Goal: Task Accomplishment & Management: Manage account settings

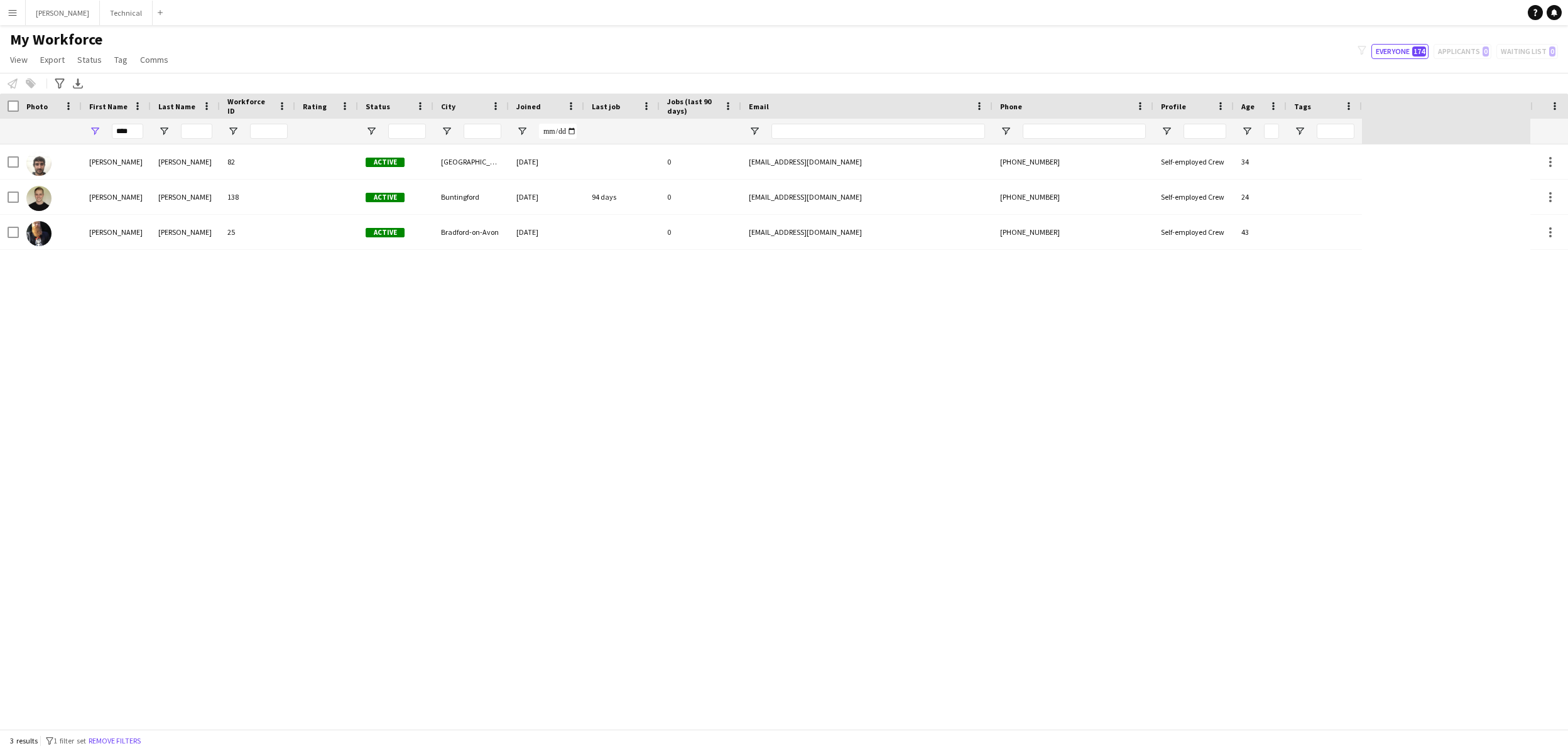
type input "****"
click at [16, 19] on button "Menu" at bounding box center [13, 13] width 25 height 25
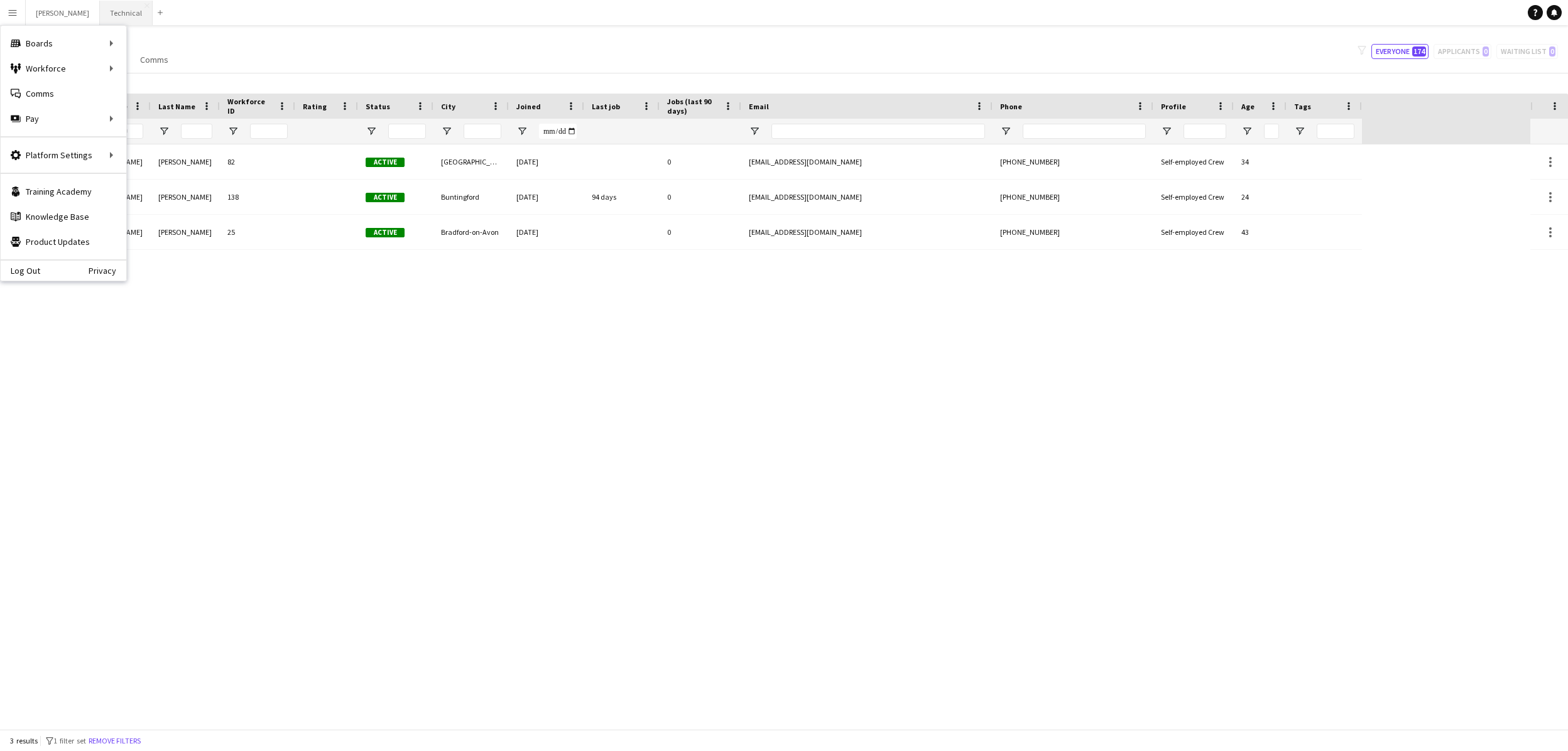
click at [99, 20] on button "Technical Close" at bounding box center [126, 13] width 53 height 24
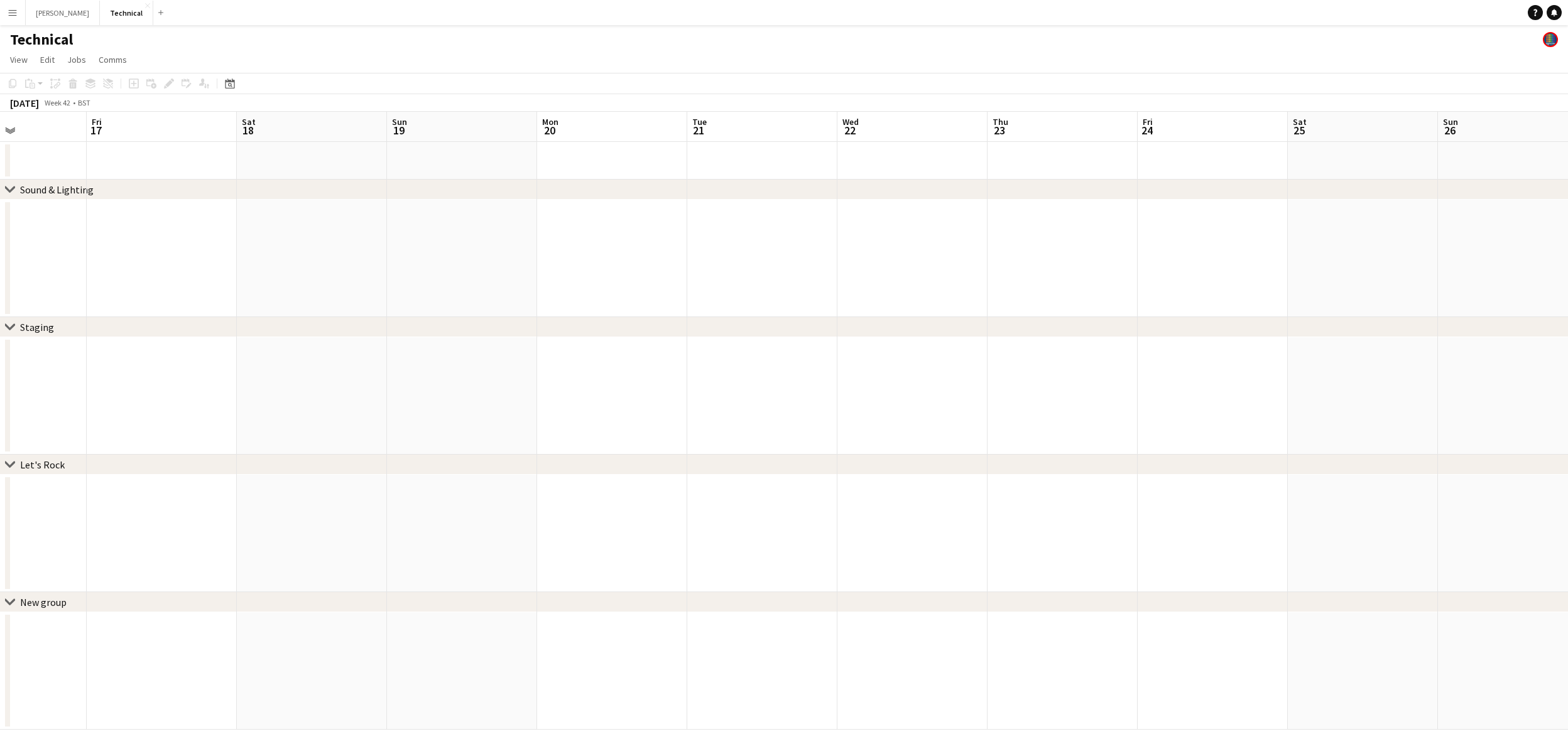
scroll to position [0, 516]
click at [1011, 260] on app-date-cell at bounding box center [1061, 258] width 150 height 117
click at [1013, 250] on app-date-cell at bounding box center [1061, 258] width 150 height 117
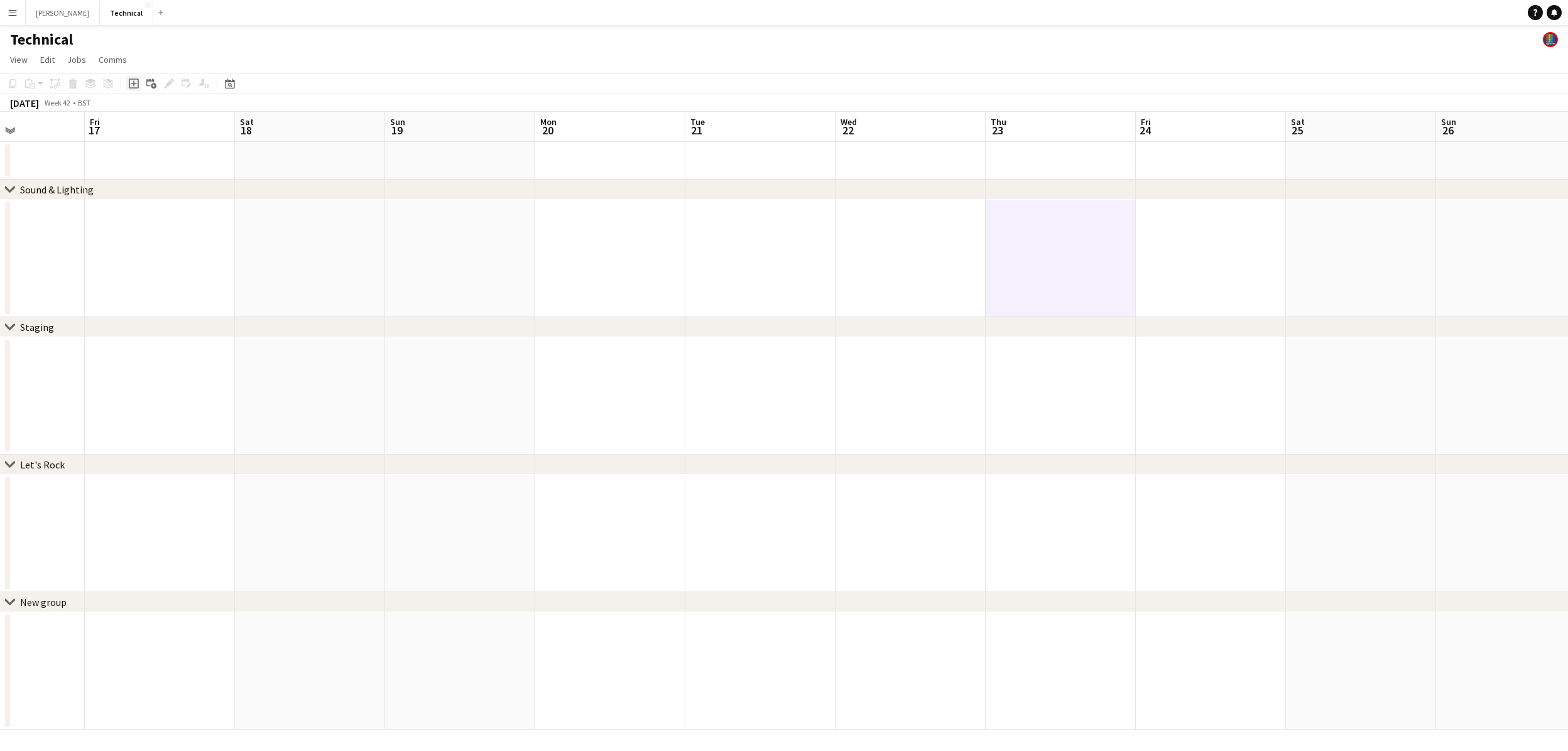
click at [134, 86] on icon "Add job" at bounding box center [134, 83] width 10 height 10
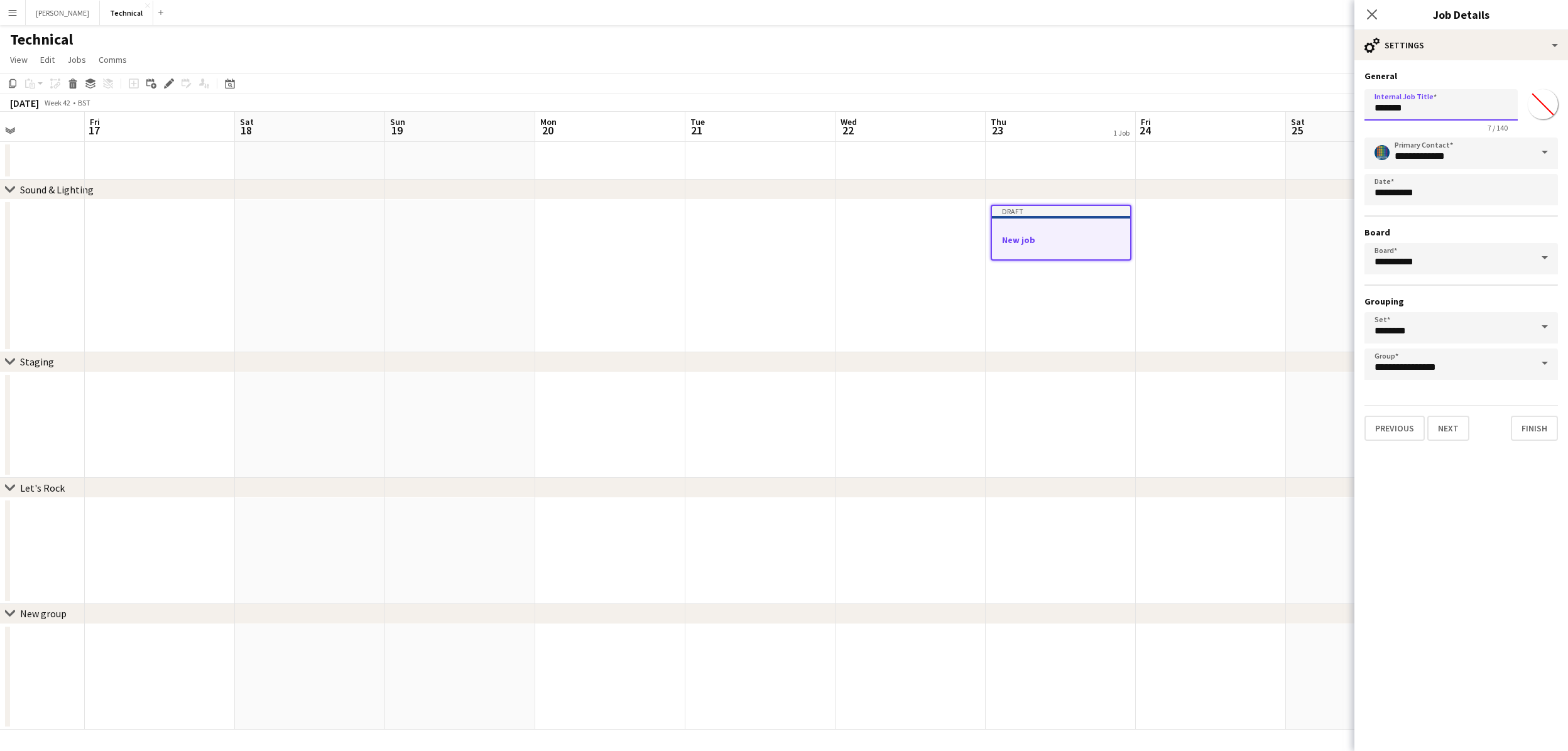
drag, startPoint x: 1442, startPoint y: 116, endPoint x: 1260, endPoint y: 99, distance: 182.8
click at [1260, 99] on body "Menu Boards Boards Boards All jobs Status Workforce Workforce My Workforce Recr…" at bounding box center [784, 375] width 1568 height 751
type input "**********"
click at [1443, 425] on button "Next" at bounding box center [1448, 428] width 42 height 25
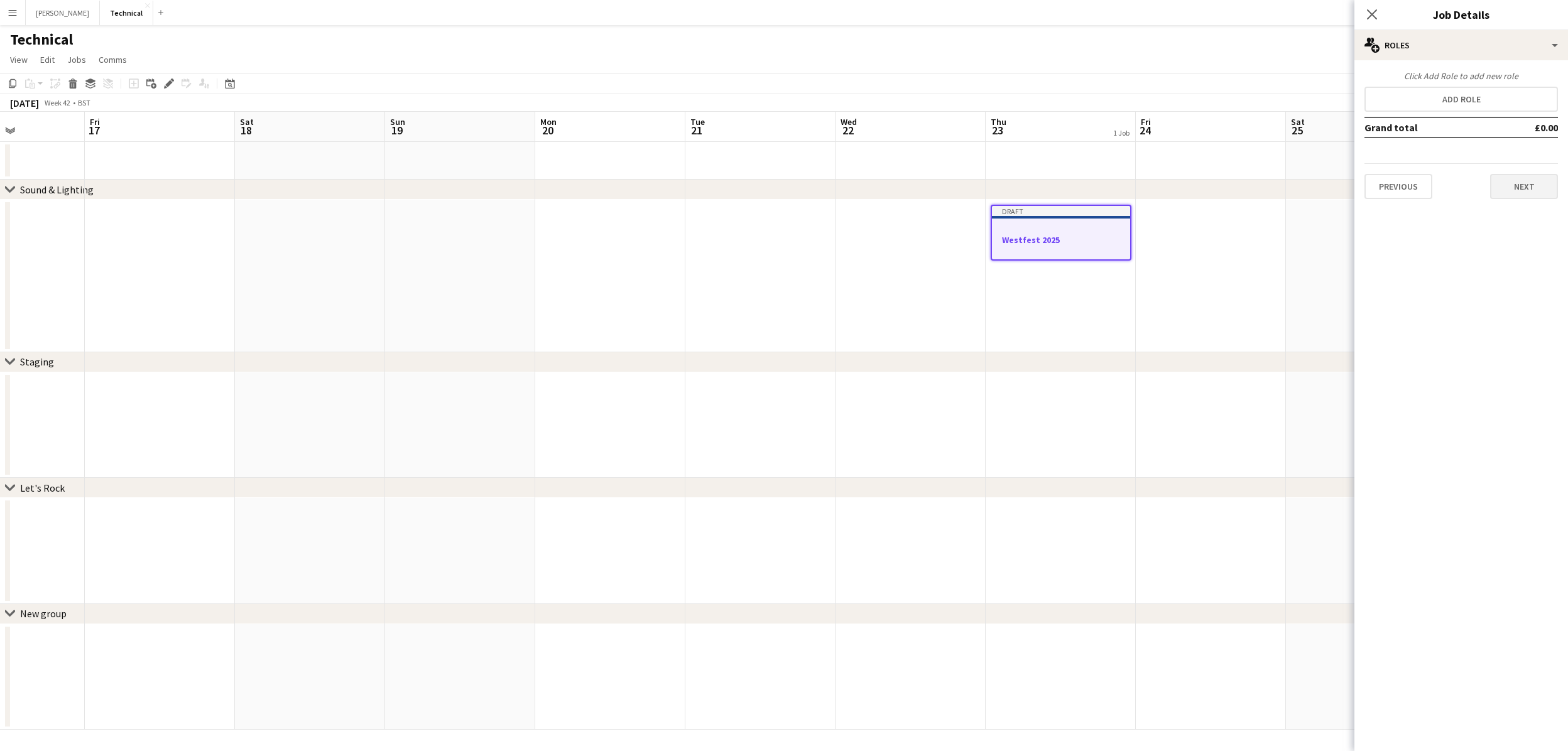
click at [1524, 191] on button "Next" at bounding box center [1523, 186] width 67 height 25
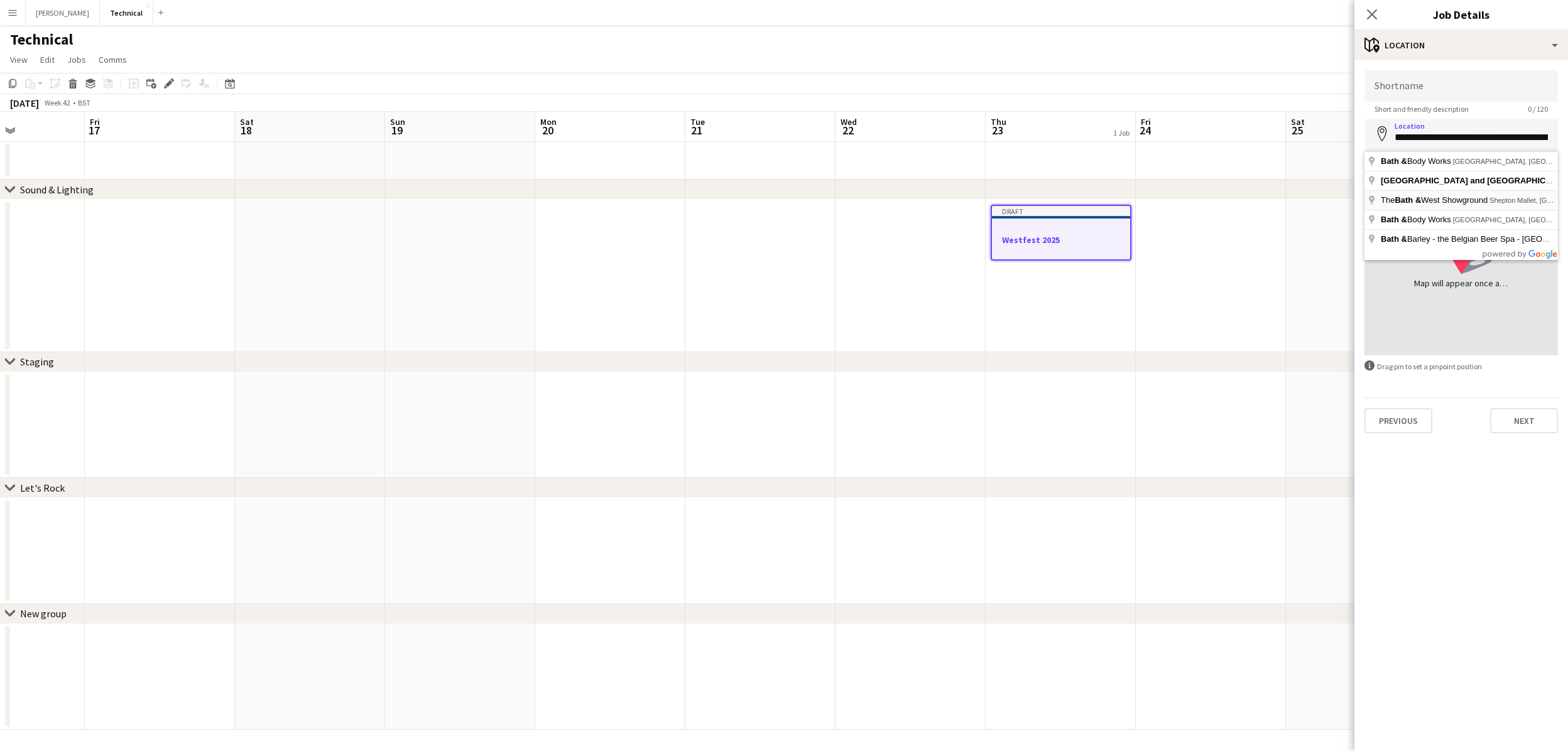
type input "**********"
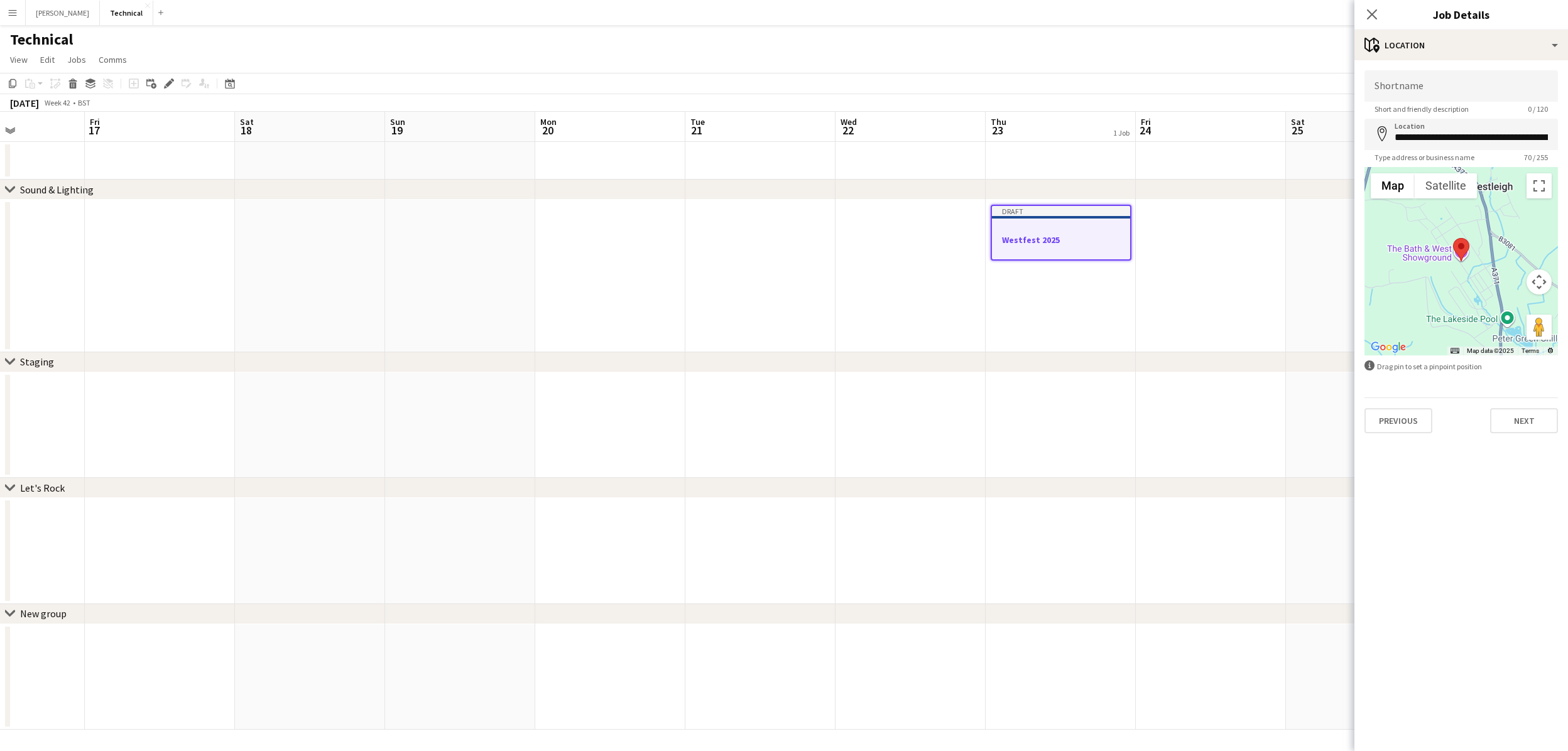
click at [1013, 307] on app-date-cell "Draft Westfest 2025" at bounding box center [1061, 276] width 150 height 153
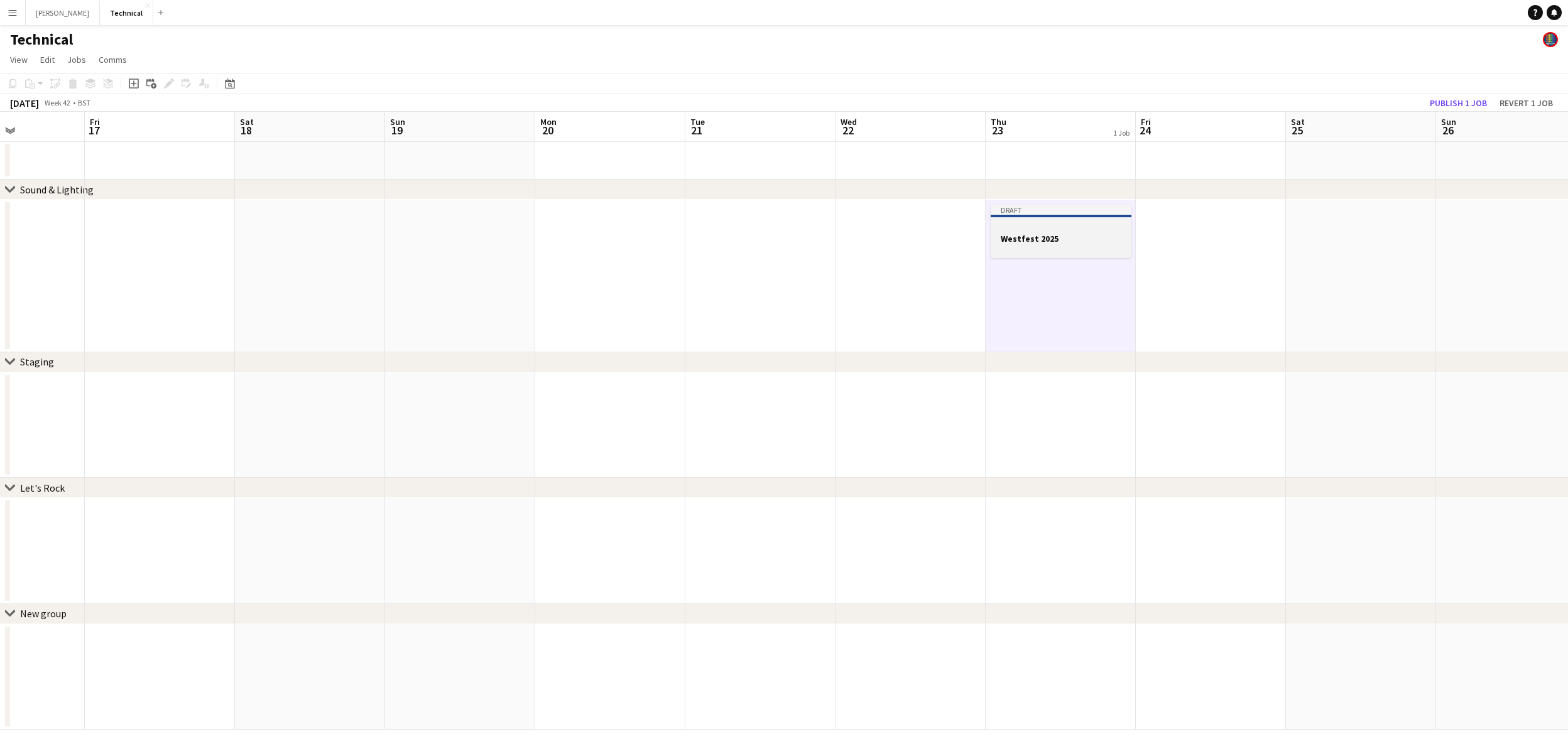
click at [1084, 248] on div at bounding box center [1061, 249] width 141 height 10
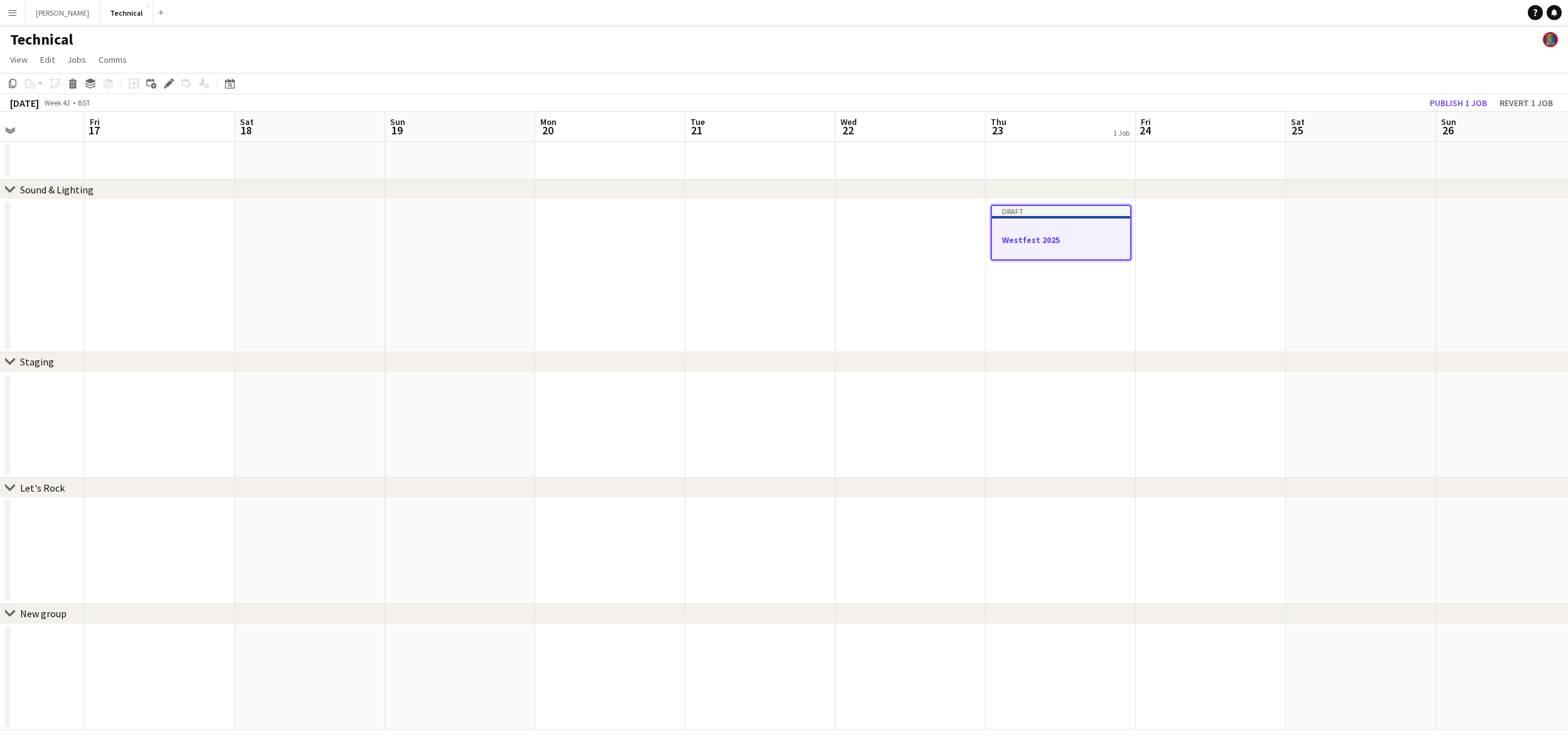
click at [1058, 241] on h3 "Westfest 2025" at bounding box center [1061, 239] width 138 height 11
click at [1058, 241] on h3 "Westfest 2025" at bounding box center [1061, 238] width 141 height 11
click at [51, 63] on span "Edit" at bounding box center [47, 59] width 14 height 11
click at [61, 91] on span "Copy Command C" at bounding box center [72, 86] width 52 height 12
click at [1196, 303] on app-date-cell at bounding box center [1211, 276] width 150 height 153
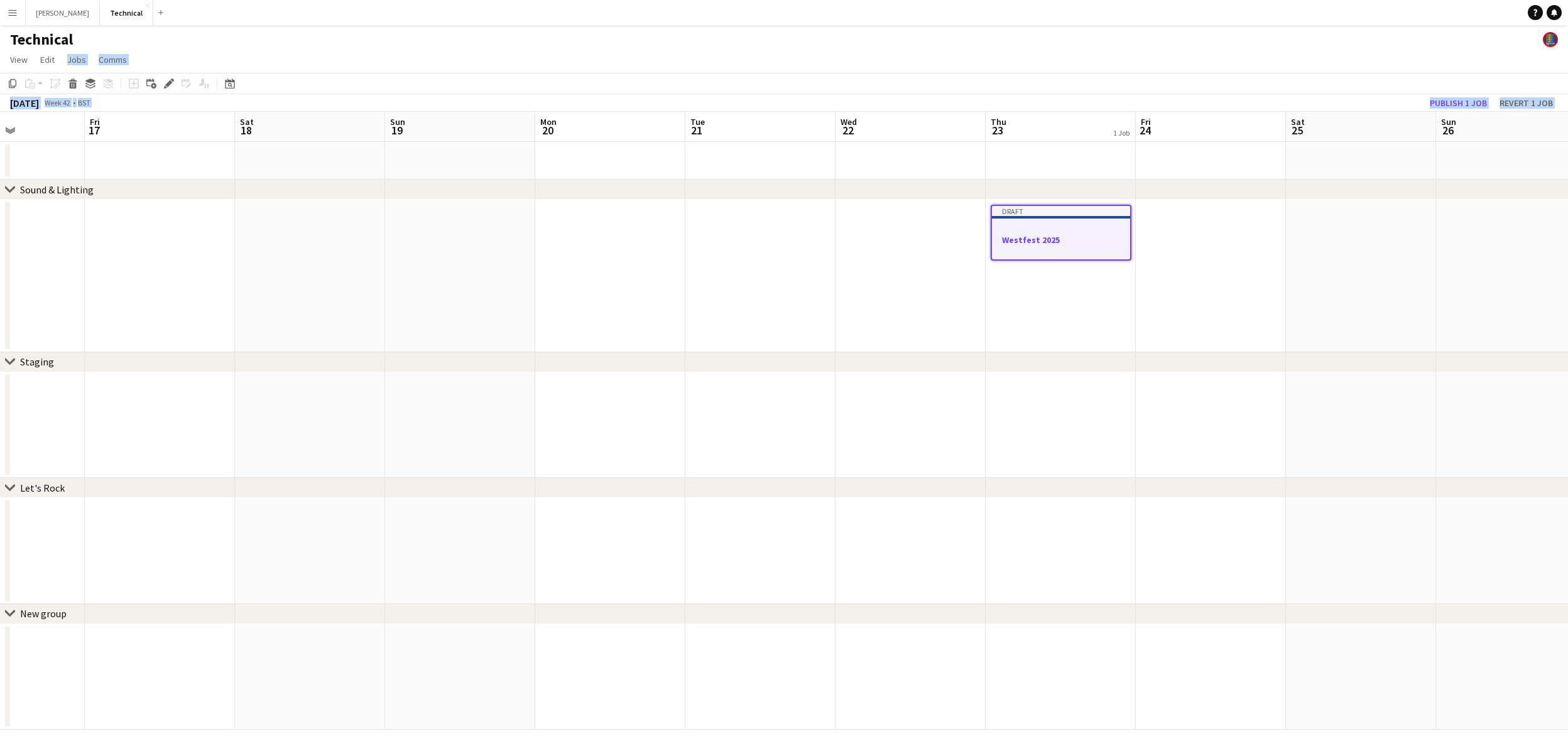
click at [1192, 287] on app-date-cell at bounding box center [1211, 276] width 150 height 153
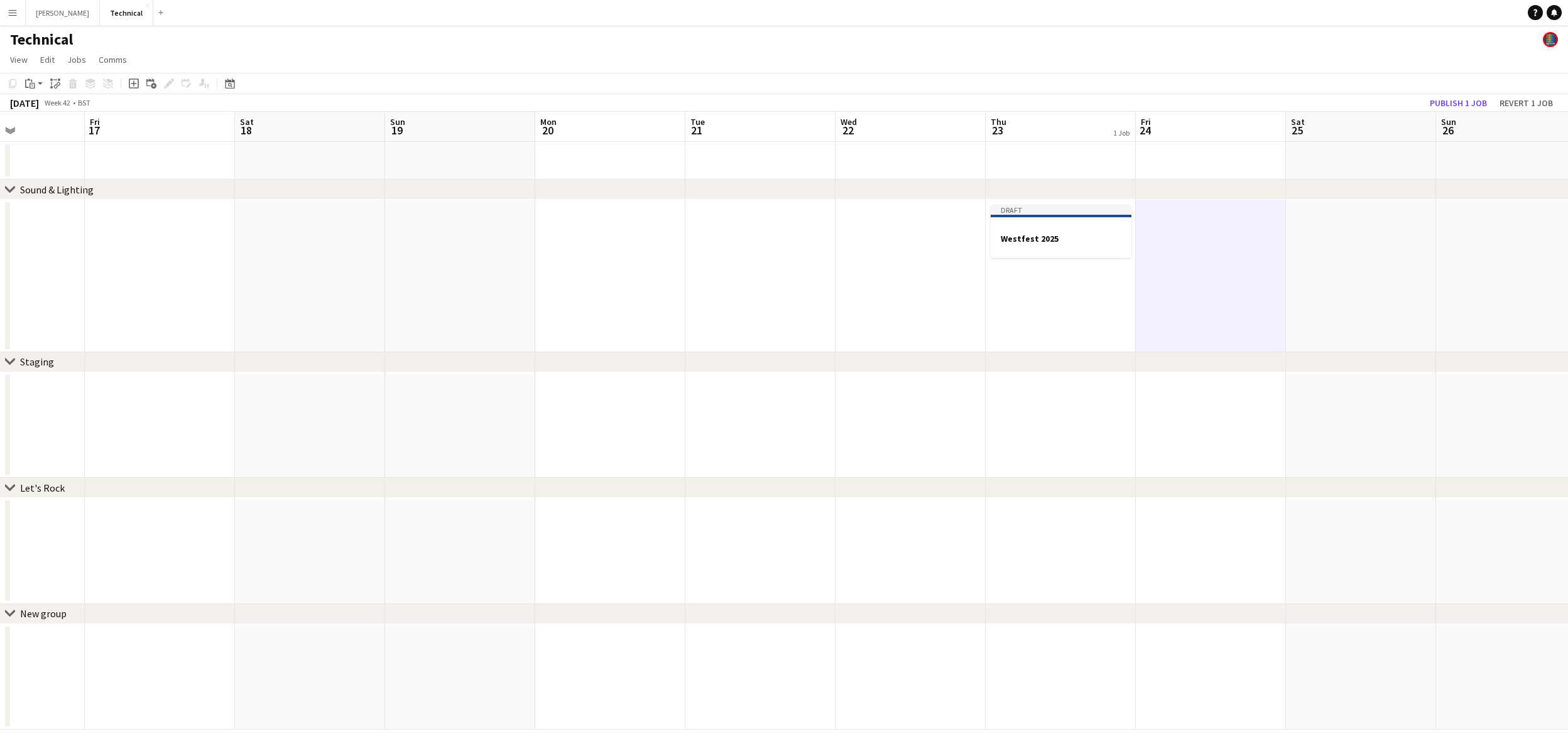
click at [1330, 277] on app-date-cell at bounding box center [1361, 276] width 150 height 153
click at [1495, 280] on app-date-cell at bounding box center [1511, 276] width 150 height 153
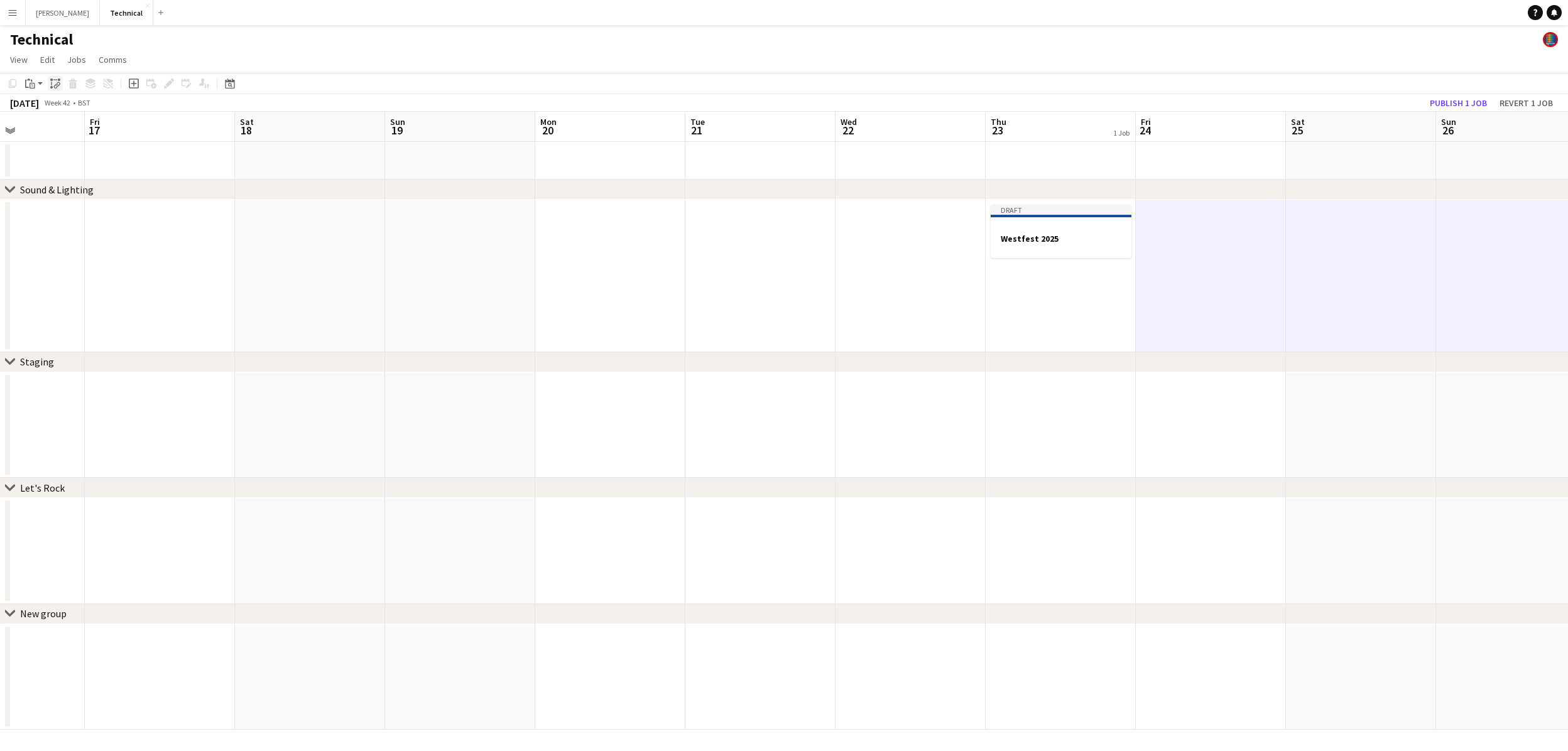
click at [53, 84] on icon "Paste linked Job" at bounding box center [56, 83] width 10 height 10
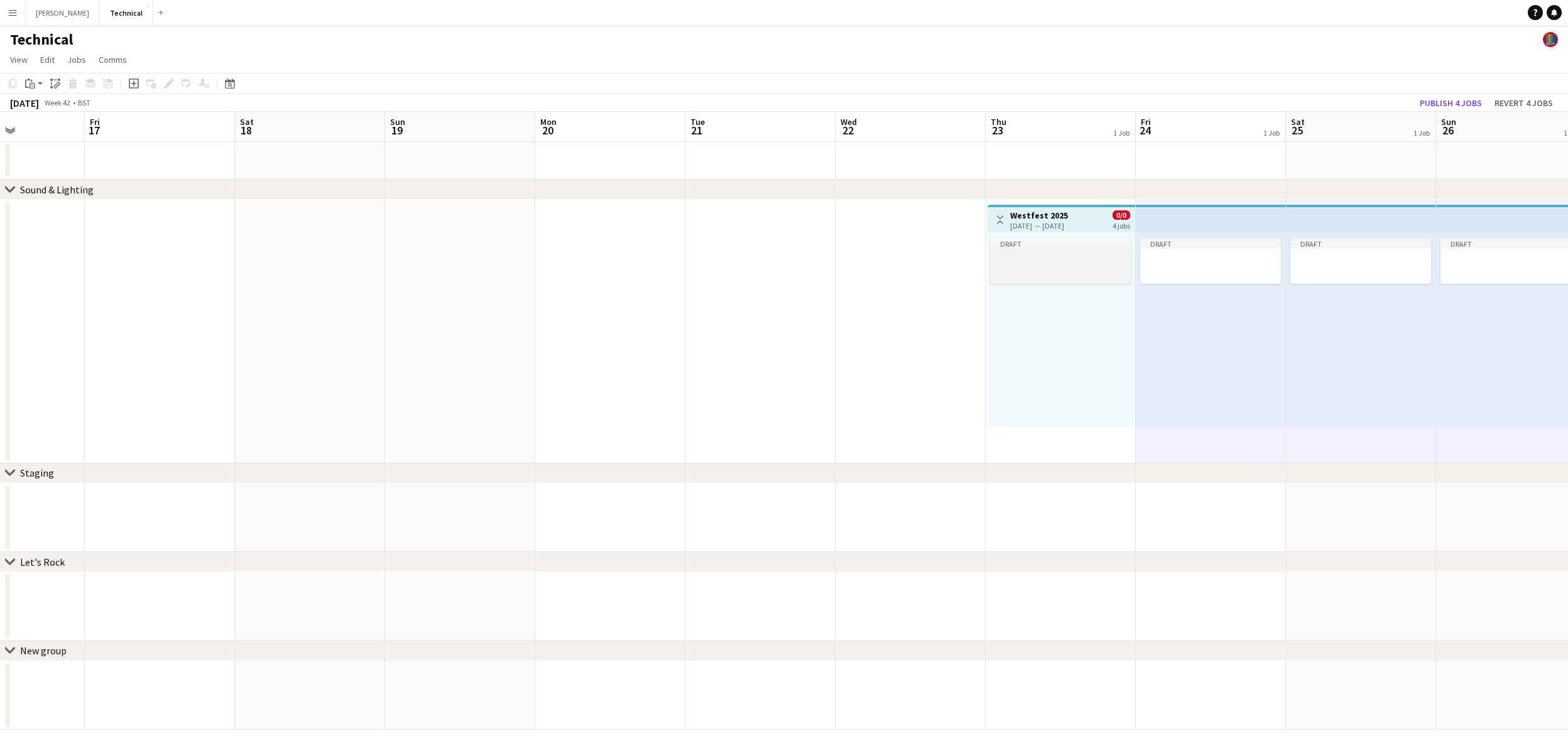
click at [1088, 272] on div at bounding box center [1060, 270] width 141 height 10
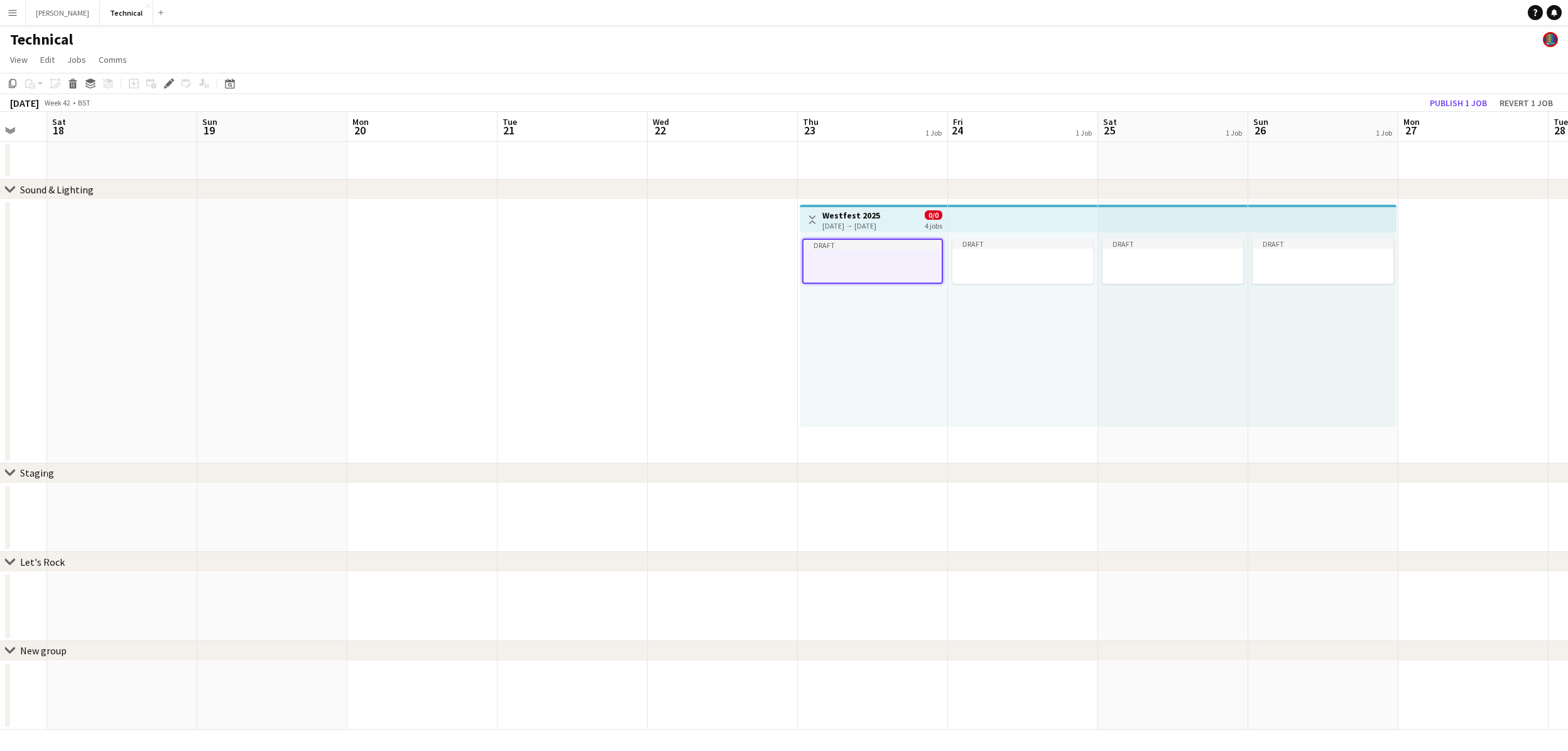
scroll to position [0, 558]
click at [850, 229] on div "Toggle View Westfest 2025 [DATE] → [DATE] 0/0 4 jobs" at bounding box center [868, 219] width 137 height 21
click at [853, 221] on div "[DATE] → [DATE]" at bounding box center [846, 225] width 58 height 9
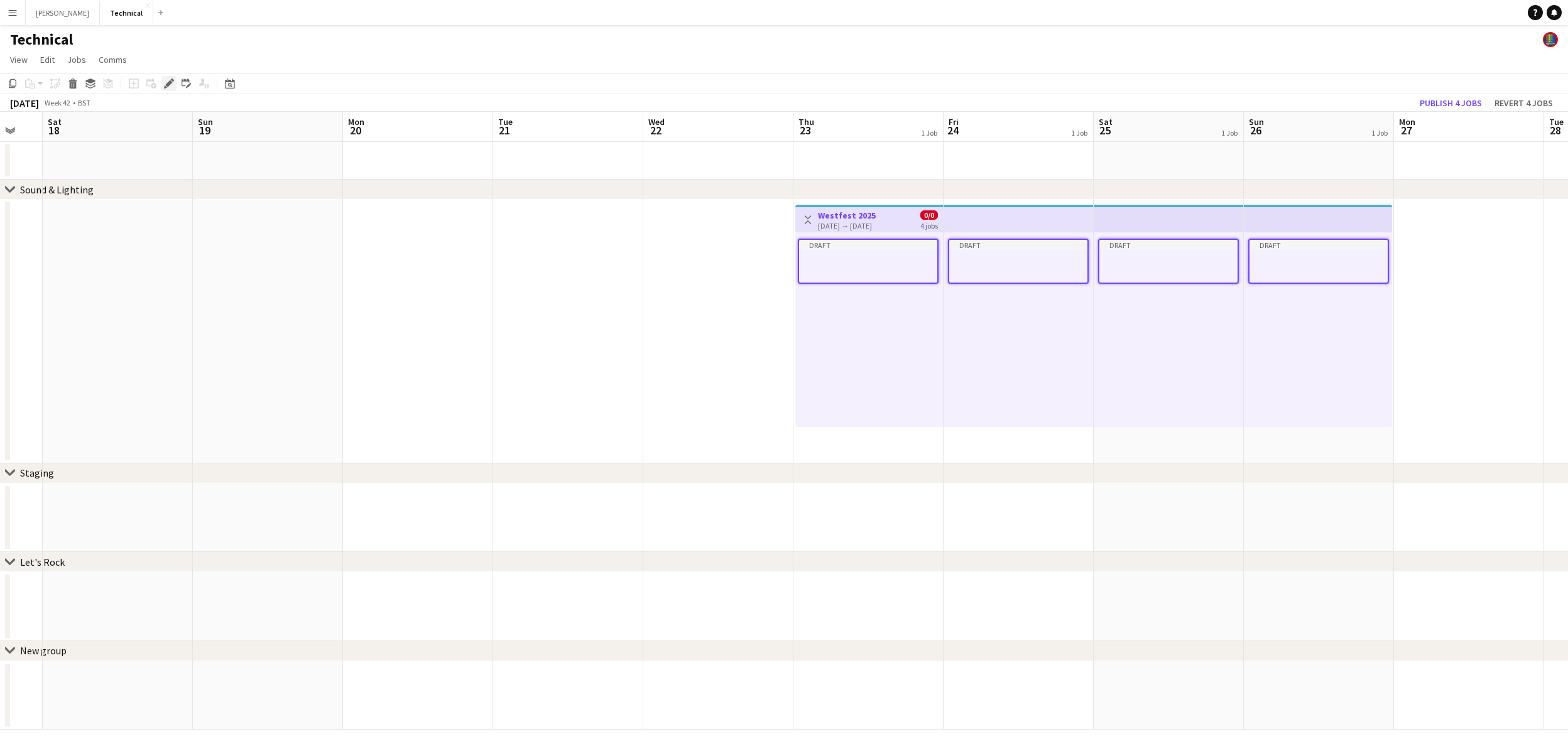
click at [169, 86] on icon "Edit" at bounding box center [169, 83] width 10 height 10
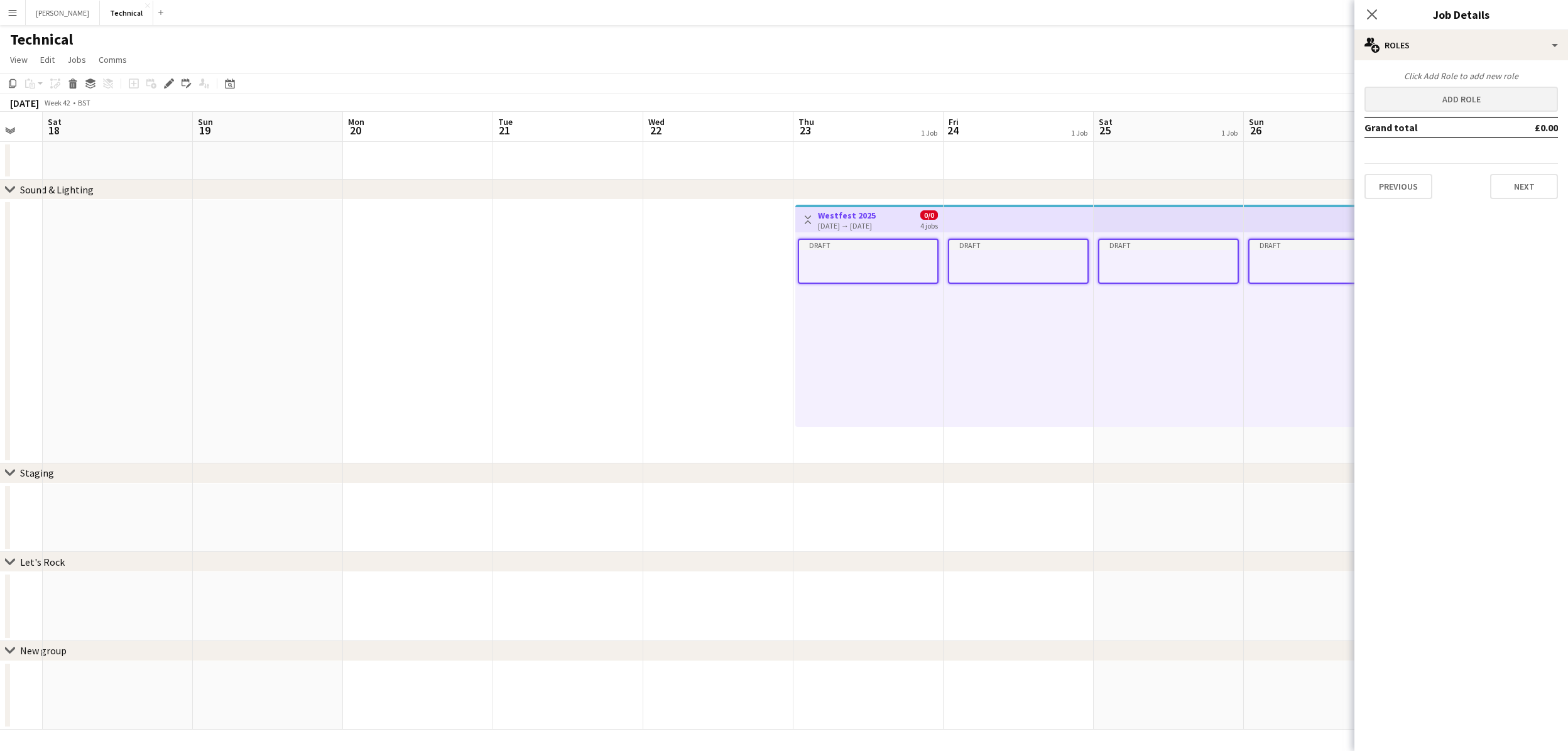
click at [1463, 100] on button "Add role" at bounding box center [1461, 99] width 194 height 25
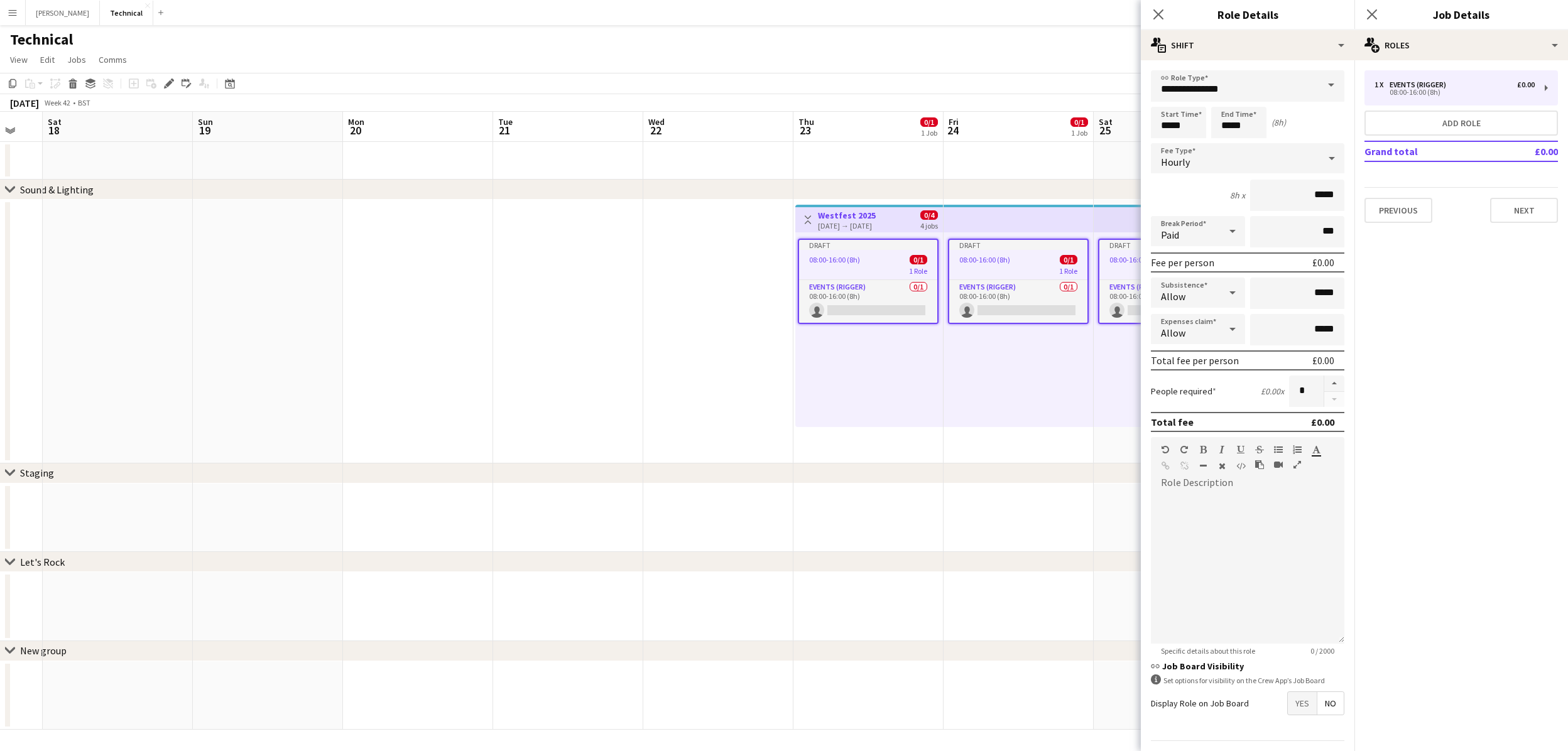
click at [1325, 85] on span at bounding box center [1330, 85] width 26 height 30
click at [1234, 223] on span "Production Manager" at bounding box center [1248, 221] width 174 height 12
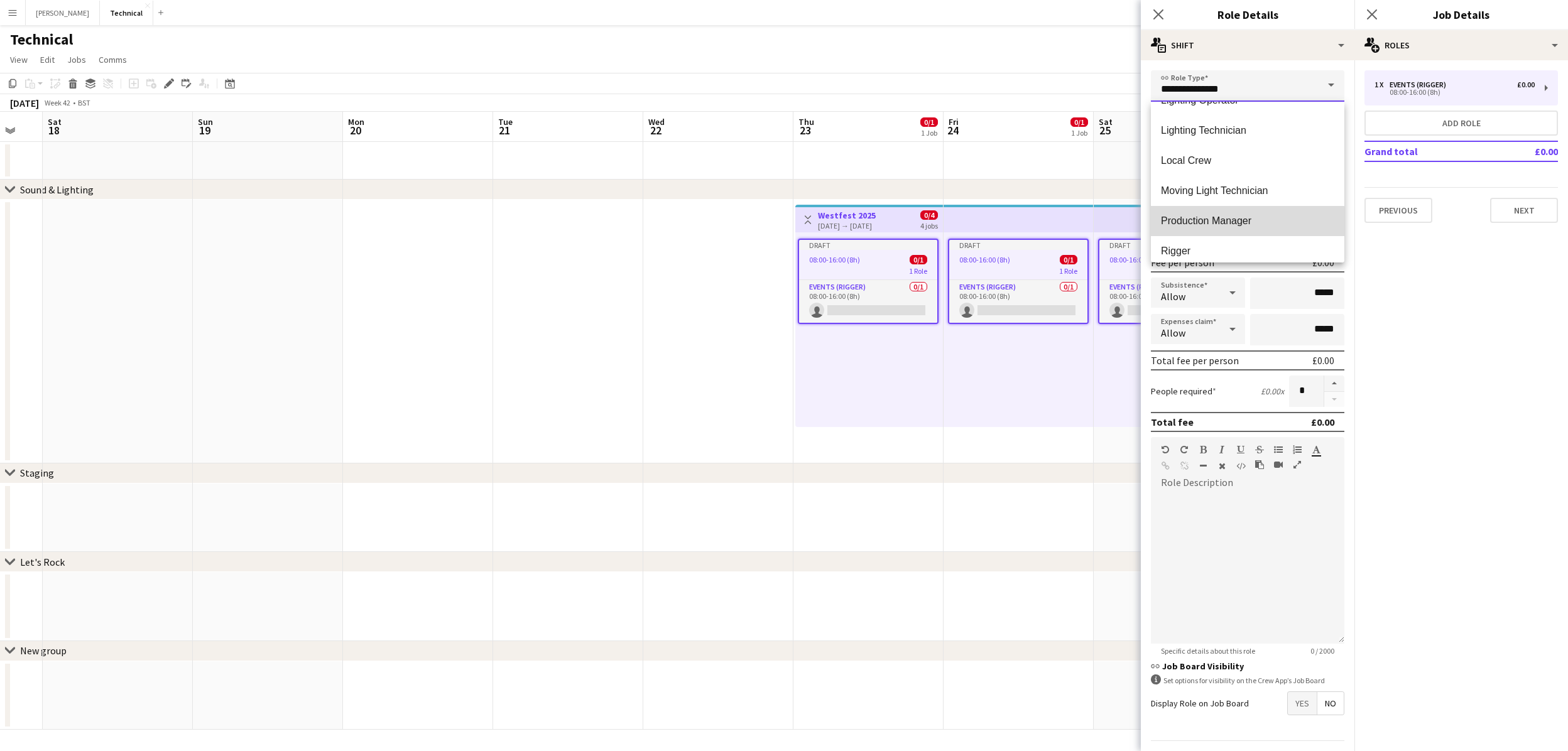
type input "**********"
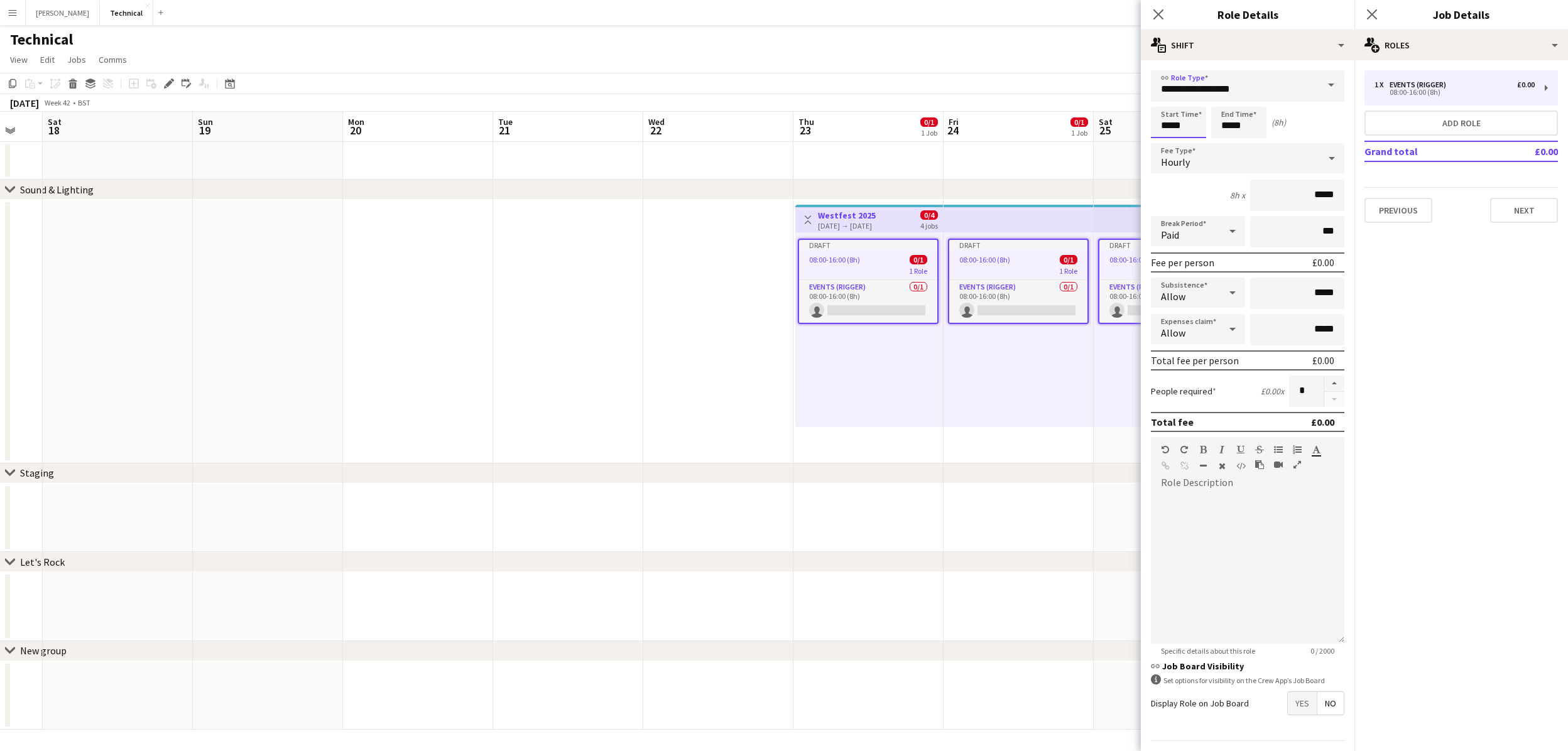
drag, startPoint x: 1186, startPoint y: 124, endPoint x: 1133, endPoint y: 118, distance: 53.3
click at [1133, 118] on body "Menu Boards Boards Boards All jobs Status Workforce Workforce My Workforce Recr…" at bounding box center [784, 375] width 1568 height 751
type input "*****"
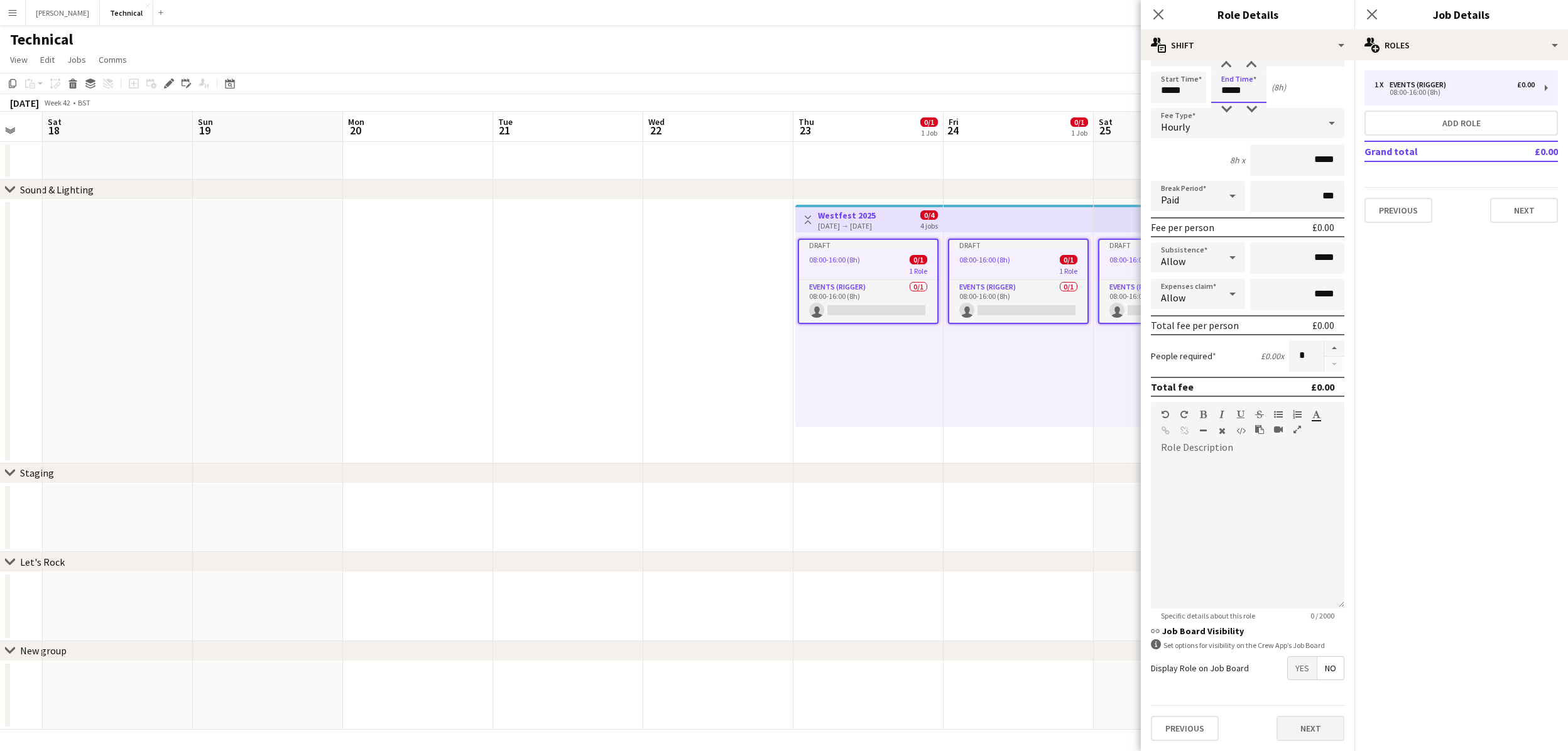
scroll to position [34, 0]
click at [1305, 723] on button "Next" at bounding box center [1310, 730] width 67 height 25
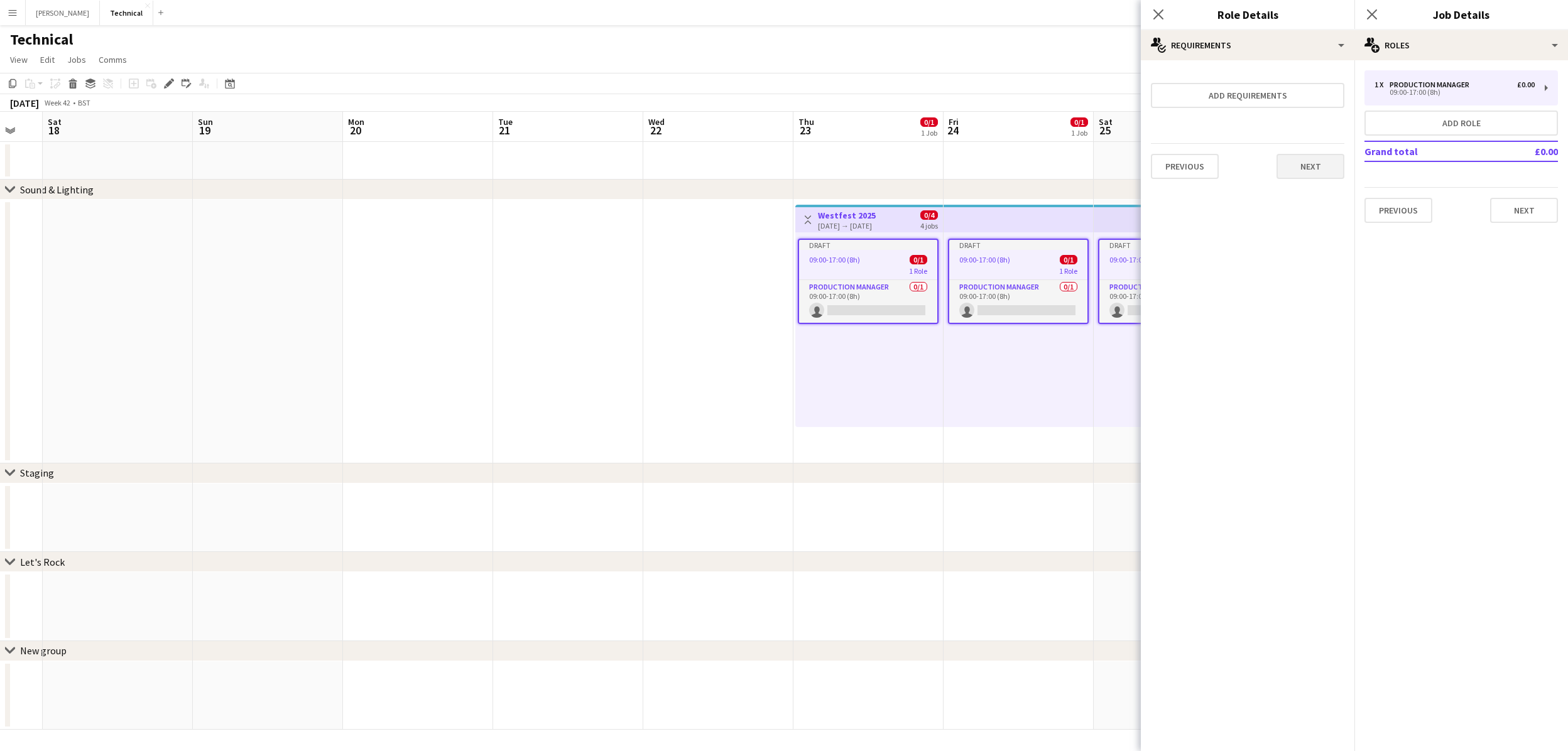
click at [1302, 164] on button "Next" at bounding box center [1310, 167] width 67 height 25
click at [1302, 164] on button "Finish" at bounding box center [1321, 169] width 47 height 25
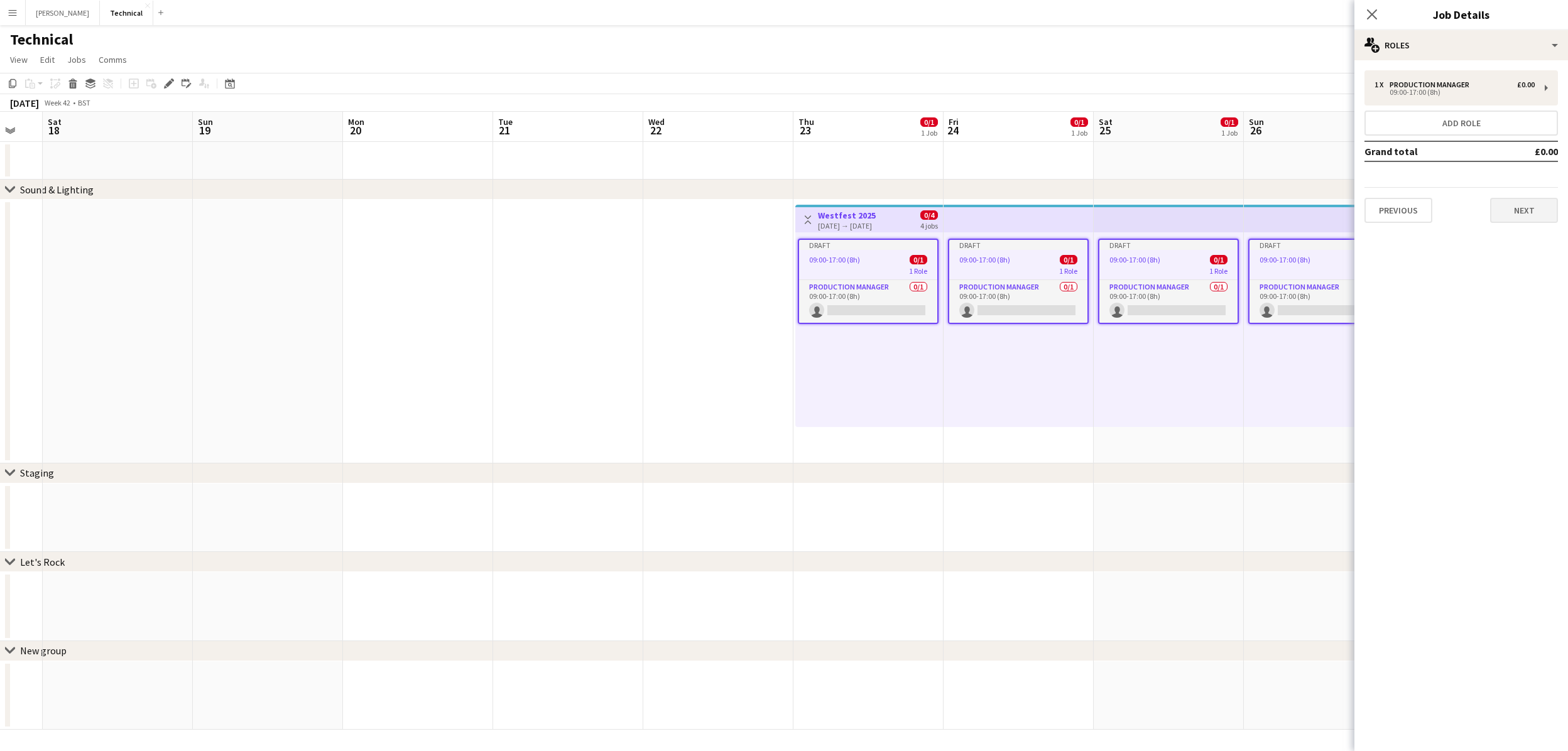
click at [1501, 205] on button "Next" at bounding box center [1523, 211] width 67 height 25
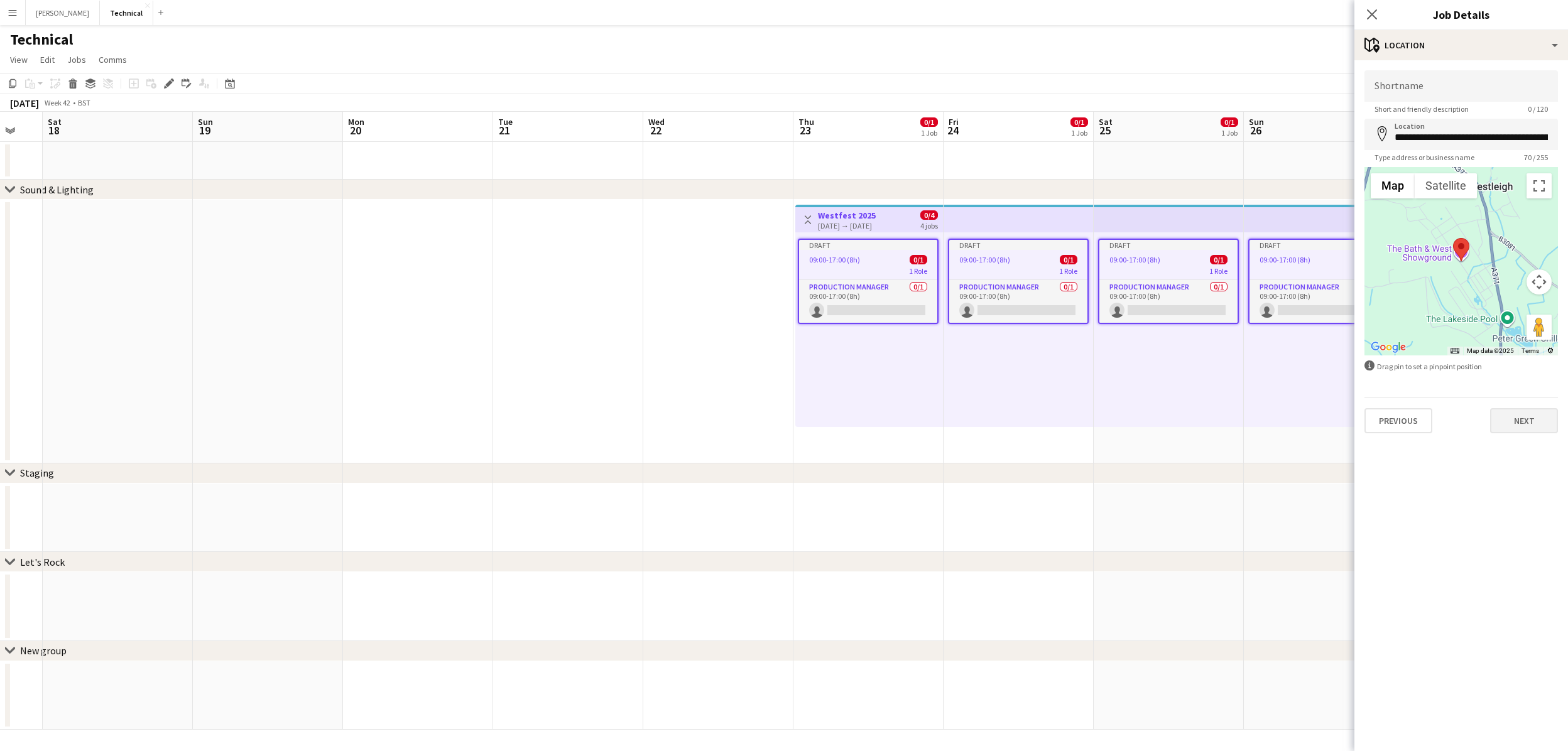
click at [1538, 430] on button "Next" at bounding box center [1523, 421] width 67 height 25
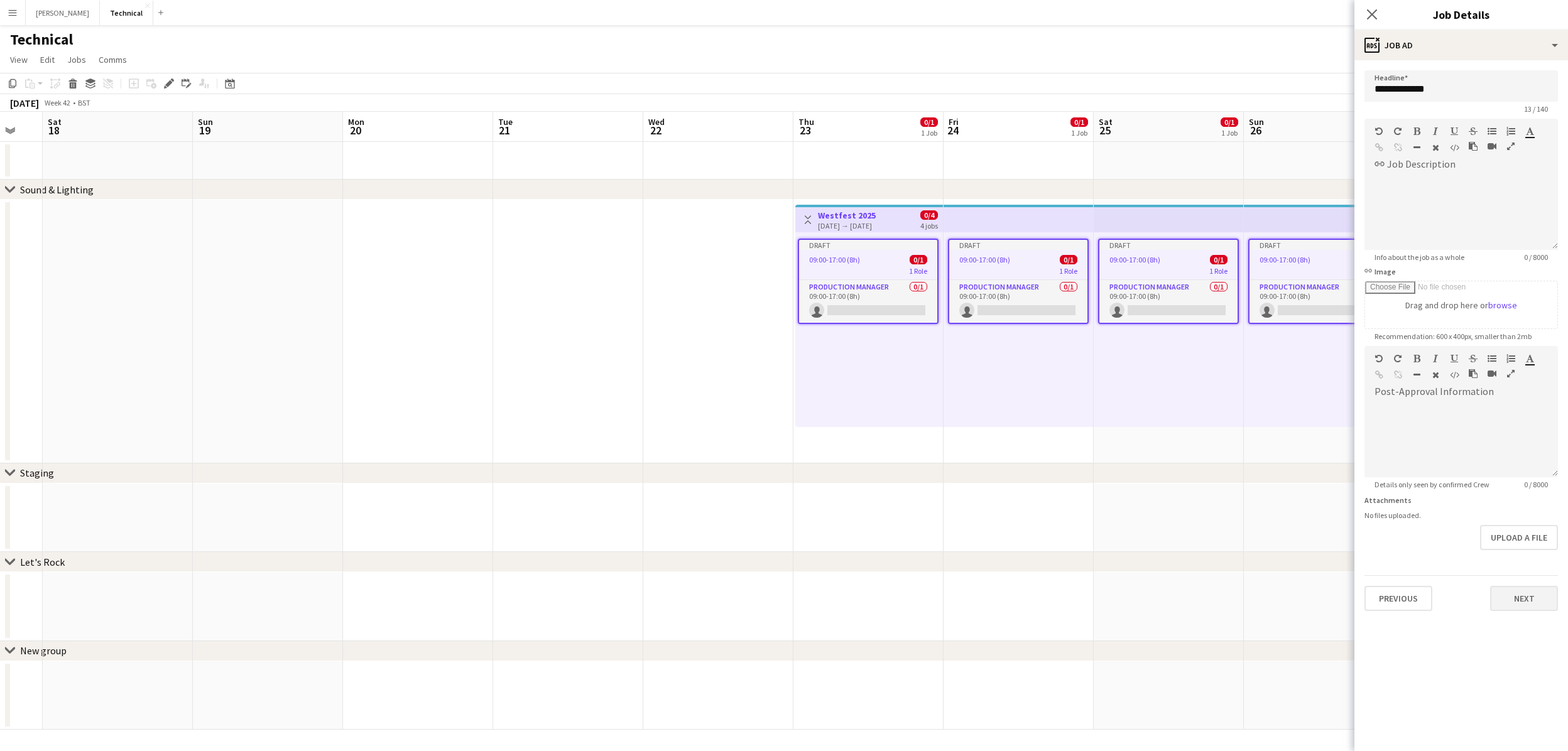
click at [1520, 607] on button "Next" at bounding box center [1523, 598] width 67 height 25
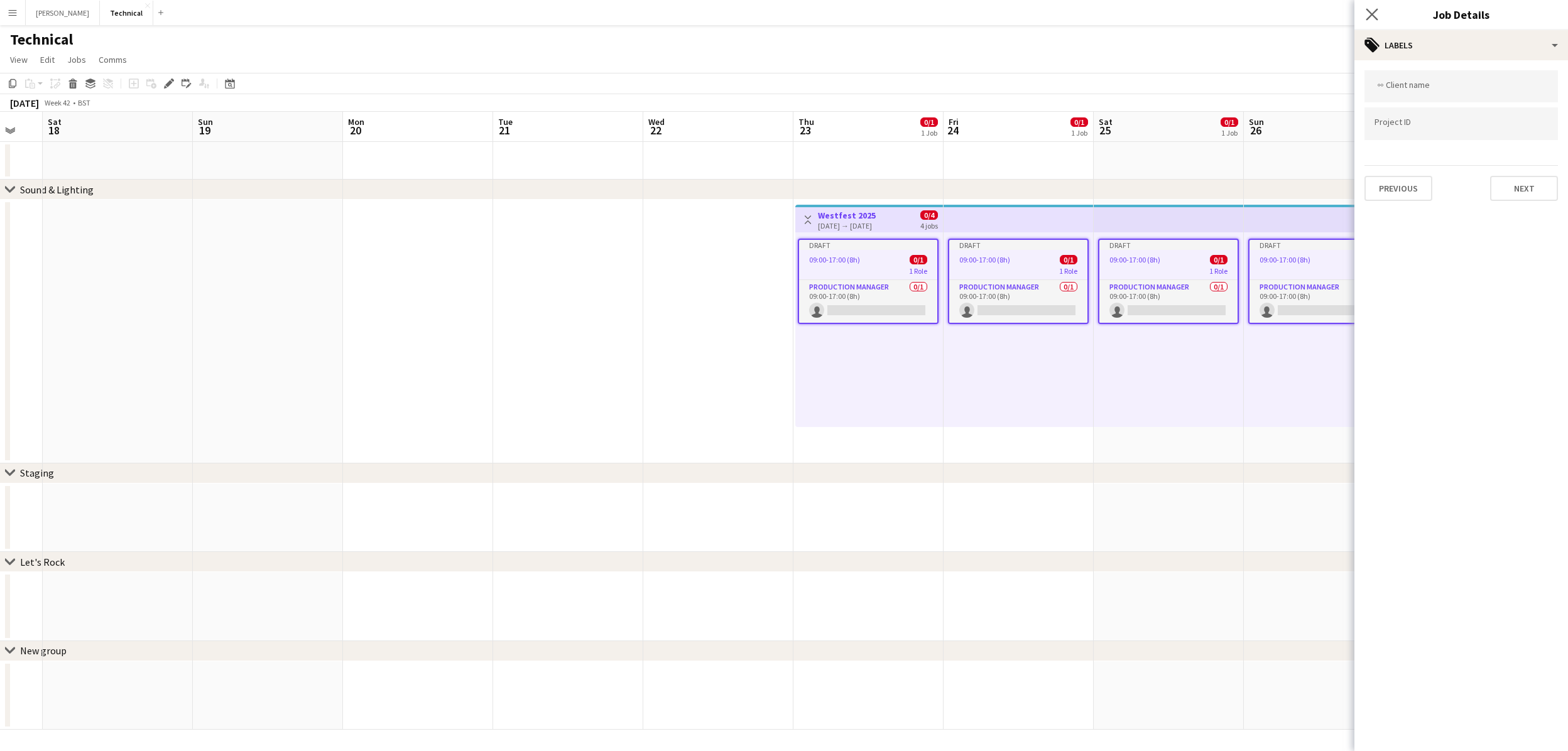
click at [1372, 21] on app-icon "Close pop-in" at bounding box center [1372, 15] width 19 height 19
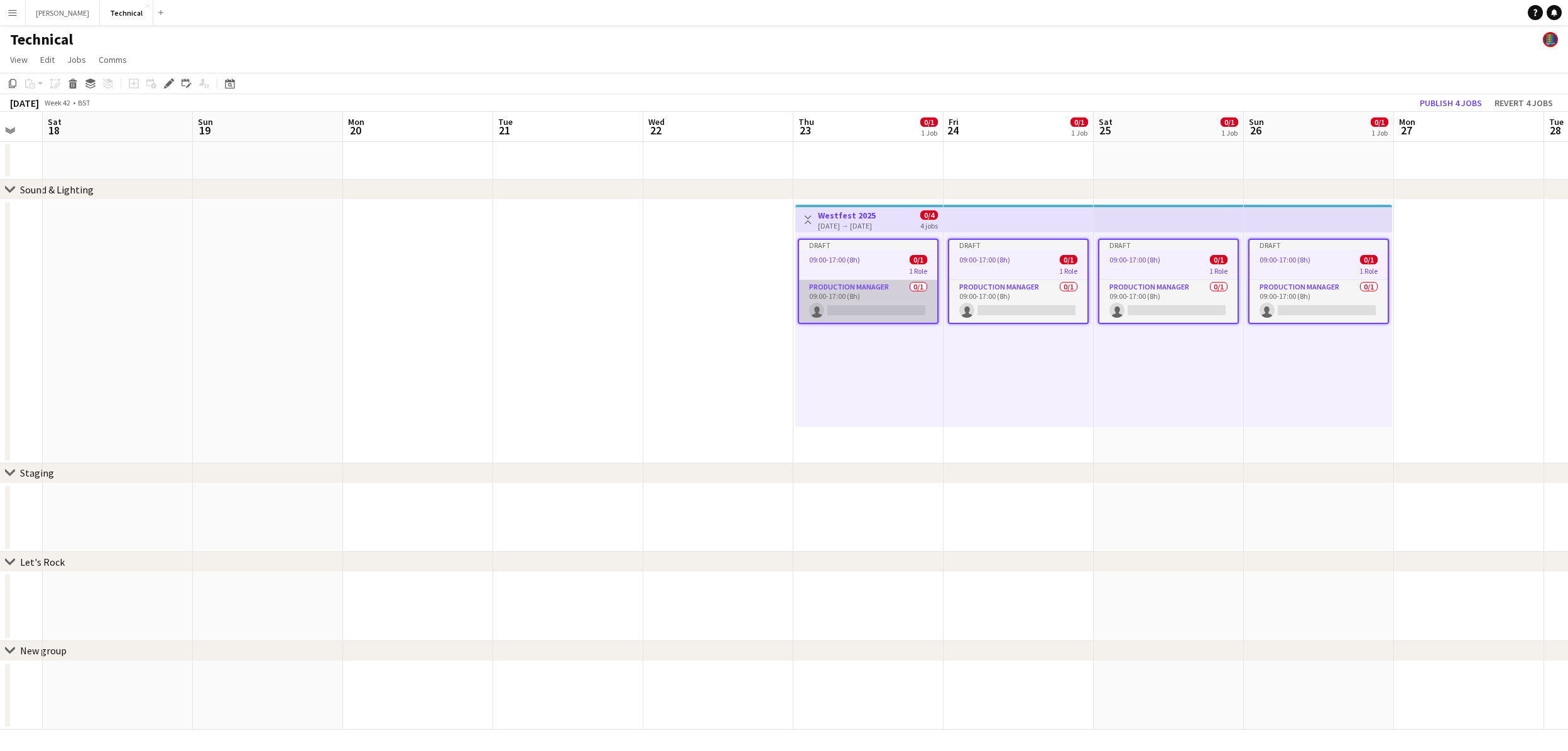
click at [882, 313] on app-card-role "Production Manager 0/1 09:00-17:00 (8h) single-neutral-actions" at bounding box center [868, 301] width 138 height 43
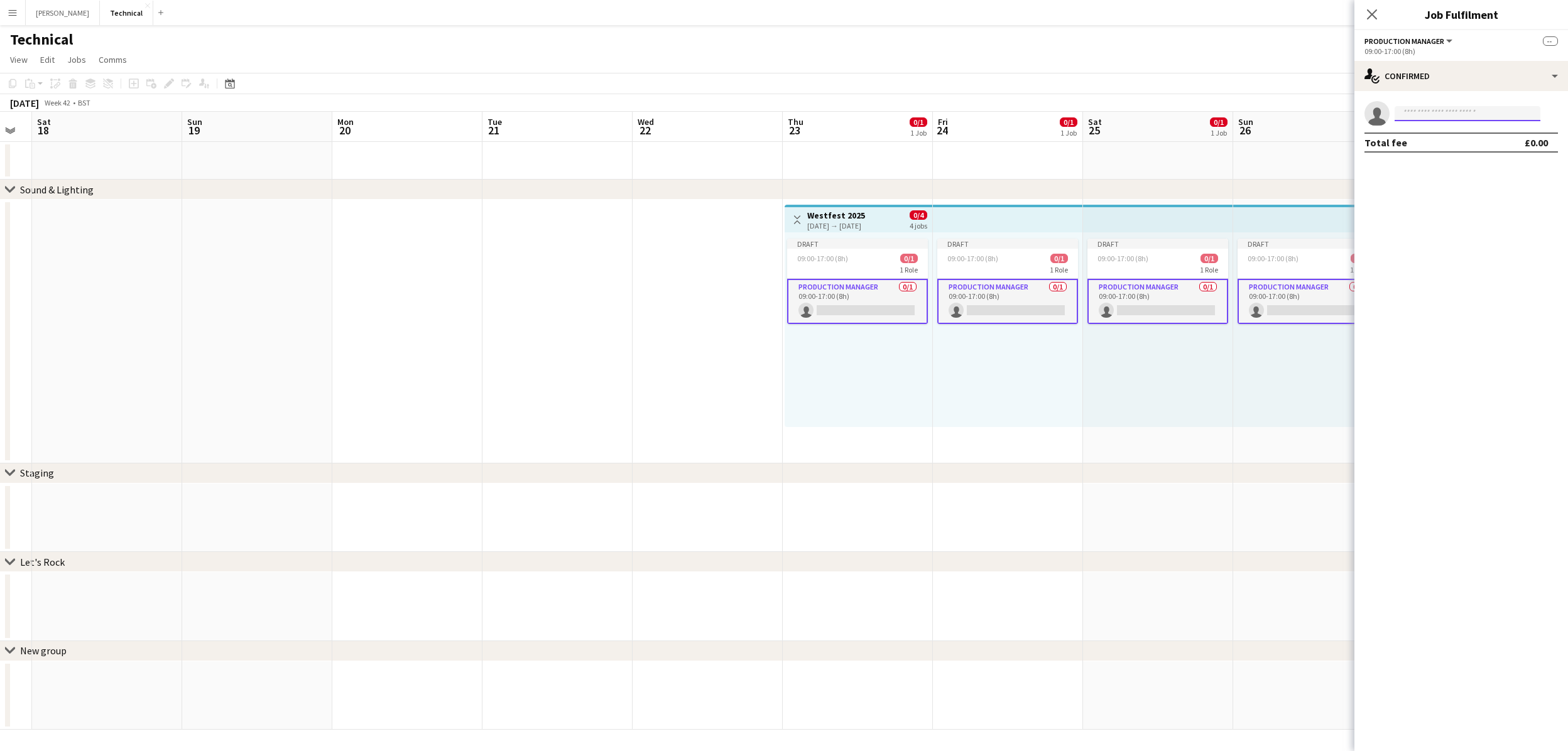
click at [1425, 113] on input at bounding box center [1467, 114] width 146 height 15
type input "****"
click at [1420, 144] on span "[EMAIL_ADDRESS][DOMAIN_NAME]" at bounding box center [1467, 142] width 126 height 10
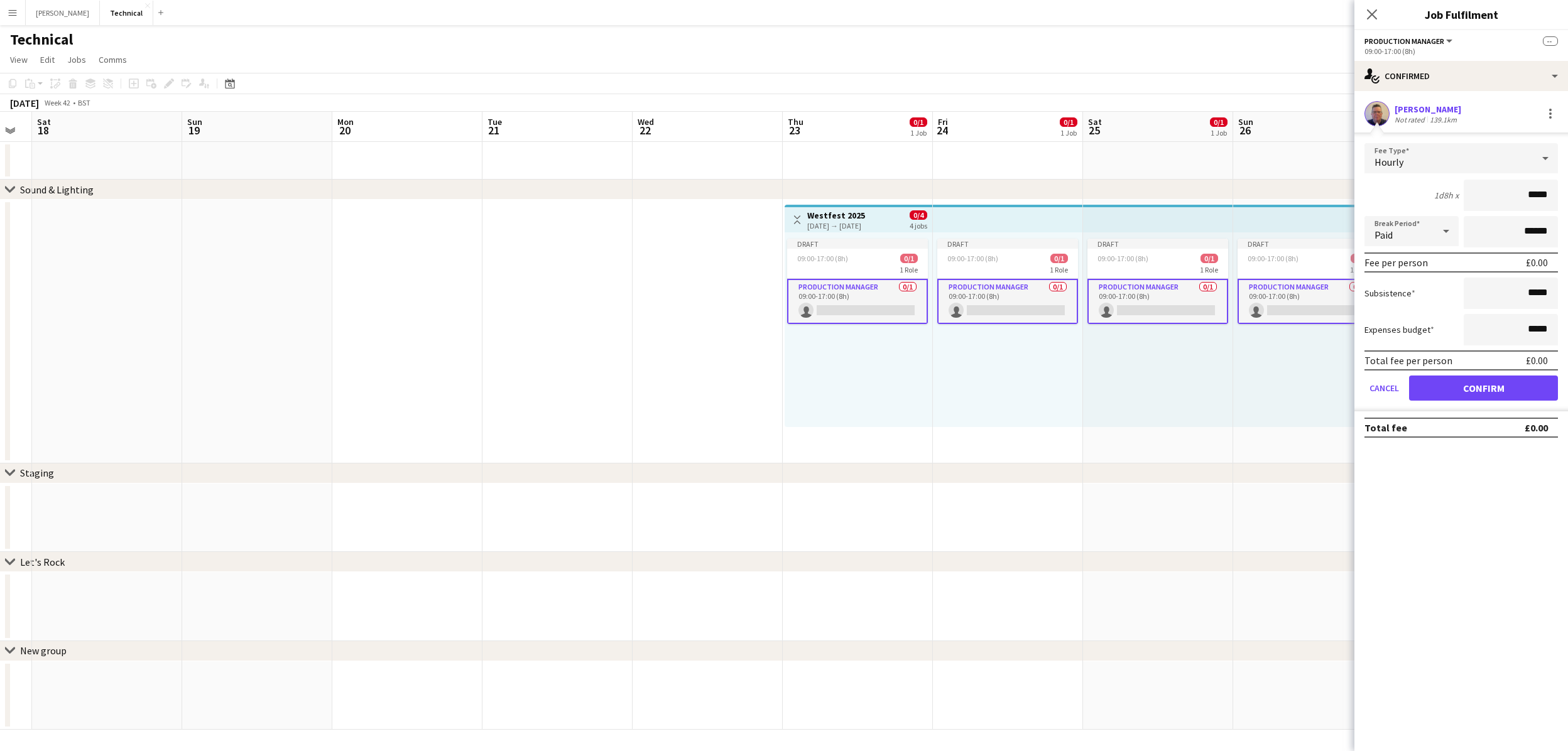
click at [1473, 385] on button "Confirm" at bounding box center [1483, 389] width 149 height 25
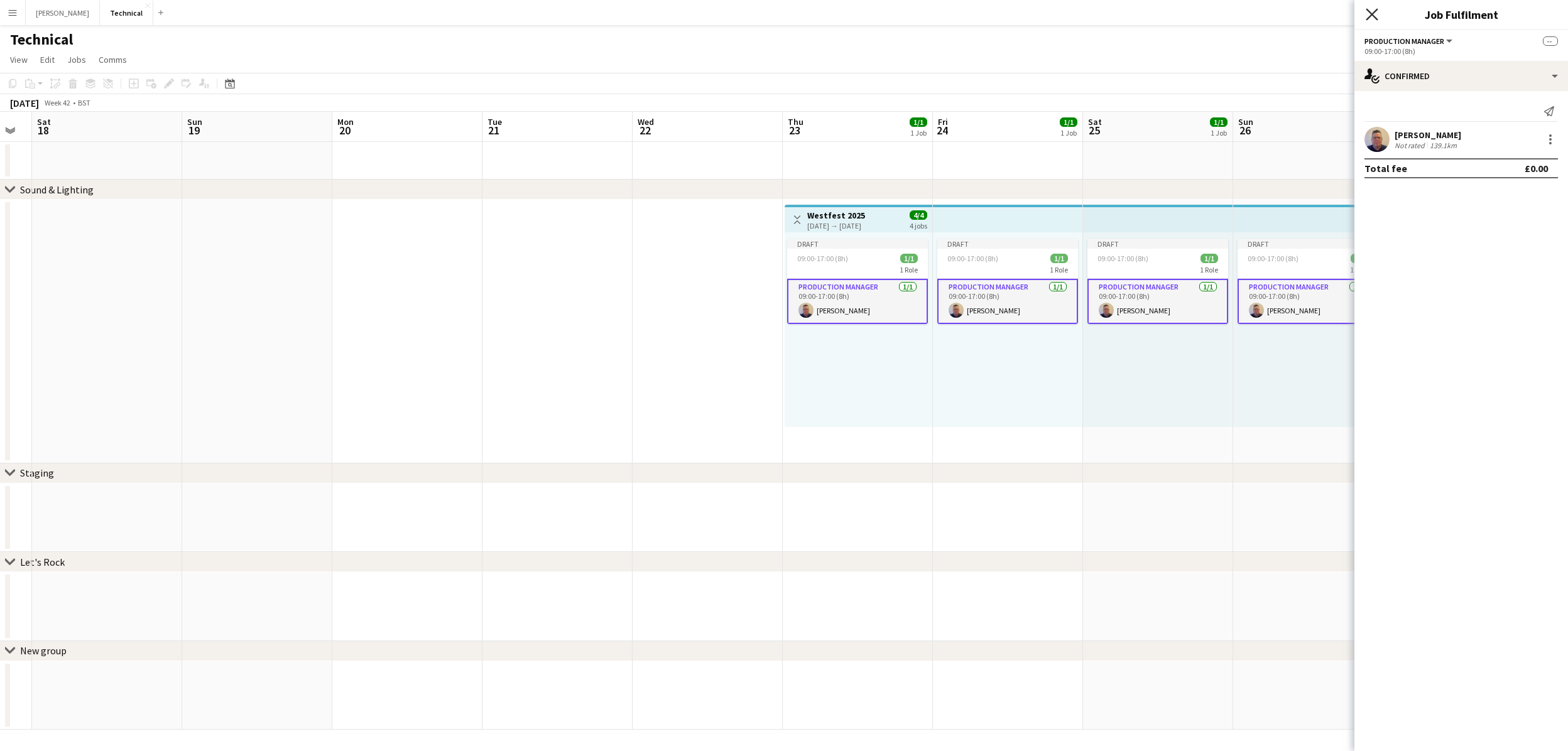
click at [1367, 13] on icon "Close pop-in" at bounding box center [1372, 14] width 12 height 12
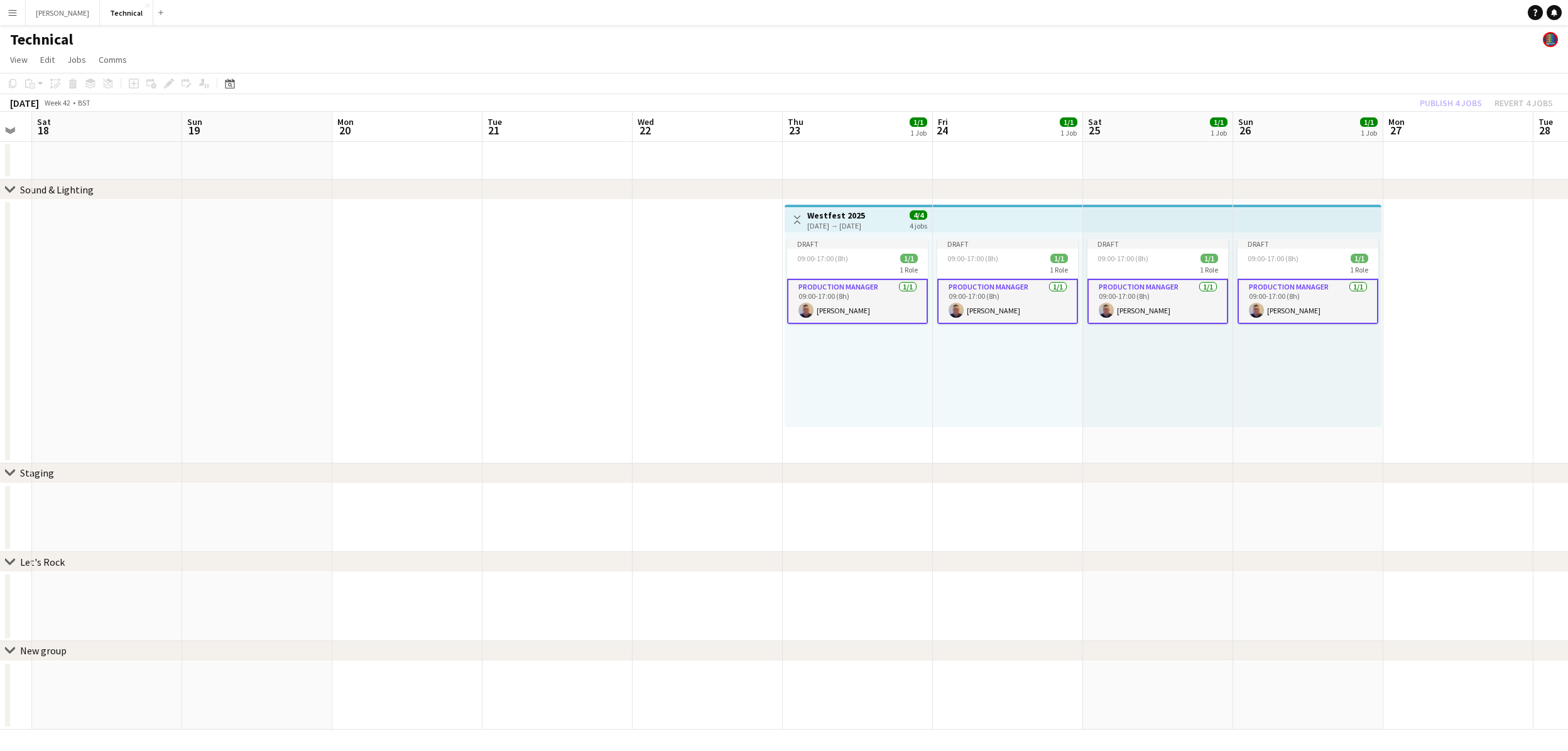
click at [896, 362] on div "Draft 09:00-17:00 (8h) 1/1 1 Role Production Manager [DATE] 09:00-17:00 (8h) [P…" at bounding box center [858, 330] width 148 height 195
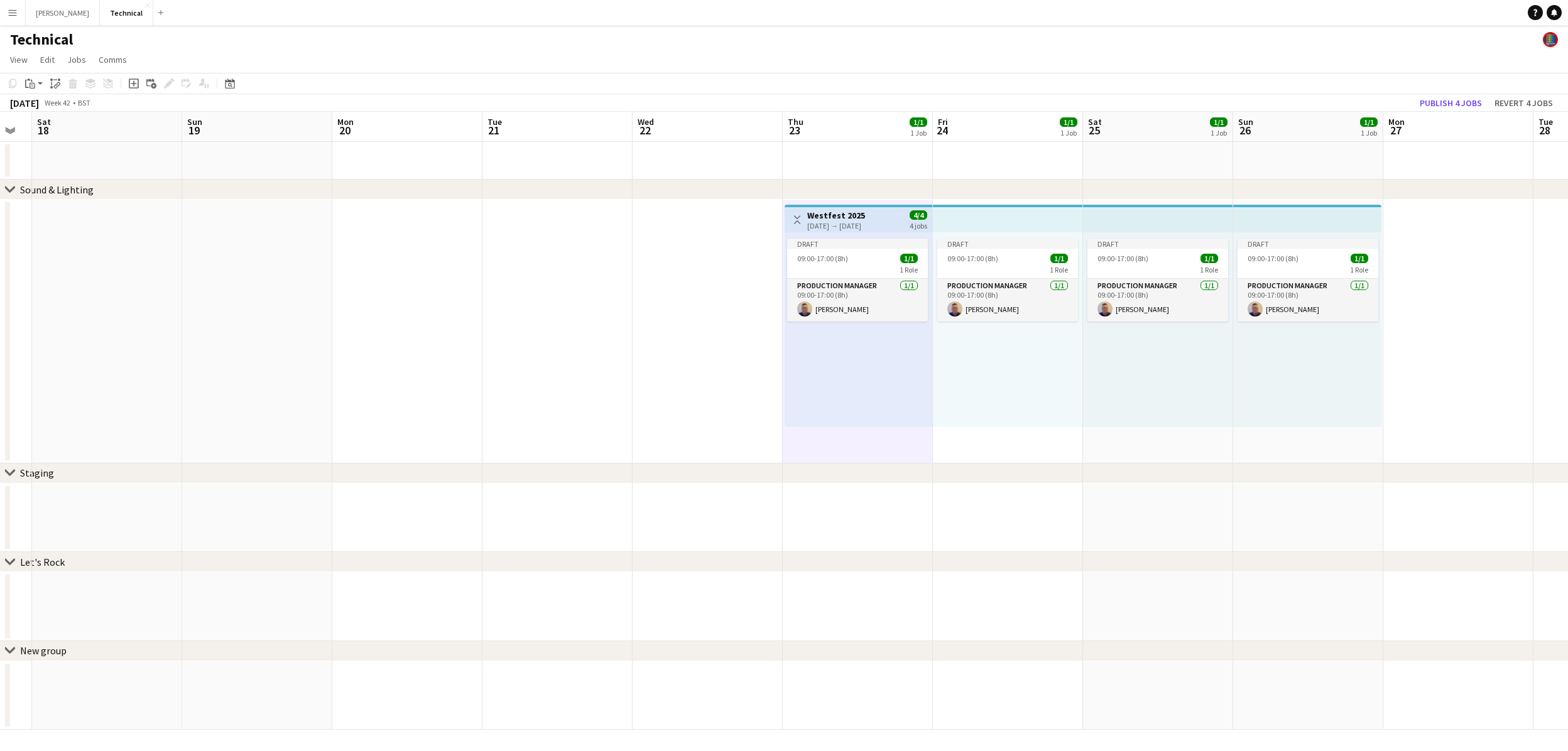
scroll to position [0, 568]
click at [815, 357] on div "Draft 09:00-17:00 (8h) 1/1 1 Role Production Manager [DATE] 09:00-17:00 (8h) [P…" at bounding box center [858, 330] width 148 height 195
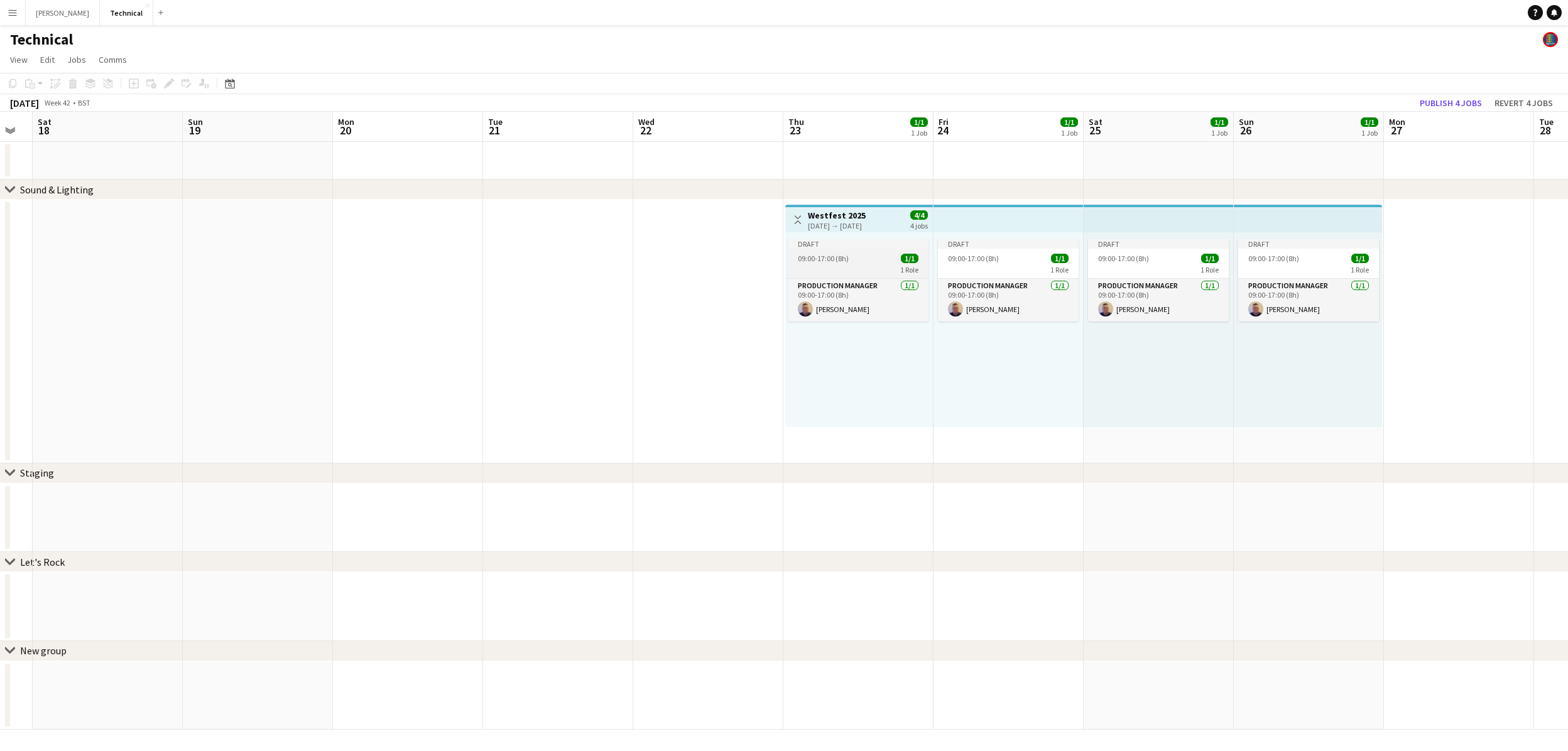
click at [849, 252] on app-job-card "Draft 09:00-17:00 (8h) 1/1 1 Role Production Manager [DATE] 09:00-17:00 (8h) [P…" at bounding box center [857, 280] width 141 height 83
click at [856, 227] on div "[DATE] → [DATE]" at bounding box center [836, 225] width 58 height 9
click at [858, 217] on h3 "Westfest 2025" at bounding box center [836, 215] width 58 height 11
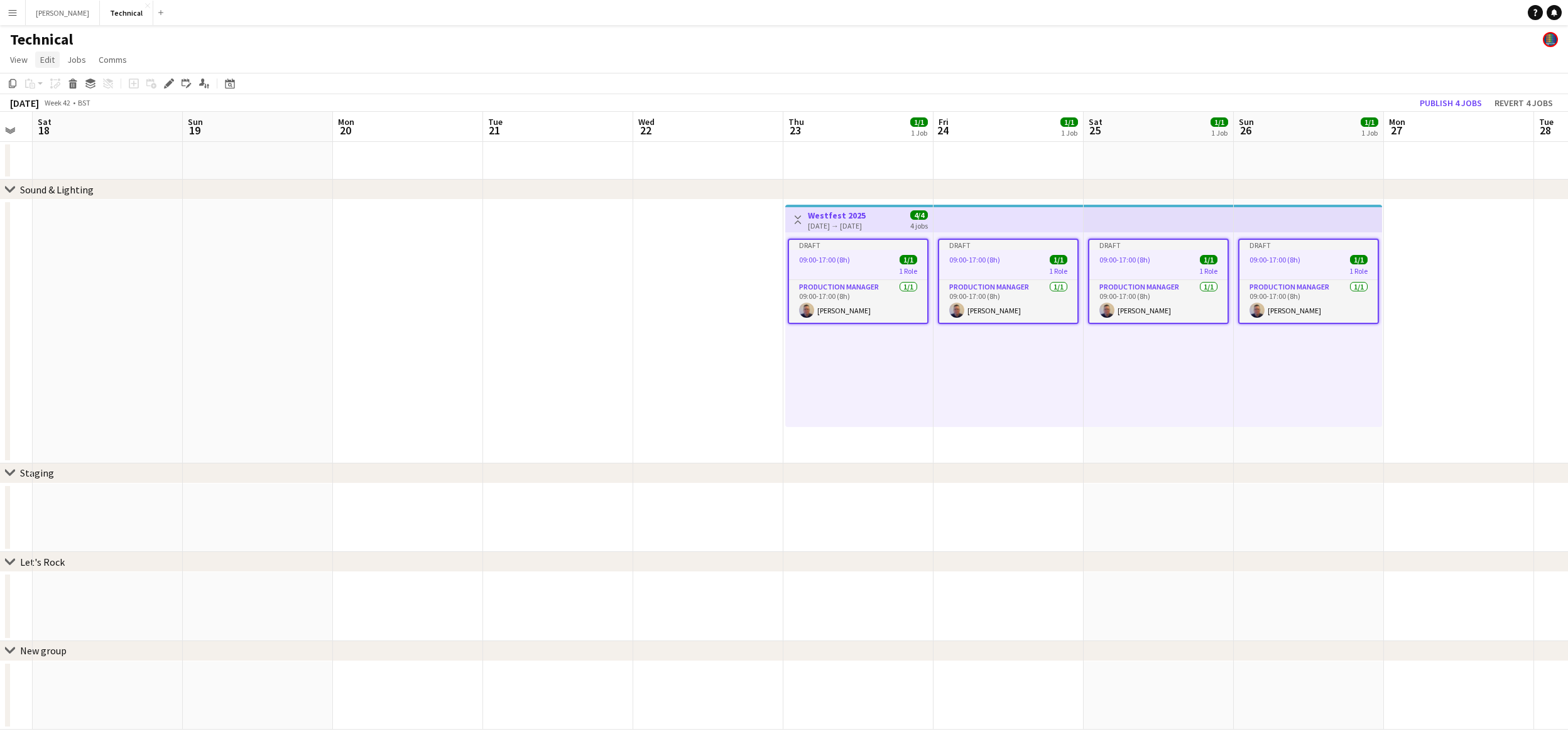
click at [49, 64] on span "Edit" at bounding box center [47, 59] width 14 height 11
click at [572, 329] on app-date-cell at bounding box center [558, 331] width 150 height 264
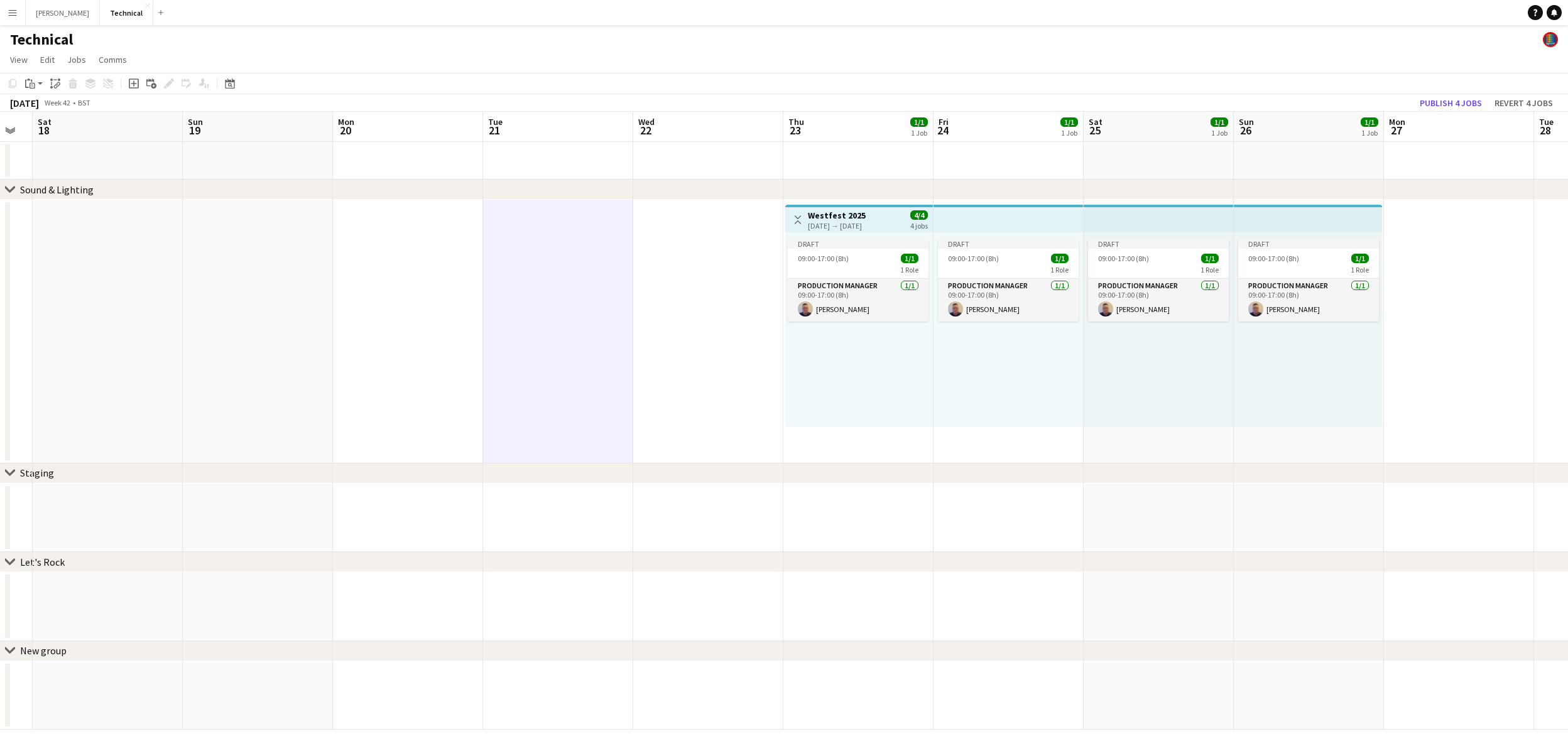
click at [875, 329] on div "Draft 09:00-17:00 (8h) 1/1 1 Role Production Manager [DATE] 09:00-17:00 (8h) [P…" at bounding box center [858, 330] width 148 height 195
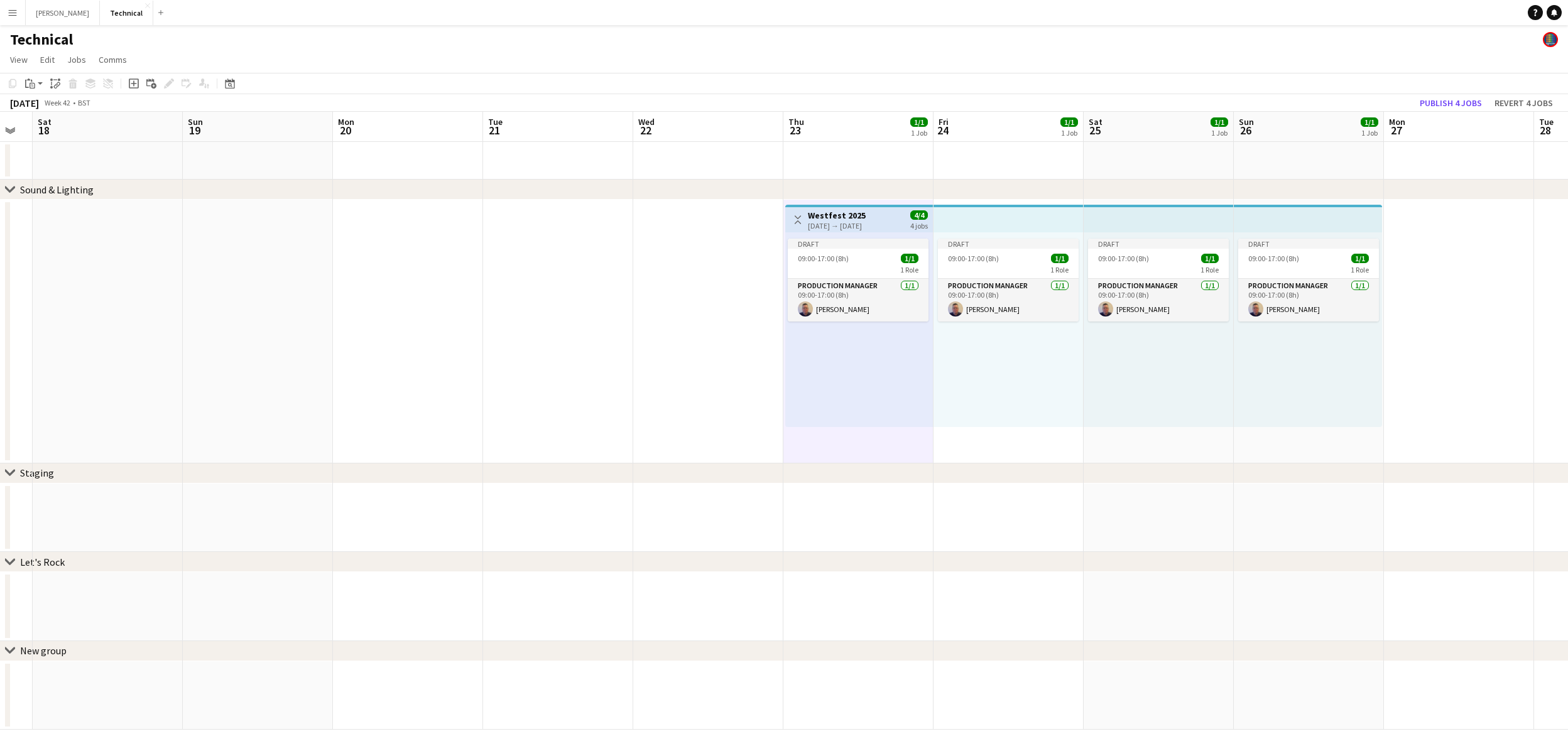
click at [862, 235] on div "Draft 09:00-17:00 (8h) 1/1 1 Role Production Manager [DATE] 09:00-17:00 (8h) [P…" at bounding box center [858, 330] width 148 height 195
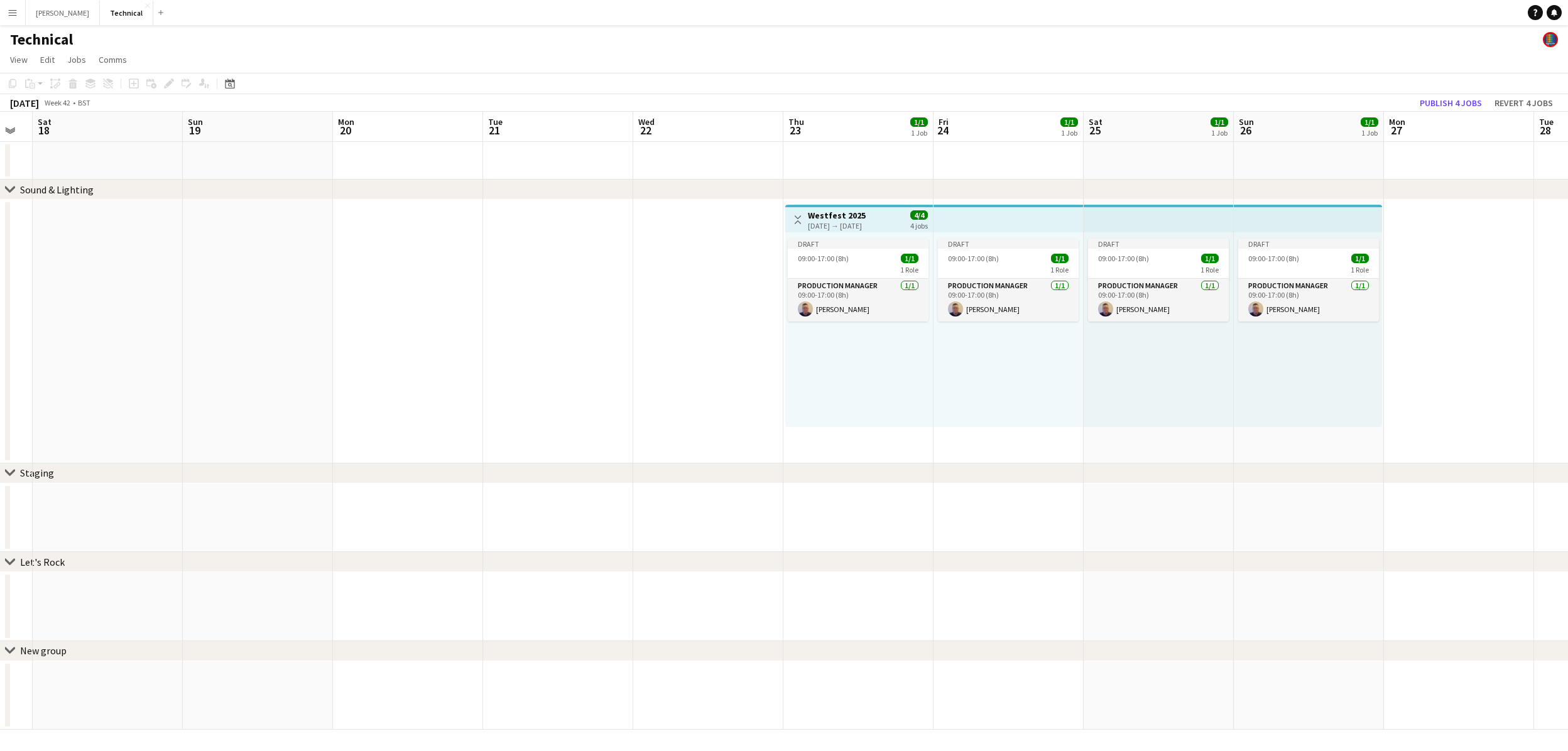
click at [862, 235] on div "Draft 09:00-17:00 (8h) 1/1 1 Role Production Manager [DATE] 09:00-17:00 (8h) [P…" at bounding box center [858, 330] width 148 height 195
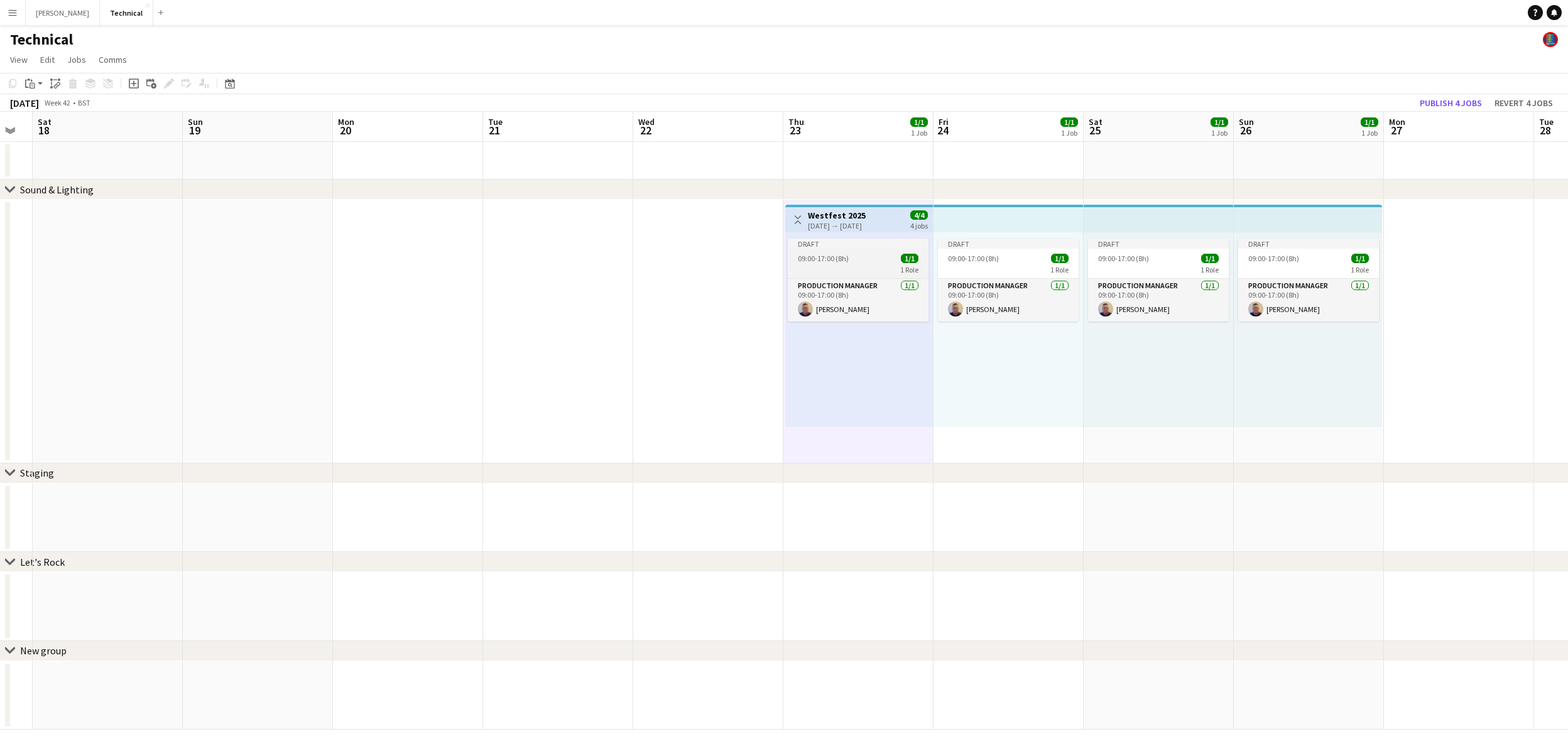
click at [824, 259] on span "09:00-17:00 (8h)" at bounding box center [823, 258] width 51 height 9
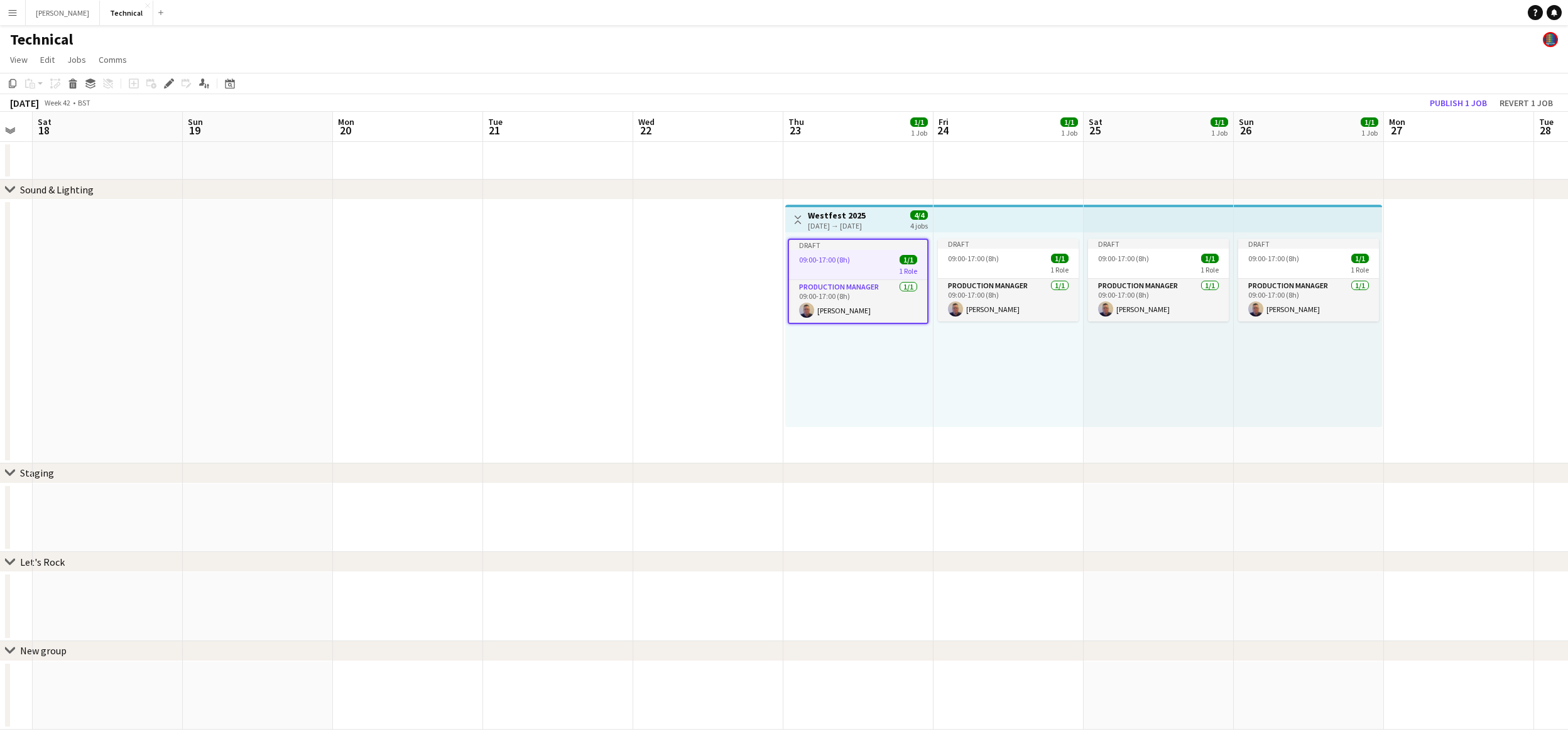
click at [824, 216] on h3 "Westfest 2025" at bounding box center [836, 215] width 58 height 11
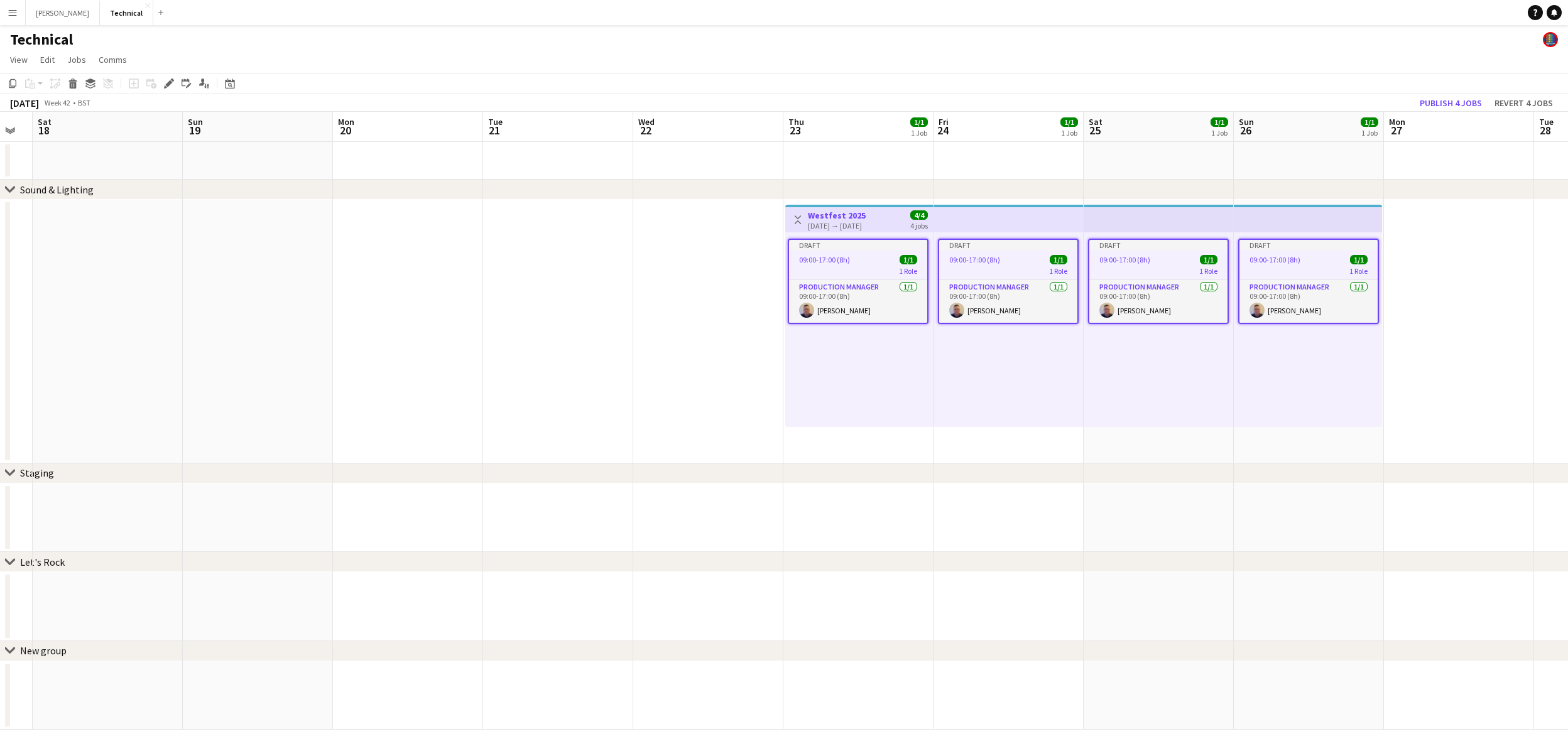
click at [912, 217] on span "4/4" at bounding box center [919, 215] width 18 height 9
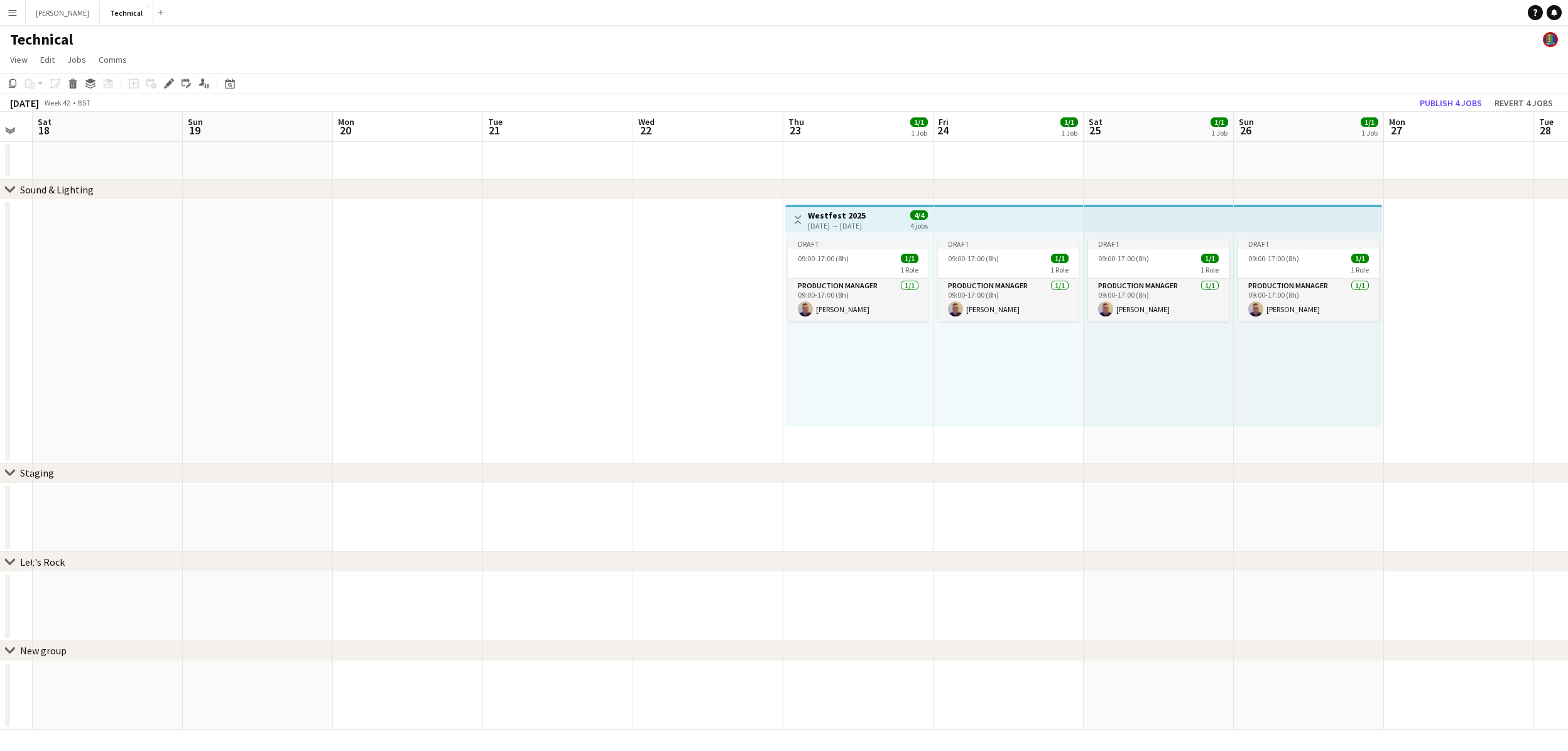
click at [912, 217] on span "4/4" at bounding box center [919, 215] width 18 height 9
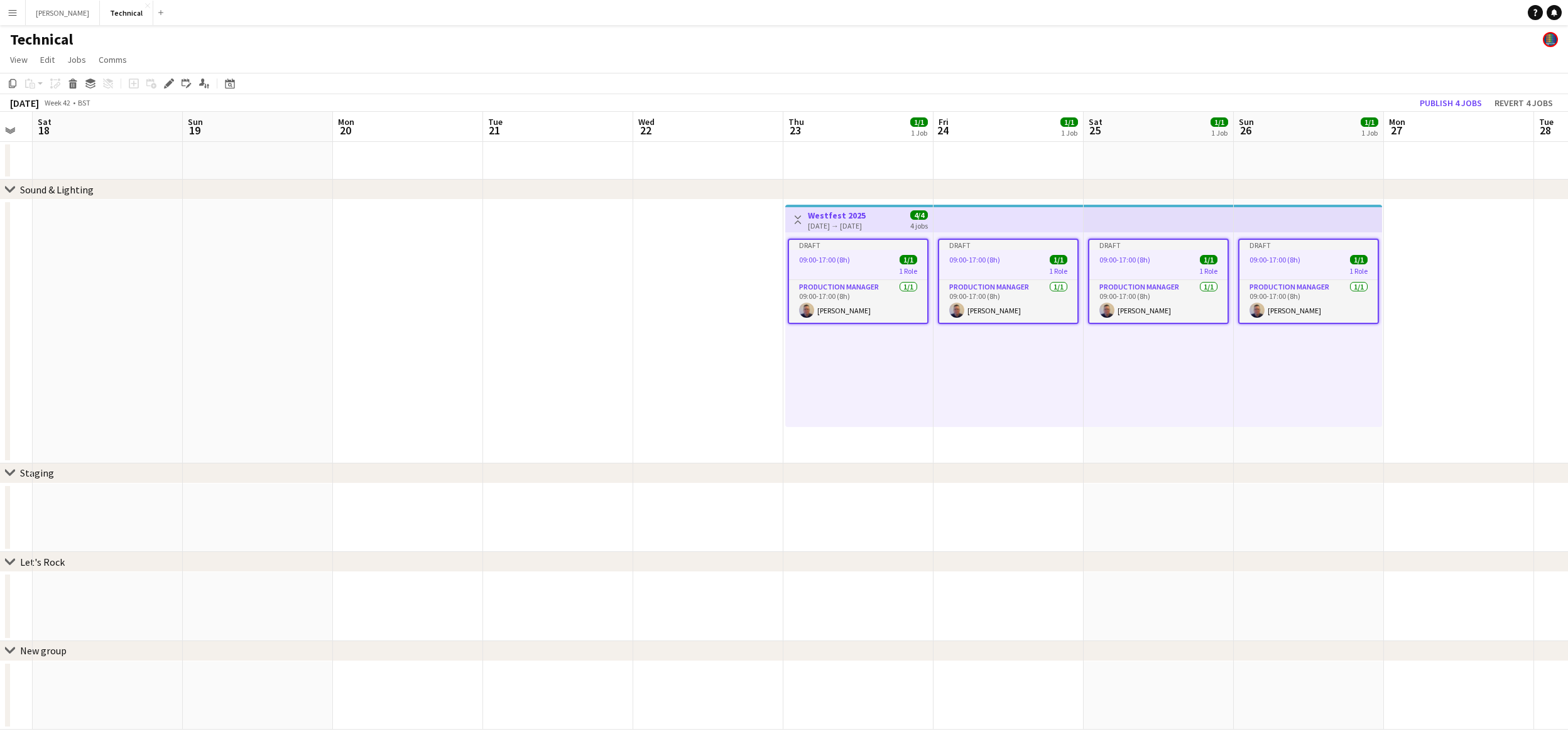
click at [1012, 218] on app-top-bar at bounding box center [1008, 218] width 150 height 28
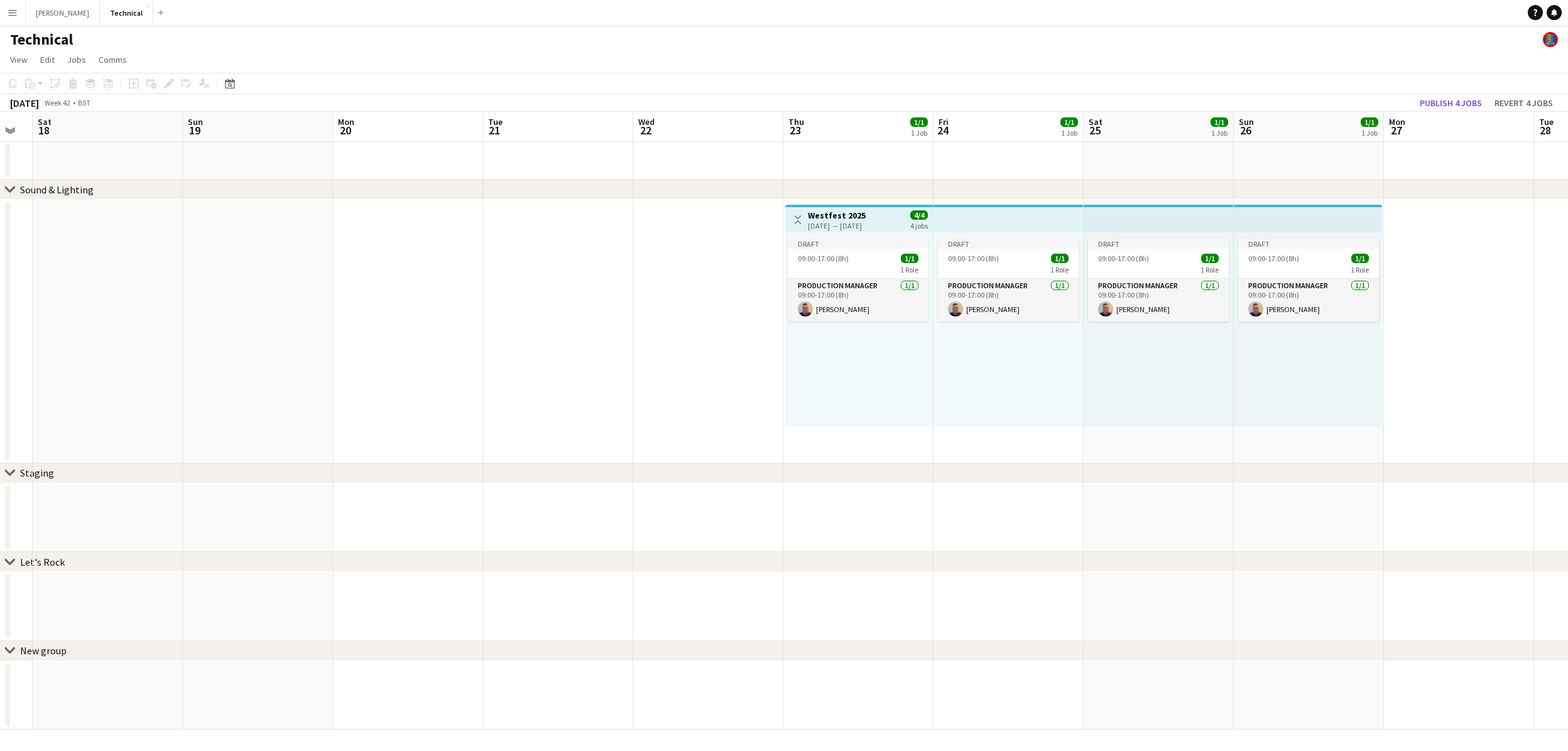
click at [908, 333] on div "Draft 09:00-17:00 (8h) 1/1 1 Role Production Manager [DATE] 09:00-17:00 (8h) [P…" at bounding box center [858, 330] width 148 height 195
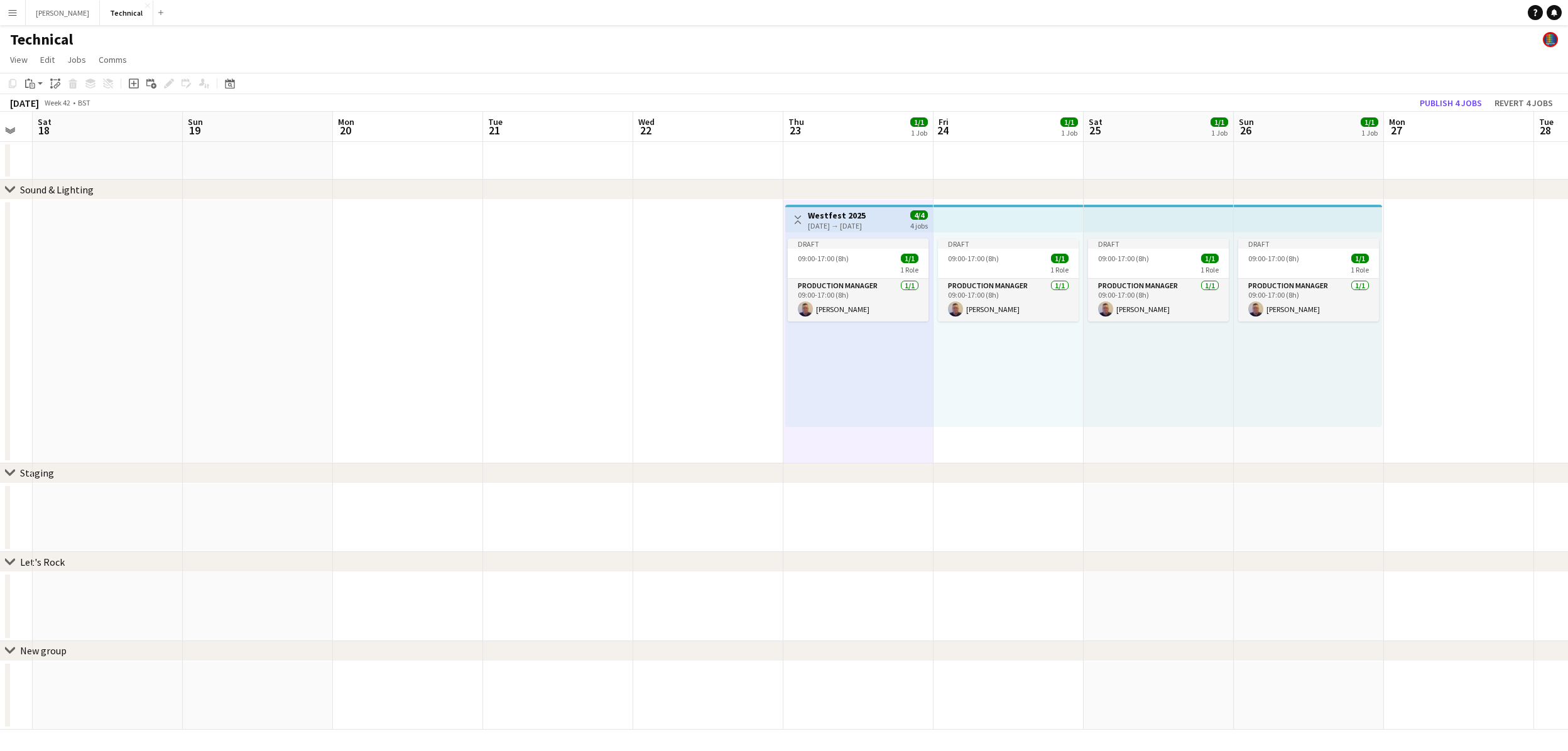
click at [897, 346] on div "Draft 09:00-17:00 (8h) 1/1 1 Role Production Manager [DATE] 09:00-17:00 (8h) [P…" at bounding box center [858, 330] width 148 height 195
click at [845, 239] on div "Draft" at bounding box center [857, 244] width 141 height 10
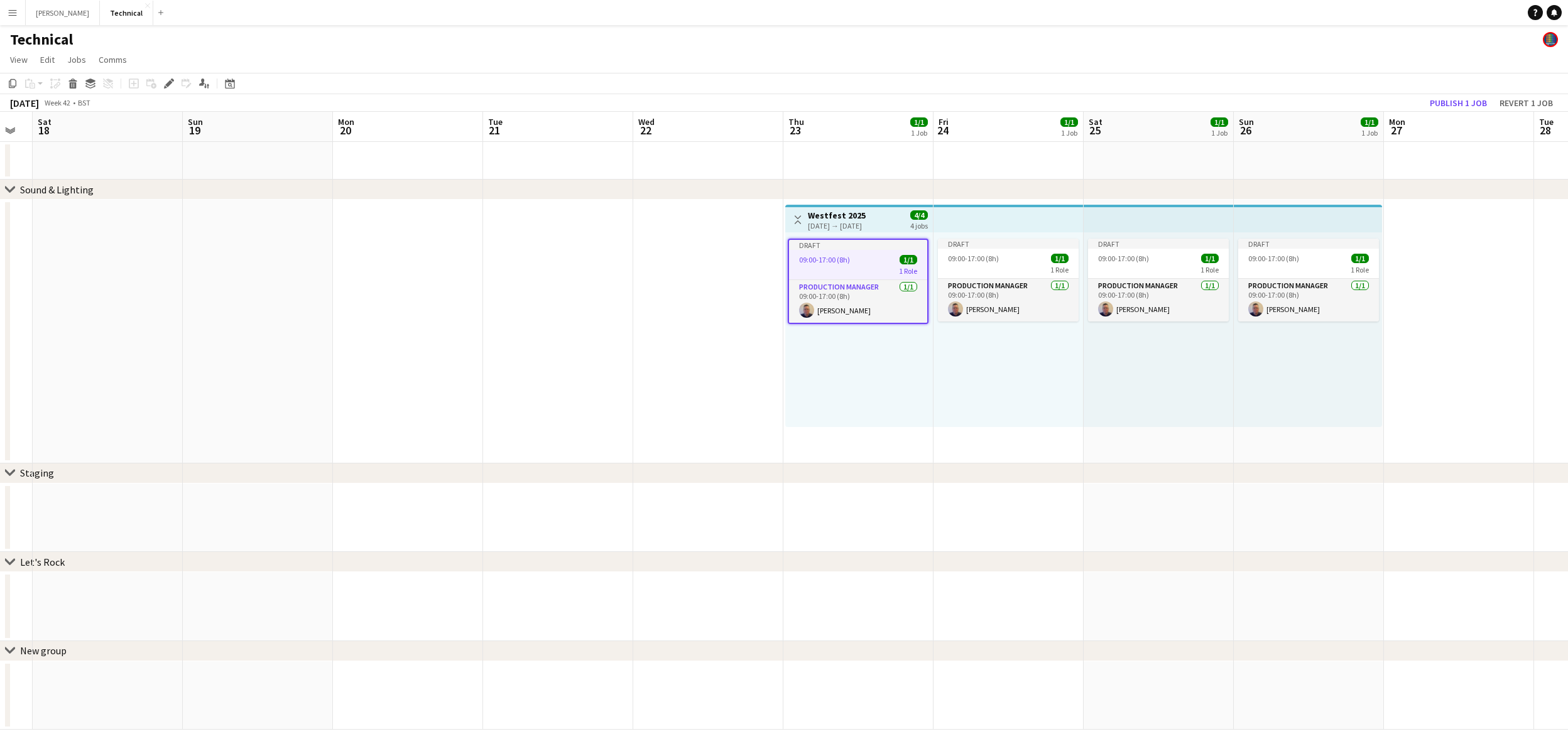
click at [835, 223] on div "[DATE] → [DATE]" at bounding box center [836, 225] width 58 height 9
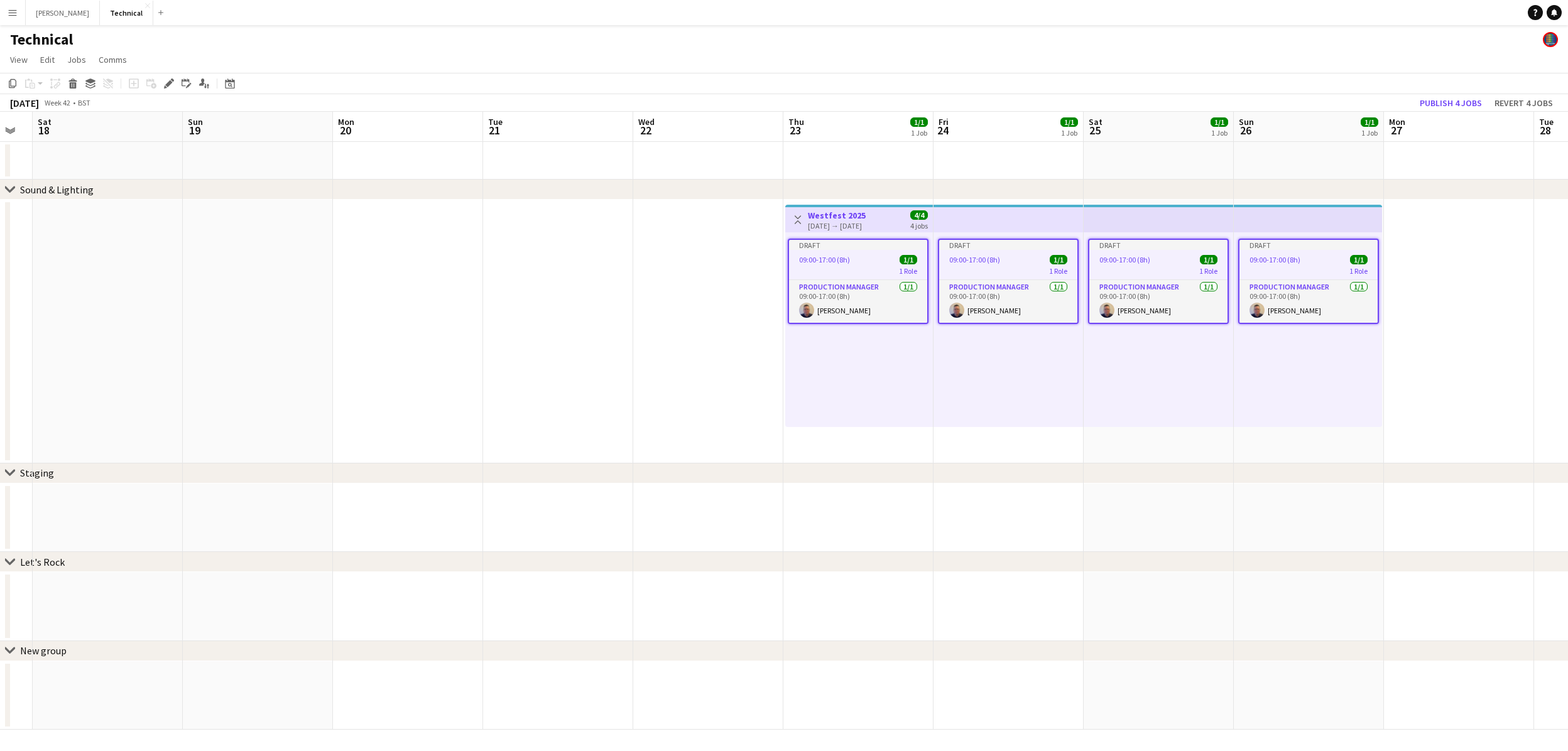
click at [835, 223] on div "[DATE] → [DATE]" at bounding box center [836, 225] width 58 height 9
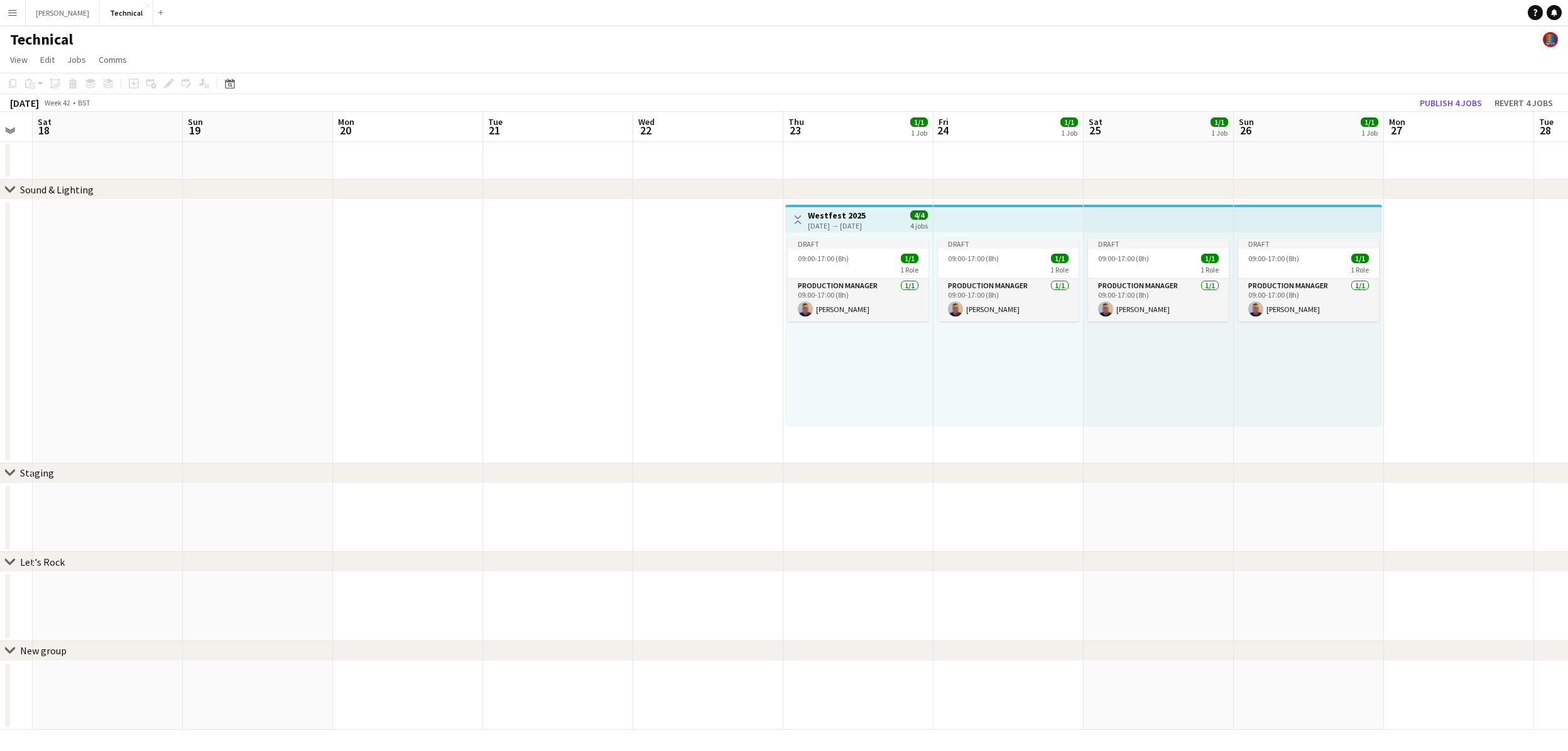
click at [835, 223] on div "[DATE] → [DATE]" at bounding box center [836, 225] width 58 height 9
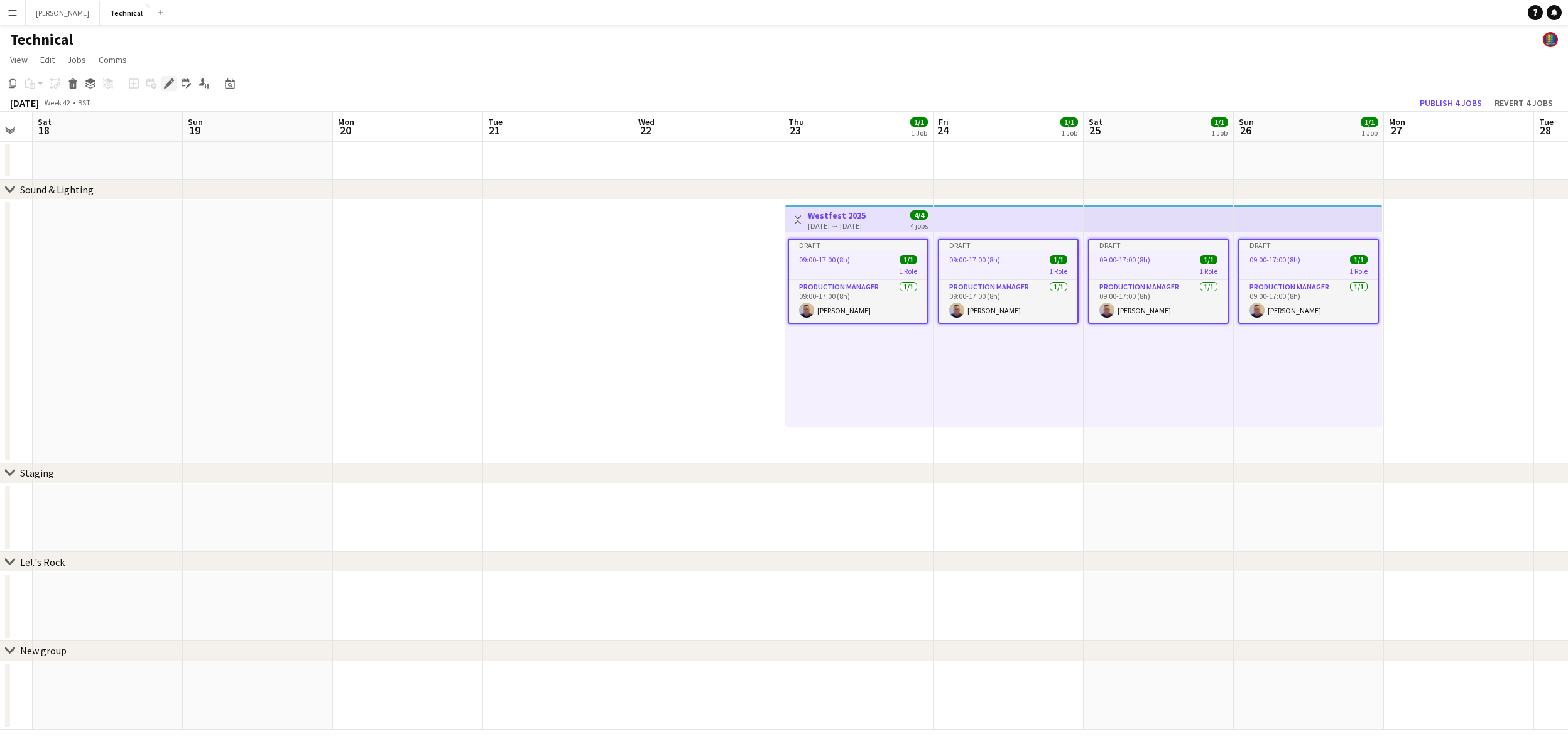
click at [169, 86] on icon "Edit" at bounding box center [169, 83] width 10 height 10
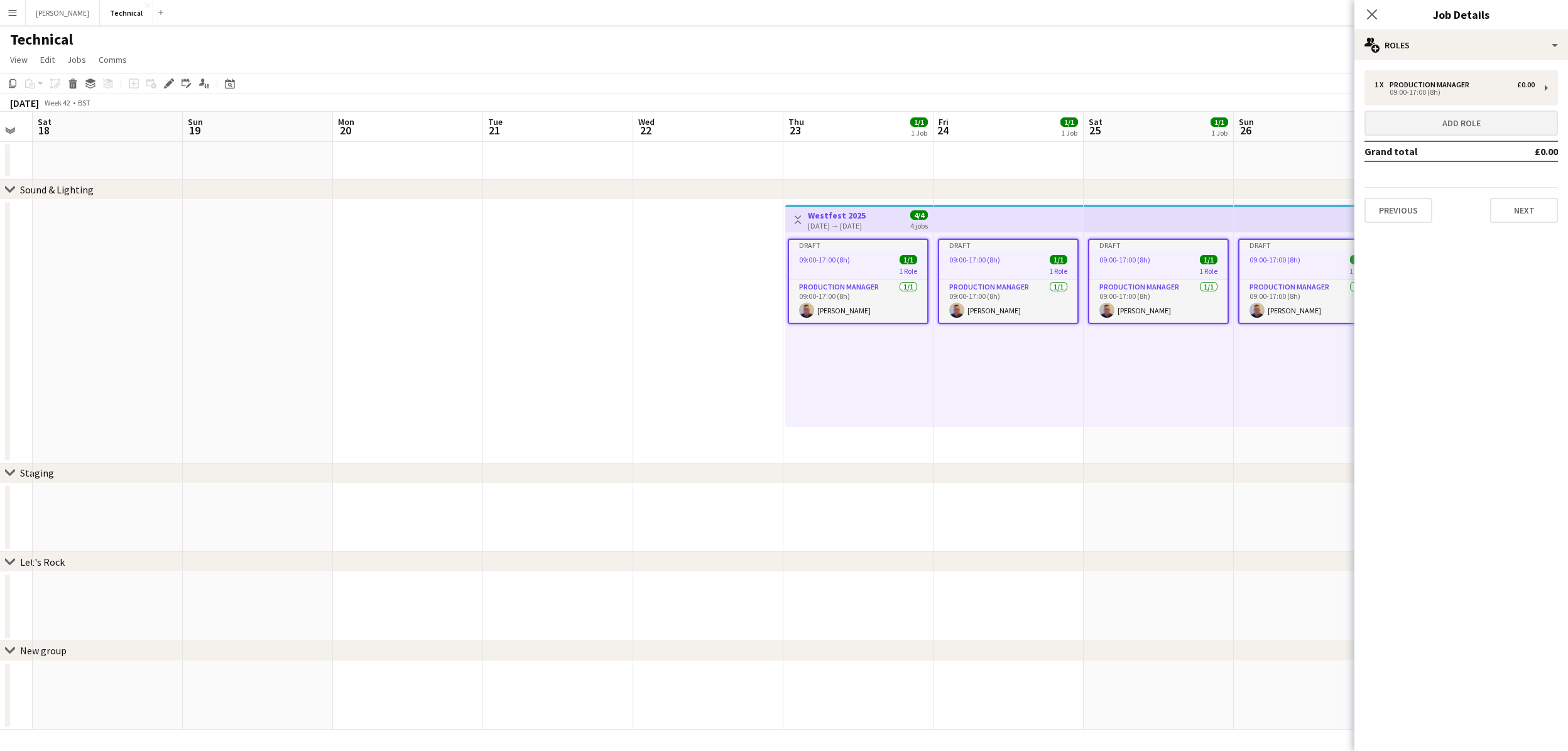
click at [1414, 127] on button "Add role" at bounding box center [1461, 123] width 194 height 25
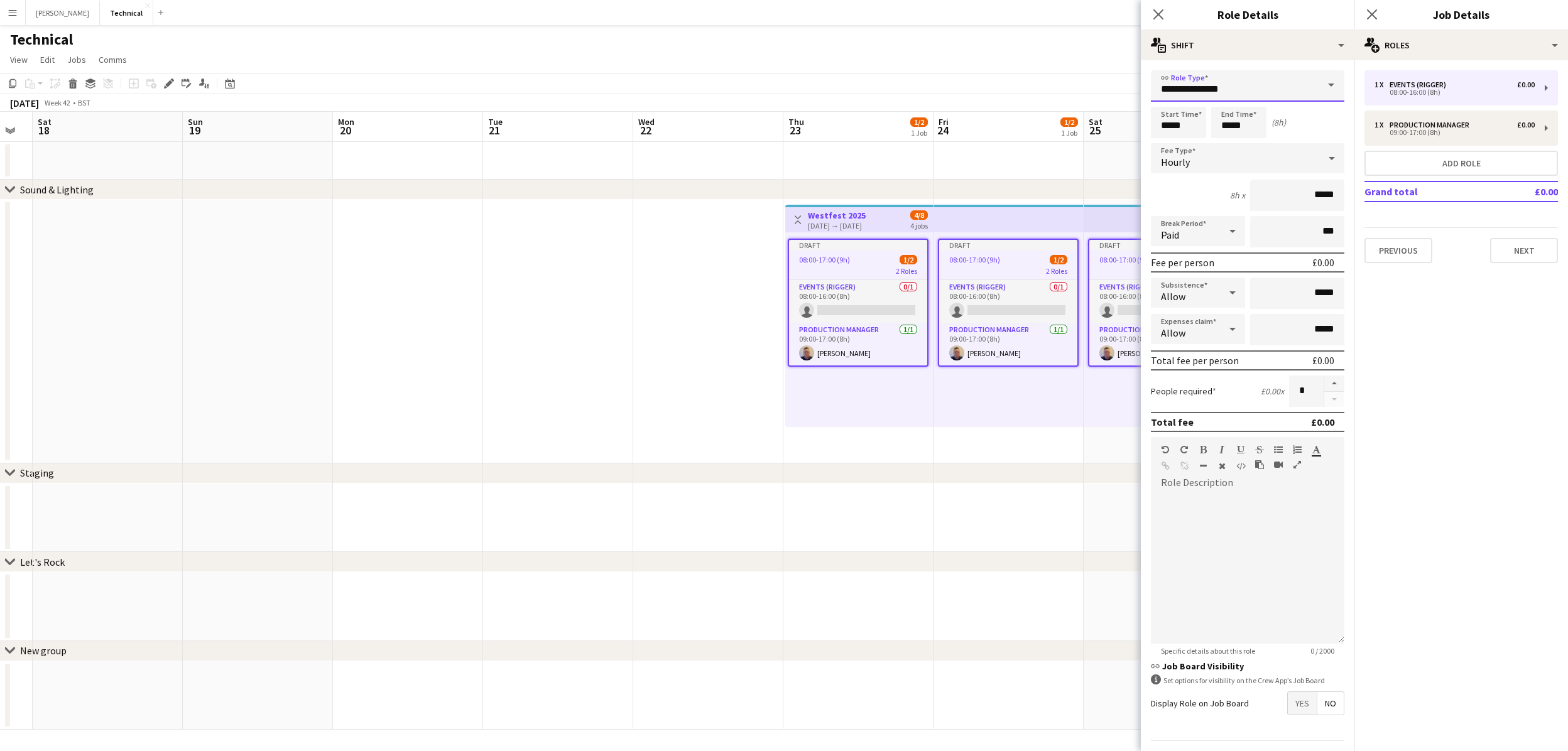
drag, startPoint x: 1251, startPoint y: 90, endPoint x: 1069, endPoint y: 83, distance: 182.1
click at [1069, 84] on body "Menu Boards Boards Boards All jobs Status Workforce Workforce My Workforce Recr…" at bounding box center [784, 375] width 1568 height 751
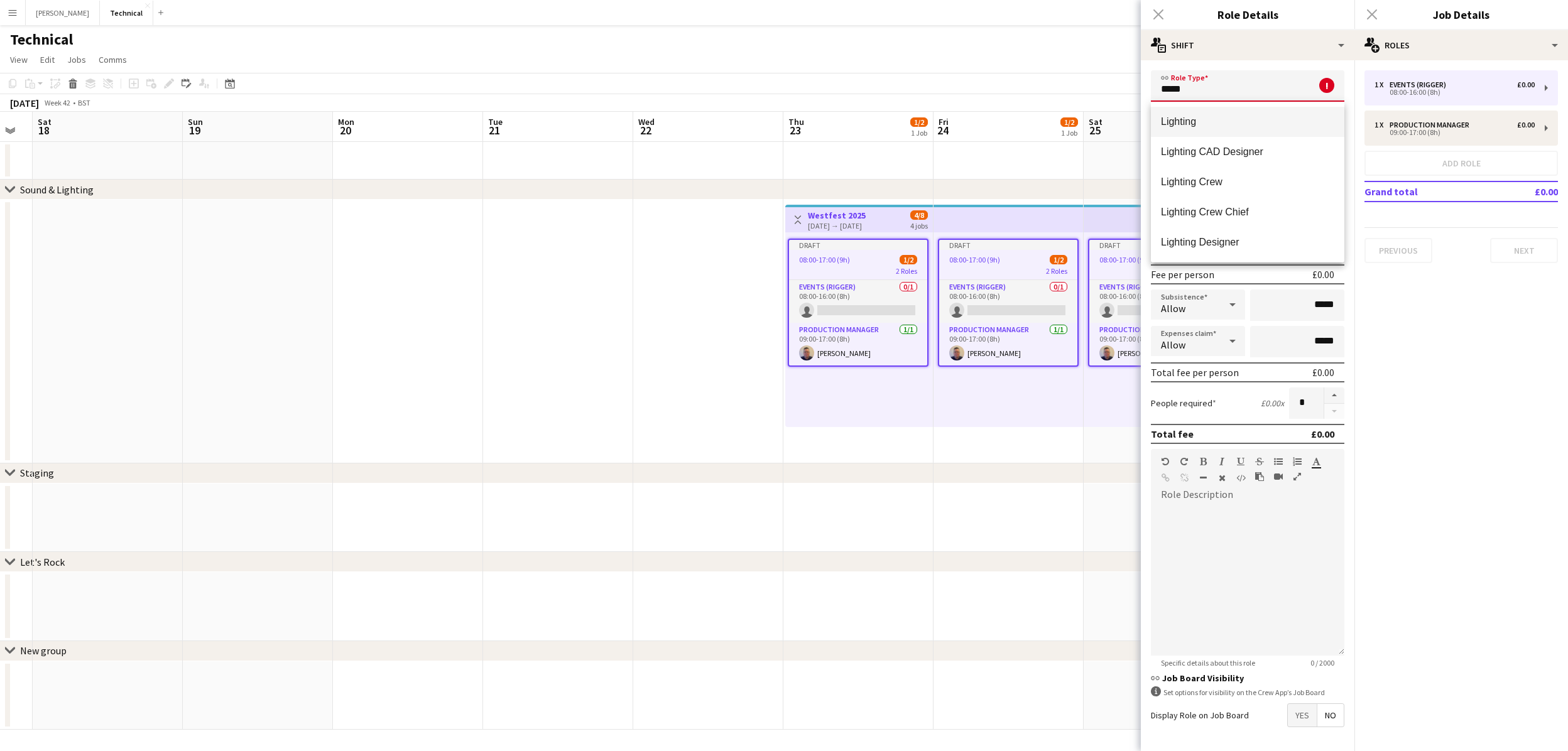
click at [1184, 124] on span "Lighting" at bounding box center [1248, 121] width 174 height 12
type input "********"
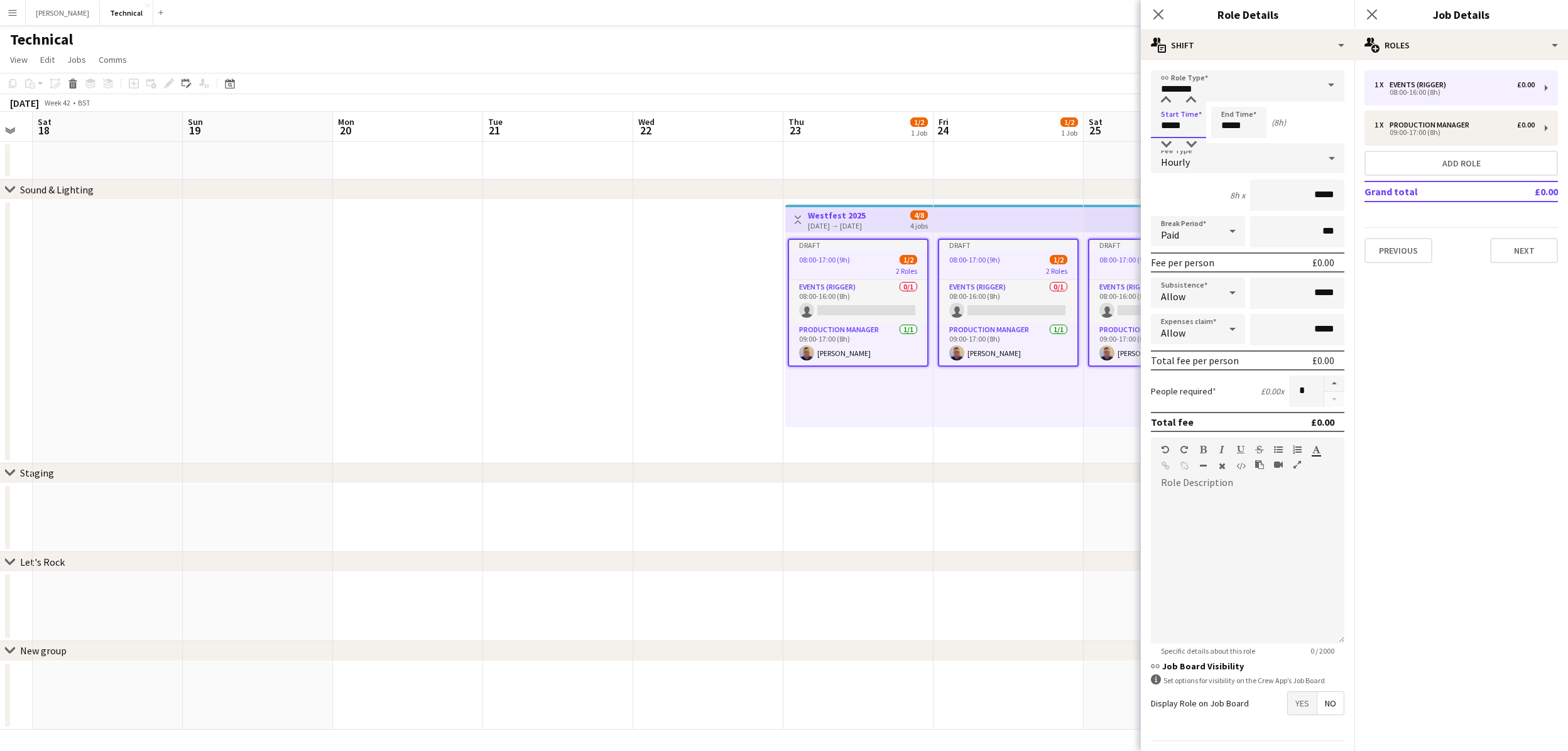
drag, startPoint x: 1184, startPoint y: 124, endPoint x: 1108, endPoint y: 123, distance: 76.0
click at [1108, 123] on body "Menu Boards Boards Boards All jobs Status Workforce Workforce My Workforce Recr…" at bounding box center [784, 375] width 1568 height 751
type input "*****"
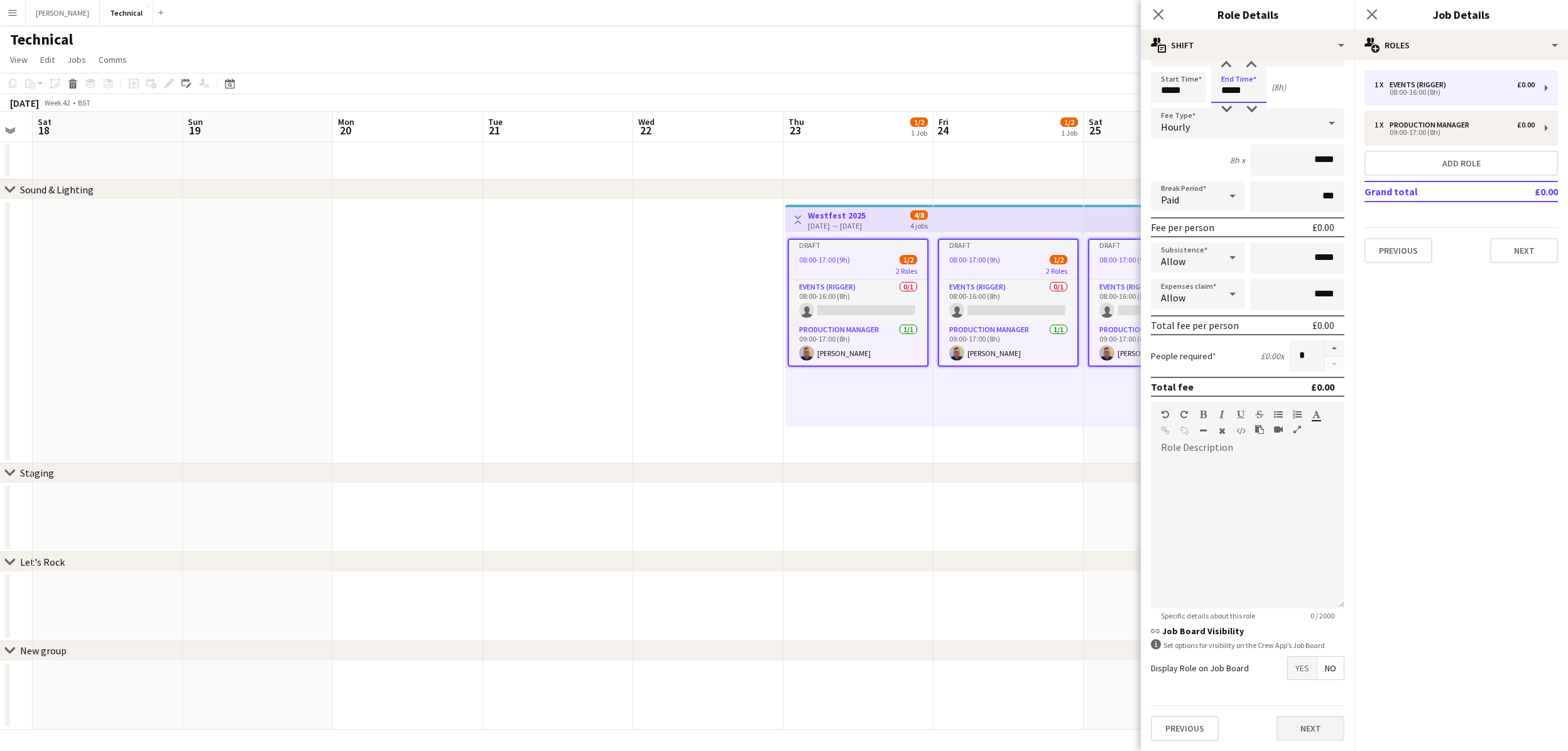
scroll to position [34, 0]
click at [1314, 726] on button "Next" at bounding box center [1310, 730] width 67 height 25
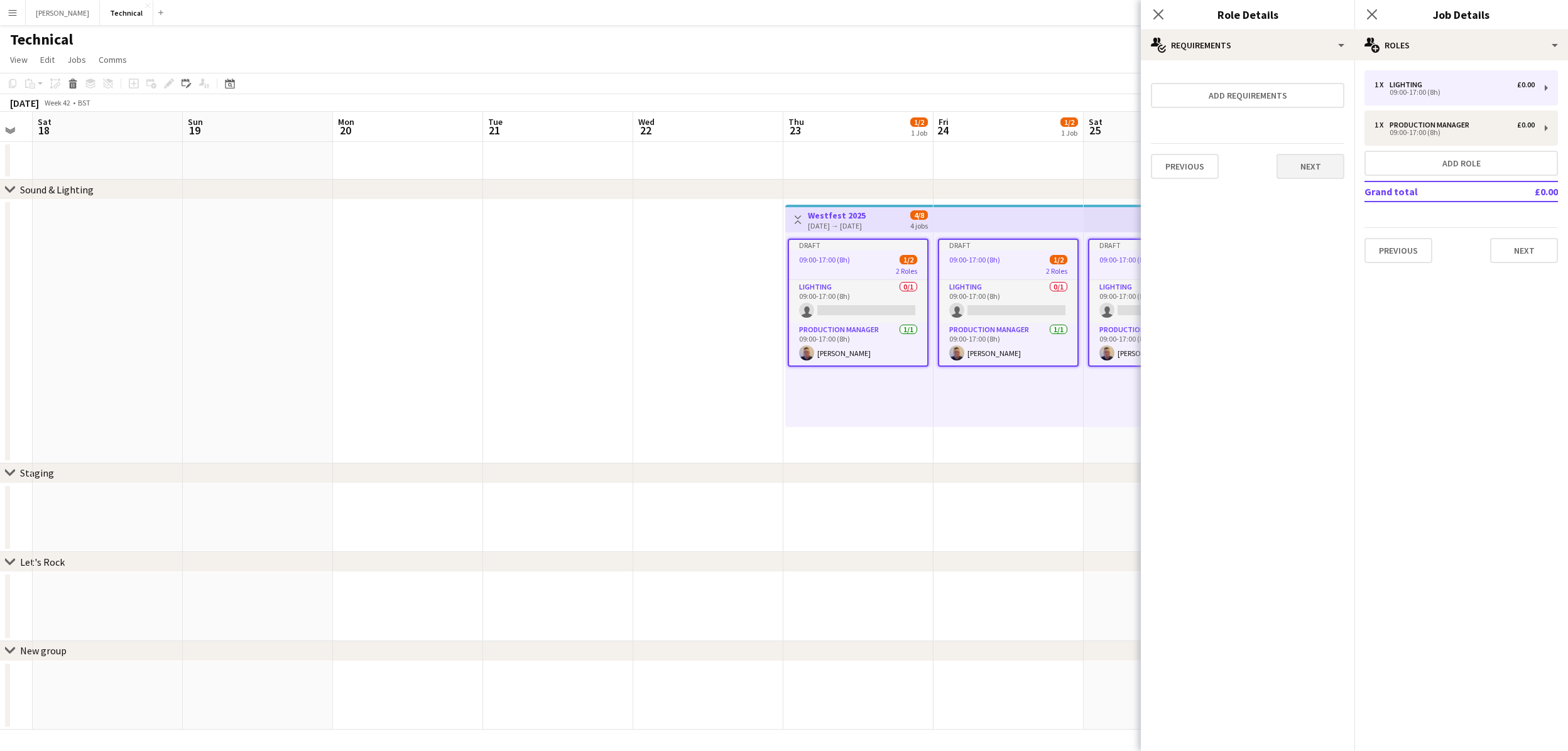
click at [1310, 159] on button "Next" at bounding box center [1310, 167] width 67 height 25
click at [1319, 169] on button "Finish" at bounding box center [1321, 169] width 47 height 25
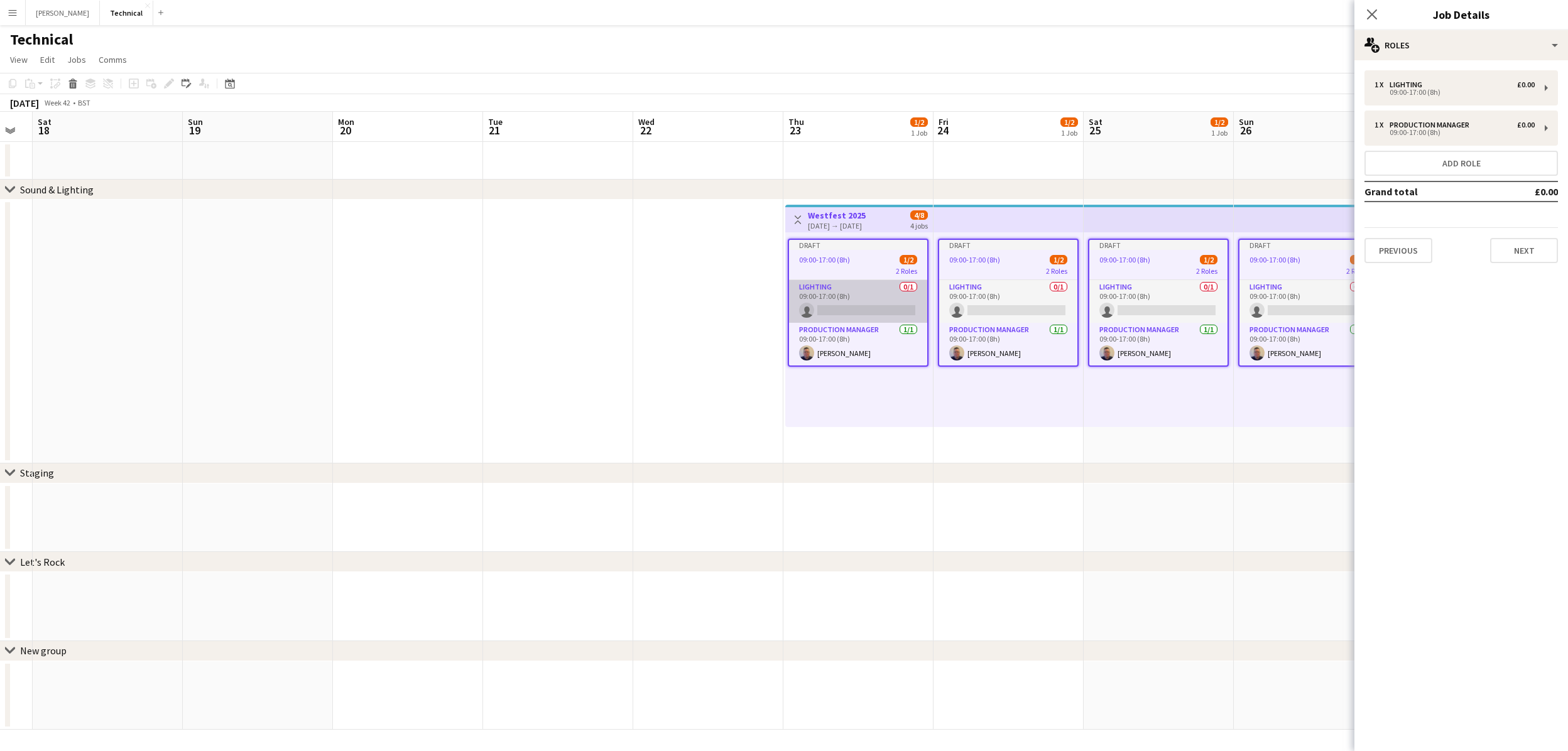
click at [871, 308] on app-card-role "Lighting 0/1 09:00-17:00 (8h) single-neutral-actions" at bounding box center [858, 301] width 138 height 43
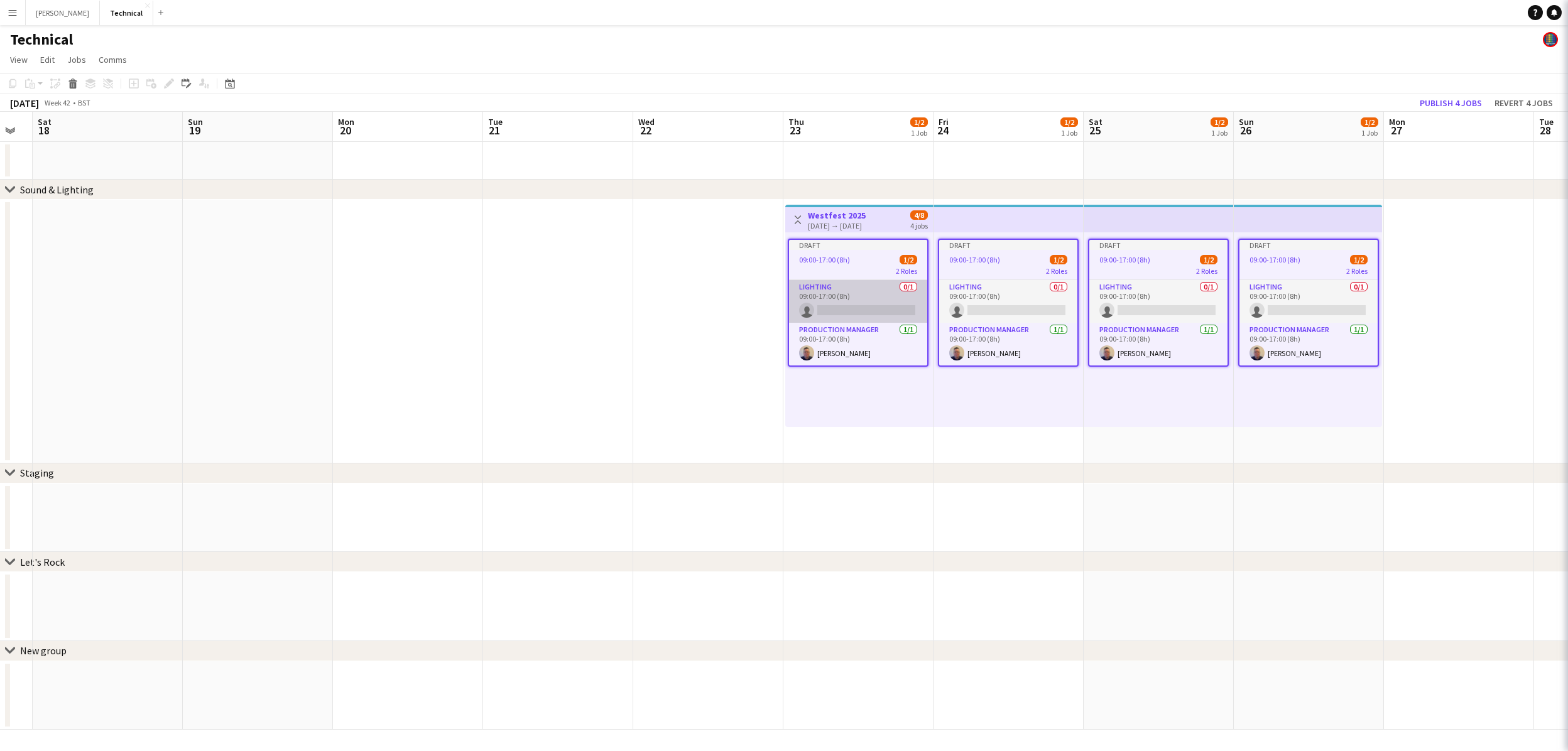
scroll to position [0, 569]
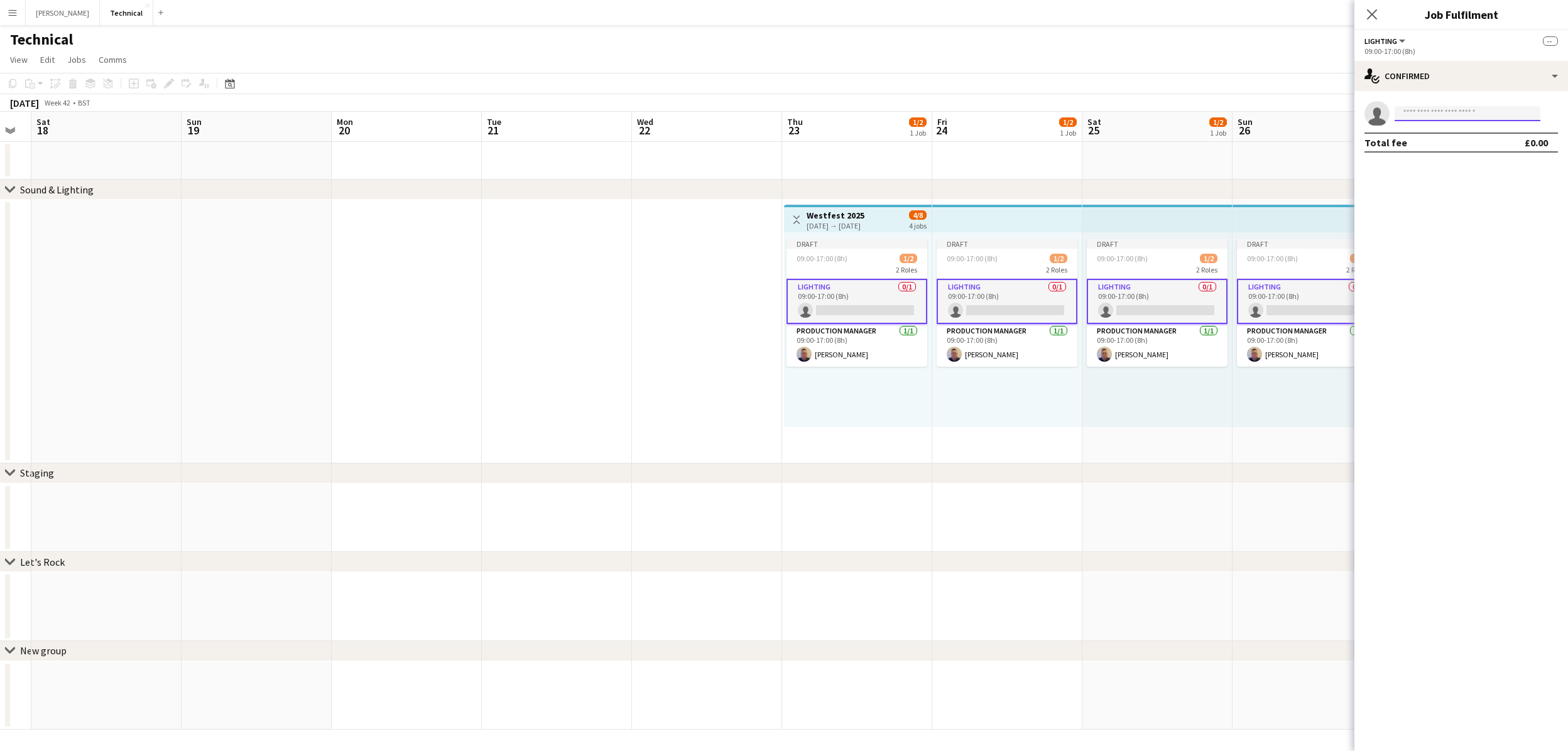
click at [1480, 106] on input at bounding box center [1467, 114] width 146 height 15
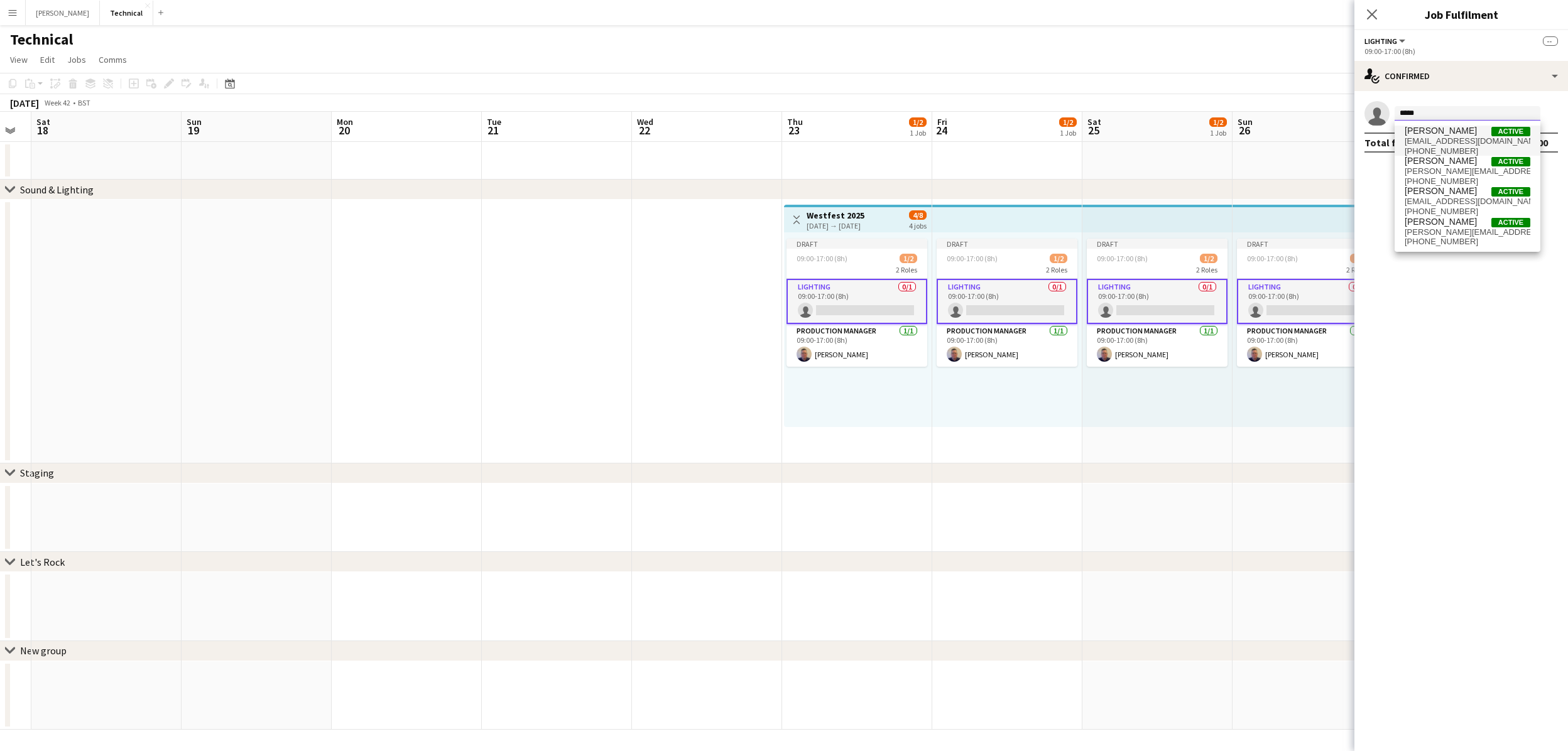
type input "*****"
click at [1469, 134] on span "[PERSON_NAME] Active" at bounding box center [1467, 131] width 126 height 11
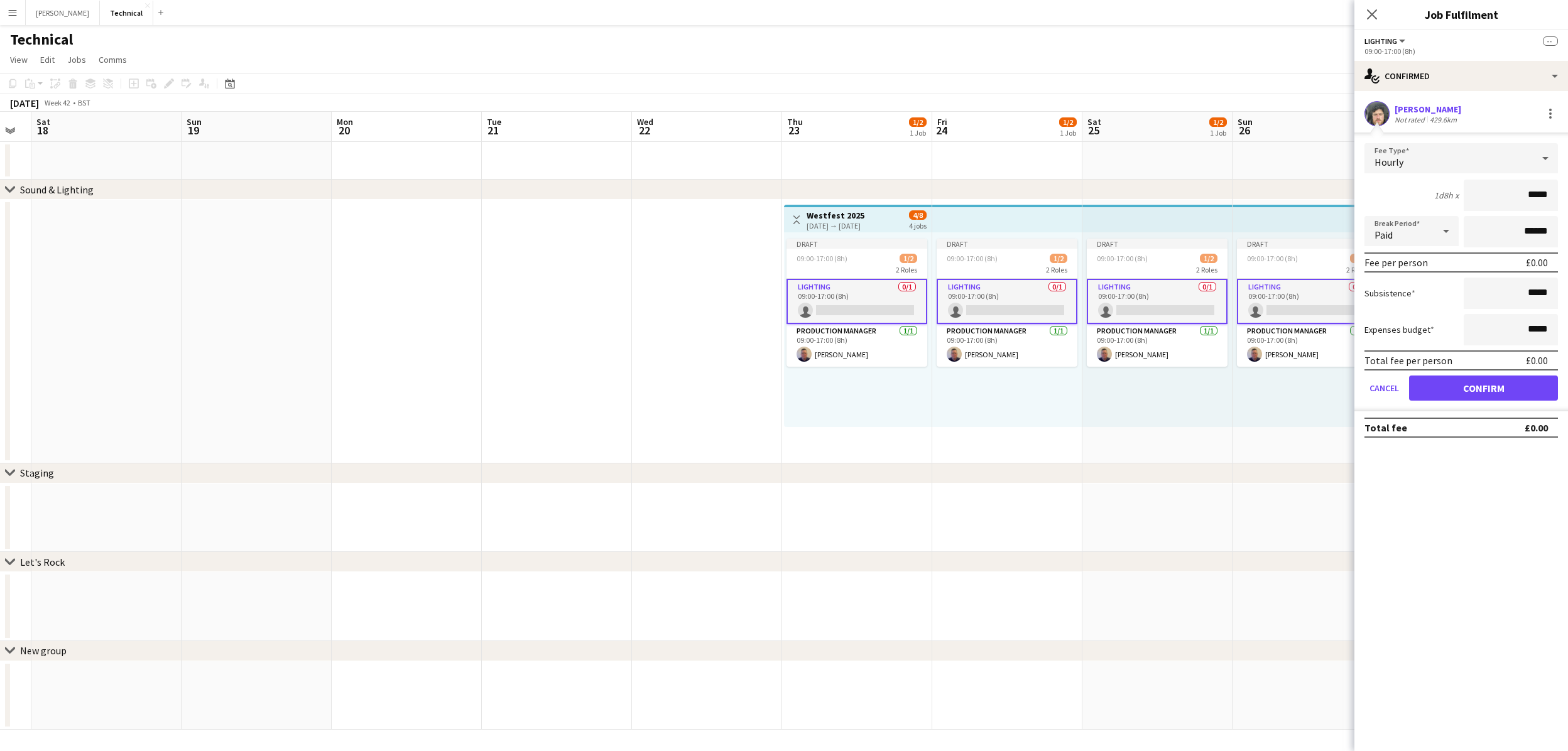
click at [1475, 393] on button "Confirm" at bounding box center [1483, 389] width 149 height 25
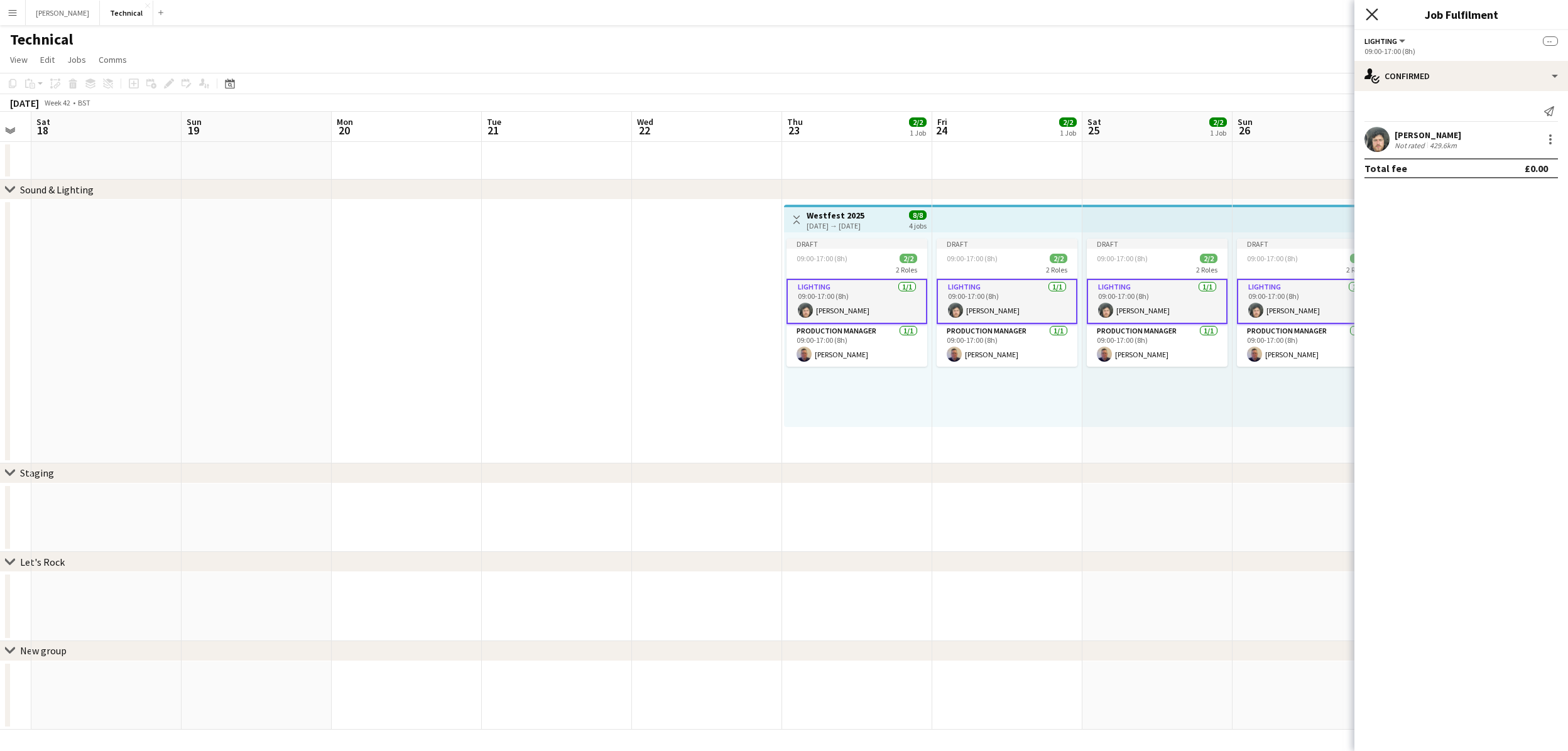
click at [1371, 8] on icon "Close pop-in" at bounding box center [1372, 14] width 12 height 12
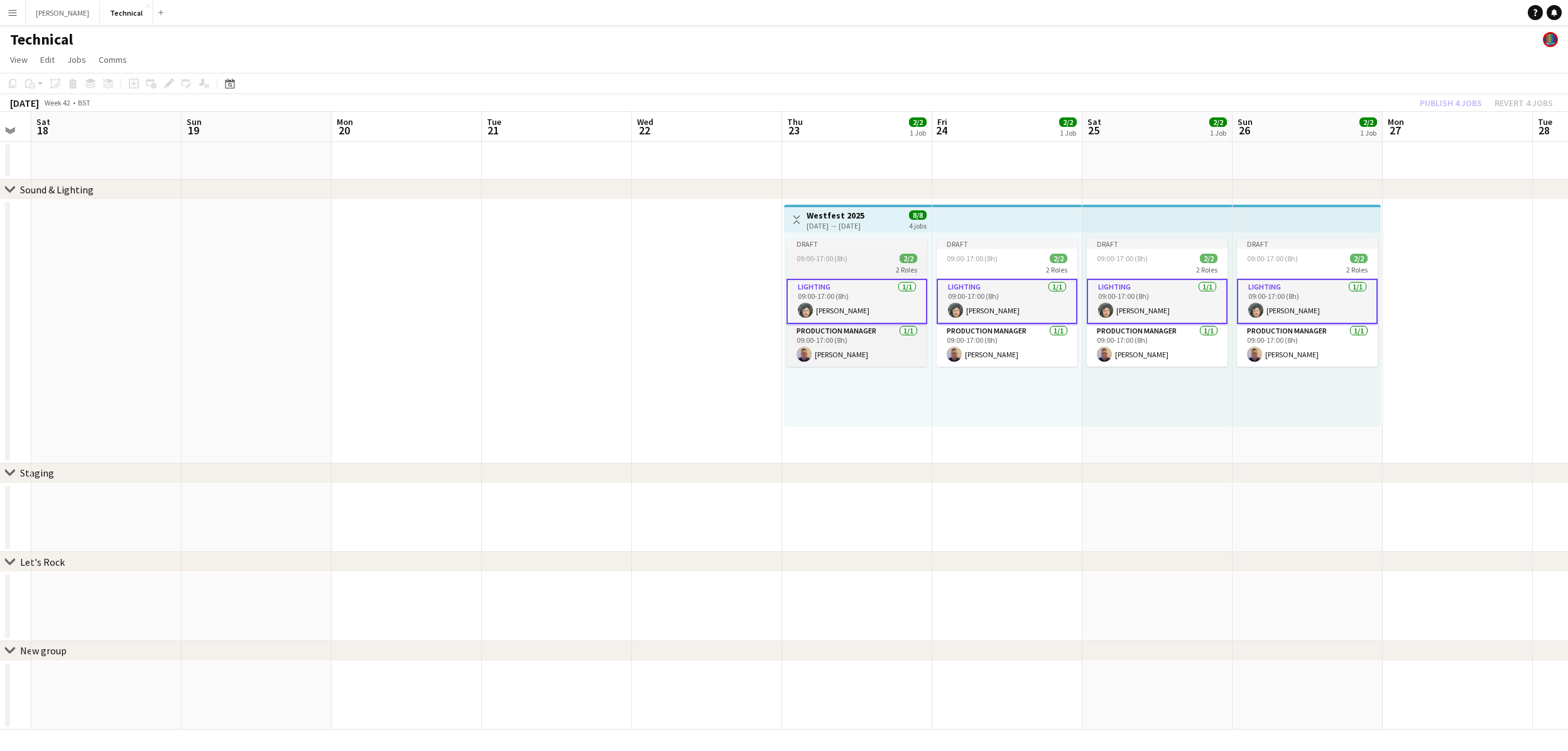
click at [859, 242] on div "Draft" at bounding box center [856, 244] width 141 height 10
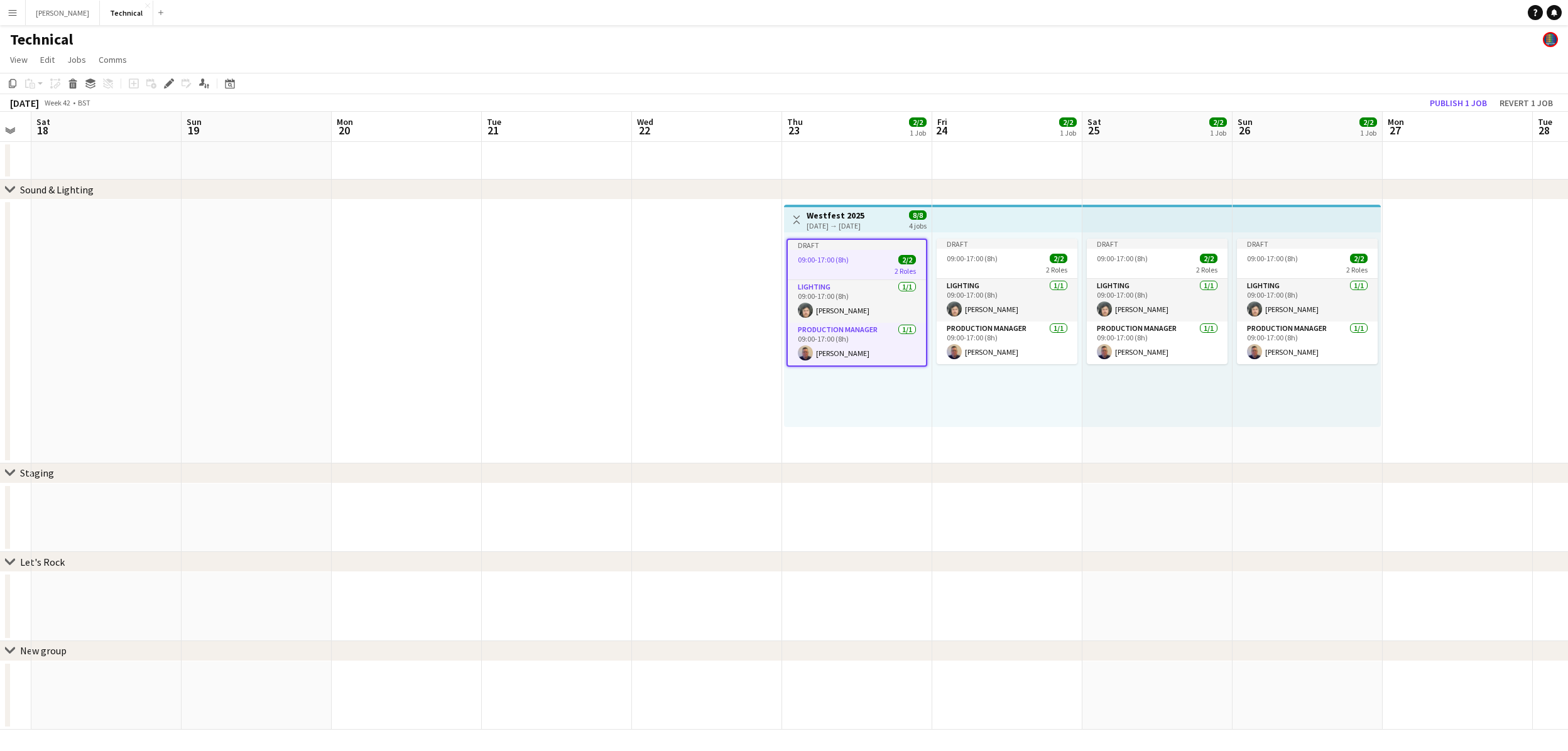
click at [859, 221] on div "[DATE] → [DATE]" at bounding box center [835, 225] width 58 height 9
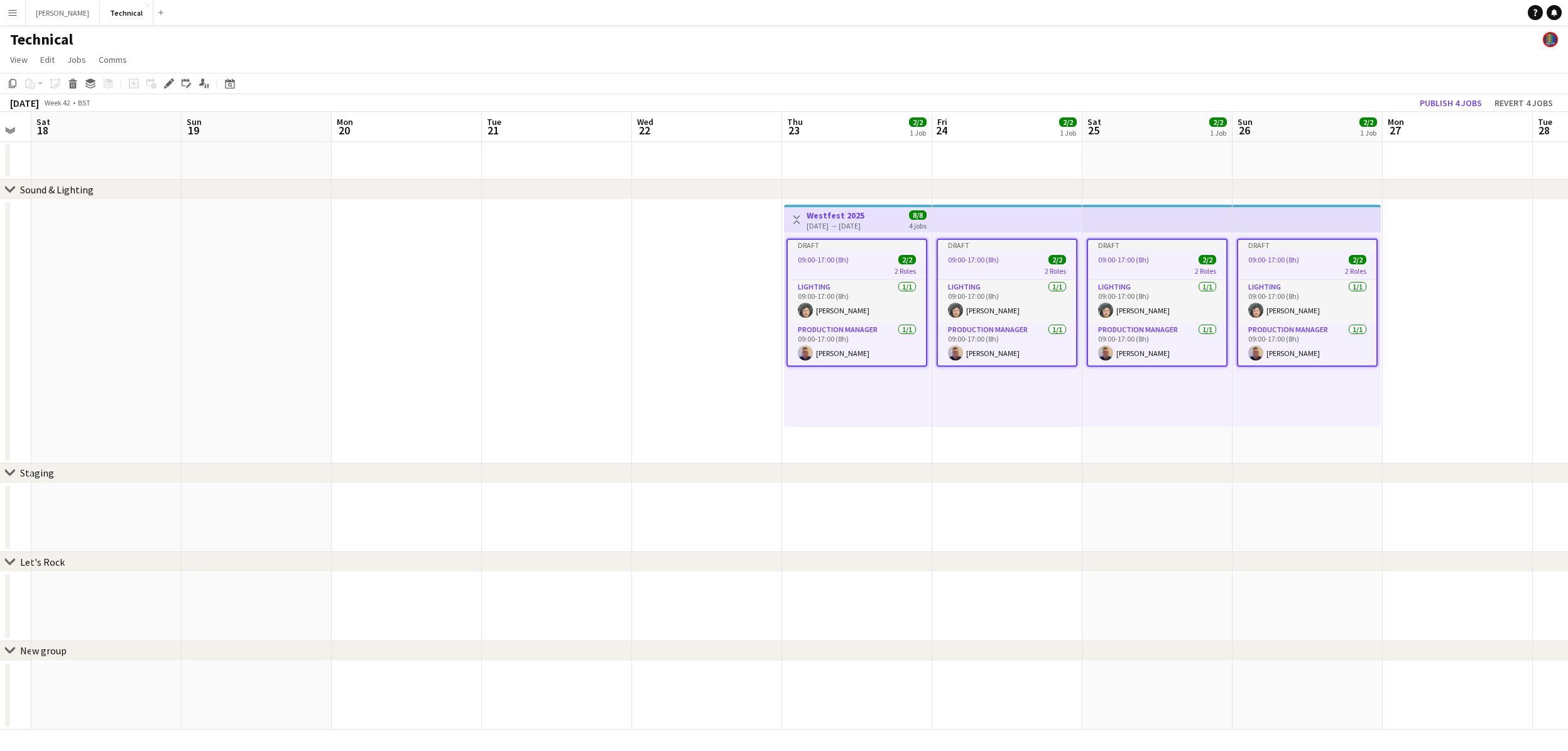
click at [859, 221] on div "[DATE] → [DATE]" at bounding box center [835, 225] width 58 height 9
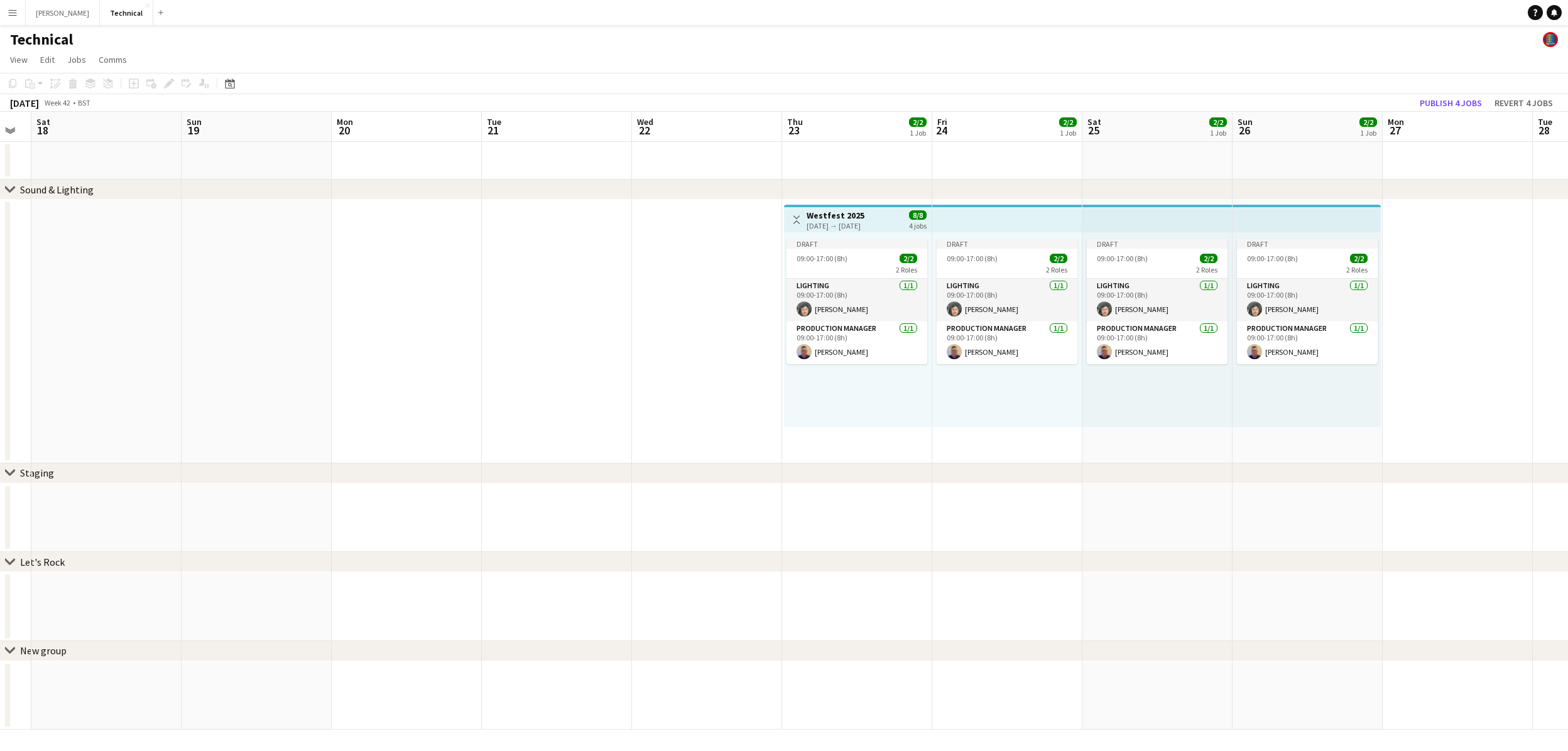
click at [859, 221] on div "[DATE] → [DATE]" at bounding box center [835, 225] width 58 height 9
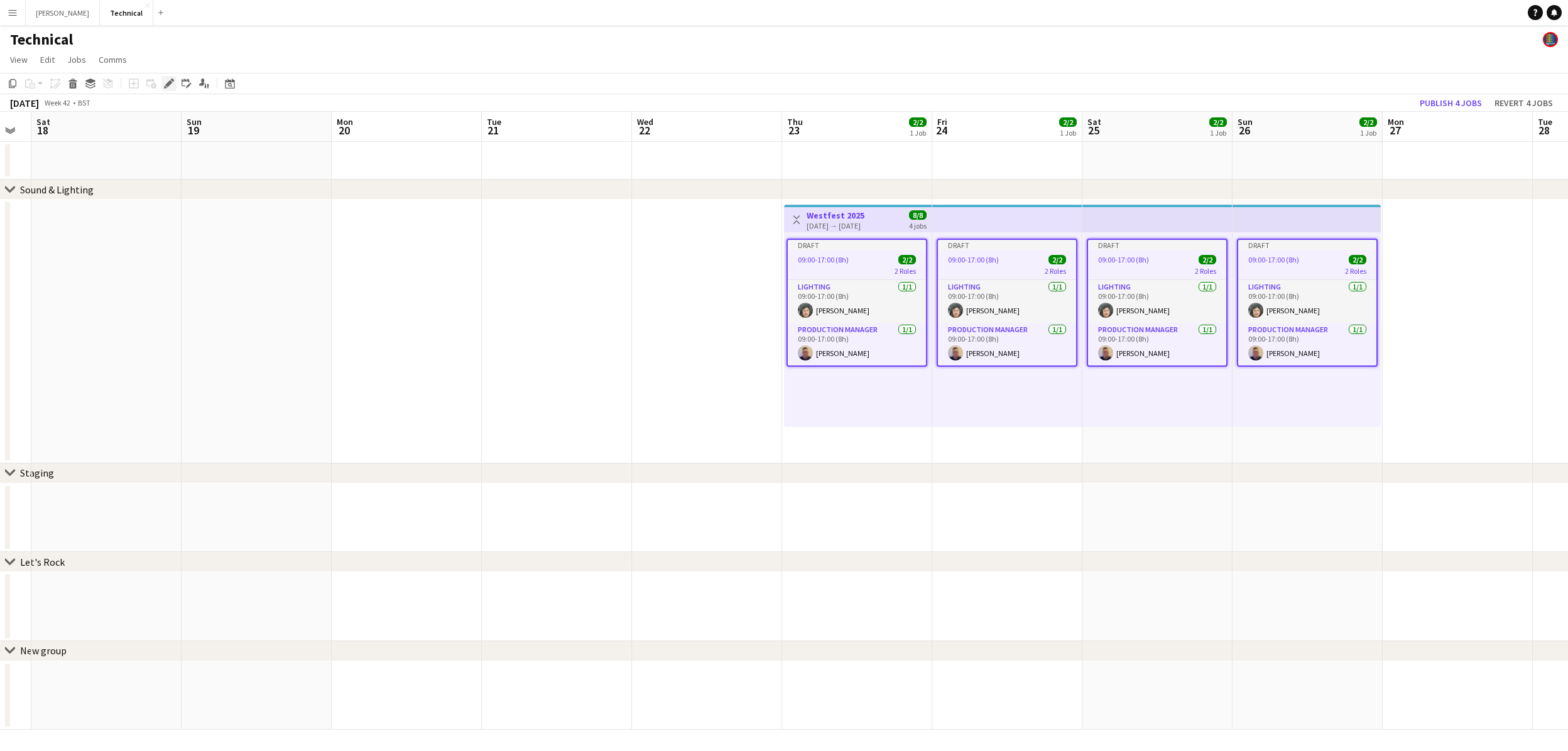
click at [174, 86] on icon "Edit" at bounding box center [169, 83] width 10 height 10
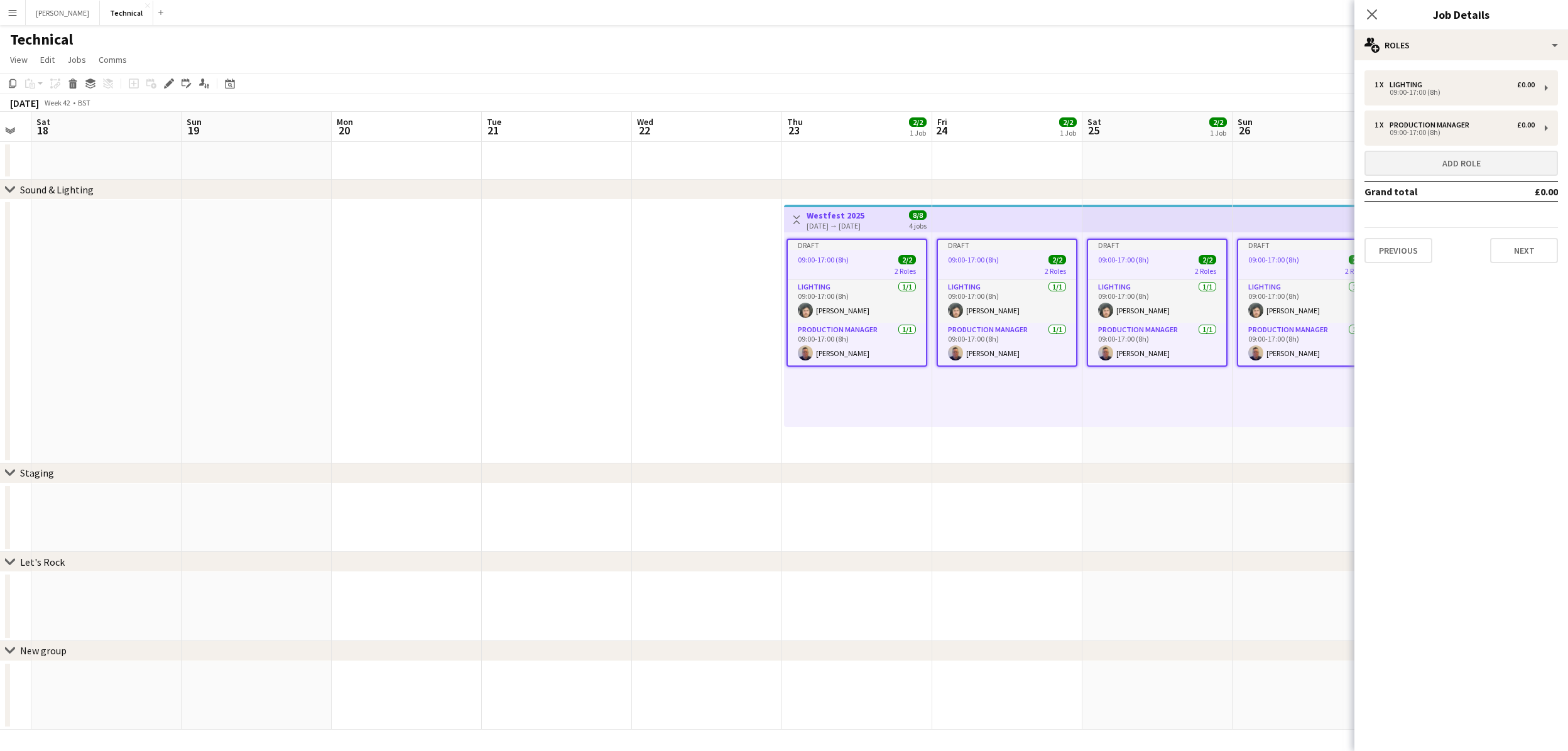
click at [1437, 166] on button "Add role" at bounding box center [1461, 164] width 194 height 25
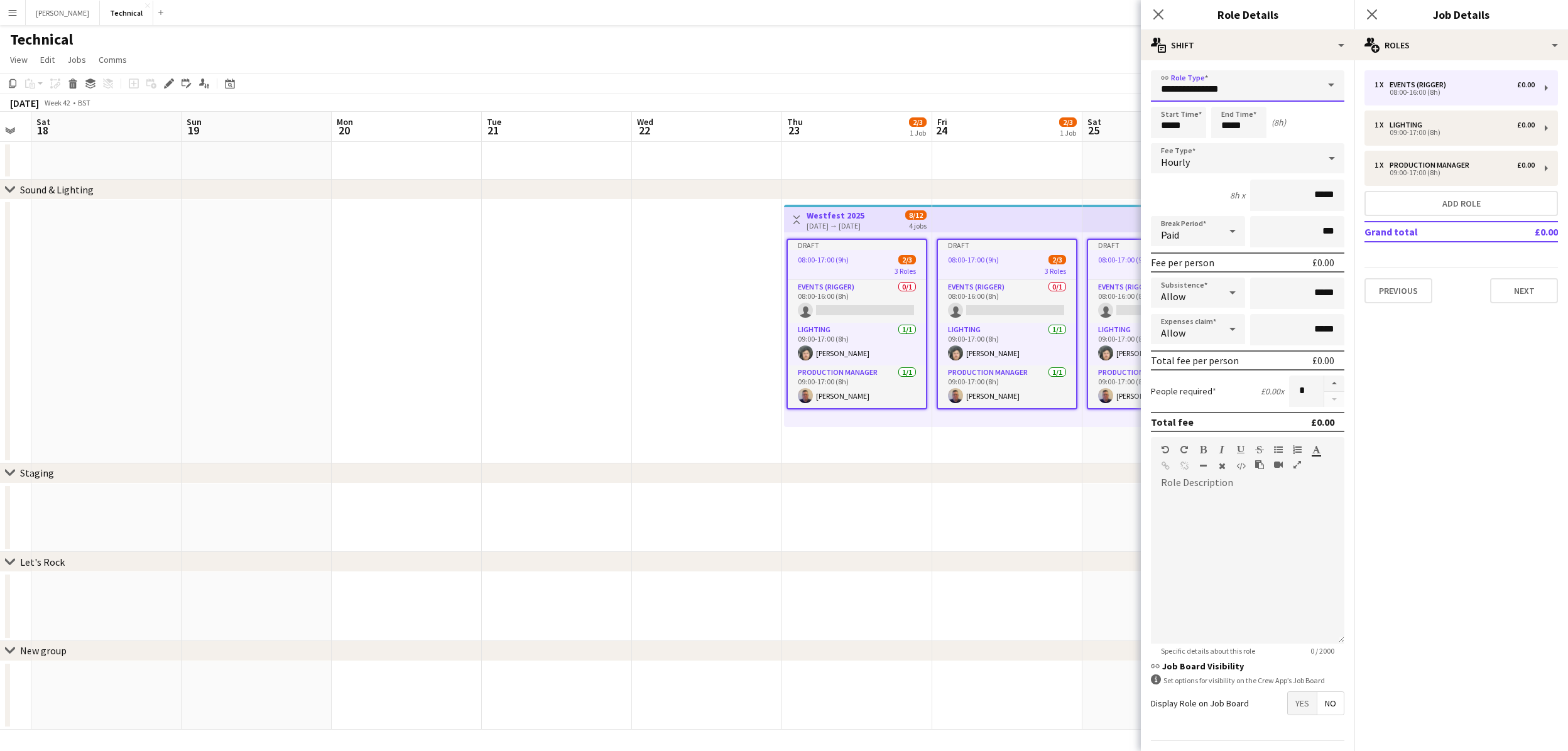
drag, startPoint x: 1262, startPoint y: 98, endPoint x: 1020, endPoint y: 72, distance: 243.4
click at [1066, 84] on body "Menu Boards Boards Boards All jobs Status Workforce Workforce My Workforce Recr…" at bounding box center [784, 375] width 1568 height 751
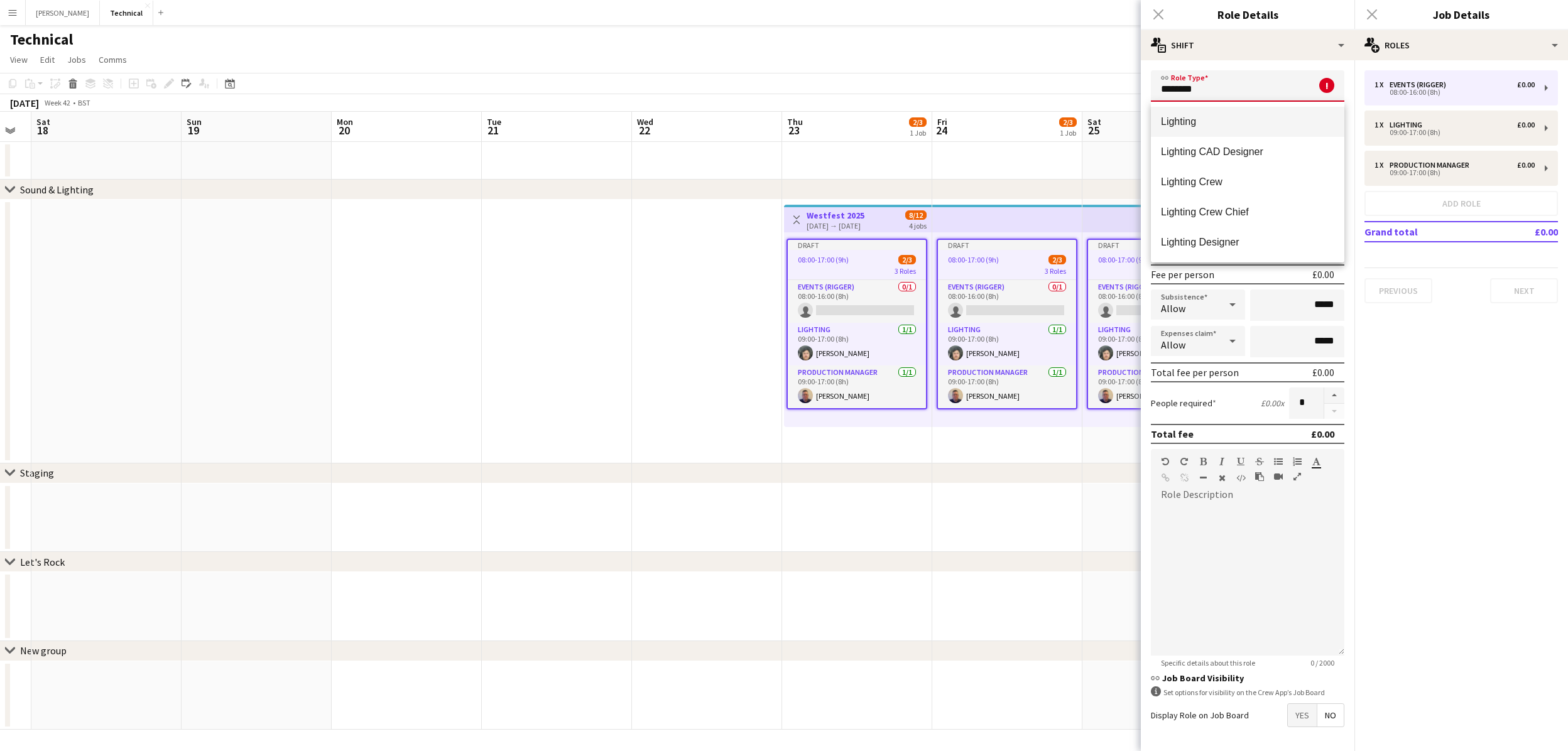
type input "********"
click at [1212, 131] on mat-option "Lighting" at bounding box center [1248, 122] width 194 height 30
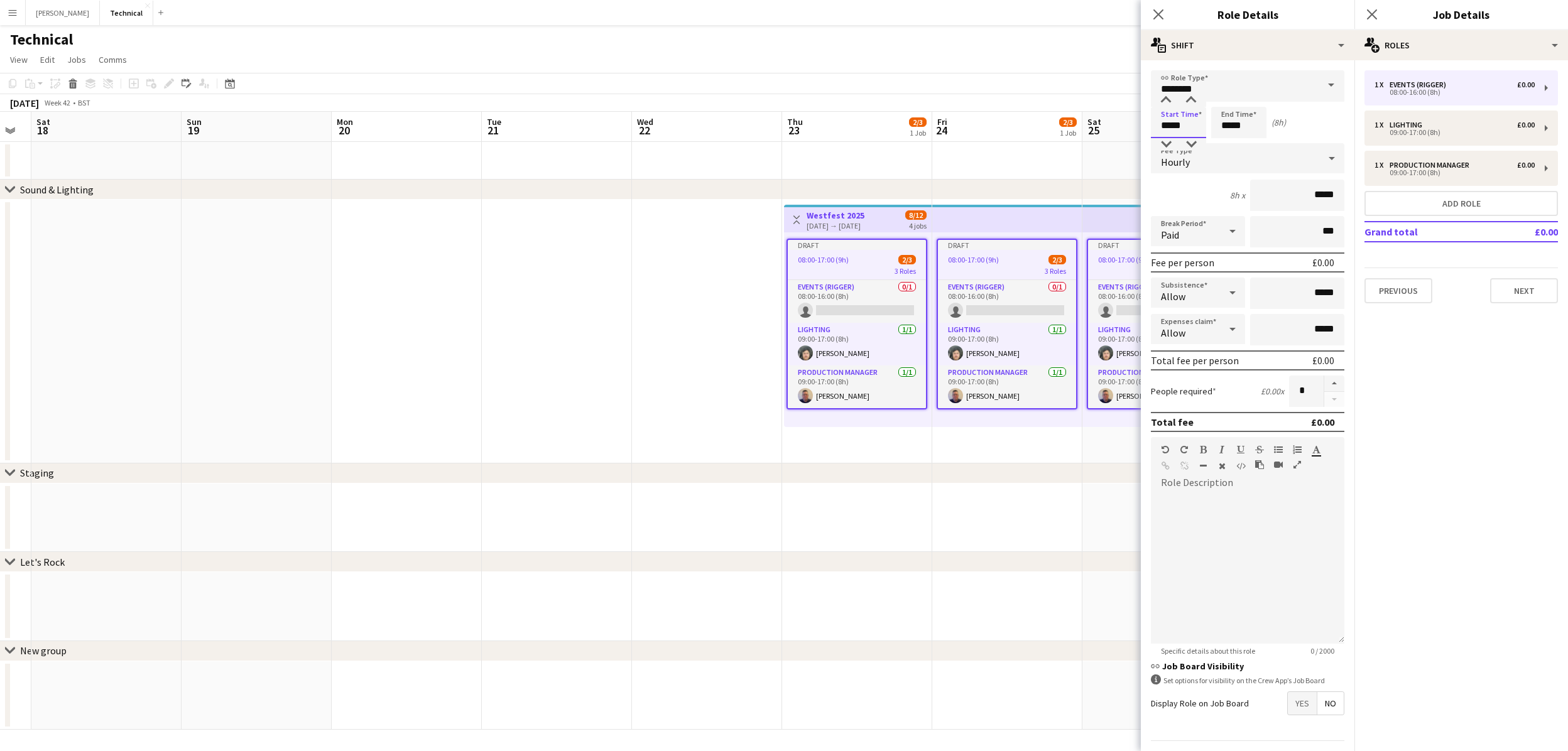
drag, startPoint x: 1186, startPoint y: 134, endPoint x: 1051, endPoint y: 108, distance: 137.5
click at [1054, 109] on body "Menu Boards Boards Boards All jobs Status Workforce Workforce My Workforce Recr…" at bounding box center [784, 375] width 1568 height 751
type input "*****"
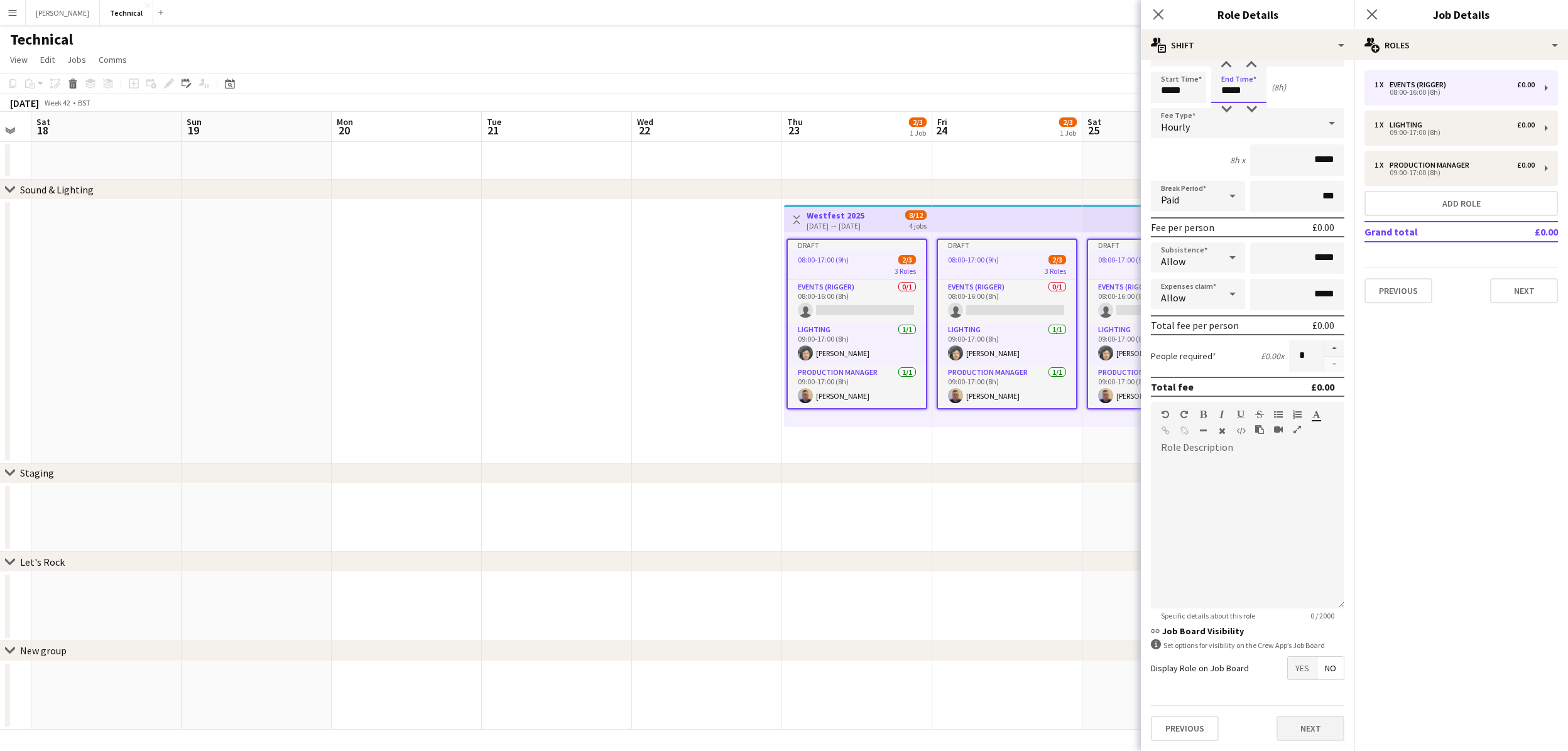
scroll to position [34, 0]
click at [1302, 731] on button "Next" at bounding box center [1310, 730] width 67 height 25
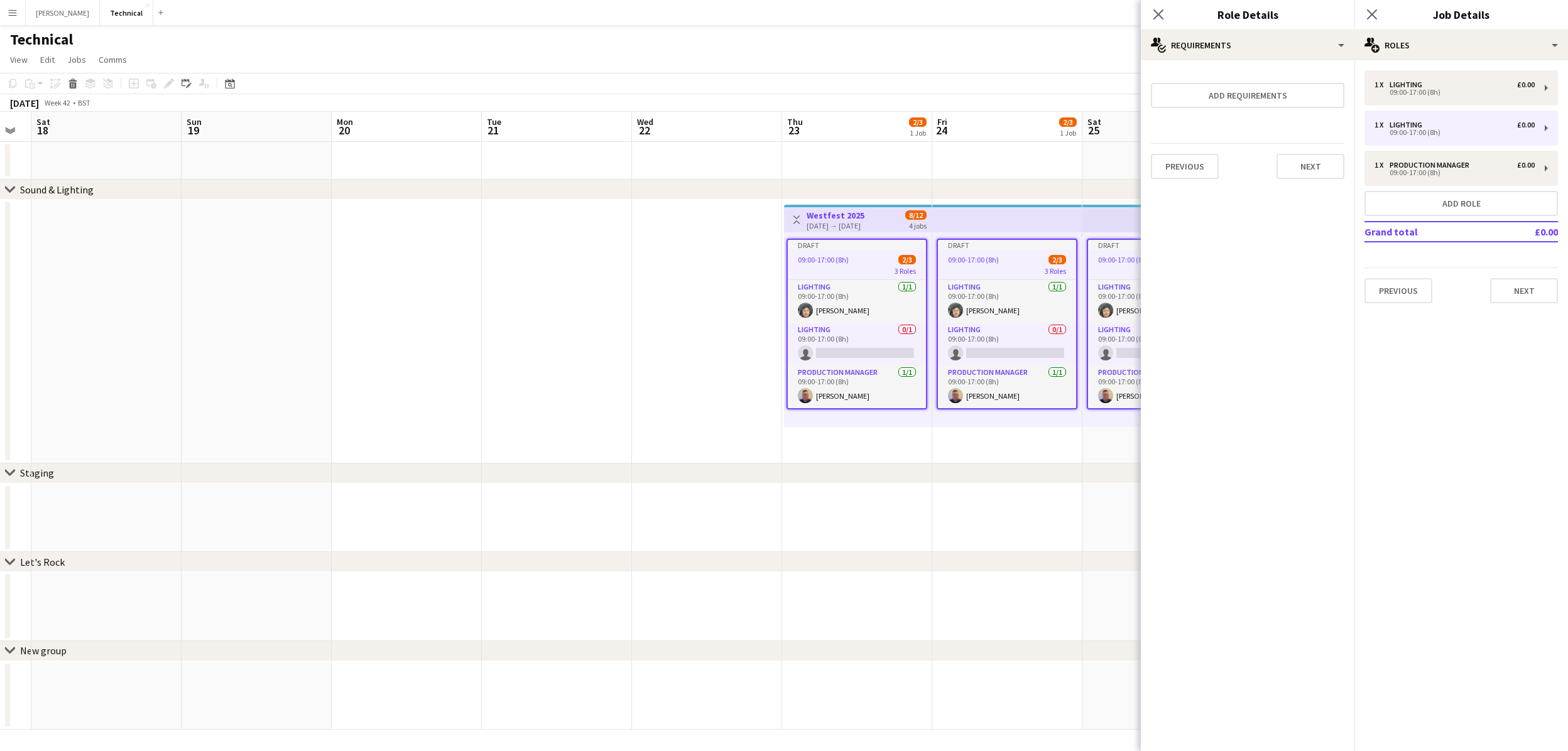
scroll to position [0, 0]
click at [1315, 159] on button "Next" at bounding box center [1310, 167] width 67 height 25
click at [1320, 172] on button "Finish" at bounding box center [1321, 169] width 47 height 25
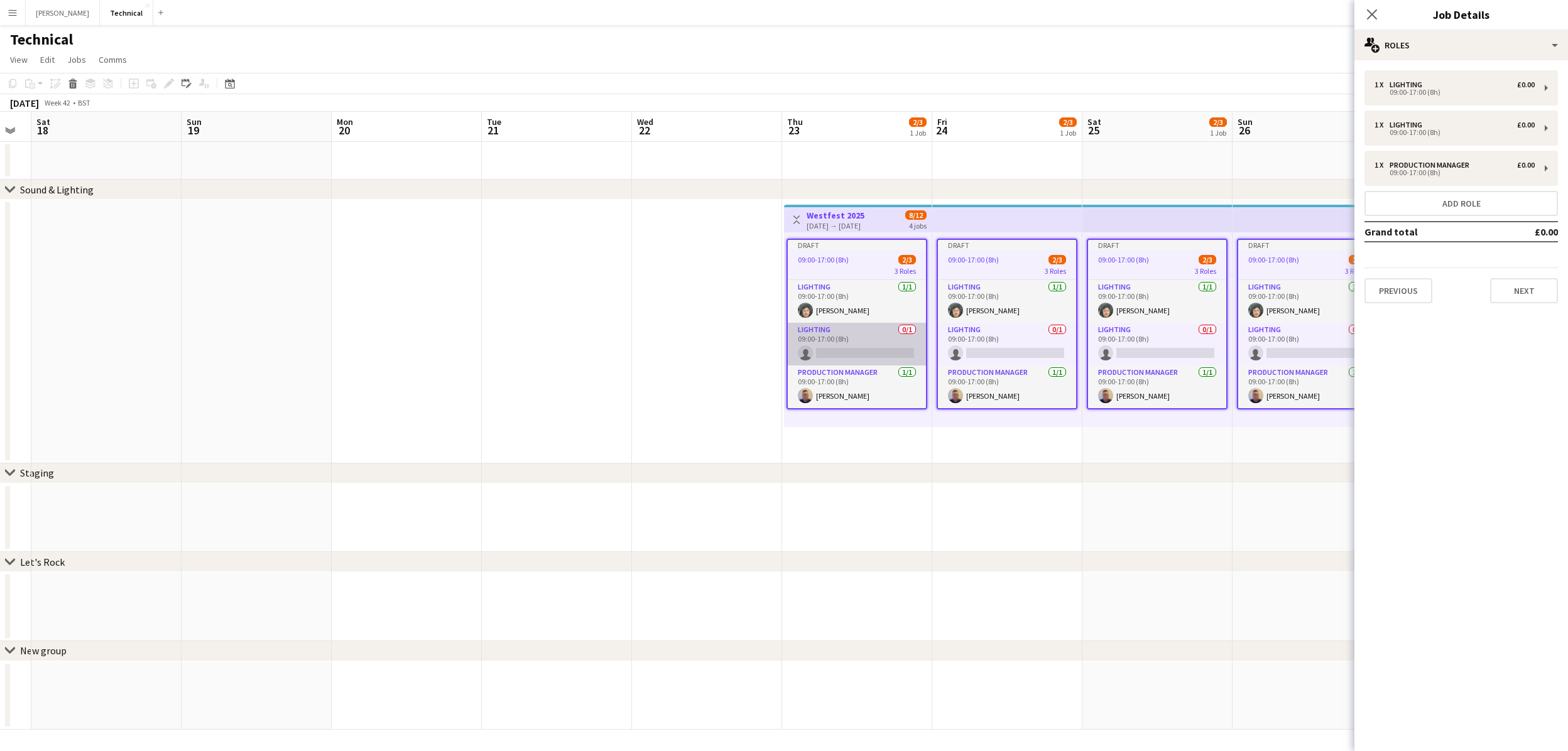
click at [889, 332] on app-card-role "Lighting 0/1 09:00-17:00 (8h) single-neutral-actions" at bounding box center [856, 344] width 138 height 43
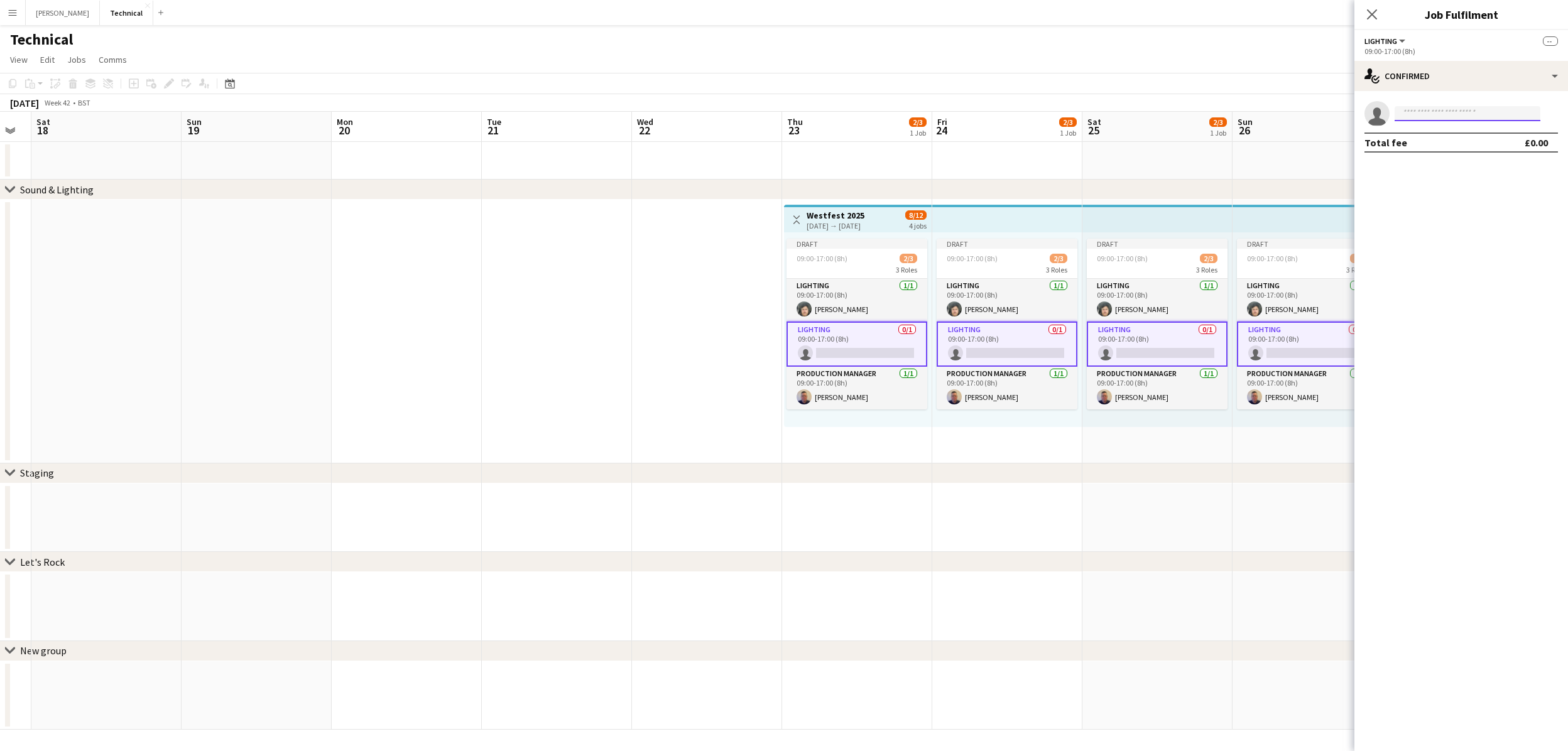
click at [1430, 115] on input at bounding box center [1467, 114] width 146 height 15
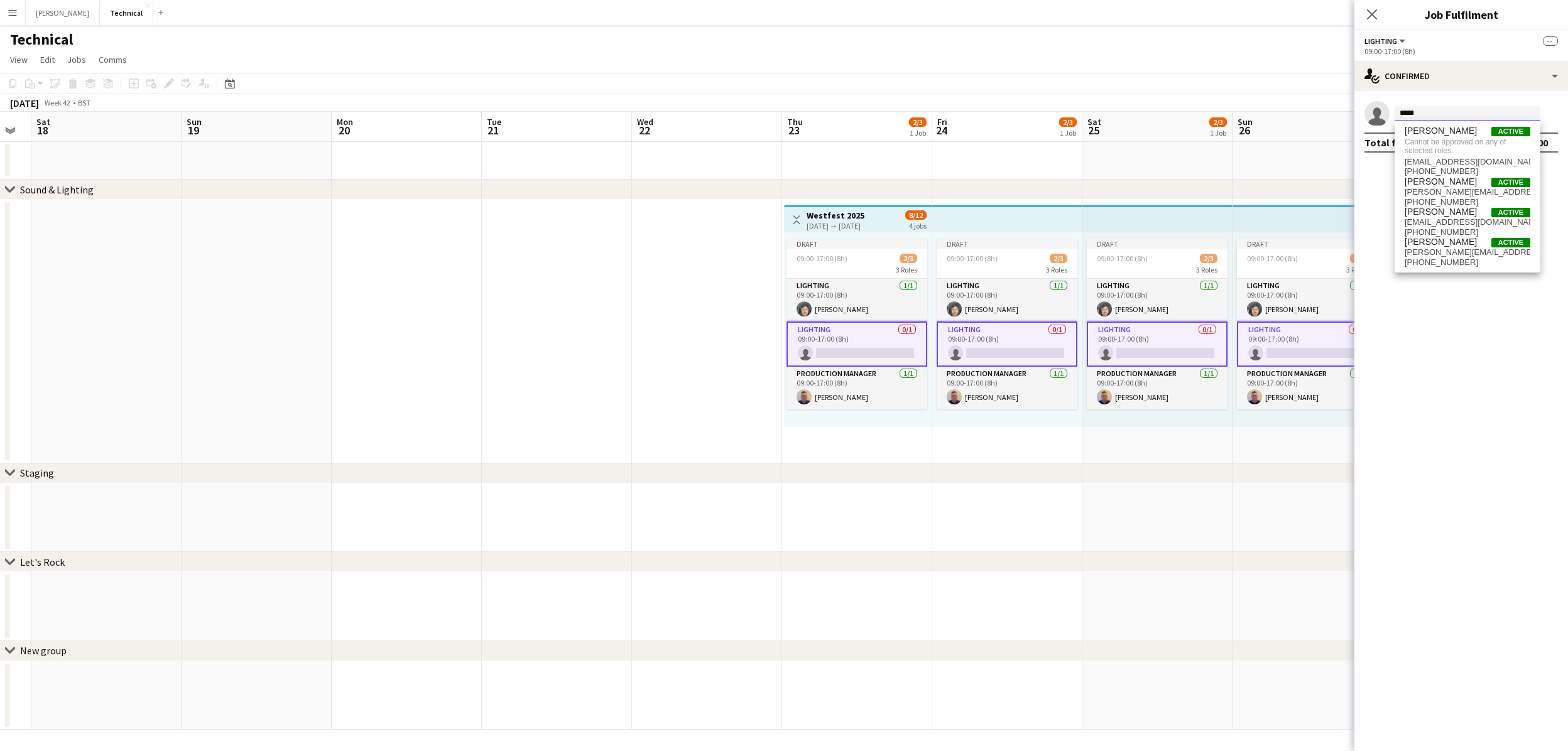
type input "*****"
drag, startPoint x: 1430, startPoint y: 113, endPoint x: 1453, endPoint y: 192, distance: 82.3
click at [1453, 192] on span "[PERSON_NAME][EMAIL_ADDRESS][DOMAIN_NAME]" at bounding box center [1467, 192] width 126 height 10
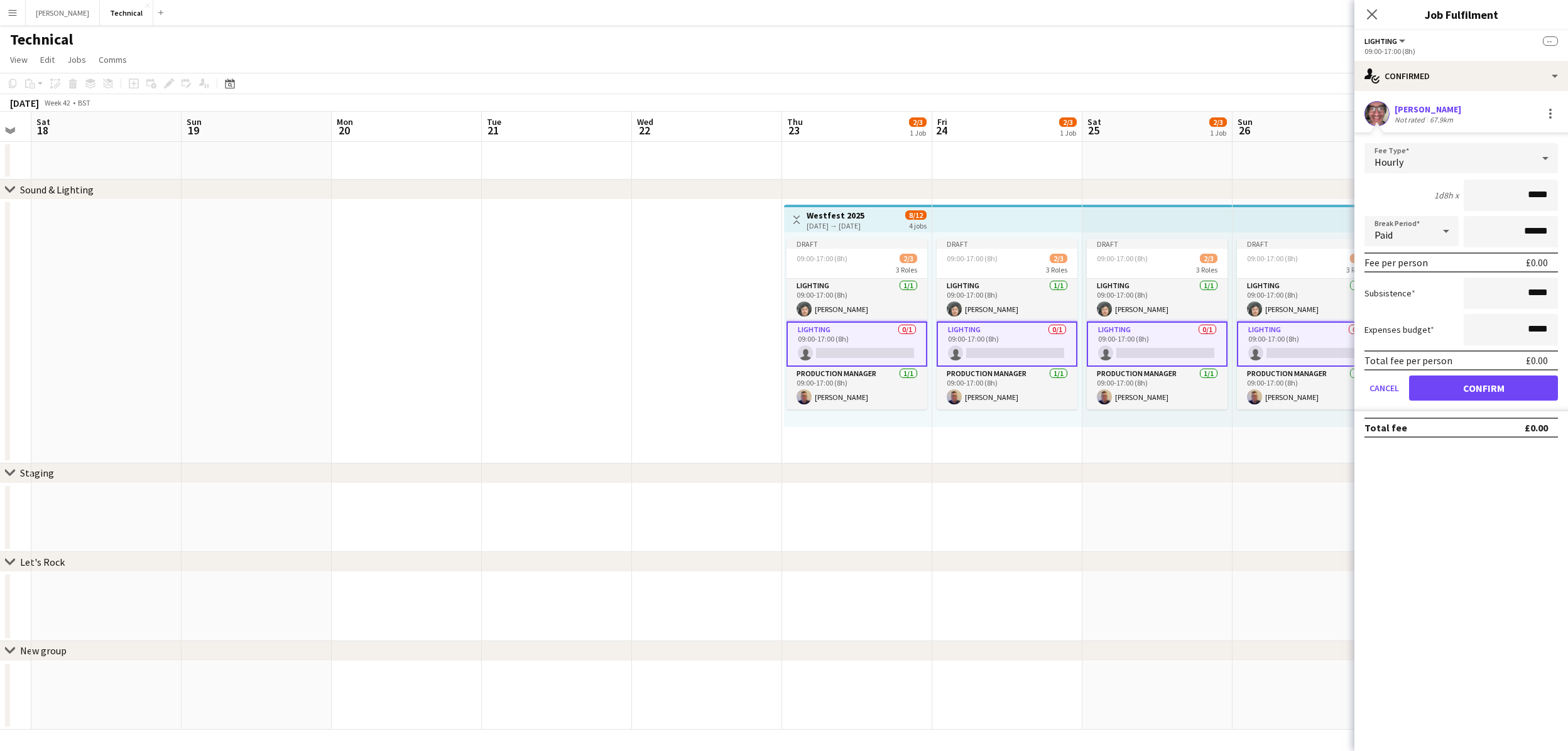
click at [1443, 387] on button "Confirm" at bounding box center [1483, 389] width 149 height 25
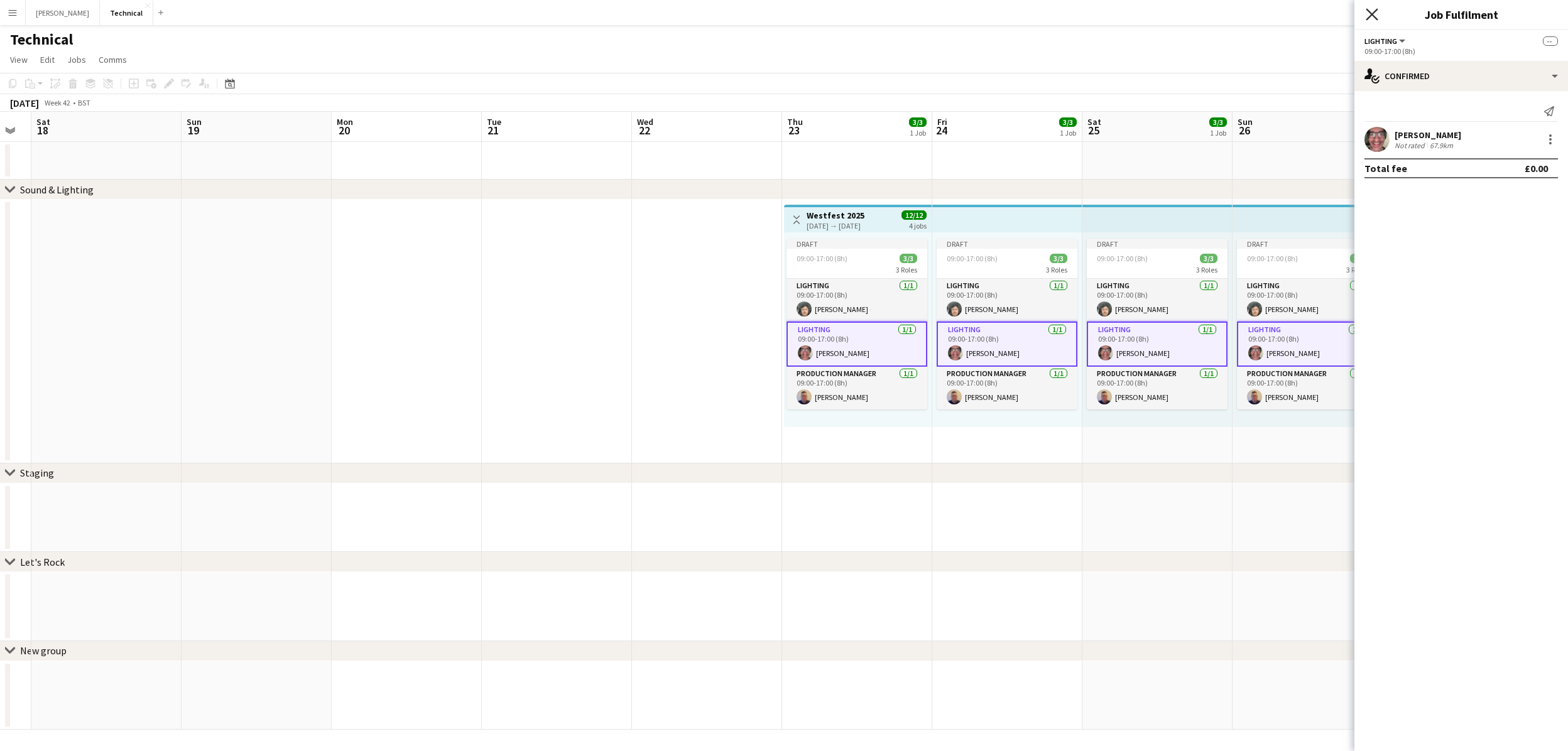
click at [1368, 13] on icon "Close pop-in" at bounding box center [1372, 14] width 12 height 12
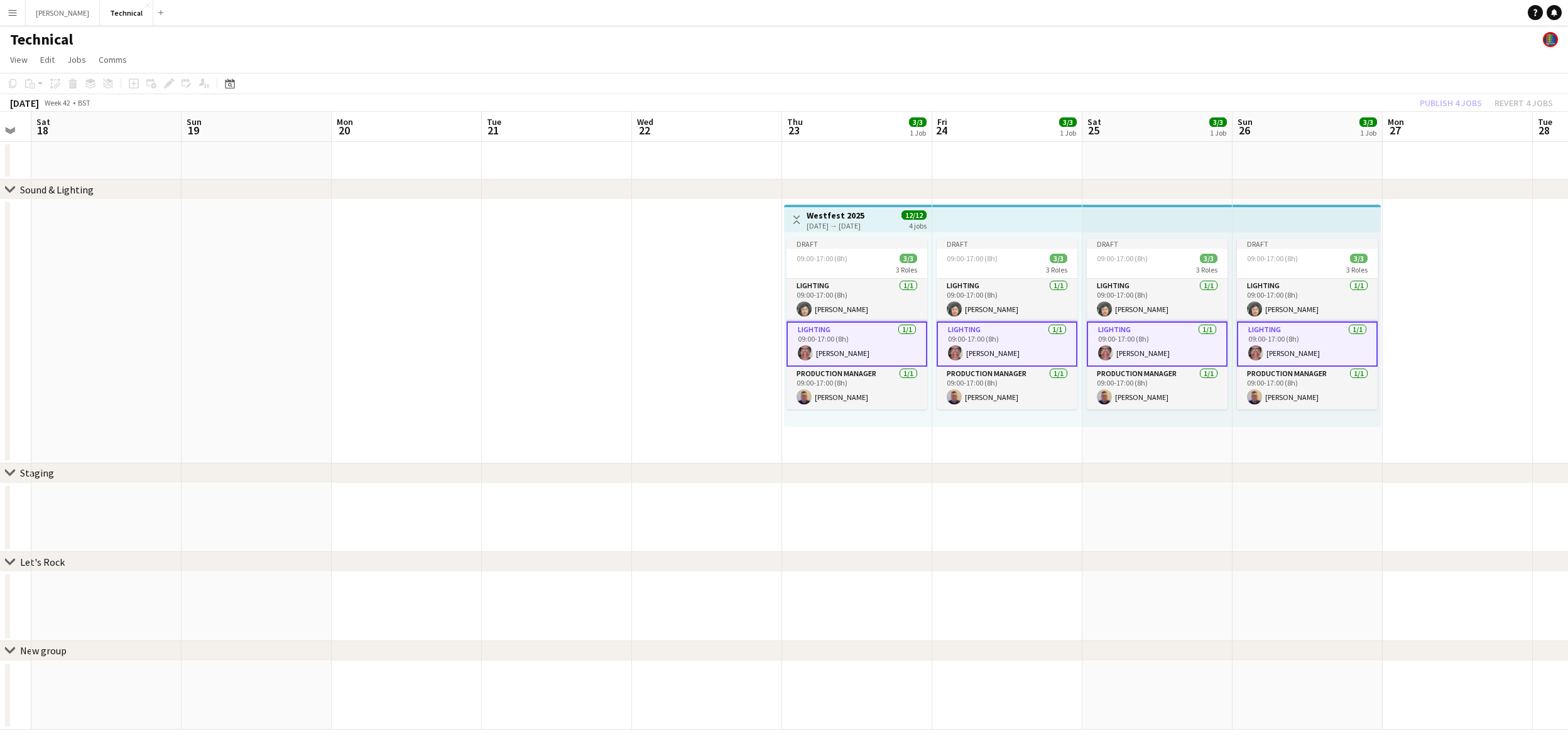
click at [1441, 101] on div "Publish 4 jobs Revert 4 jobs" at bounding box center [1486, 103] width 164 height 16
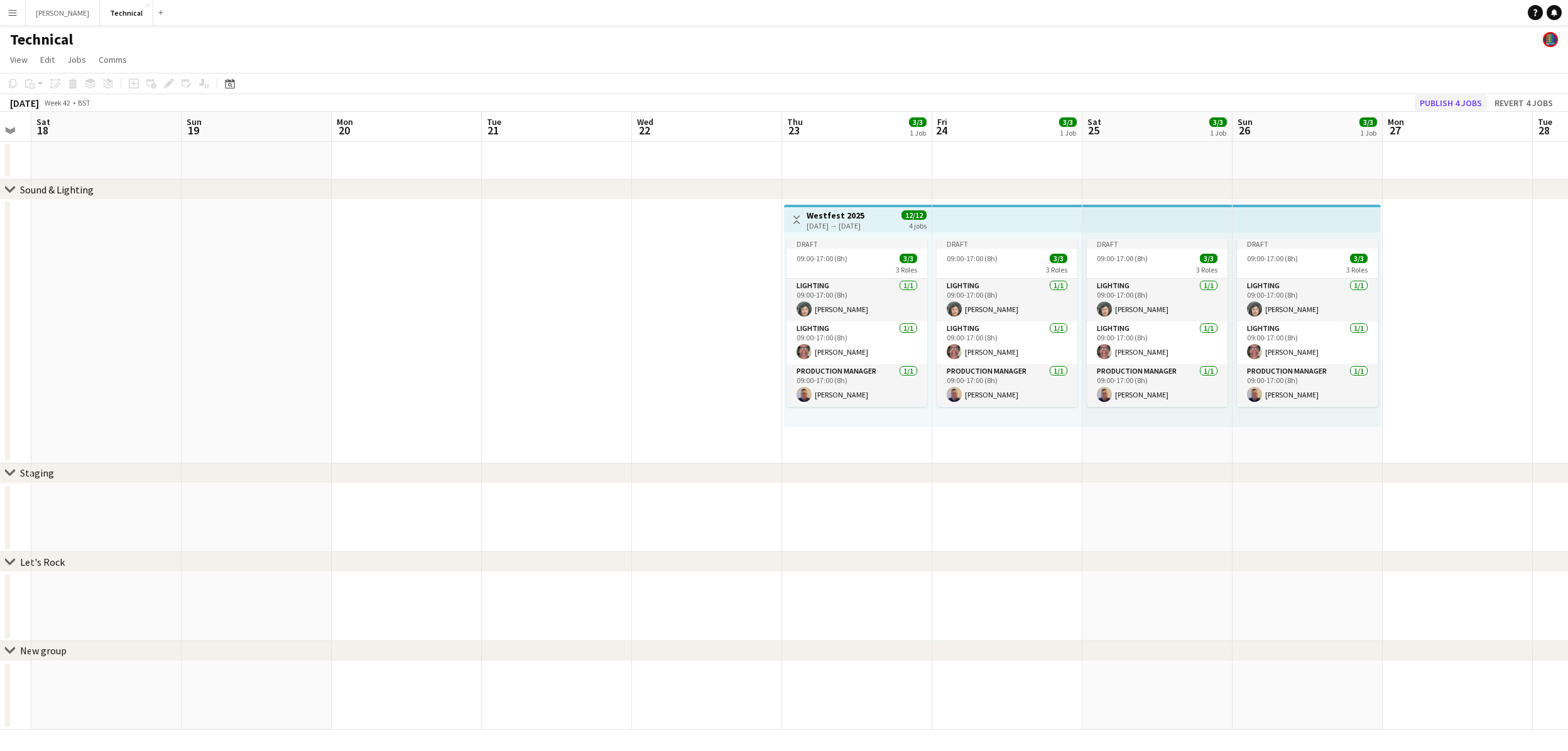
click at [1441, 101] on button "Publish 4 jobs" at bounding box center [1451, 103] width 72 height 16
click at [835, 217] on h3 "Westfest 2025" at bounding box center [835, 215] width 58 height 11
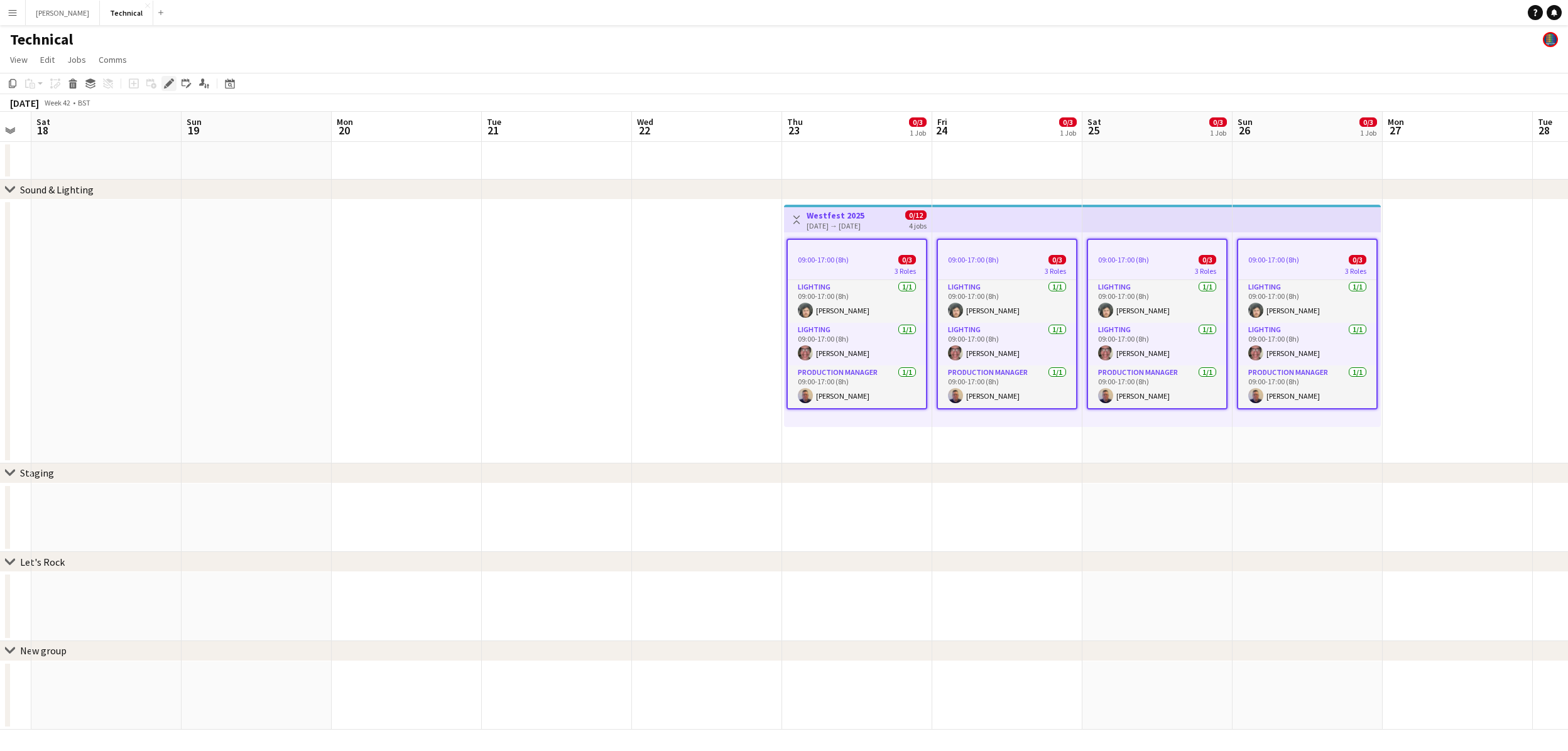
click at [164, 80] on icon "Edit" at bounding box center [169, 83] width 10 height 10
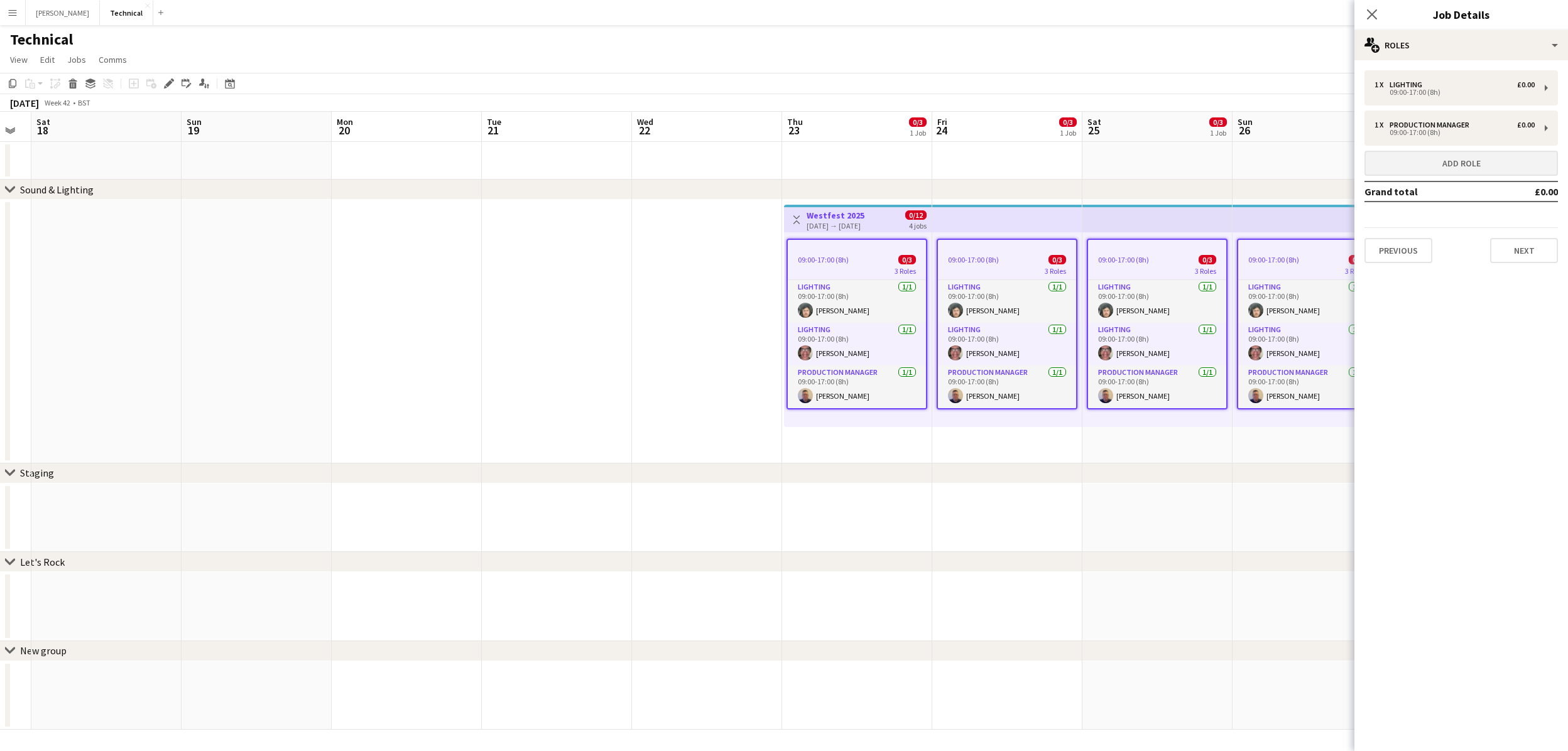
click at [1480, 171] on button "Add role" at bounding box center [1461, 164] width 194 height 25
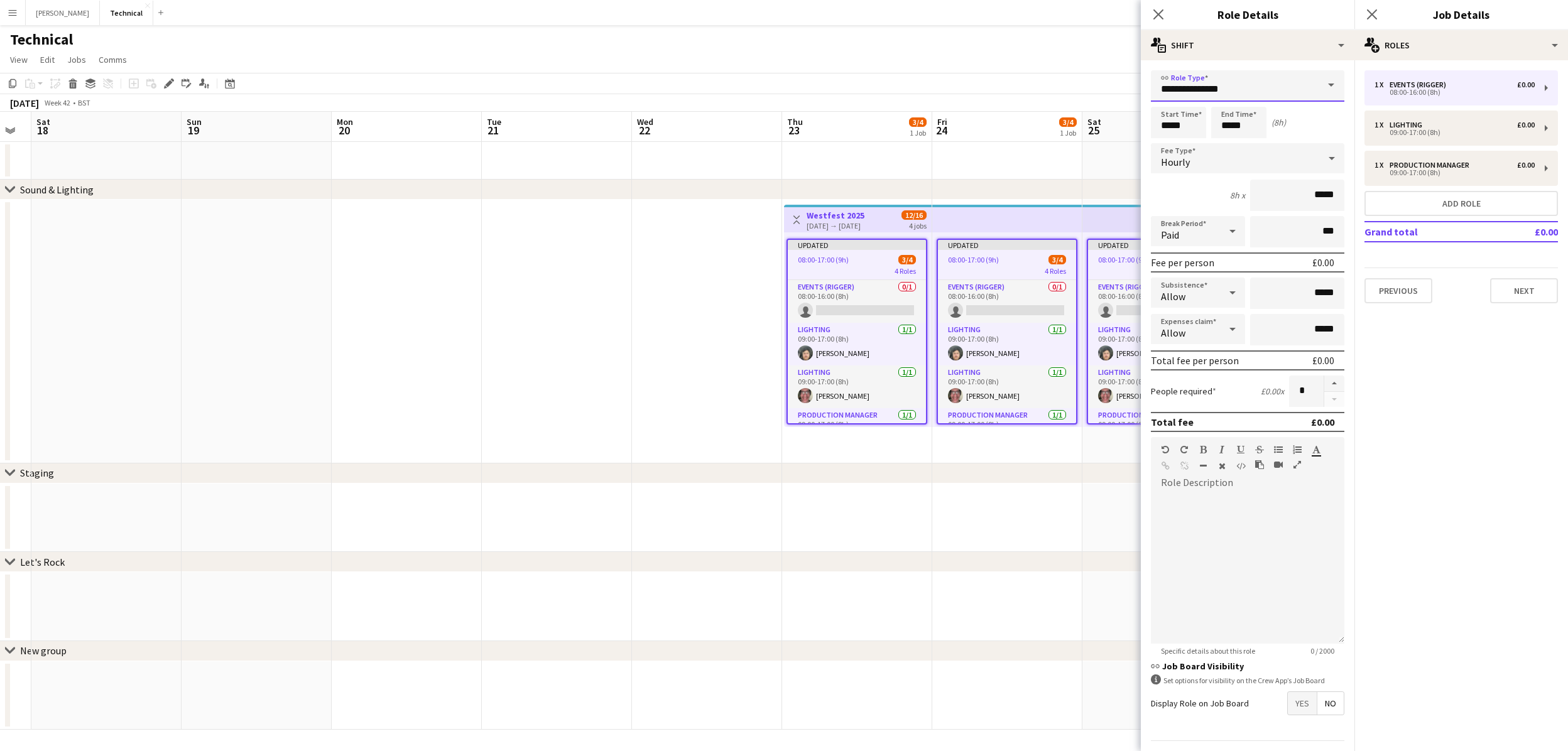
drag, startPoint x: 1286, startPoint y: 86, endPoint x: 1098, endPoint y: 74, distance: 188.4
click at [1098, 75] on body "Menu Boards Boards Boards All jobs Status Workforce Workforce My Workforce Recr…" at bounding box center [784, 375] width 1568 height 751
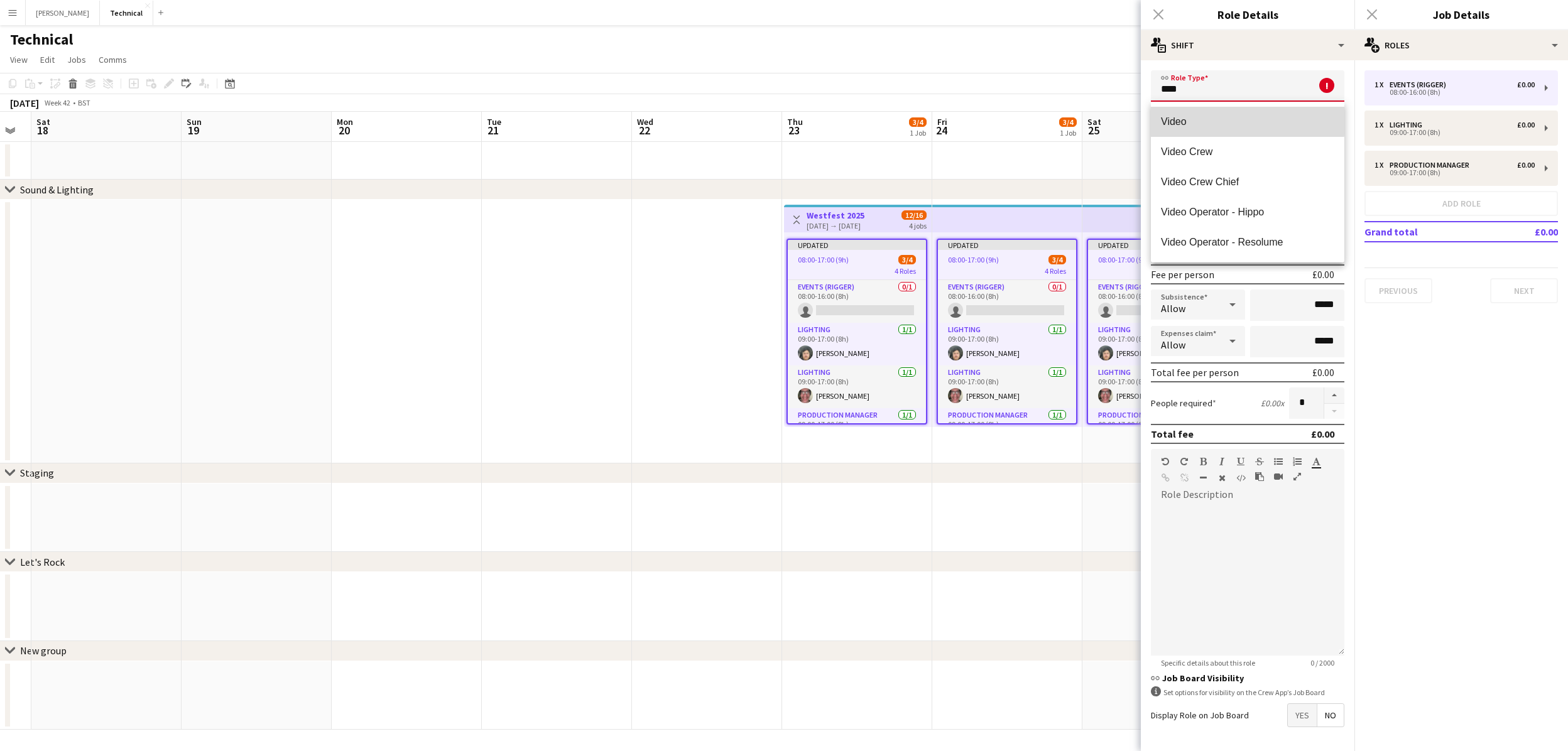
click at [1172, 115] on mat-option "Video" at bounding box center [1248, 122] width 194 height 30
type input "*****"
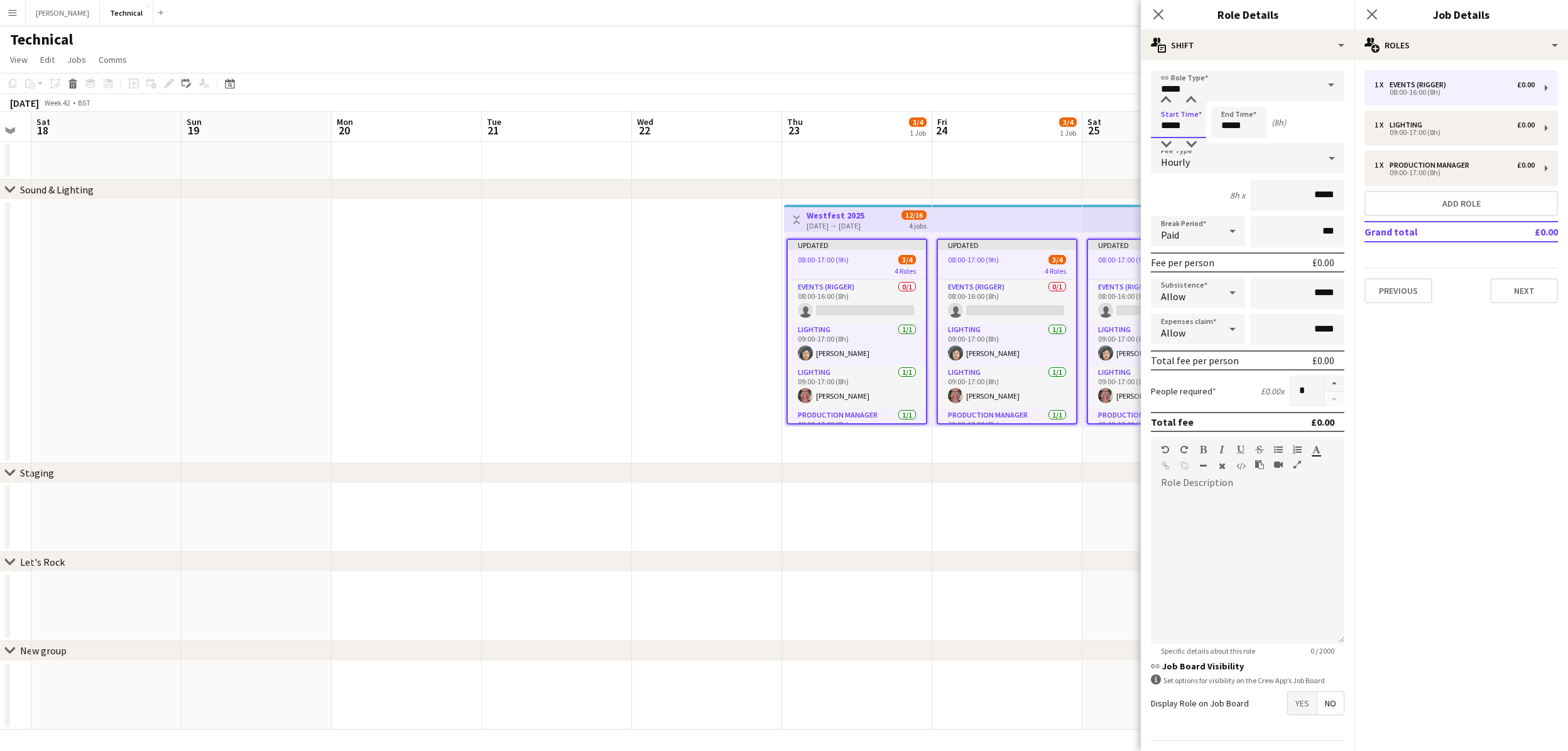
drag, startPoint x: 1194, startPoint y: 127, endPoint x: 1054, endPoint y: 101, distance: 142.4
click at [1063, 105] on body "Menu Boards Boards Boards All jobs Status Workforce Workforce My Workforce Recr…" at bounding box center [784, 375] width 1568 height 751
type input "*****"
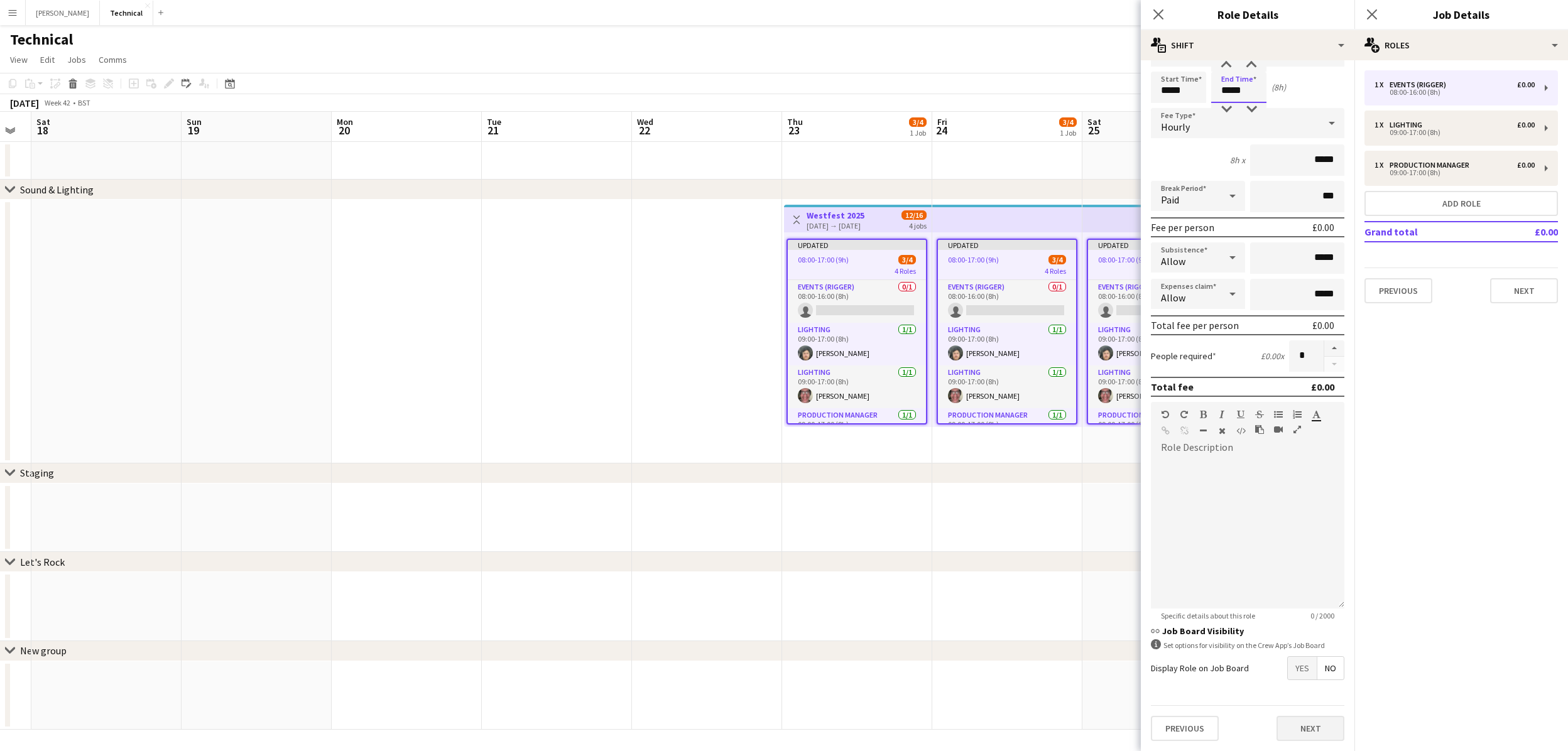
scroll to position [34, 0]
click at [1327, 725] on button "Next" at bounding box center [1310, 730] width 67 height 25
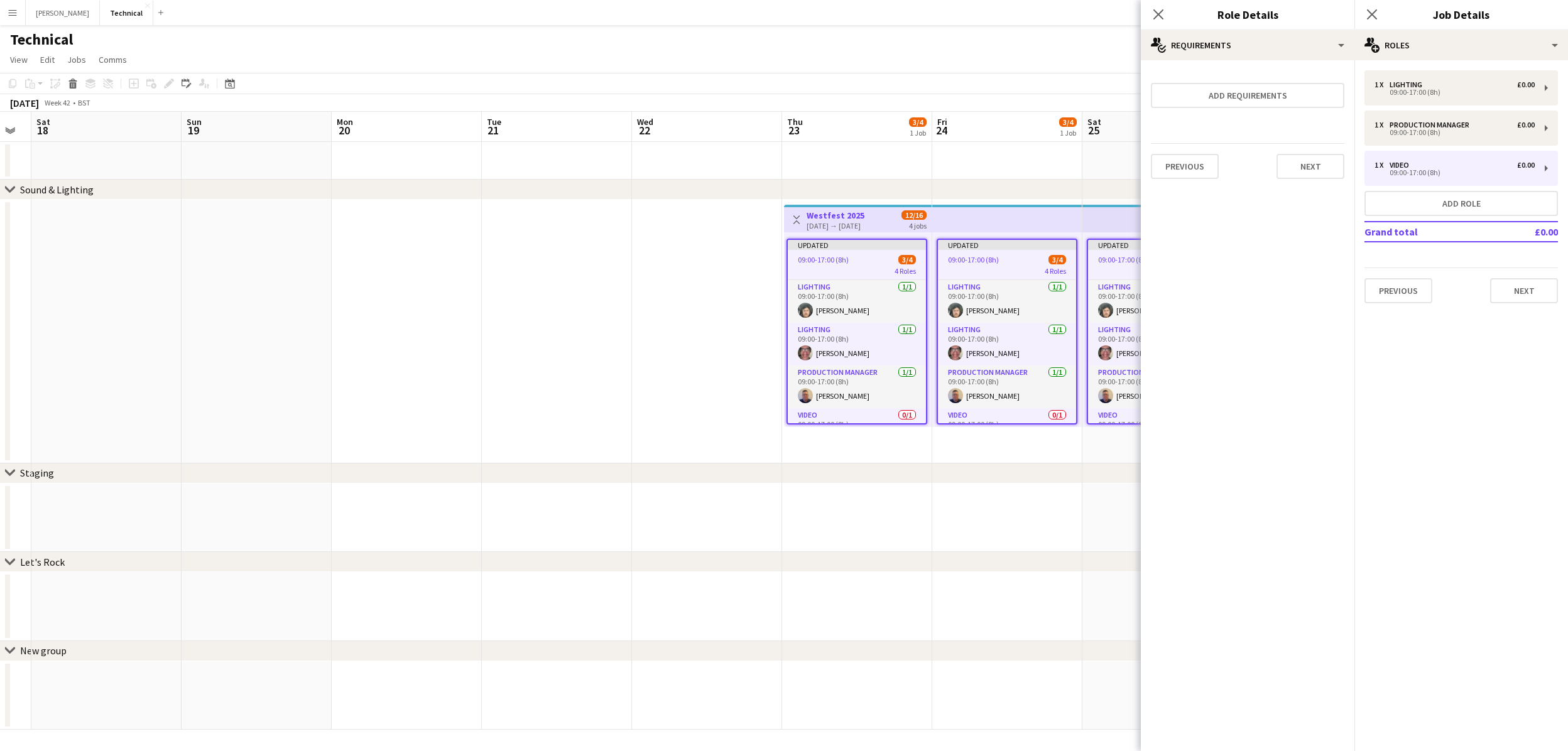
scroll to position [0, 0]
click at [1297, 162] on button "Next" at bounding box center [1310, 167] width 67 height 25
click at [1313, 169] on button "Finish" at bounding box center [1321, 169] width 47 height 25
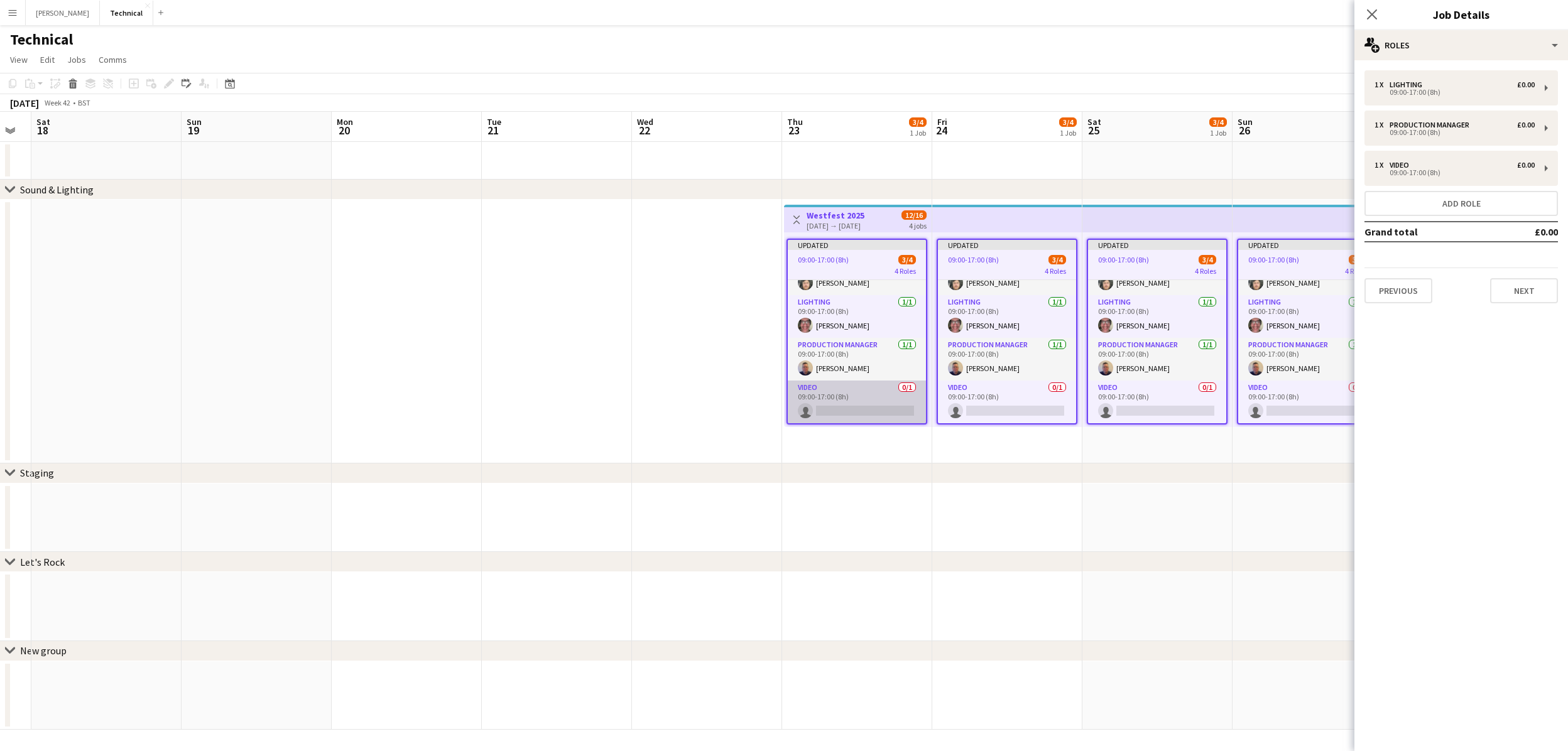
scroll to position [28, 0]
click at [851, 408] on app-card-role "Video 0/1 09:00-17:00 (8h) single-neutral-actions" at bounding box center [856, 402] width 138 height 43
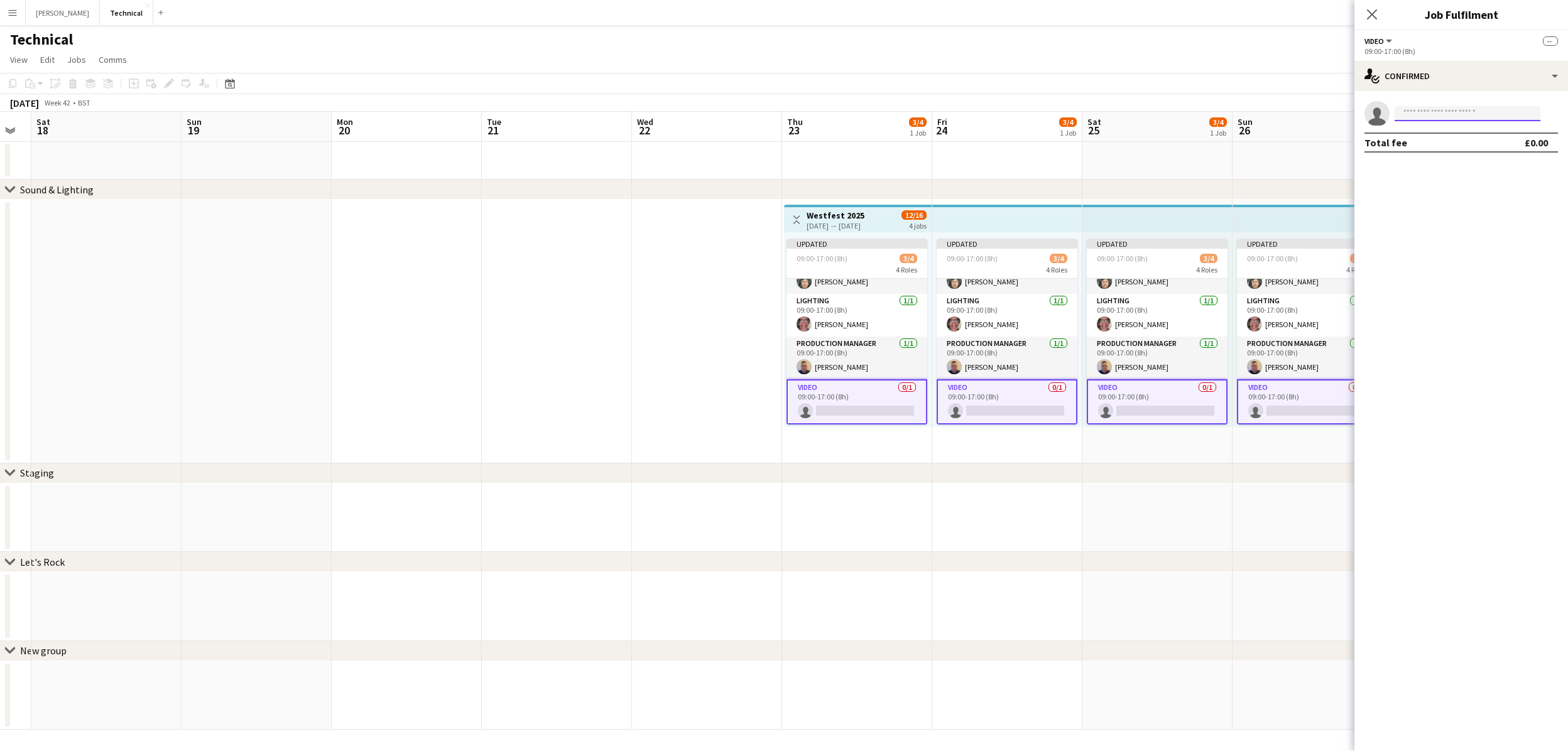
click at [1416, 115] on input at bounding box center [1467, 114] width 146 height 15
type input "*****"
drag, startPoint x: 1416, startPoint y: 115, endPoint x: 1485, endPoint y: 152, distance: 78.3
click at [1485, 152] on span "[PHONE_NUMBER]" at bounding box center [1467, 152] width 126 height 10
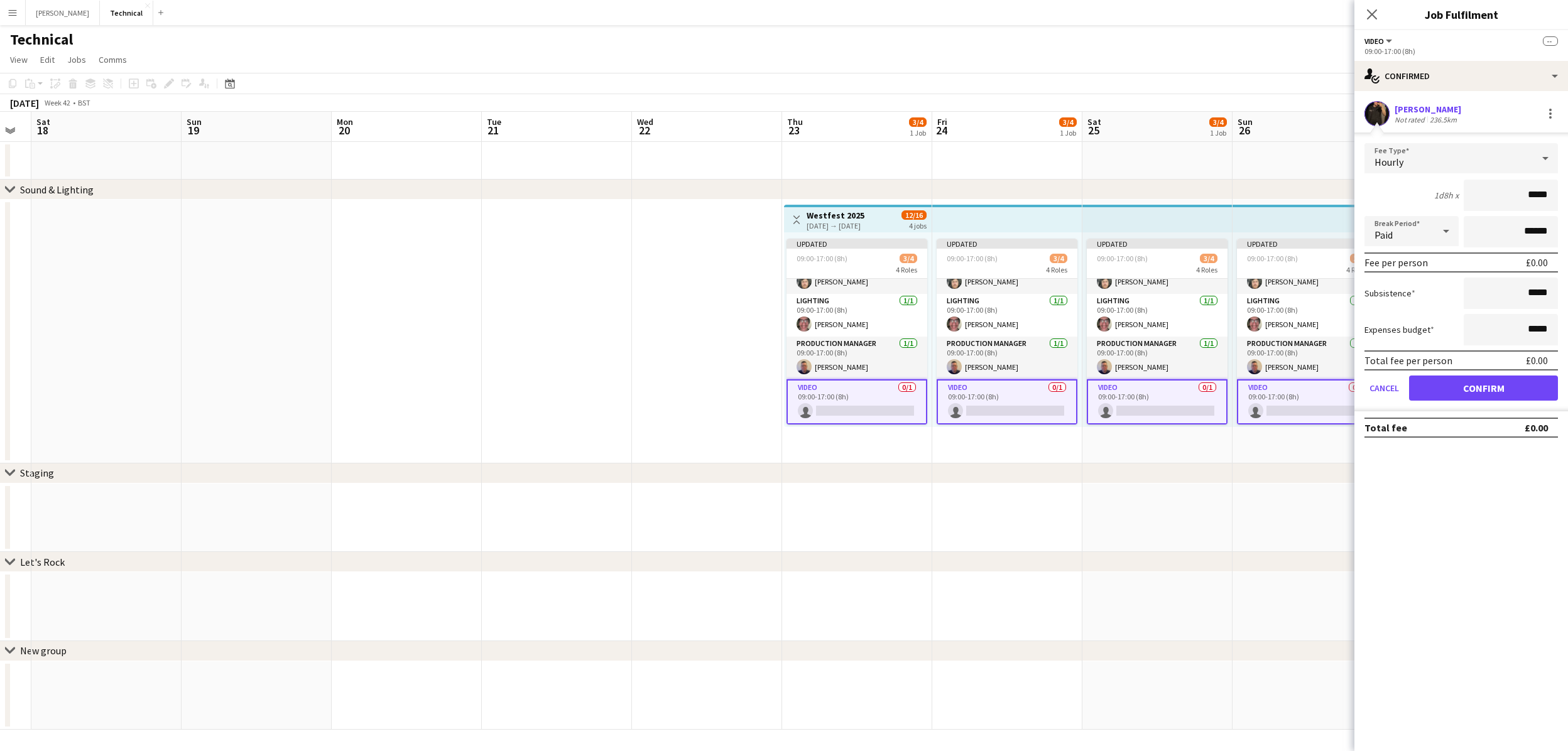
click at [1473, 385] on button "Confirm" at bounding box center [1483, 389] width 149 height 25
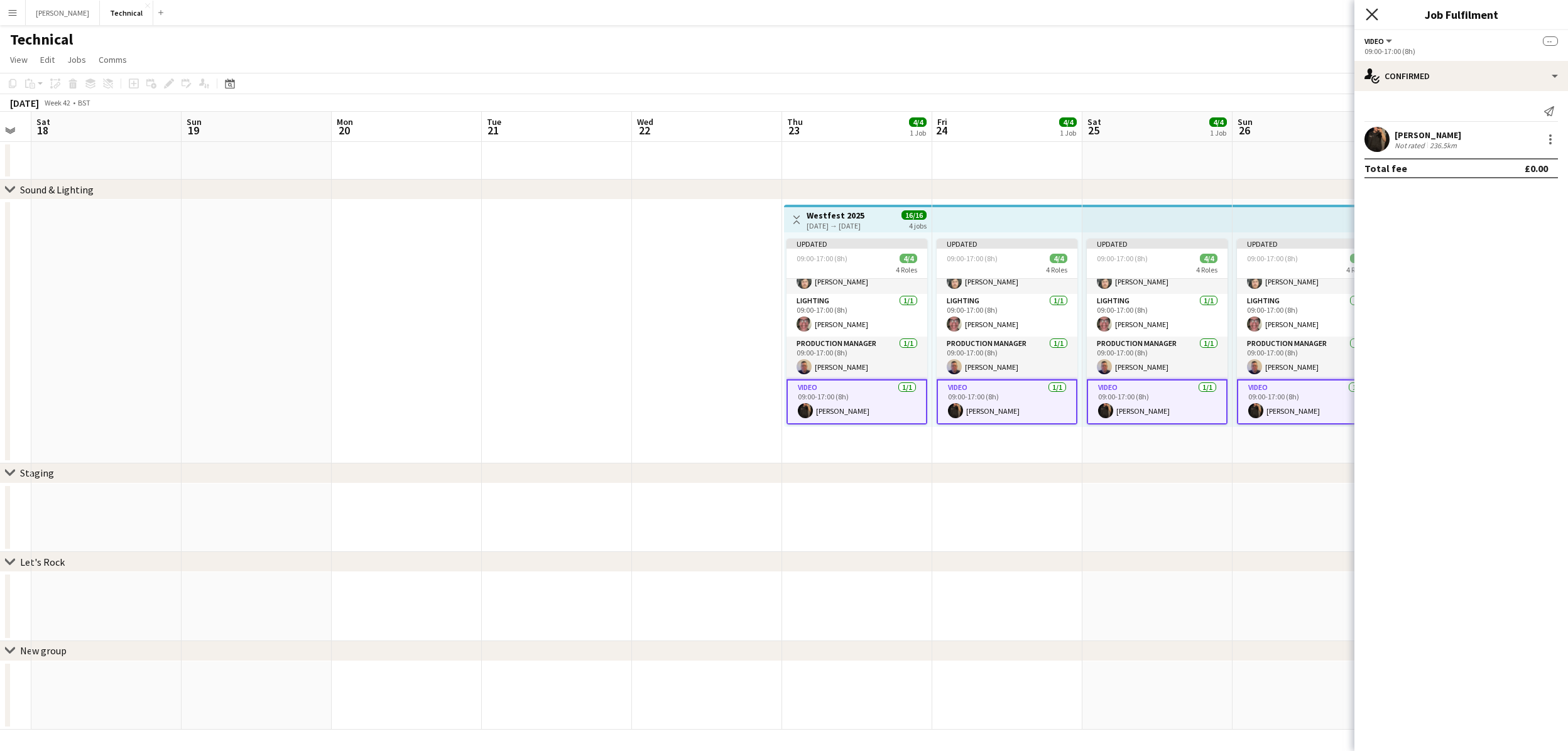
click at [1372, 18] on icon "Close pop-in" at bounding box center [1372, 14] width 12 height 12
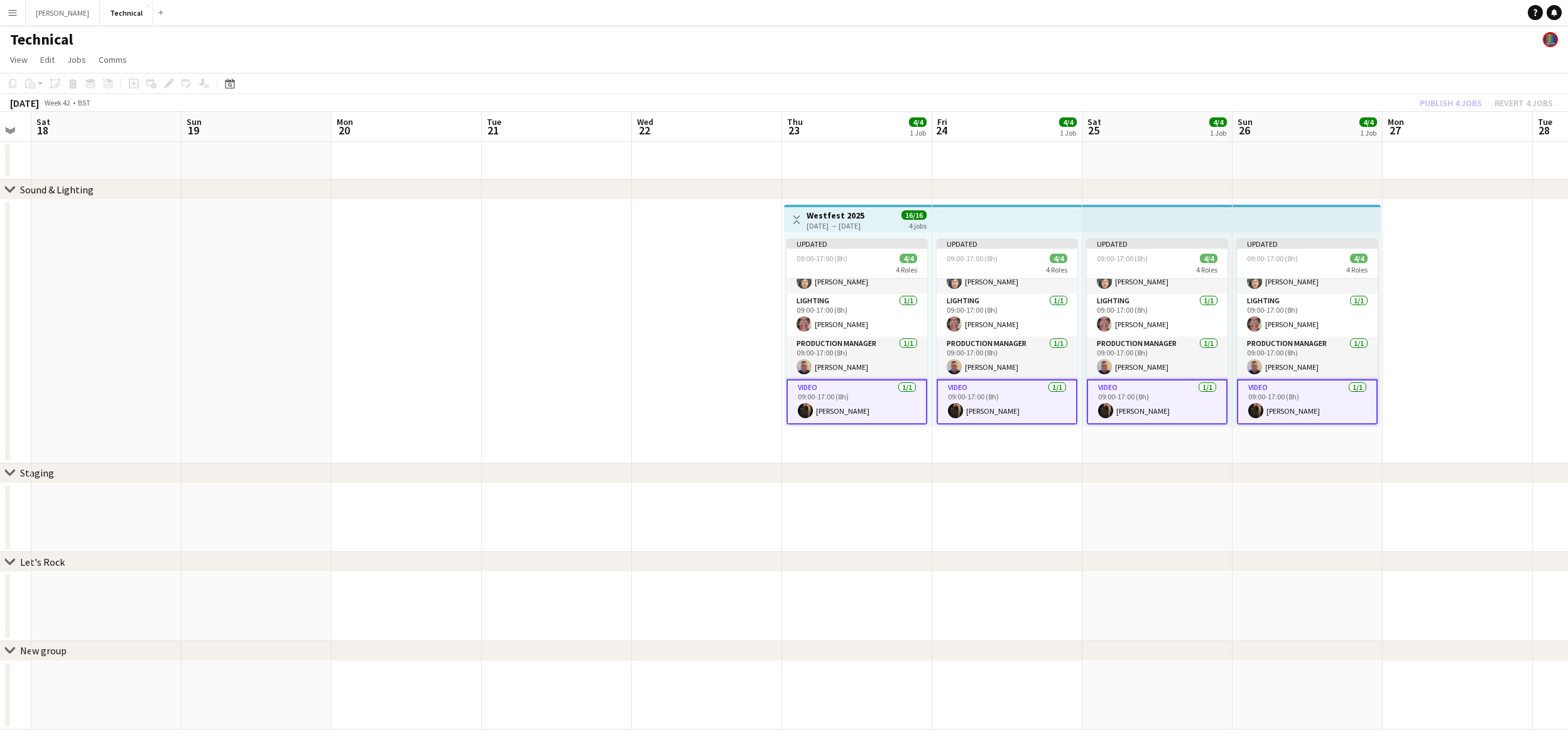
click at [825, 223] on div "[DATE] → [DATE]" at bounding box center [835, 225] width 58 height 9
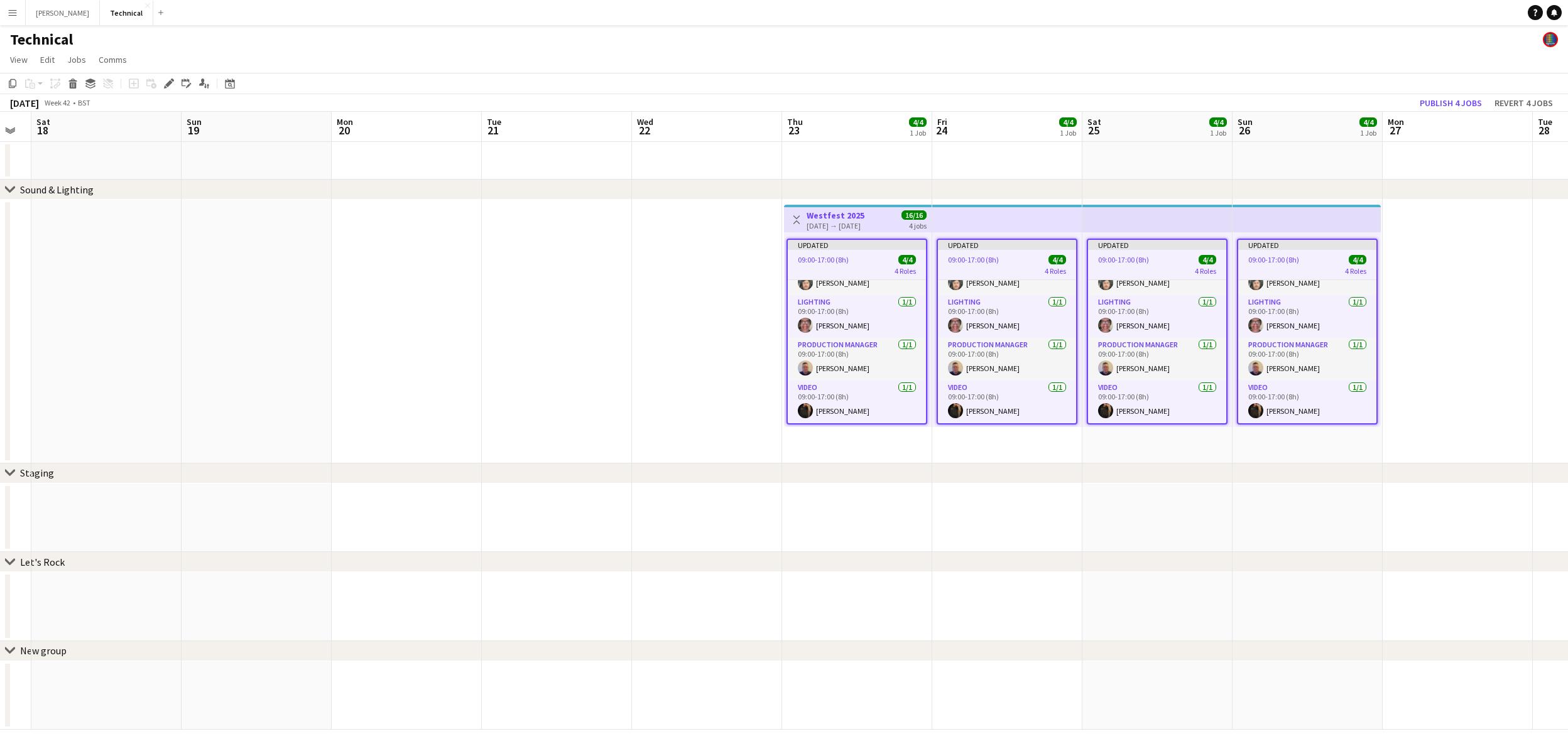
scroll to position [0, 571]
click at [171, 83] on icon "Edit" at bounding box center [169, 83] width 10 height 10
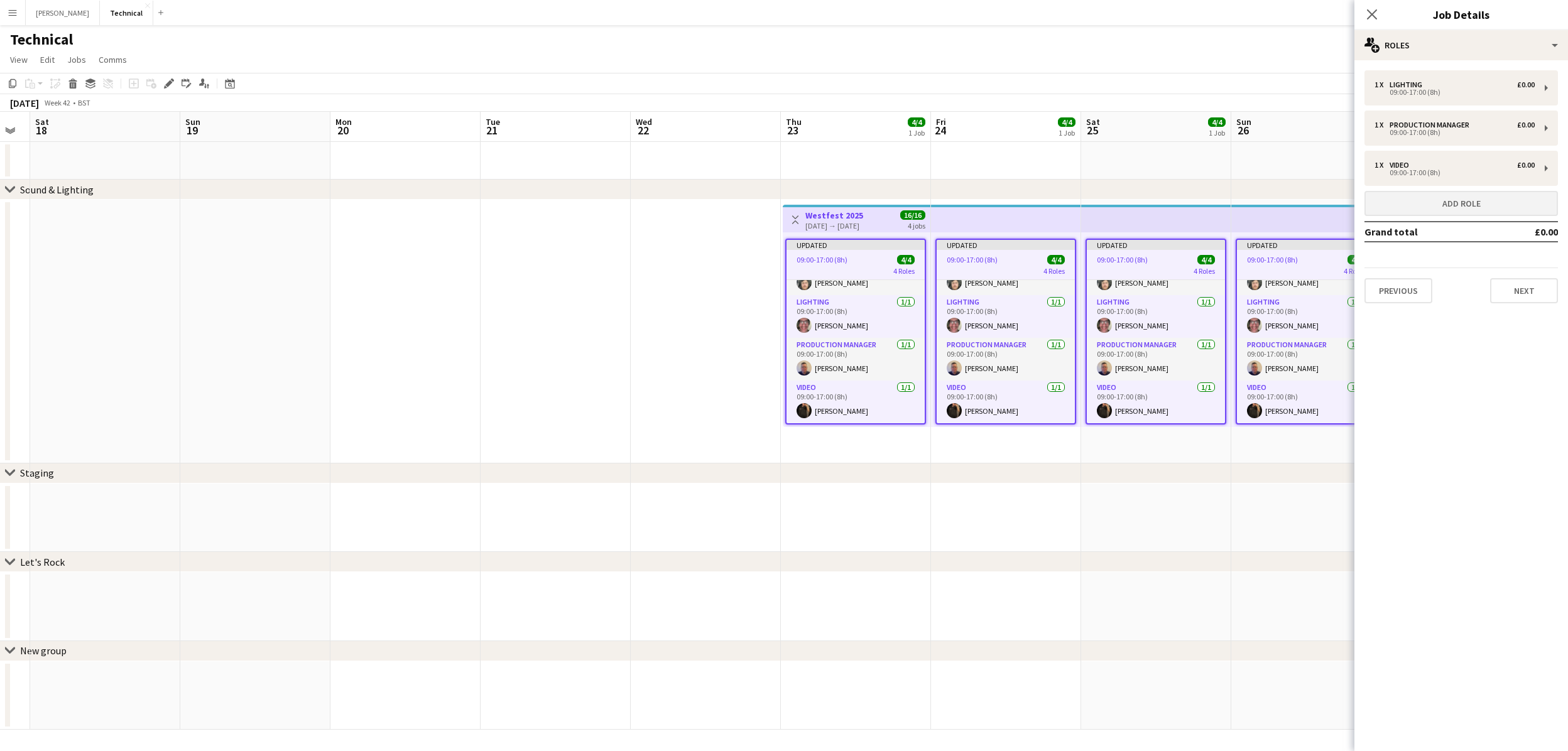
click at [1415, 212] on button "Add role" at bounding box center [1461, 204] width 194 height 25
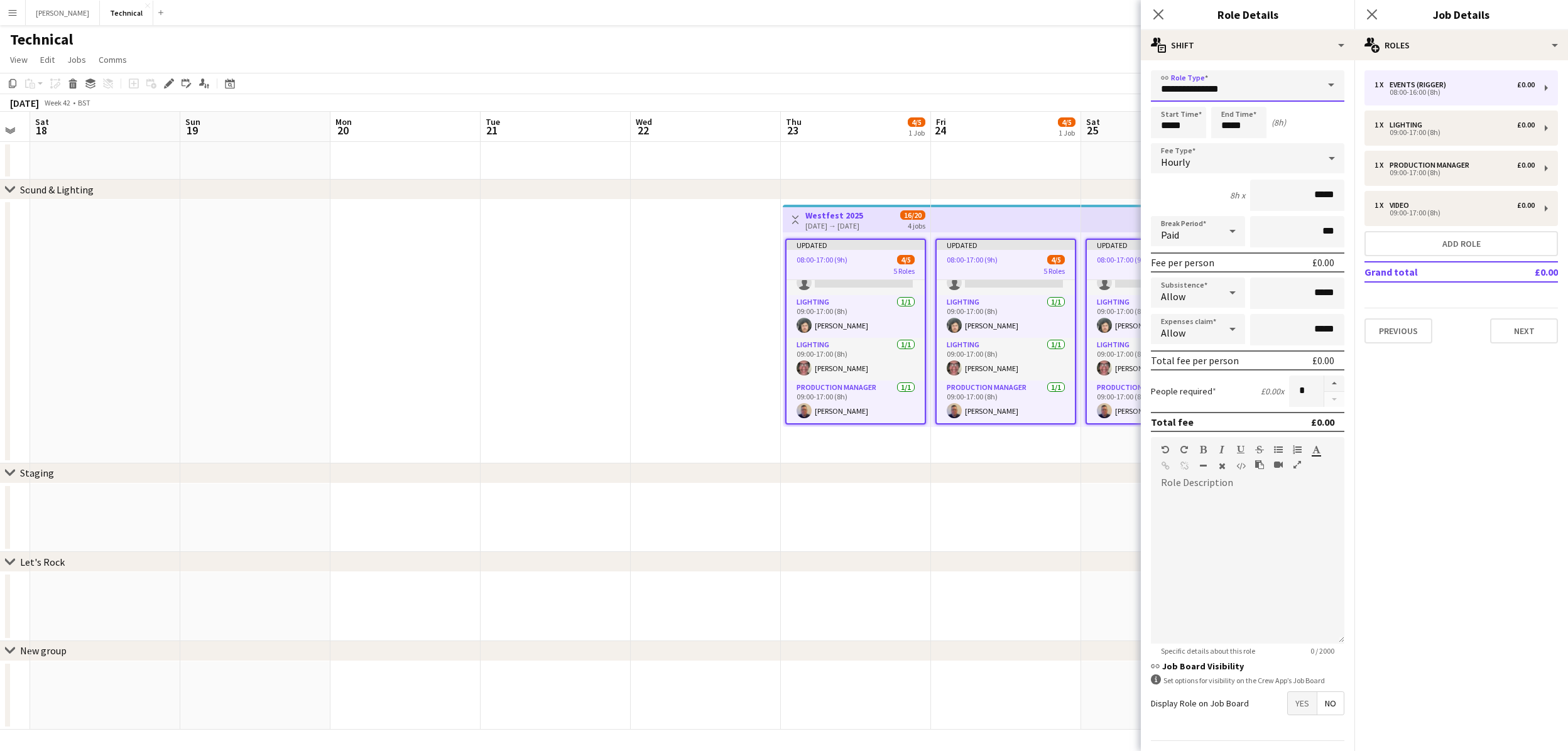
drag, startPoint x: 1279, startPoint y: 89, endPoint x: 841, endPoint y: 58, distance: 439.1
click at [951, 71] on body "Menu Boards Boards Boards All jobs Status Workforce Workforce My Workforce Recr…" at bounding box center [784, 375] width 1568 height 751
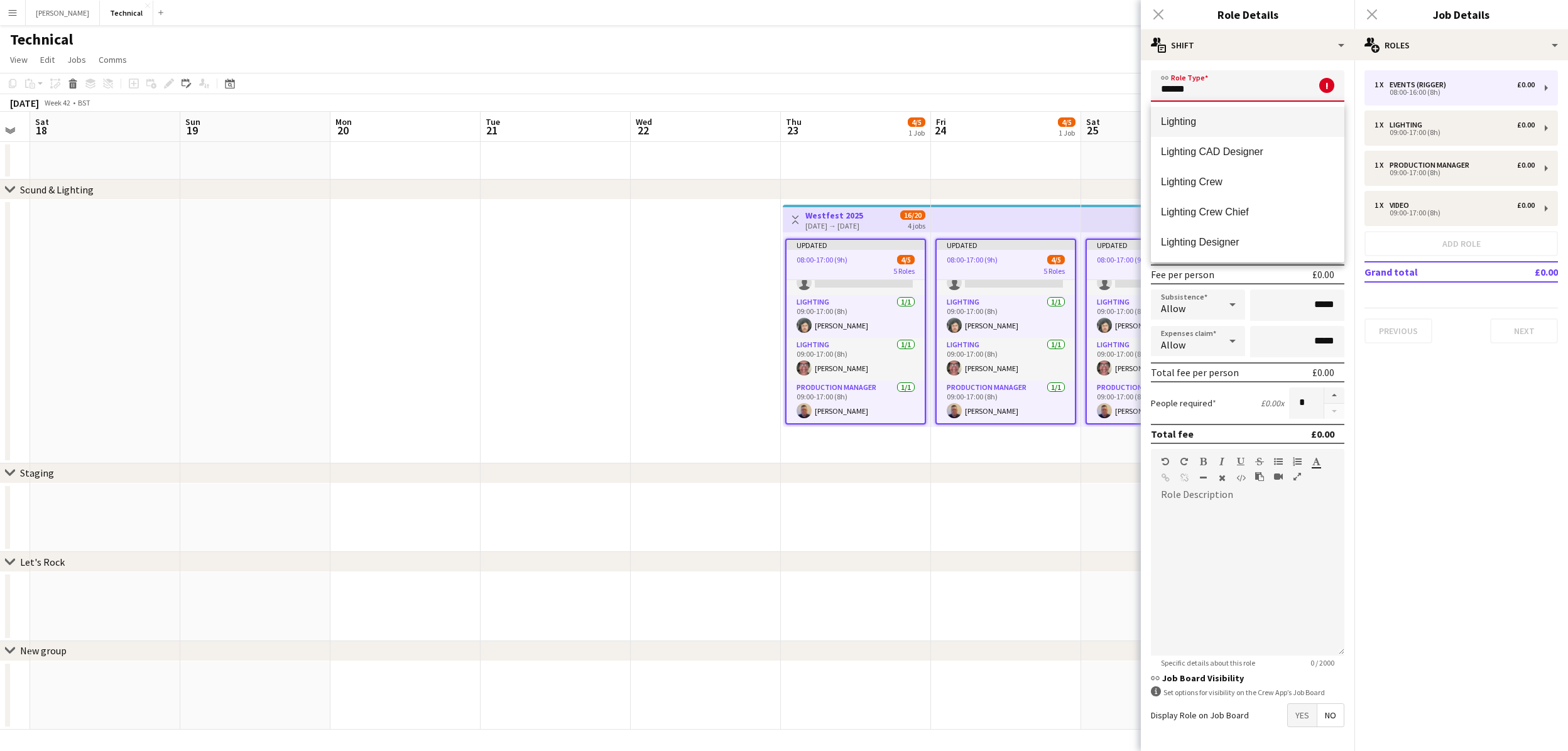
click at [1168, 126] on span "Lighting" at bounding box center [1248, 121] width 174 height 12
type input "********"
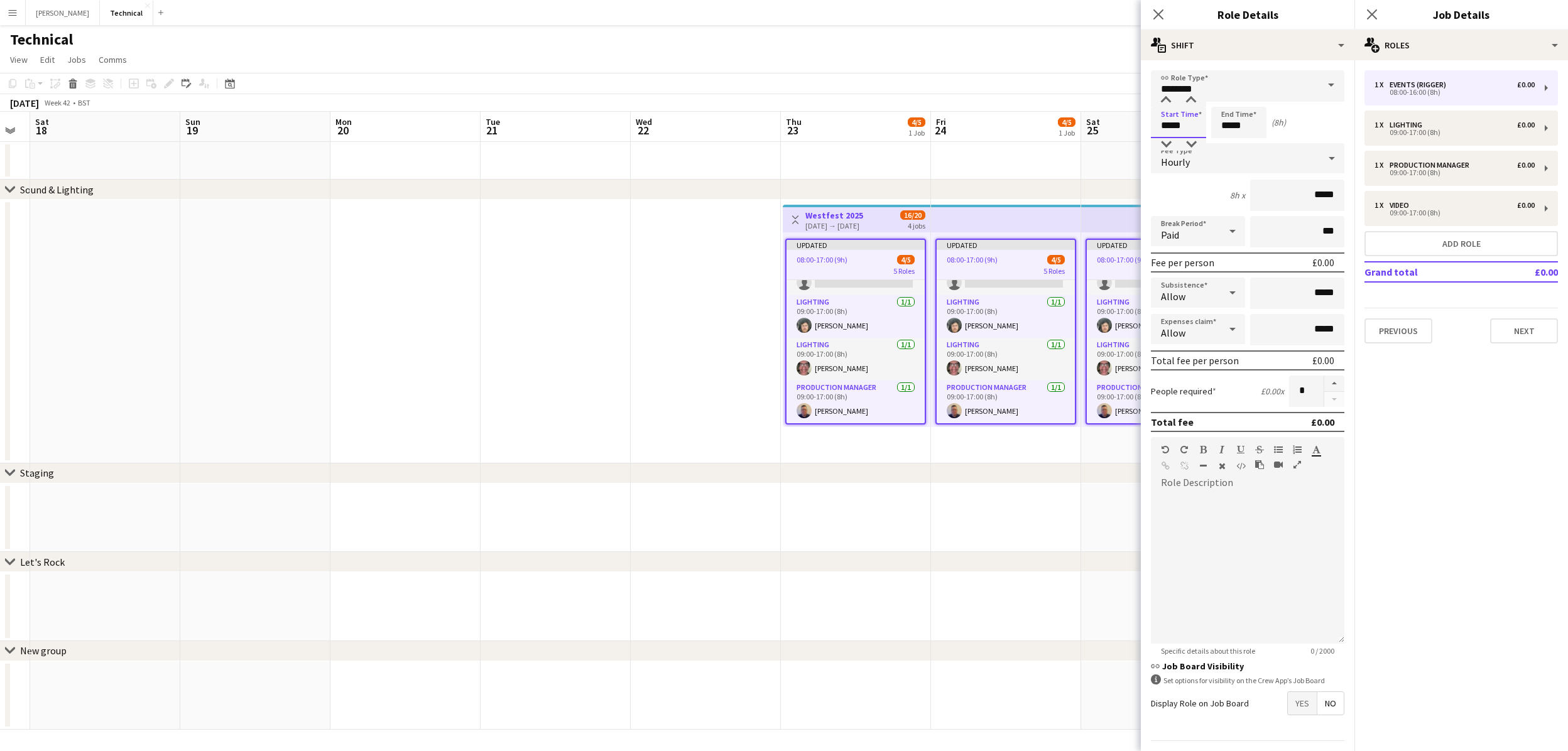
drag, startPoint x: 1196, startPoint y: 131, endPoint x: 1152, endPoint y: 123, distance: 44.7
click at [1152, 123] on input "*****" at bounding box center [1179, 122] width 56 height 31
type input "*****"
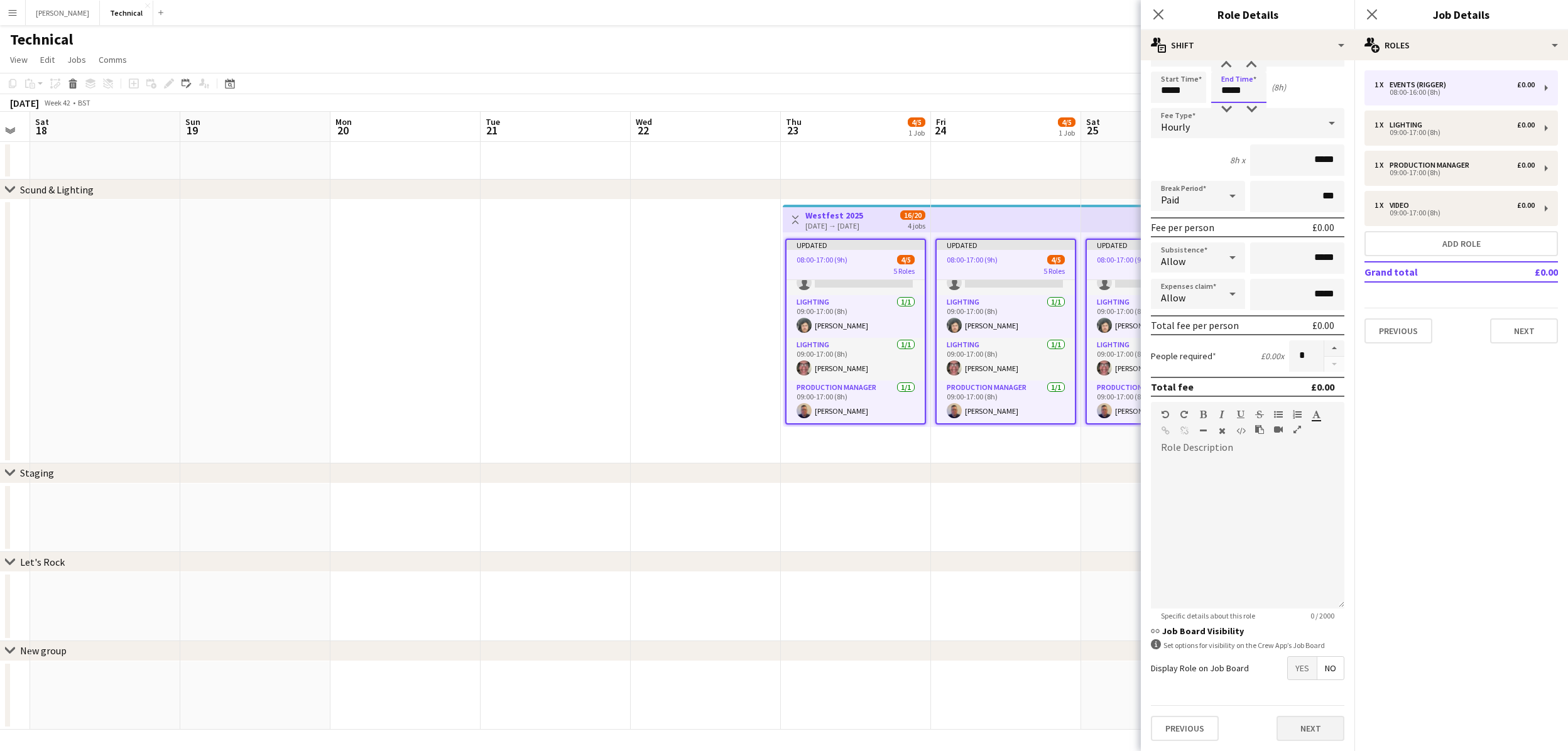
scroll to position [34, 0]
click at [1312, 724] on button "Next" at bounding box center [1310, 730] width 67 height 25
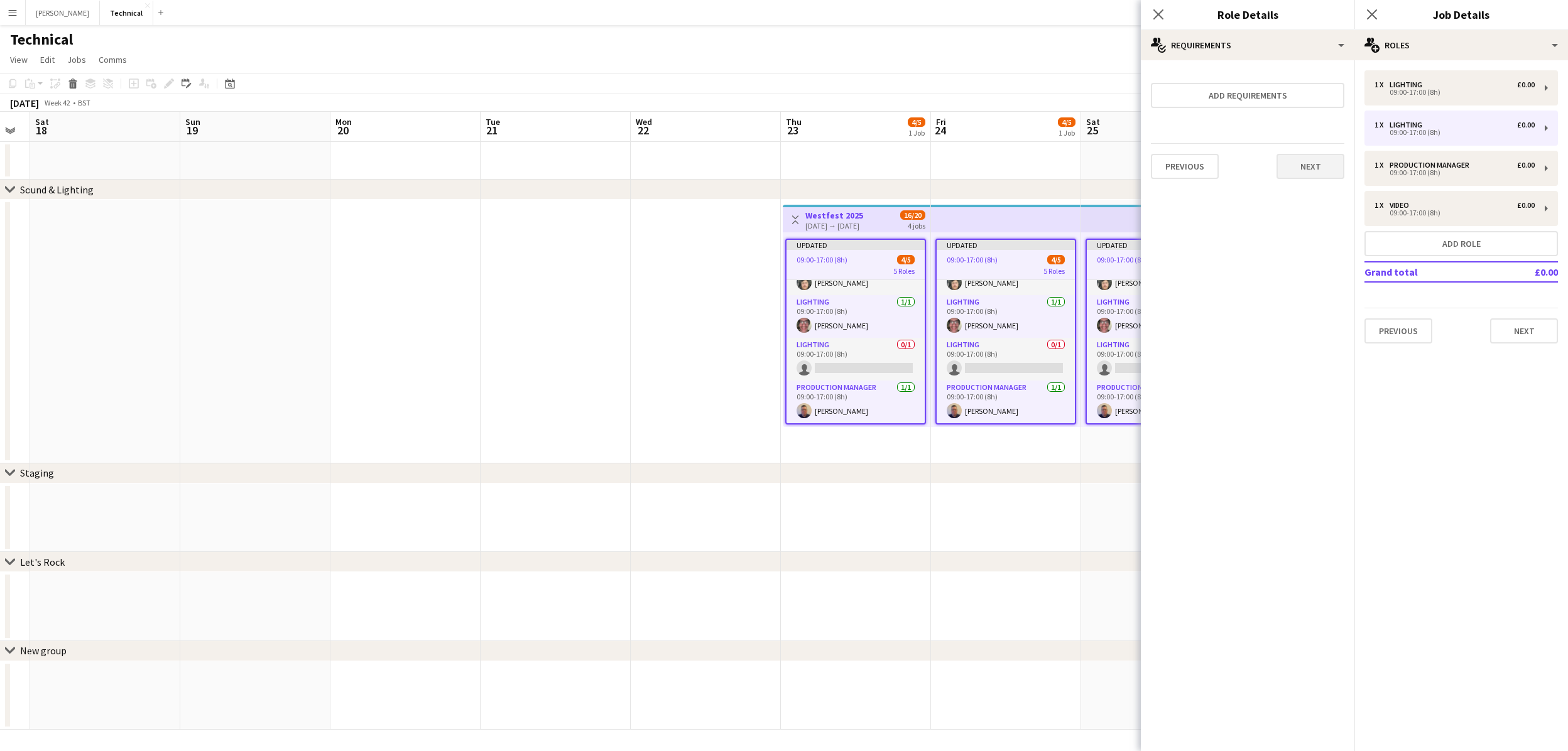
click at [1328, 172] on button "Next" at bounding box center [1310, 167] width 67 height 25
click at [1328, 172] on button "Finish" at bounding box center [1321, 169] width 47 height 25
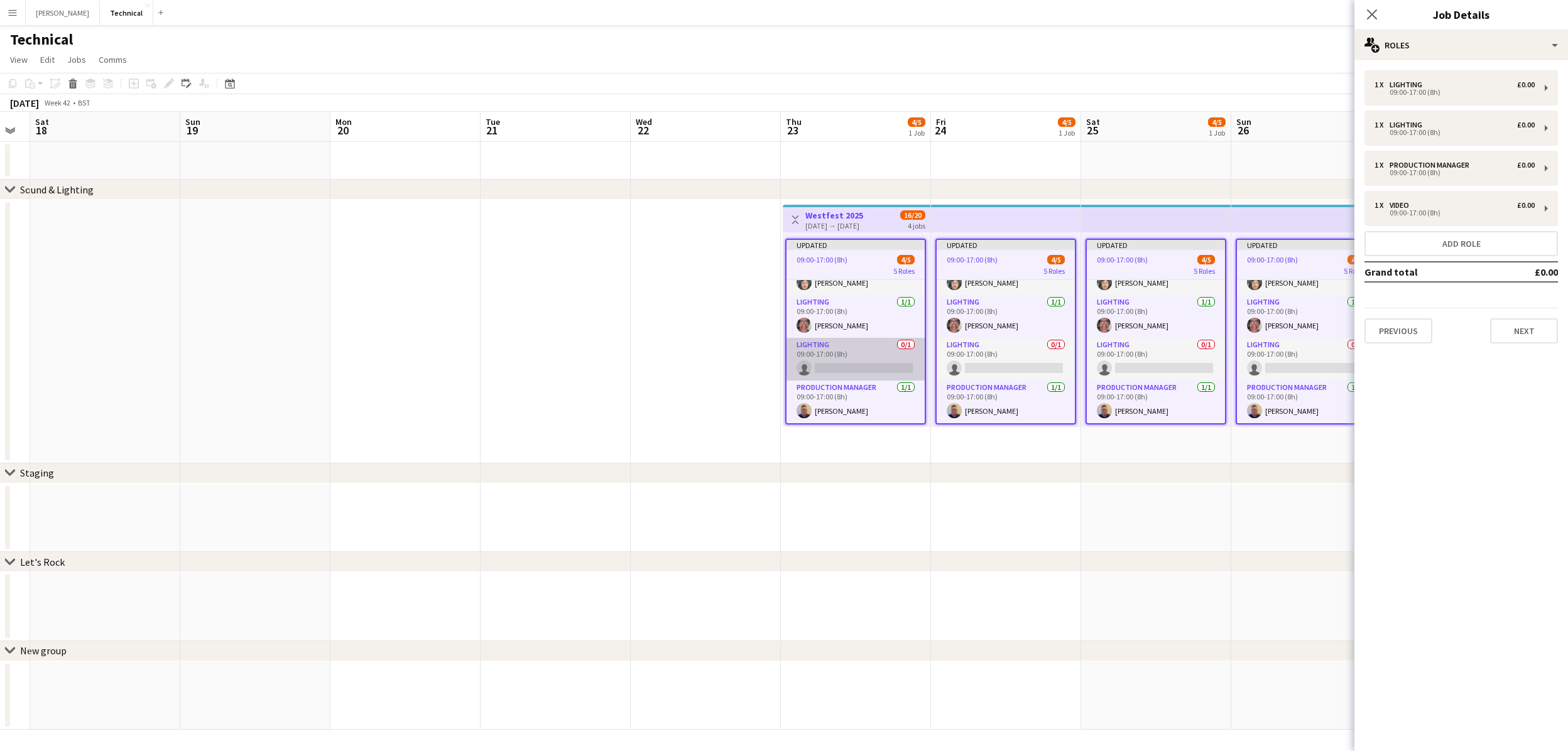
click at [882, 368] on app-card-role "Lighting 0/1 09:00-17:00 (8h) single-neutral-actions" at bounding box center [856, 359] width 138 height 43
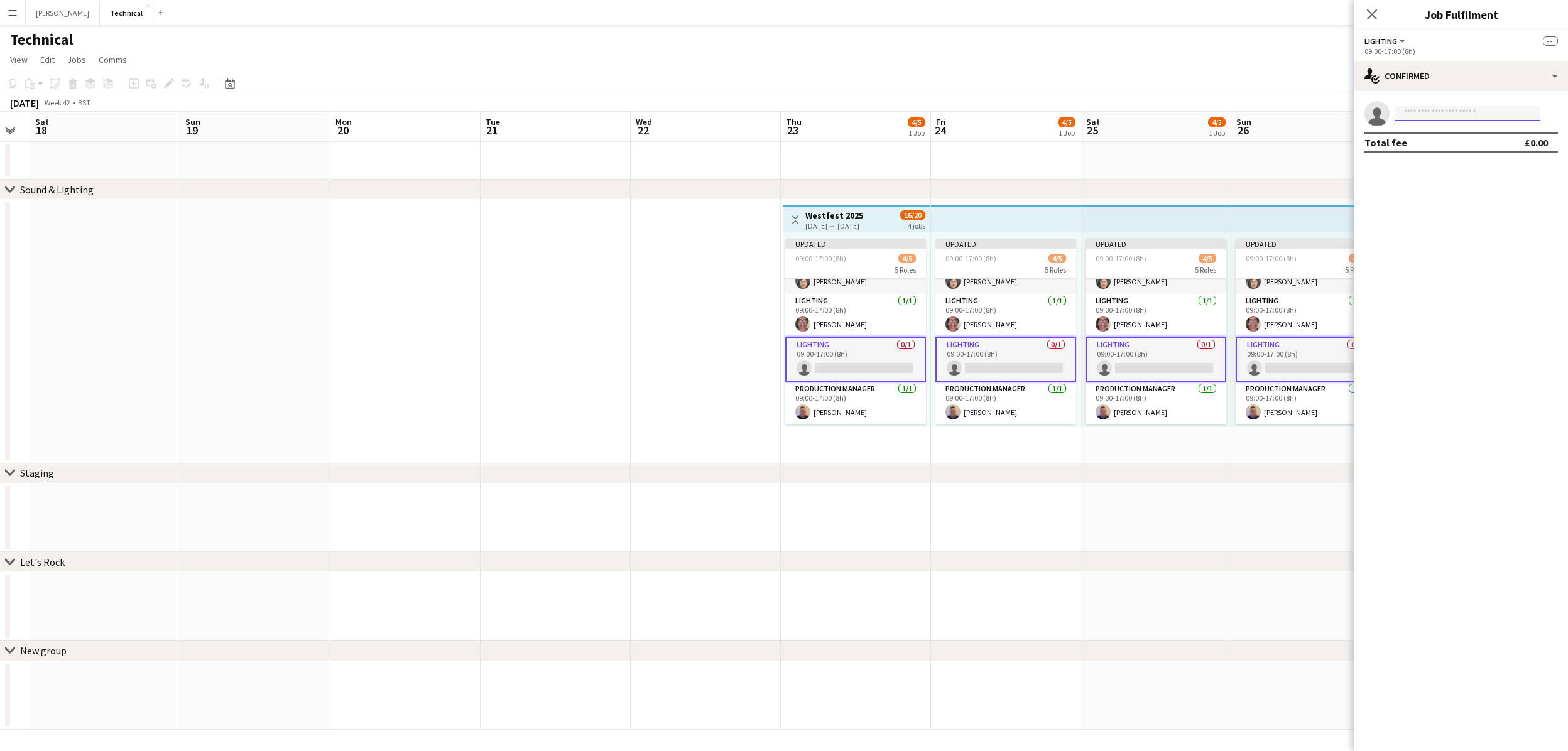
click at [1448, 115] on input at bounding box center [1467, 114] width 146 height 15
type input "****"
click at [1411, 130] on span "[PERSON_NAME]" at bounding box center [1441, 131] width 72 height 11
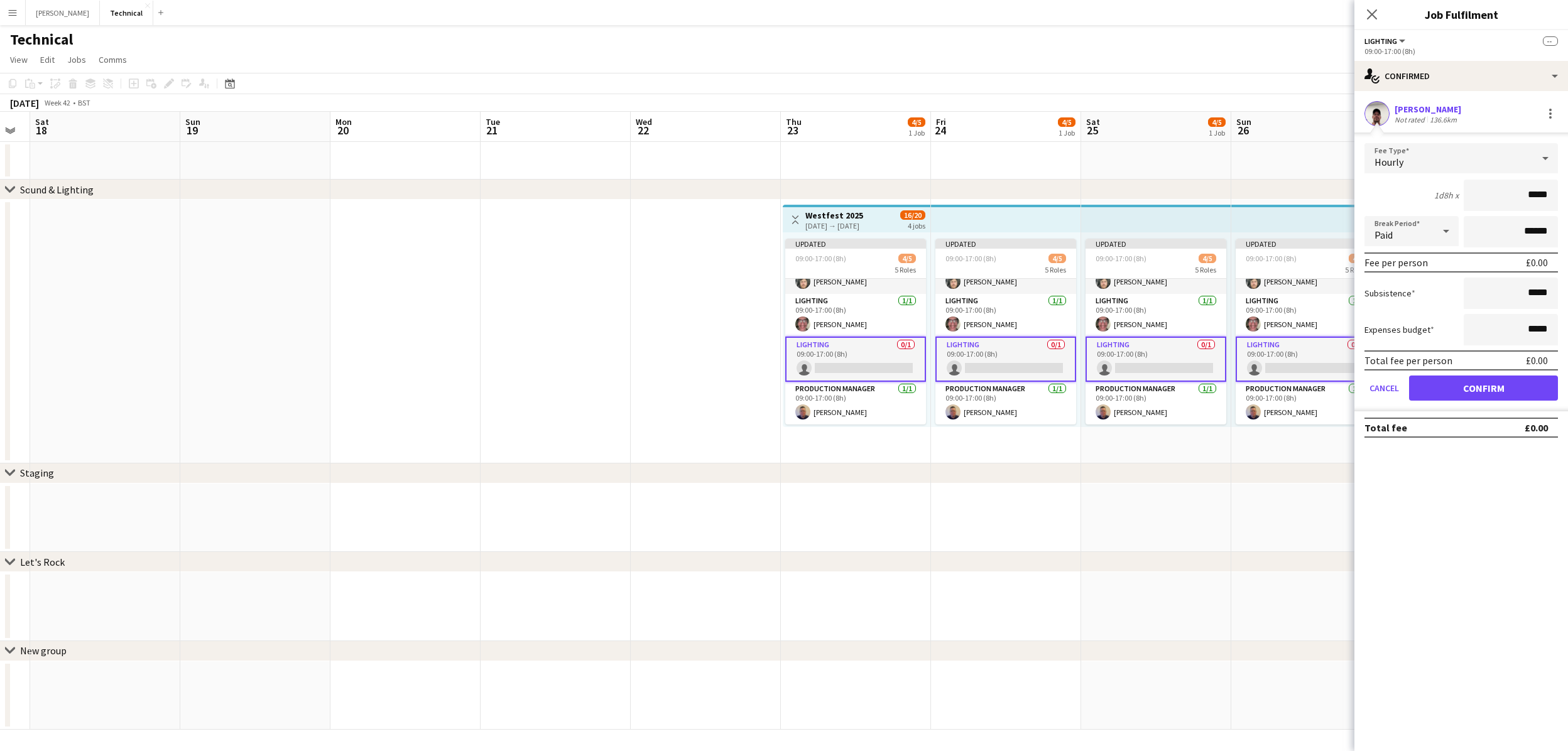
click at [1485, 386] on button "Confirm" at bounding box center [1483, 389] width 149 height 25
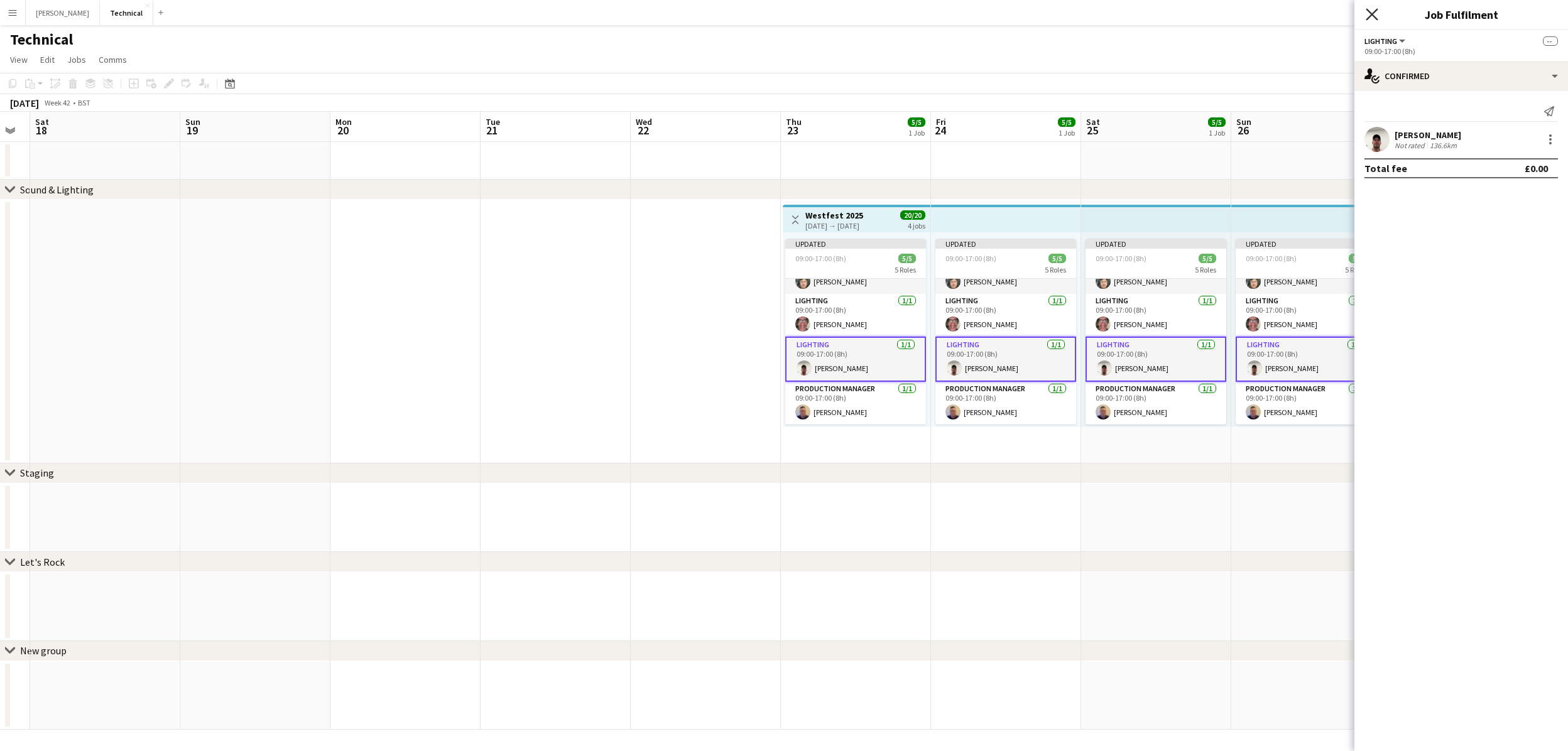
click at [1367, 13] on icon "Close pop-in" at bounding box center [1372, 14] width 12 height 12
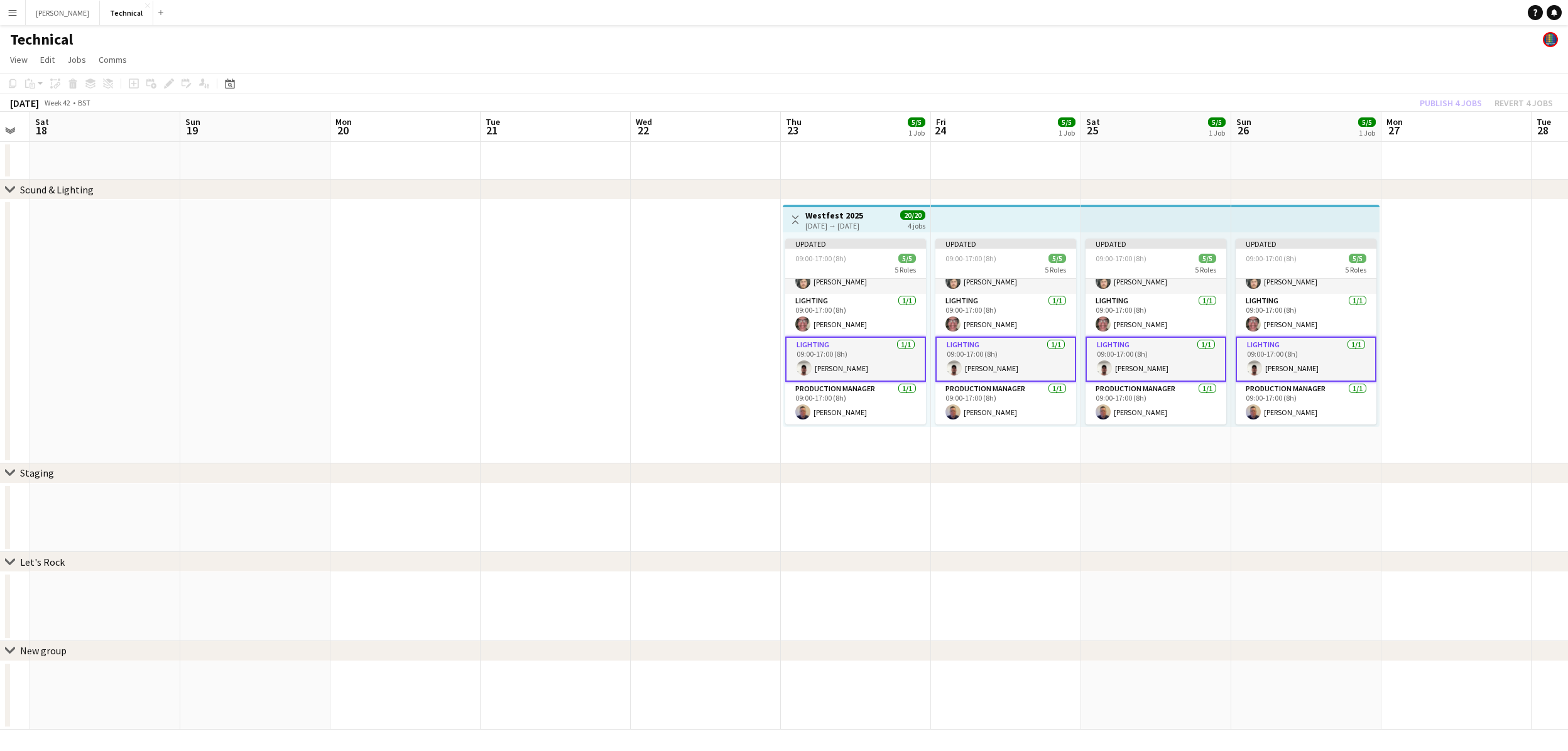
click at [1423, 101] on div "Publish 4 jobs Revert 4 jobs" at bounding box center [1486, 103] width 164 height 16
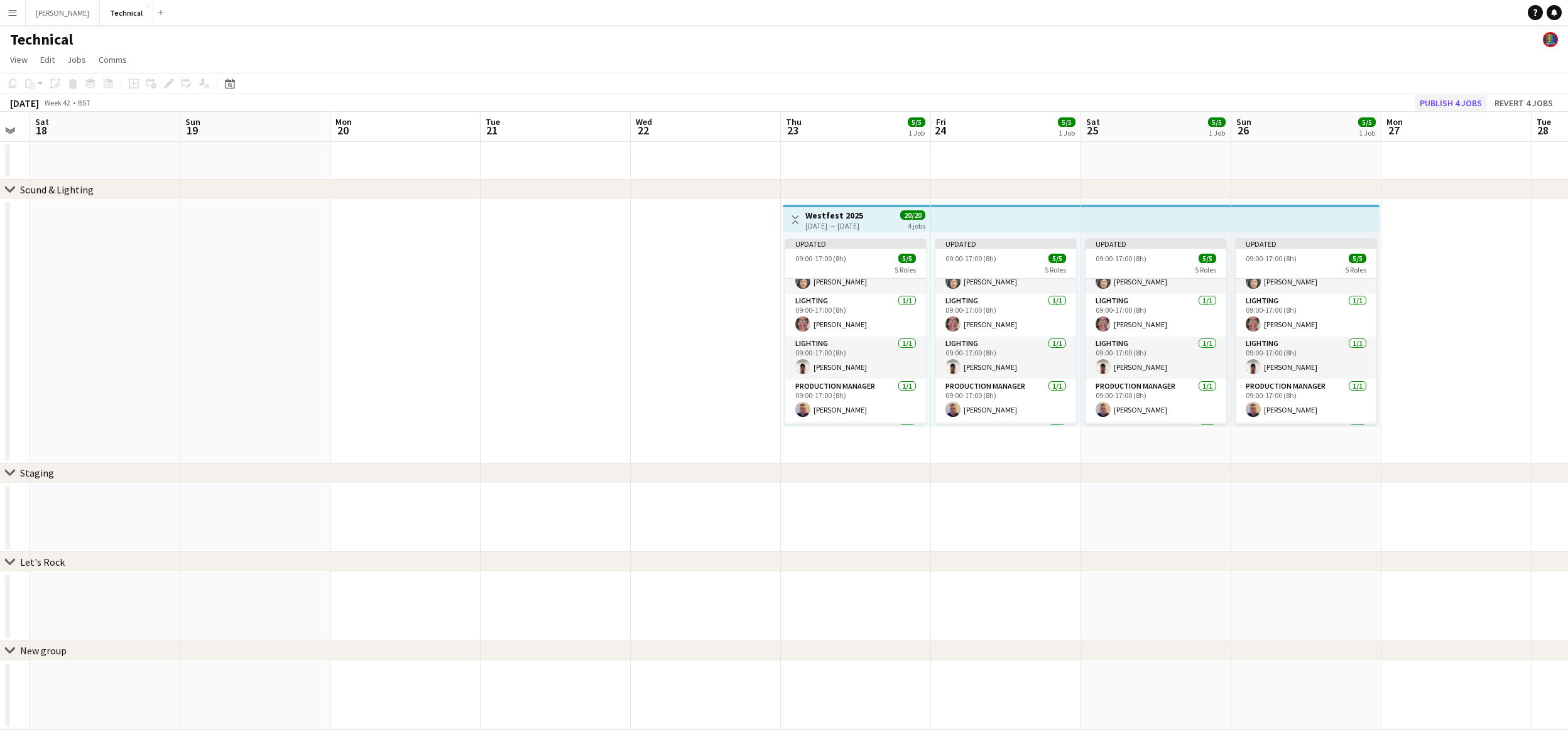
click at [1438, 106] on button "Publish 4 jobs" at bounding box center [1451, 103] width 72 height 16
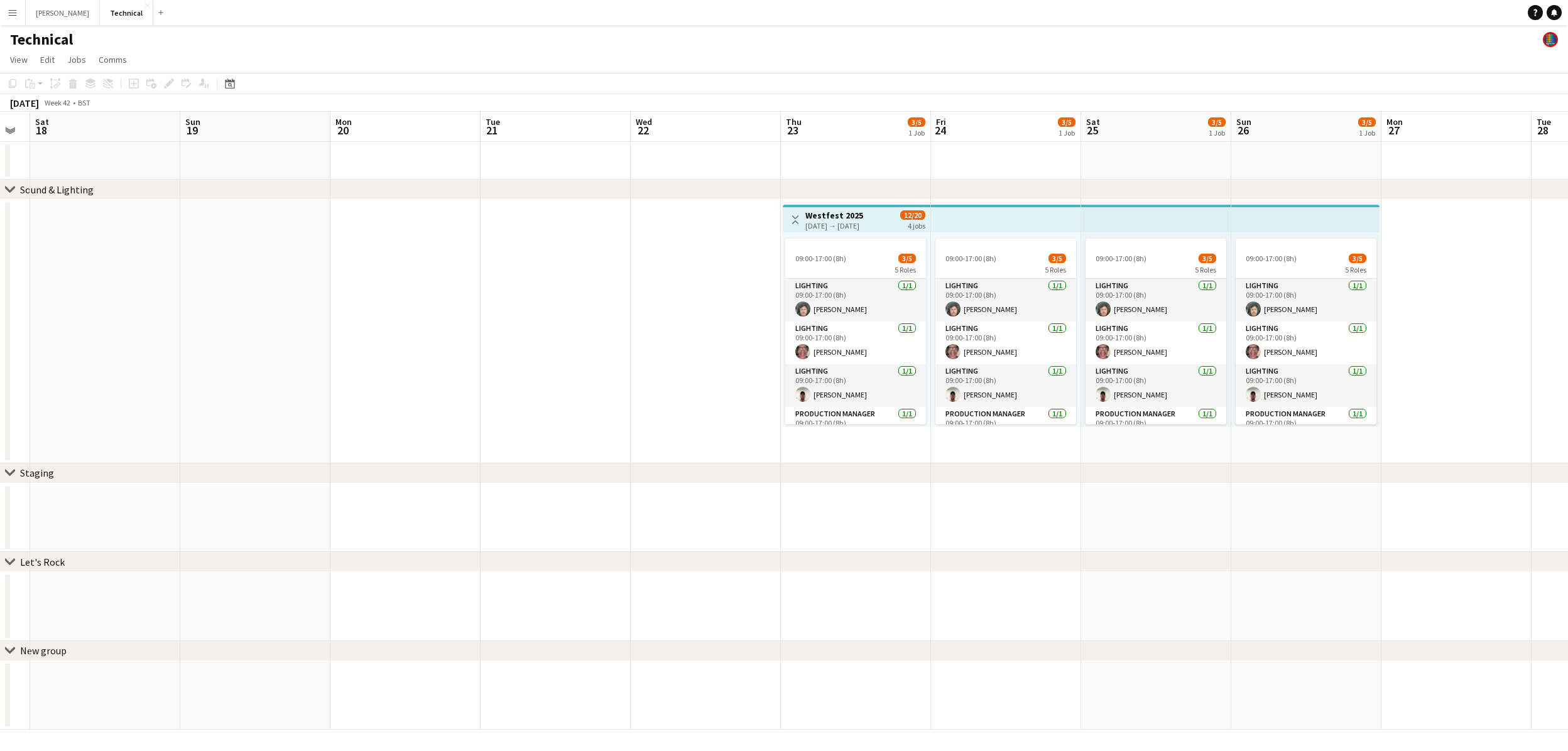
click at [837, 227] on div "[DATE] → [DATE]" at bounding box center [834, 225] width 58 height 9
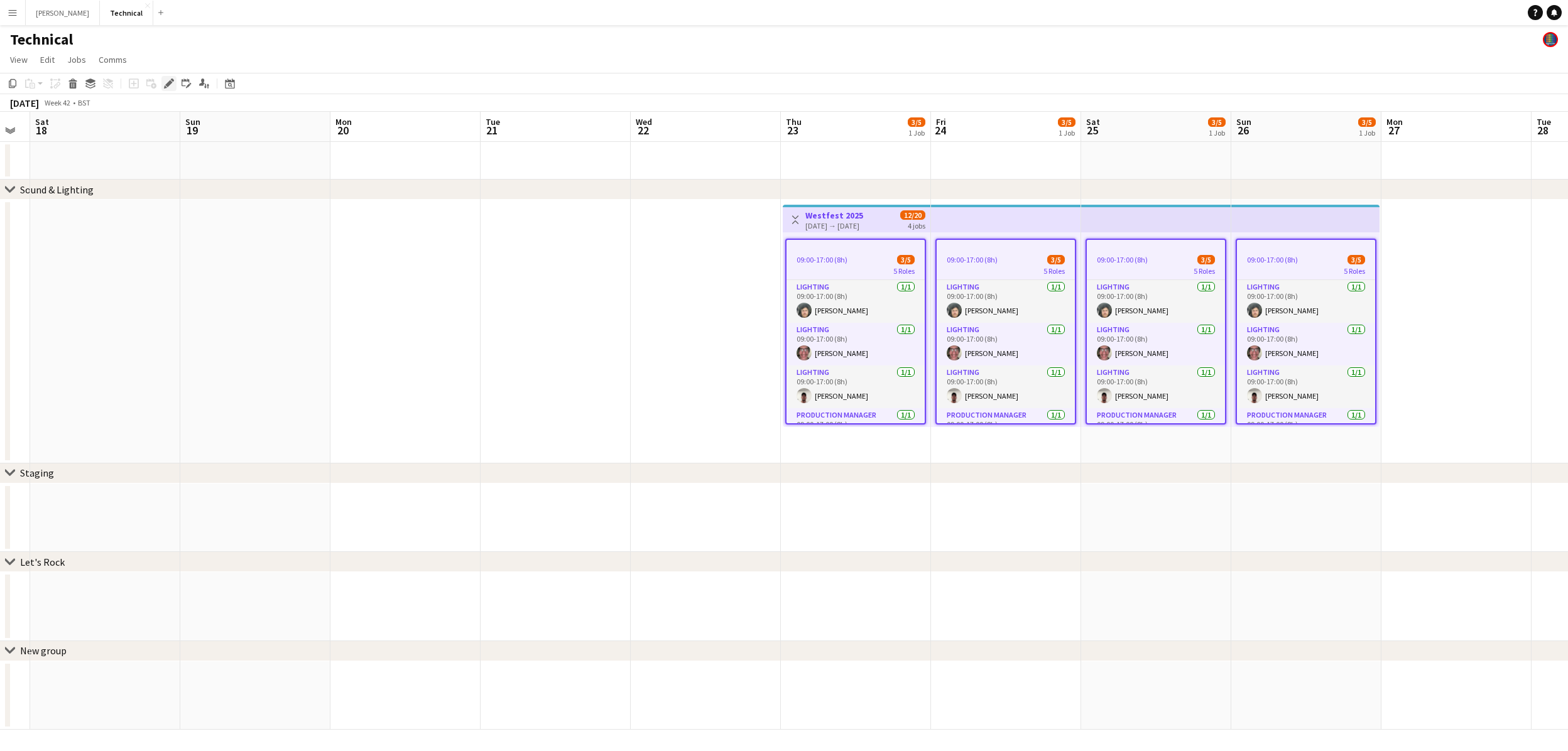
click at [162, 83] on div "Edit" at bounding box center [169, 83] width 15 height 15
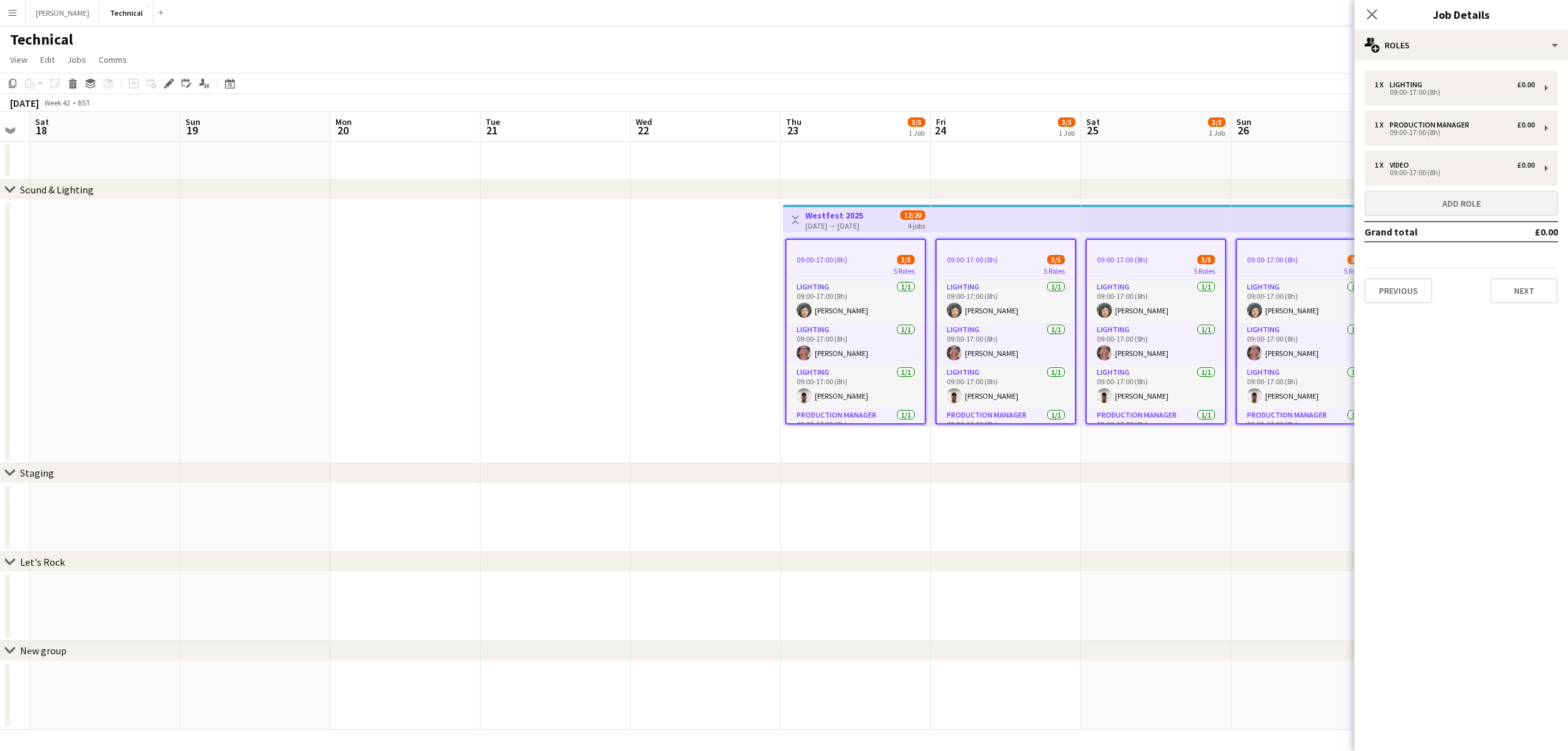
click at [1400, 204] on button "Add role" at bounding box center [1461, 204] width 194 height 25
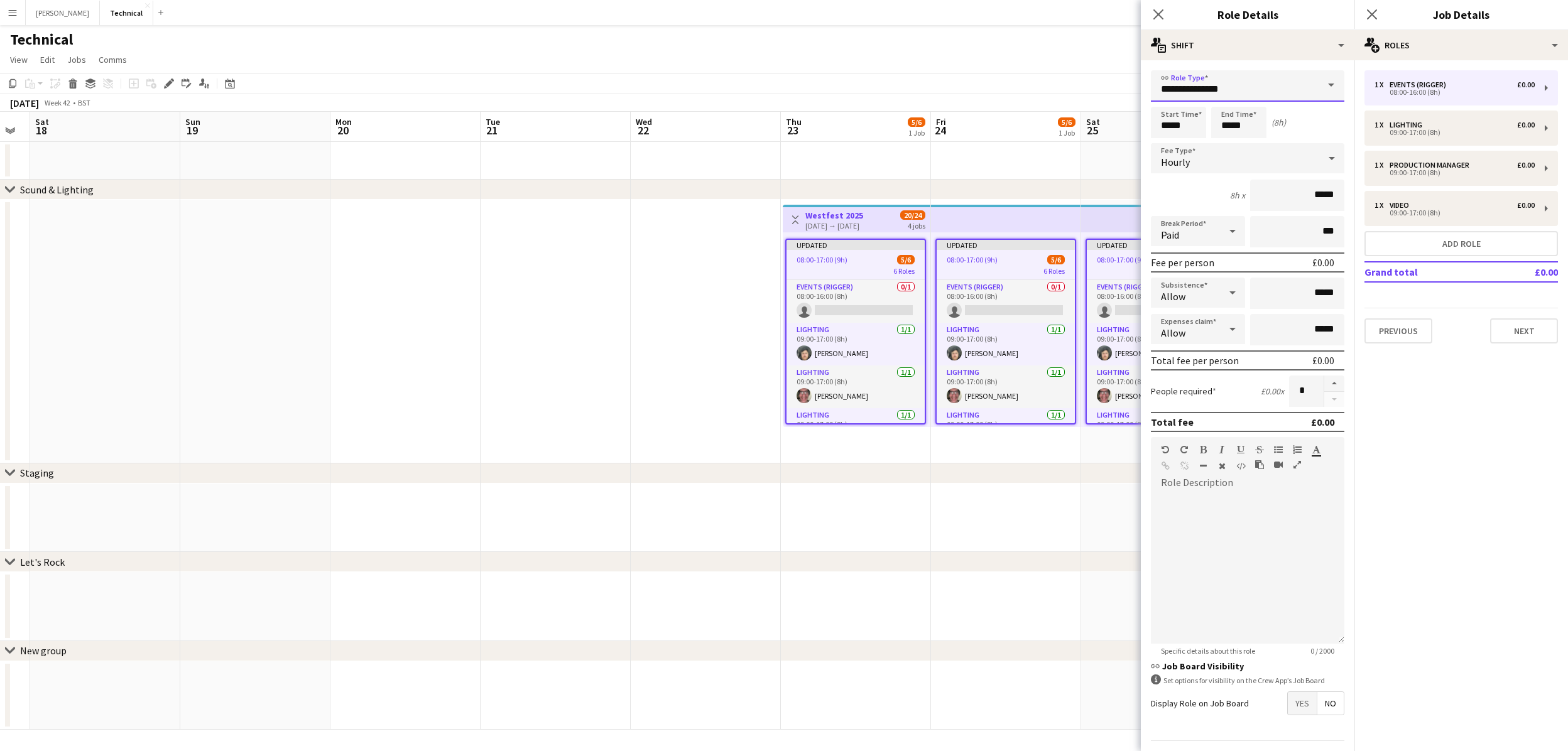
drag, startPoint x: 1262, startPoint y: 91, endPoint x: 1122, endPoint y: 81, distance: 140.4
click at [1122, 81] on body "Menu Boards Boards Boards All jobs Status Workforce Workforce My Workforce Recr…" at bounding box center [784, 375] width 1568 height 751
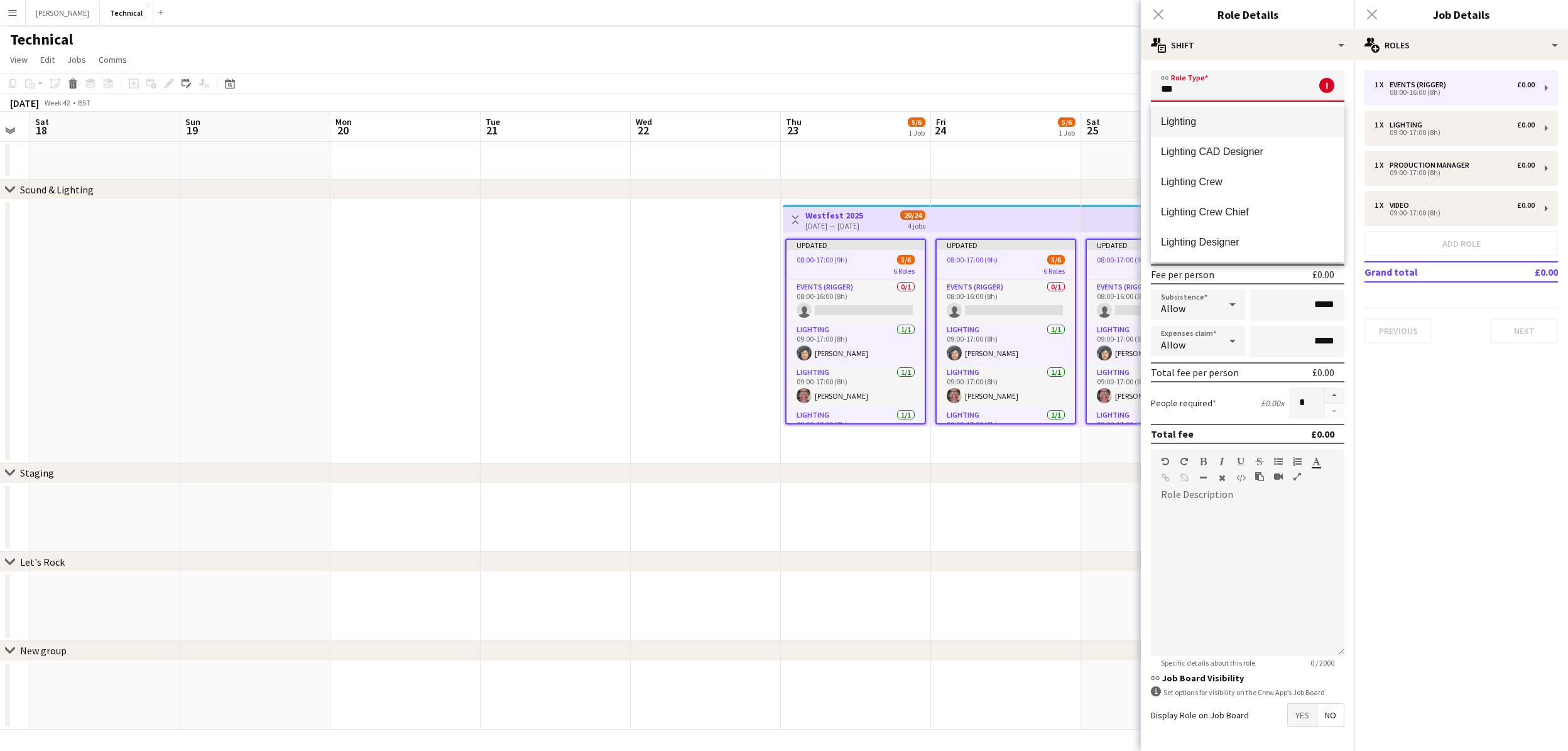
click at [1227, 130] on mat-option "Lighting" at bounding box center [1248, 122] width 194 height 30
type input "********"
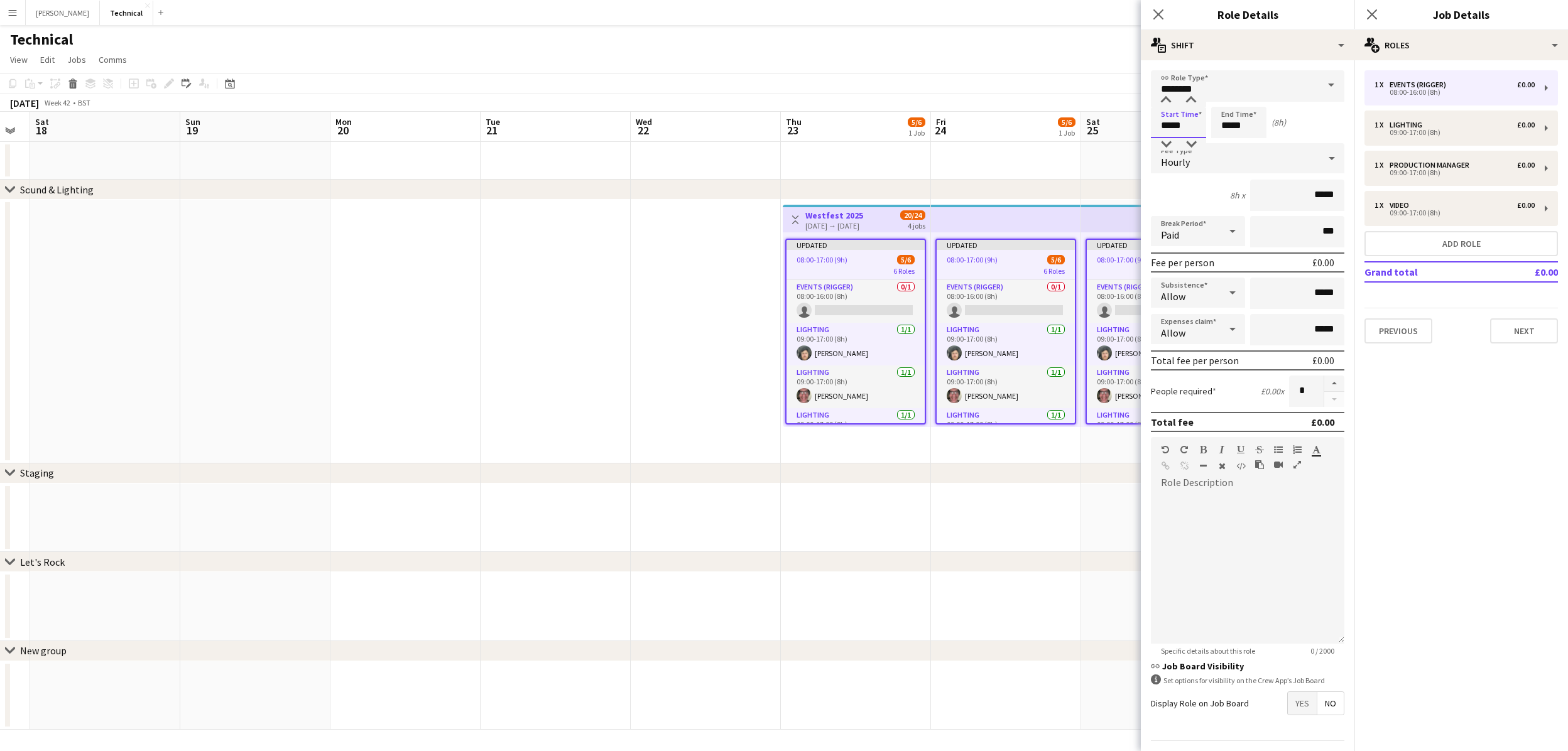
drag, startPoint x: 1192, startPoint y: 131, endPoint x: 1099, endPoint y: 112, distance: 94.9
click at [1104, 115] on body "Menu Boards Boards Boards All jobs Status Workforce Workforce My Workforce Recr…" at bounding box center [784, 375] width 1568 height 751
type input "*****"
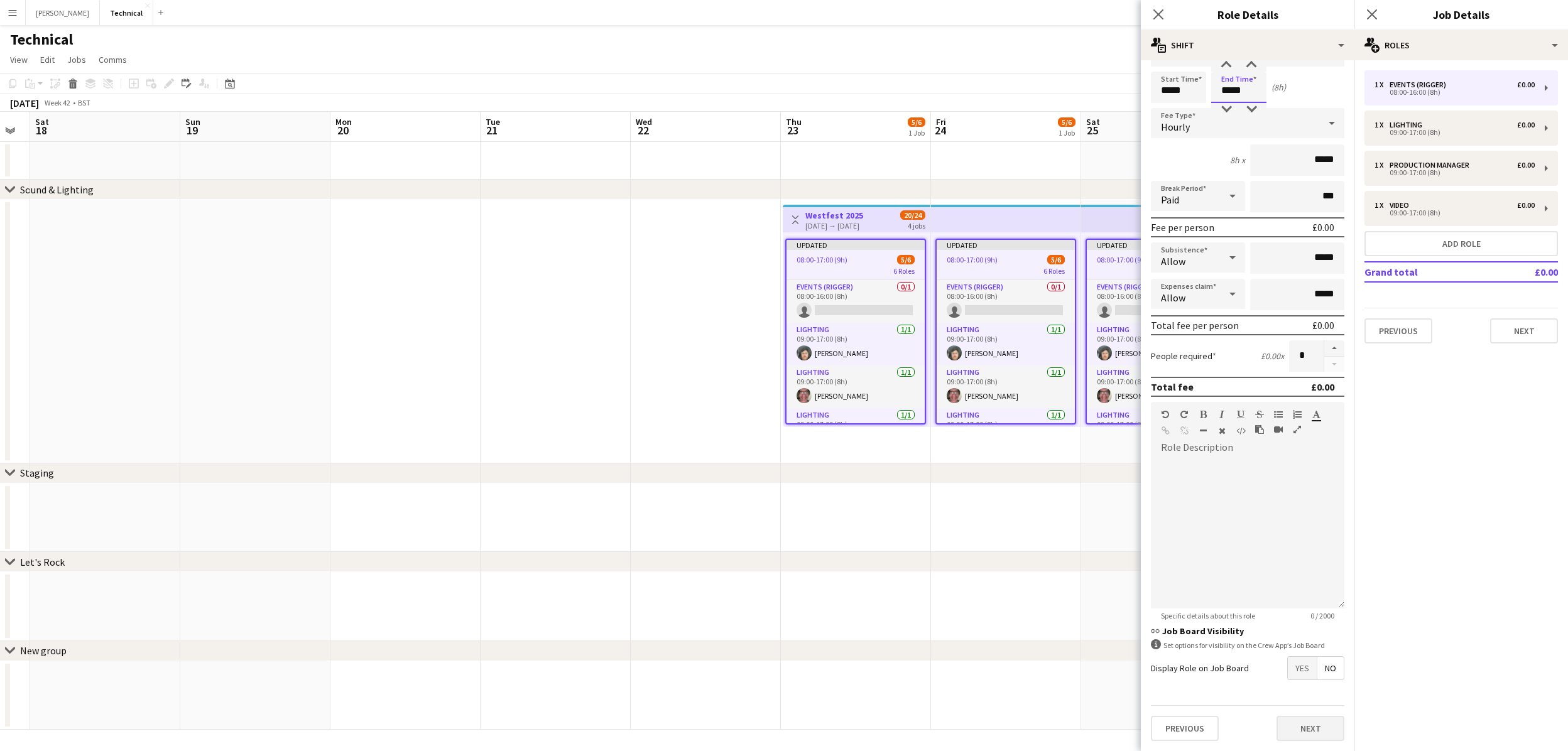
scroll to position [34, 0]
click at [1300, 720] on button "Next" at bounding box center [1310, 730] width 67 height 25
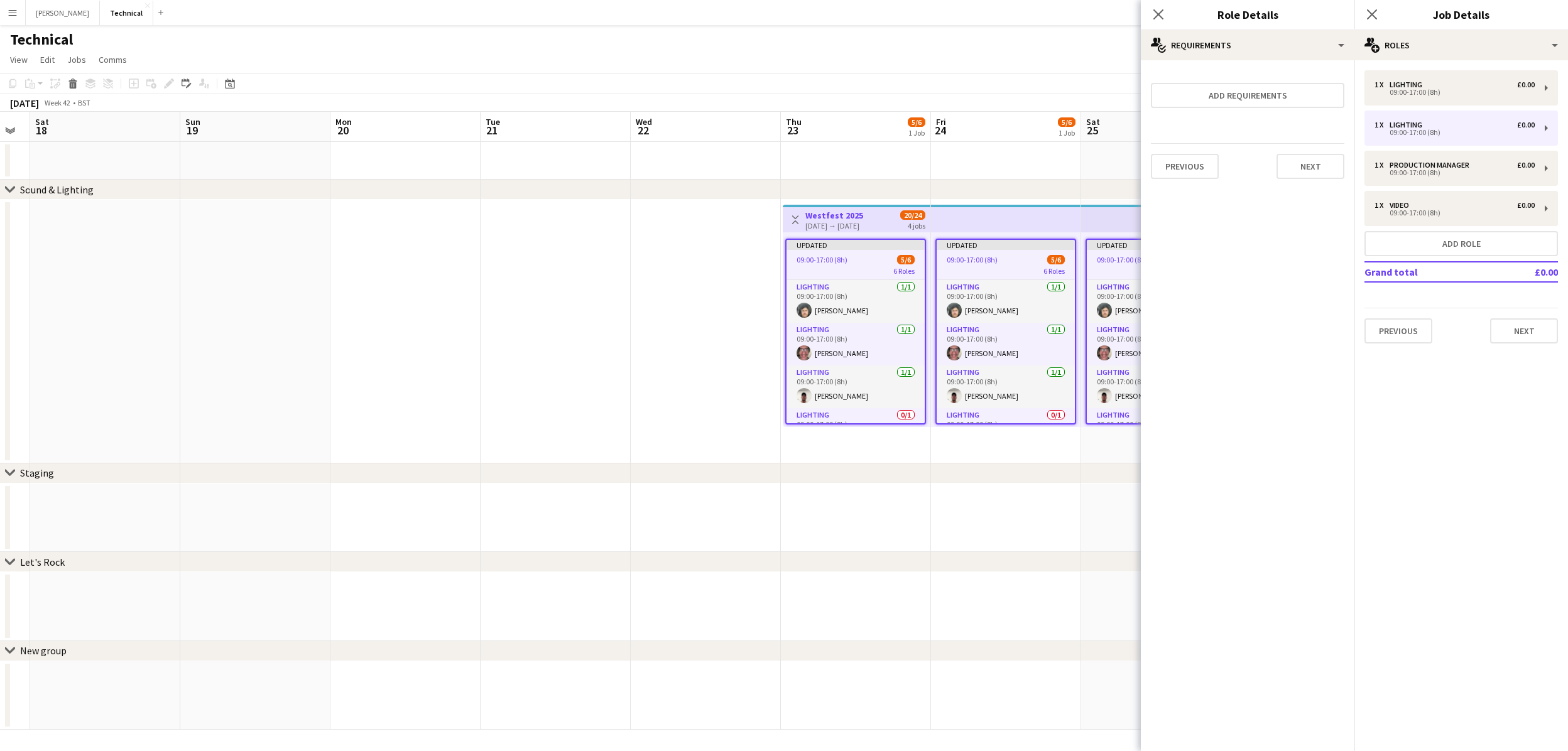
scroll to position [0, 0]
click at [1310, 166] on button "Next" at bounding box center [1310, 167] width 67 height 25
click at [1310, 166] on button "Finish" at bounding box center [1321, 169] width 47 height 25
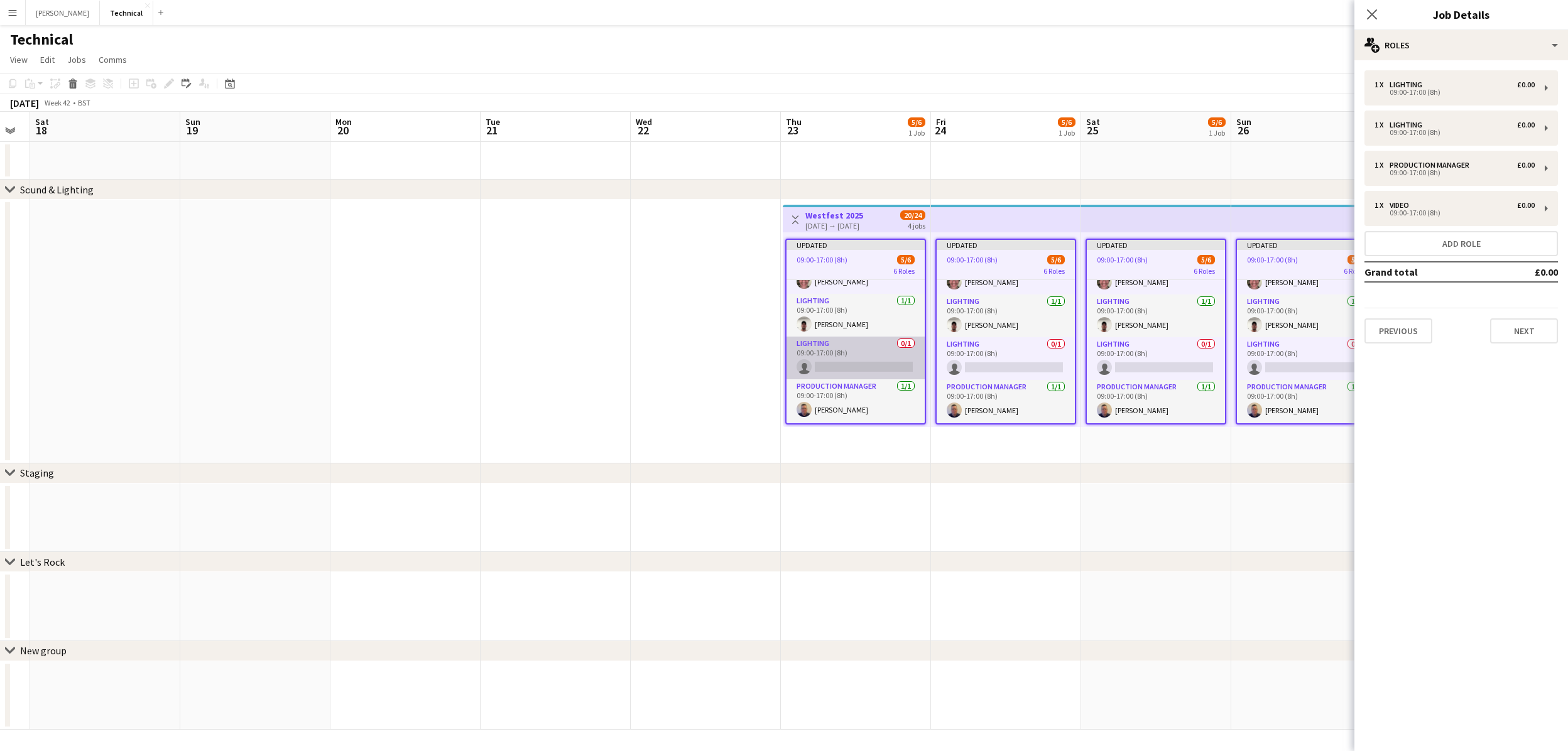
click at [870, 351] on app-card-role "Lighting 0/1 09:00-17:00 (8h) single-neutral-actions" at bounding box center [856, 357] width 138 height 43
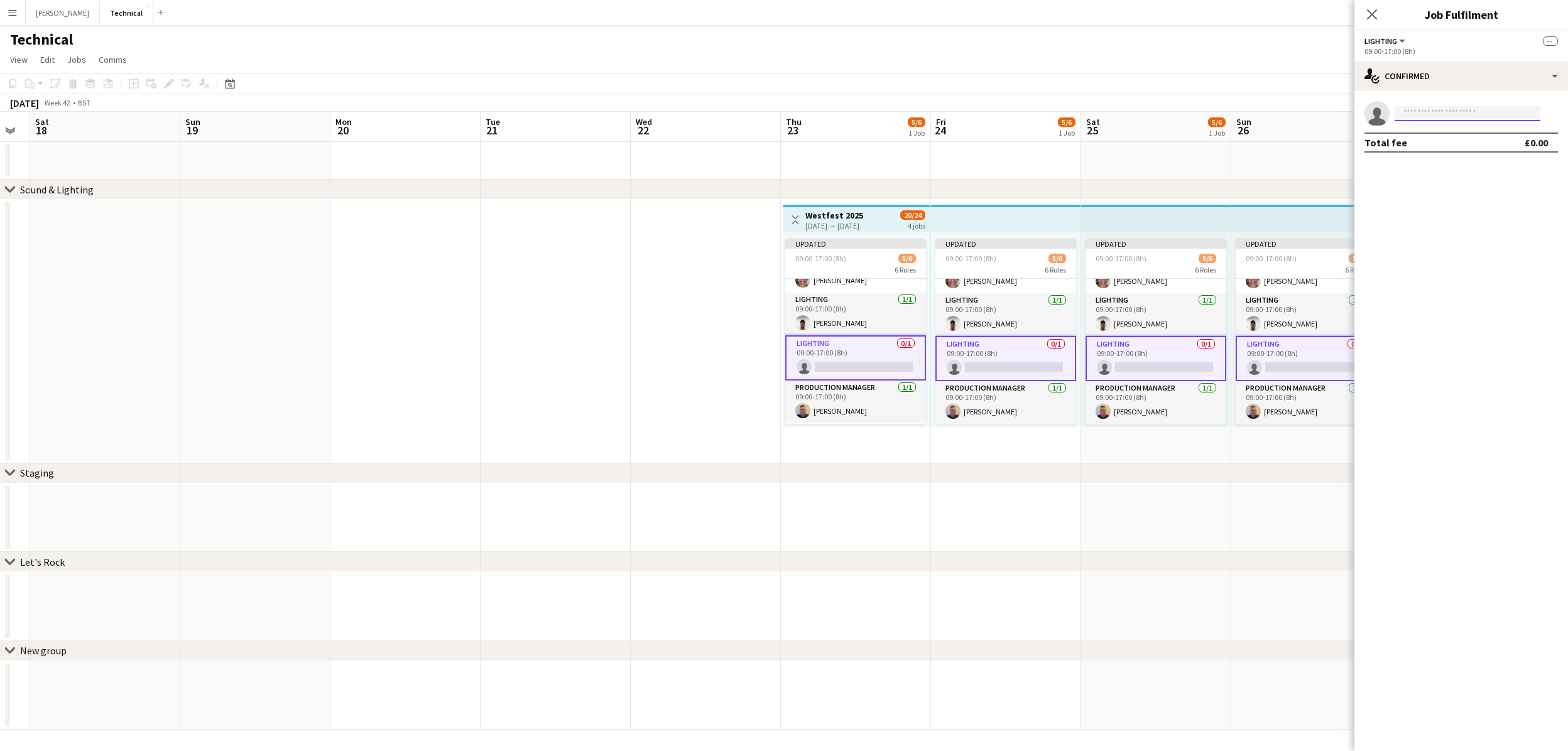
click at [1419, 110] on input at bounding box center [1467, 114] width 146 height 15
type input "****"
click at [1432, 156] on div "[PERSON_NAME] Active [EMAIL_ADDRESS][DOMAIN_NAME] [PHONE_NUMBER]" at bounding box center [1467, 141] width 146 height 40
click at [1430, 147] on span "[PHONE_NUMBER]" at bounding box center [1467, 152] width 126 height 10
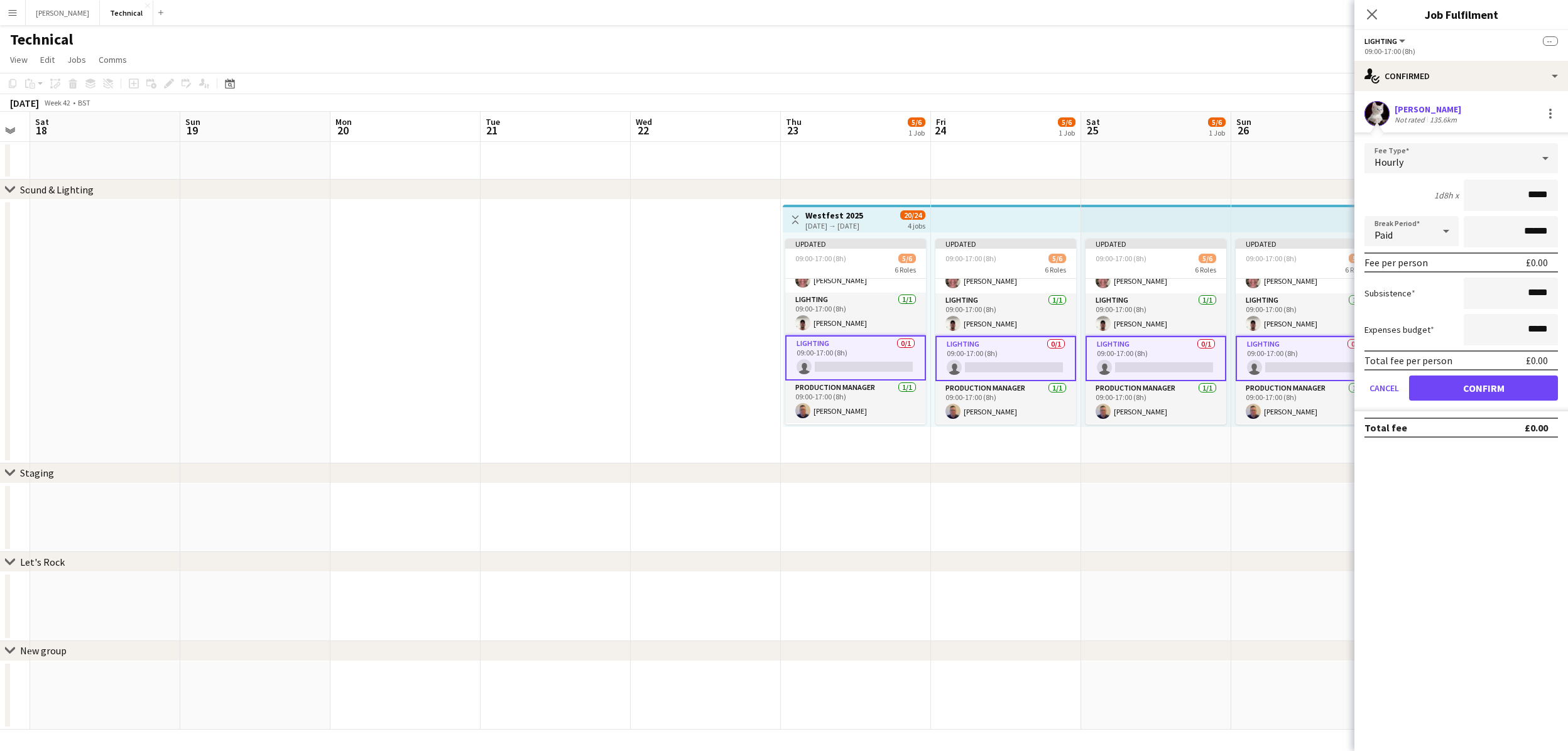
click at [1493, 390] on button "Confirm" at bounding box center [1483, 389] width 149 height 25
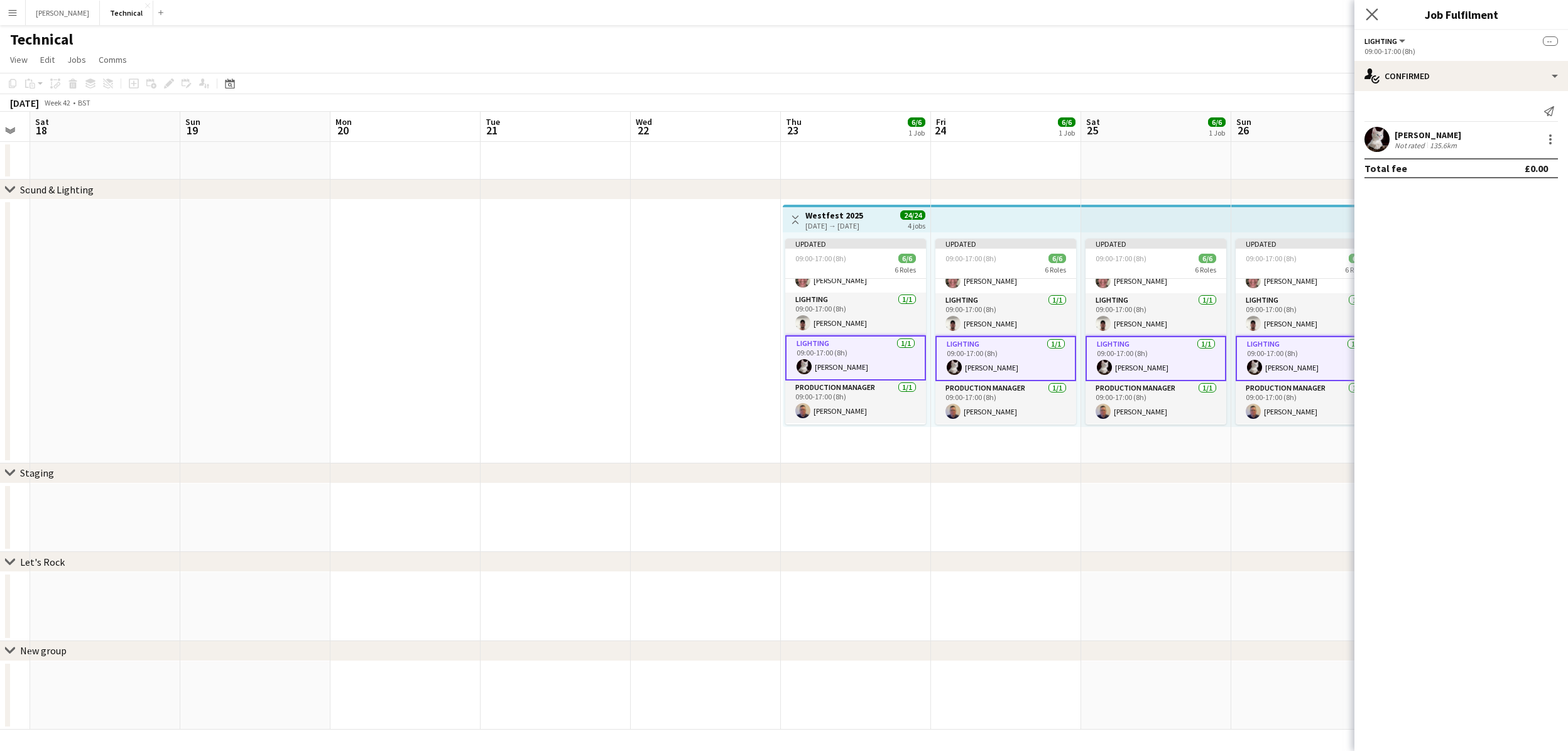
click at [1374, 20] on icon "Close pop-in" at bounding box center [1372, 14] width 12 height 12
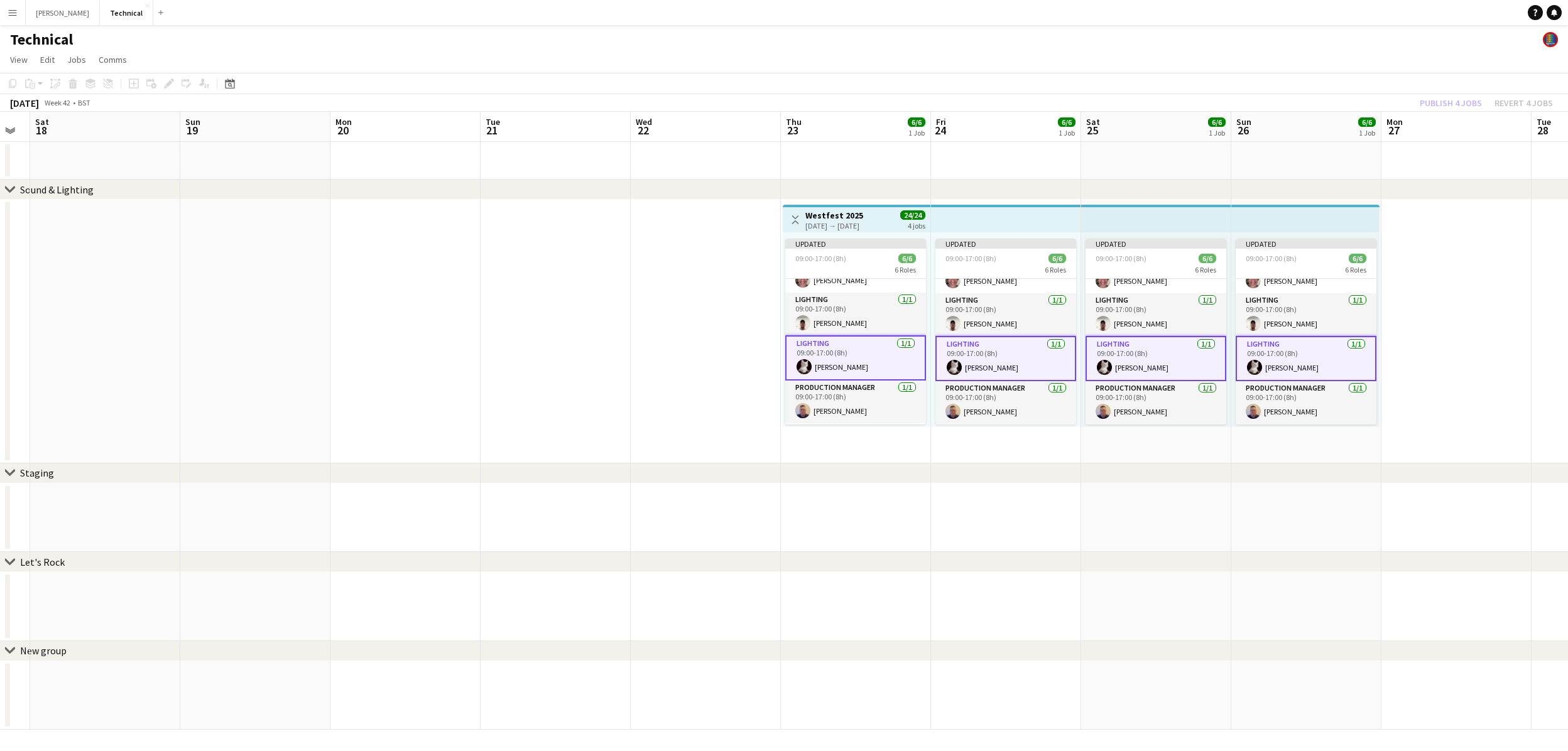
click at [1443, 99] on div "Publish 4 jobs Revert 4 jobs" at bounding box center [1486, 103] width 164 height 16
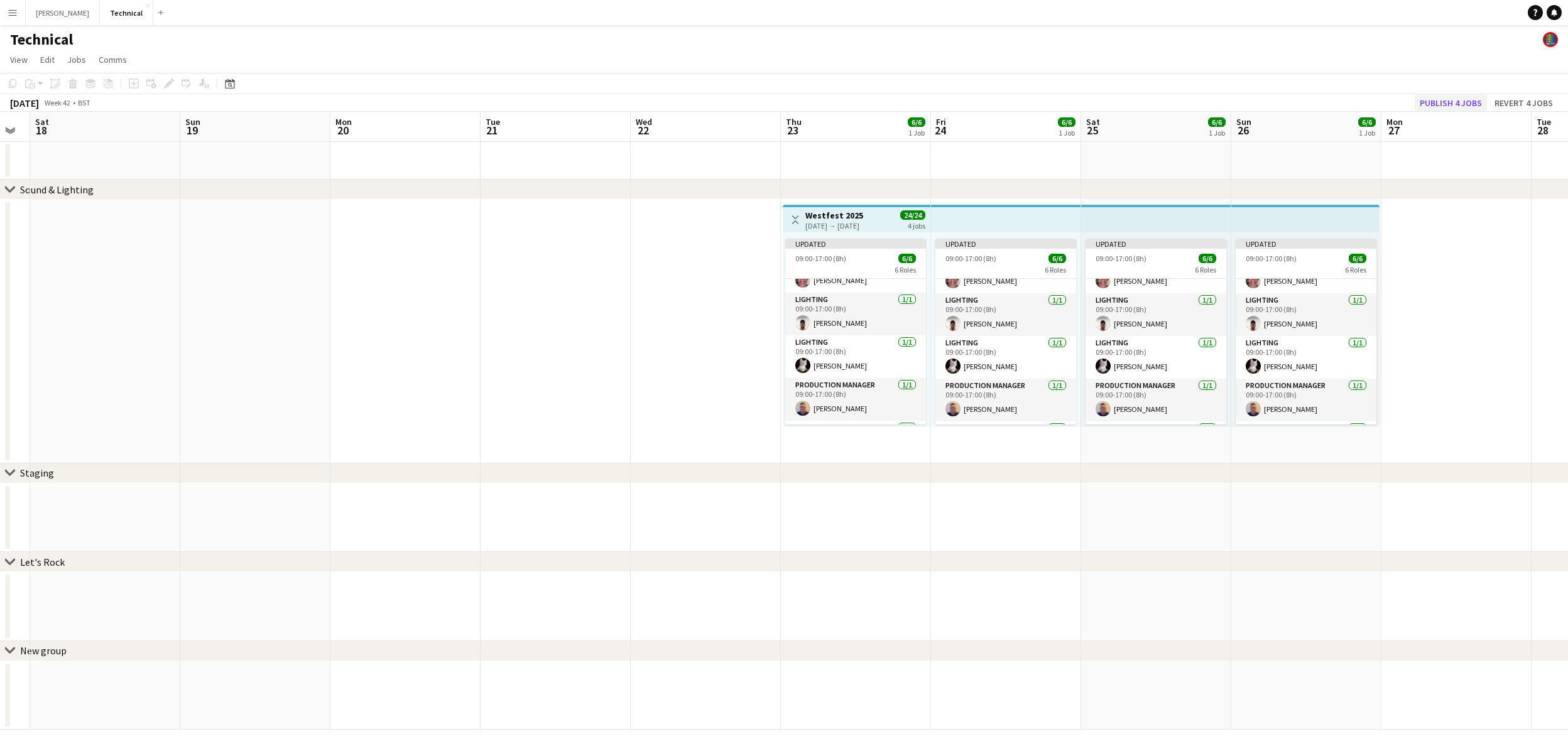
scroll to position [1, 0]
click at [1443, 102] on button "Publish 4 jobs" at bounding box center [1451, 103] width 72 height 16
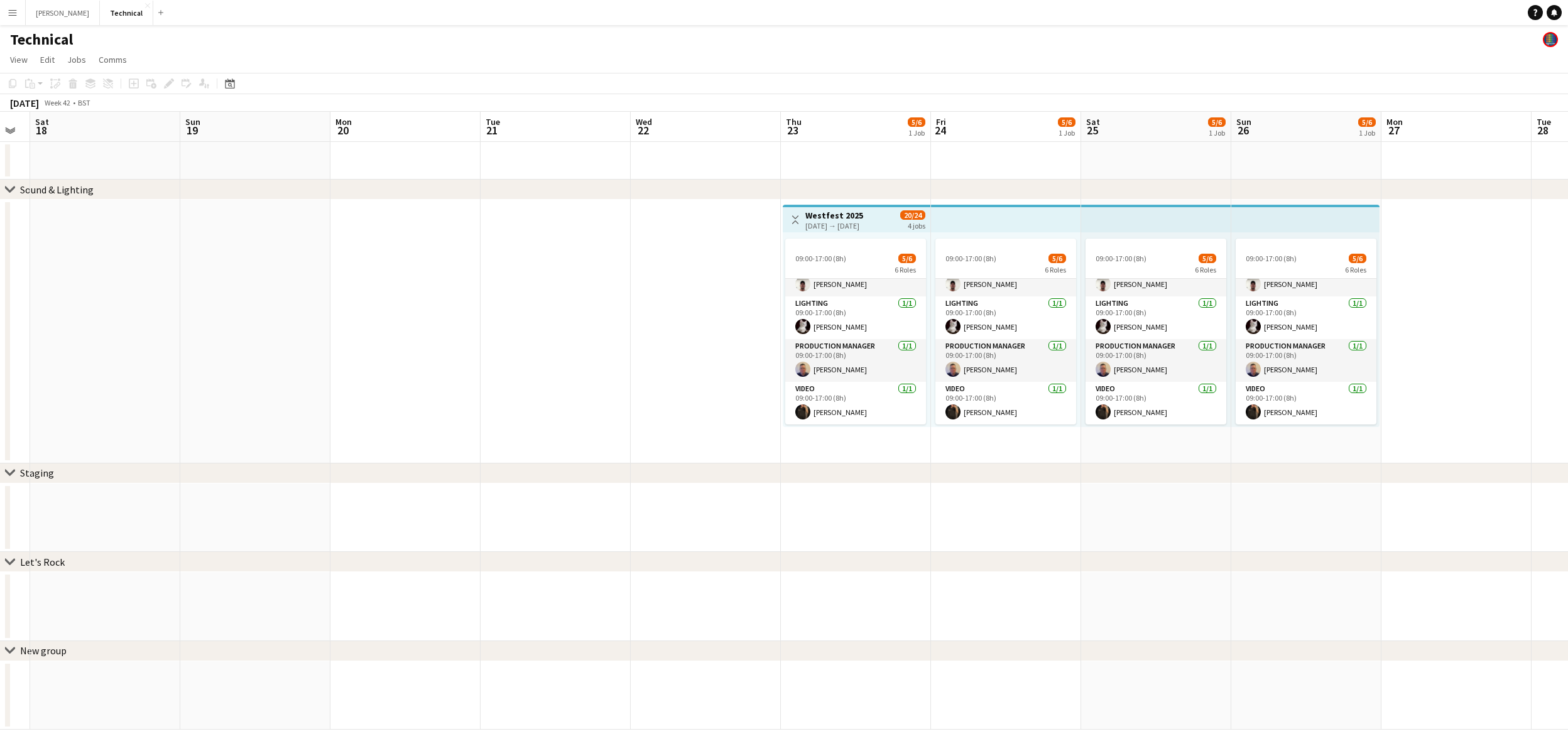
click at [825, 217] on h3 "Westfest 2025" at bounding box center [834, 215] width 58 height 11
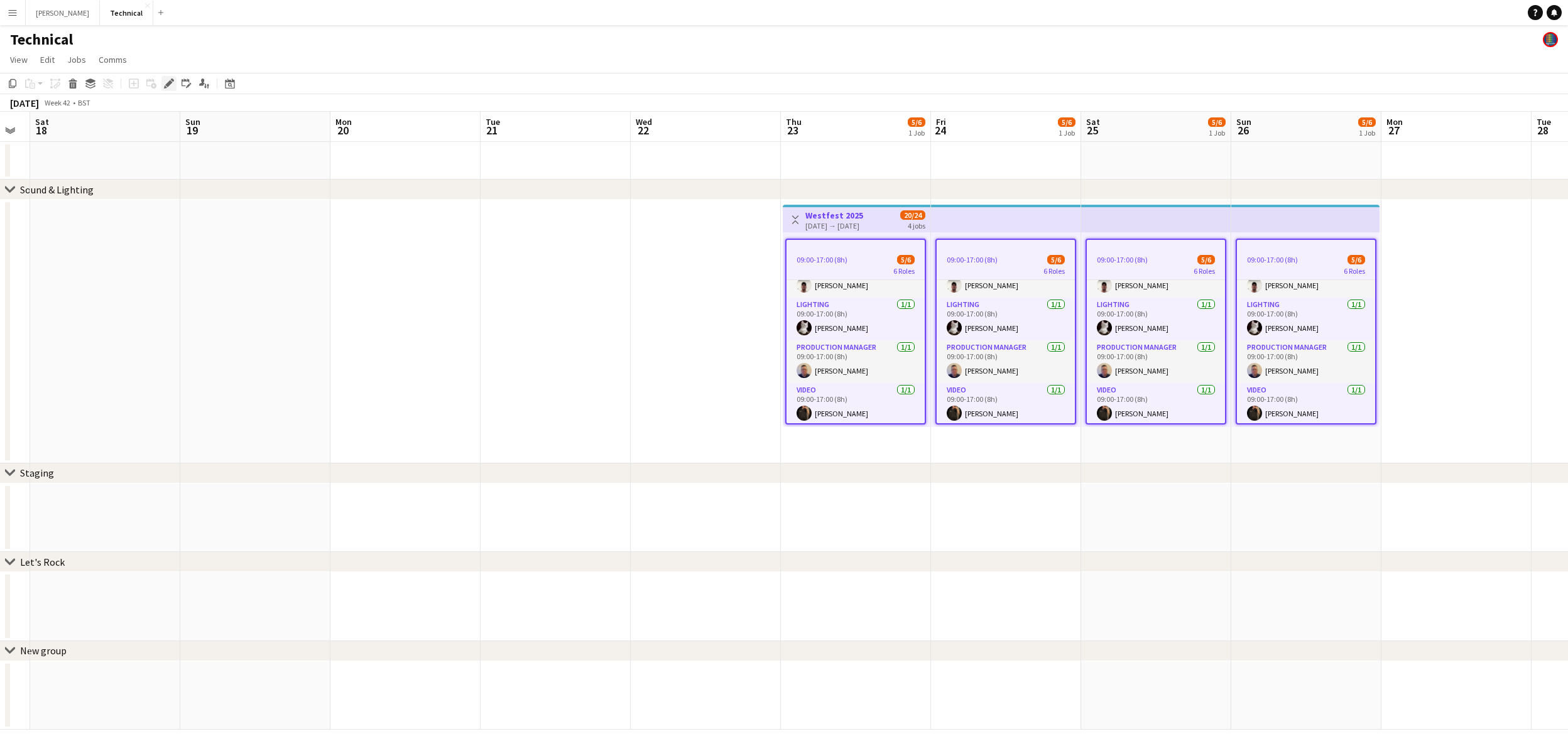
click at [166, 87] on icon at bounding box center [165, 87] width 3 height 3
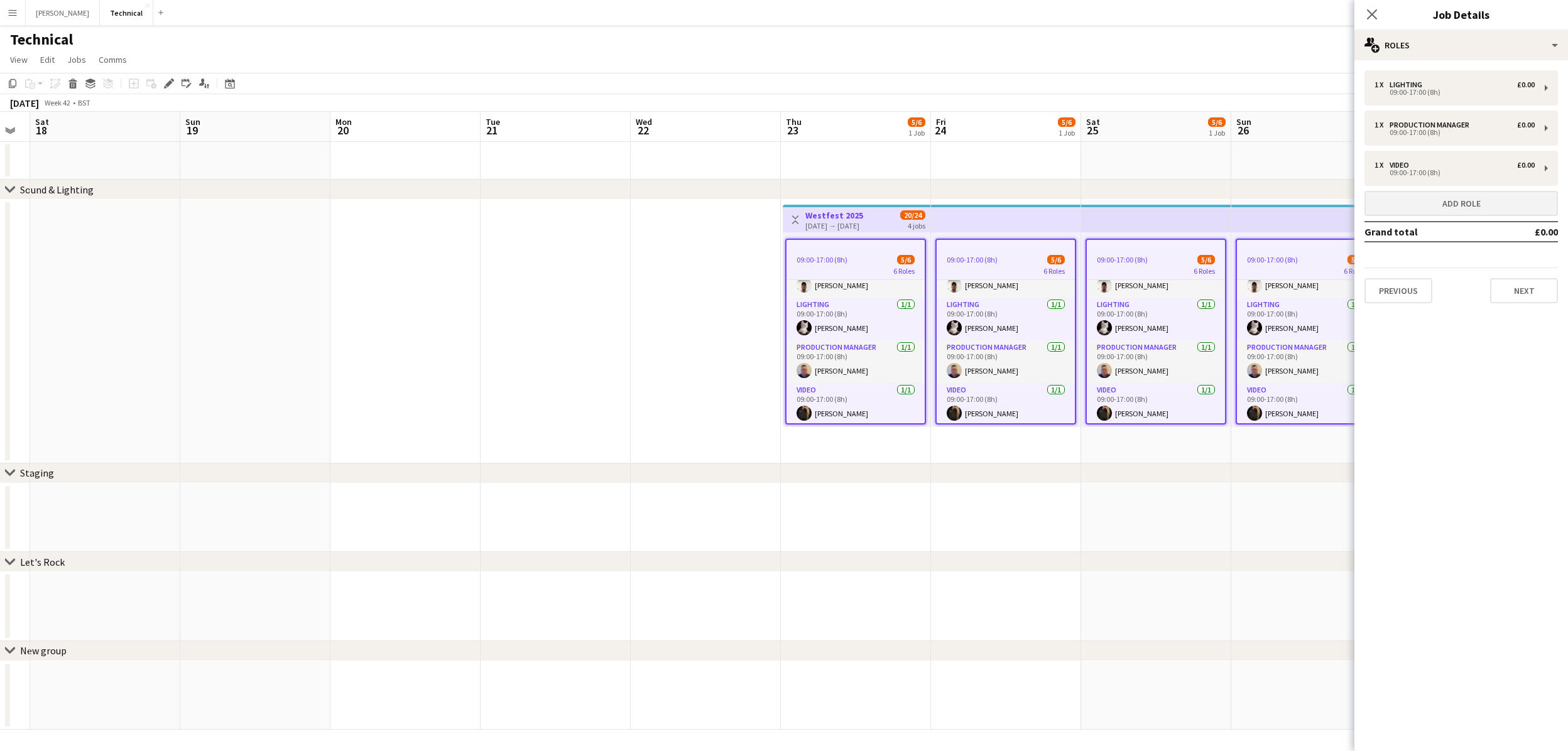
click at [1465, 208] on button "Add role" at bounding box center [1461, 204] width 194 height 25
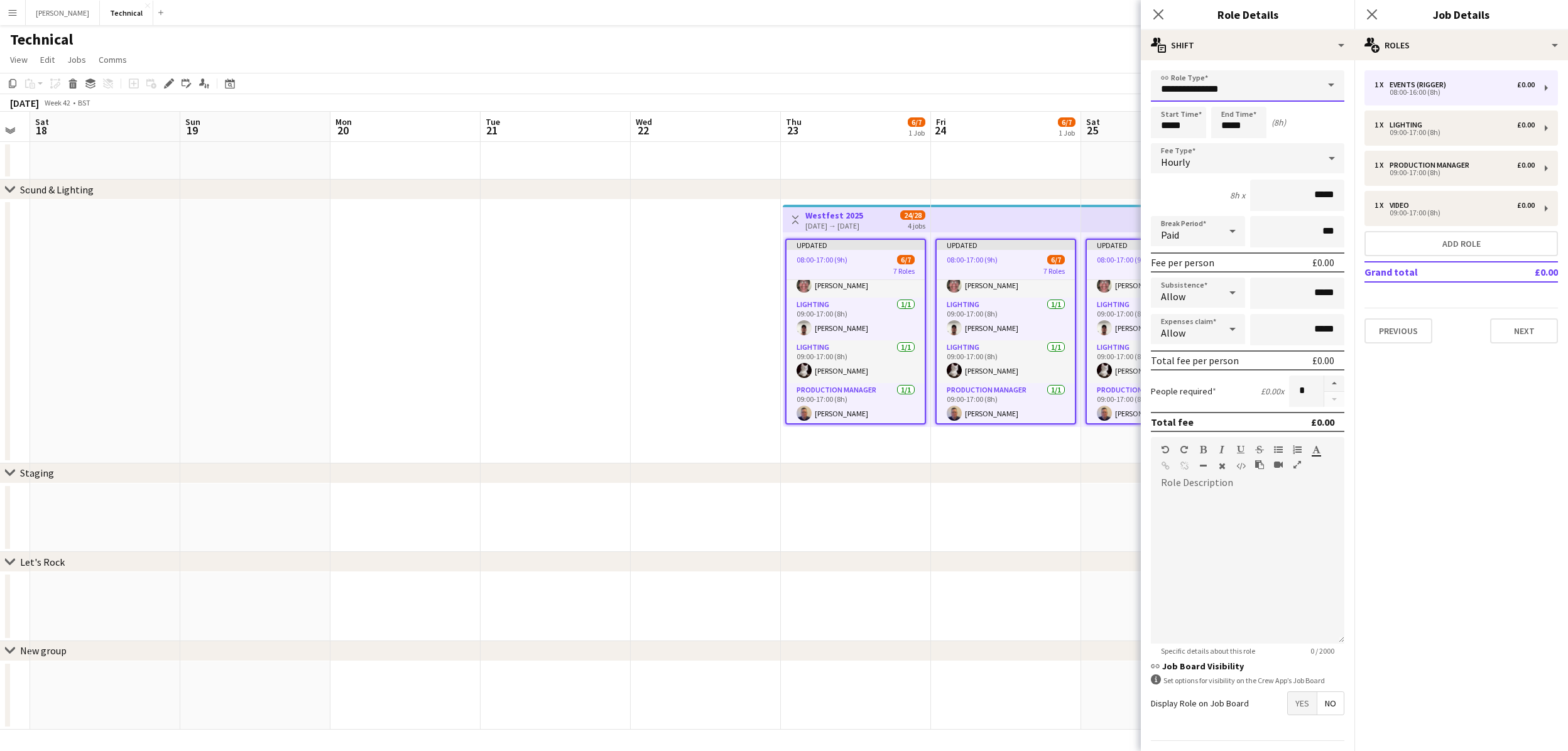
drag, startPoint x: 1236, startPoint y: 89, endPoint x: 1051, endPoint y: 83, distance: 185.1
click at [1051, 83] on body "Menu Boards Boards Boards All jobs Status Workforce Workforce My Workforce Recr…" at bounding box center [784, 375] width 1568 height 751
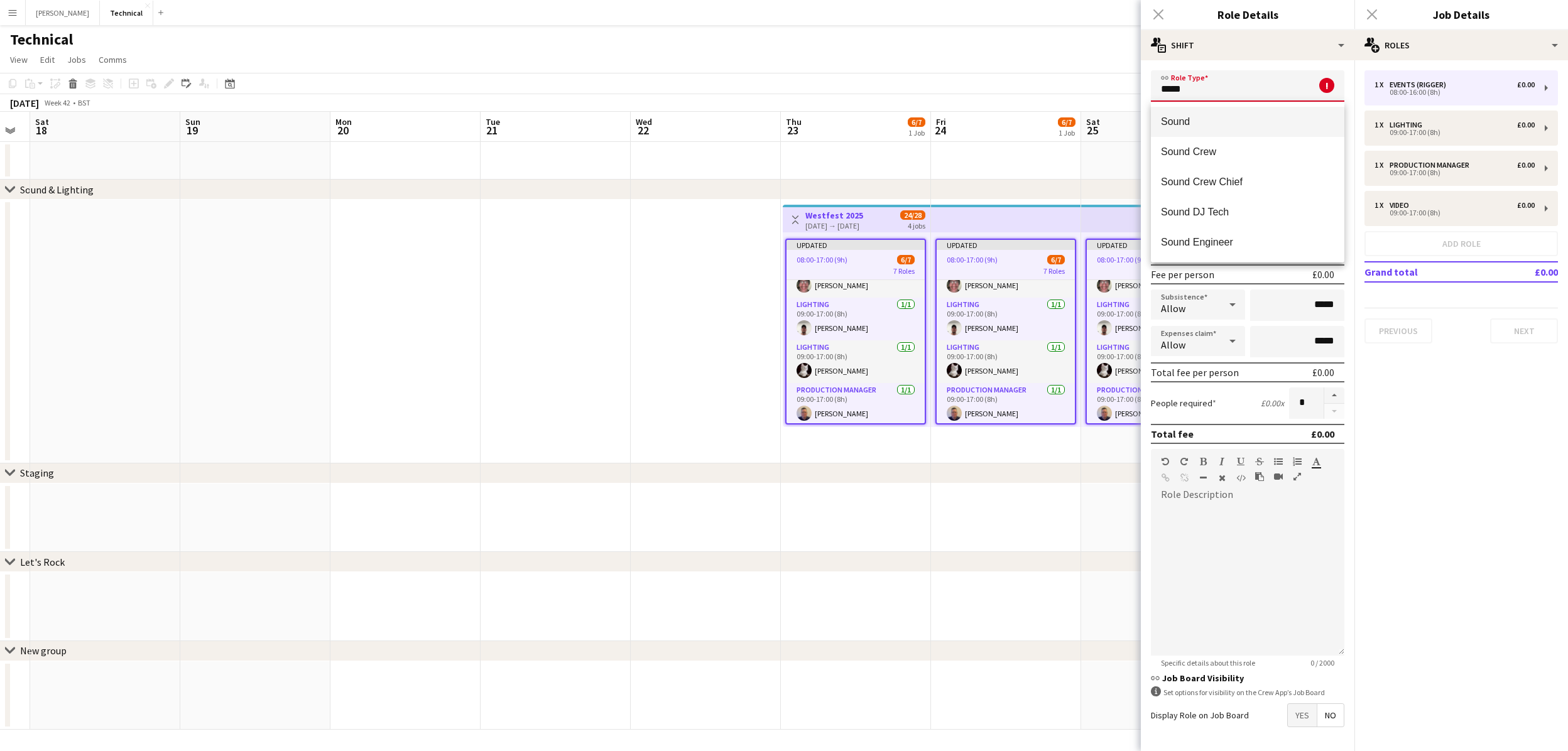
type input "*****"
click at [1189, 118] on span "Sound" at bounding box center [1248, 121] width 174 height 12
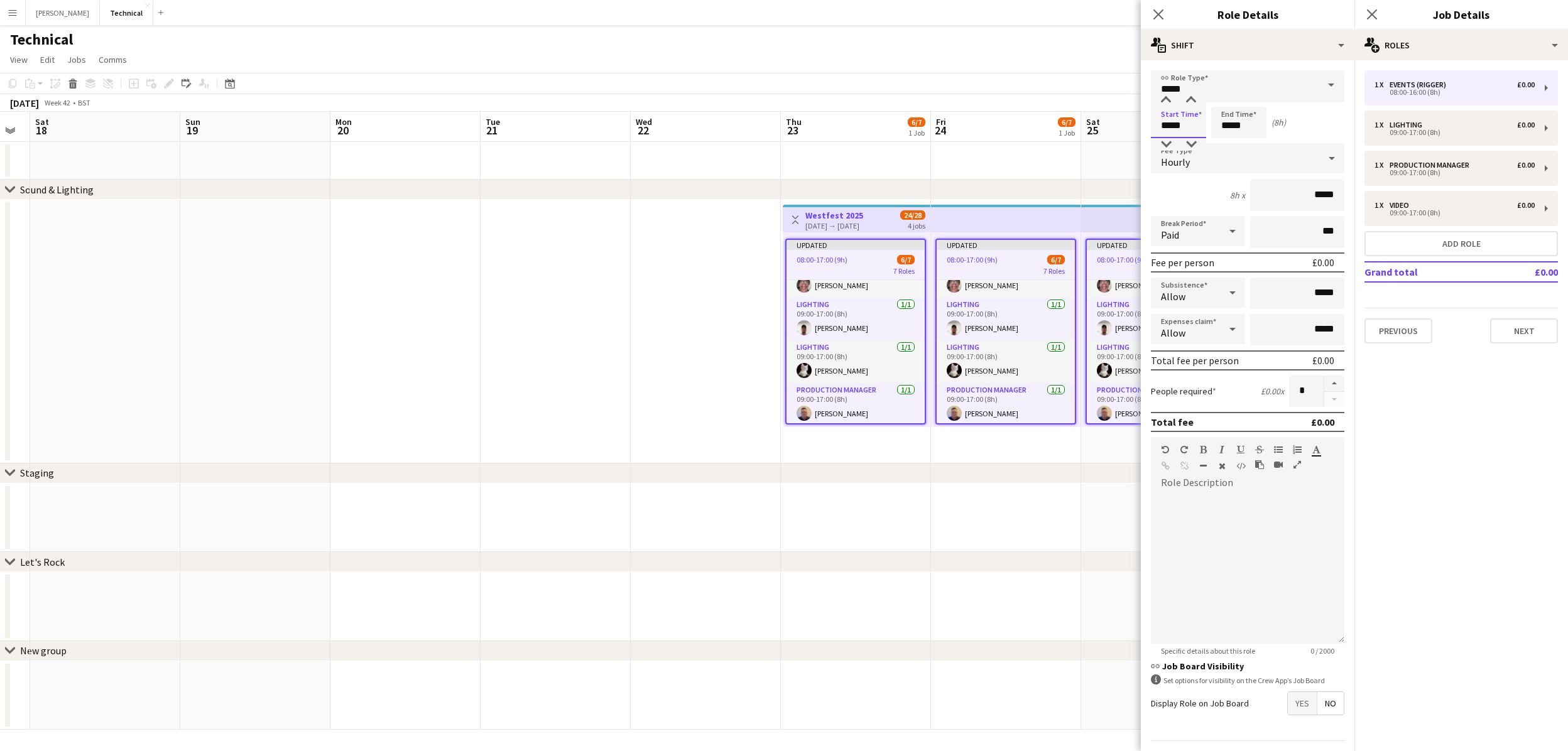
drag, startPoint x: 1186, startPoint y: 131, endPoint x: 1120, endPoint y: 131, distance: 66.0
click at [1120, 131] on body "Menu Boards Boards Boards All jobs Status Workforce Workforce My Workforce Recr…" at bounding box center [784, 375] width 1568 height 751
type input "*****"
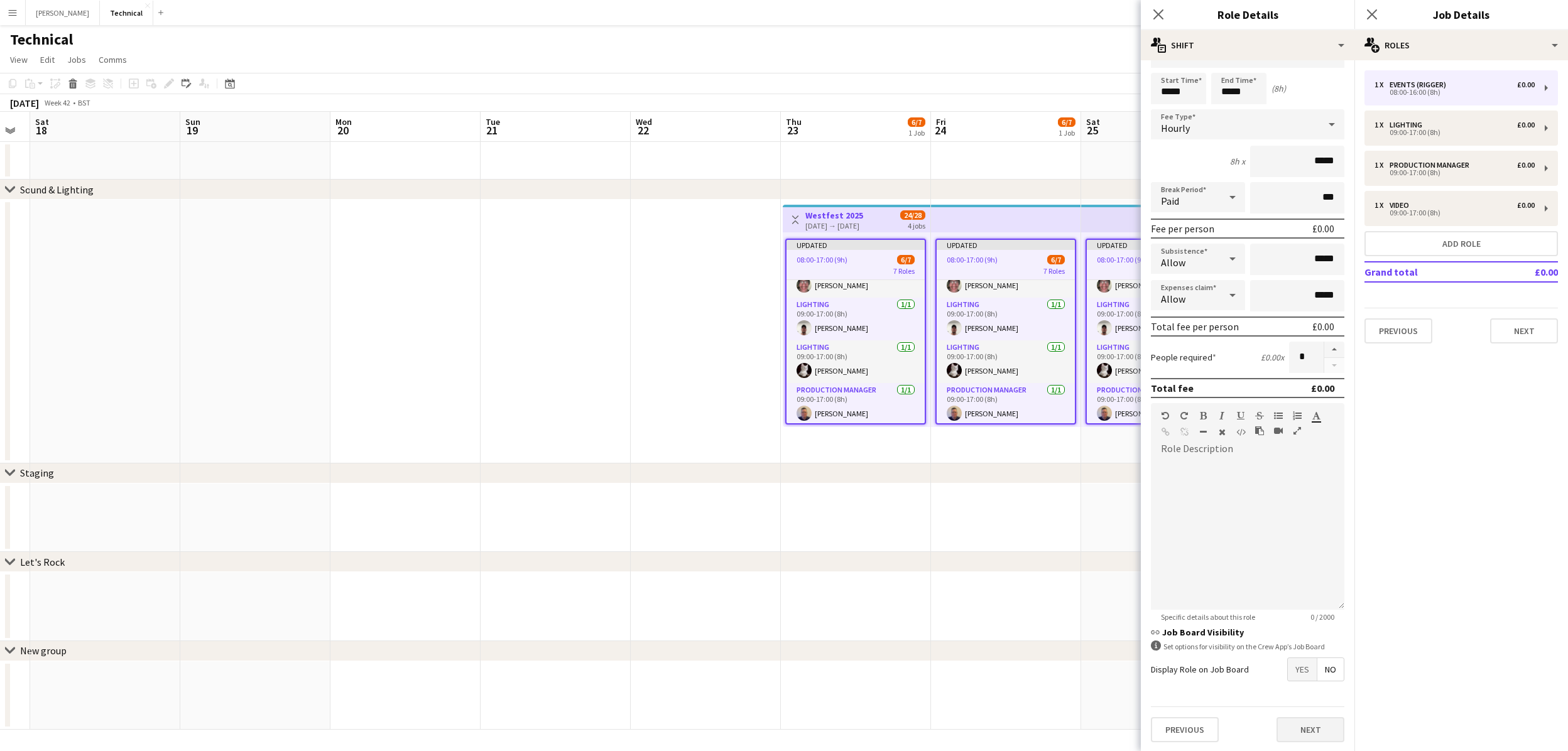
click at [1300, 725] on button "Next" at bounding box center [1310, 730] width 67 height 25
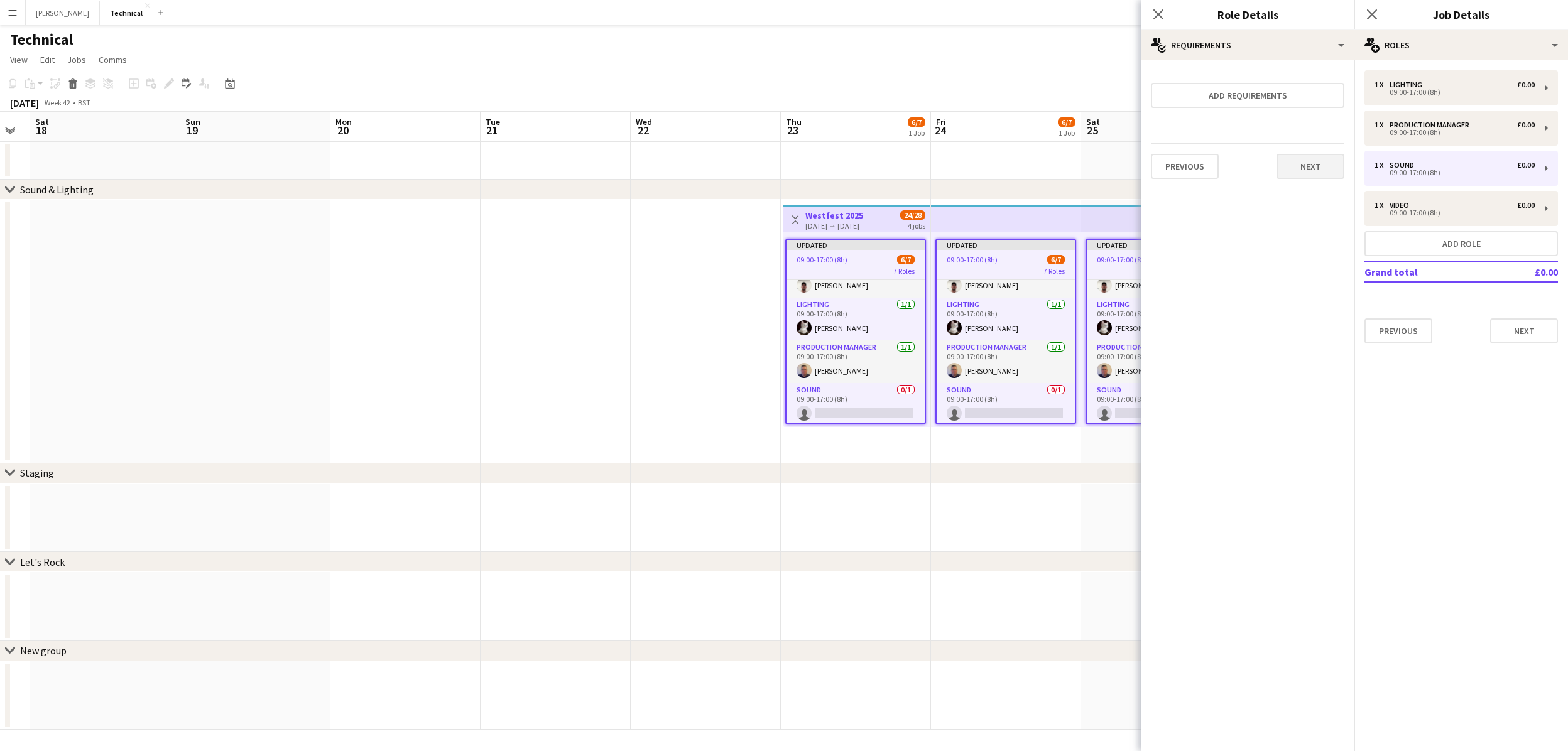
click at [1297, 164] on button "Next" at bounding box center [1310, 167] width 67 height 25
click at [1297, 164] on button "Finish" at bounding box center [1321, 169] width 47 height 25
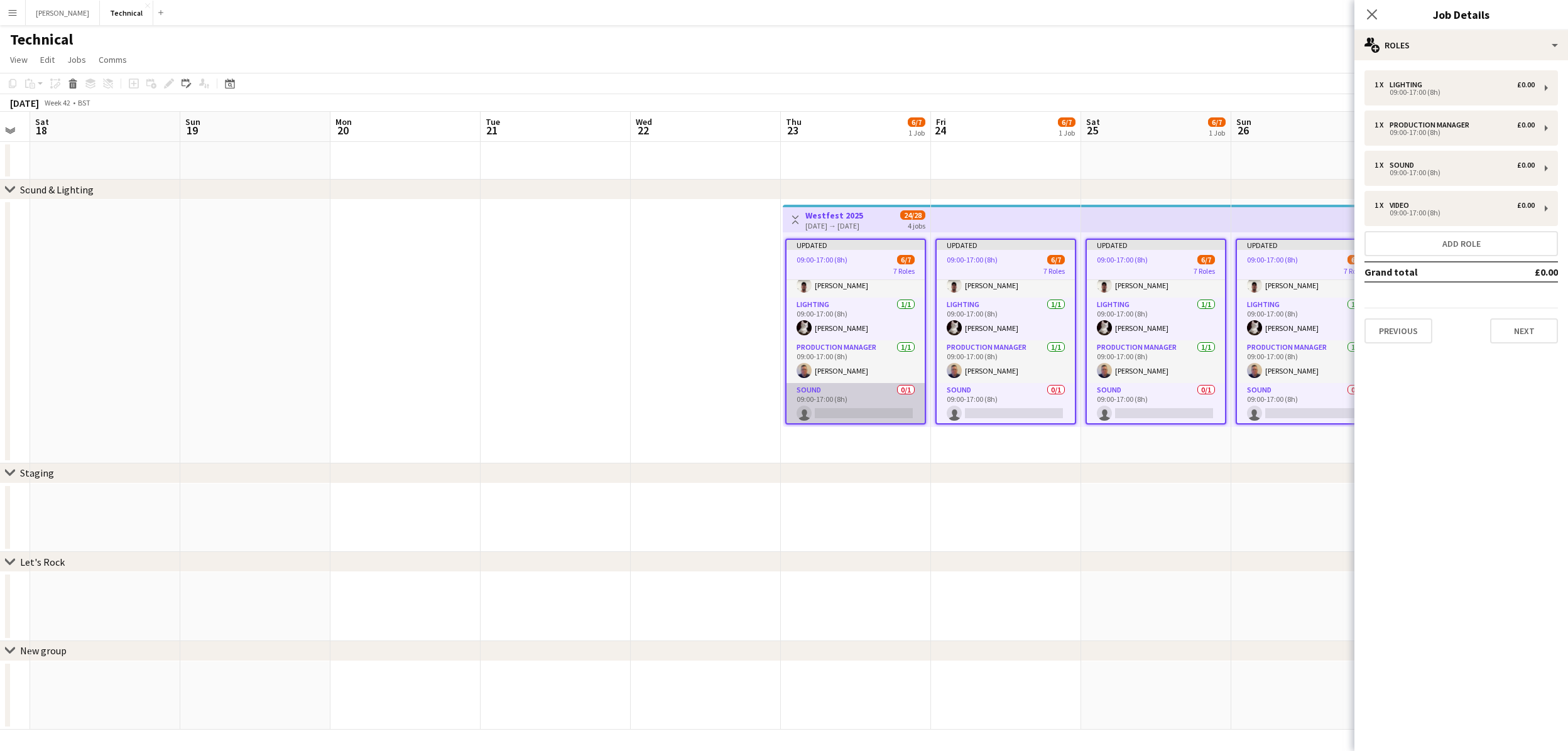
click at [851, 395] on app-card-role "Sound 0/1 09:00-17:00 (8h) single-neutral-actions" at bounding box center [856, 405] width 138 height 43
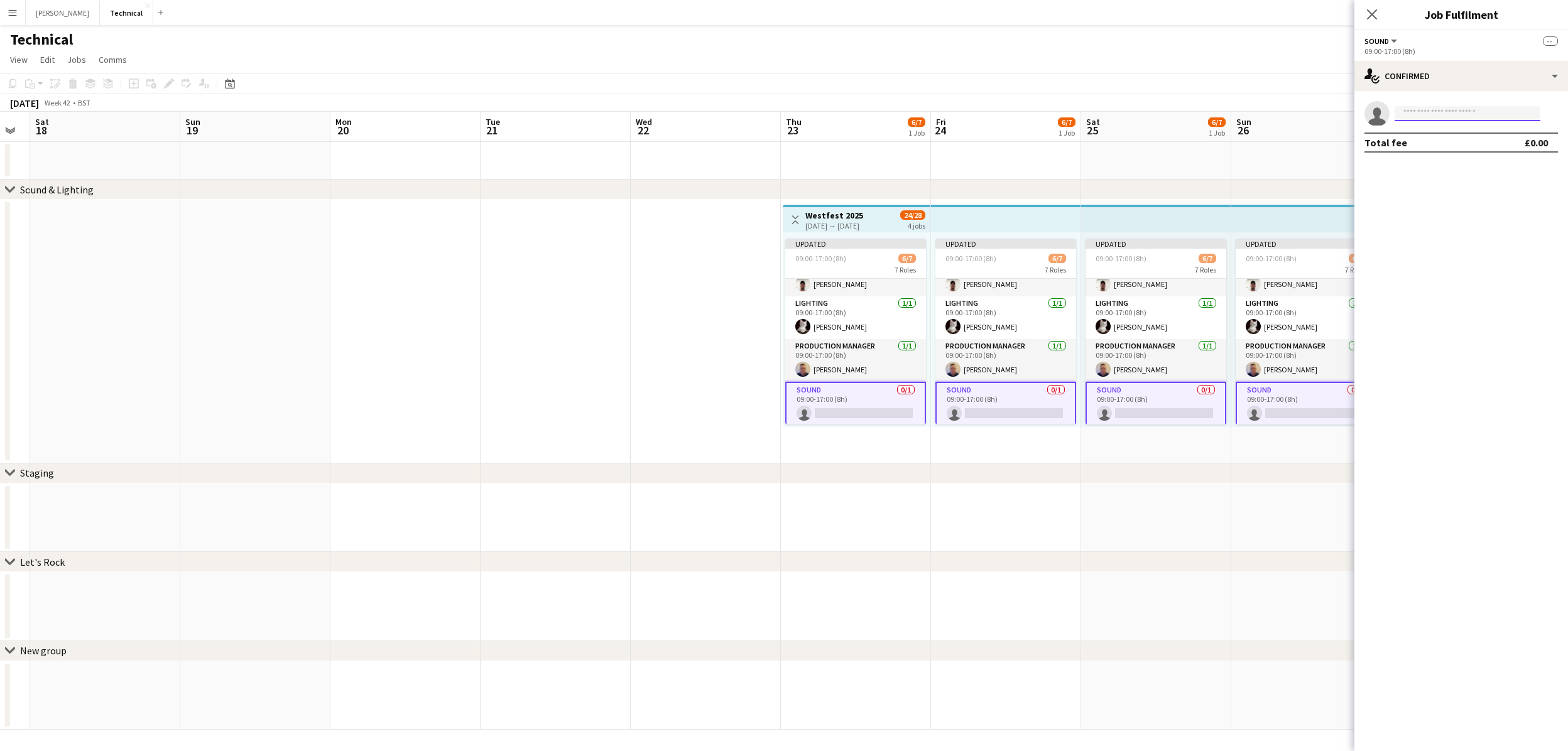
click at [1425, 120] on input at bounding box center [1467, 114] width 146 height 15
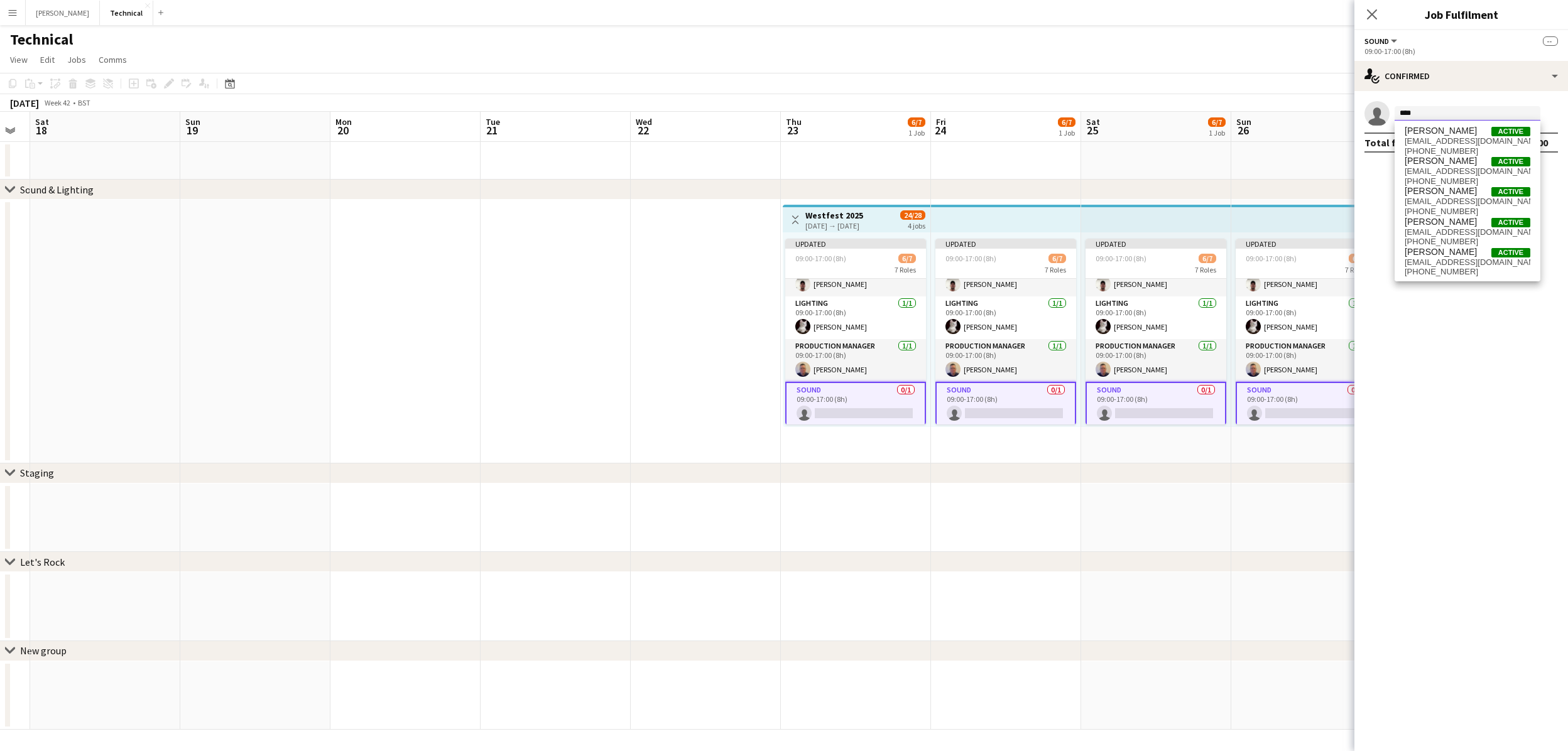
type input "****"
drag, startPoint x: 1525, startPoint y: 94, endPoint x: 1430, endPoint y: 259, distance: 190.4
click at [1430, 259] on span "[EMAIL_ADDRESS][DOMAIN_NAME]" at bounding box center [1467, 263] width 126 height 10
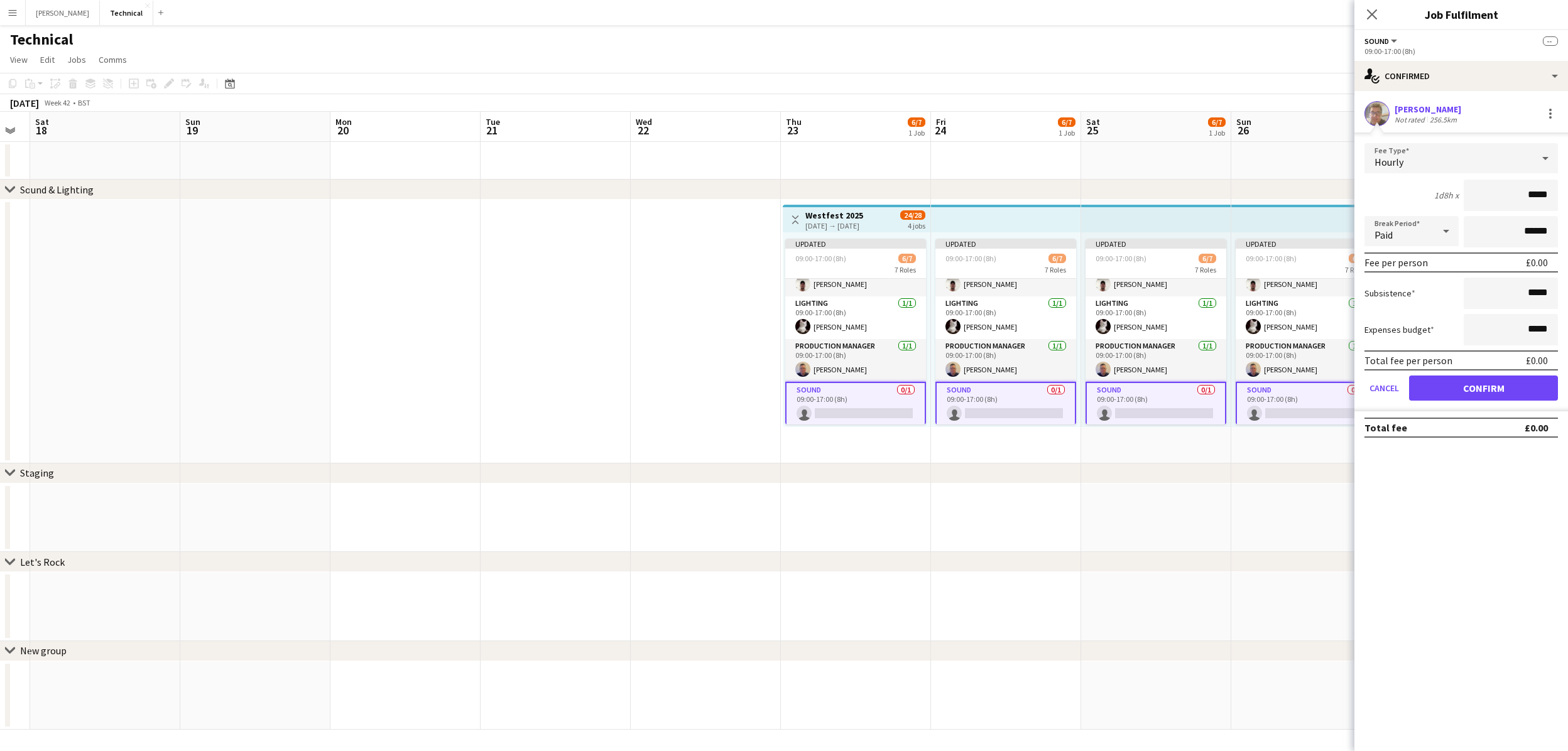
click at [1471, 393] on button "Confirm" at bounding box center [1483, 389] width 149 height 25
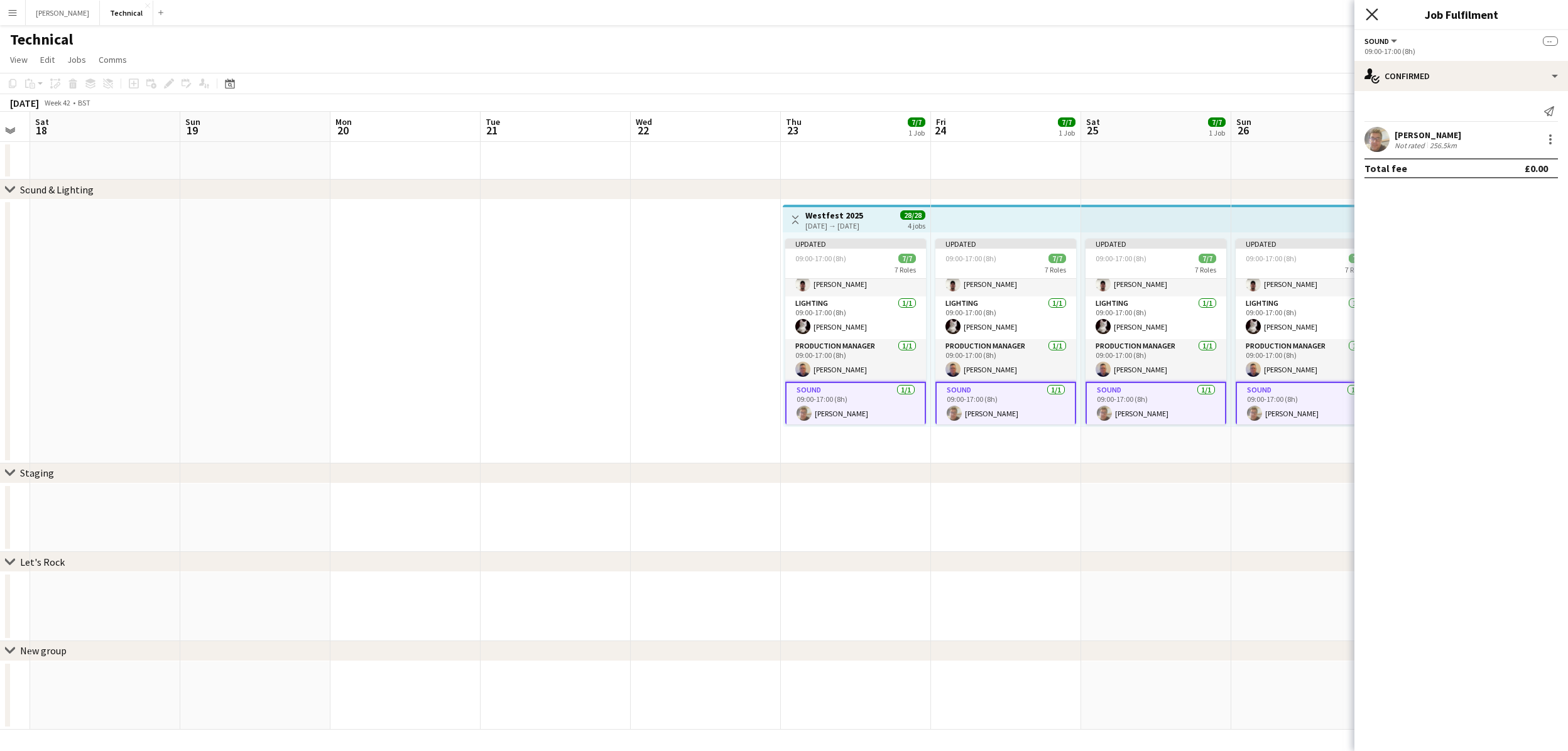
click at [1373, 15] on icon at bounding box center [1372, 14] width 12 height 12
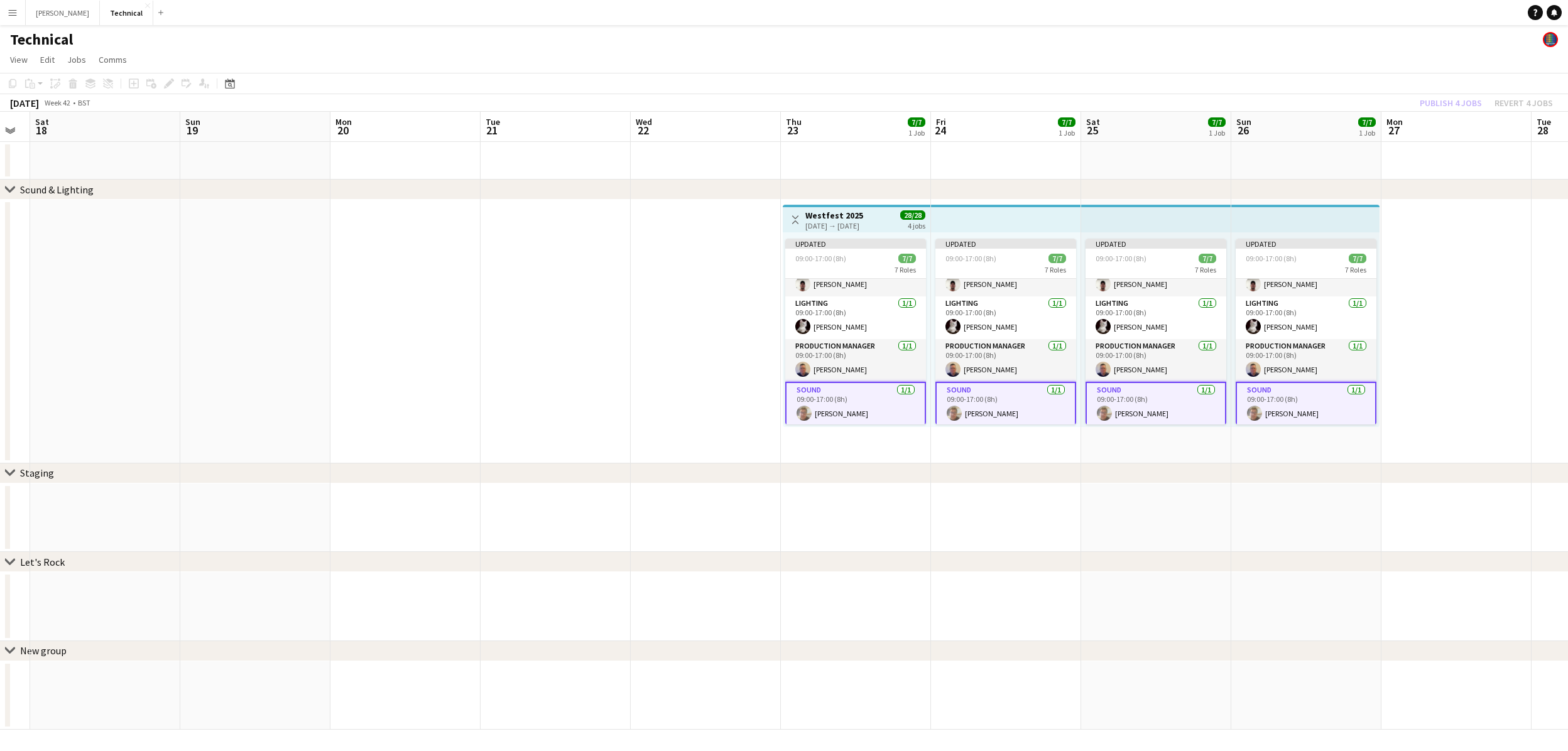
click at [833, 222] on div "[DATE] → [DATE]" at bounding box center [834, 225] width 58 height 9
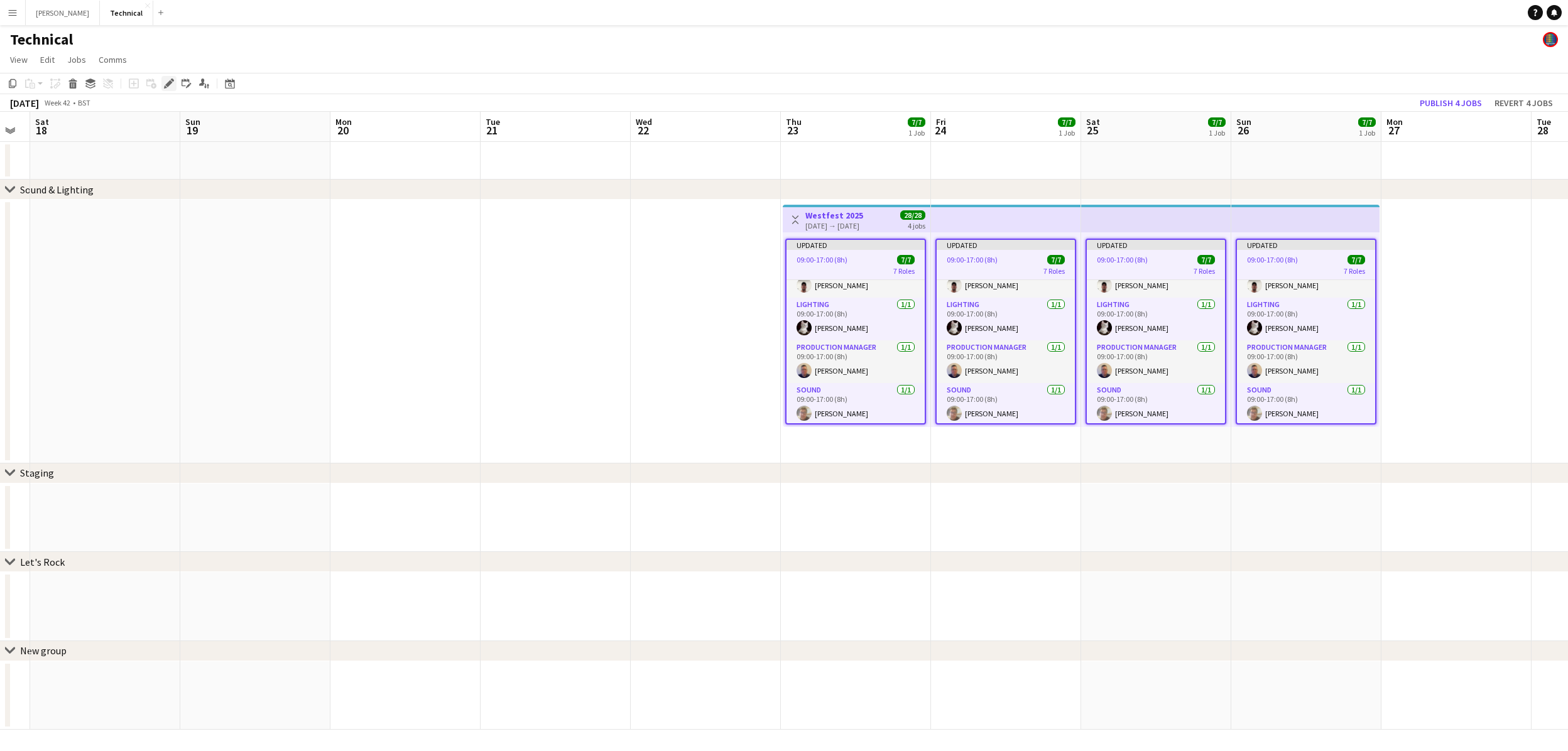
click at [169, 84] on icon at bounding box center [169, 83] width 7 height 7
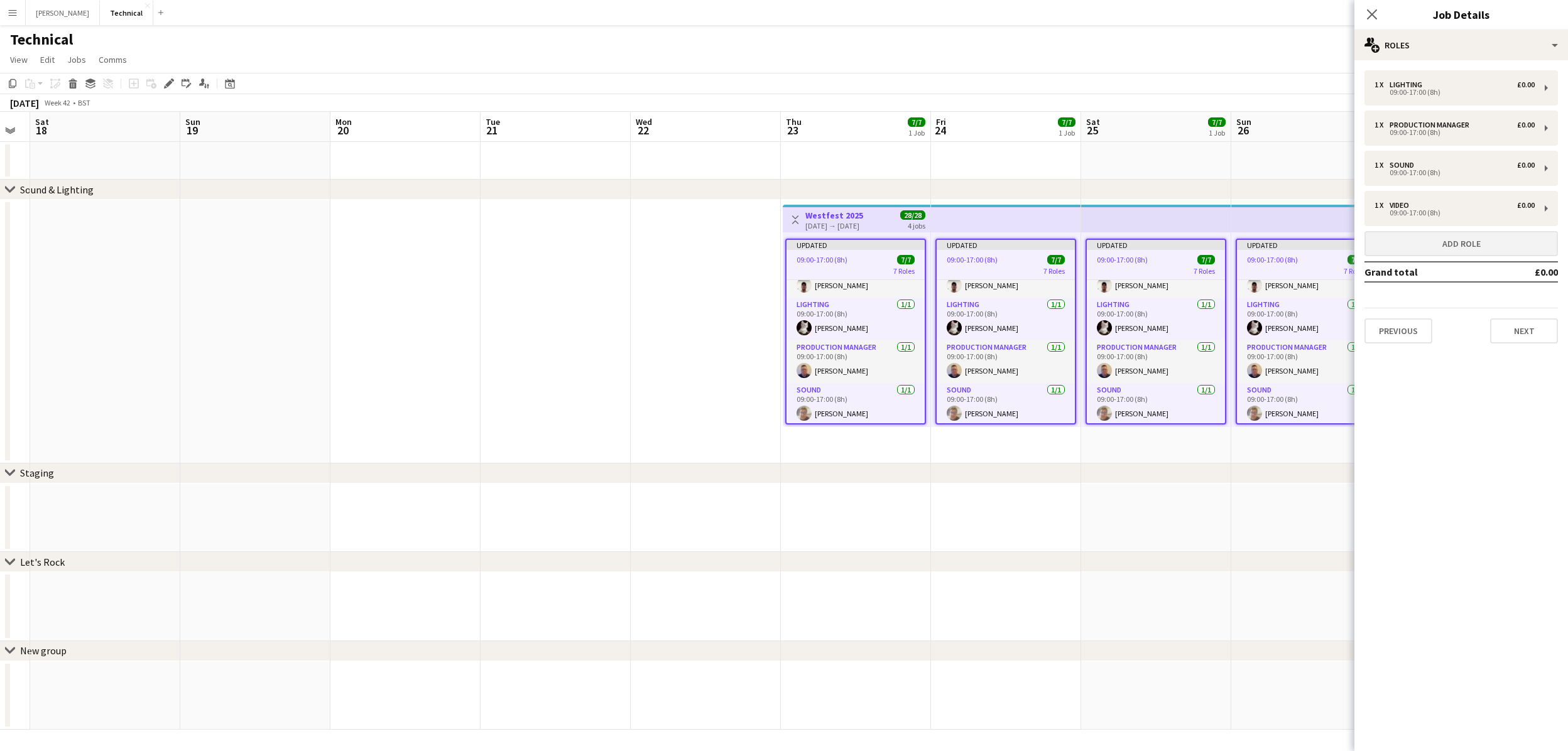
click at [1413, 248] on button "Add role" at bounding box center [1461, 244] width 194 height 25
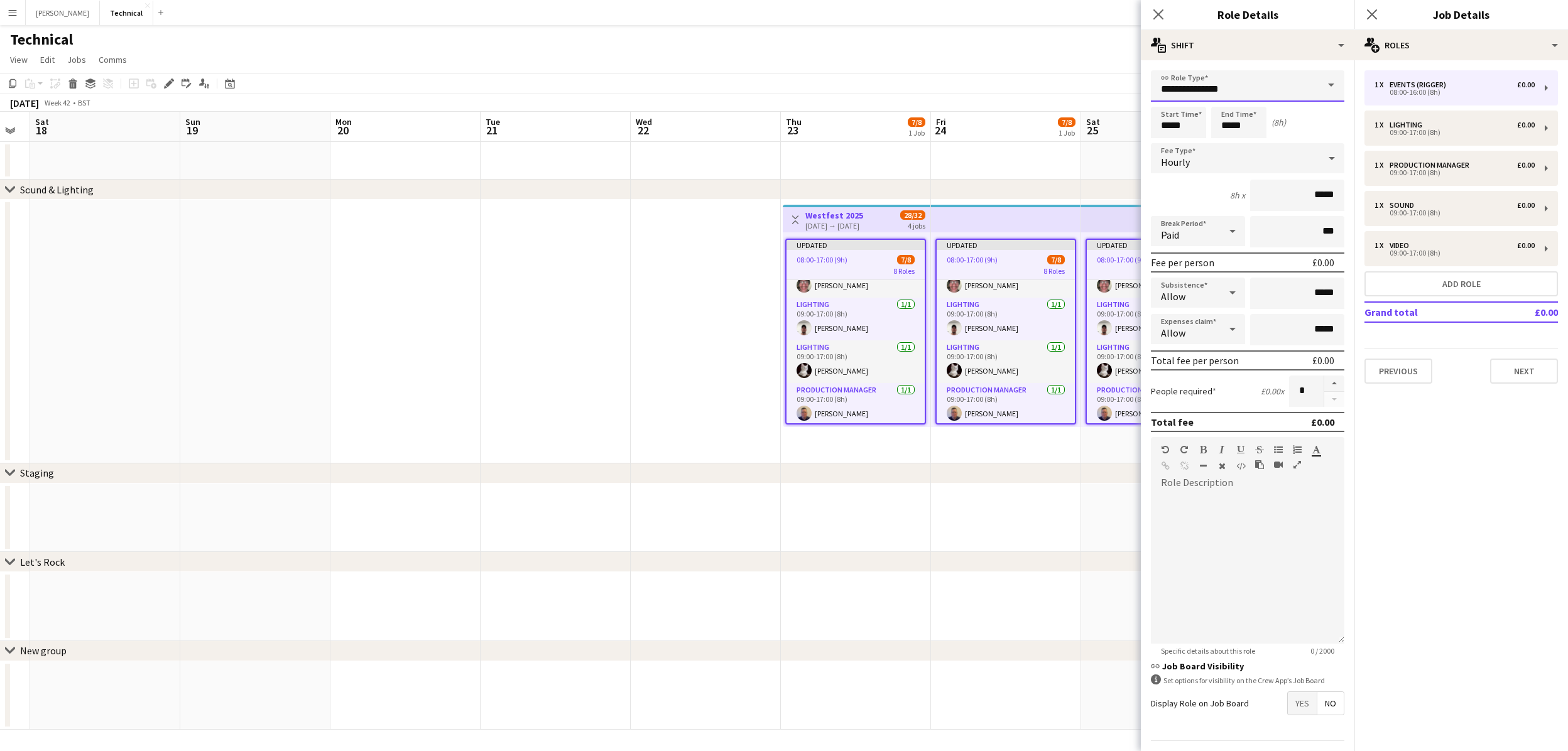
click at [1252, 83] on input "**********" at bounding box center [1248, 85] width 194 height 31
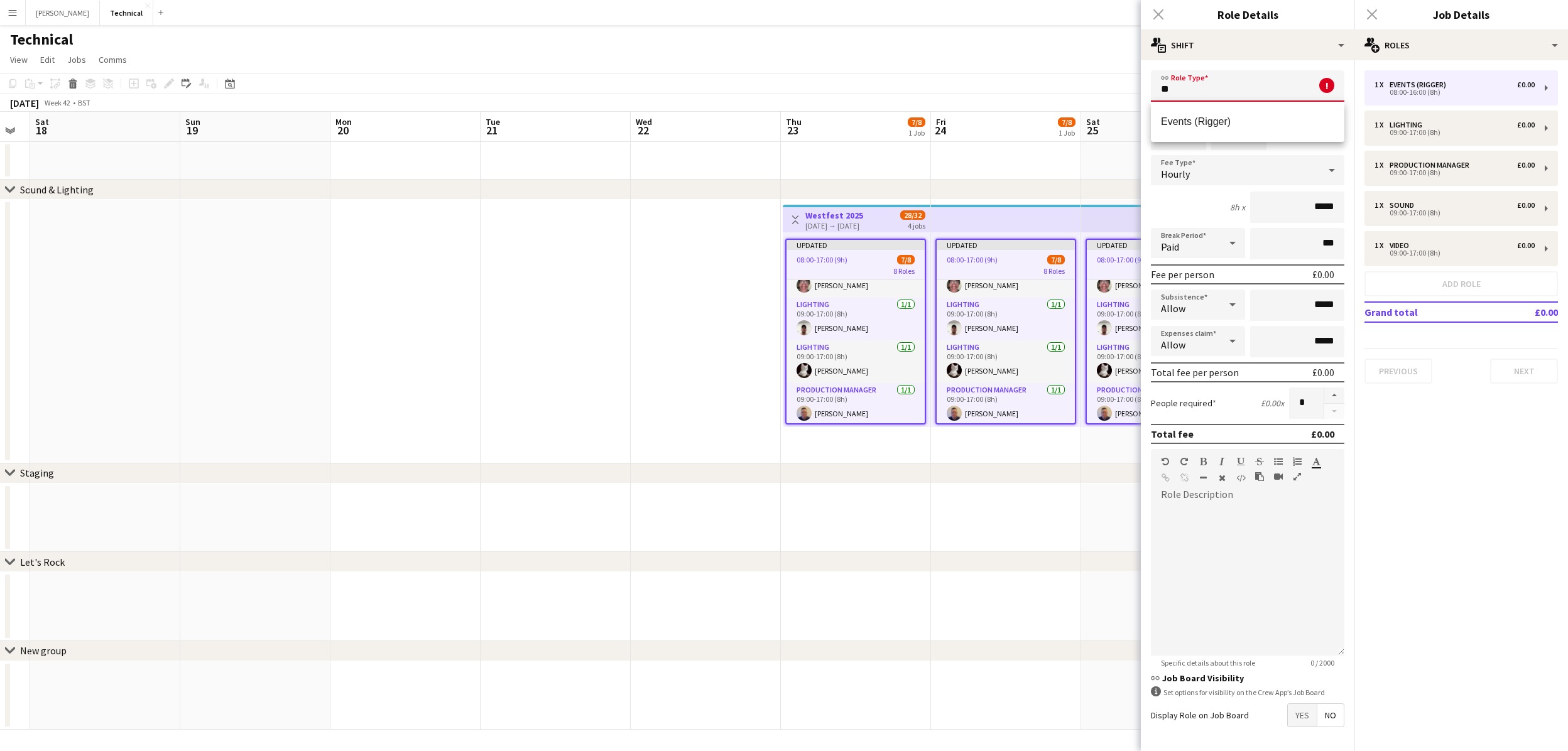
type input "*"
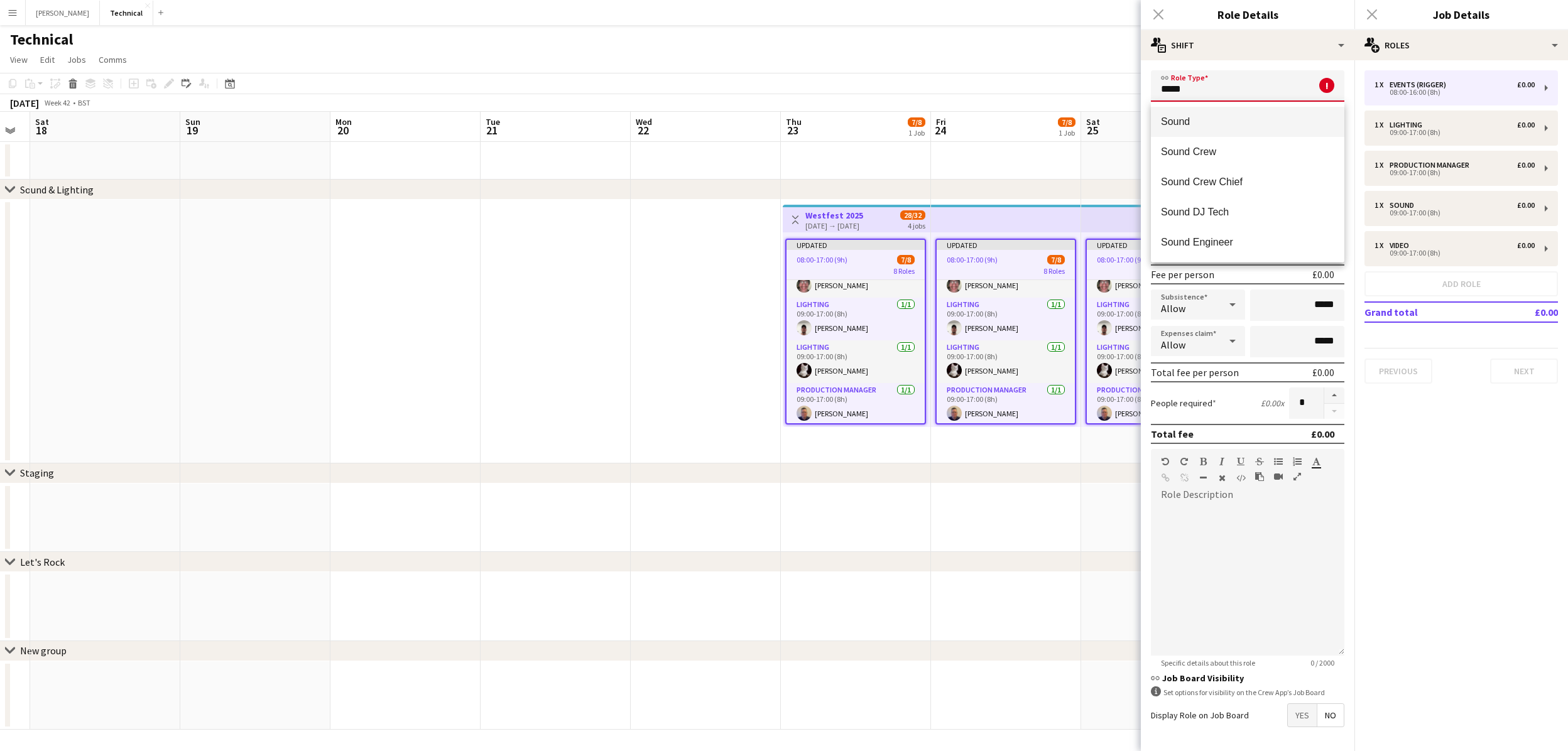
click at [1204, 128] on mat-option "Sound" at bounding box center [1248, 122] width 194 height 30
type input "*****"
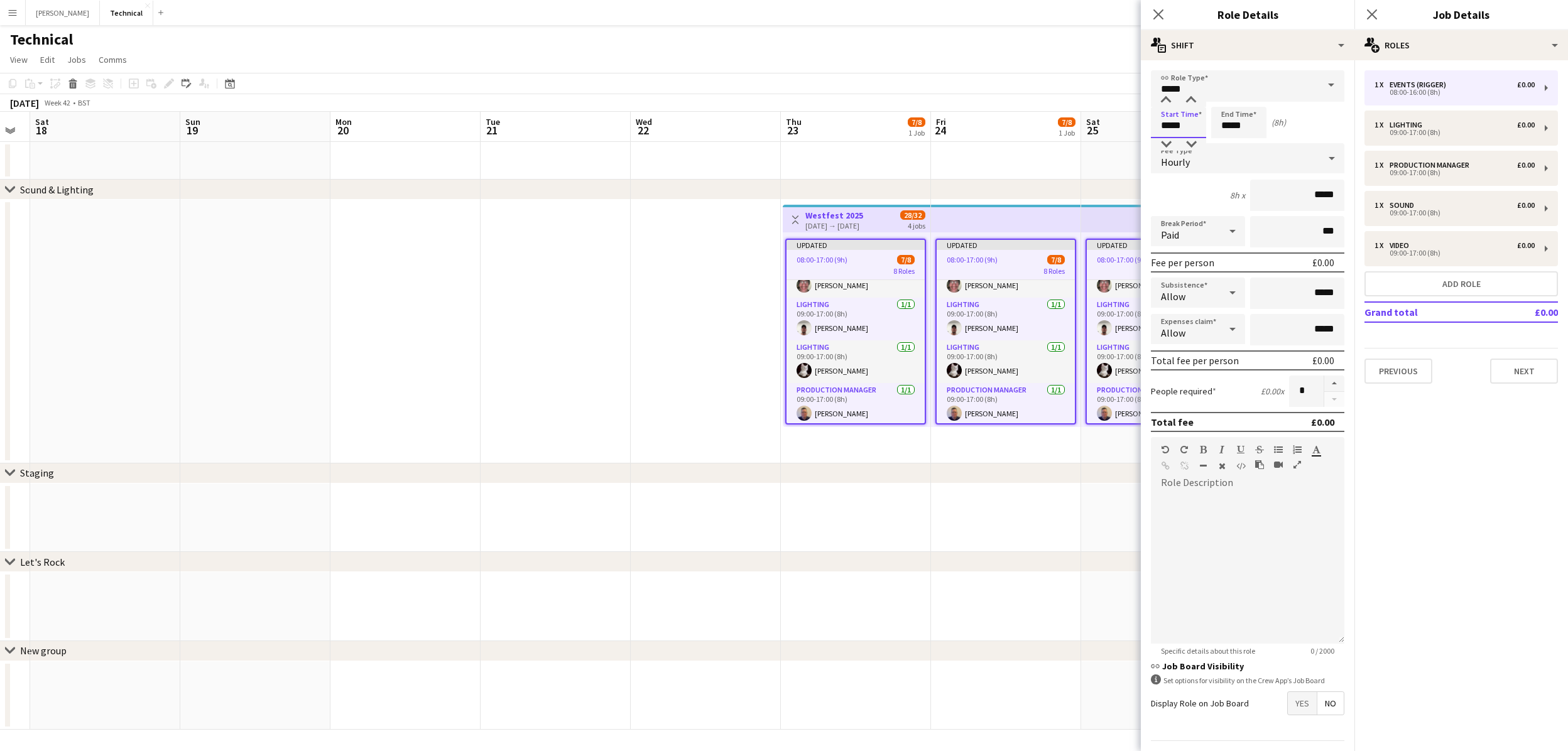
drag, startPoint x: 1192, startPoint y: 130, endPoint x: 1133, endPoint y: 126, distance: 59.1
click at [1133, 126] on body "Menu Boards Boards Boards All jobs Status Workforce Workforce My Workforce Recr…" at bounding box center [784, 375] width 1568 height 751
type input "*****"
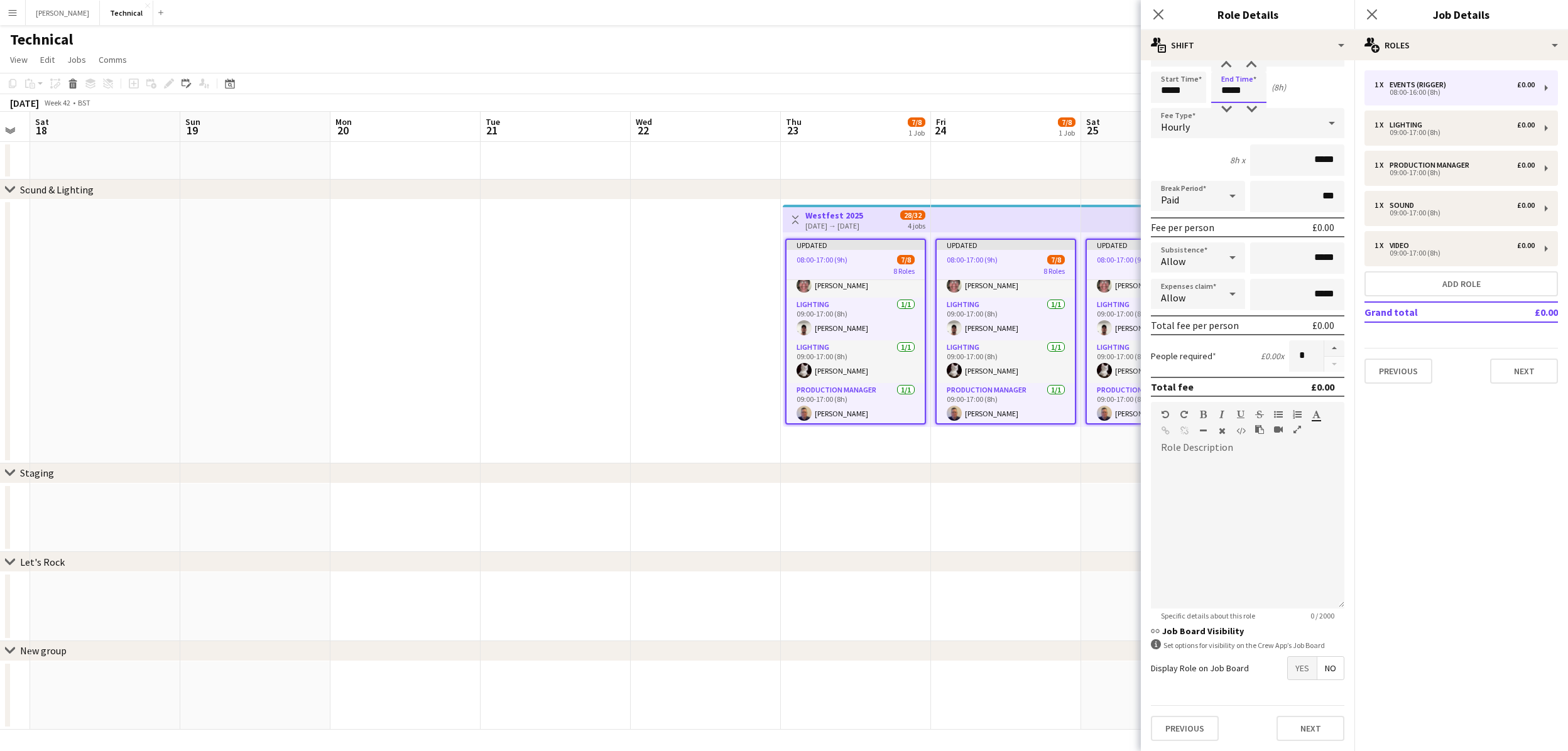
scroll to position [34, 0]
drag, startPoint x: 1293, startPoint y: 731, endPoint x: 1269, endPoint y: 677, distance: 59.1
click at [1293, 731] on button "Next" at bounding box center [1310, 730] width 67 height 25
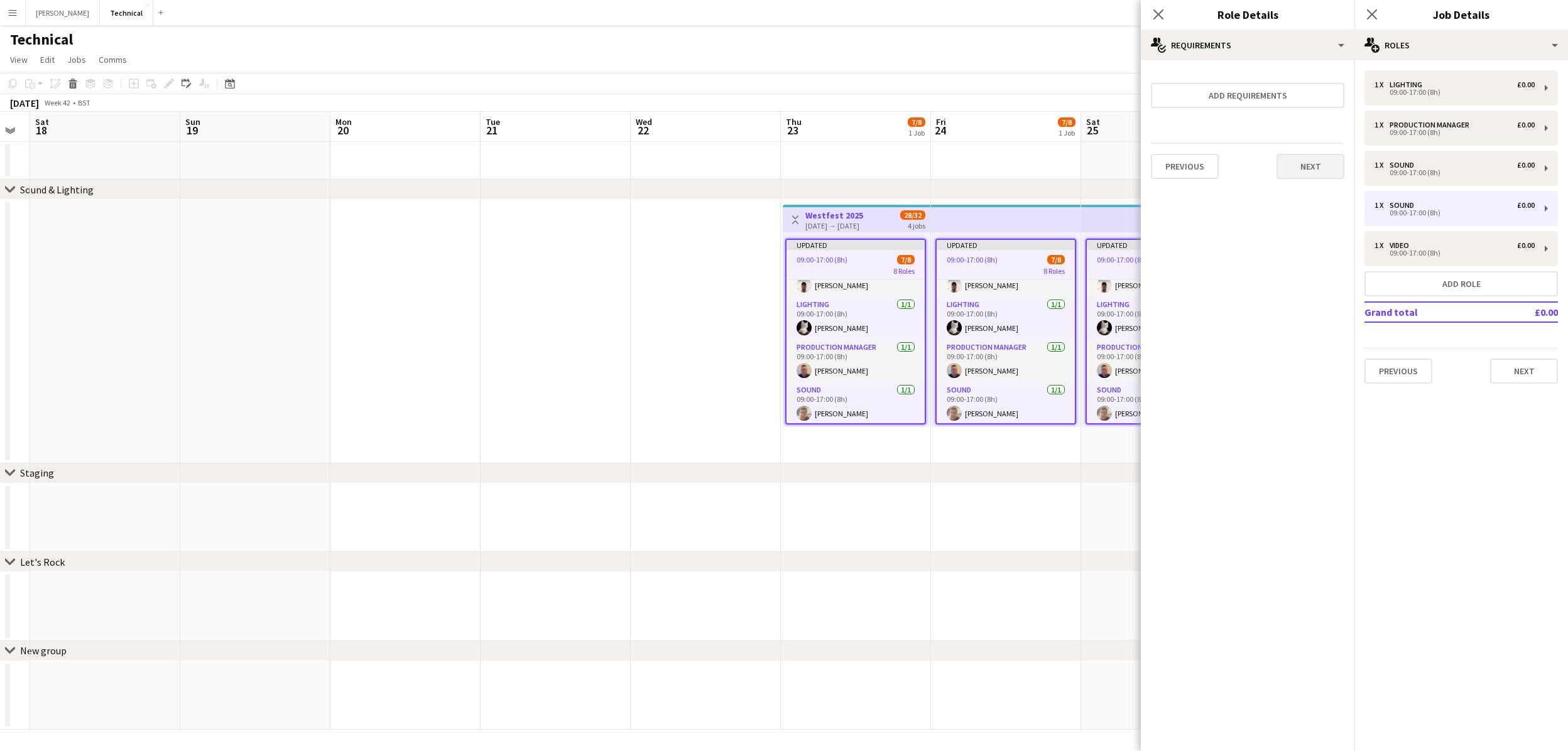
click at [1304, 169] on button "Next" at bounding box center [1310, 167] width 67 height 25
click at [1304, 169] on button "Finish" at bounding box center [1321, 169] width 47 height 25
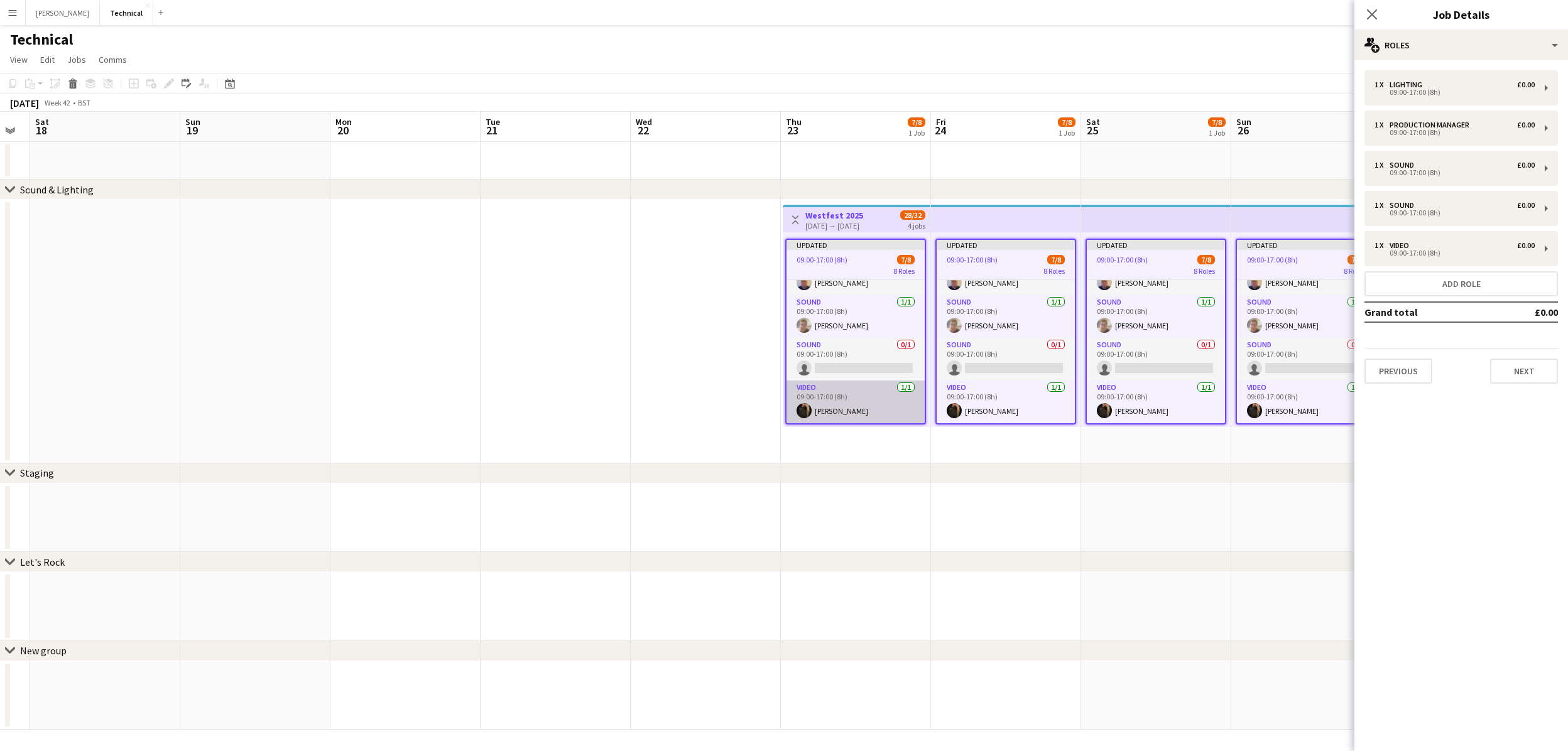
scroll to position [198, 0]
click at [853, 369] on app-card-role "Sound 0/1 09:00-17:00 (8h) single-neutral-actions" at bounding box center [856, 359] width 138 height 43
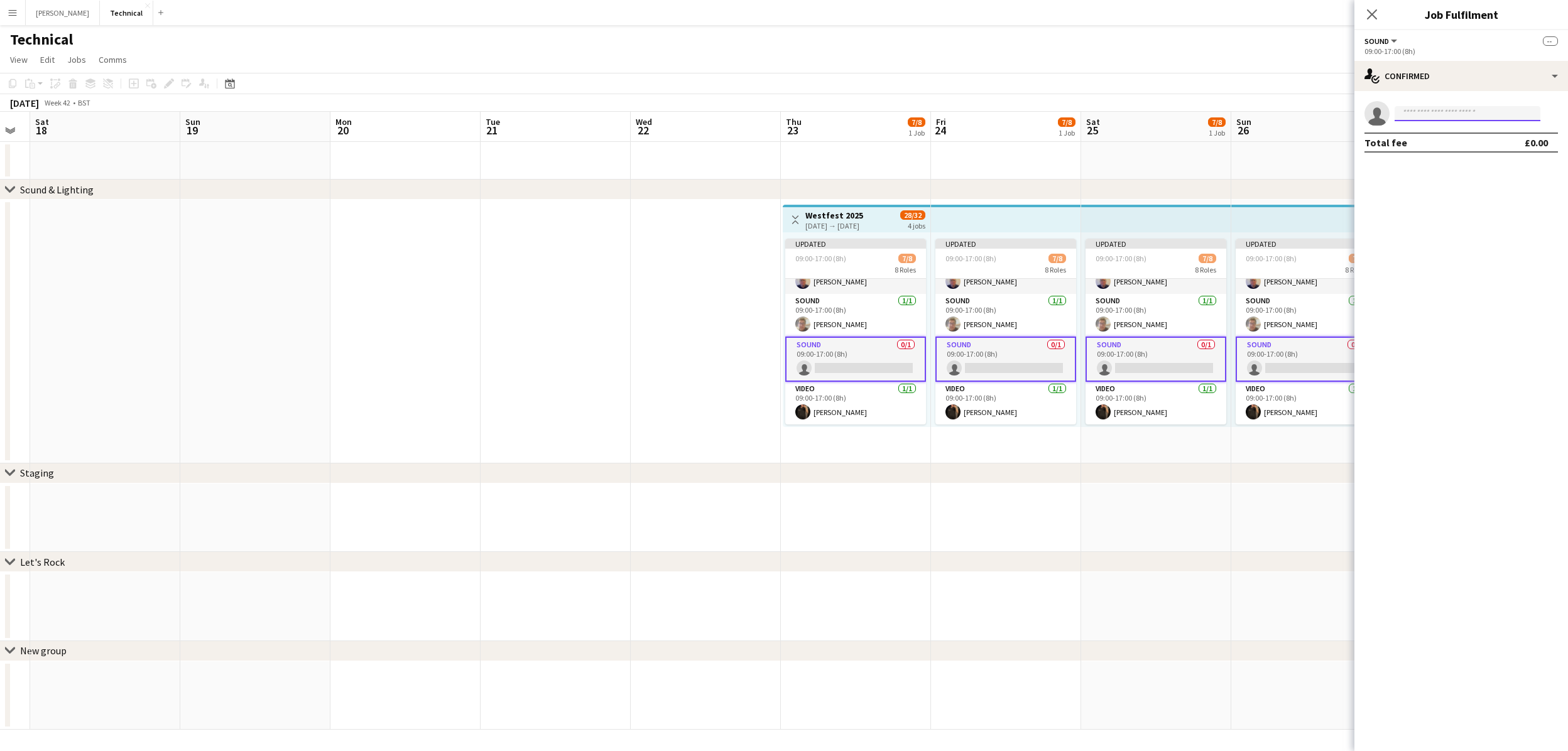
click at [1451, 114] on input at bounding box center [1467, 114] width 146 height 15
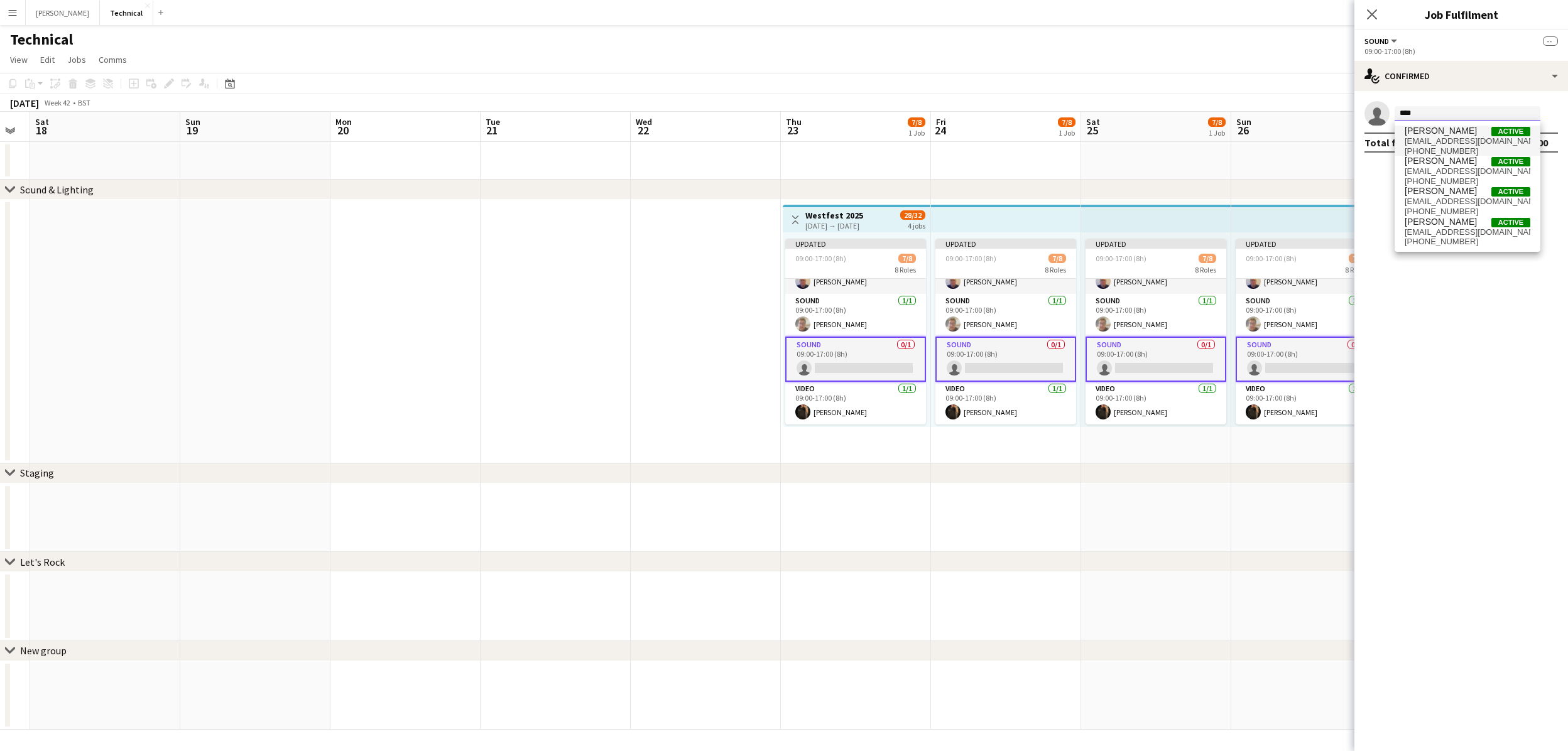
type input "****"
click at [1448, 134] on span "[PERSON_NAME]" at bounding box center [1441, 131] width 72 height 11
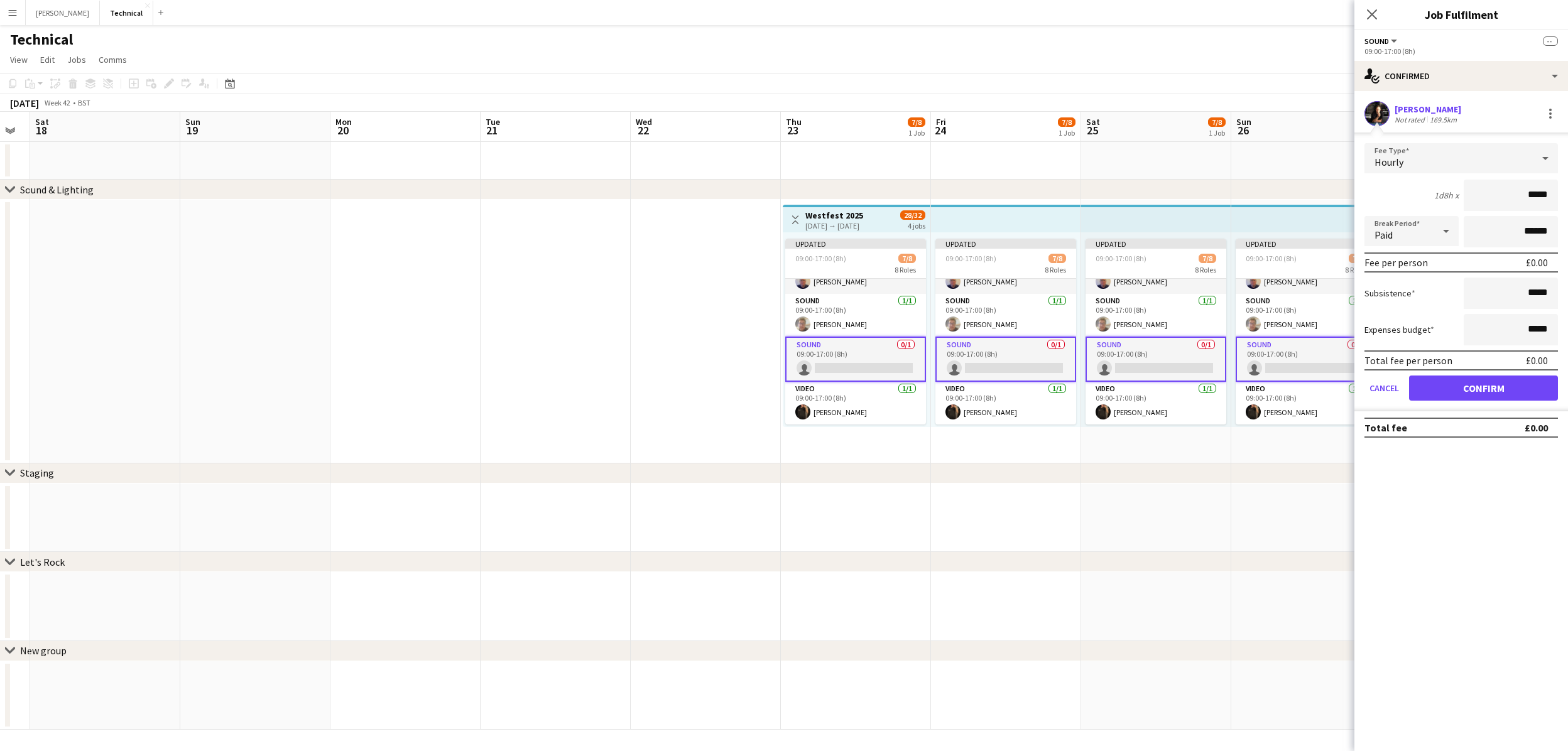
click at [1445, 390] on button "Confirm" at bounding box center [1483, 389] width 149 height 25
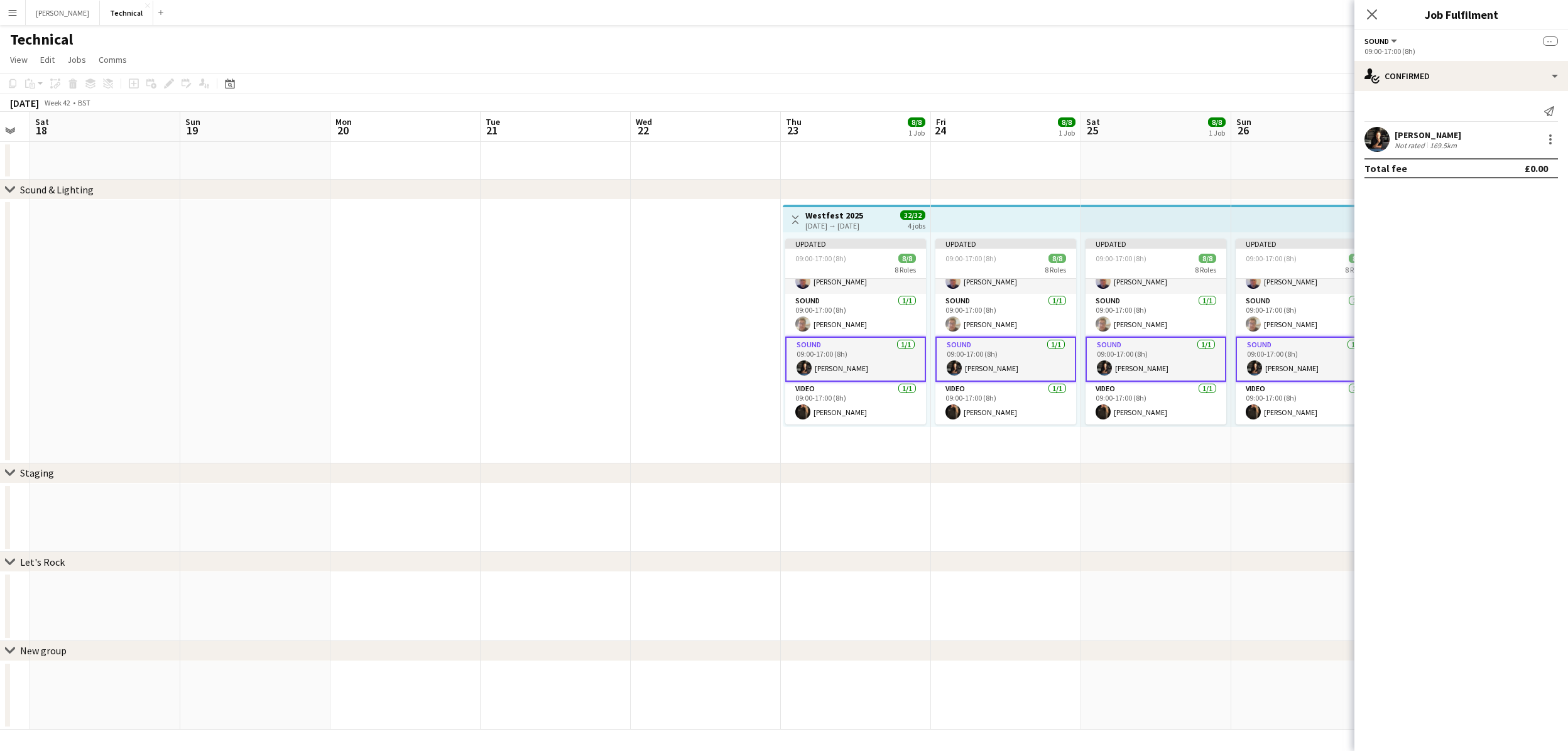
scroll to position [0, 0]
click at [1375, 16] on icon "Close pop-in" at bounding box center [1372, 14] width 12 height 12
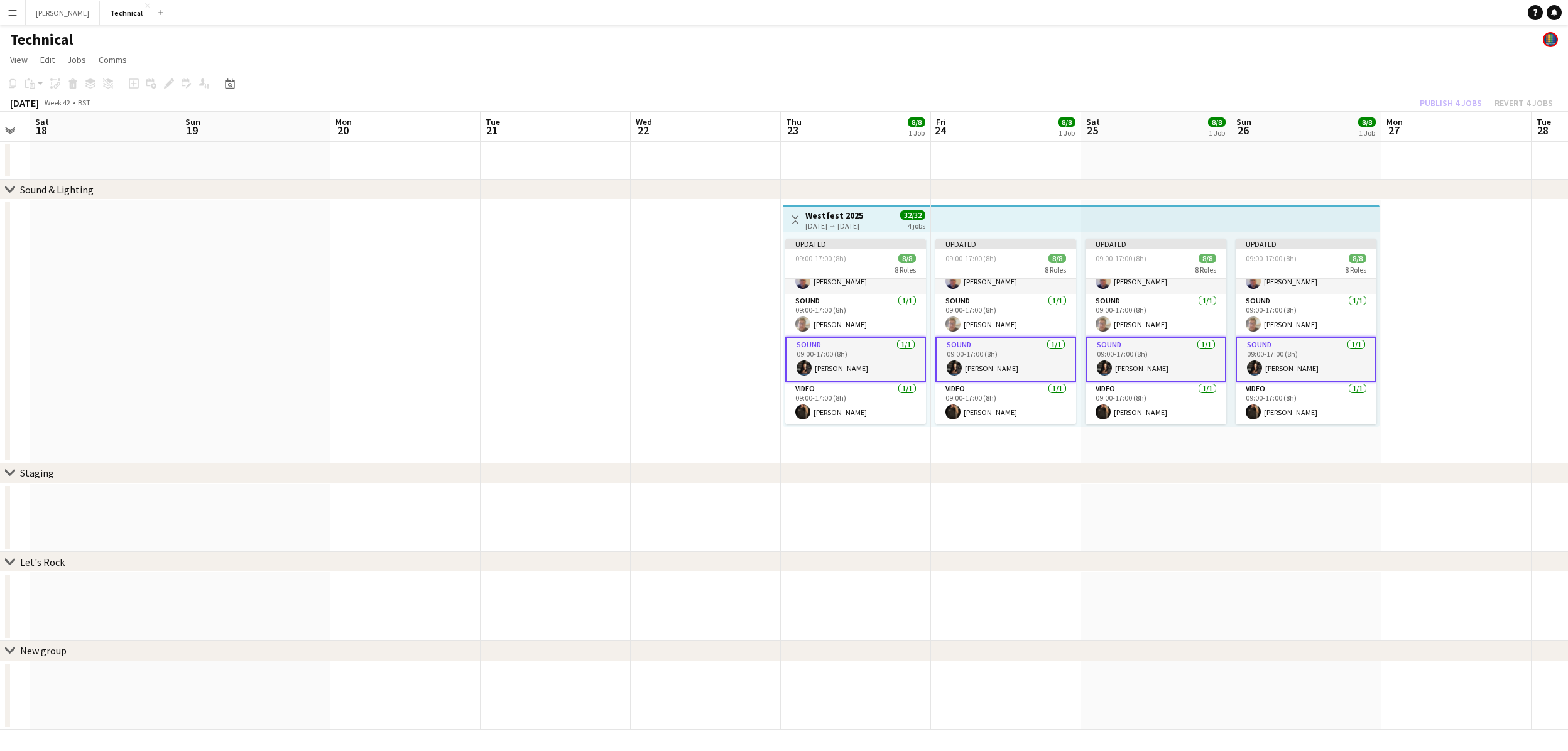
click at [863, 216] on h3 "Westfest 2025" at bounding box center [834, 215] width 58 height 11
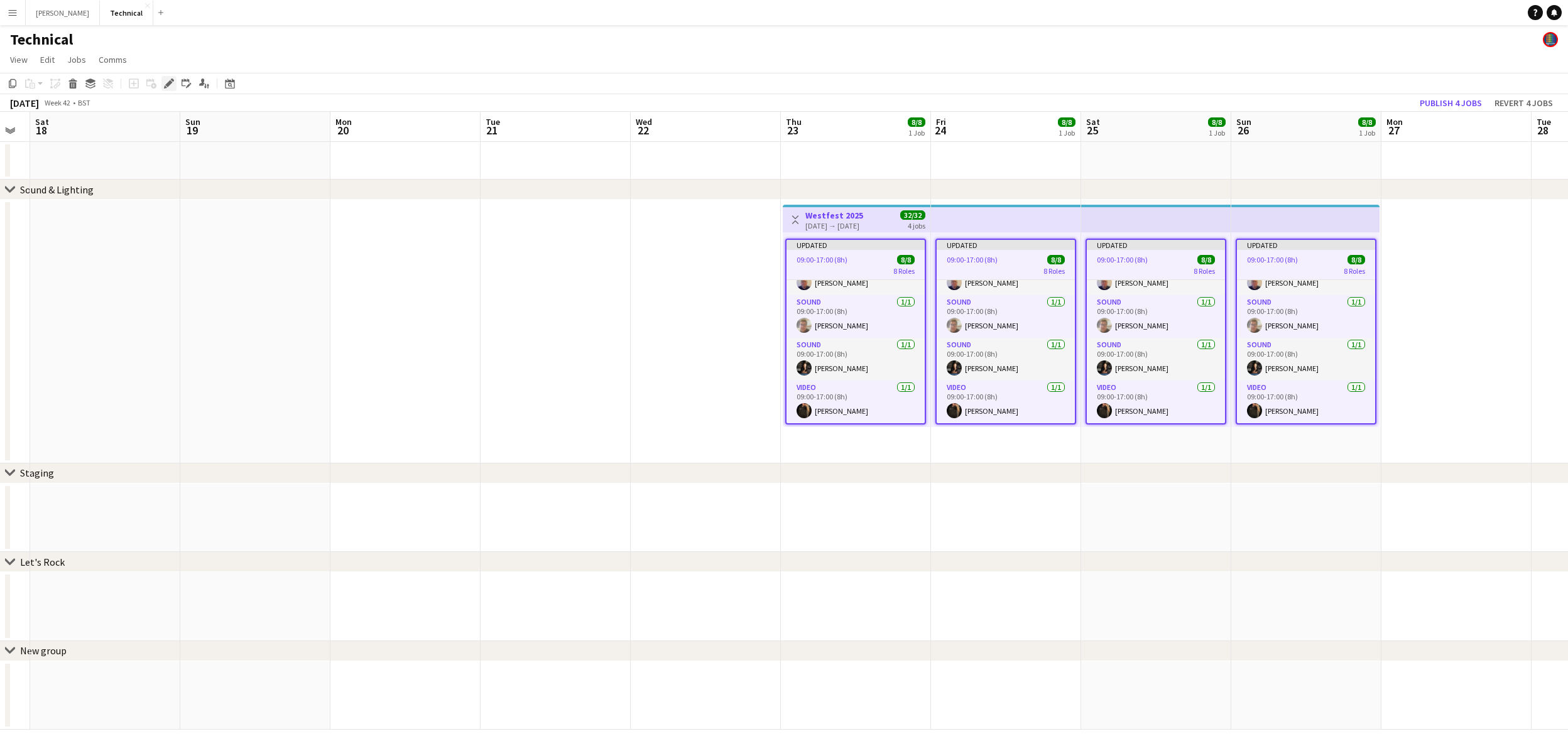
click at [167, 88] on icon "Edit" at bounding box center [169, 83] width 10 height 10
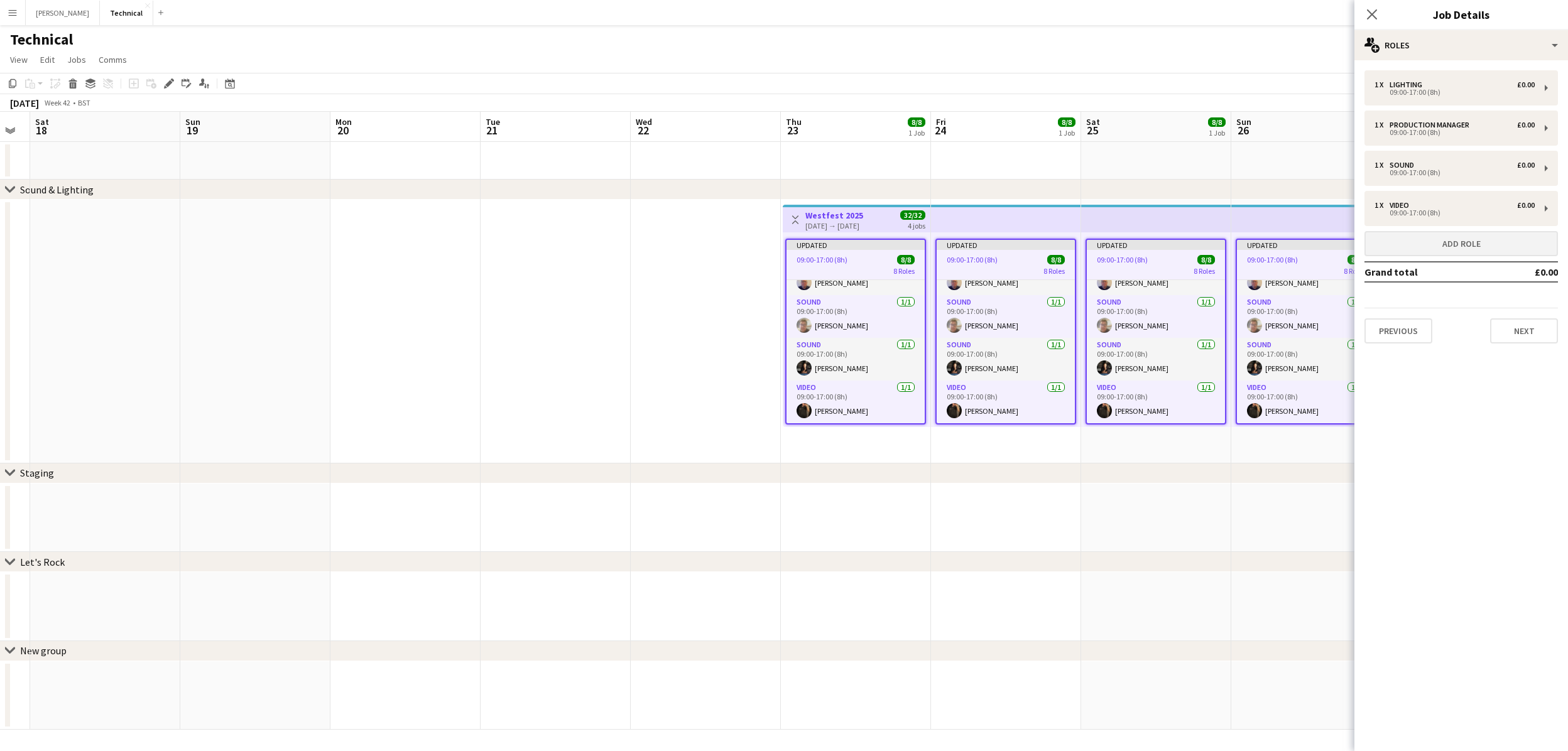
click at [1517, 252] on button "Add role" at bounding box center [1461, 244] width 194 height 25
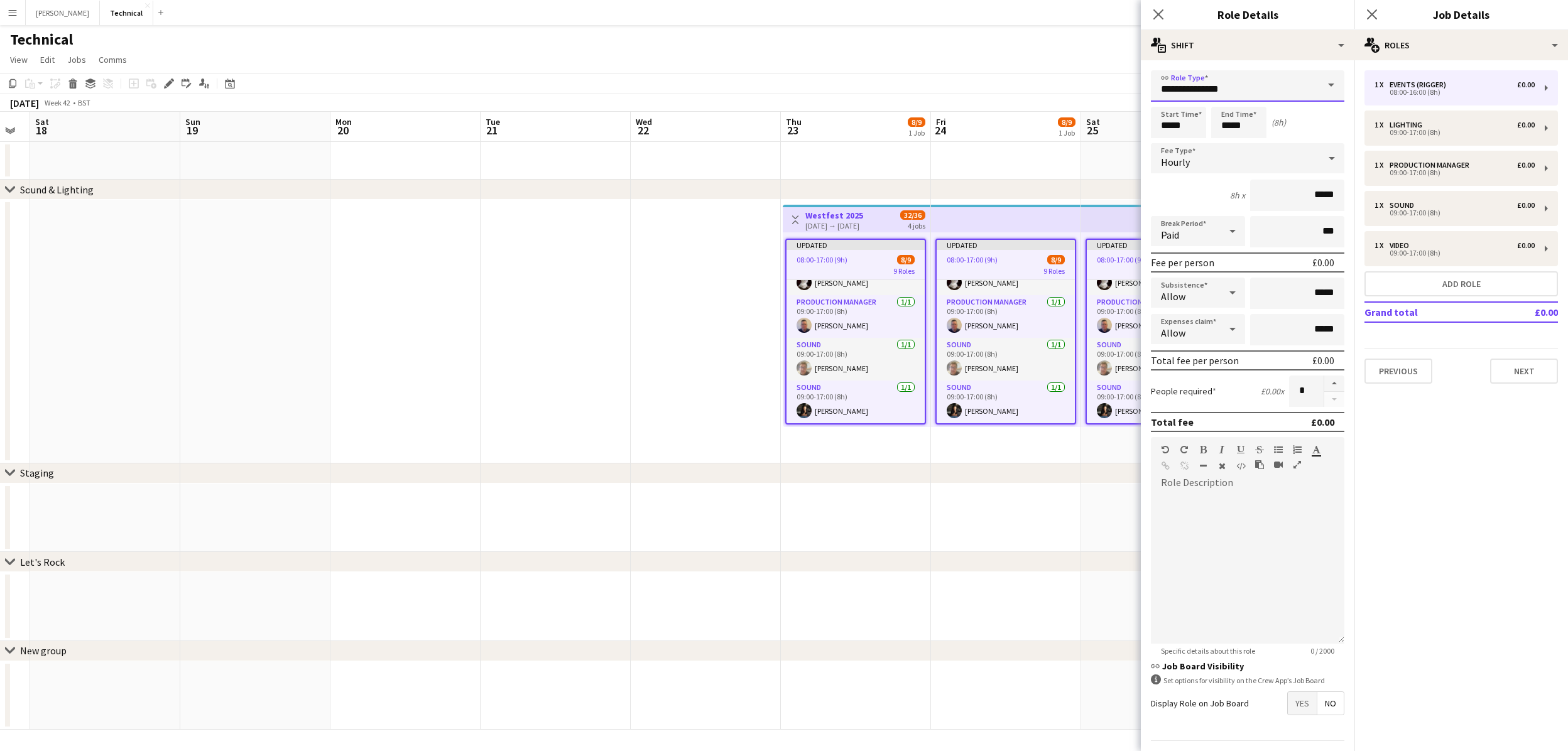
drag, startPoint x: 1256, startPoint y: 96, endPoint x: 1091, endPoint y: 88, distance: 165.2
click at [1091, 88] on body "Menu Boards Boards Boards All jobs Status Workforce Workforce My Workforce Recr…" at bounding box center [784, 375] width 1568 height 751
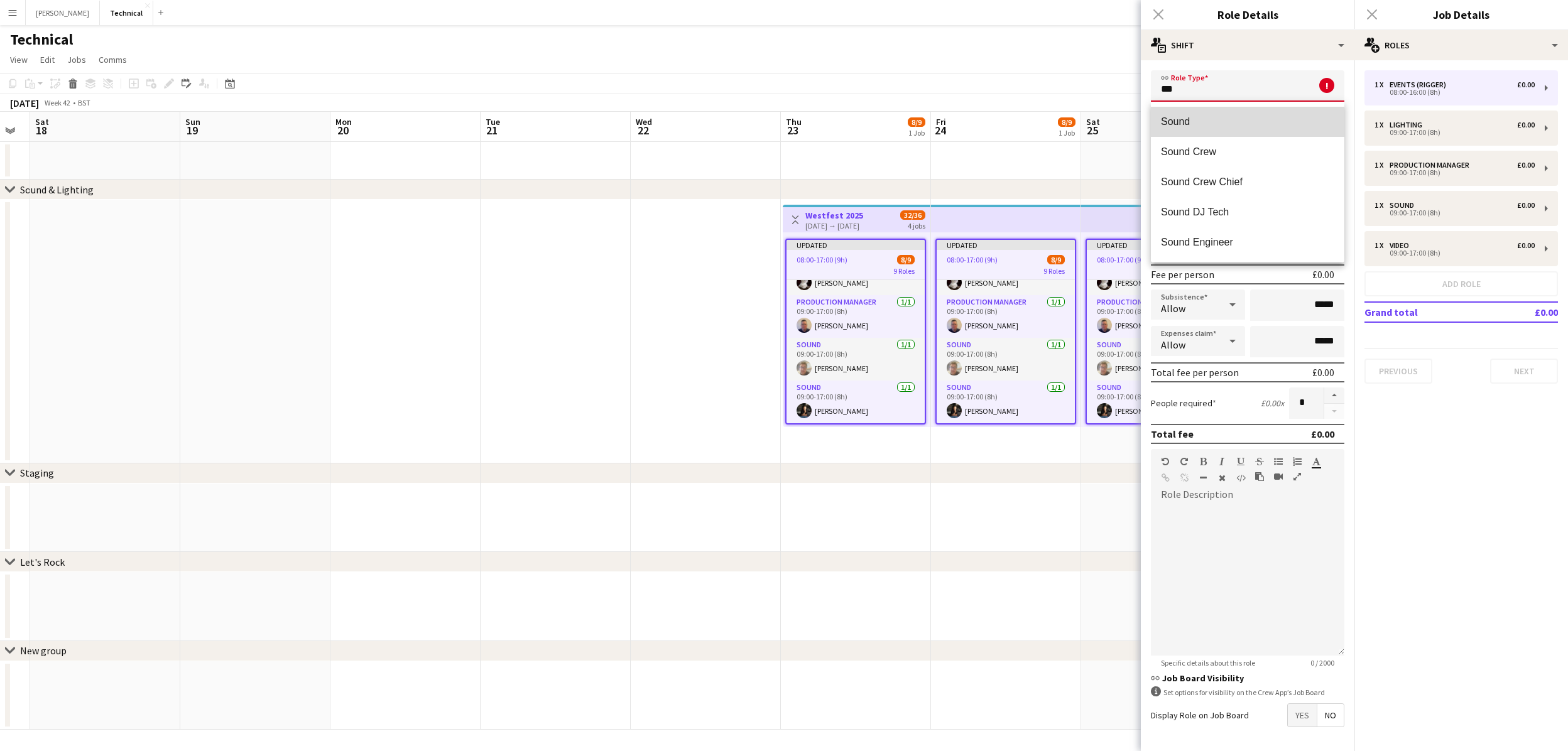
click at [1216, 126] on span "Sound" at bounding box center [1248, 121] width 174 height 12
type input "*****"
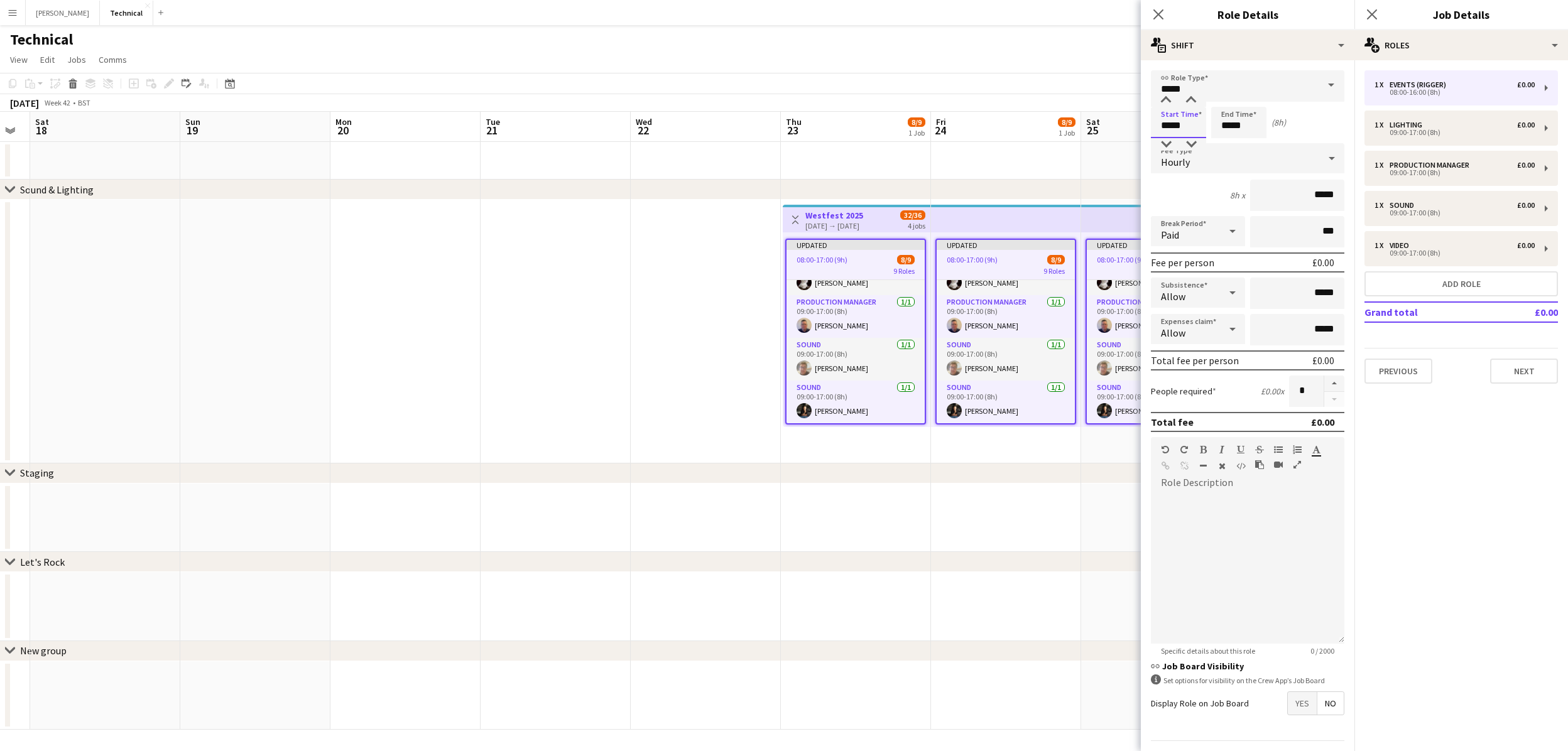
drag, startPoint x: 1189, startPoint y: 125, endPoint x: 1088, endPoint y: 118, distance: 101.2
click at [1091, 119] on body "Menu Boards Boards Boards All jobs Status Workforce Workforce My Workforce Recr…" at bounding box center [784, 375] width 1568 height 751
type input "*****"
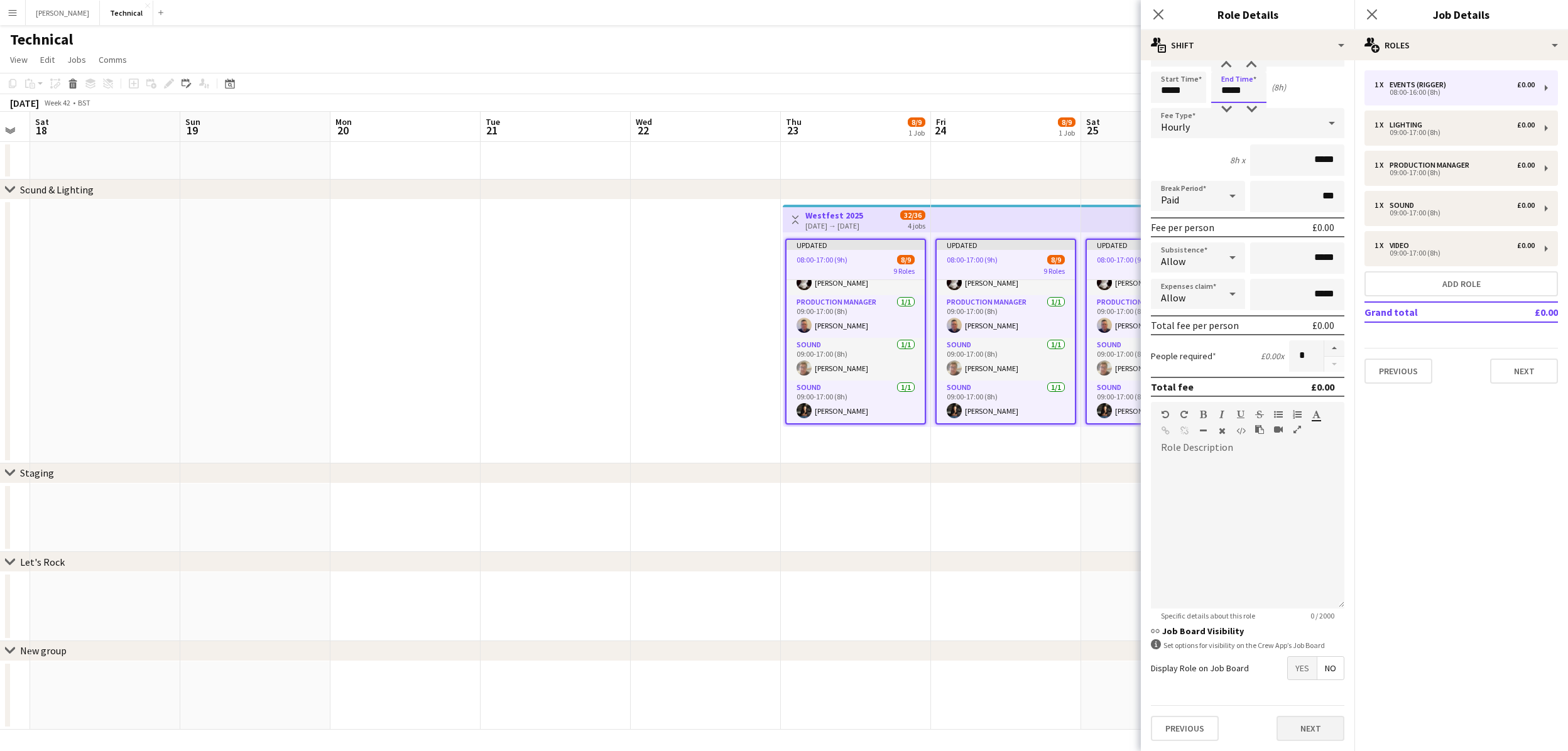
scroll to position [34, 0]
click at [1327, 726] on button "Next" at bounding box center [1310, 730] width 67 height 25
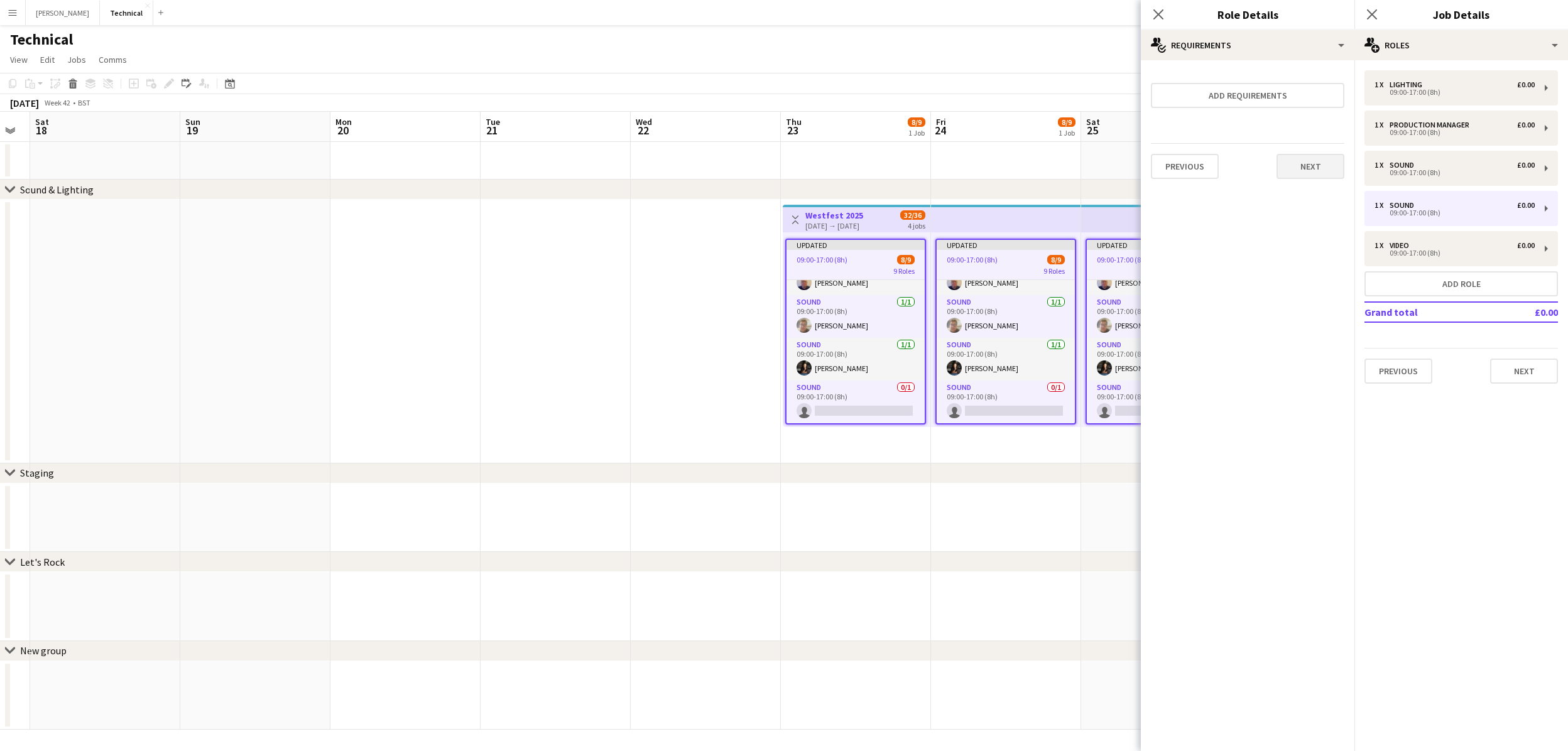
click at [1308, 164] on button "Next" at bounding box center [1310, 167] width 67 height 25
click at [1308, 164] on button "Finish" at bounding box center [1321, 169] width 47 height 25
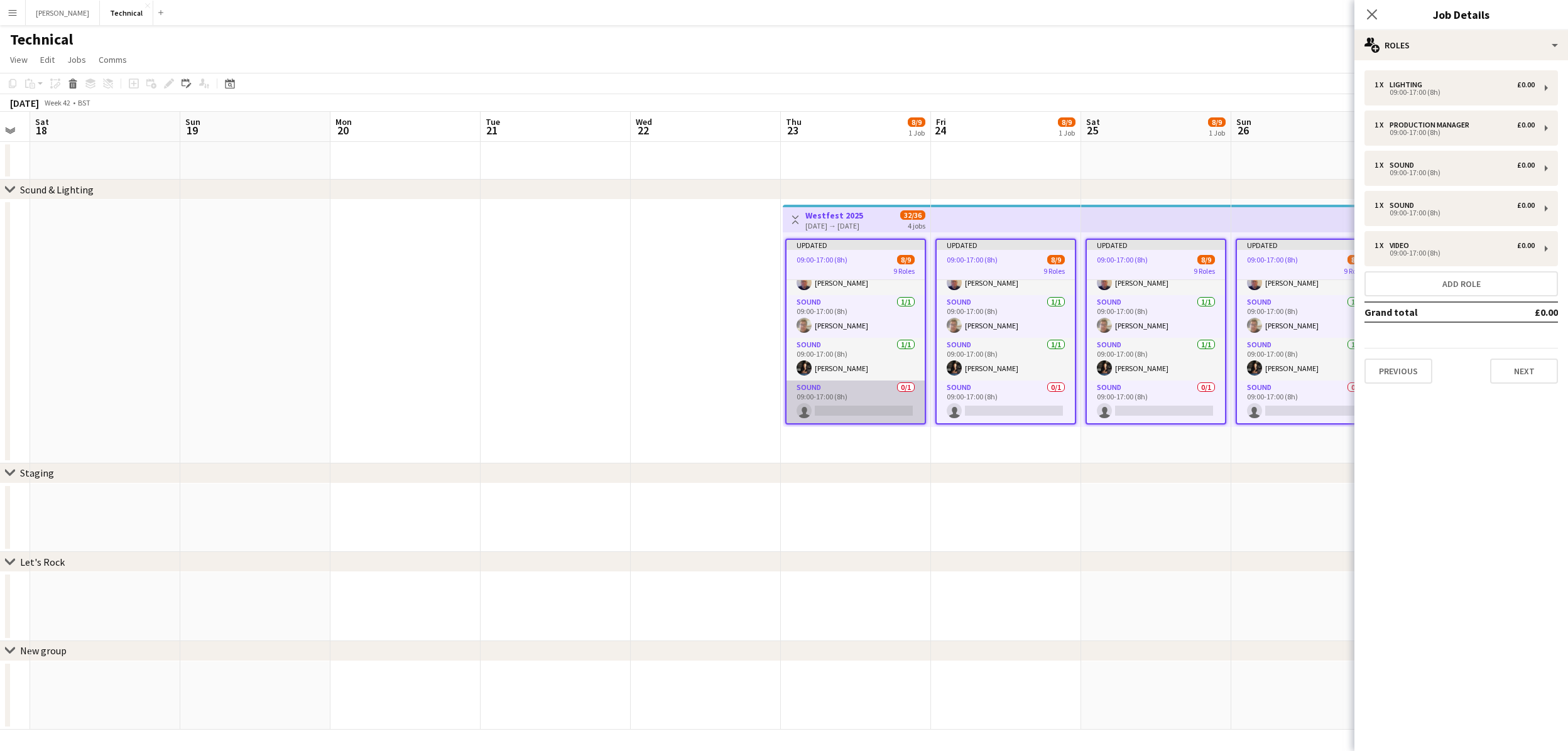
click at [856, 407] on app-card-role "Sound 0/1 09:00-17:00 (8h) single-neutral-actions" at bounding box center [856, 402] width 138 height 43
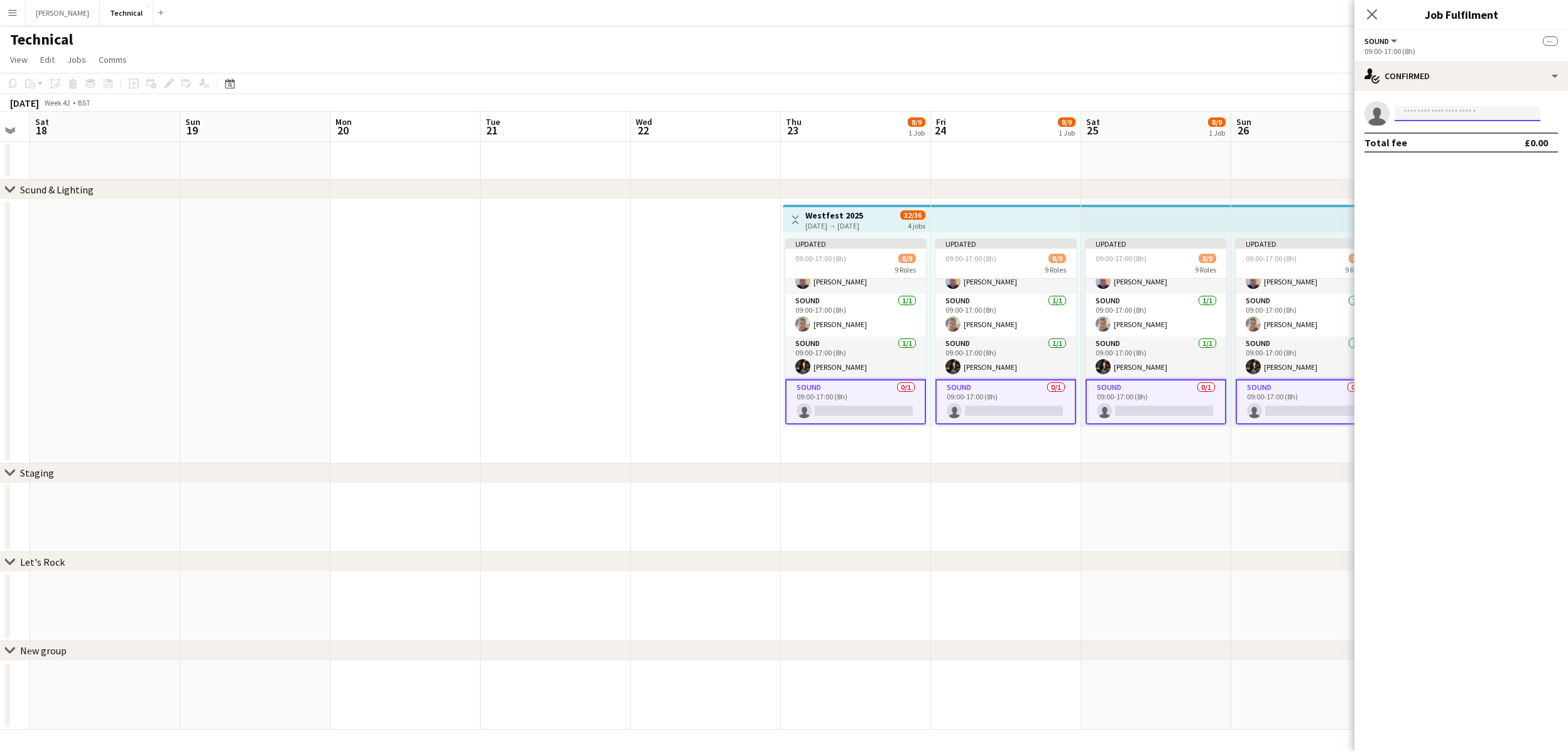
click at [1433, 116] on input at bounding box center [1467, 114] width 146 height 15
type input "******"
drag, startPoint x: 1451, startPoint y: 117, endPoint x: 1455, endPoint y: 169, distance: 52.2
click at [1455, 169] on span "[EMAIL_ADDRESS][DOMAIN_NAME]" at bounding box center [1467, 171] width 126 height 10
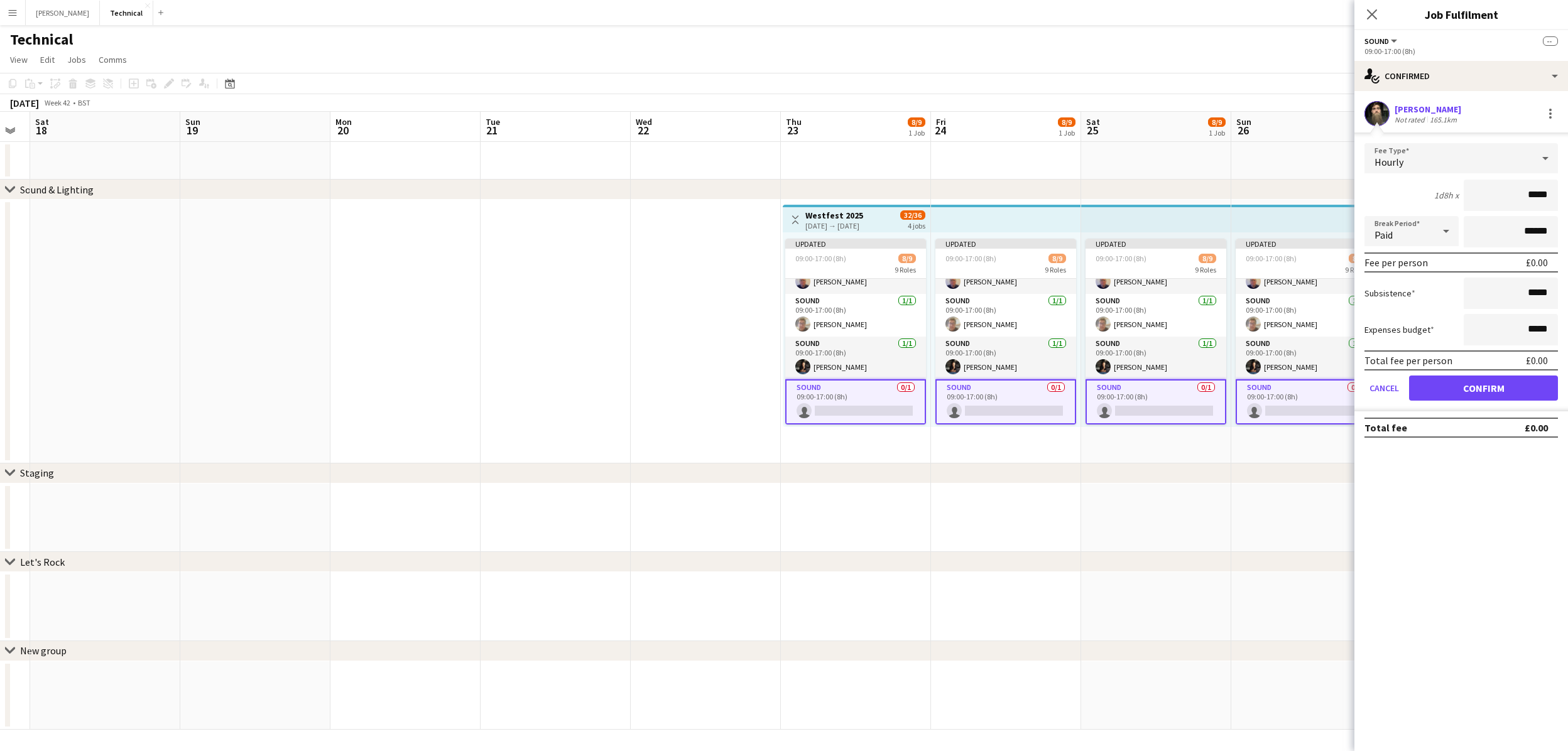
click at [1473, 390] on button "Confirm" at bounding box center [1483, 389] width 149 height 25
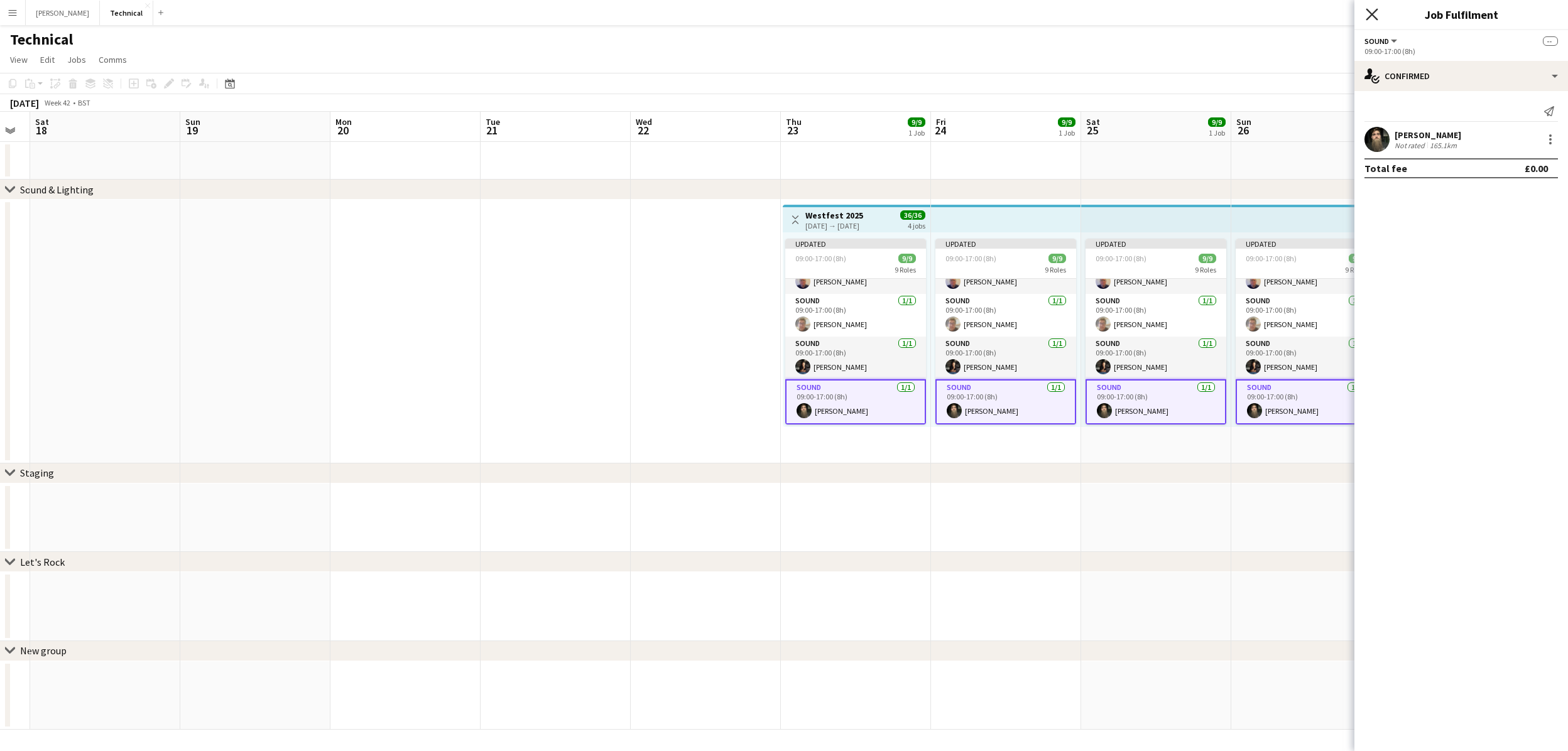
click at [1375, 16] on icon "Close pop-in" at bounding box center [1372, 14] width 12 height 12
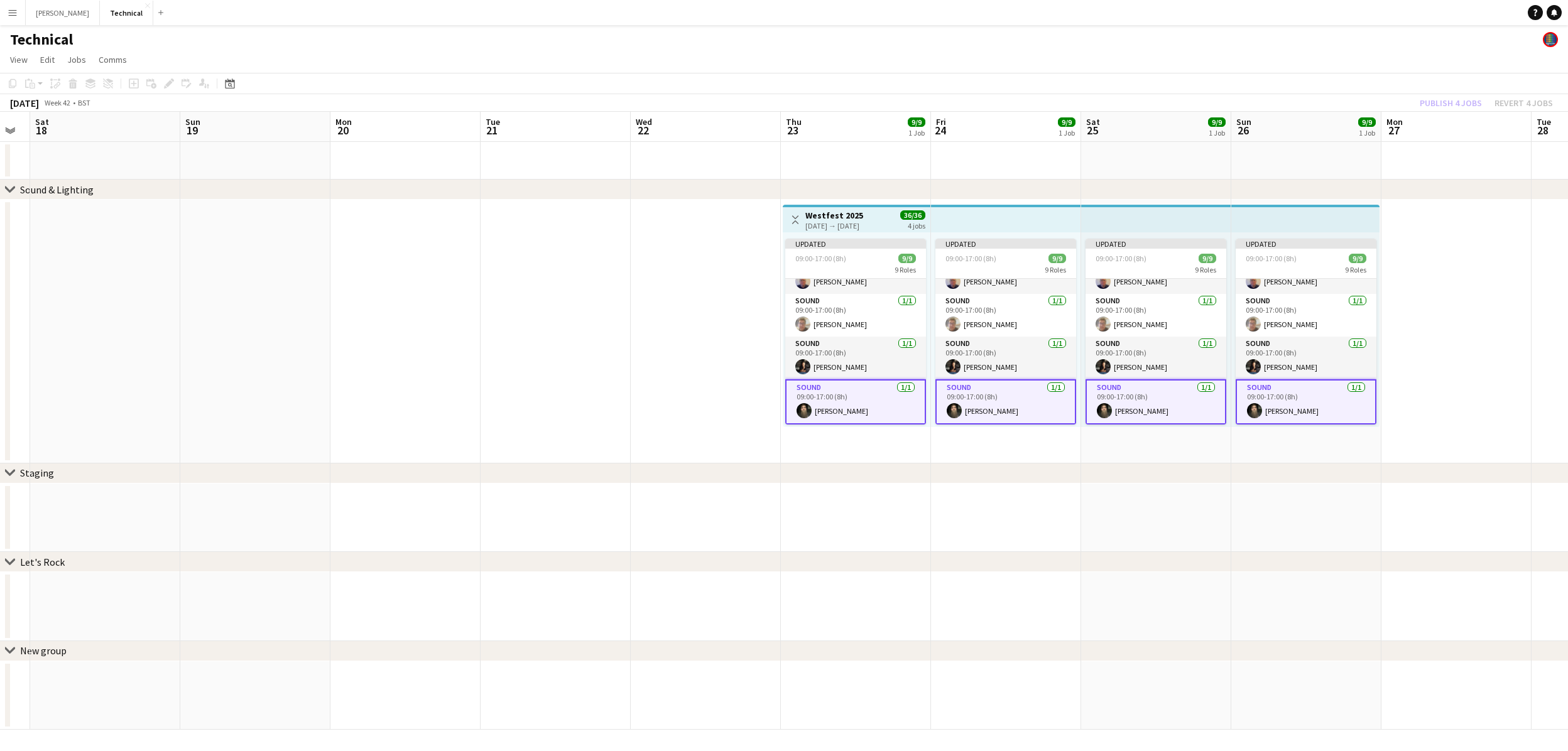
click at [858, 224] on div "[DATE] → [DATE]" at bounding box center [834, 225] width 58 height 9
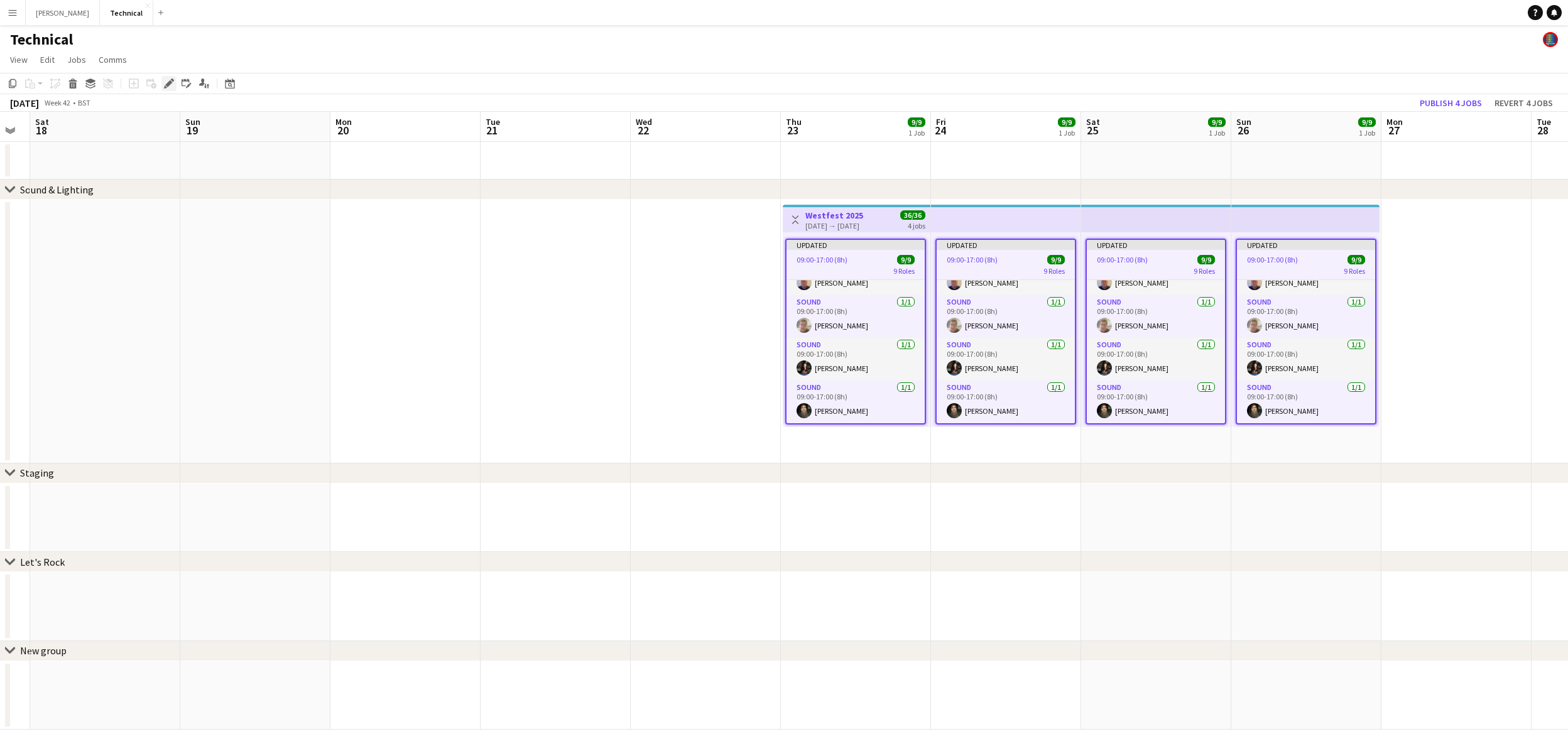
click at [169, 83] on icon at bounding box center [169, 83] width 7 height 7
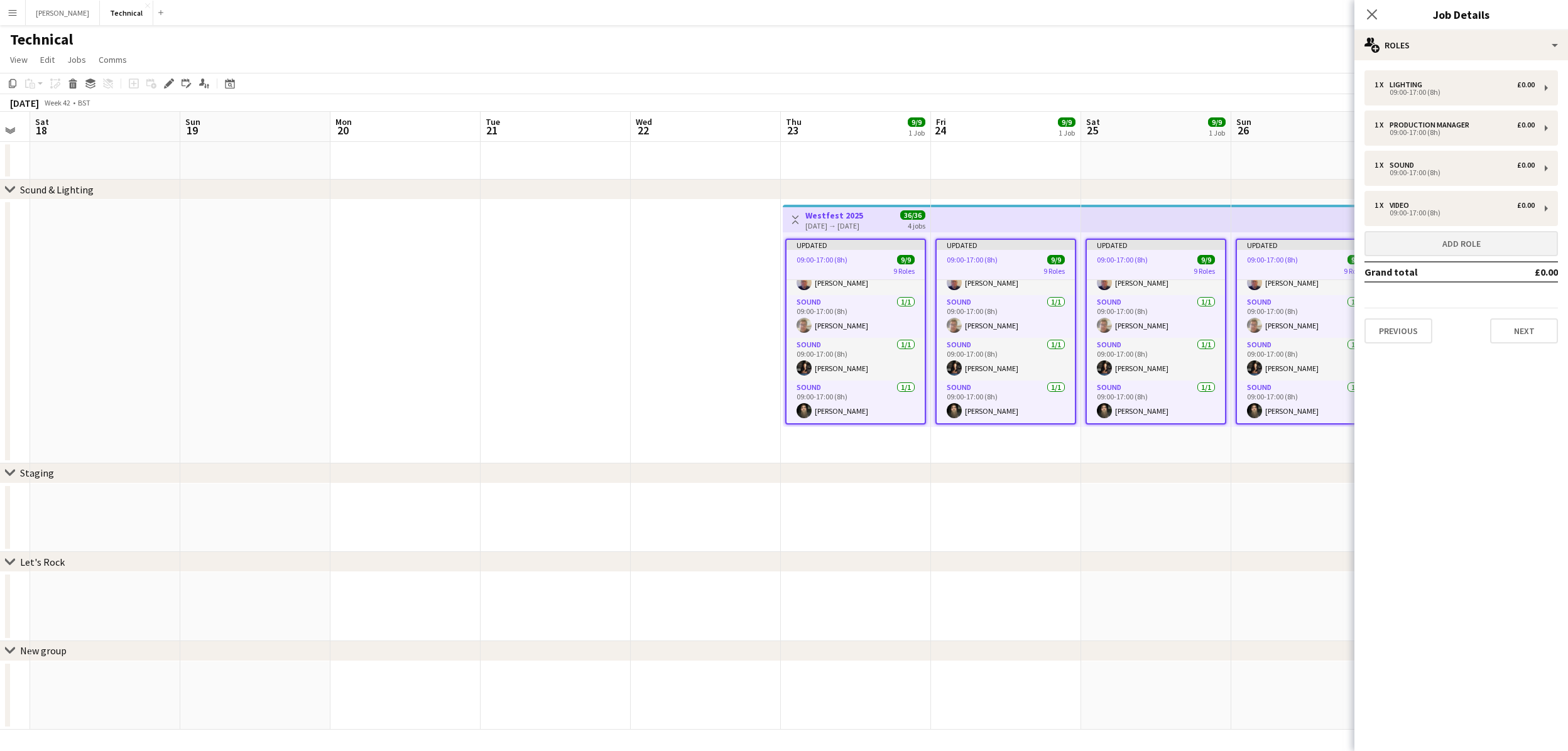
click at [1503, 247] on button "Add role" at bounding box center [1461, 244] width 194 height 25
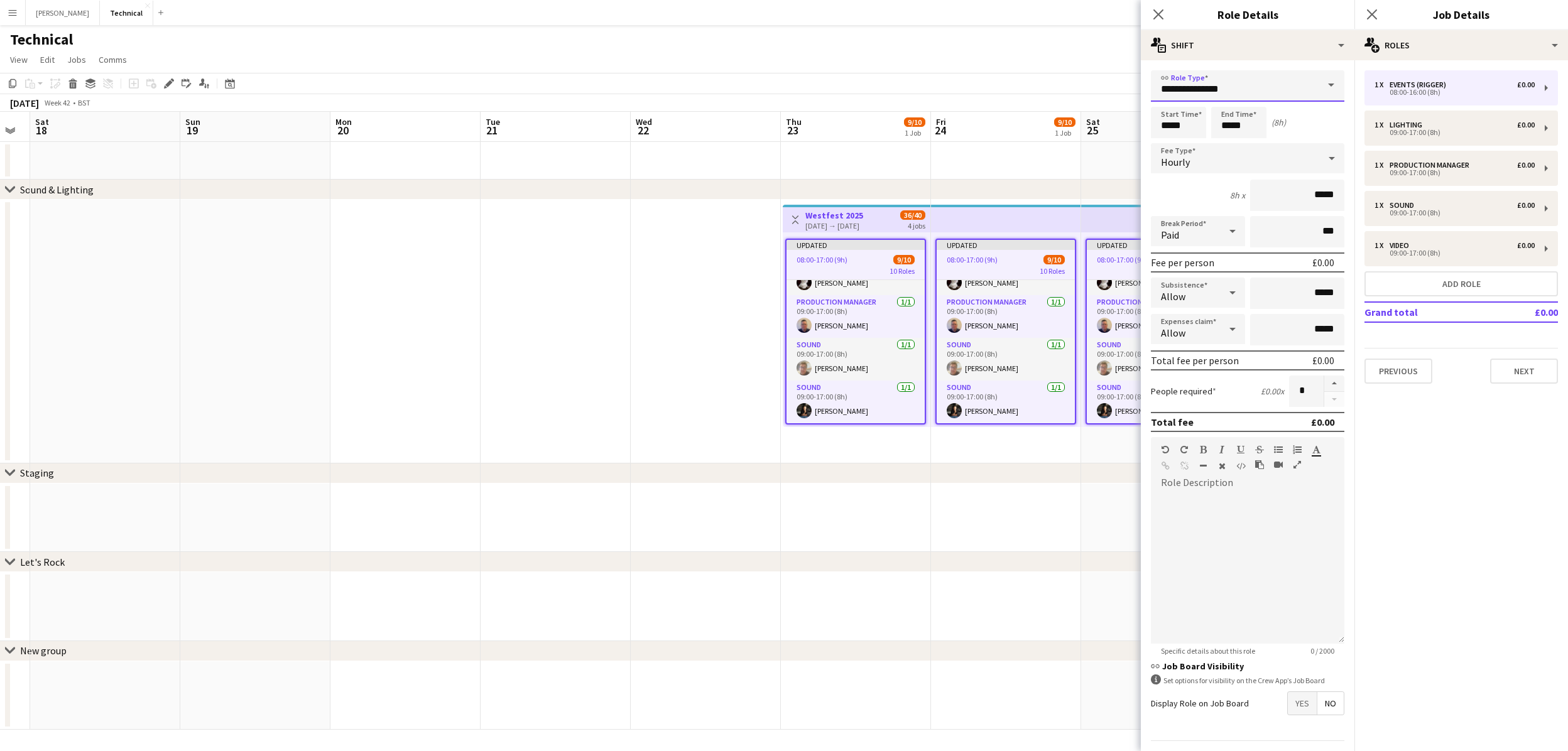
drag, startPoint x: 1267, startPoint y: 86, endPoint x: 1061, endPoint y: 84, distance: 206.0
click at [1061, 84] on body "Menu Boards Boards Boards All jobs Status Workforce Workforce My Workforce Recr…" at bounding box center [784, 375] width 1568 height 751
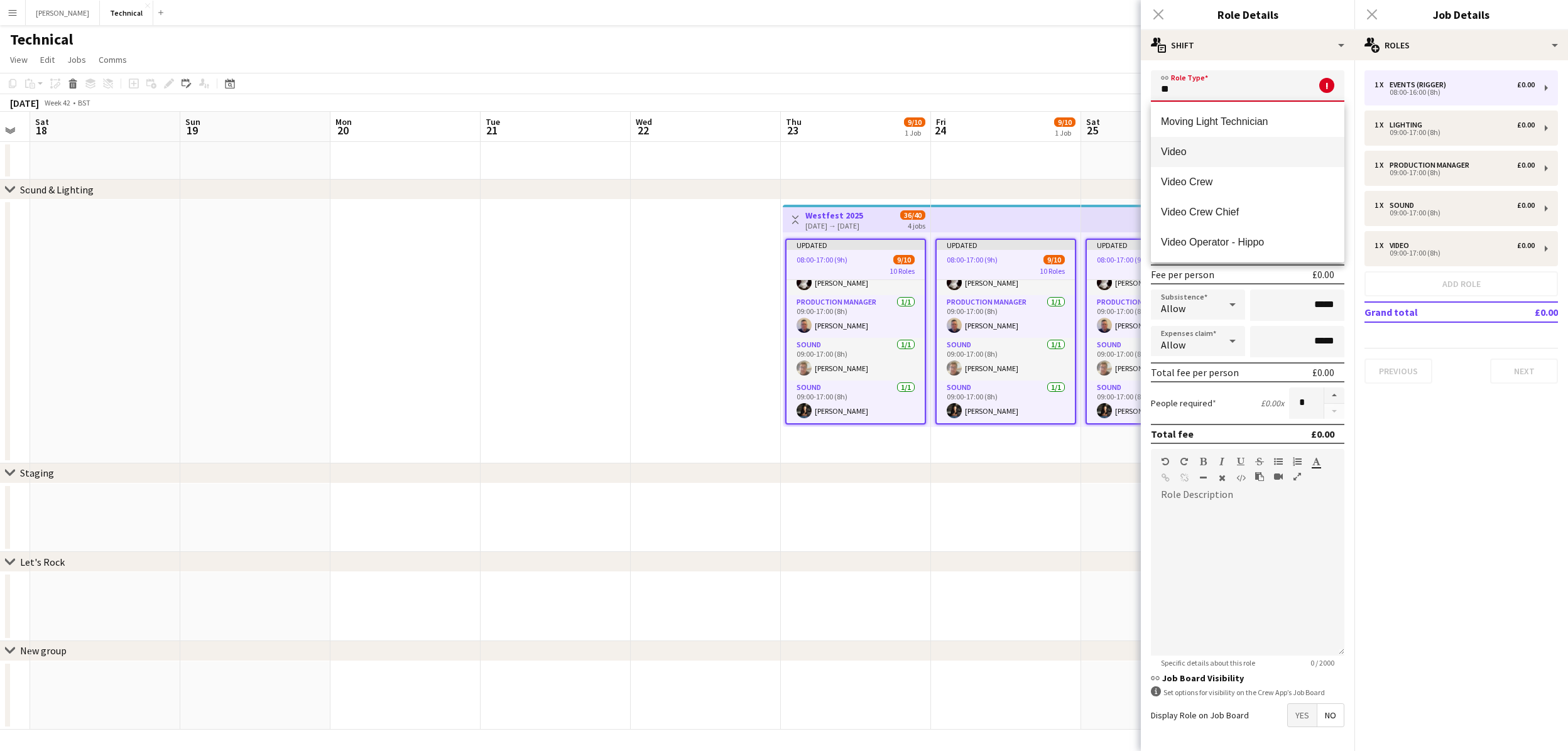
click at [1173, 152] on span "Video" at bounding box center [1248, 152] width 174 height 12
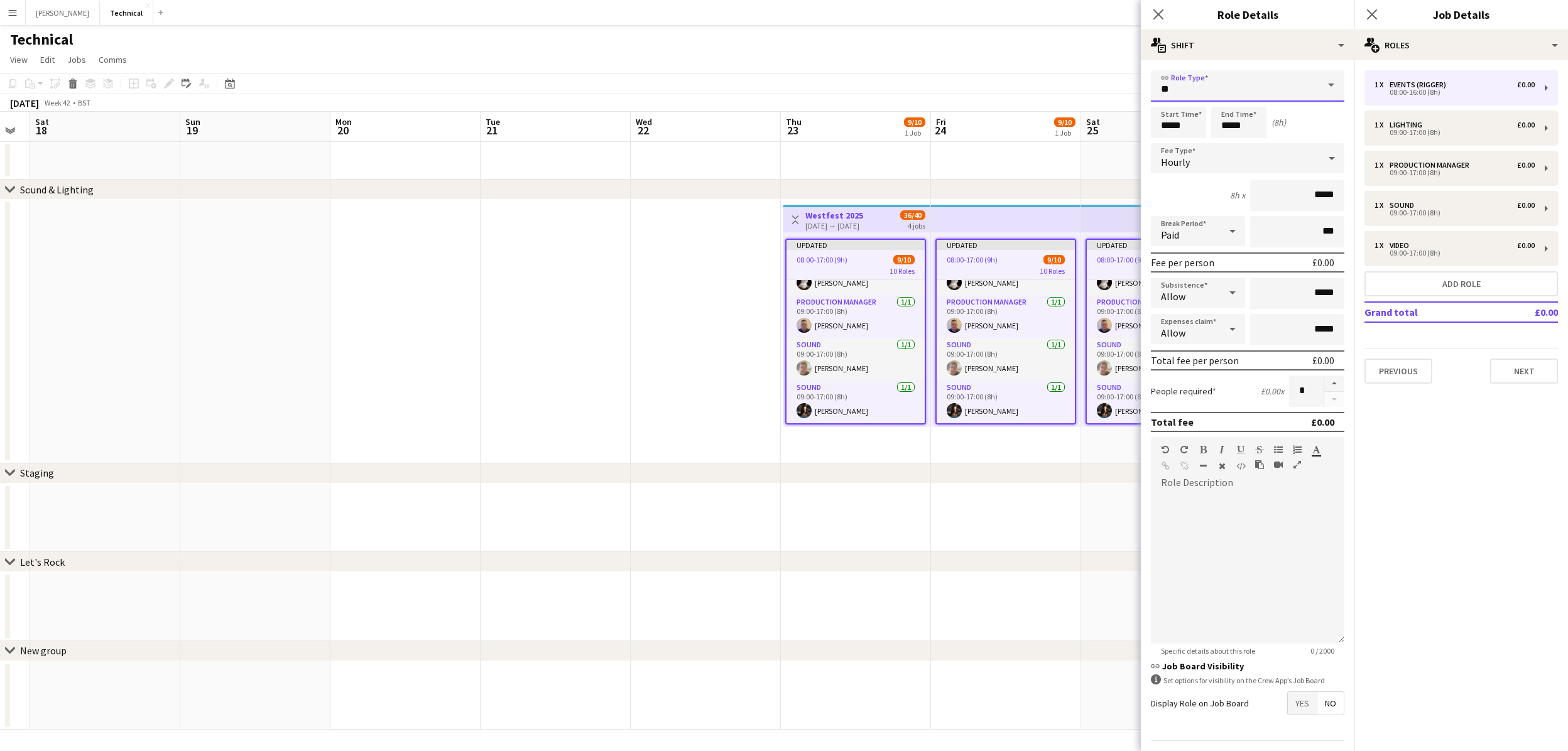
type input "*****"
drag, startPoint x: 1182, startPoint y: 127, endPoint x: 1109, endPoint y: 120, distance: 73.3
click at [1112, 121] on body "Menu Boards Boards Boards All jobs Status Workforce Workforce My Workforce Recr…" at bounding box center [784, 375] width 1568 height 751
type input "*****"
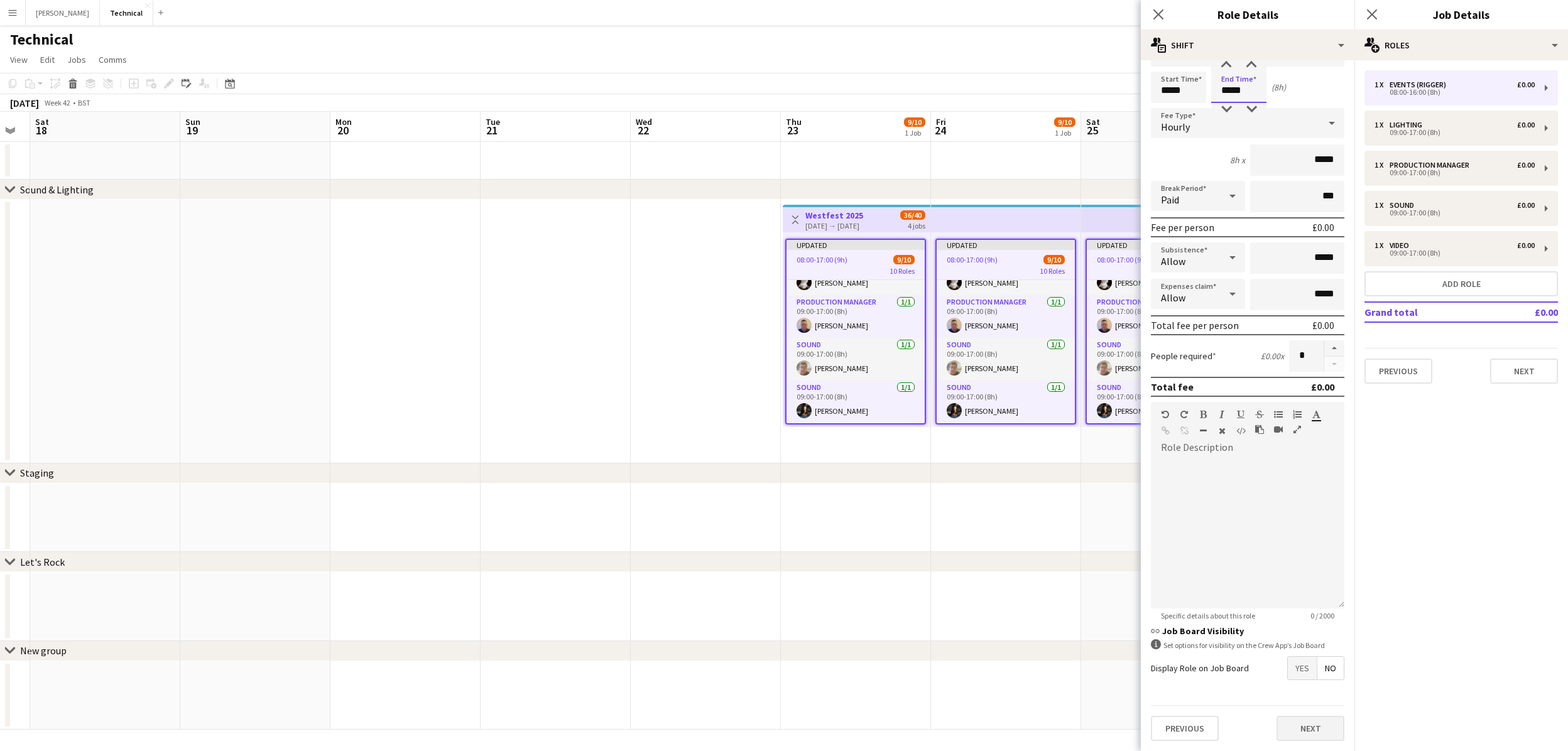
scroll to position [34, 0]
click at [1312, 732] on button "Next" at bounding box center [1310, 730] width 67 height 25
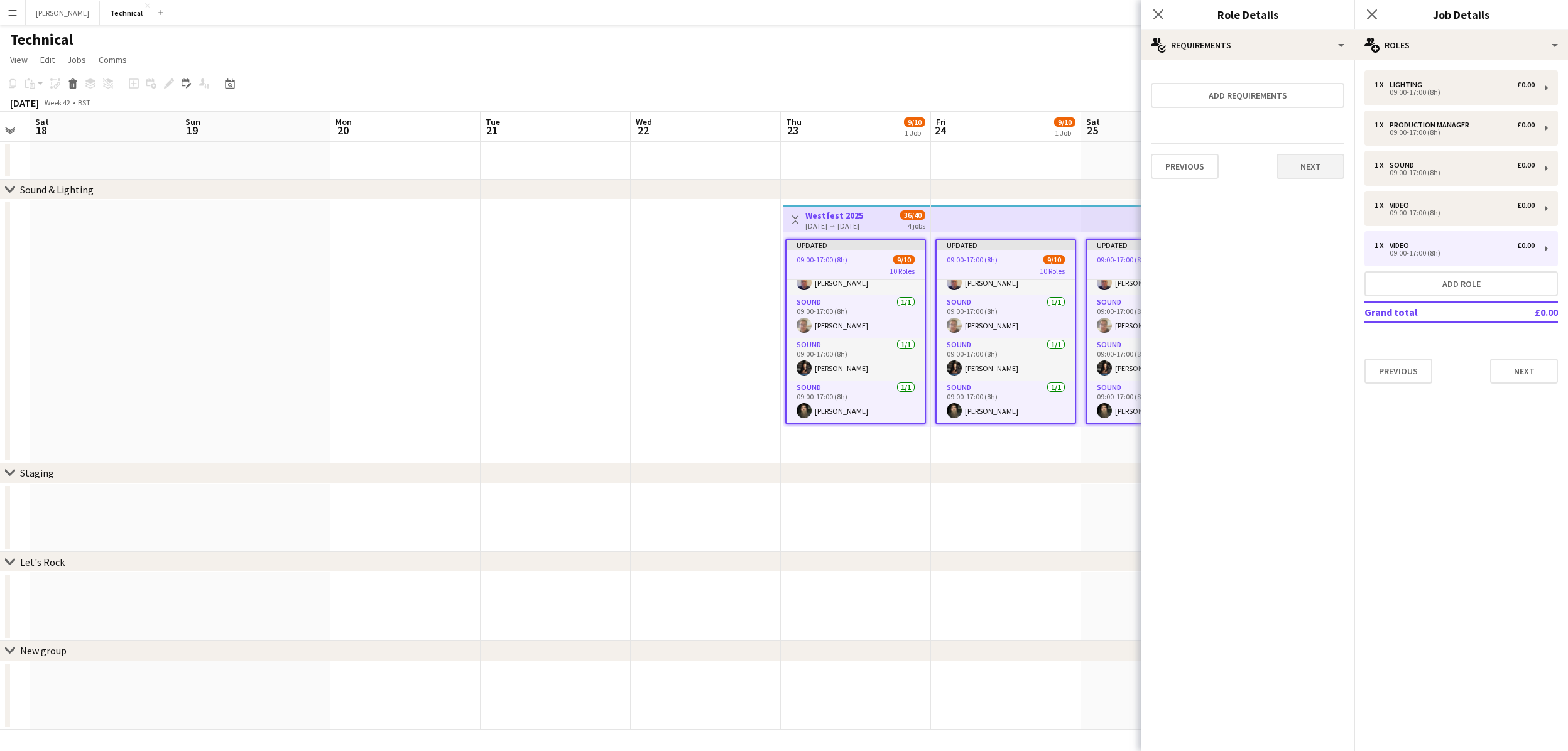
click at [1320, 169] on button "Next" at bounding box center [1310, 167] width 67 height 25
click at [1320, 169] on button "Finish" at bounding box center [1321, 169] width 47 height 25
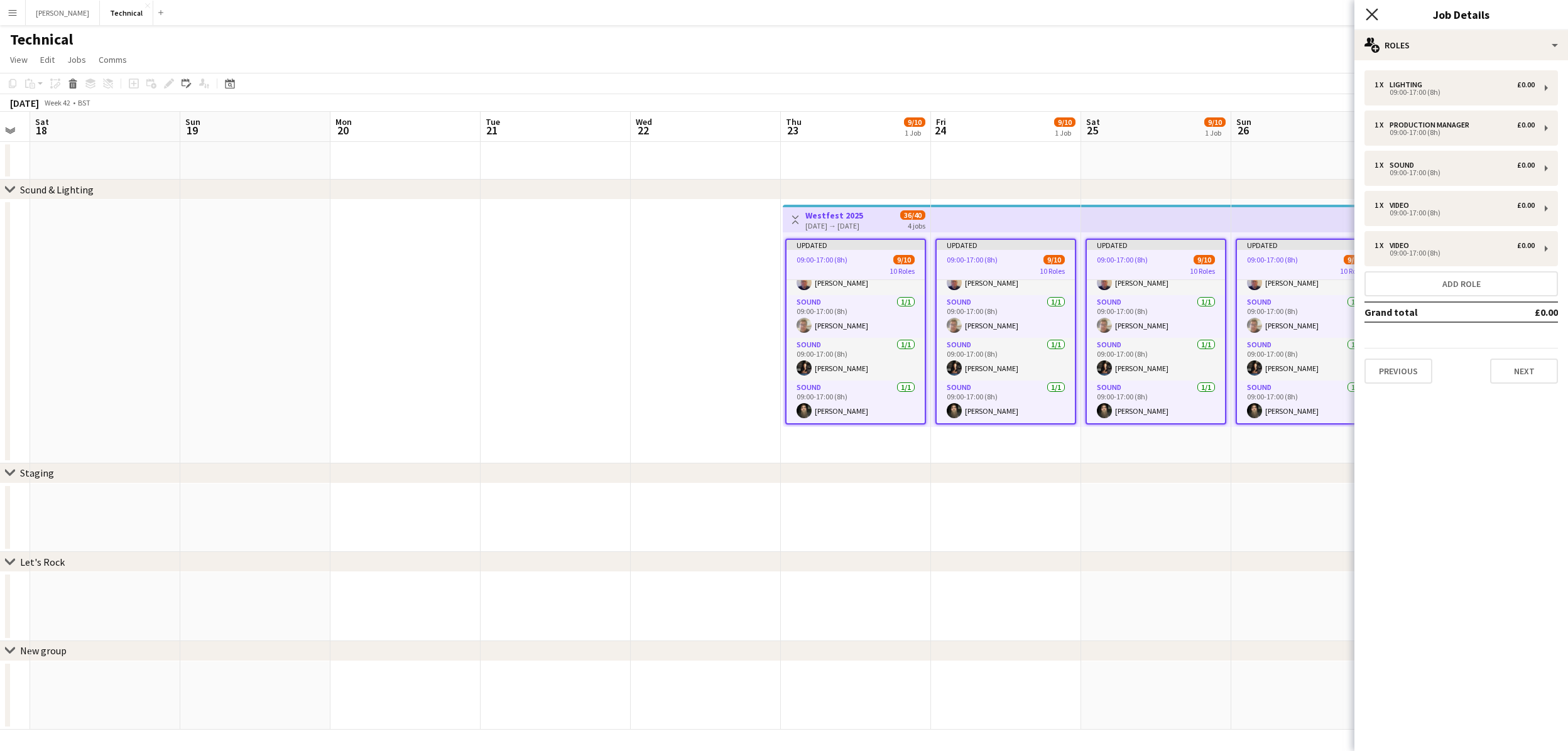
click at [1369, 15] on icon "Close pop-in" at bounding box center [1372, 14] width 12 height 12
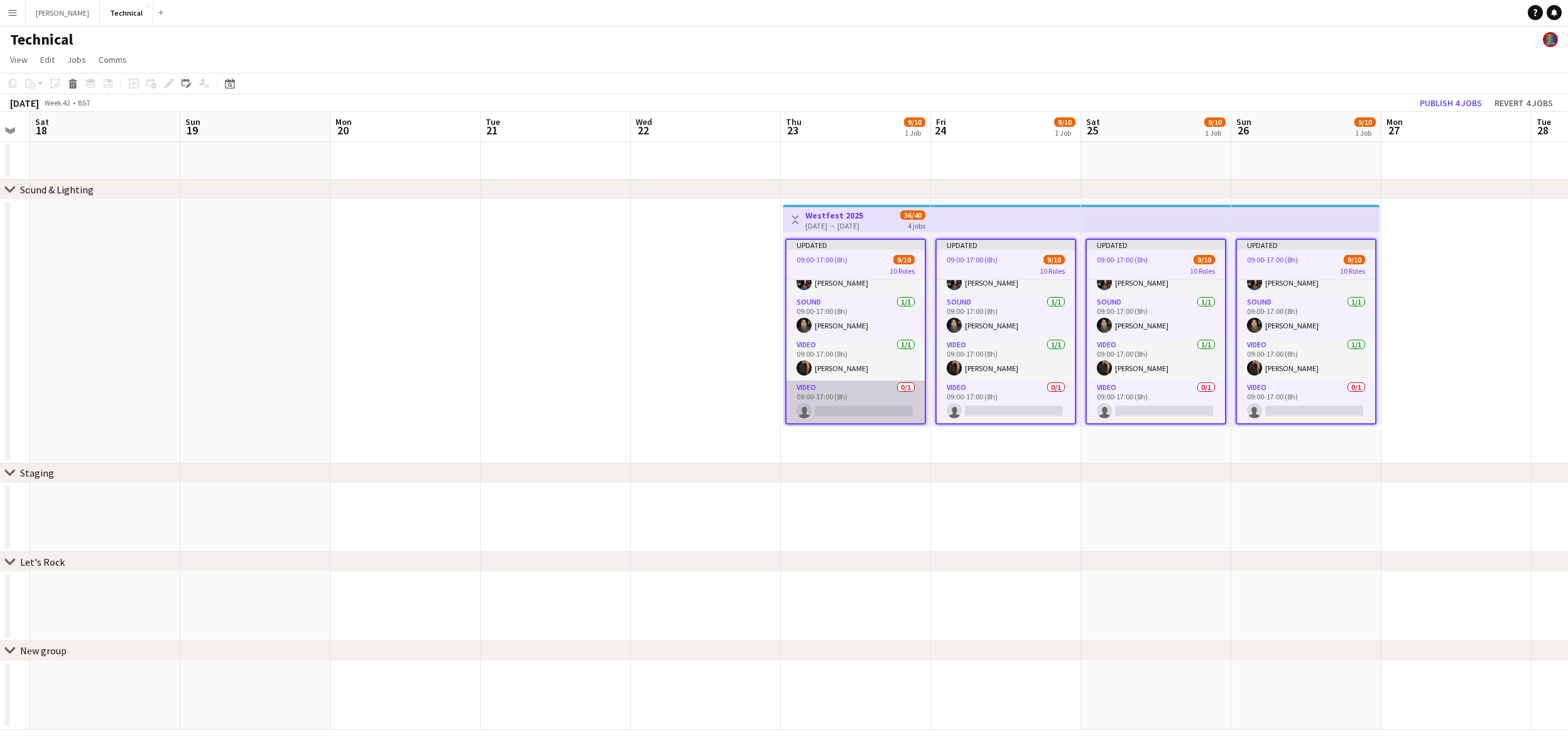
scroll to position [284, 0]
click at [849, 393] on app-card-role "Video 0/1 09:00-17:00 (8h) single-neutral-actions" at bounding box center [856, 402] width 138 height 43
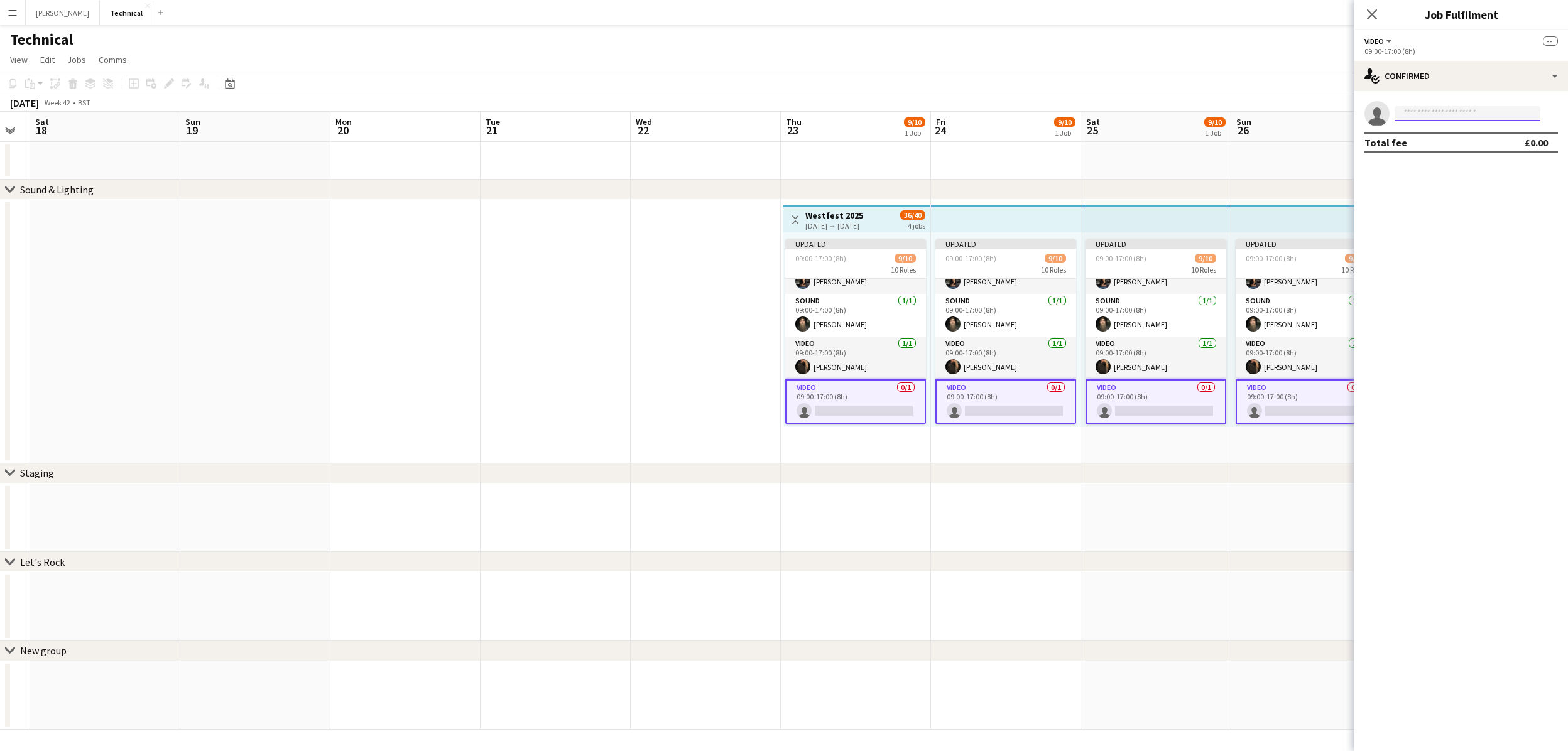
click at [1458, 116] on input at bounding box center [1467, 114] width 146 height 15
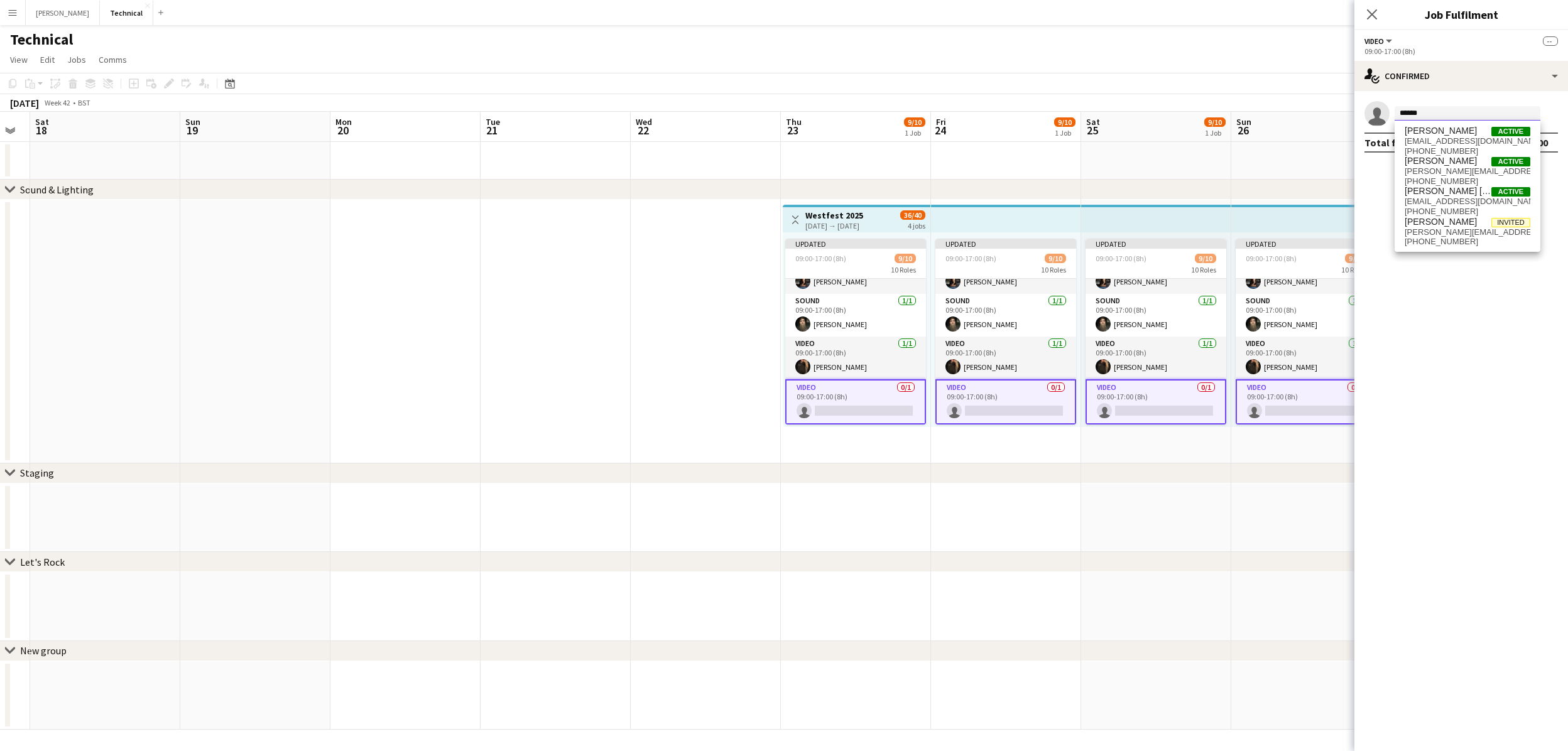
type input "******"
drag, startPoint x: 1458, startPoint y: 116, endPoint x: 1455, endPoint y: 171, distance: 55.1
click at [1455, 171] on span "[PERSON_NAME][EMAIL_ADDRESS][DOMAIN_NAME]" at bounding box center [1467, 171] width 126 height 10
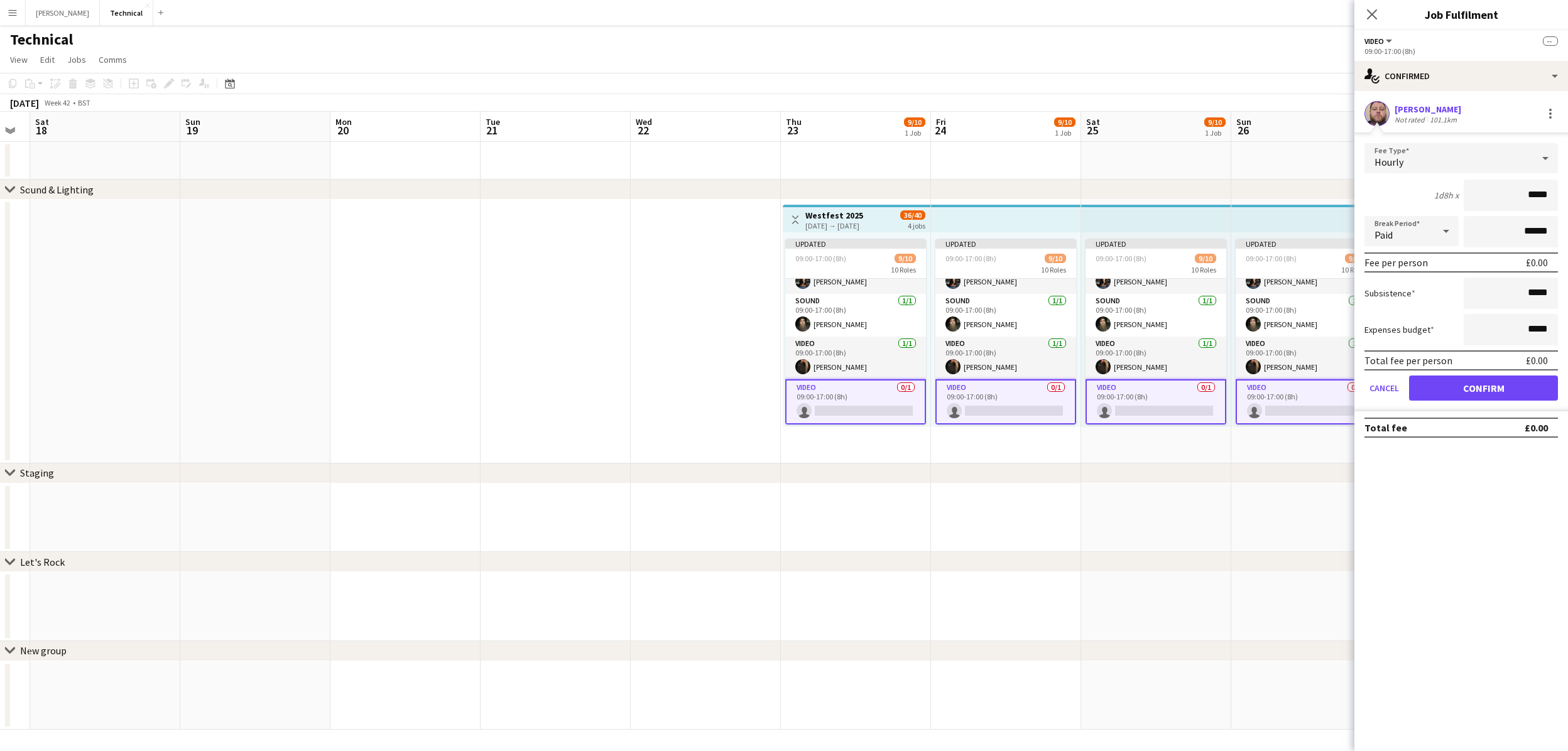
click at [1478, 402] on form "Fee Type Hourly 1d8h x ***** Break Period Paid ****** Fee per person £0.00 Subs…" at bounding box center [1461, 277] width 213 height 268
click at [1474, 400] on button "Confirm" at bounding box center [1483, 389] width 149 height 25
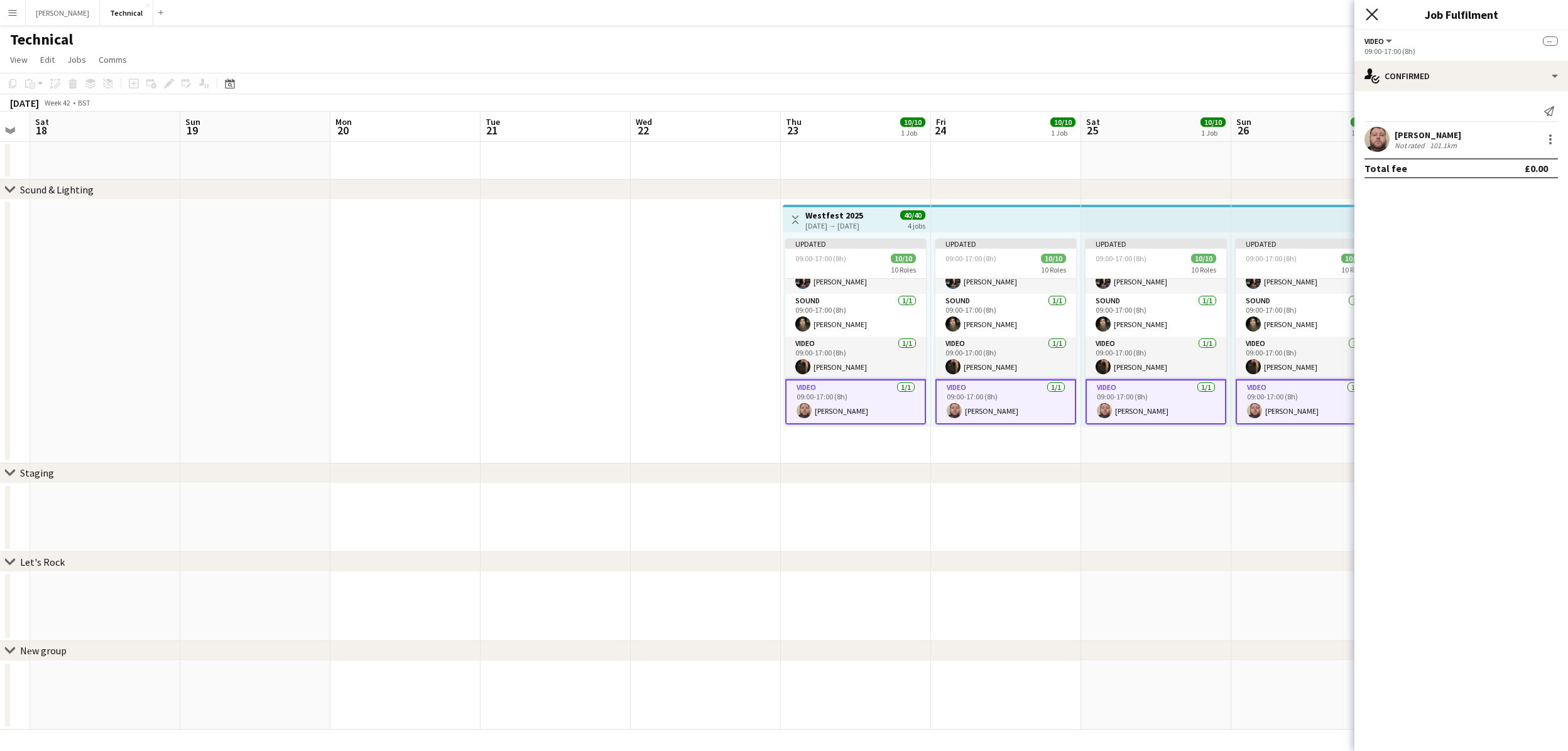
scroll to position [0, 0]
click at [1375, 15] on icon "Close pop-in" at bounding box center [1372, 14] width 12 height 12
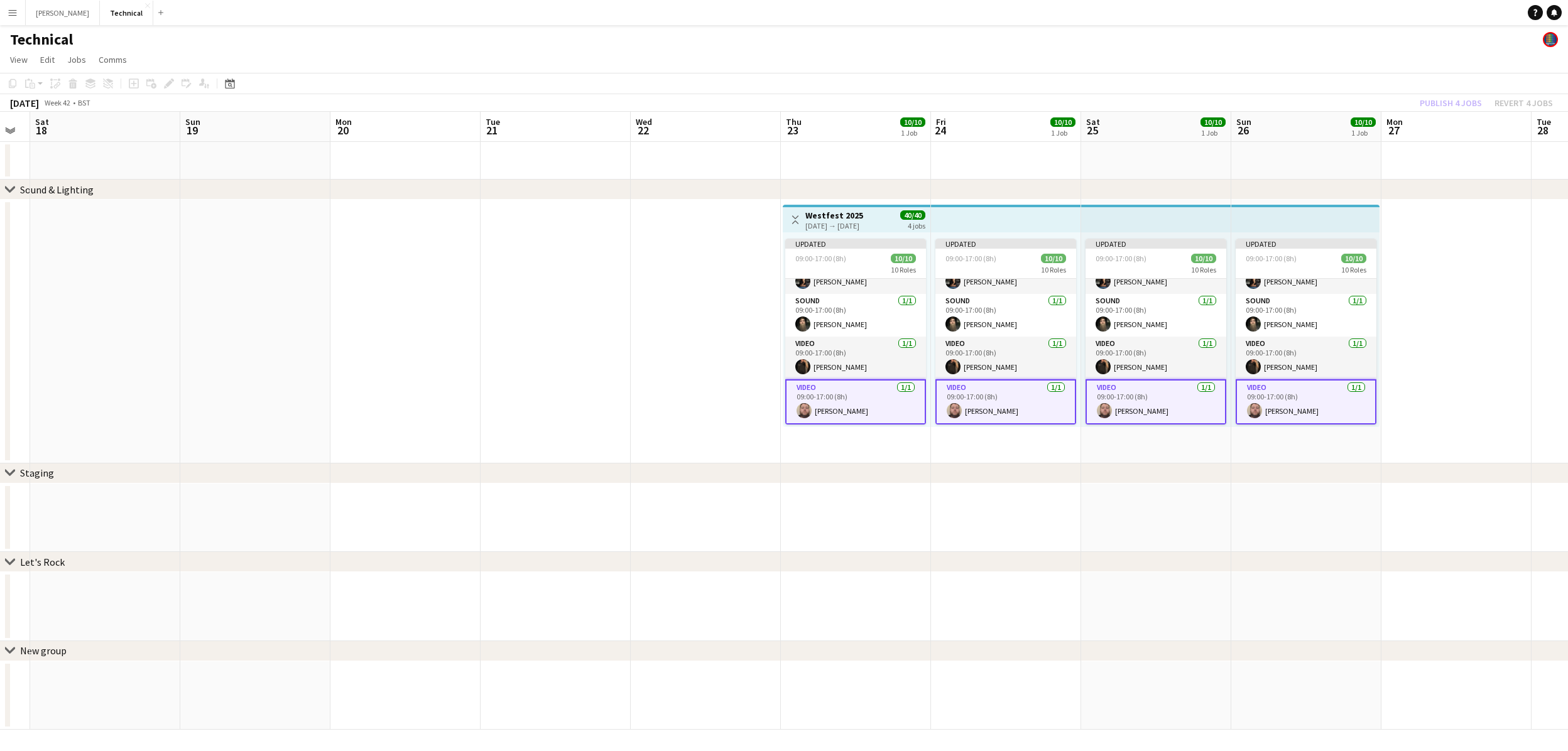
scroll to position [1, 0]
click at [1463, 102] on div "Publish 4 jobs Revert 4 jobs" at bounding box center [1486, 103] width 164 height 16
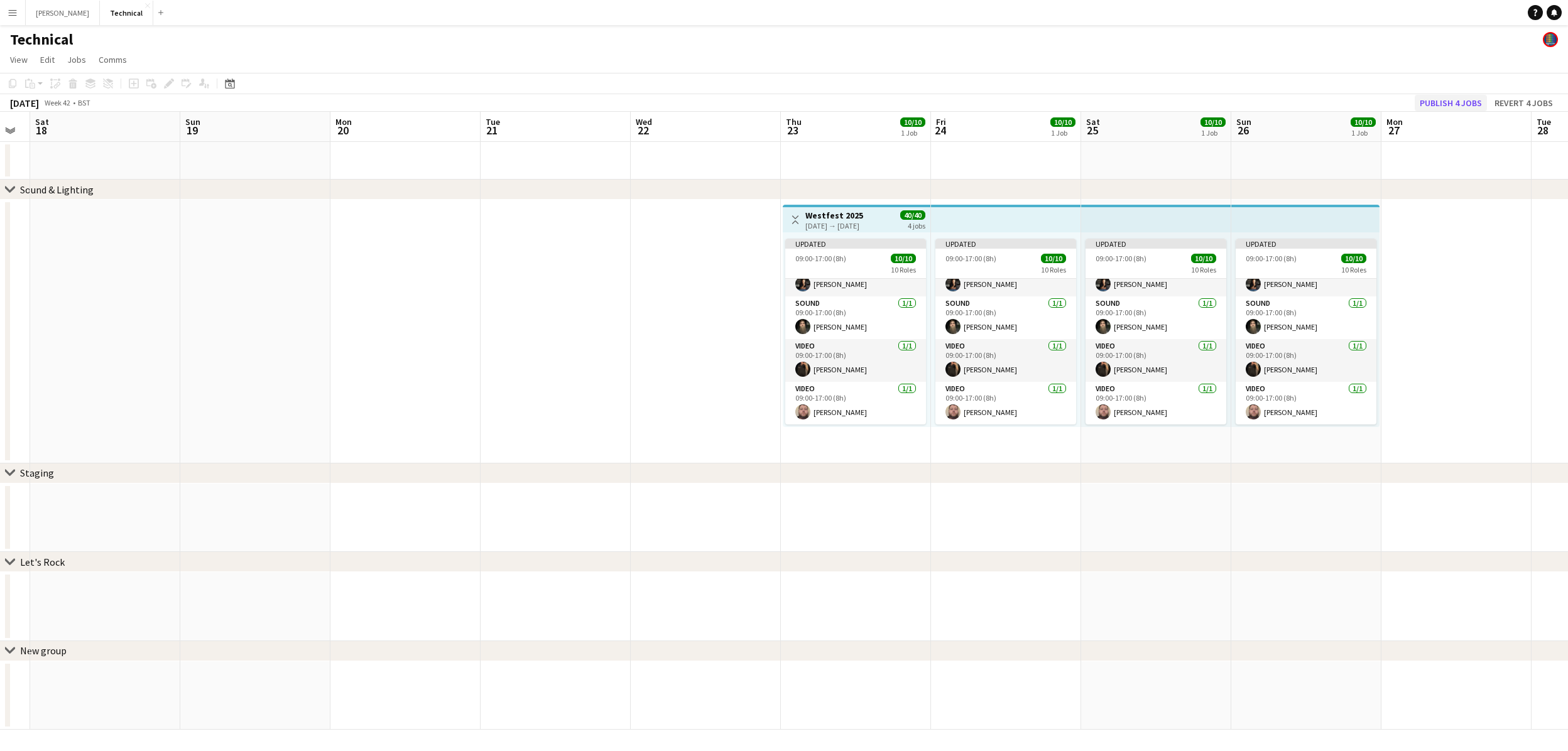
scroll to position [0, 0]
click at [1463, 102] on button "Publish 4 jobs" at bounding box center [1451, 103] width 72 height 16
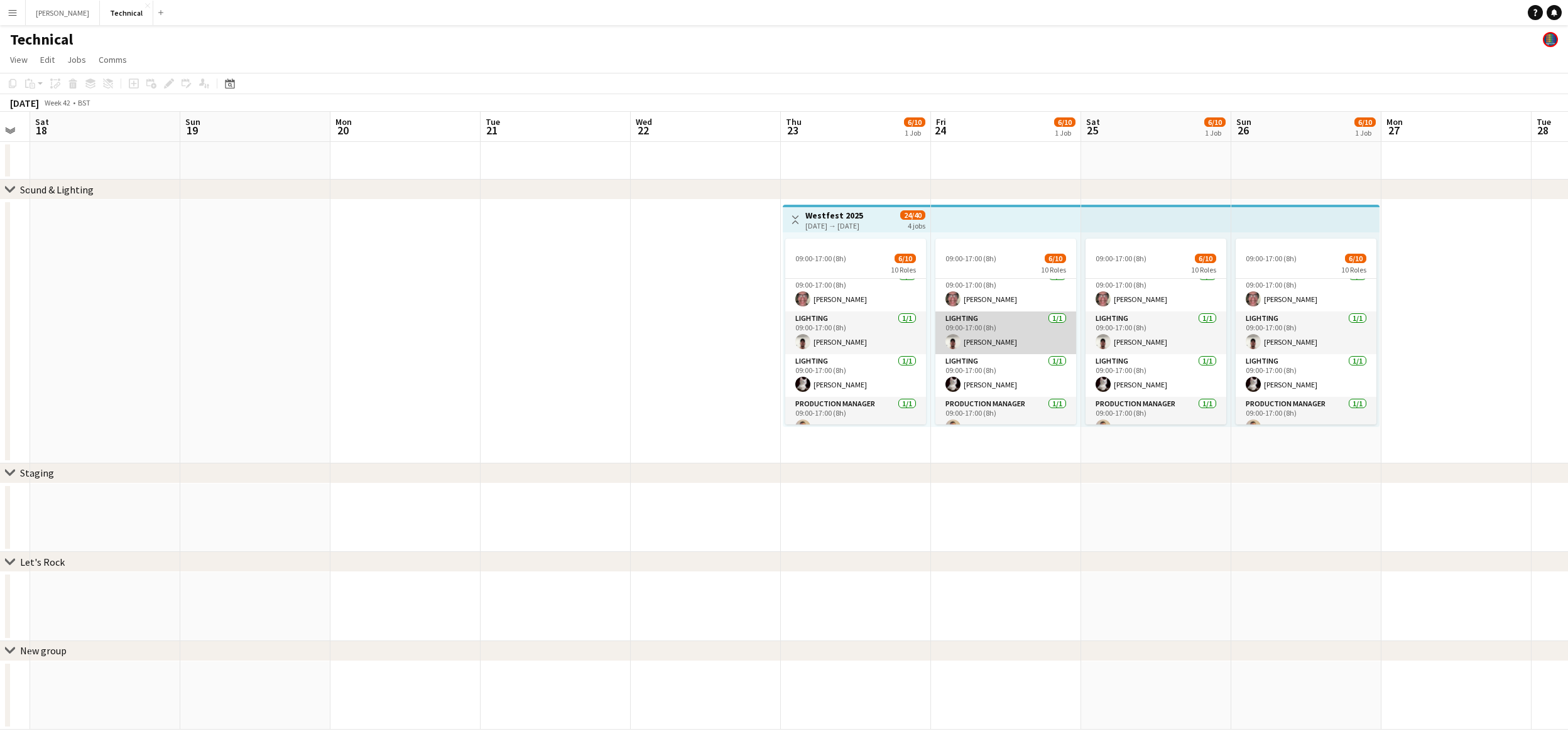
scroll to position [103, 0]
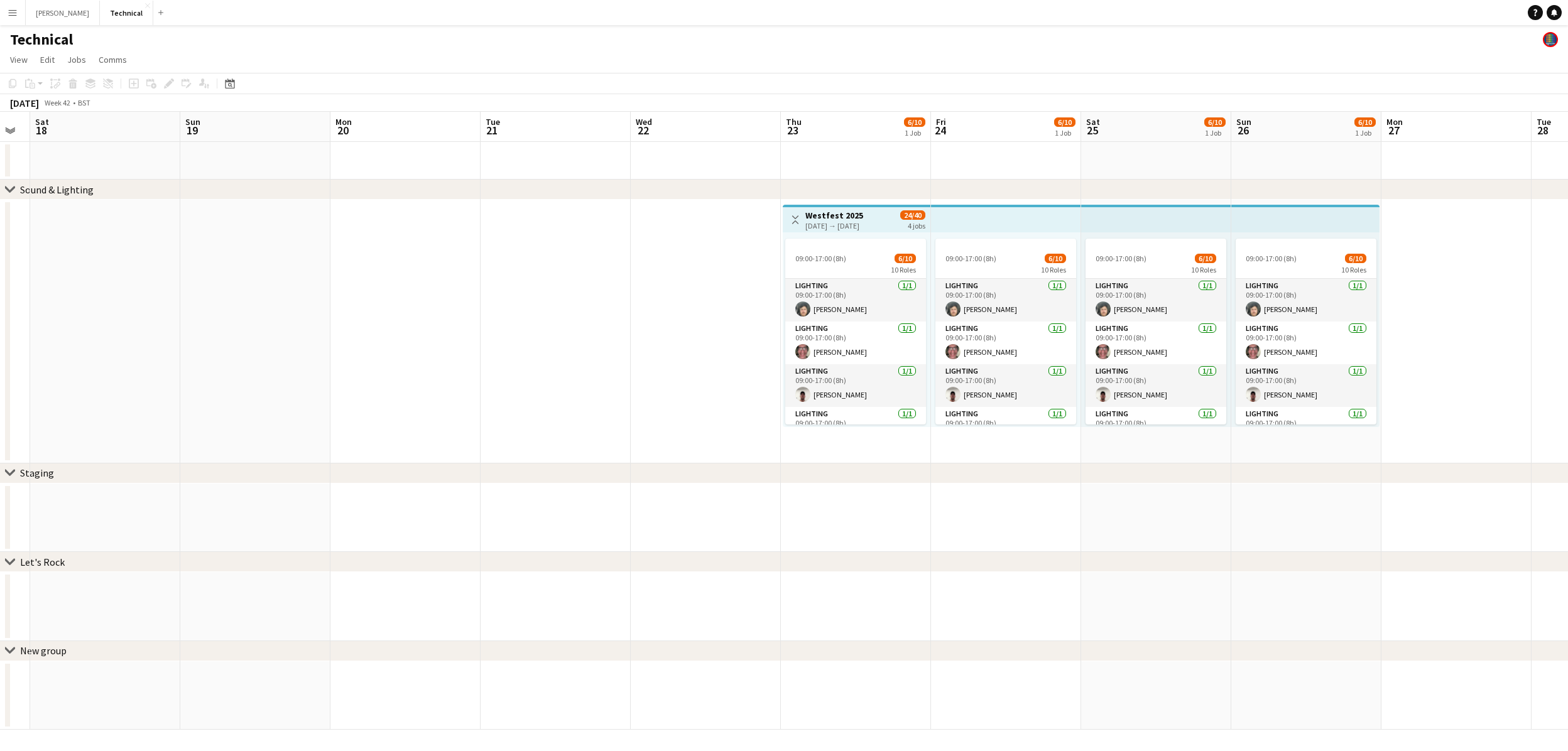
click at [896, 453] on app-date-cell "Toggle View Westfest 2025 [DATE] → [DATE] 24/40 4 jobs 09:00-17:00 (8h) 6/10 10…" at bounding box center [856, 331] width 150 height 264
click at [134, 83] on icon "Add job" at bounding box center [134, 83] width 10 height 10
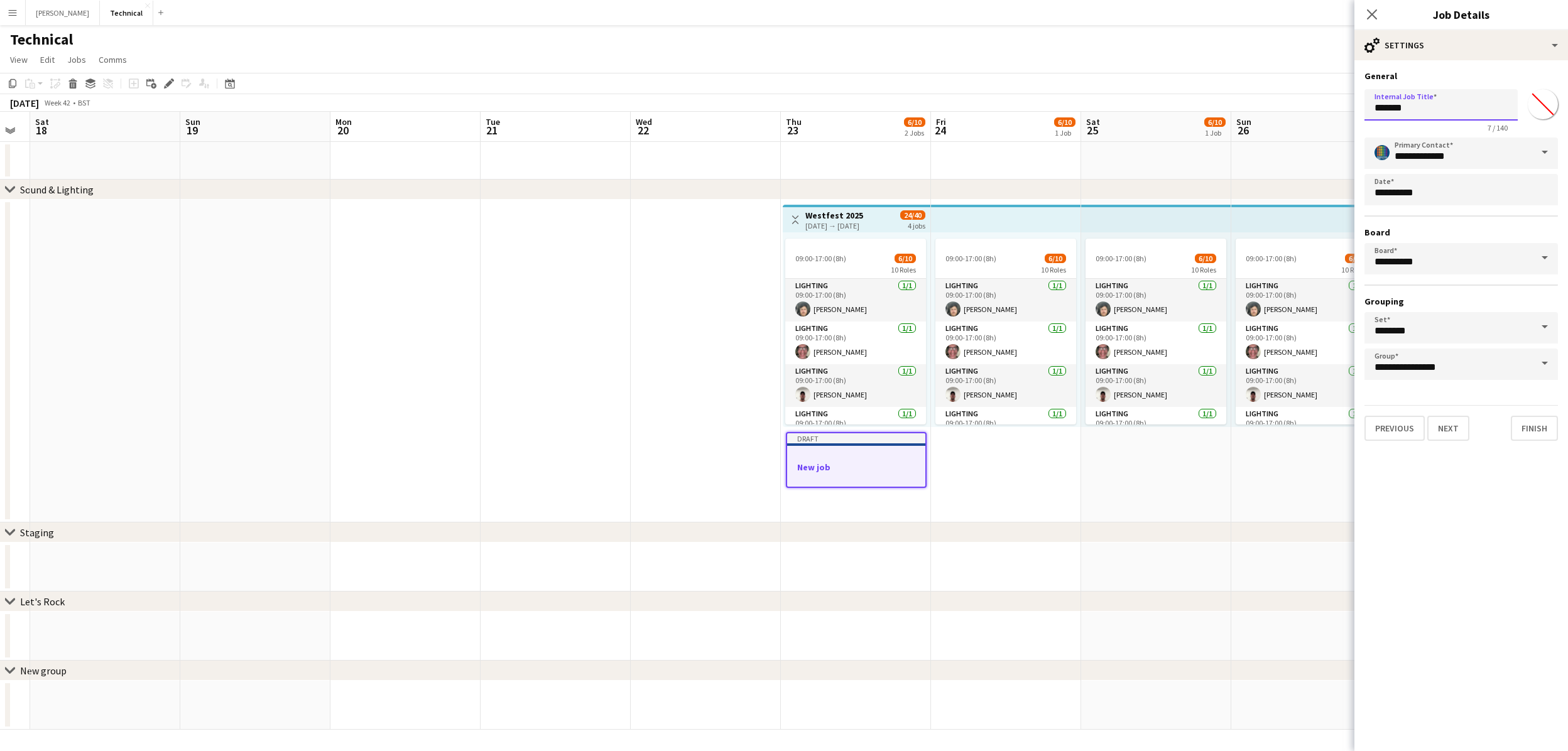
drag, startPoint x: 1447, startPoint y: 118, endPoint x: 1314, endPoint y: 109, distance: 133.3
click at [1314, 109] on body "Menu Boards Boards Boards All jobs Status Workforce Workforce My Workforce Recr…" at bounding box center [784, 375] width 1568 height 751
type input "**********"
click at [1451, 427] on button "Next" at bounding box center [1448, 428] width 42 height 25
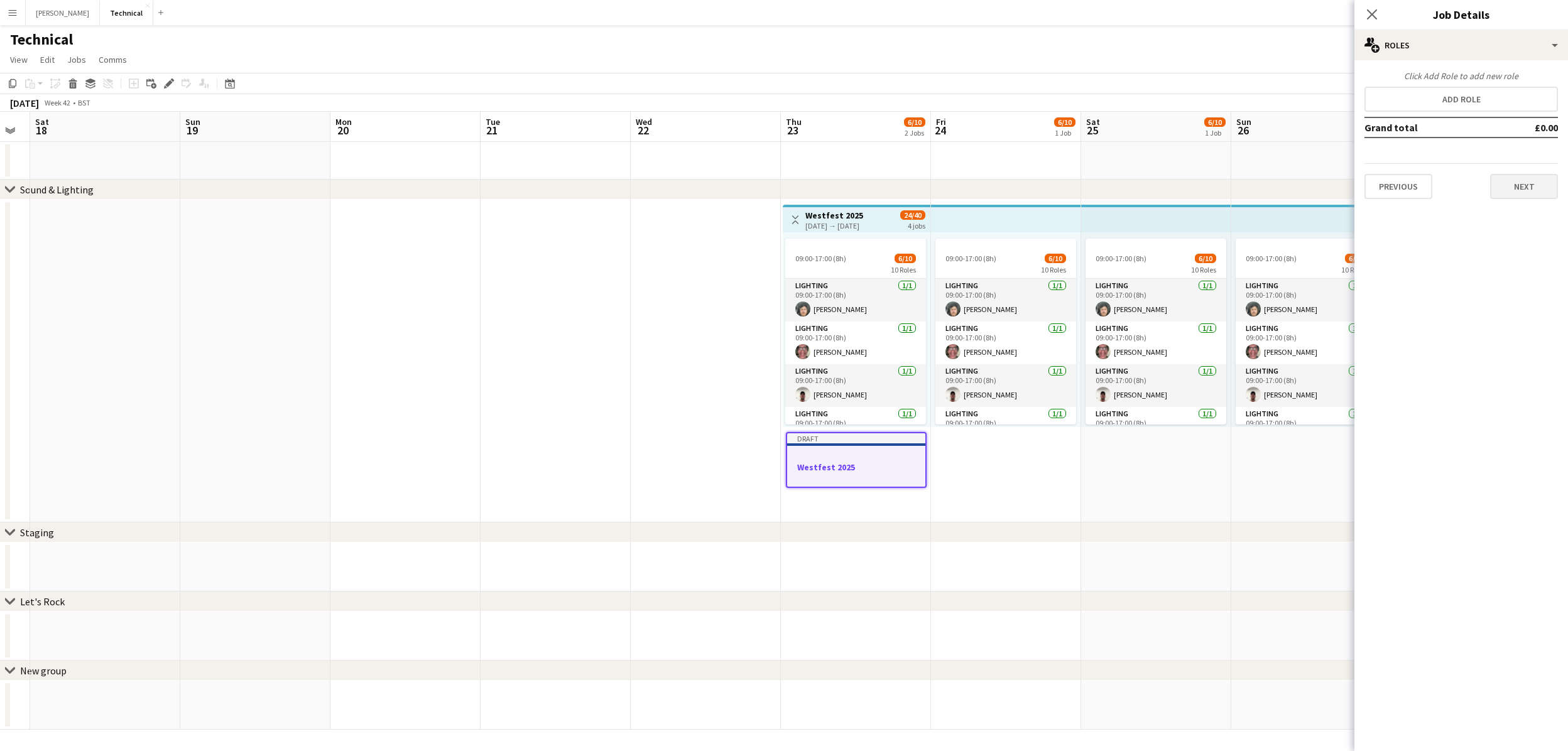
click at [1523, 187] on button "Next" at bounding box center [1523, 186] width 67 height 25
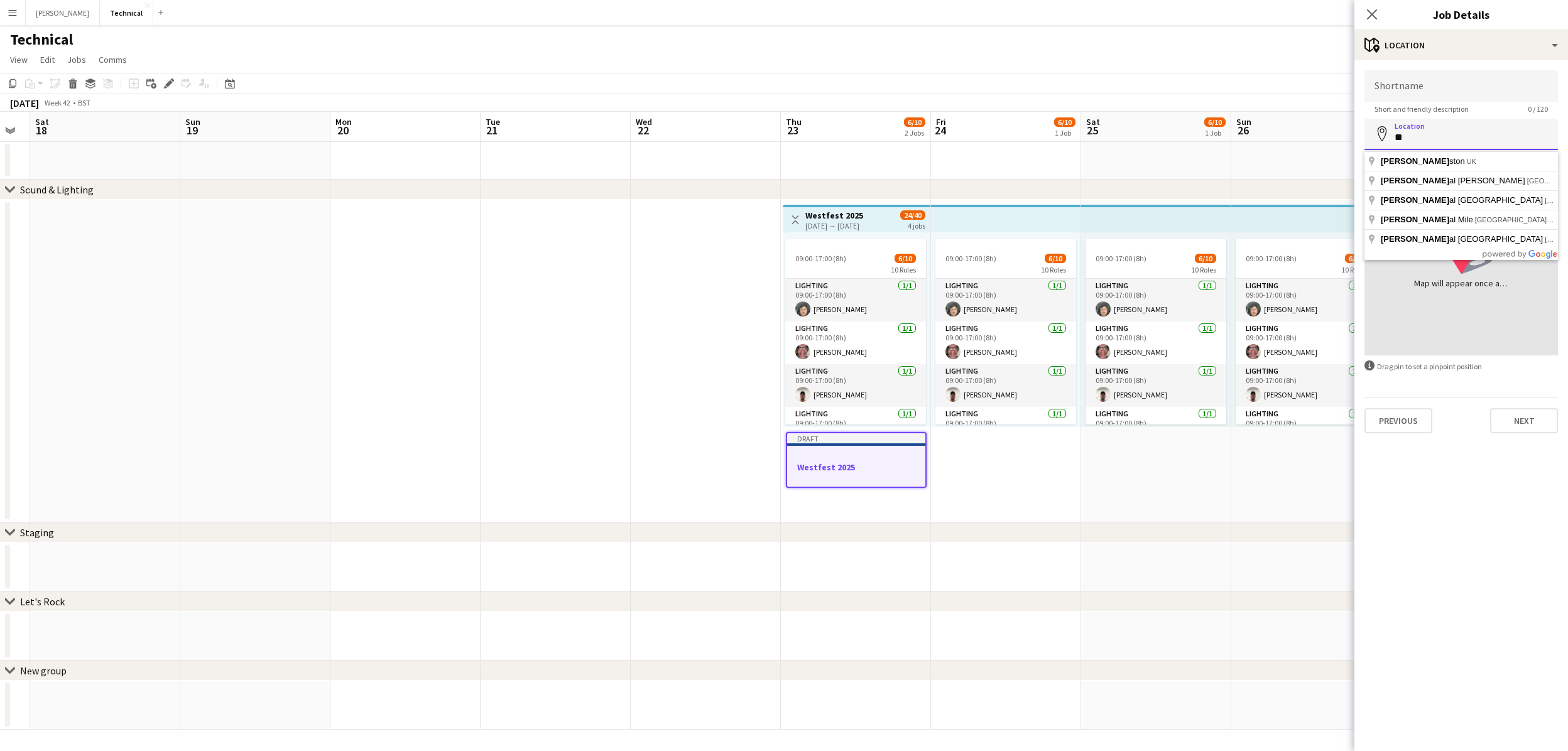
type input "*"
type input "**********"
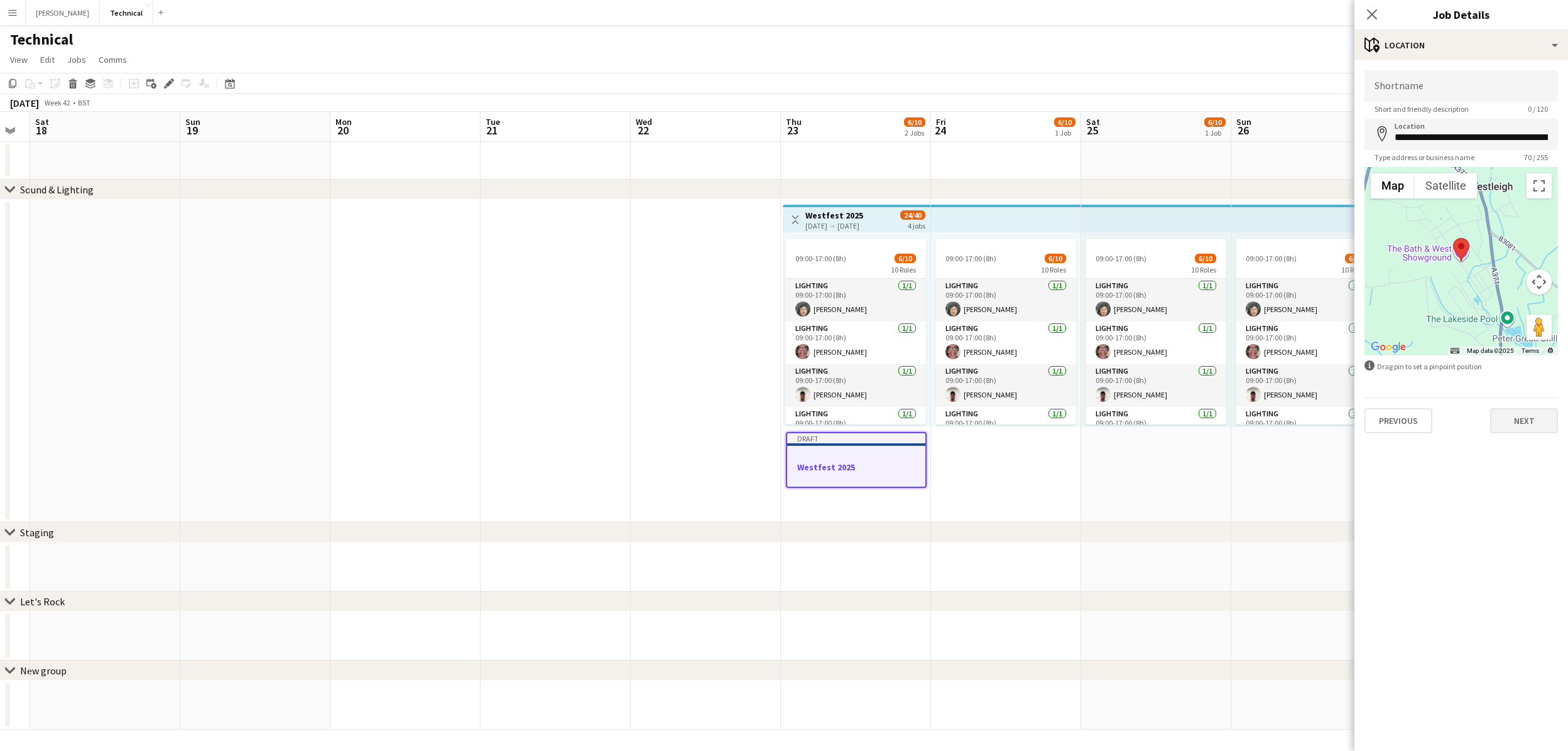
click at [1517, 425] on button "Next" at bounding box center [1523, 421] width 67 height 25
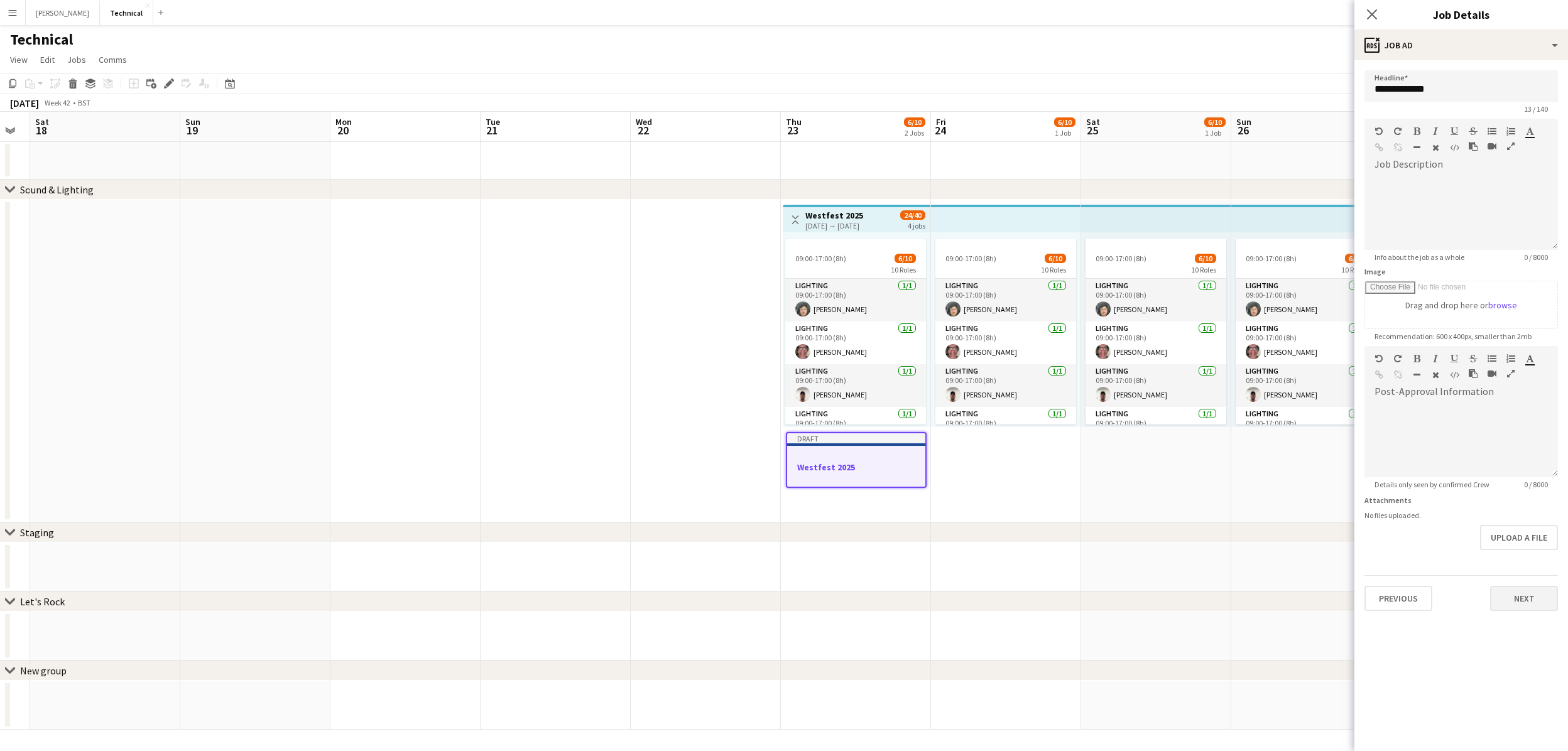
click at [1517, 597] on button "Next" at bounding box center [1523, 598] width 67 height 25
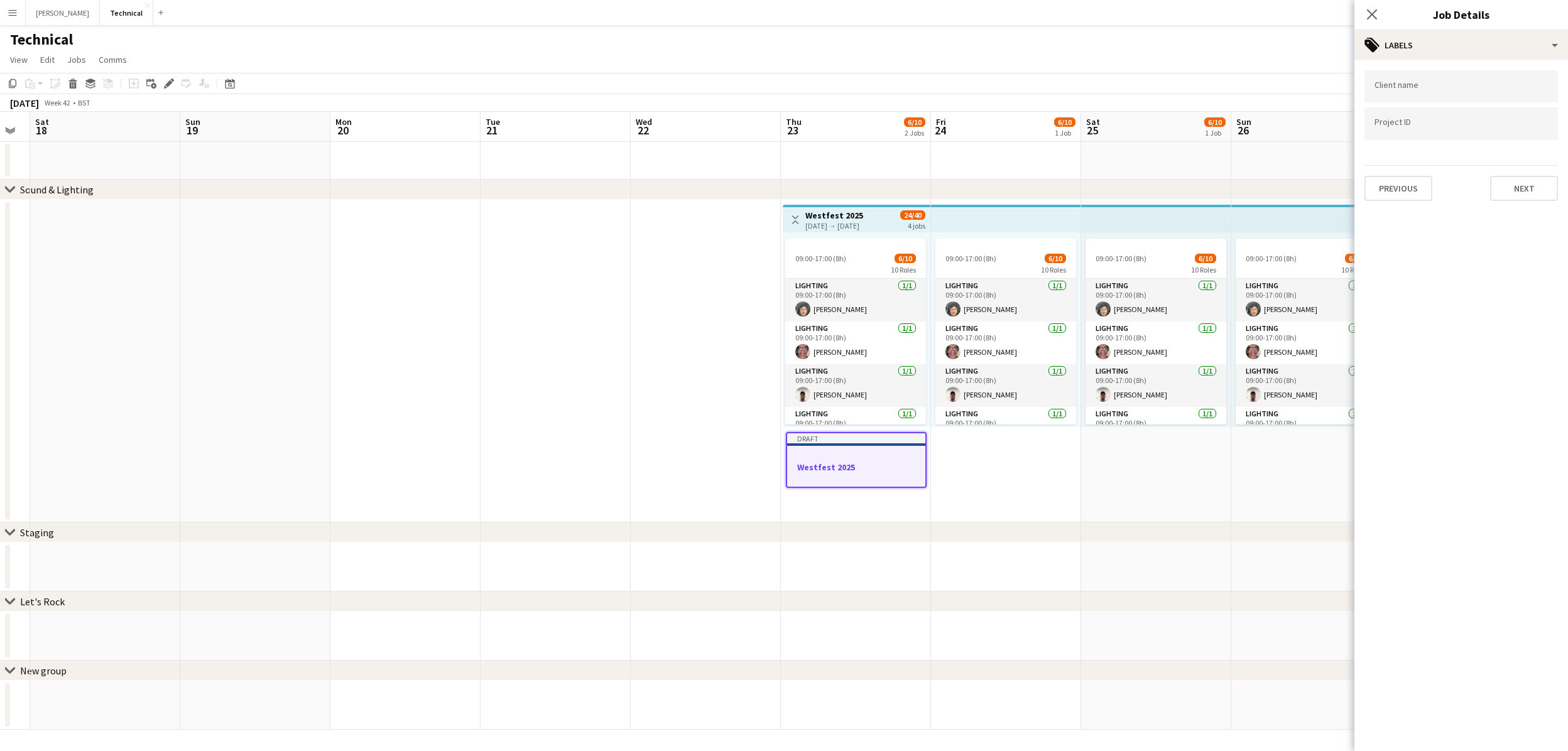
click at [1522, 186] on button "Next" at bounding box center [1523, 189] width 67 height 25
click at [1531, 136] on button "Next" at bounding box center [1523, 130] width 67 height 25
click at [1515, 255] on button "Next" at bounding box center [1523, 261] width 67 height 25
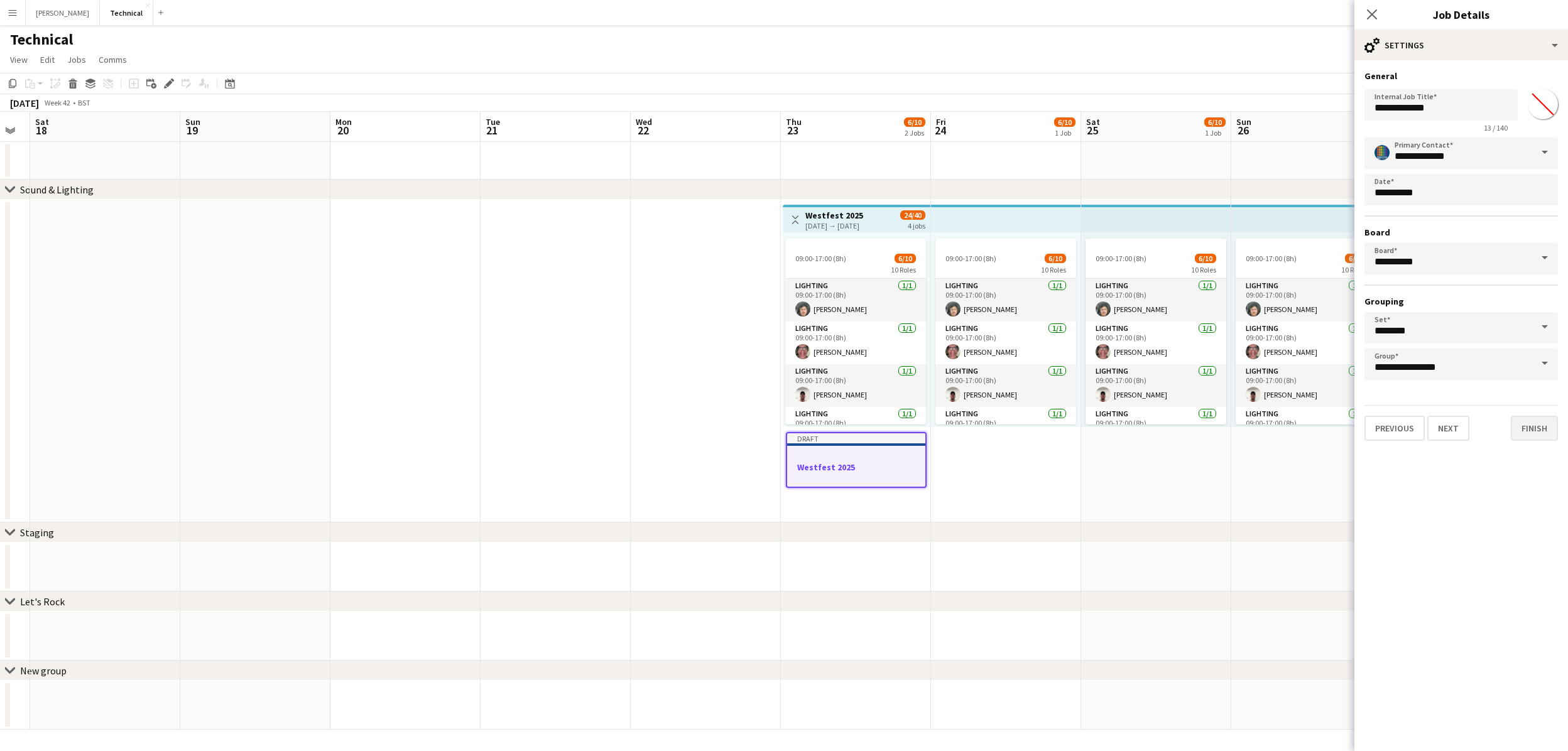
click at [1528, 427] on button "Finish" at bounding box center [1534, 428] width 47 height 25
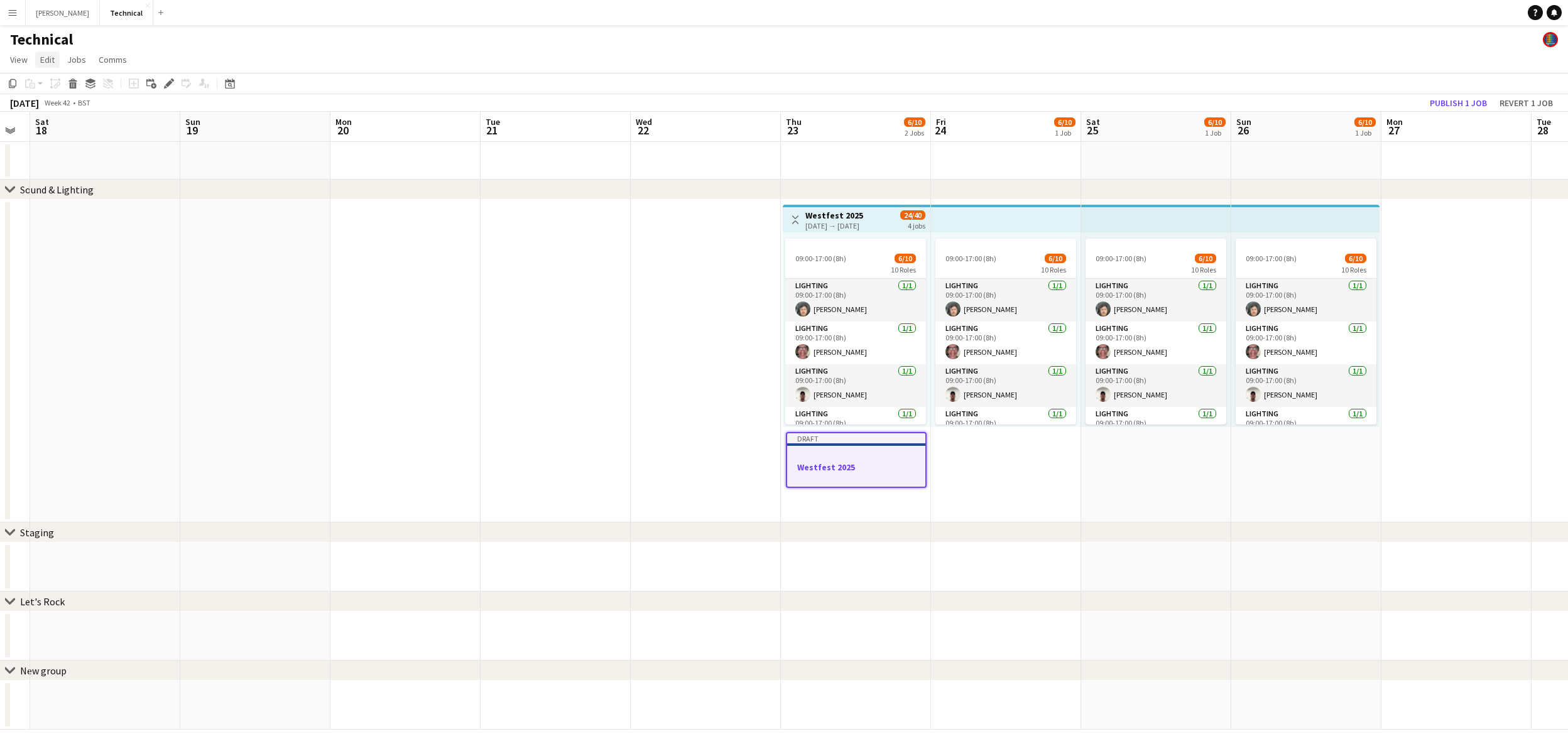
click at [48, 59] on span "Edit" at bounding box center [47, 59] width 14 height 11
click at [61, 89] on span "Copy Command C" at bounding box center [72, 86] width 52 height 12
click at [981, 467] on app-date-cell "09:00-17:00 (8h) 6/10 10 Roles Lighting [DATE] 09:00-17:00 (8h) [PERSON_NAME] L…" at bounding box center [1006, 361] width 150 height 323
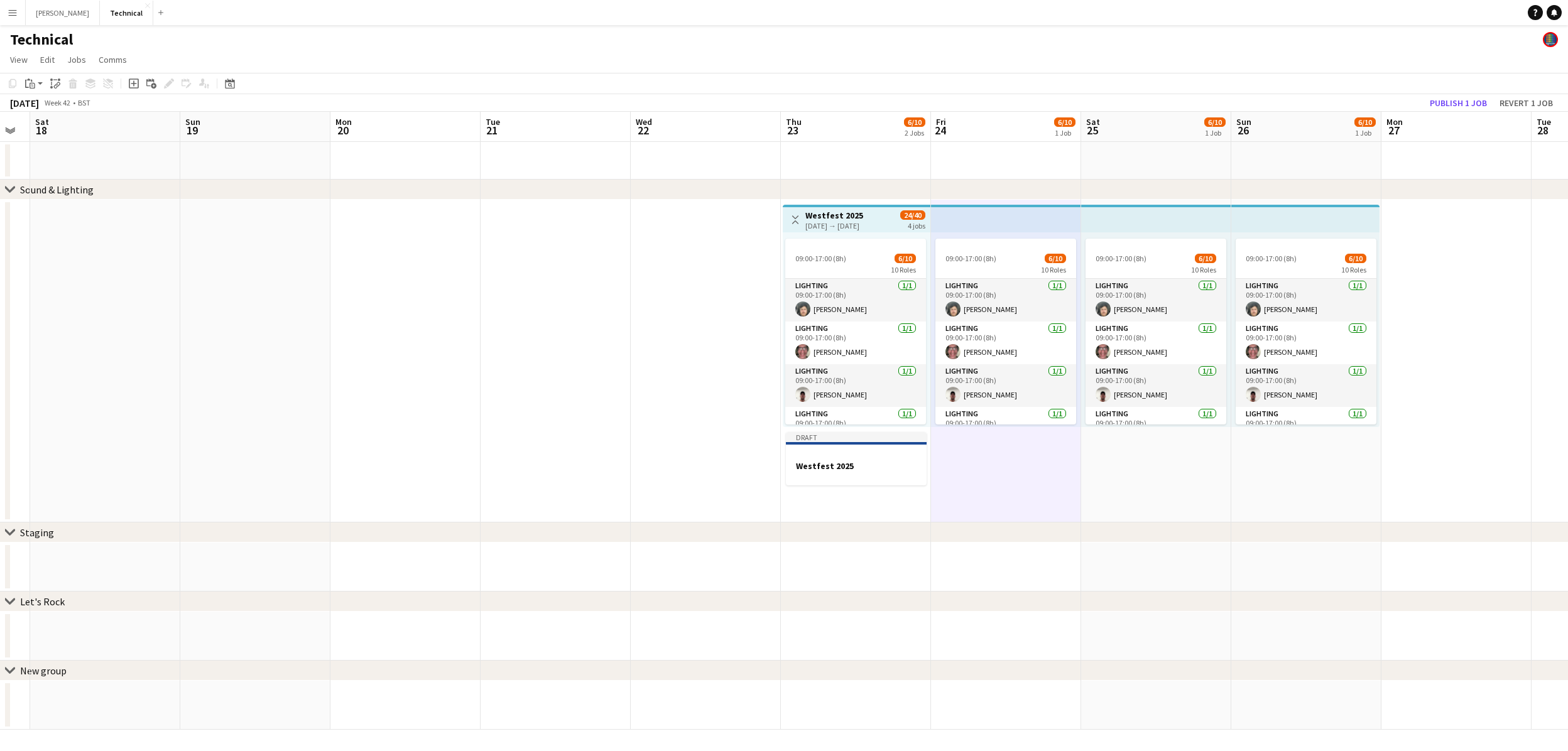
click at [1125, 483] on app-date-cell "09:00-17:00 (8h) 6/10 10 Roles Lighting [DATE] 09:00-17:00 (8h) [PERSON_NAME] L…" at bounding box center [1156, 361] width 150 height 323
click at [56, 88] on icon "Paste linked Job" at bounding box center [56, 83] width 10 height 10
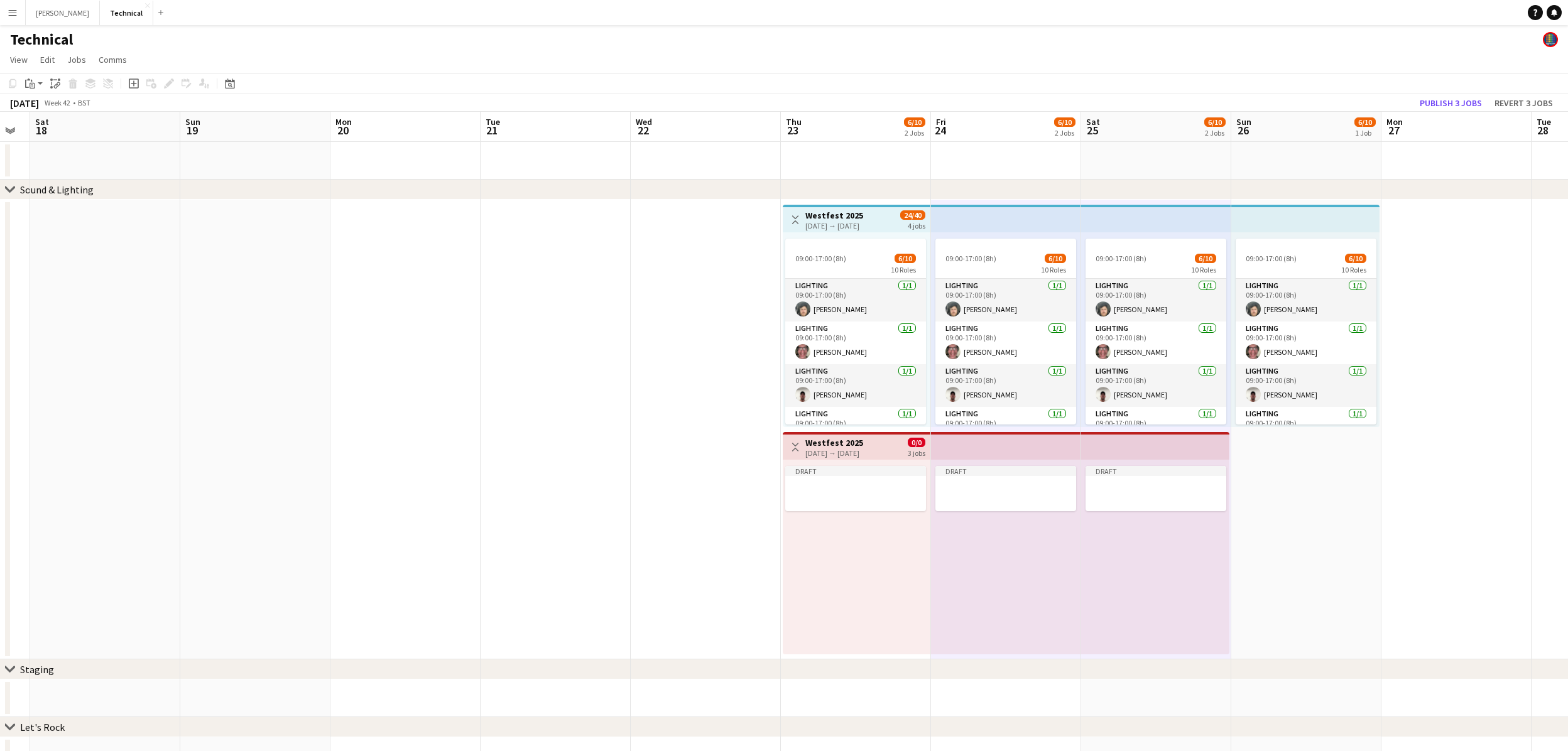
scroll to position [40, 0]
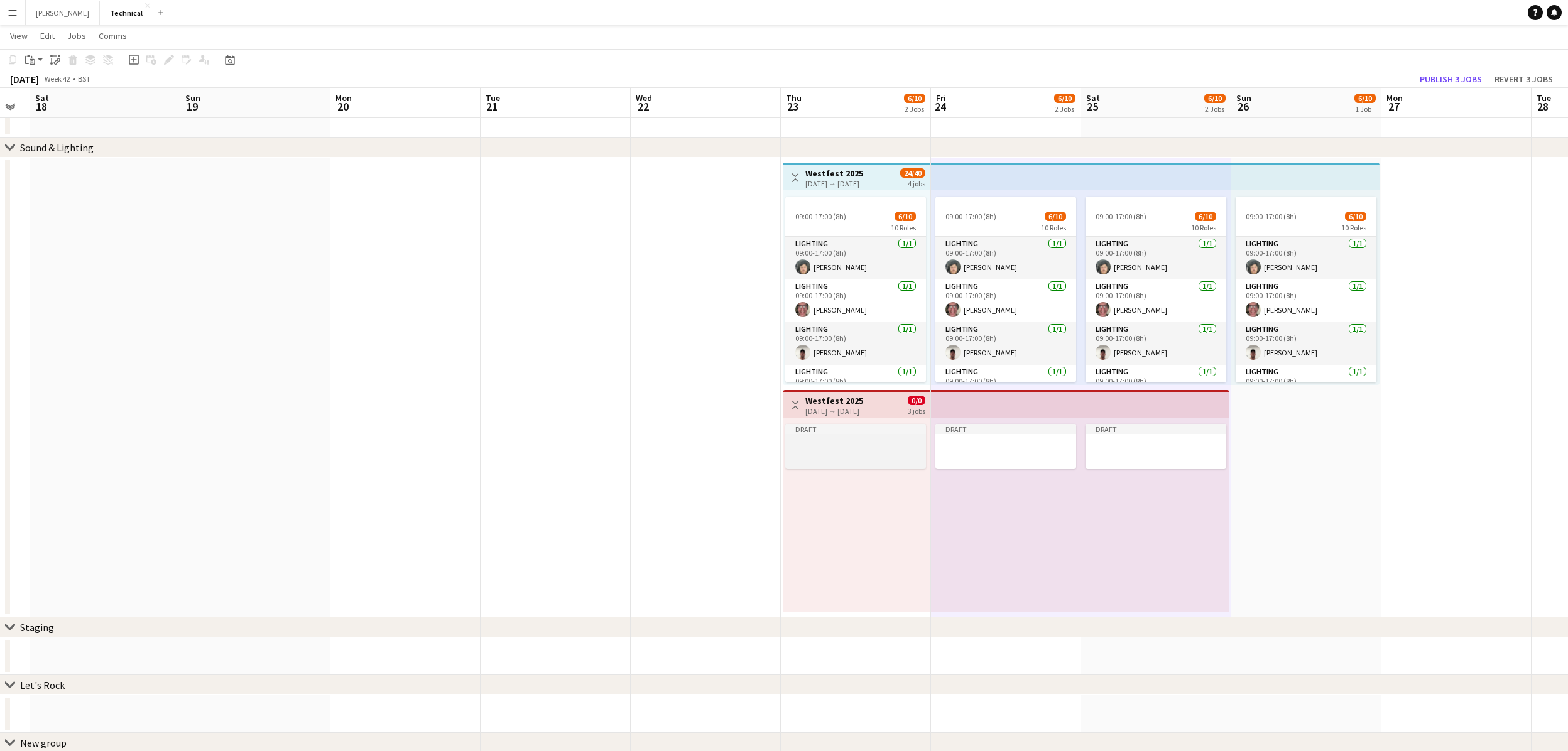
click at [855, 455] on div at bounding box center [855, 455] width 141 height 10
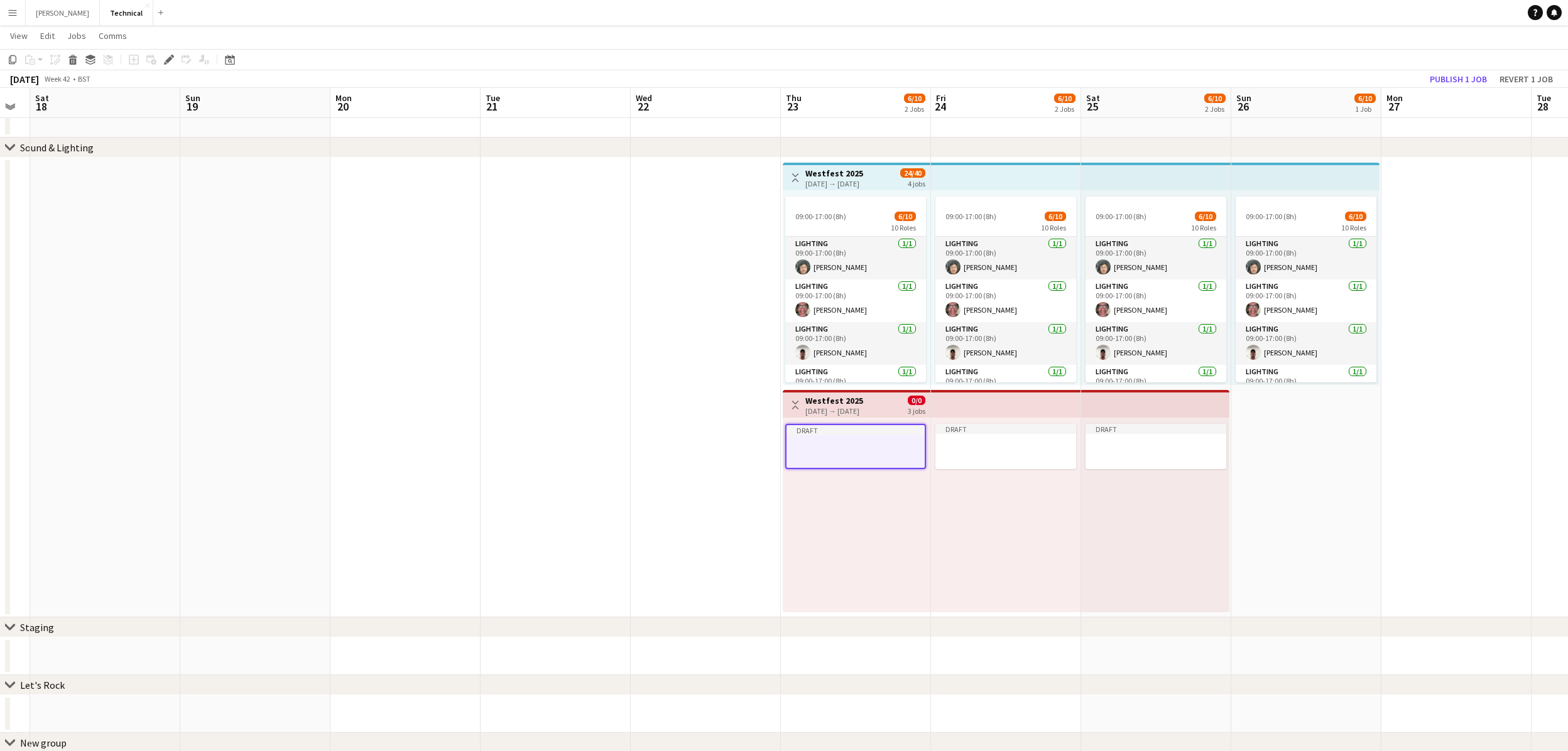
click at [838, 406] on div "[DATE] → [DATE]" at bounding box center [834, 410] width 58 height 9
click at [863, 400] on h3 "Westfest 2025" at bounding box center [834, 400] width 58 height 11
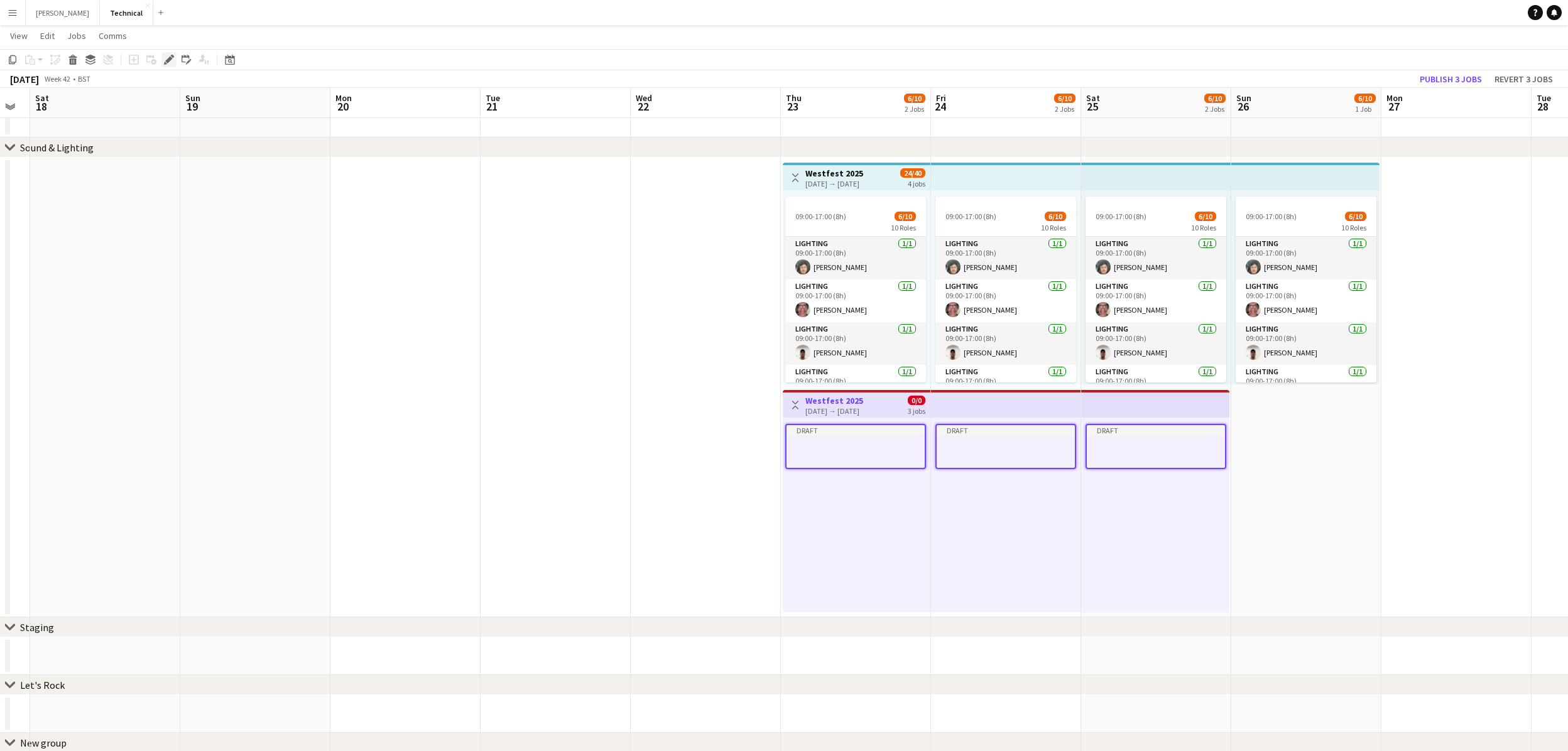
click at [164, 60] on icon "Edit" at bounding box center [169, 60] width 10 height 10
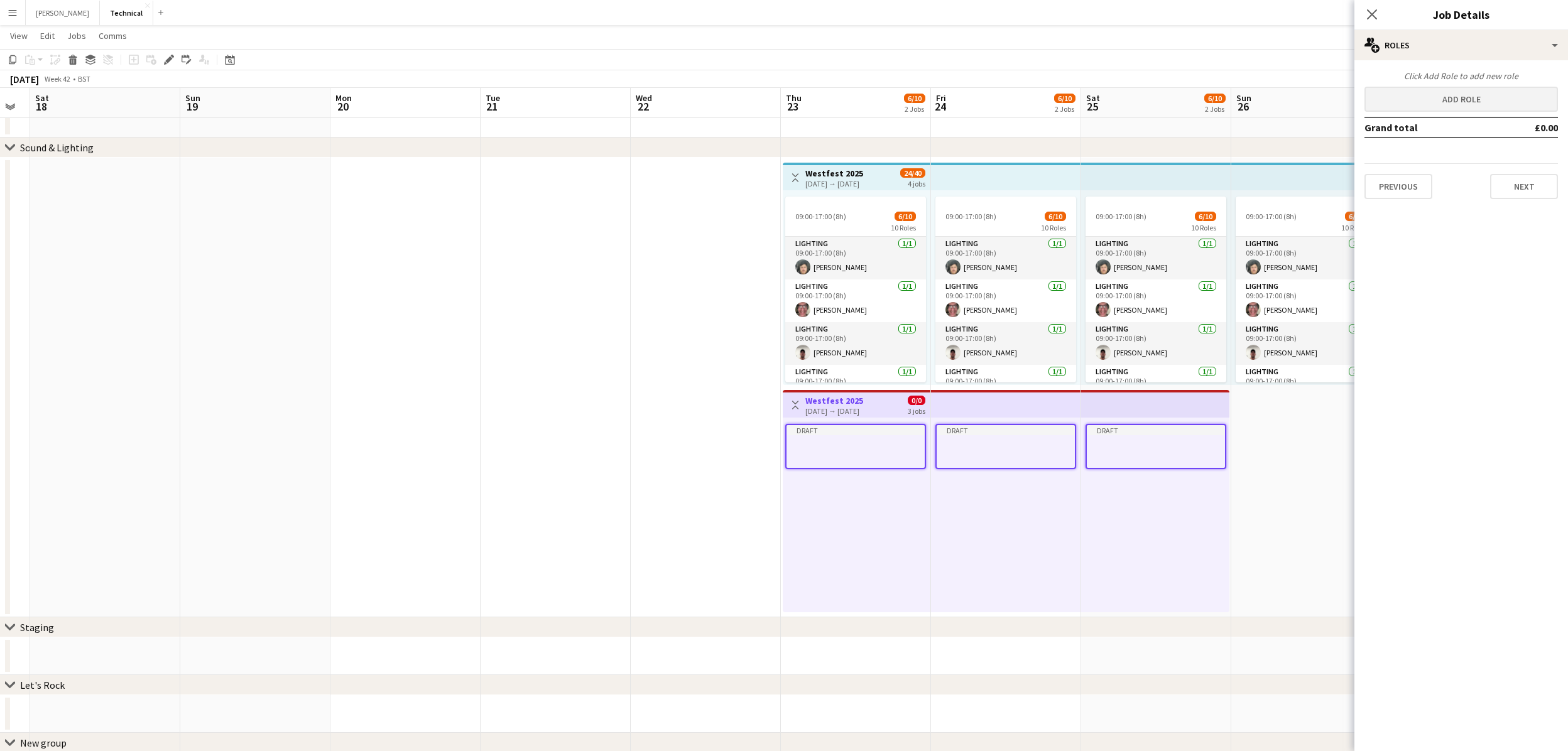
click at [1483, 105] on button "Add role" at bounding box center [1461, 99] width 194 height 25
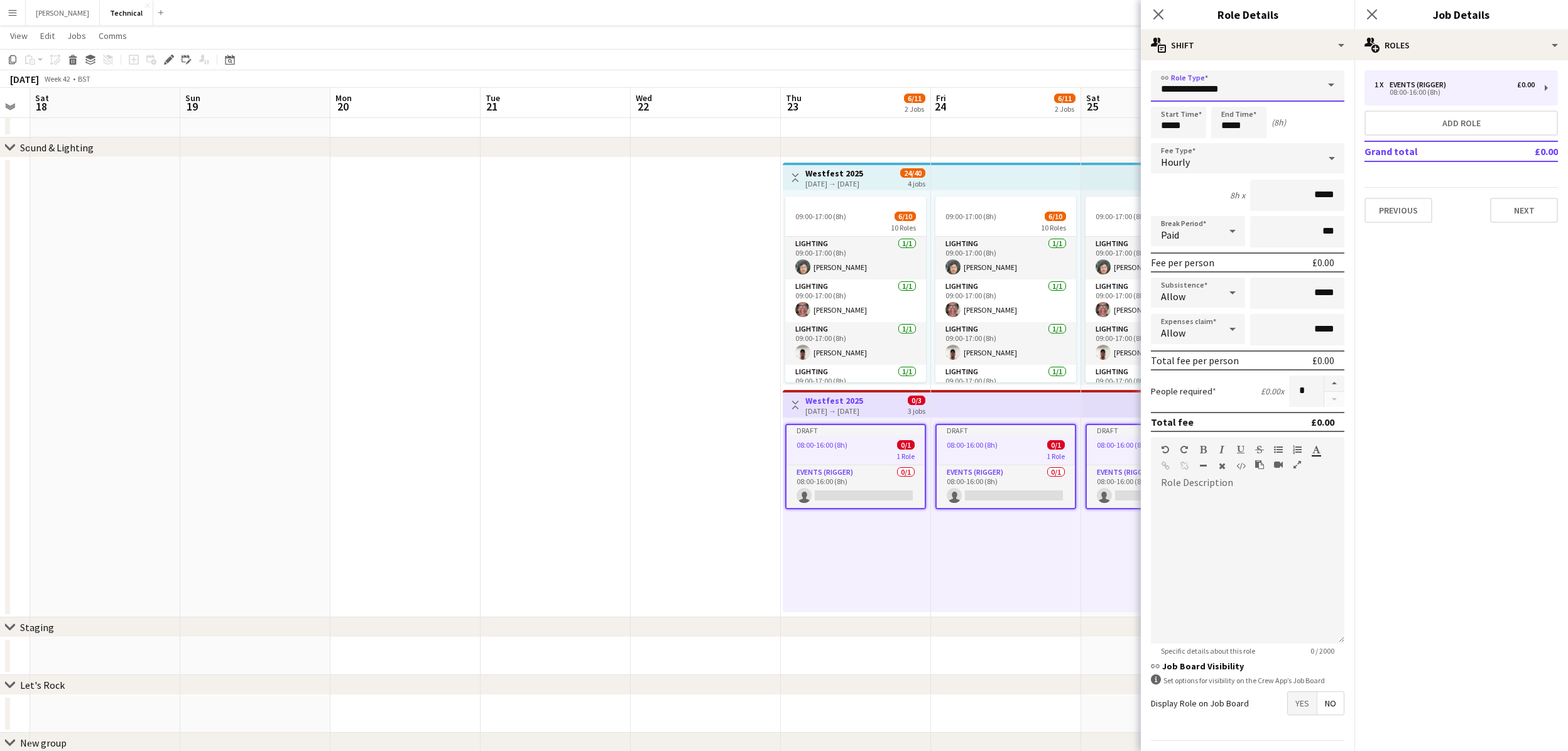
drag, startPoint x: 1233, startPoint y: 85, endPoint x: 1153, endPoint y: 88, distance: 80.1
click at [1153, 88] on input "**********" at bounding box center [1248, 85] width 194 height 31
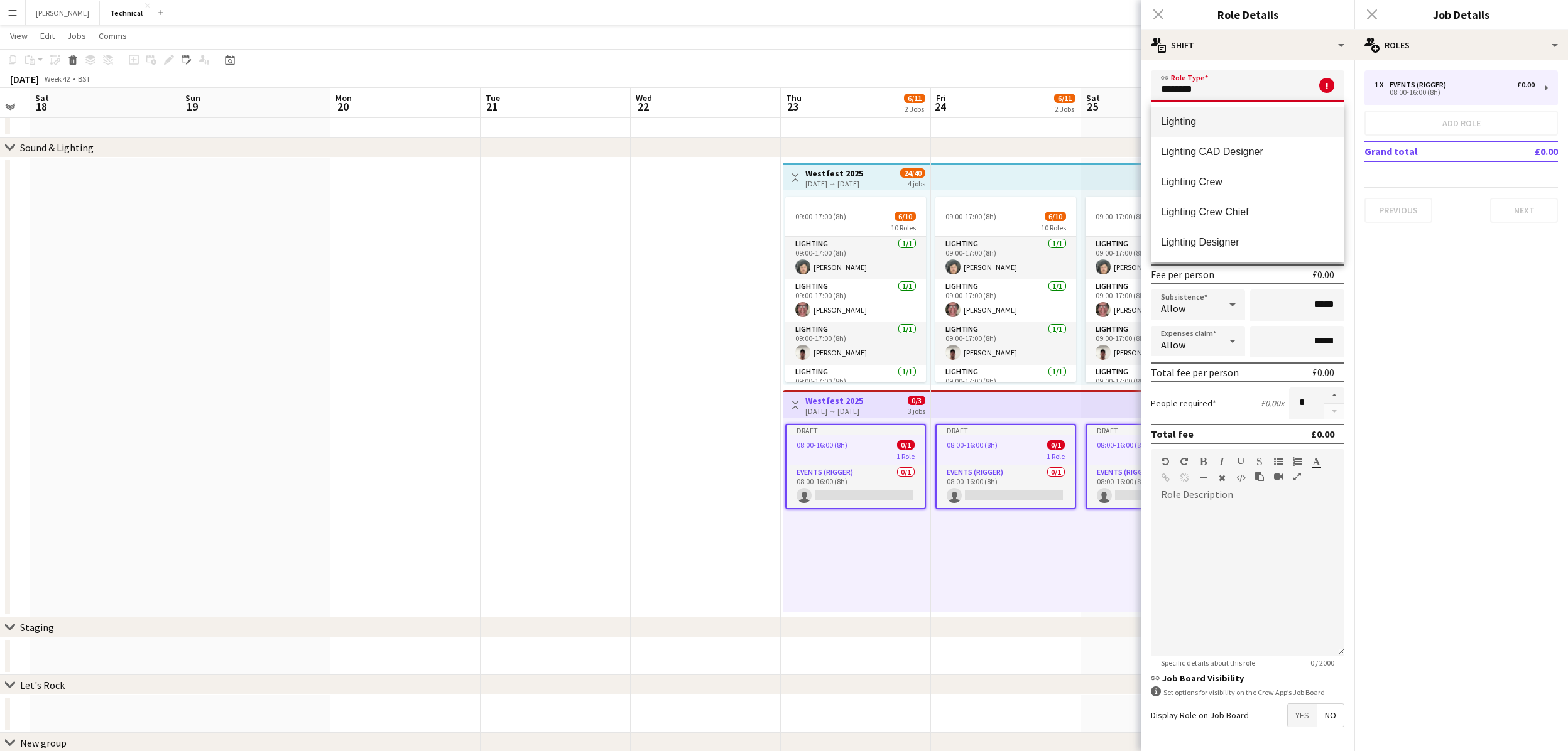
type input "********"
click at [1209, 130] on mat-option "Lighting" at bounding box center [1248, 122] width 194 height 30
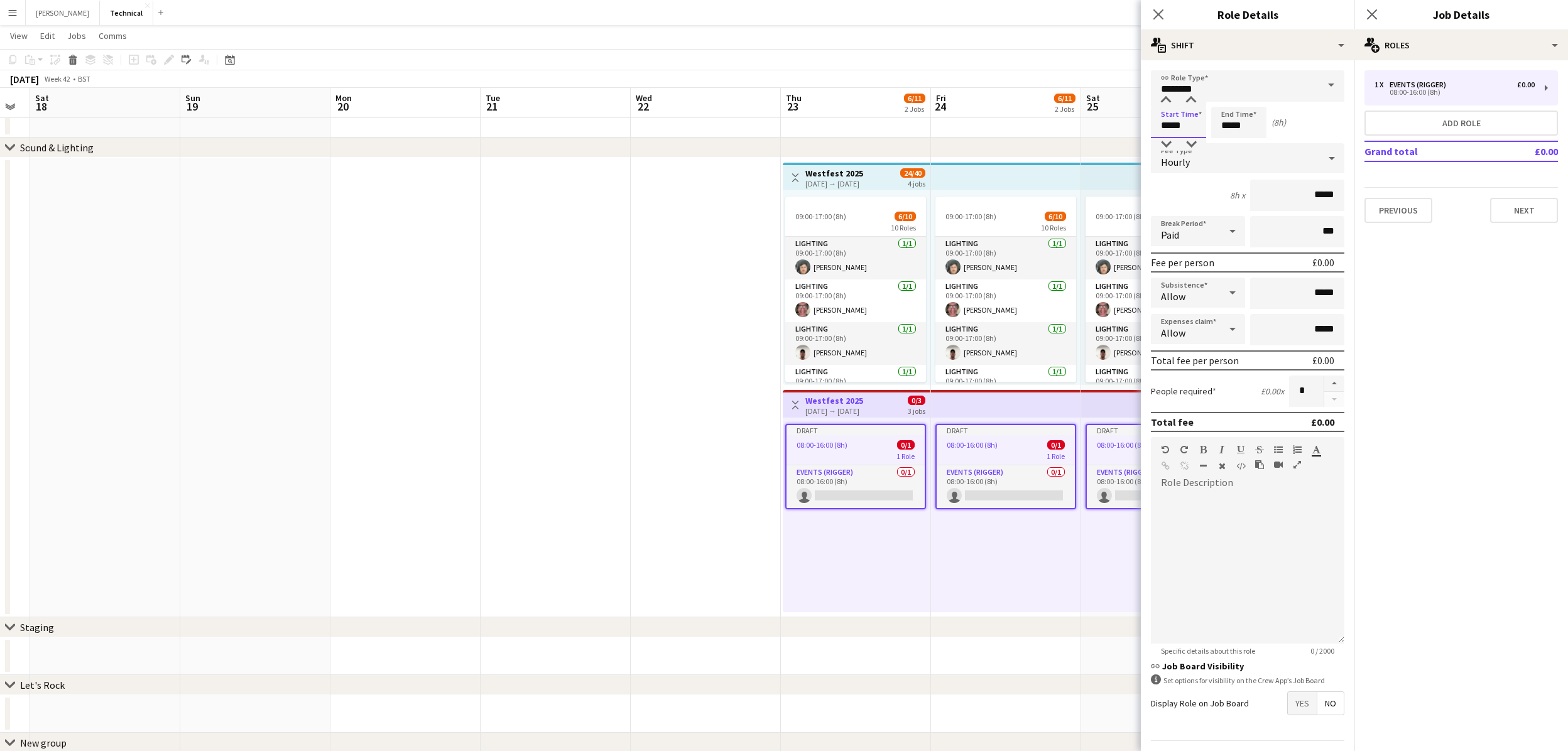
drag, startPoint x: 1181, startPoint y: 127, endPoint x: 1142, endPoint y: 124, distance: 39.1
click at [1142, 124] on form "link Role Type ******** Start Time ***** End Time ***** (8h) Fee Type Hourly 8h…" at bounding box center [1247, 427] width 213 height 716
type input "*****"
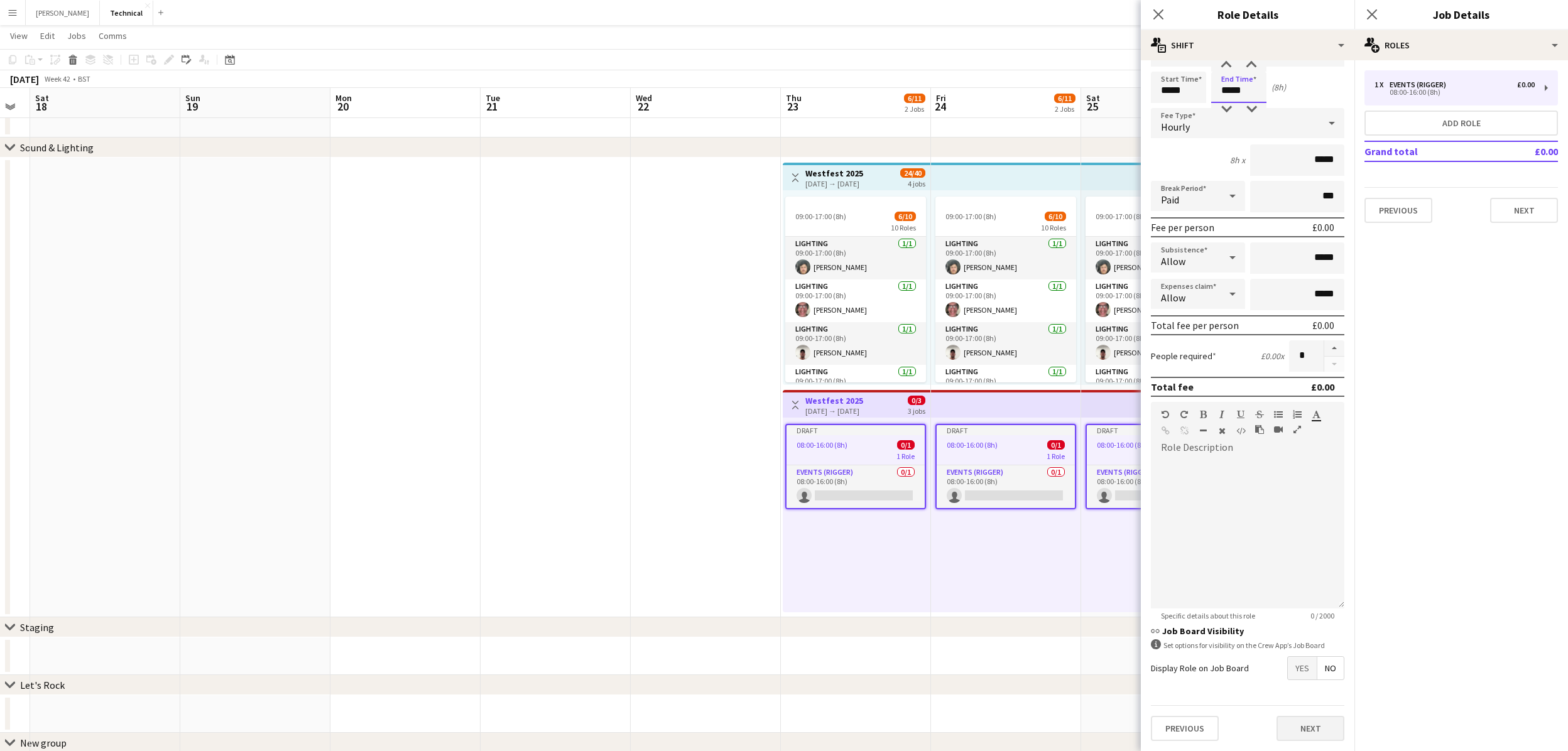
scroll to position [34, 0]
click at [1305, 732] on button "Next" at bounding box center [1310, 730] width 67 height 25
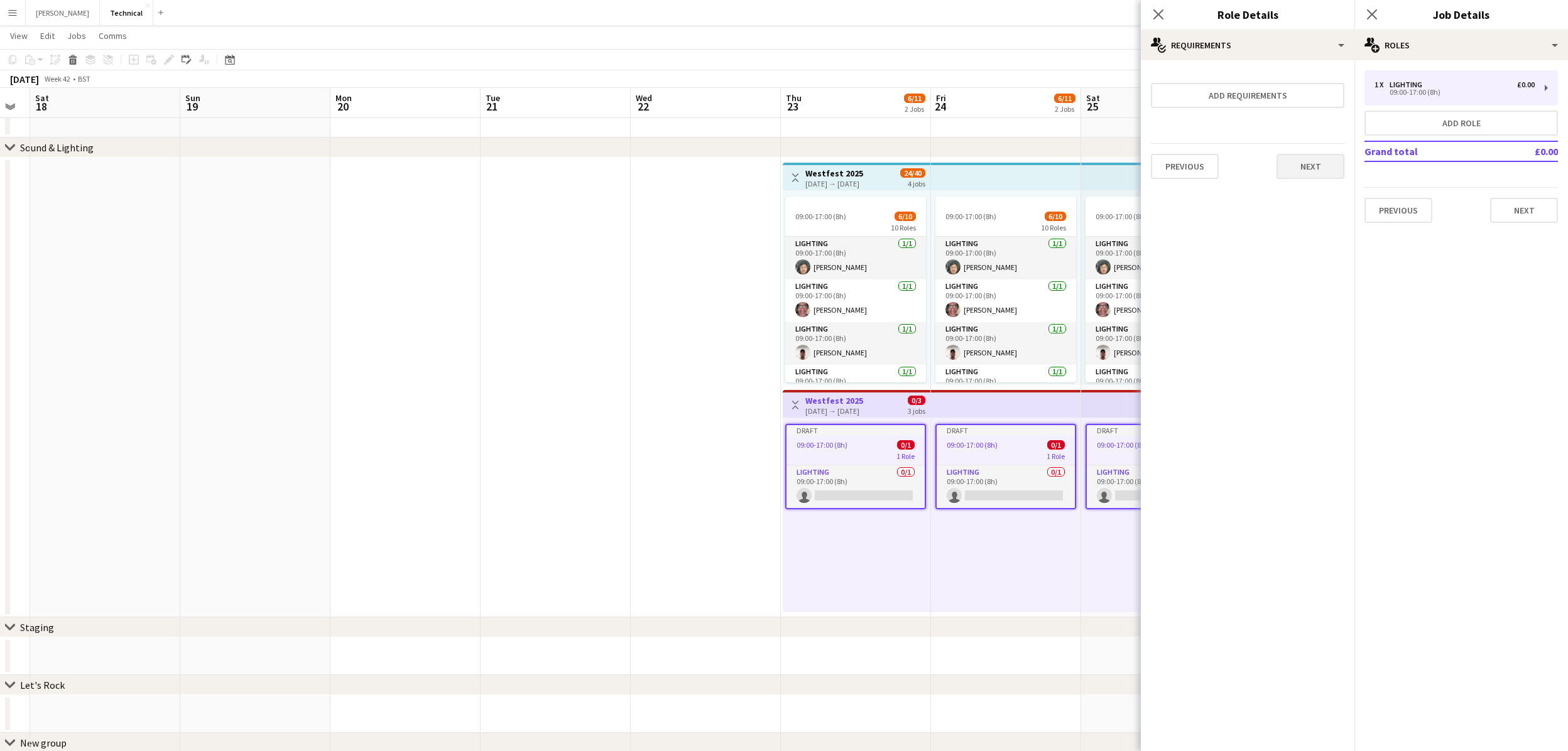
click at [1291, 169] on button "Next" at bounding box center [1310, 167] width 67 height 25
click at [1325, 168] on button "Finish" at bounding box center [1321, 169] width 47 height 25
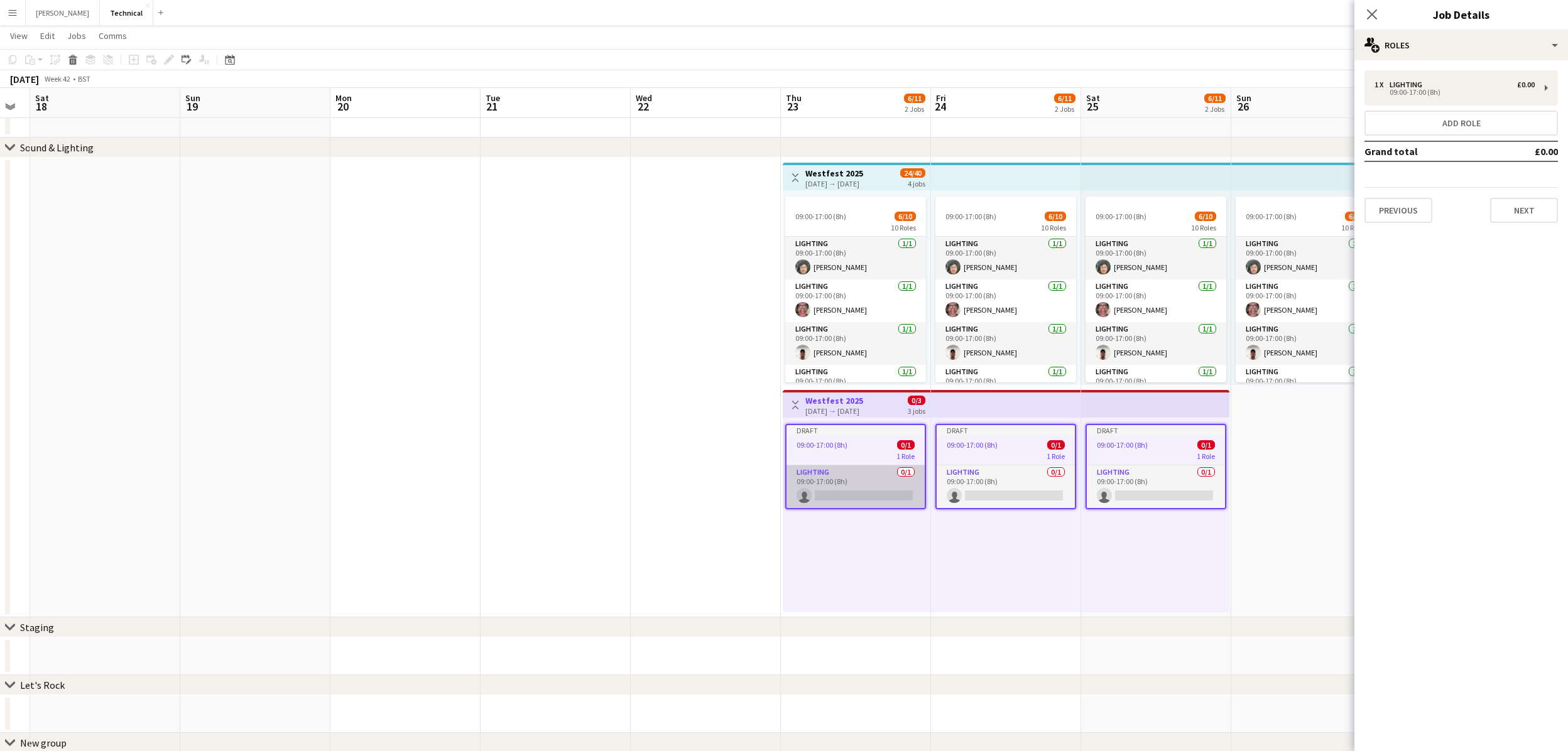
click at [890, 477] on app-card-role "Lighting 0/1 09:00-17:00 (8h) single-neutral-actions" at bounding box center [856, 486] width 138 height 43
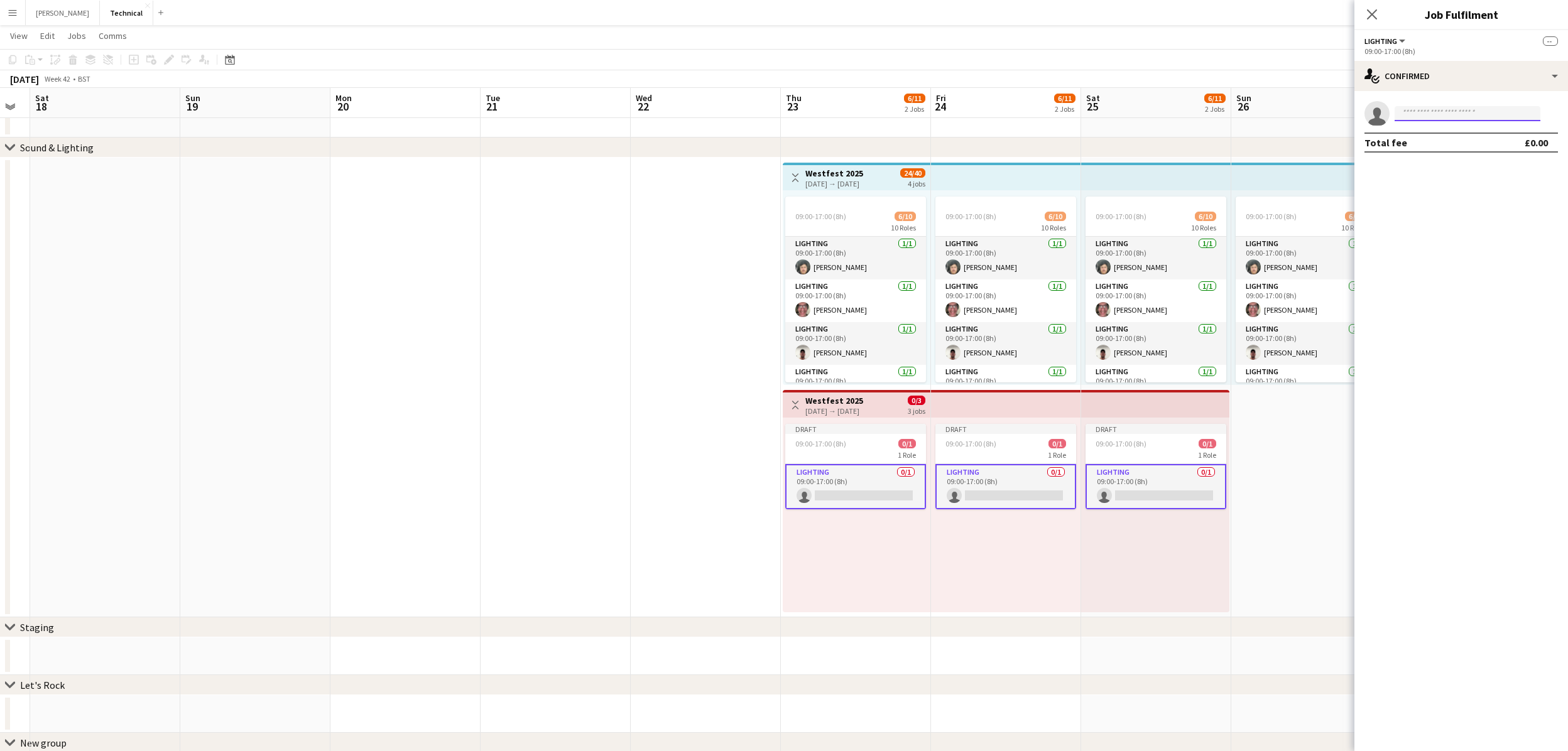
click at [1425, 114] on input at bounding box center [1467, 114] width 146 height 15
type input "****"
drag, startPoint x: 1450, startPoint y: 137, endPoint x: 1458, endPoint y: 144, distance: 10.6
click at [1458, 144] on span "[EMAIL_ADDRESS][DOMAIN_NAME]" at bounding box center [1467, 142] width 126 height 10
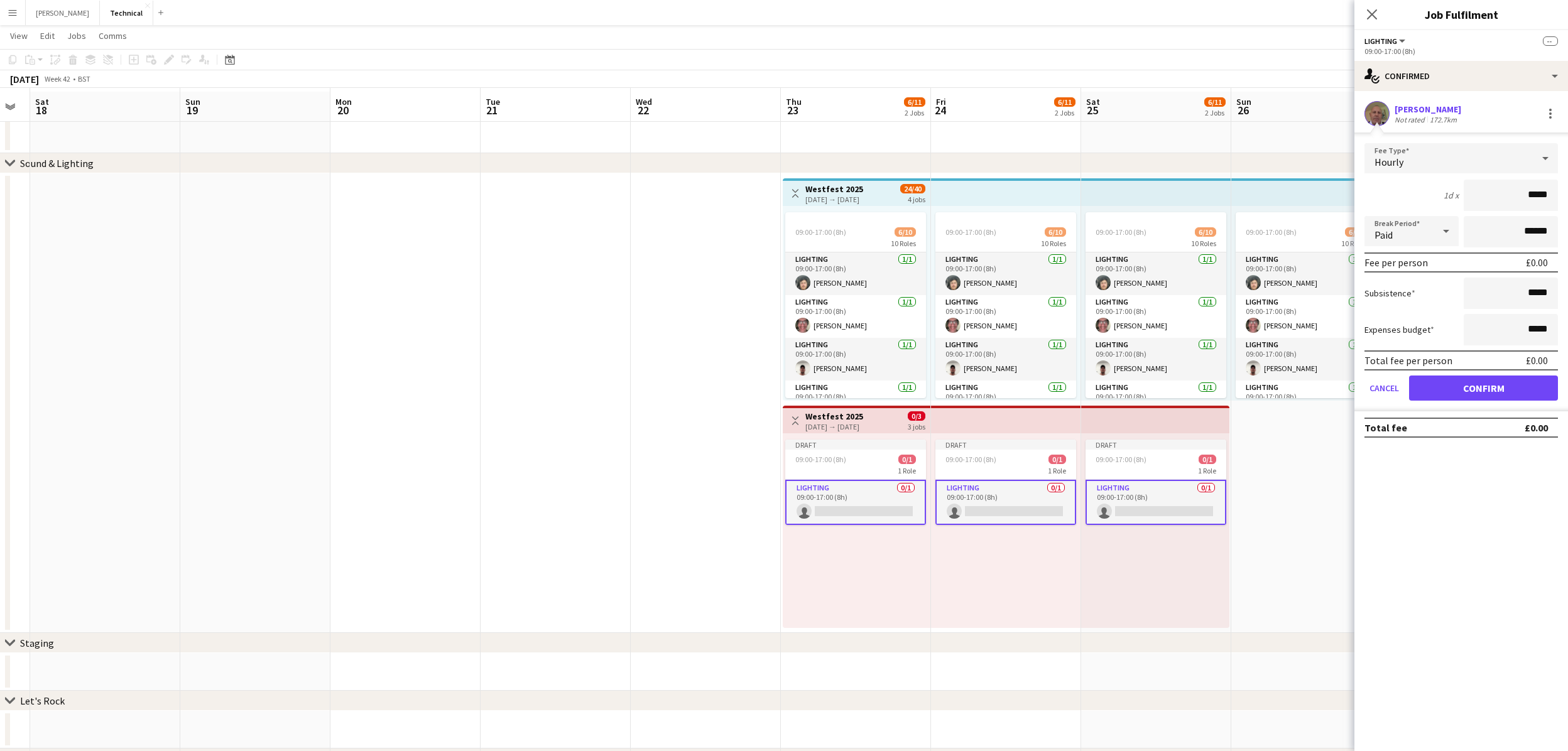
click at [1470, 395] on button "Confirm" at bounding box center [1483, 389] width 149 height 25
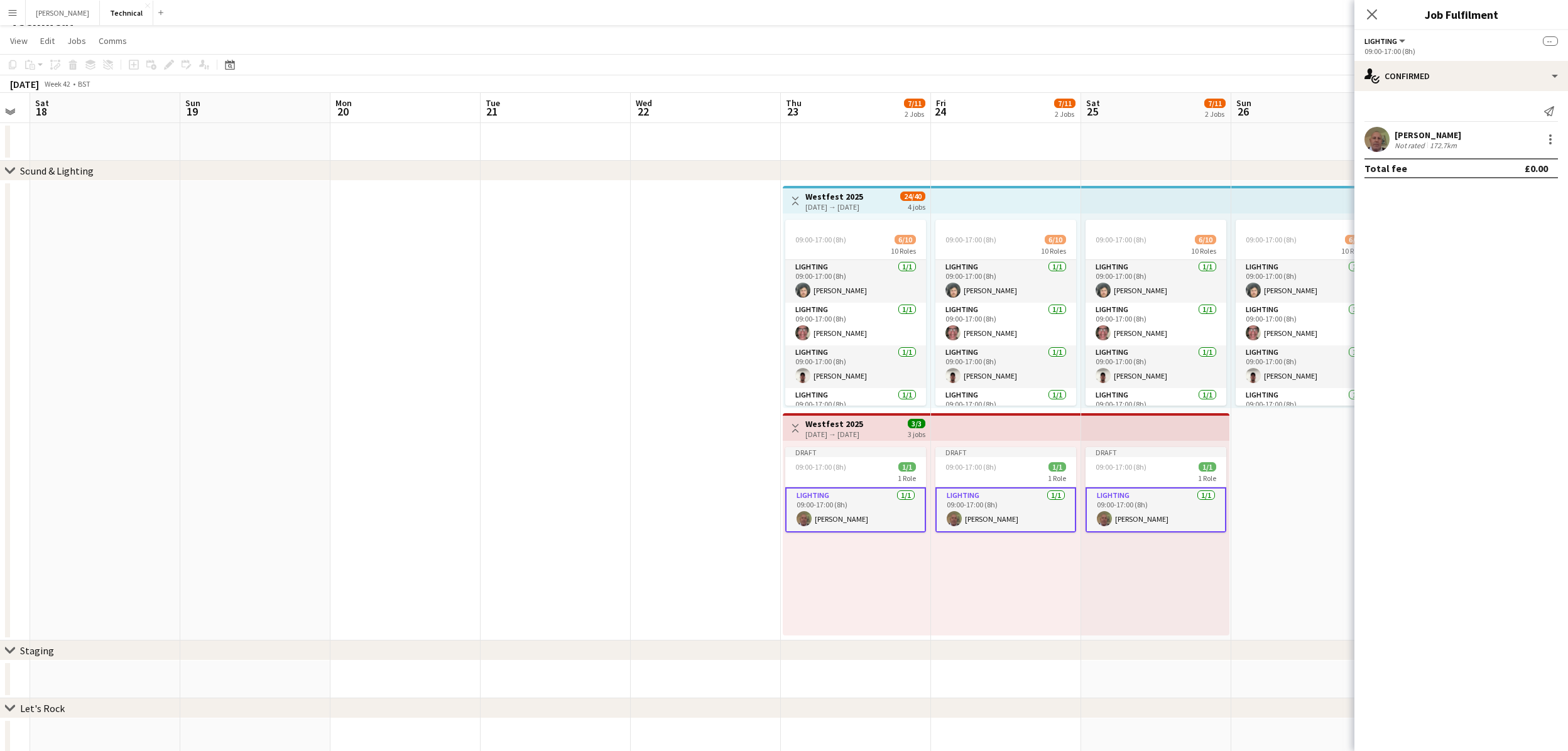
scroll to position [19, 0]
click at [863, 435] on div "[DATE] → [DATE]" at bounding box center [834, 434] width 58 height 9
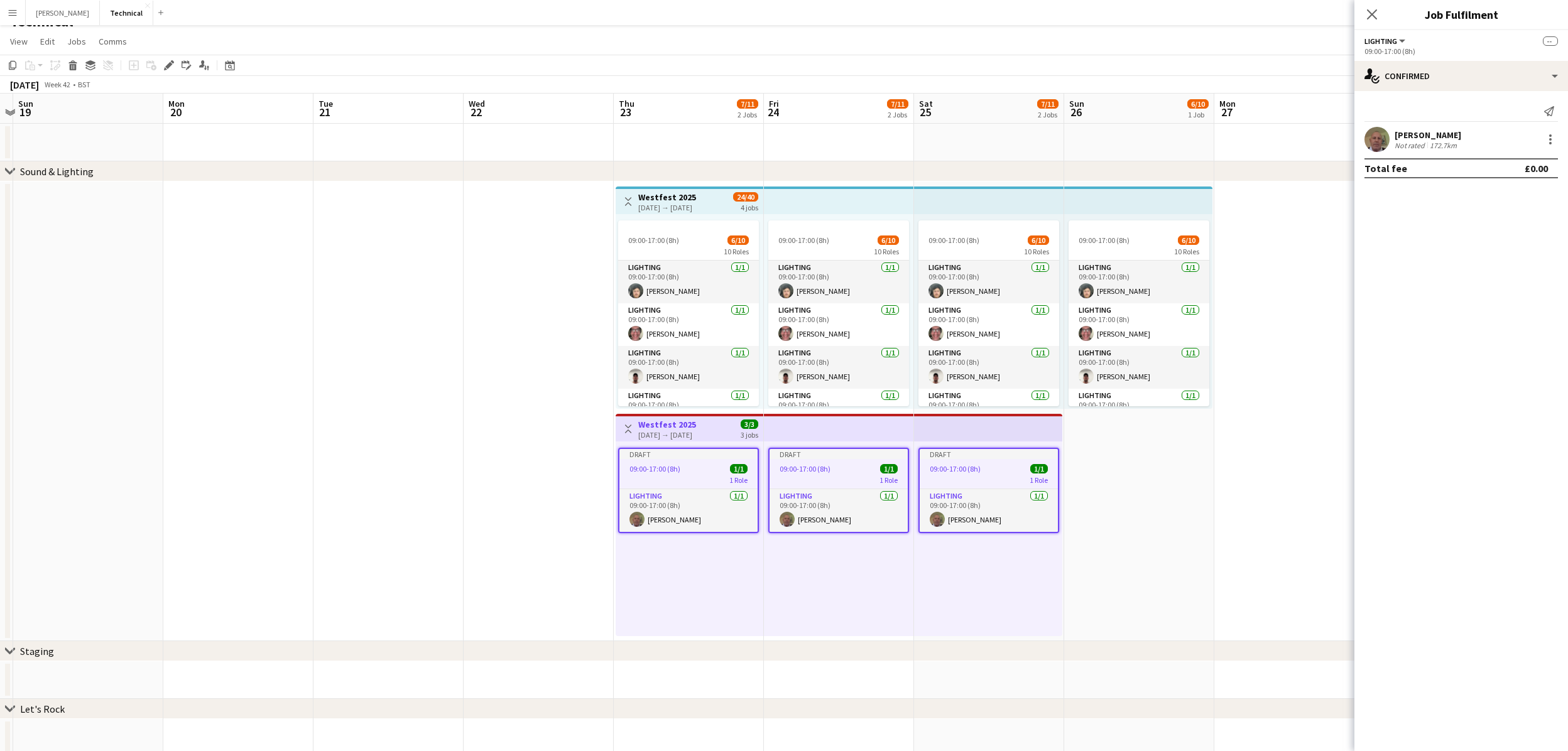
scroll to position [0, 435]
click at [1387, 19] on div "Close pop-in" at bounding box center [1372, 14] width 35 height 29
click at [1377, 19] on icon at bounding box center [1372, 14] width 12 height 12
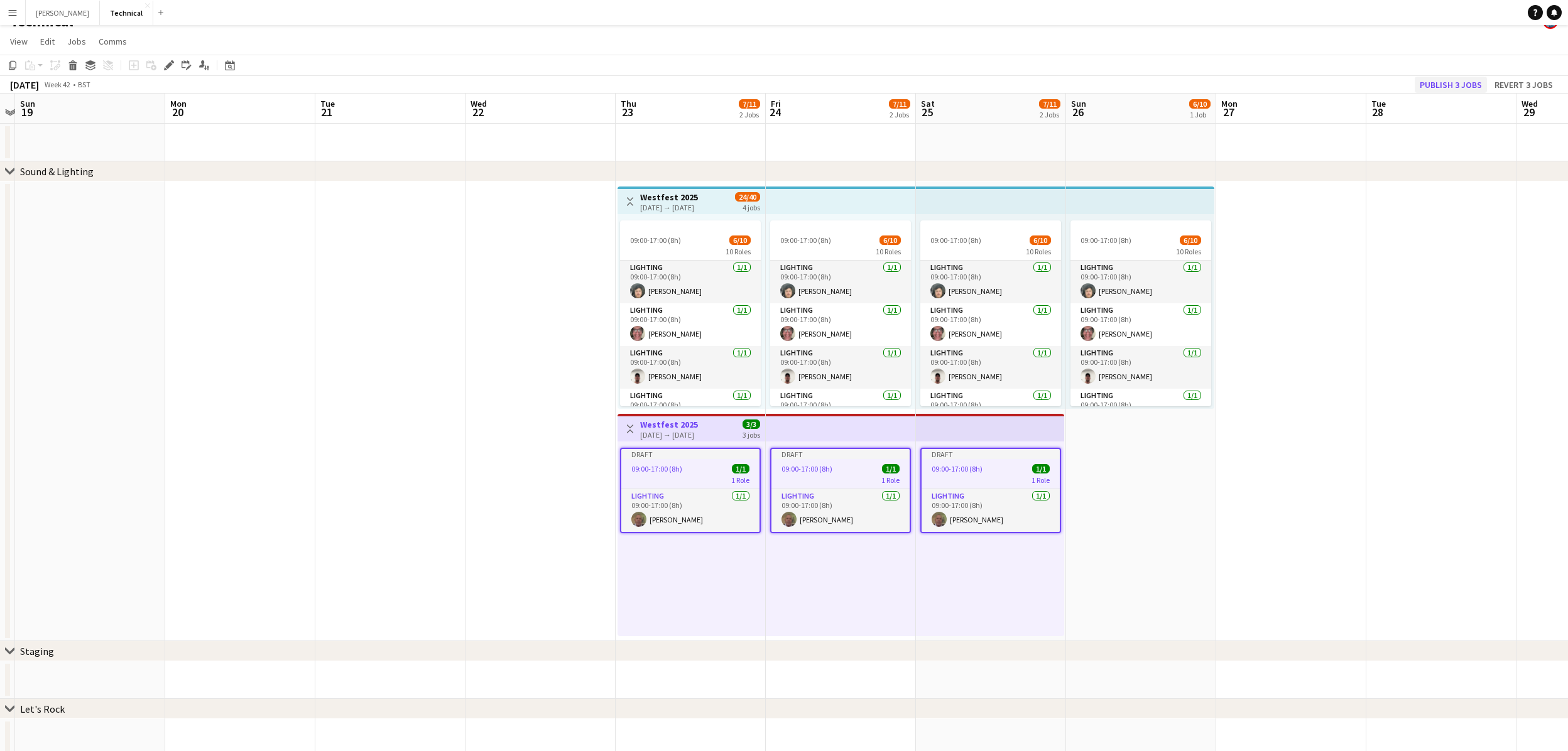
click at [1451, 81] on button "Publish 3 jobs" at bounding box center [1451, 84] width 72 height 16
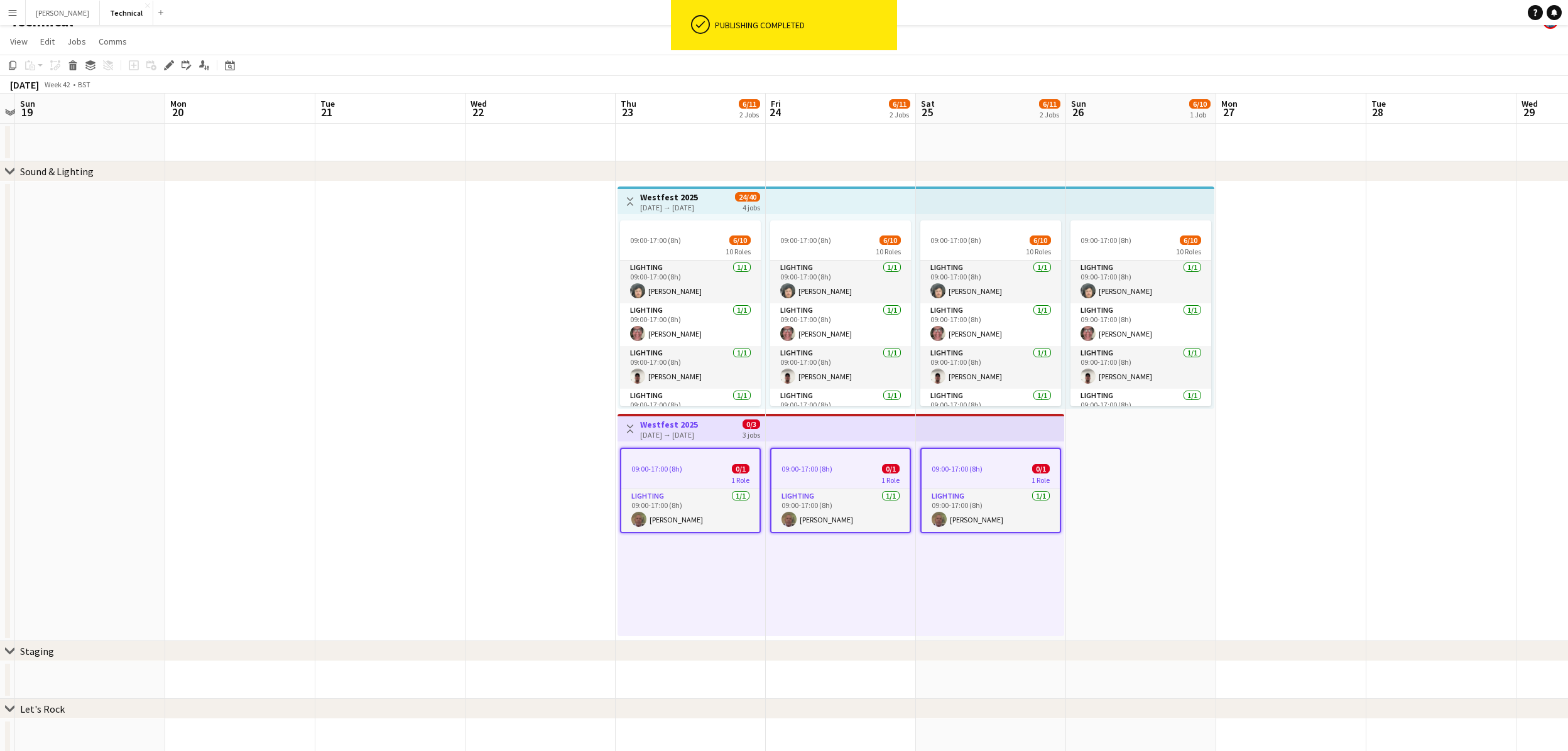
click at [674, 589] on div "09:00-17:00 (8h) 0/1 1 Role Lighting [DATE] 09:00-17:00 (8h) [PERSON_NAME]" at bounding box center [690, 539] width 148 height 195
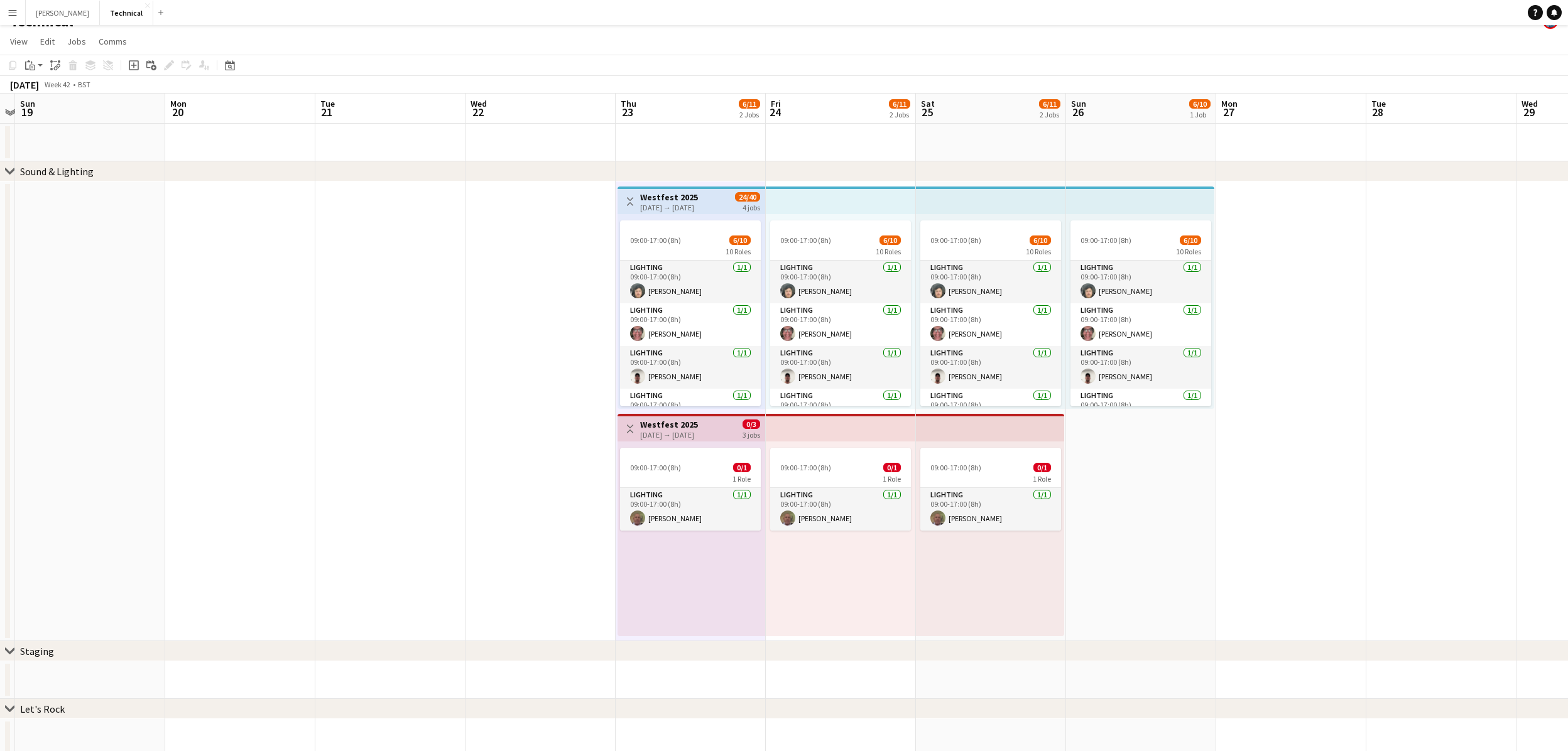
click at [807, 577] on div "09:00-17:00 (8h) 0/1 1 Role Lighting [DATE] 09:00-17:00 (8h) [PERSON_NAME]" at bounding box center [840, 539] width 150 height 195
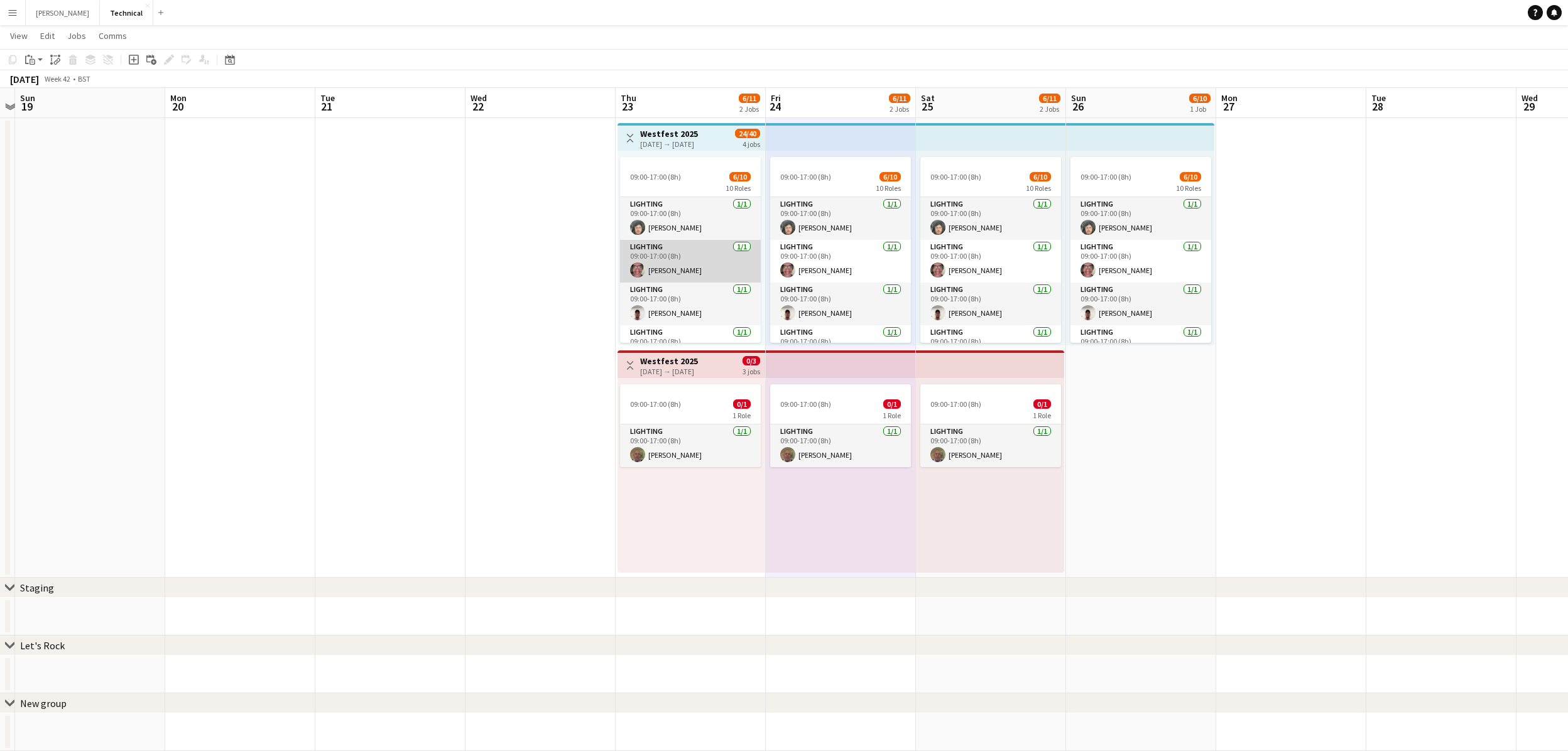
scroll to position [35, 0]
click at [823, 525] on div "09:00-17:00 (8h) 0/1 1 Role Lighting [DATE] 09:00-17:00 (8h) [PERSON_NAME]" at bounding box center [840, 475] width 150 height 195
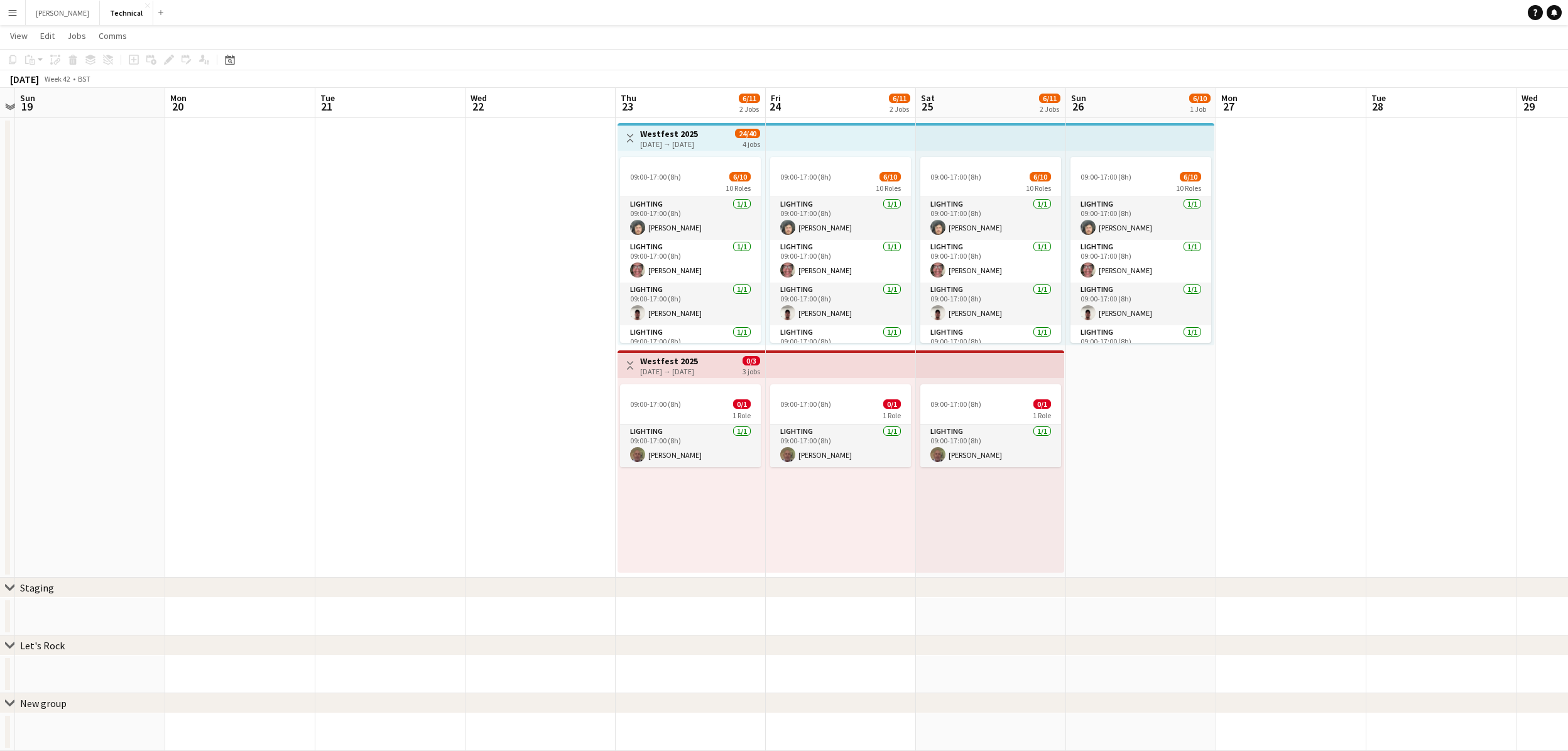
click at [823, 525] on div "09:00-17:00 (8h) 0/1 1 Role Lighting [DATE] 09:00-17:00 (8h) [PERSON_NAME]" at bounding box center [840, 475] width 150 height 195
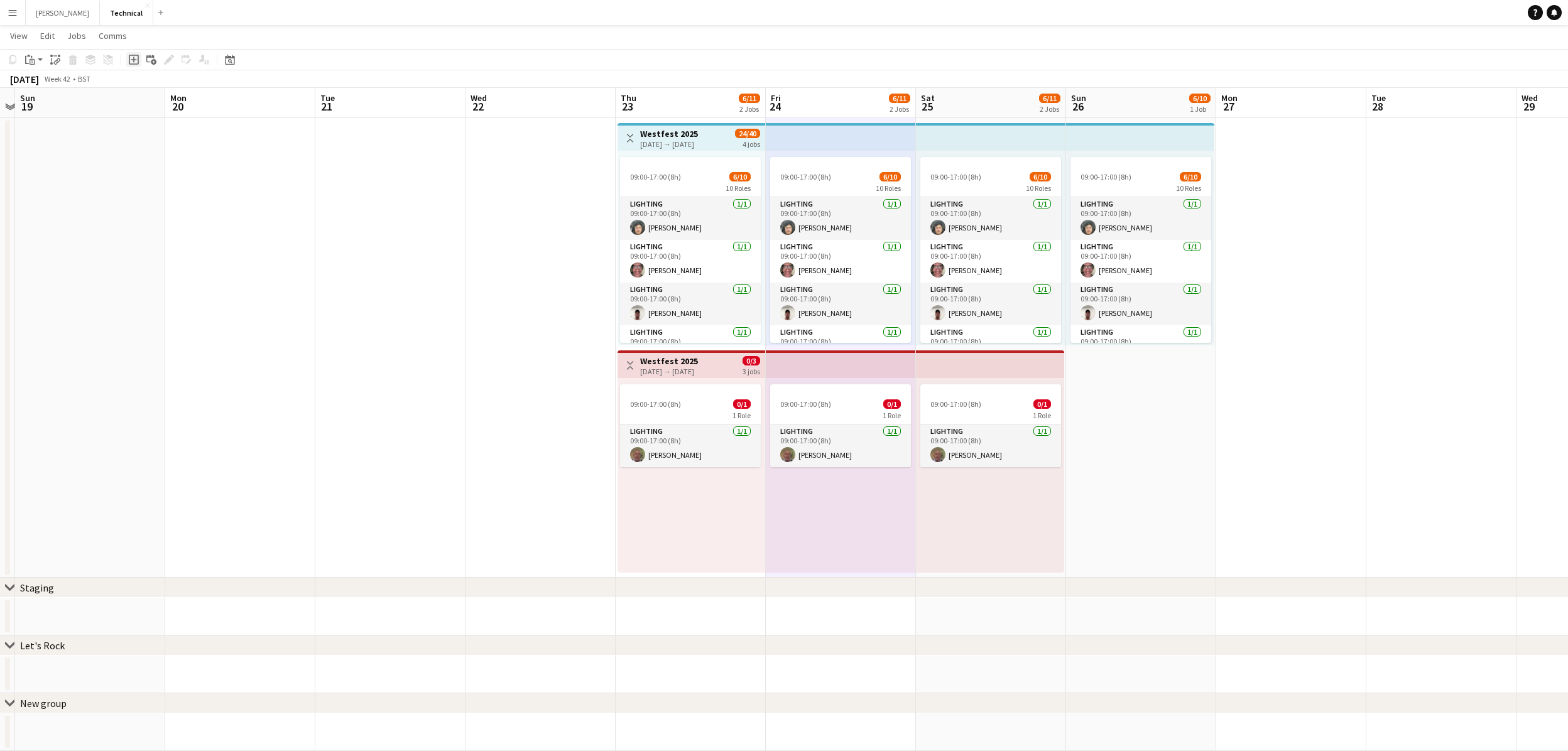
click at [131, 61] on icon "Add job" at bounding box center [134, 60] width 10 height 10
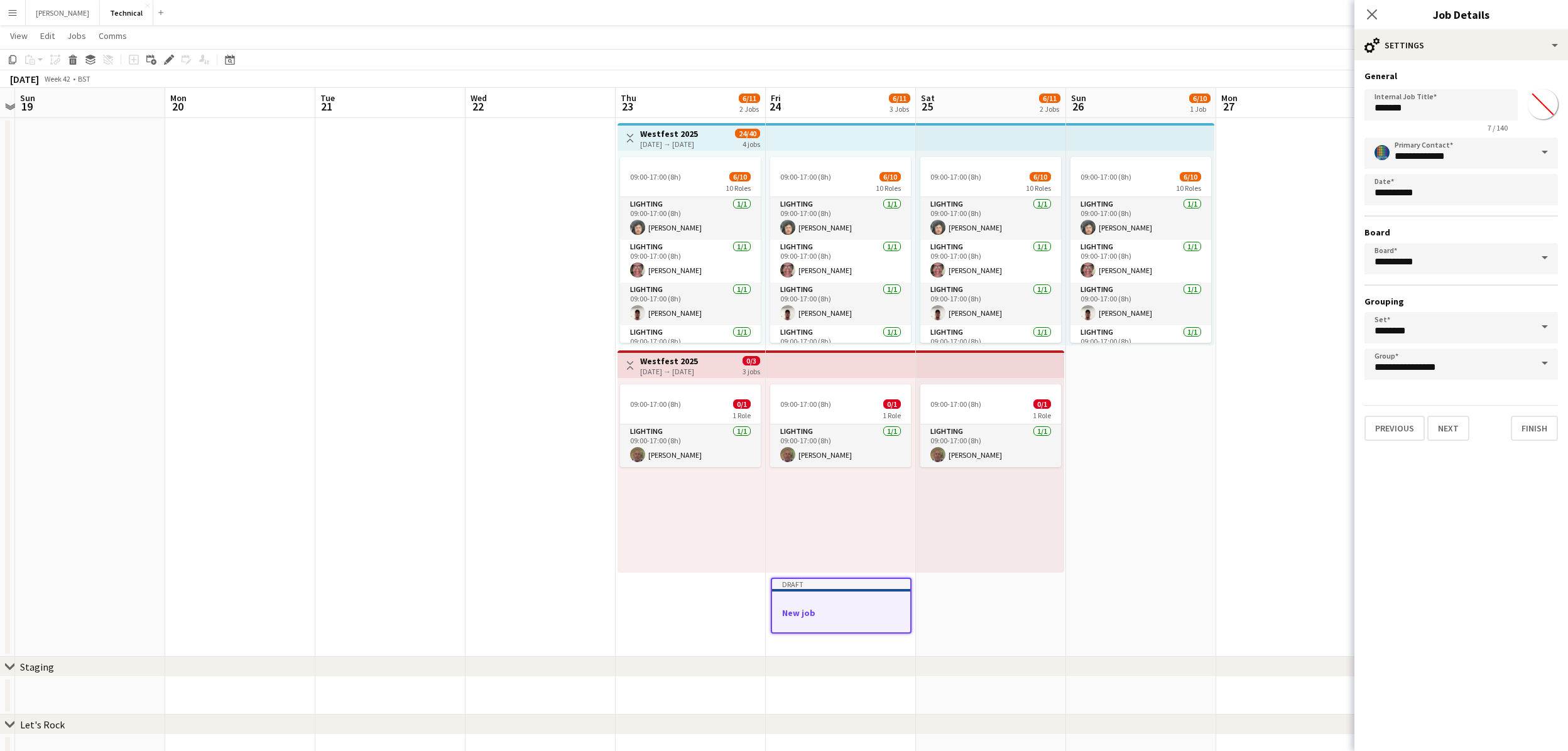
click at [1448, 123] on div "7 / 140" at bounding box center [1441, 127] width 153 height 9
drag, startPoint x: 1448, startPoint y: 109, endPoint x: 1263, endPoint y: 101, distance: 185.2
click at [1263, 101] on body "Menu Boards Boards Boards All jobs Status Workforce Workforce My Workforce Recr…" at bounding box center [784, 375] width 1568 height 910
type input "**********"
click at [1451, 428] on button "Next" at bounding box center [1448, 428] width 42 height 25
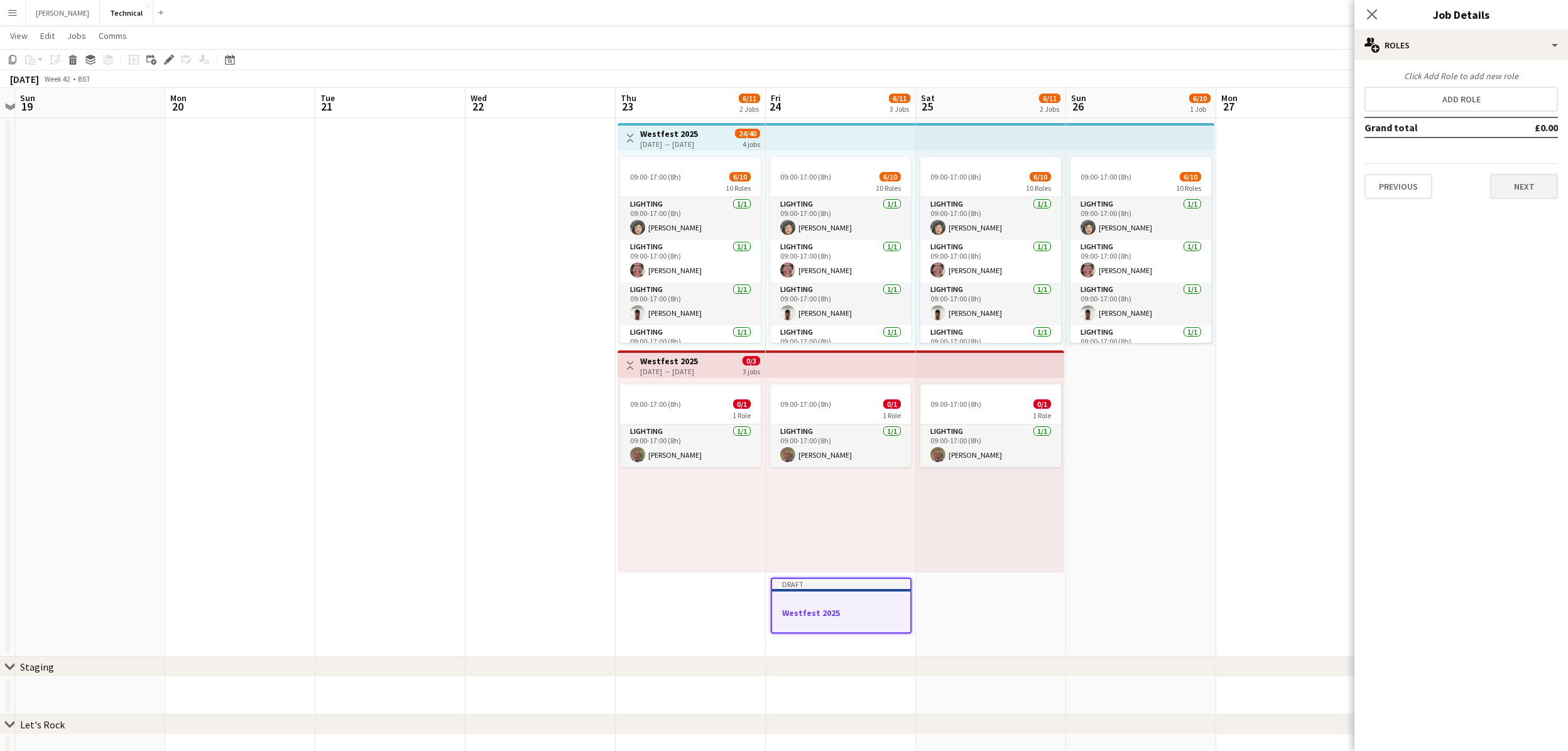
click at [1518, 186] on button "Next" at bounding box center [1523, 186] width 67 height 25
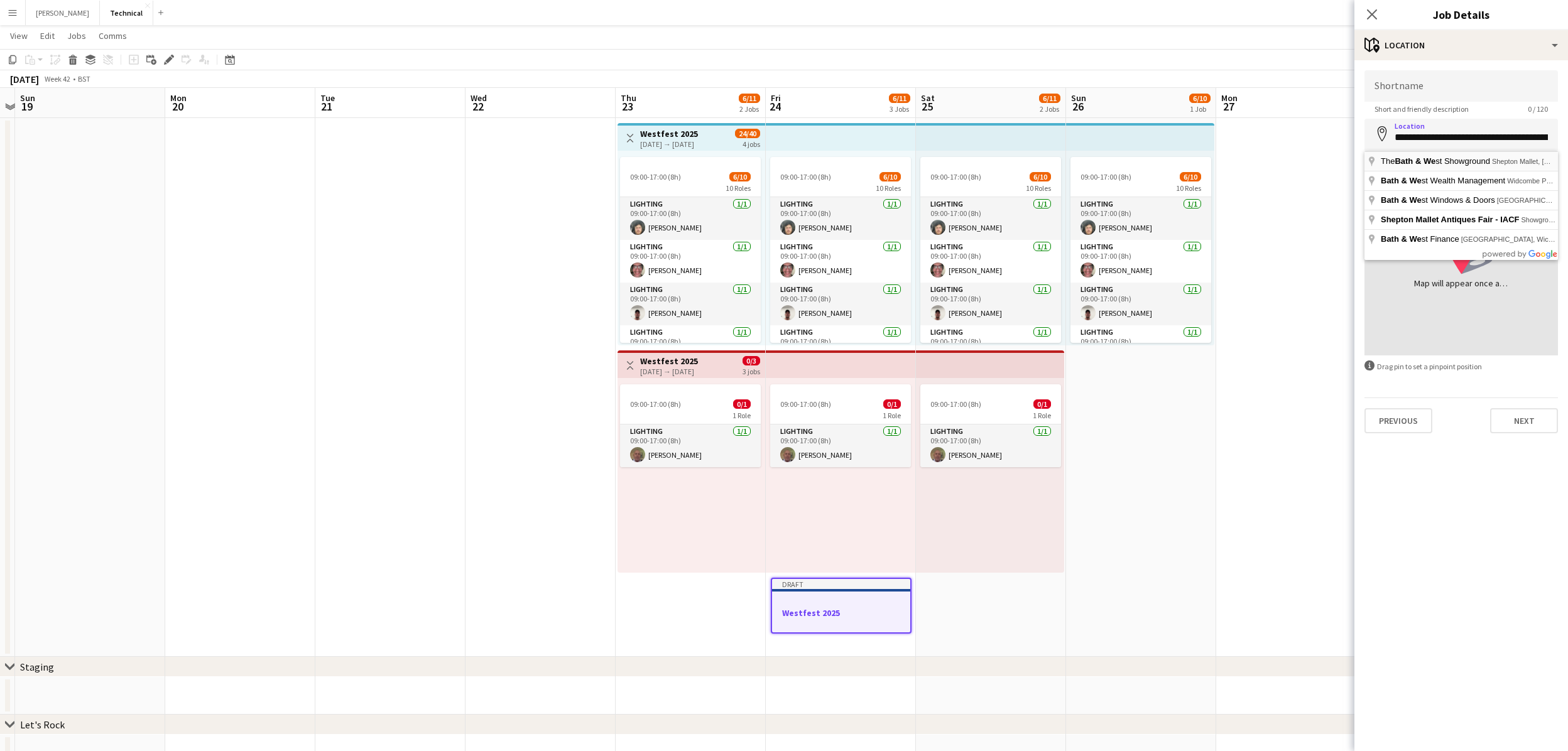
type input "**********"
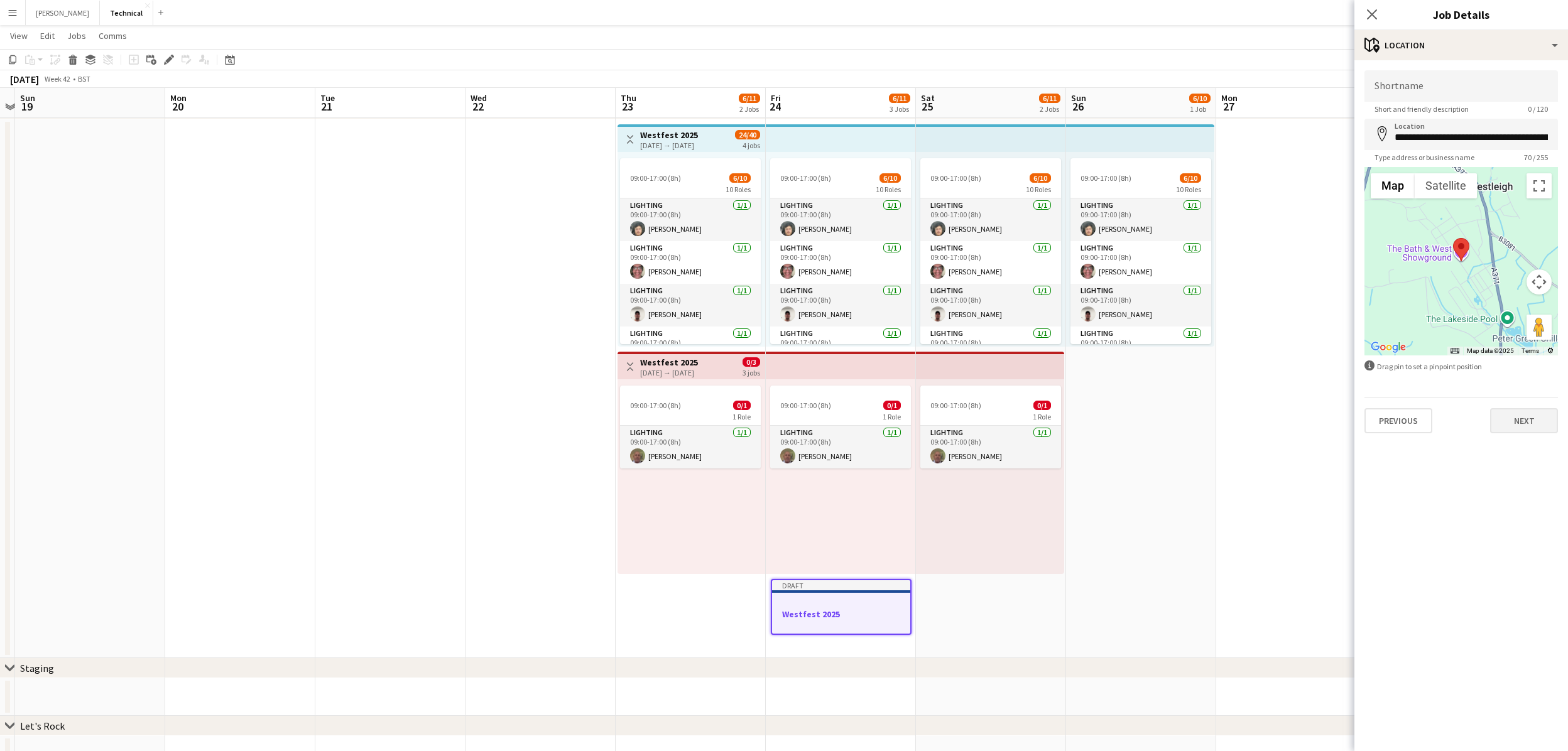
click at [1517, 423] on button "Next" at bounding box center [1523, 421] width 67 height 25
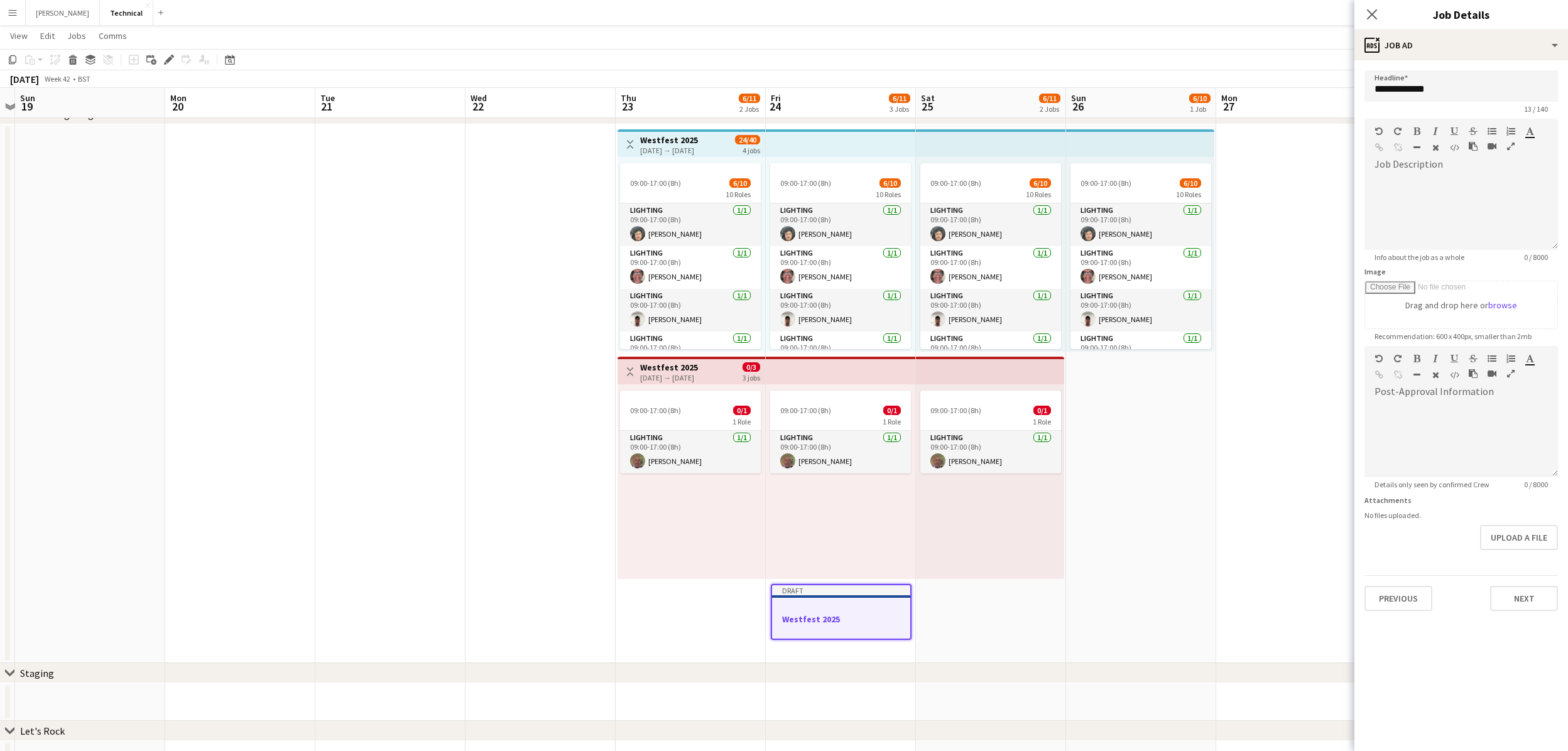
click at [850, 605] on div at bounding box center [841, 607] width 138 height 9
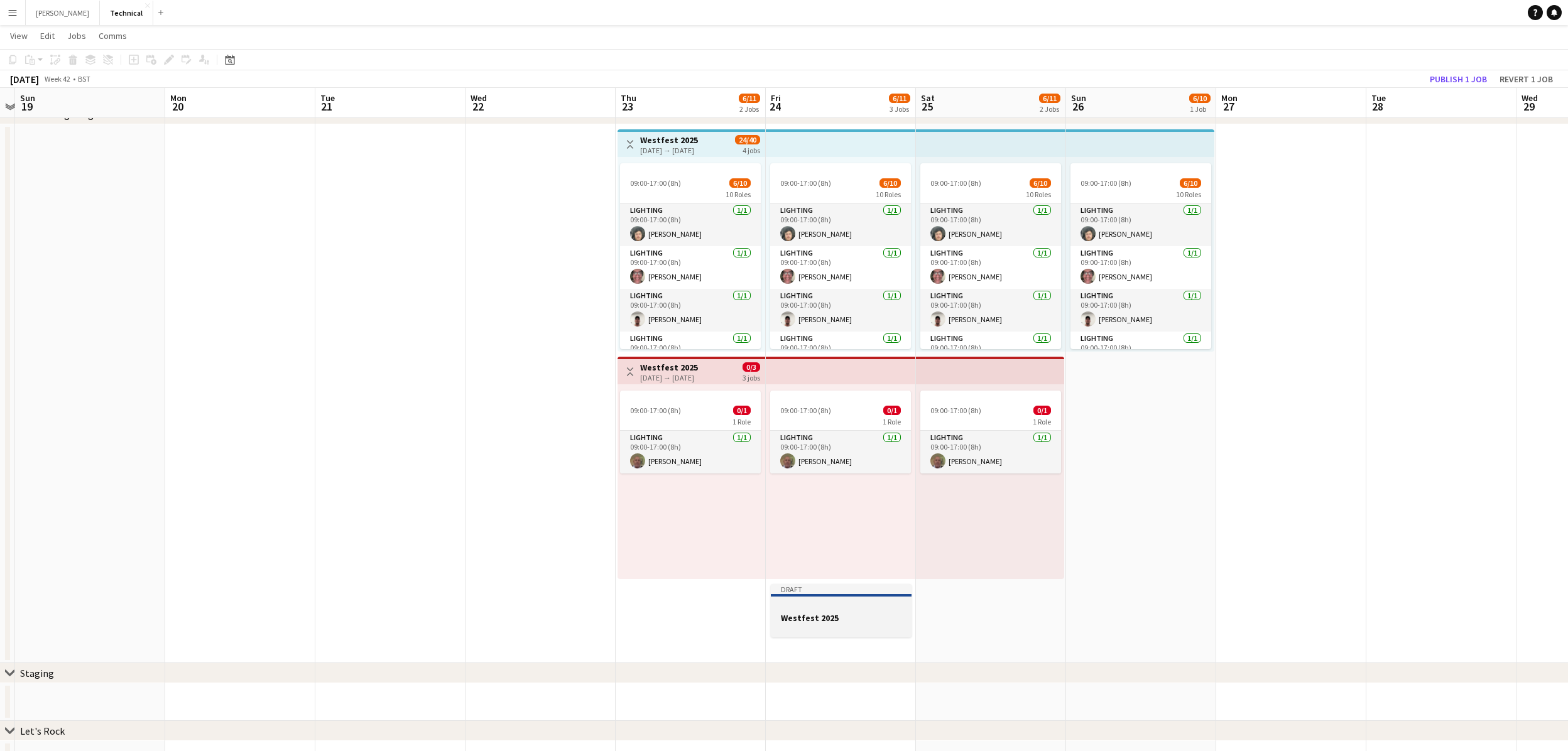
click at [844, 606] on div at bounding box center [840, 606] width 141 height 9
click at [41, 38] on span "Edit" at bounding box center [47, 35] width 14 height 11
click at [56, 65] on span "Copy Command C" at bounding box center [72, 62] width 52 height 12
click at [975, 612] on app-date-cell "09:00-17:00 (8h) 6/10 10 Roles Lighting [DATE] 09:00-17:00 (8h) [PERSON_NAME] L…" at bounding box center [989, 394] width 150 height 539
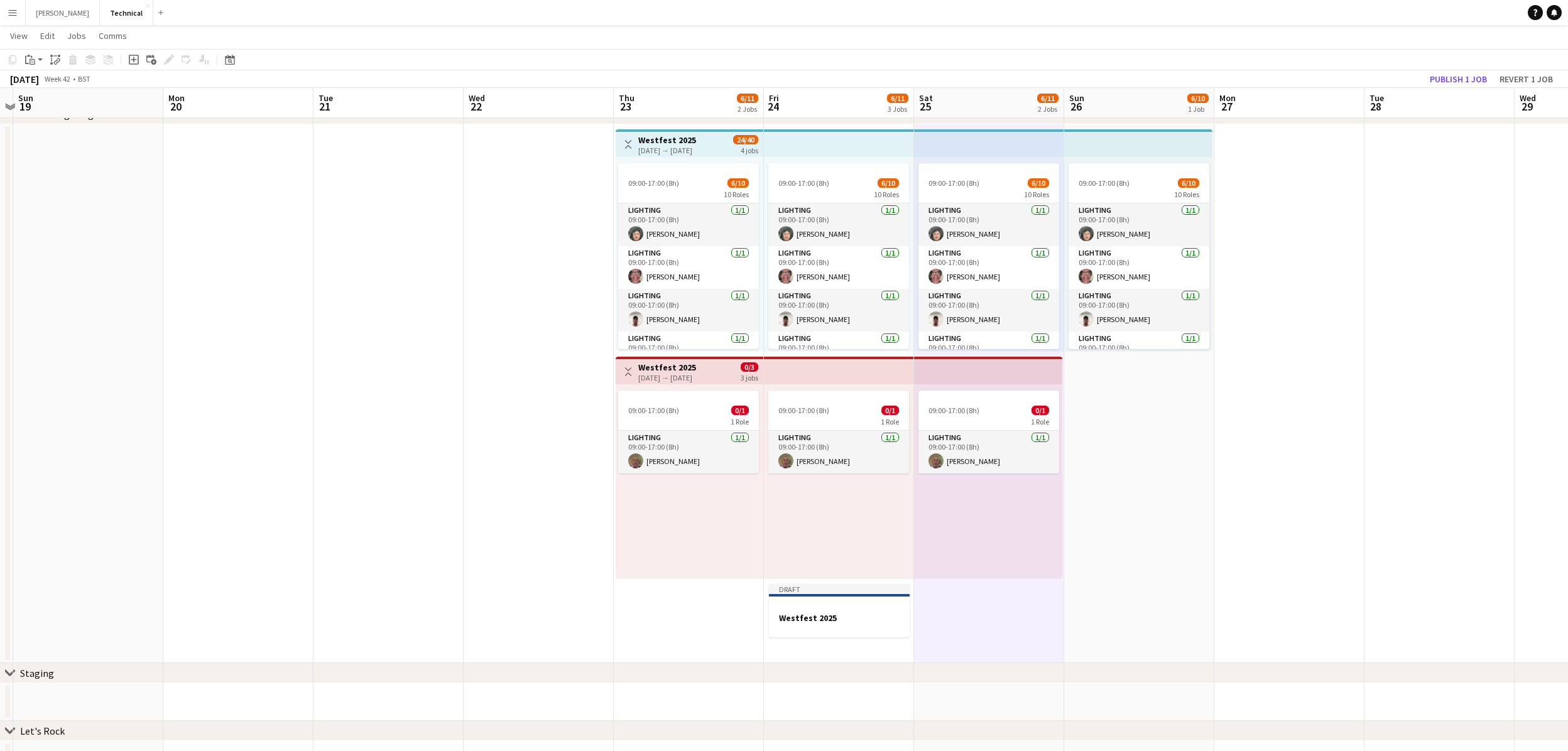
click at [969, 614] on app-date-cell "09:00-17:00 (8h) 6/10 10 Roles Lighting [DATE] 09:00-17:00 (8h) [PERSON_NAME] L…" at bounding box center [989, 394] width 150 height 539
click at [960, 616] on app-date-cell "09:00-17:00 (8h) 6/10 10 Roles Lighting [DATE] 09:00-17:00 (8h) [PERSON_NAME] L…" at bounding box center [989, 394] width 150 height 539
click at [53, 61] on icon "Paste linked Job" at bounding box center [56, 60] width 10 height 10
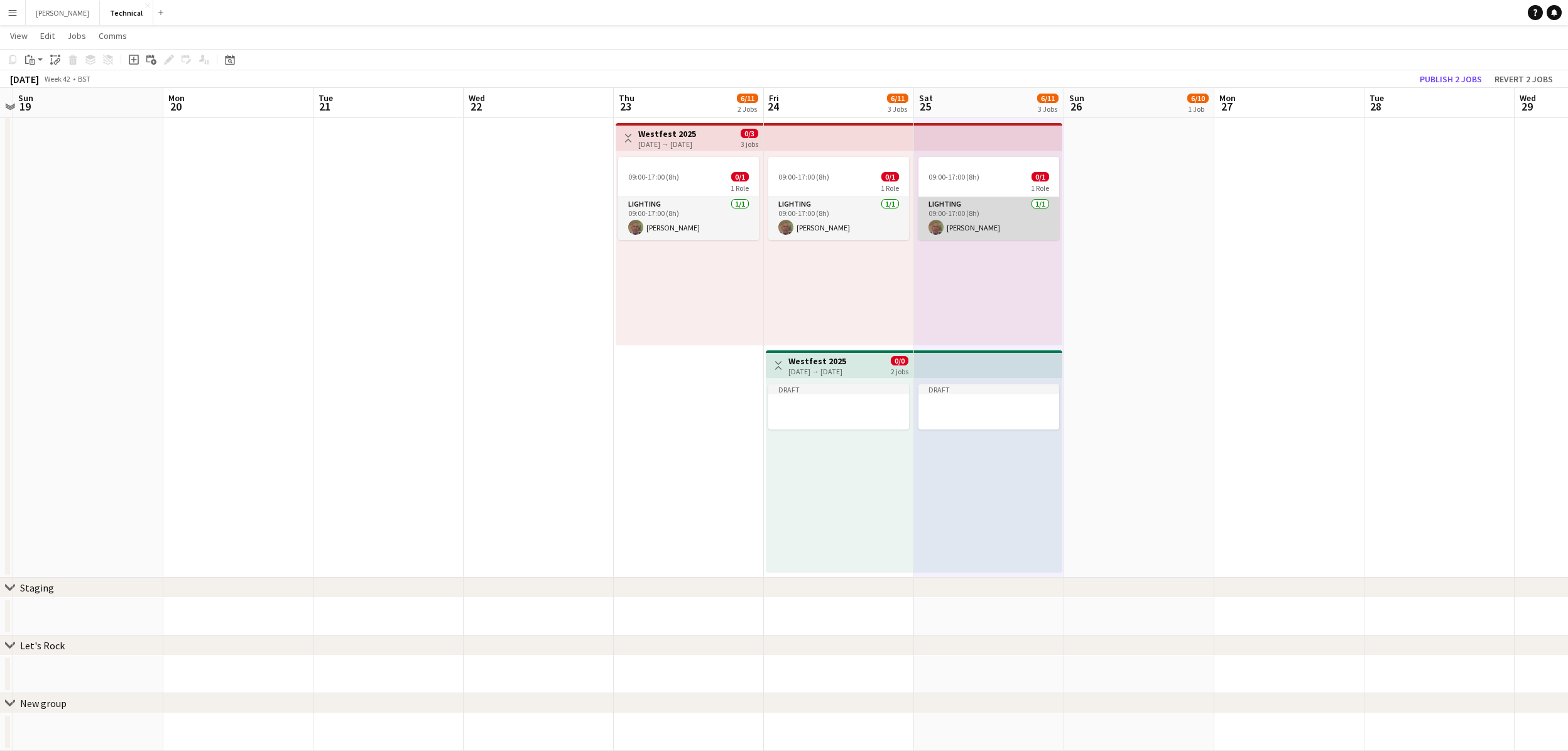
scroll to position [308, 0]
click at [832, 416] on div at bounding box center [838, 416] width 141 height 10
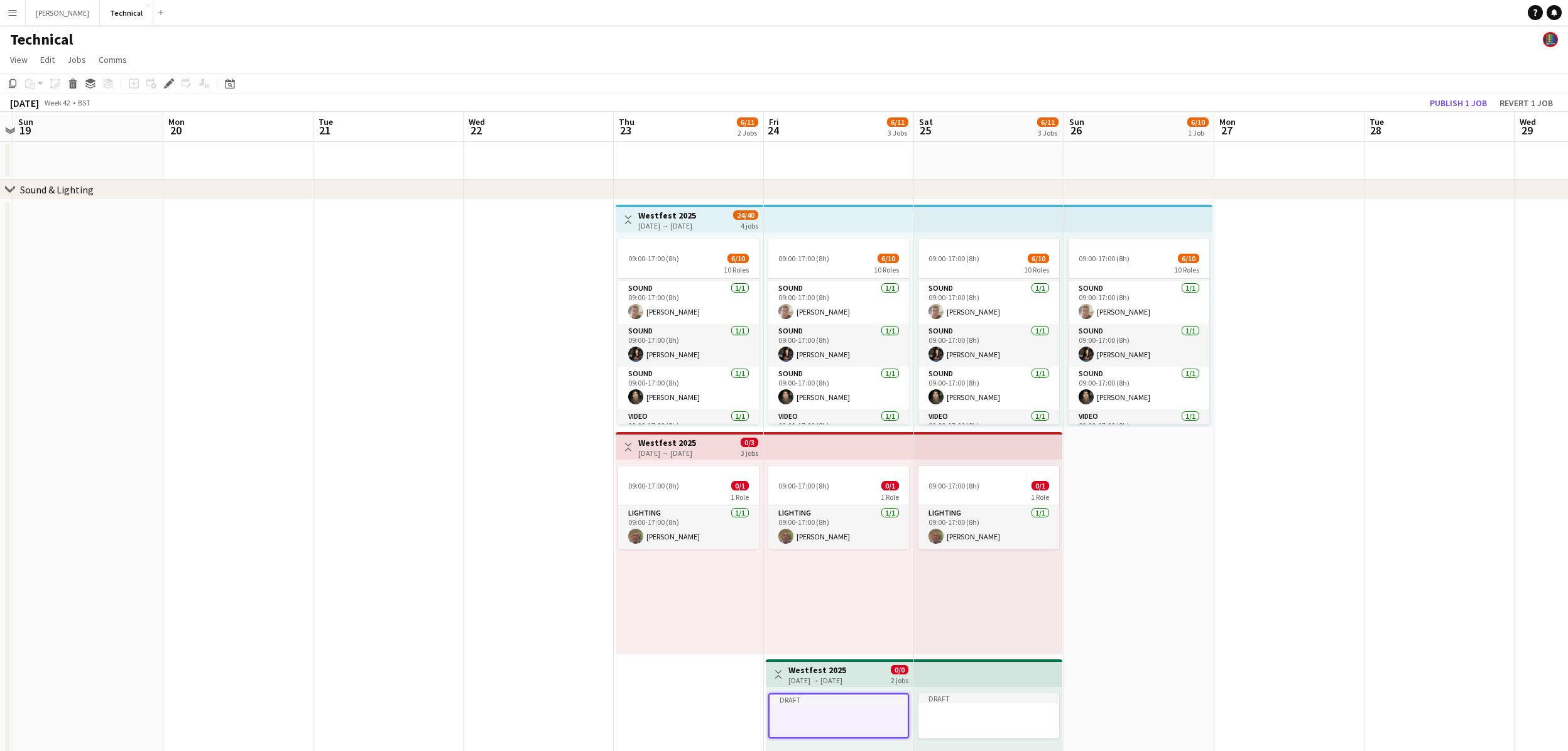
scroll to position [282, 0]
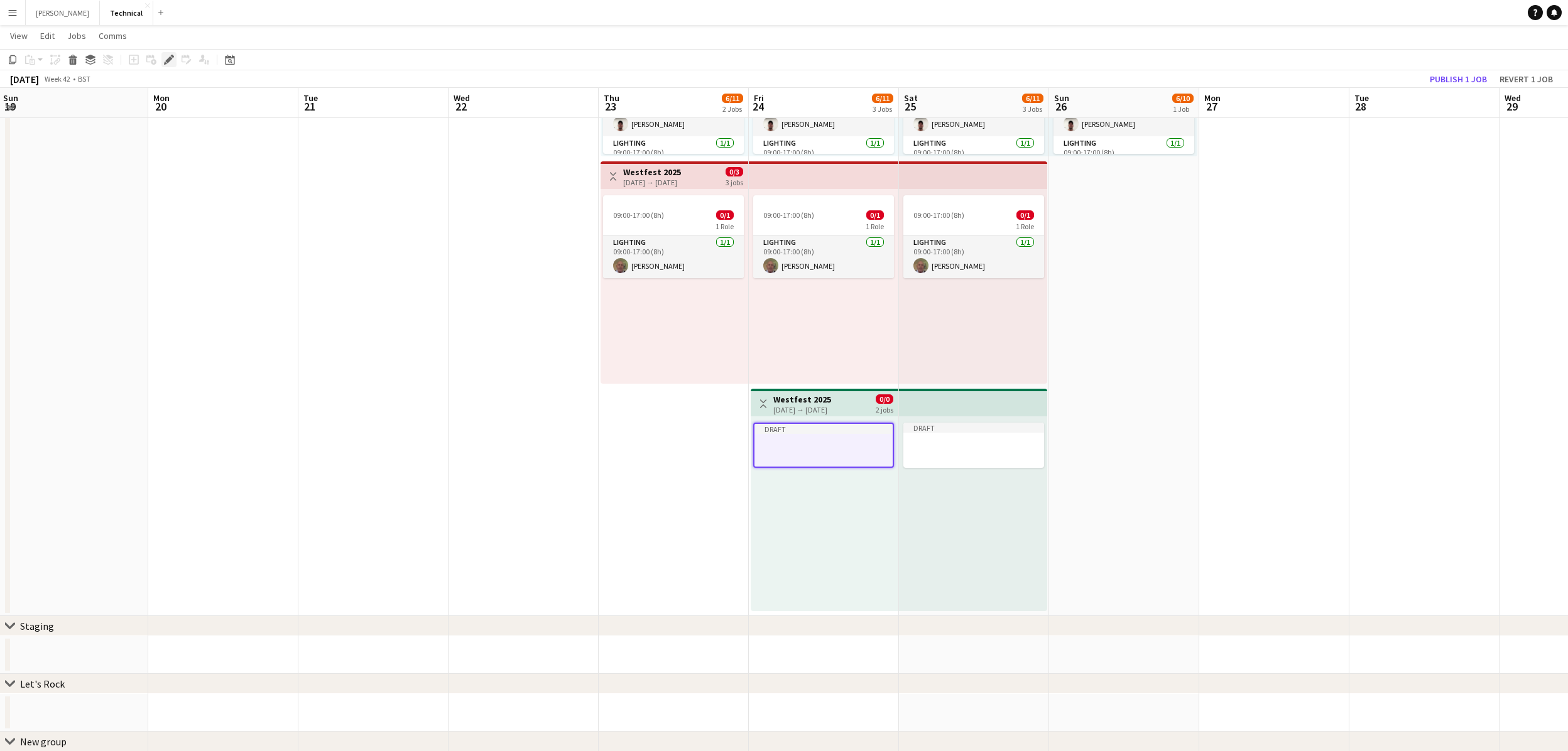
click at [169, 67] on div "Edit" at bounding box center [169, 60] width 15 height 15
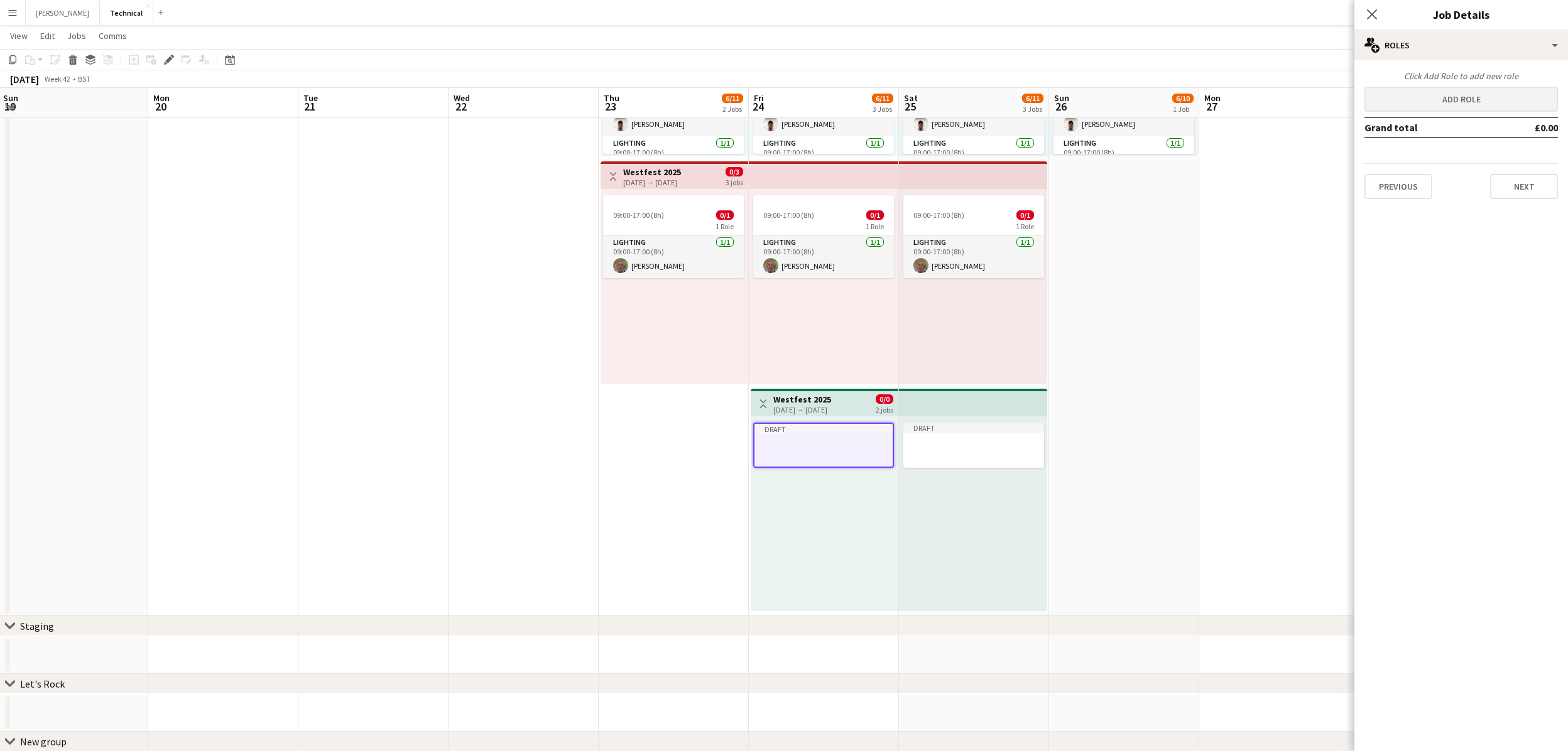
click at [1490, 97] on button "Add role" at bounding box center [1461, 99] width 194 height 25
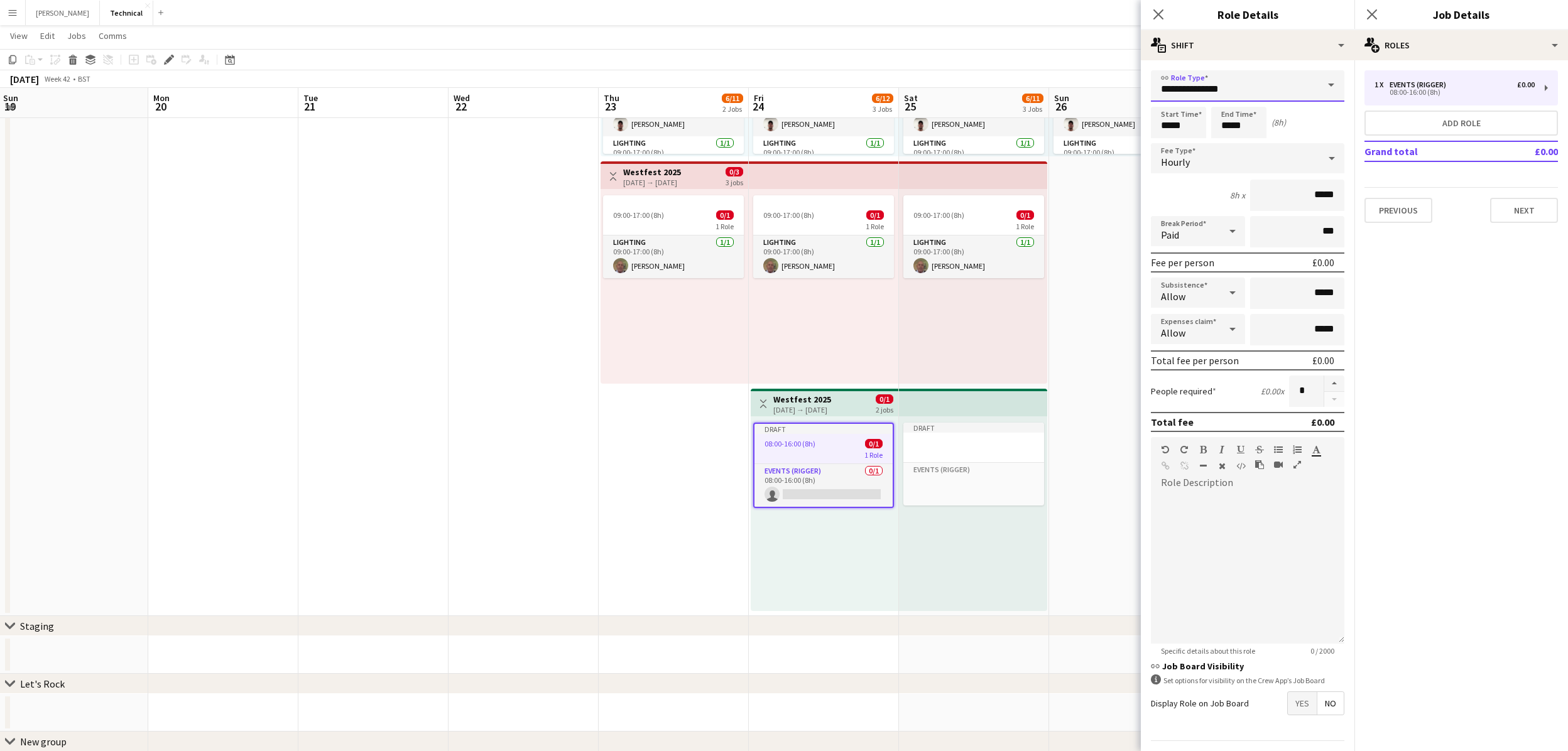
drag, startPoint x: 1258, startPoint y: 94, endPoint x: 928, endPoint y: 37, distance: 334.9
click at [927, 37] on body "Menu Boards Boards Boards All jobs Status Workforce Workforce My Workforce Recr…" at bounding box center [784, 260] width 1568 height 1059
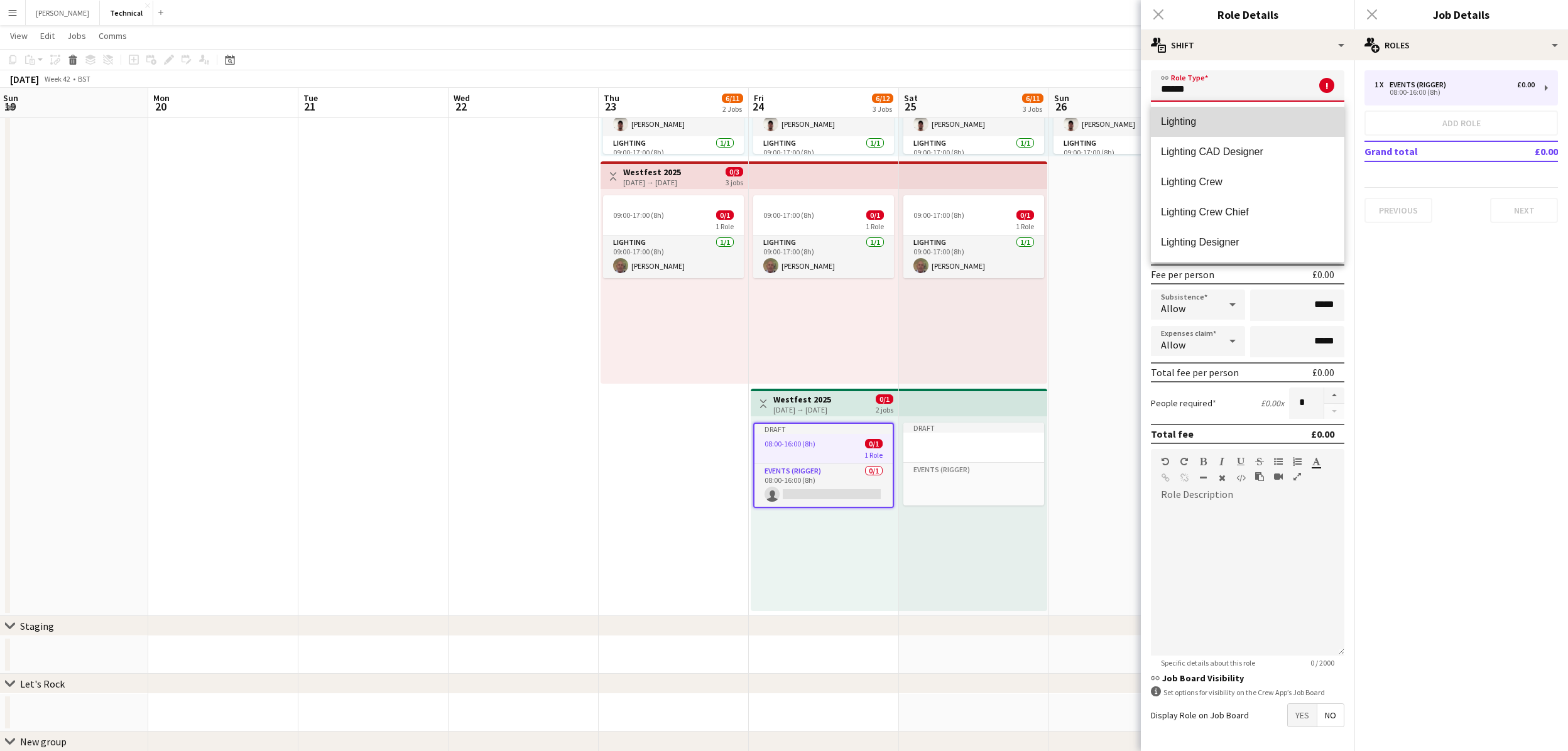
click at [1168, 130] on mat-option "Lighting" at bounding box center [1248, 122] width 194 height 30
type input "********"
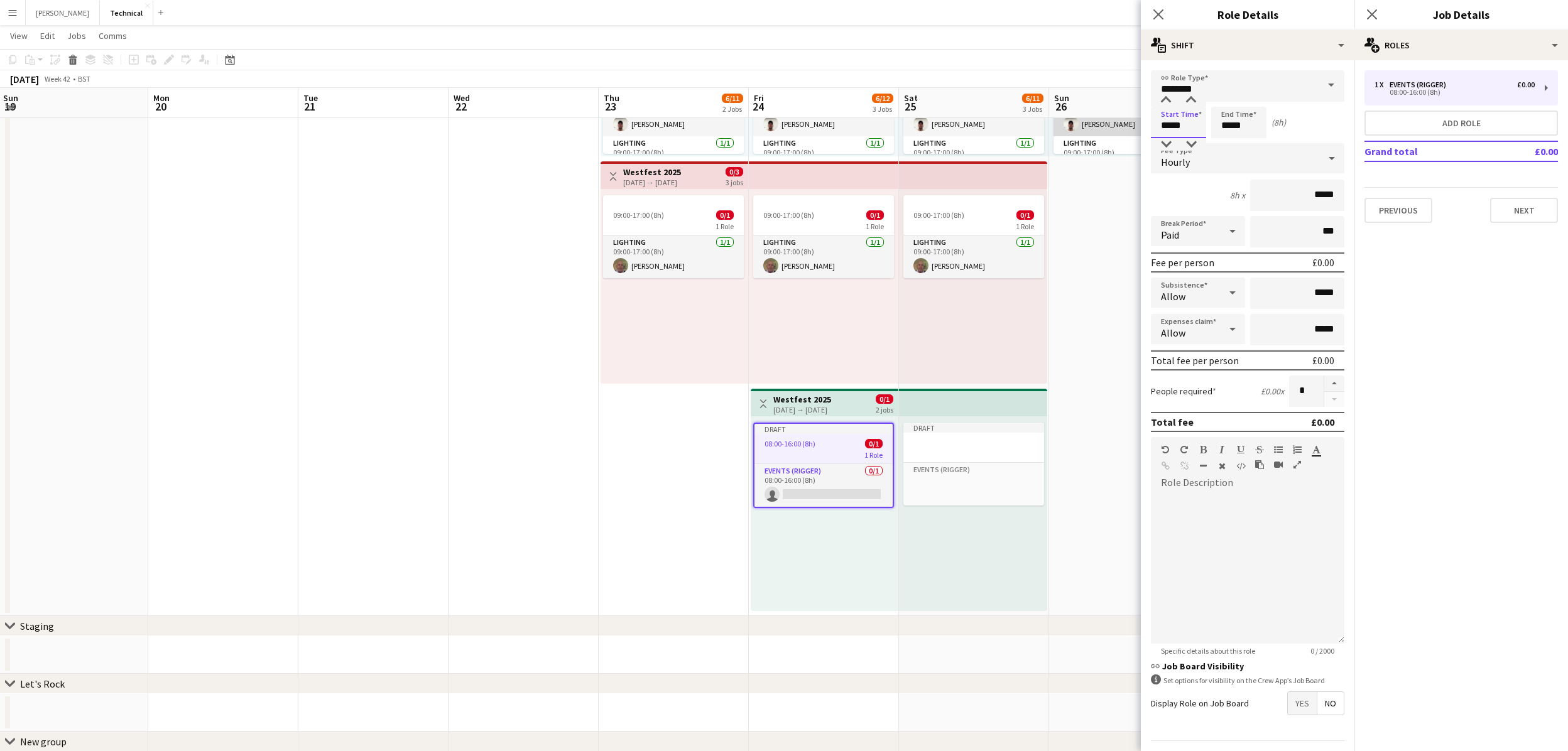
drag, startPoint x: 1163, startPoint y: 127, endPoint x: 1119, endPoint y: 122, distance: 44.3
click at [1119, 122] on body "Menu Boards Boards Boards All jobs Status Workforce Workforce My Workforce Recr…" at bounding box center [784, 260] width 1568 height 1059
type input "*****"
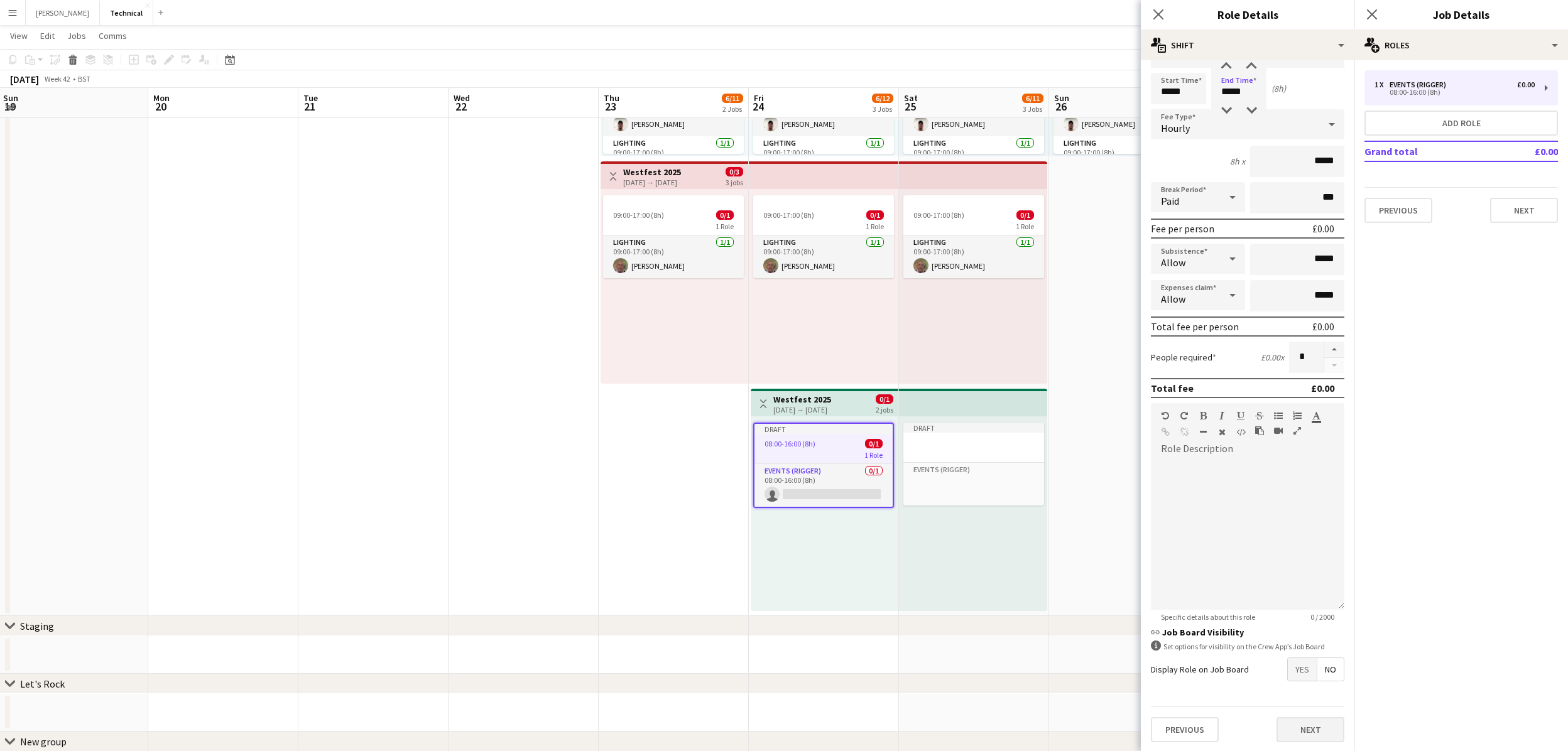
click at [1297, 731] on button "Next" at bounding box center [1310, 730] width 67 height 25
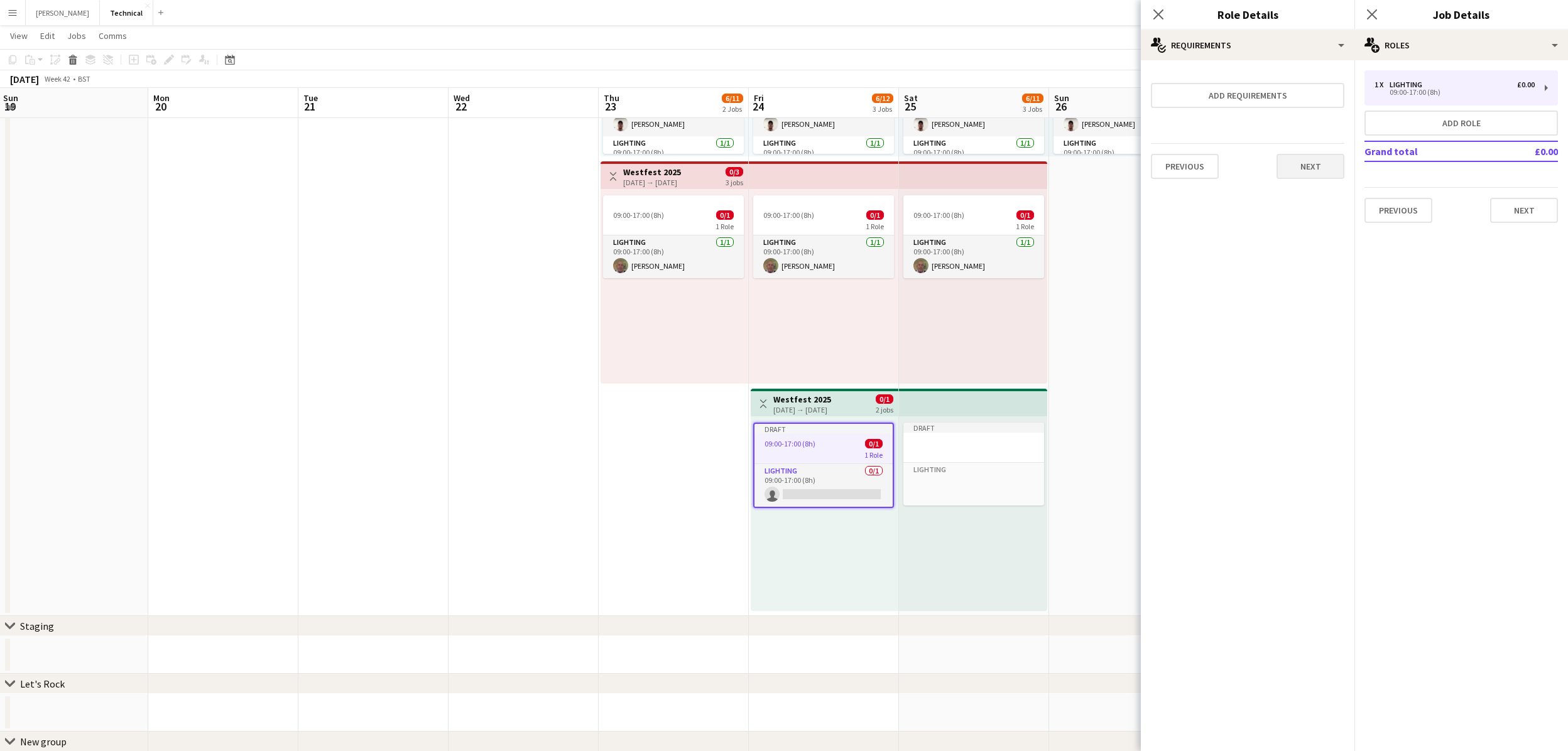
click at [1327, 177] on button "Next" at bounding box center [1310, 167] width 67 height 25
click at [1327, 177] on button "Finish" at bounding box center [1321, 169] width 47 height 25
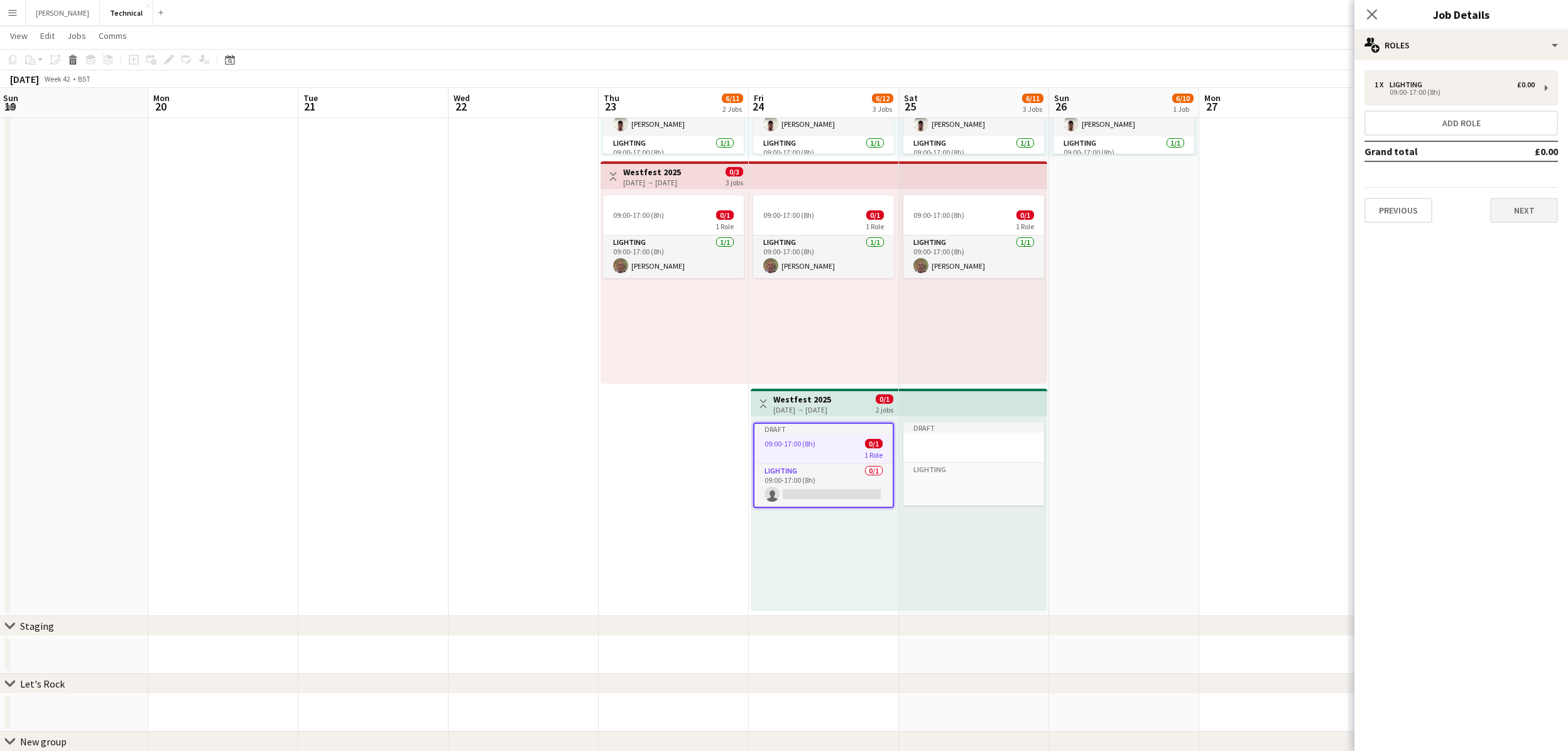
click at [1538, 210] on button "Next" at bounding box center [1523, 211] width 67 height 25
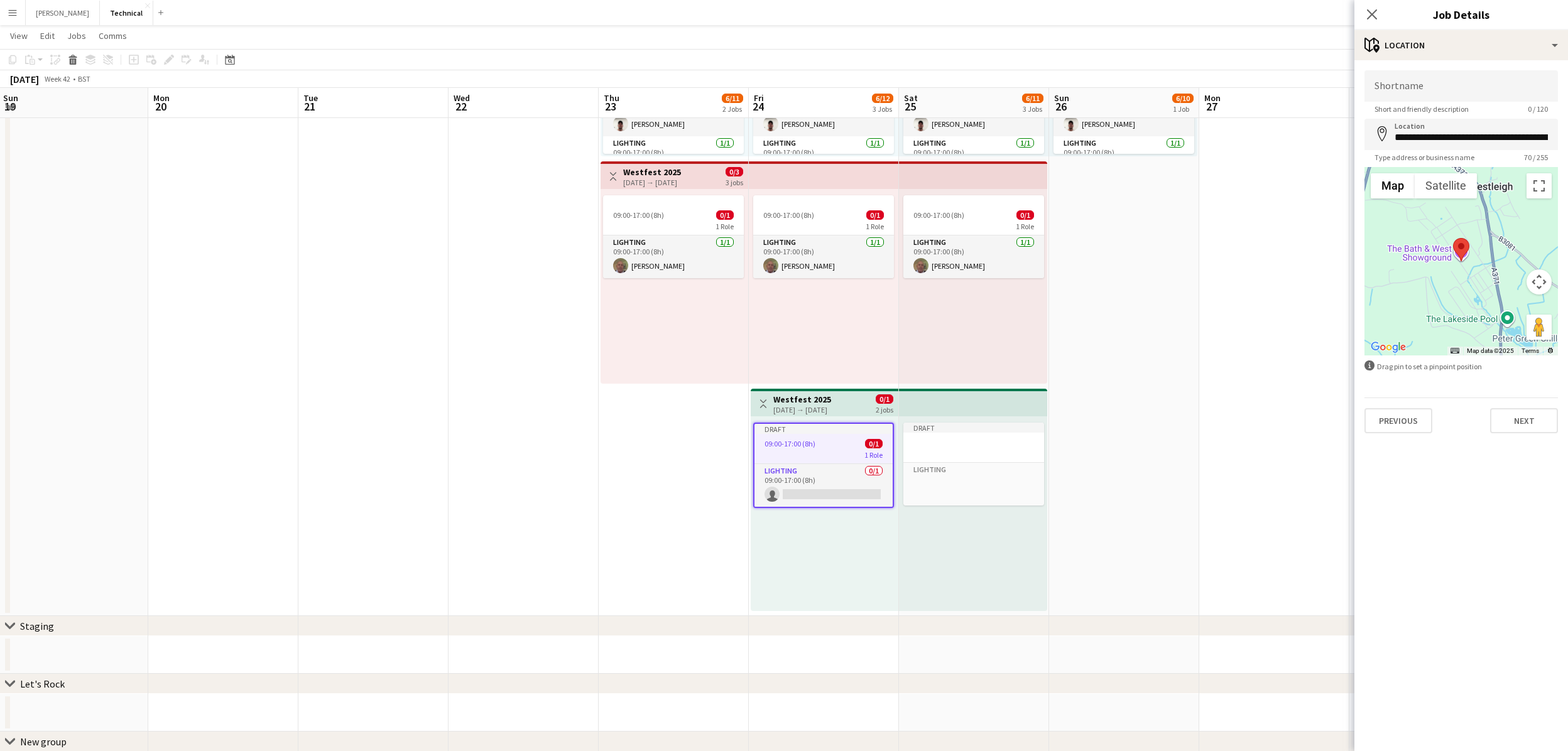
click at [1540, 432] on div "**********" at bounding box center [1461, 252] width 213 height 384
click at [1519, 422] on button "Next" at bounding box center [1523, 421] width 67 height 25
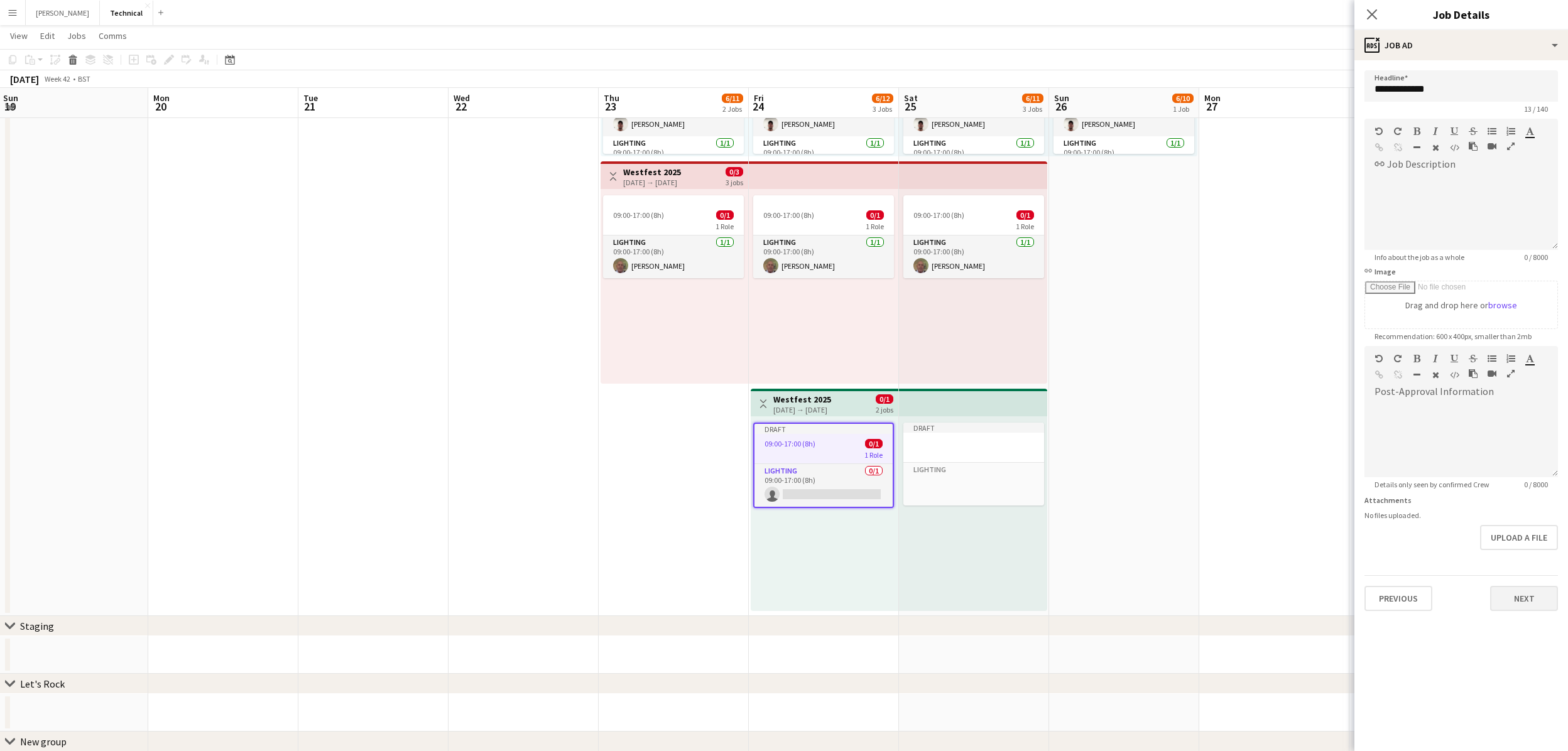
click at [1542, 597] on button "Next" at bounding box center [1523, 598] width 67 height 25
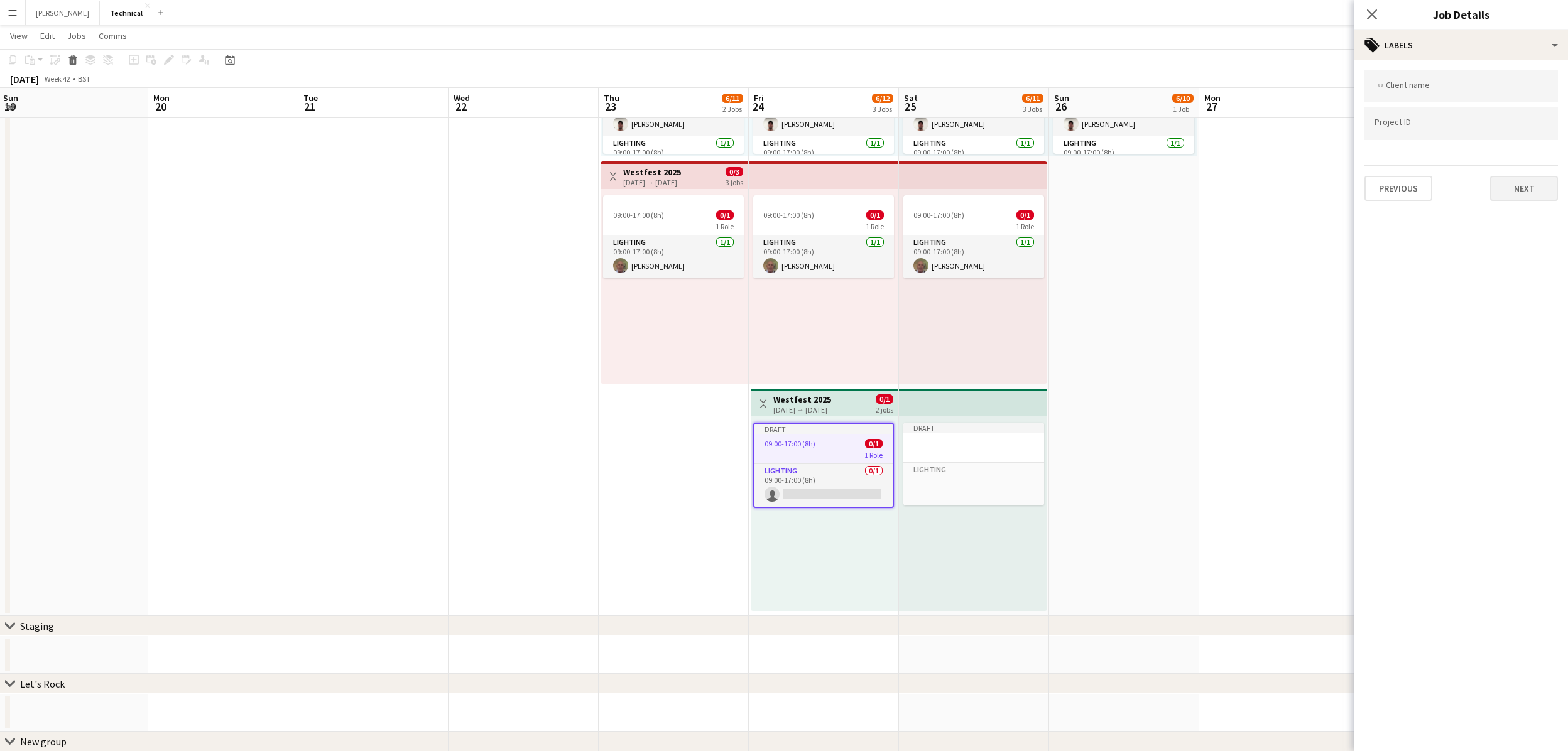
click at [1515, 197] on button "Next" at bounding box center [1523, 189] width 67 height 25
click at [1550, 122] on button "Next" at bounding box center [1523, 130] width 67 height 25
click at [1526, 260] on button "Next" at bounding box center [1523, 261] width 67 height 25
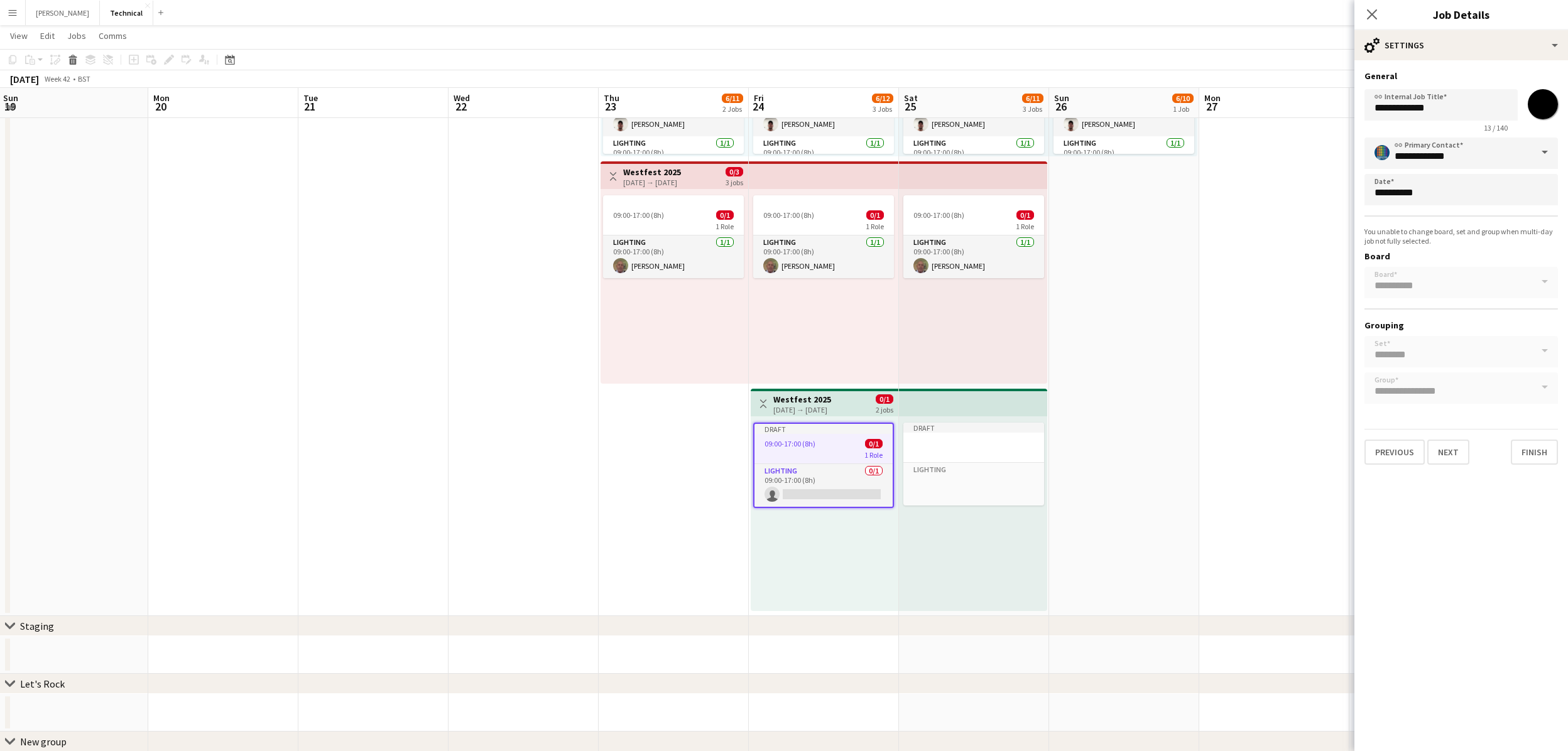
drag, startPoint x: 1375, startPoint y: 12, endPoint x: 1302, endPoint y: 116, distance: 127.1
click at [1375, 12] on icon "Close pop-in" at bounding box center [1372, 14] width 10 height 10
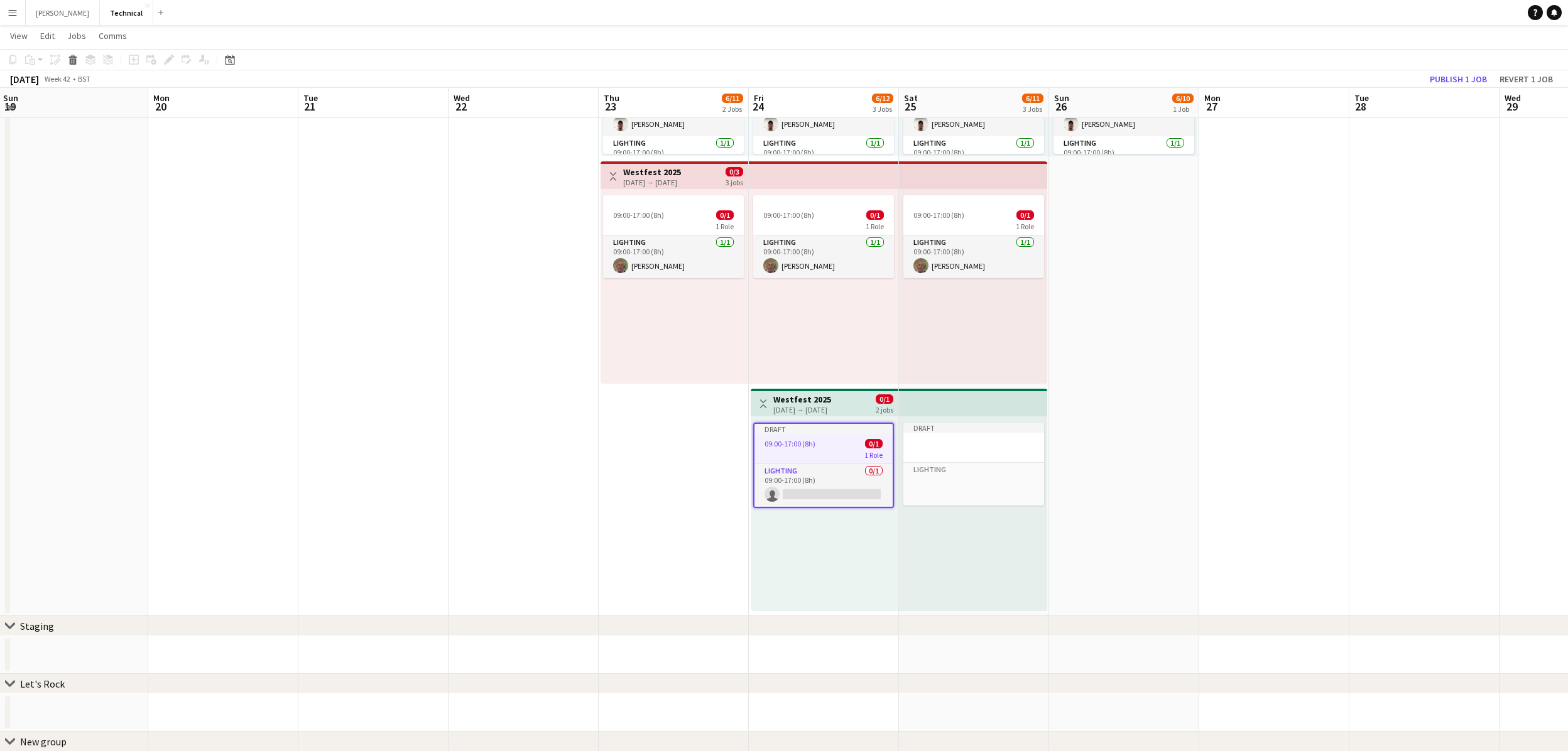
click at [841, 570] on div "Draft 09:00-17:00 (8h) 0/1 1 Role Lighting 0/1 09:00-17:00 (8h) single-neutral-…" at bounding box center [824, 513] width 148 height 195
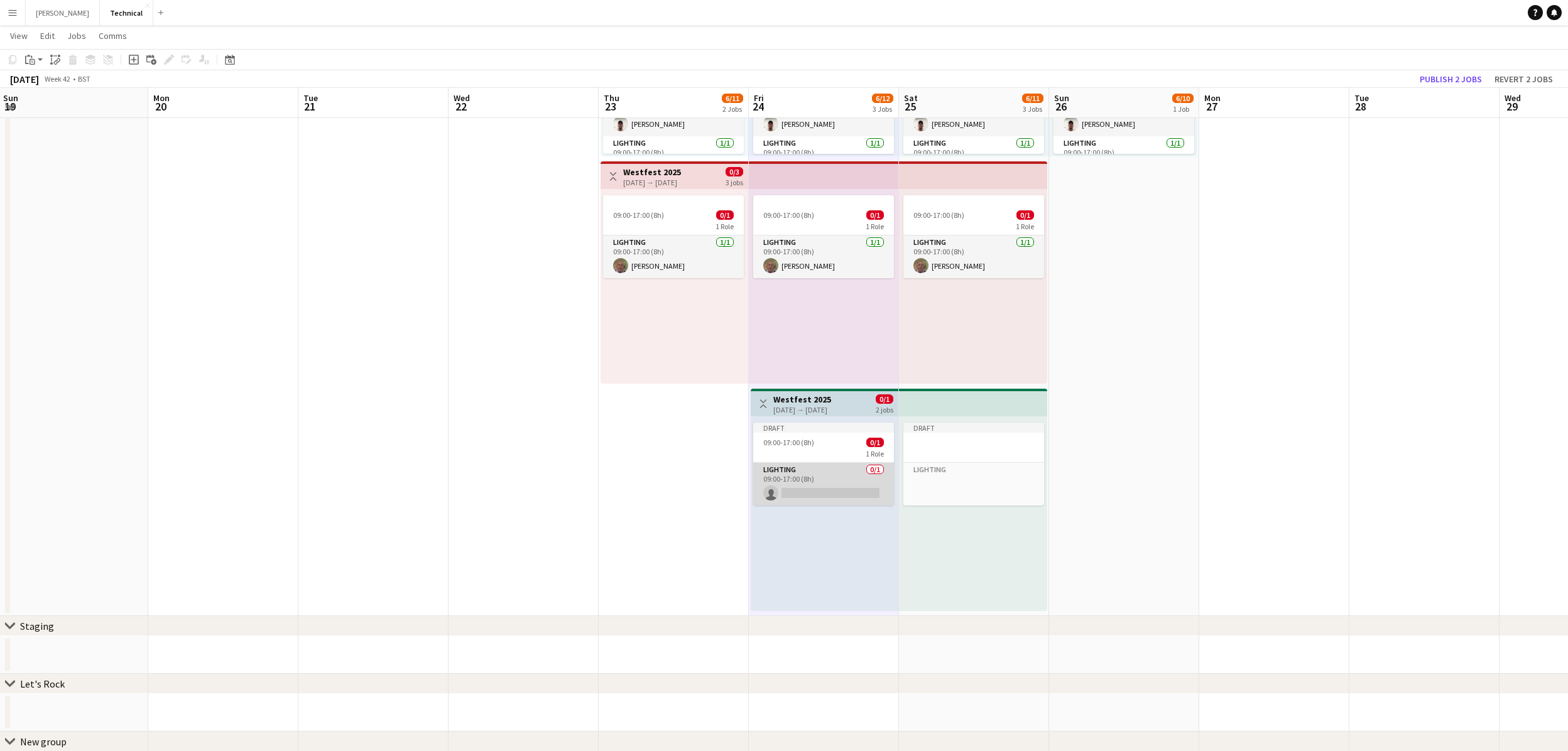
click at [803, 486] on app-card-role "Lighting 0/1 09:00-17:00 (8h) single-neutral-actions" at bounding box center [823, 484] width 141 height 43
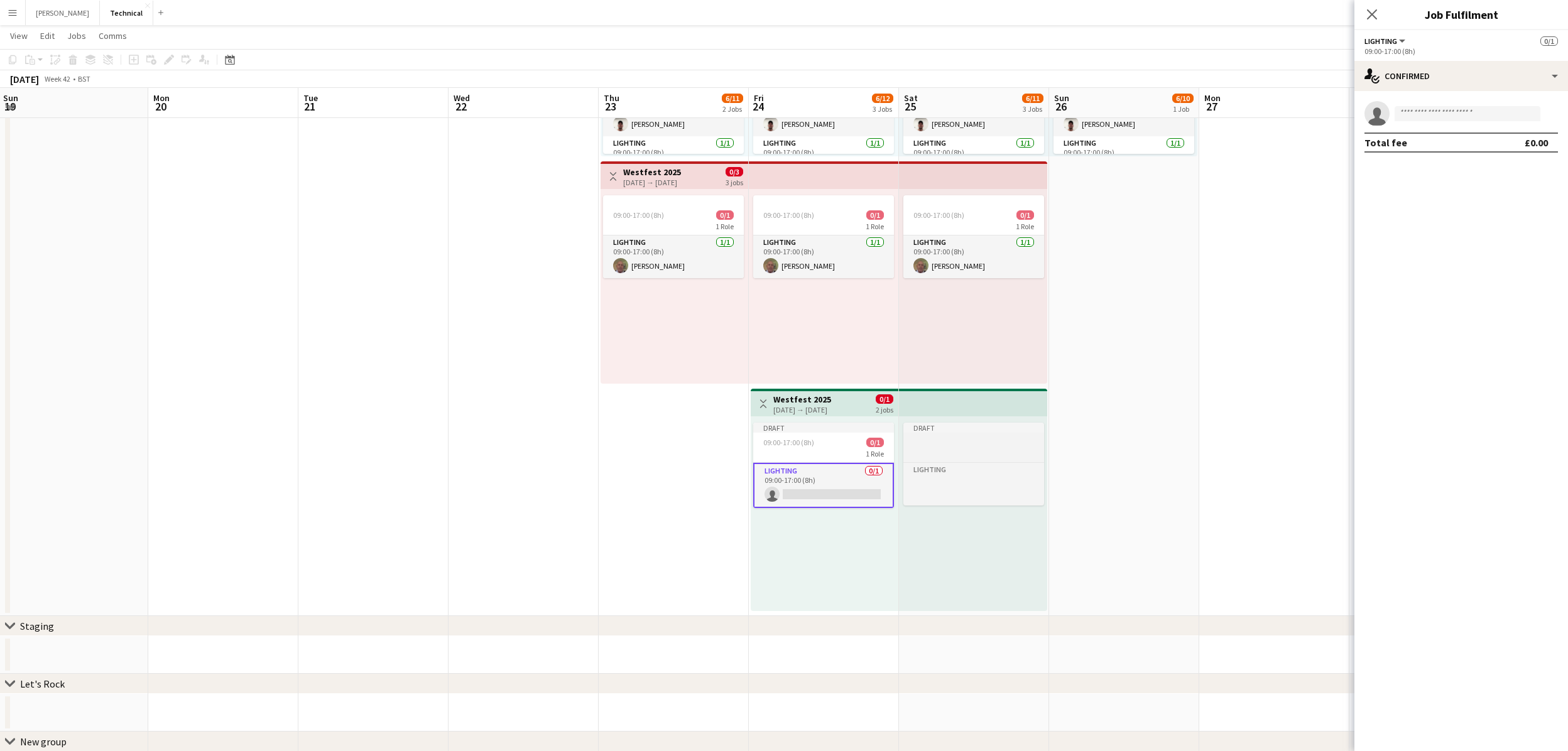
click at [958, 442] on div at bounding box center [974, 442] width 141 height 9
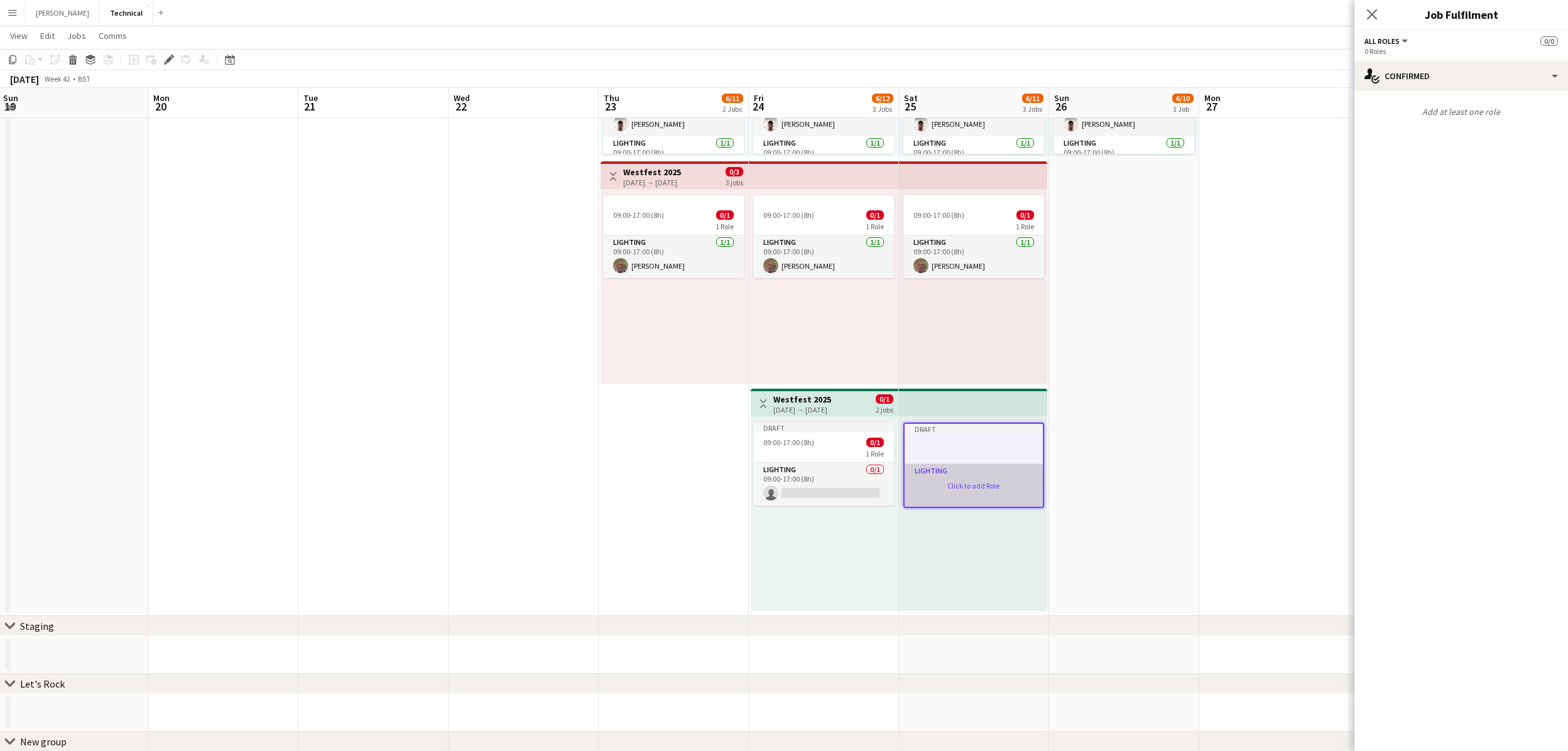
click at [968, 485] on app-card-role-placeholder "Lighting Click to add Role" at bounding box center [974, 485] width 138 height 43
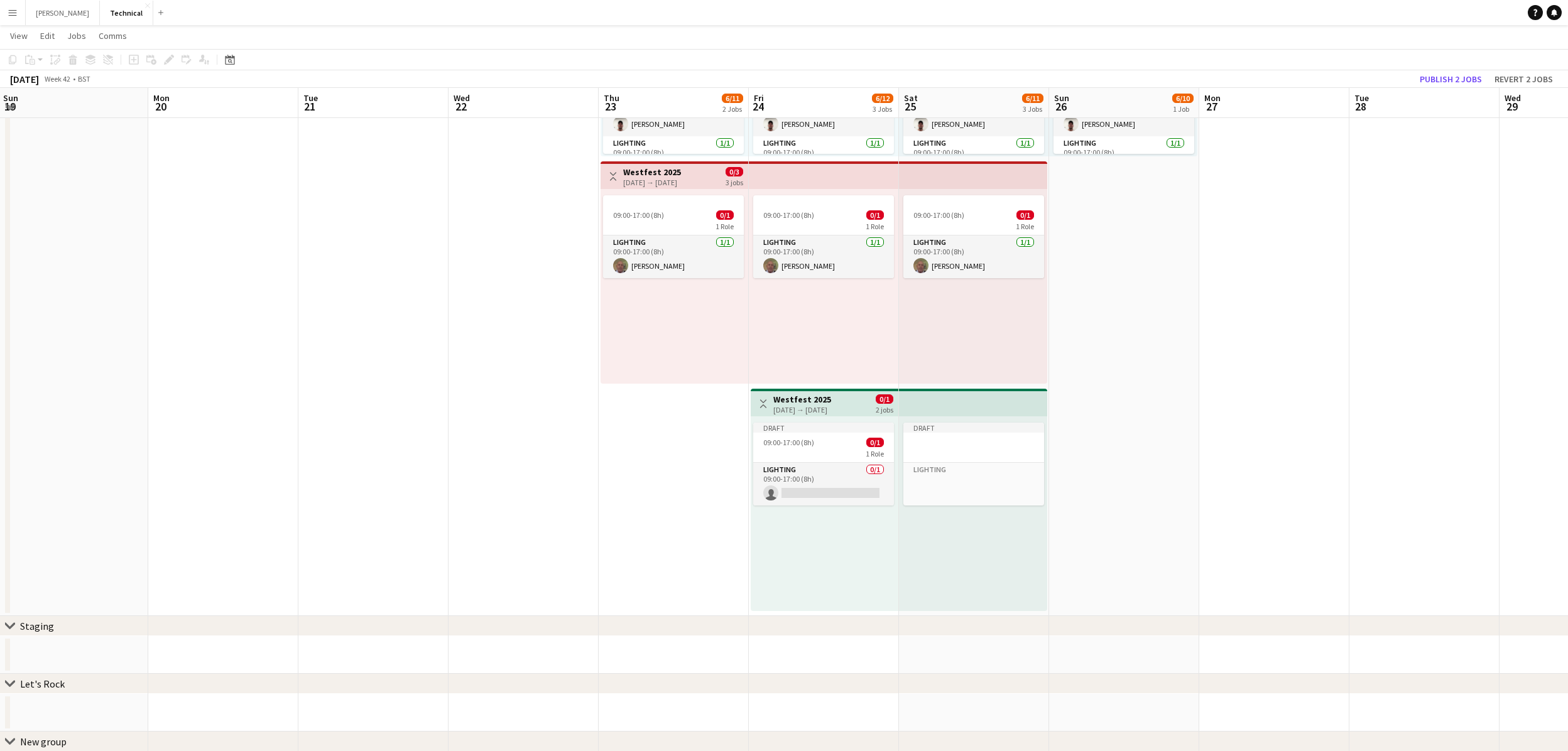
click at [762, 403] on app-icon "Toggle View" at bounding box center [763, 404] width 8 height 8
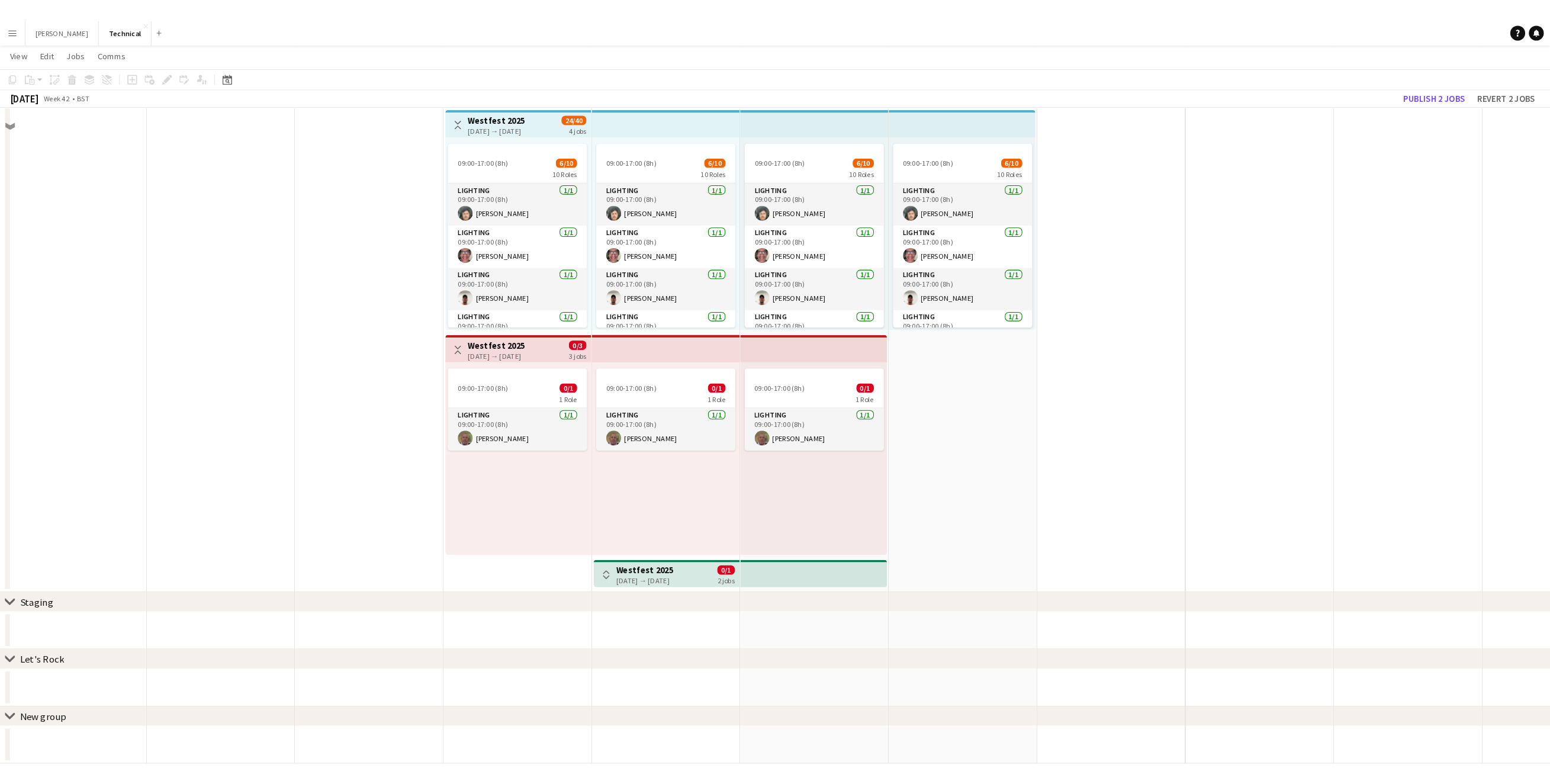
scroll to position [31, 0]
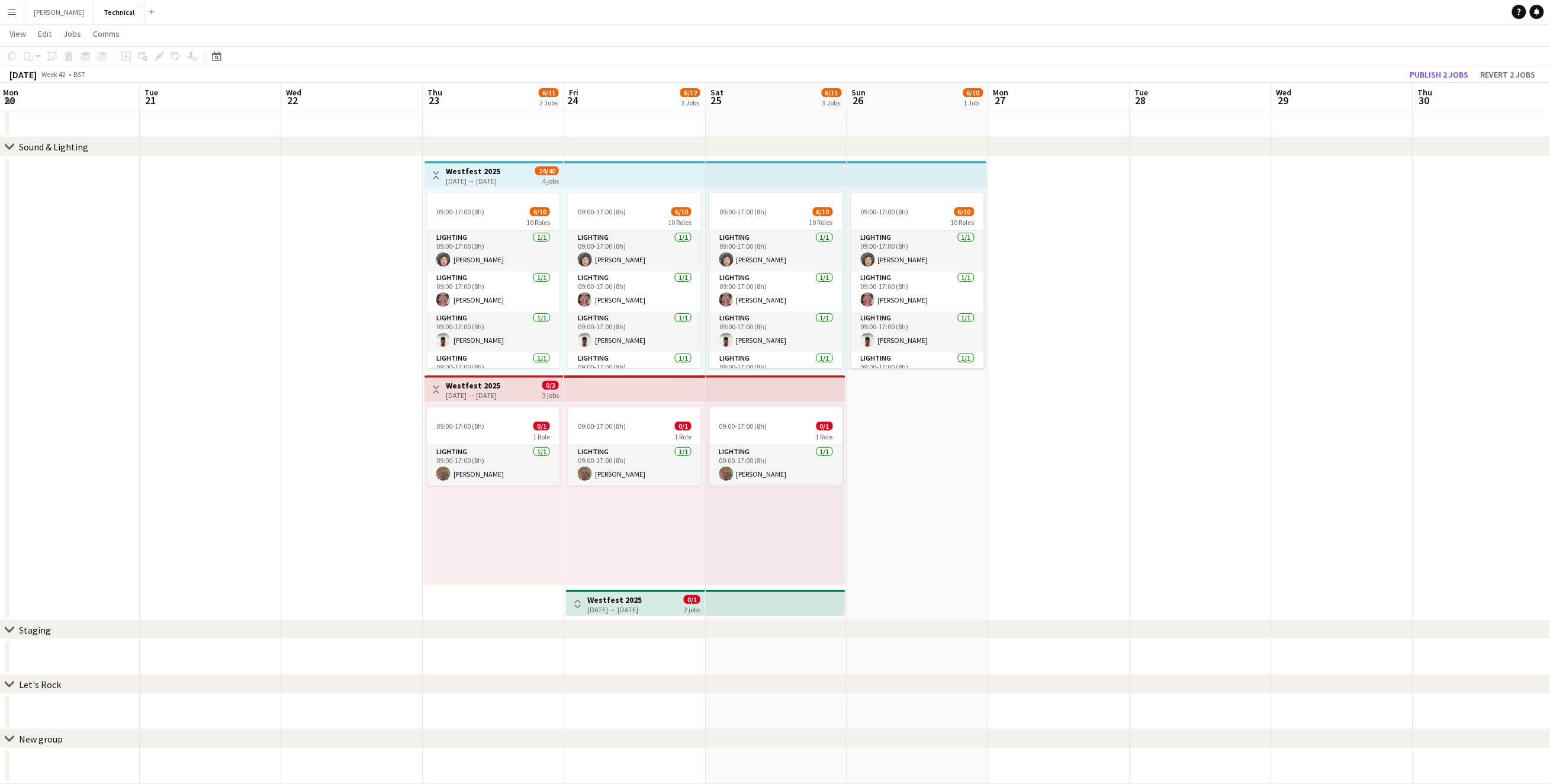
click at [583, 608] on button "Toggle View" at bounding box center [578, 604] width 14 height 14
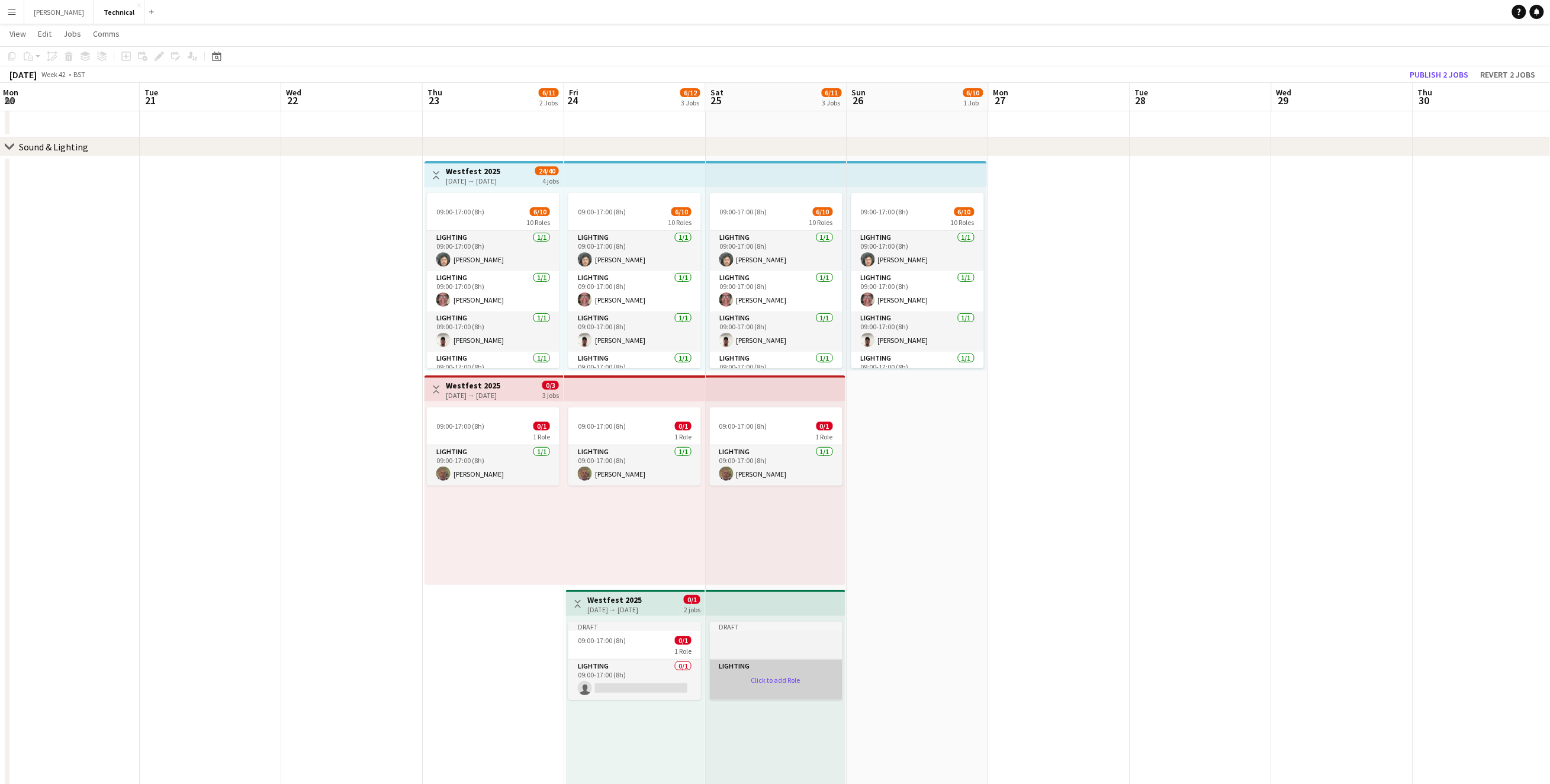
click at [732, 690] on app-card-role-placeholder "Lighting Click to add Role" at bounding box center [775, 679] width 133 height 41
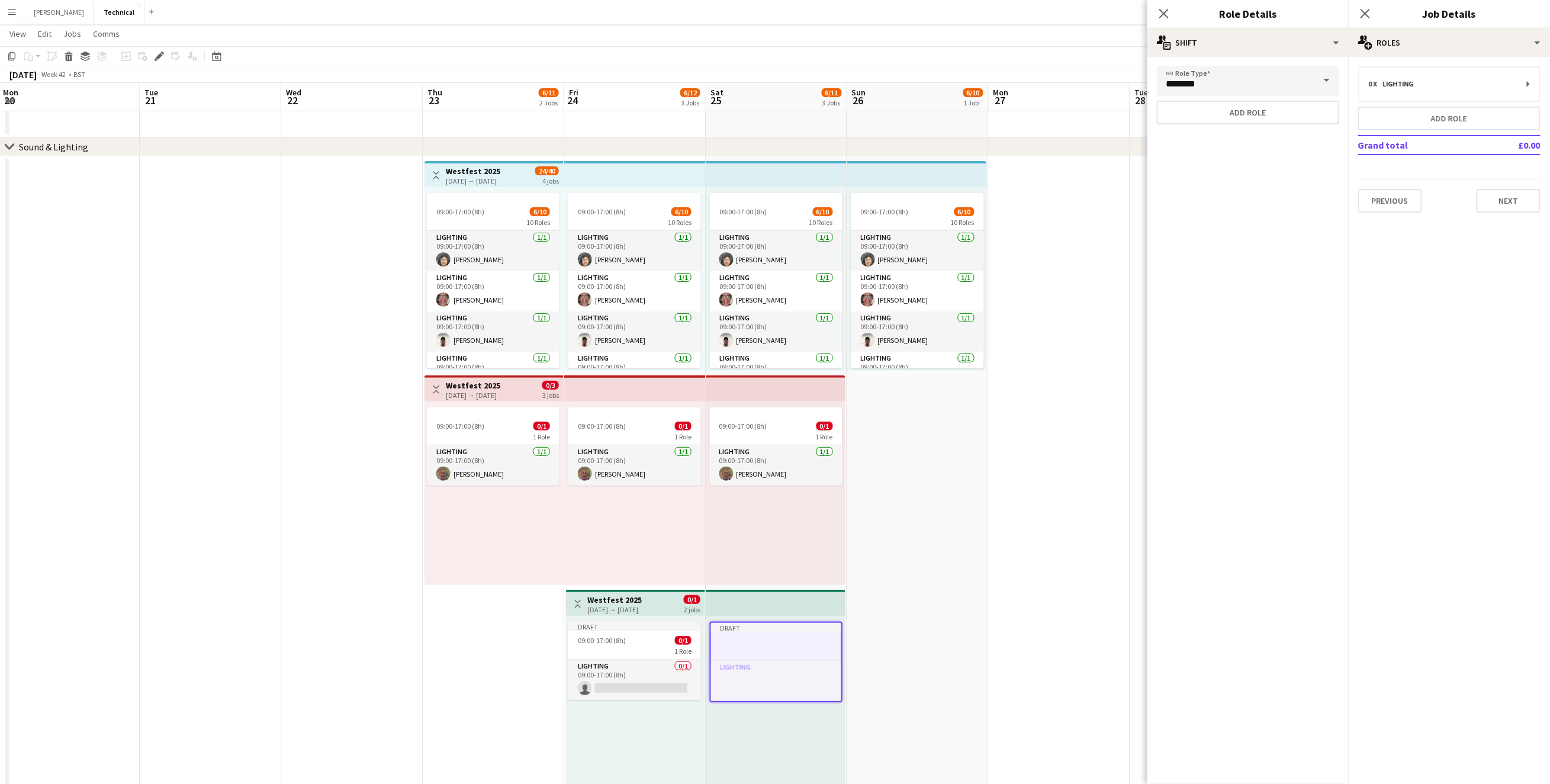
click at [642, 601] on h3 "Westfest 2025" at bounding box center [614, 599] width 55 height 10
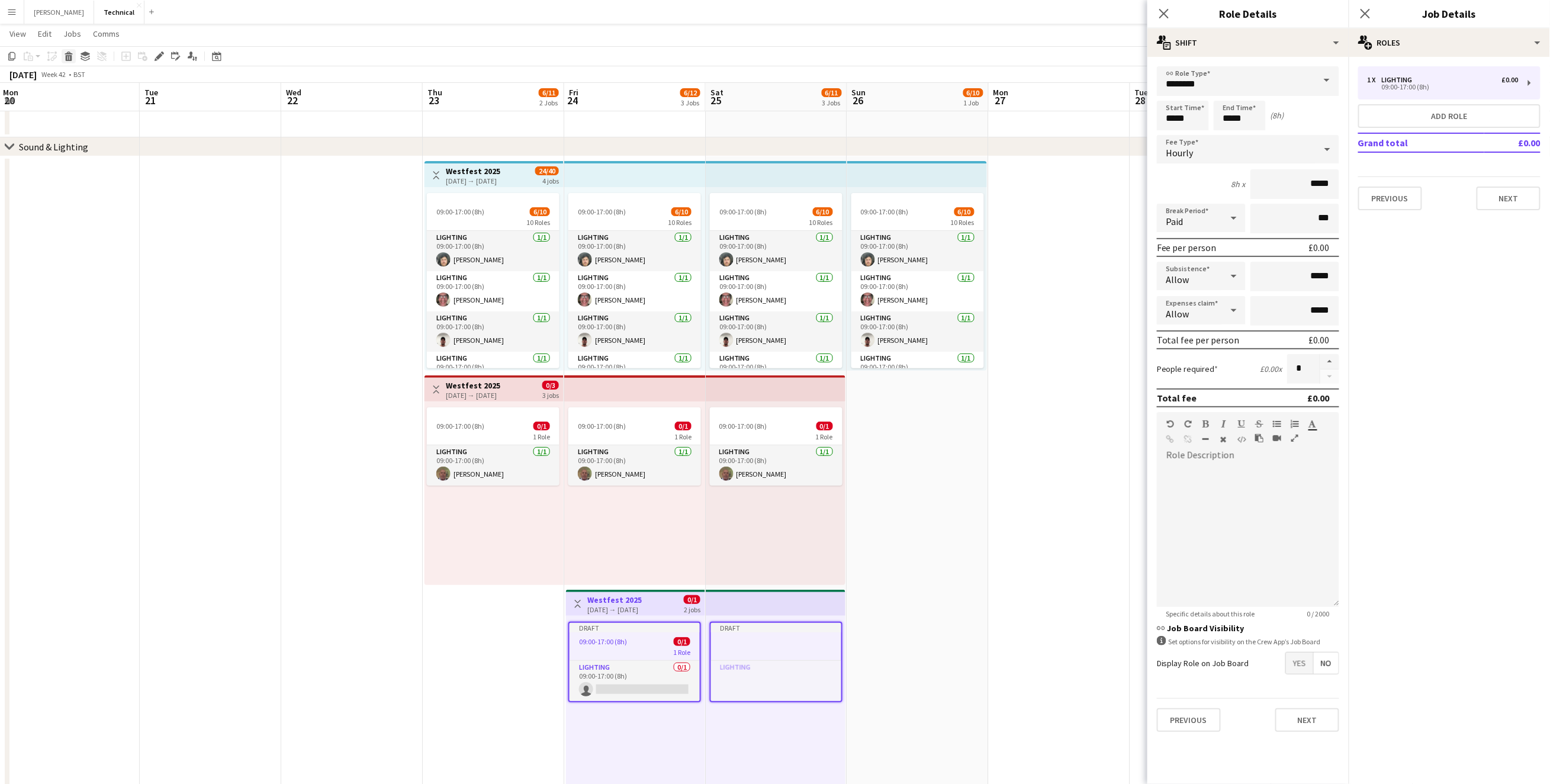
click at [67, 57] on icon at bounding box center [69, 57] width 6 height 6
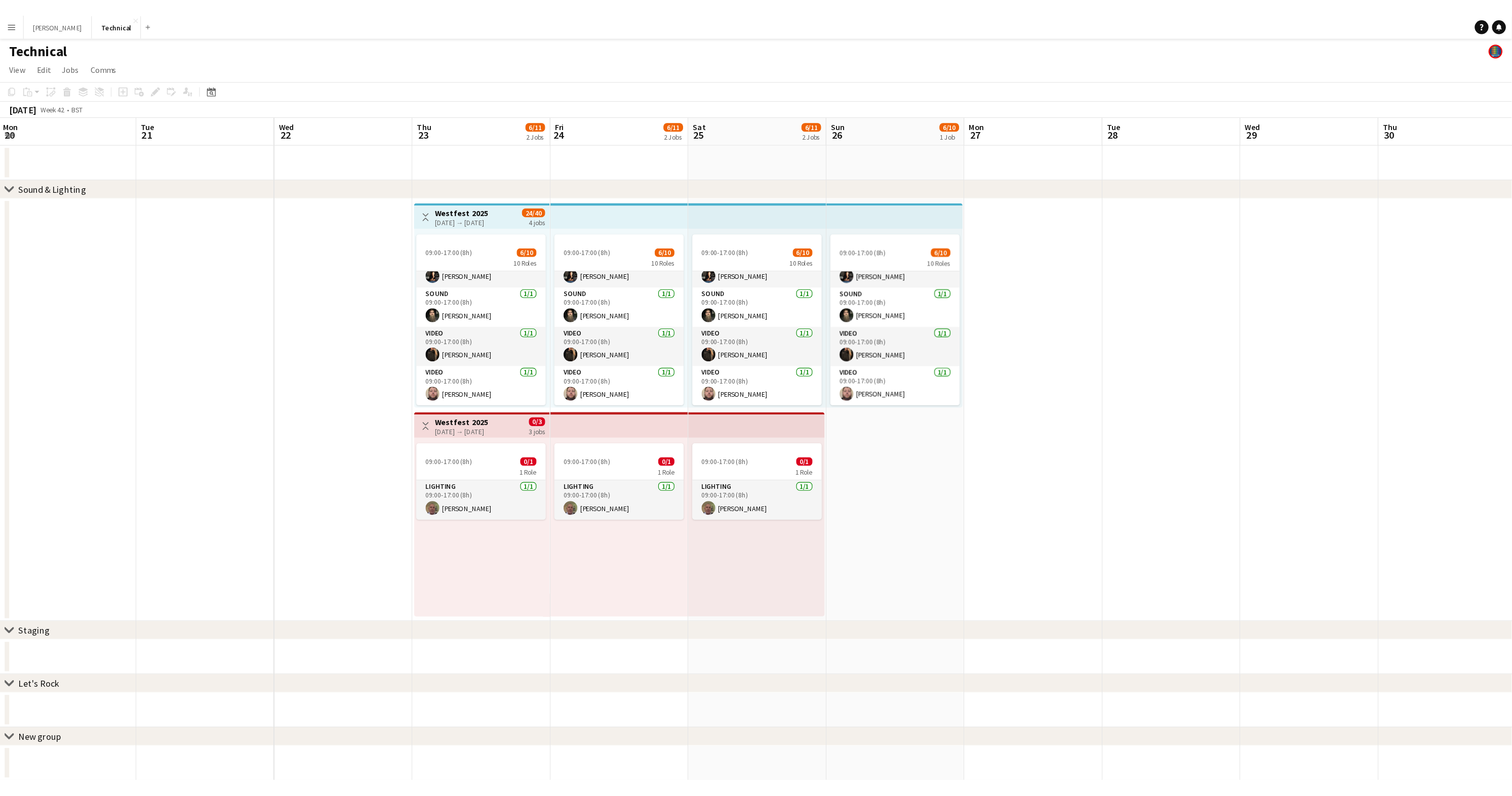
scroll to position [0, 0]
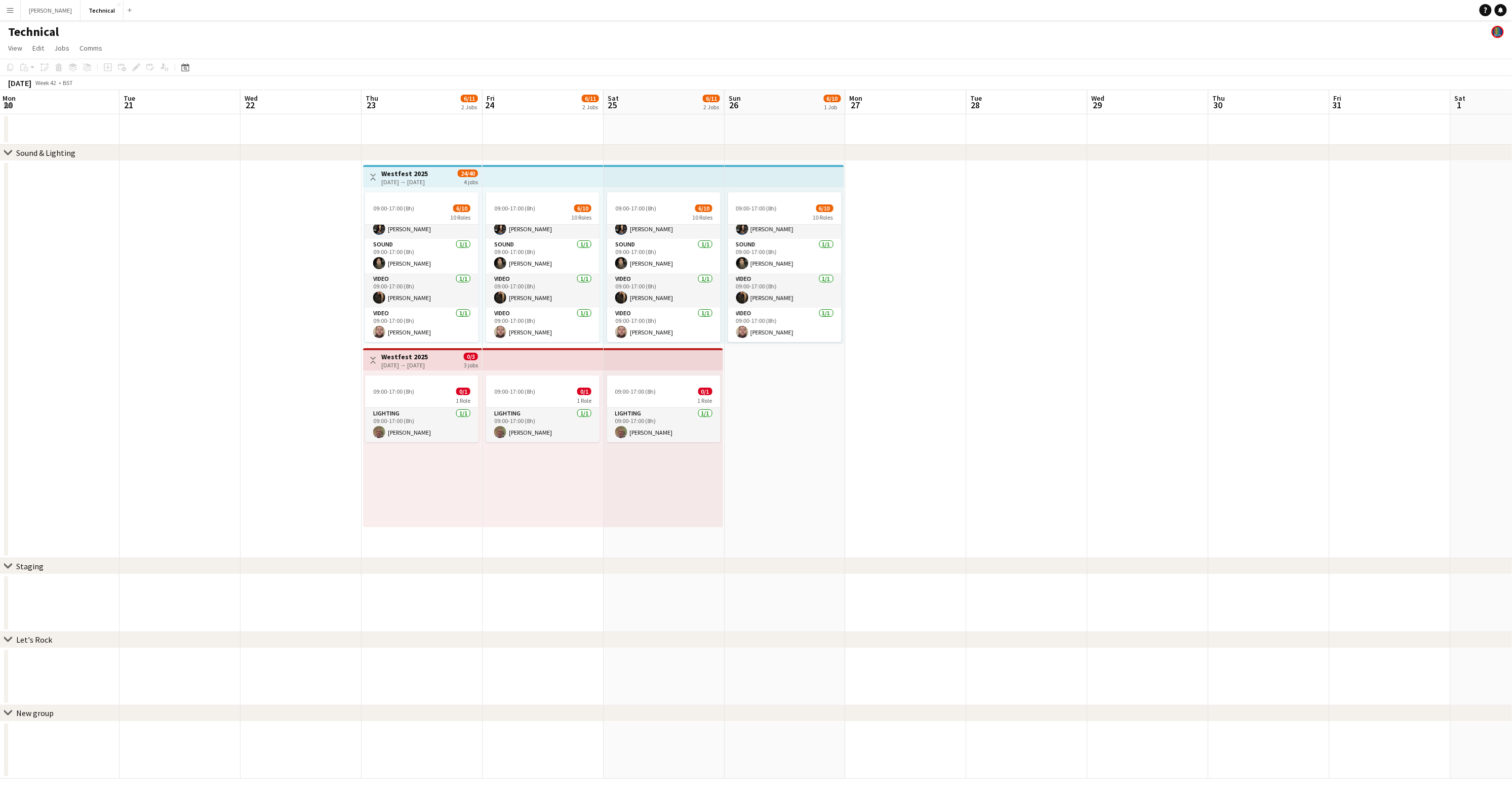
click at [576, 545] on app-date-cell "09:00-17:00 (8h) 6/10 10 Roles Lighting [DATE] 09:00-17:00 (8h) [PERSON_NAME] L…" at bounding box center [543, 359] width 121 height 397
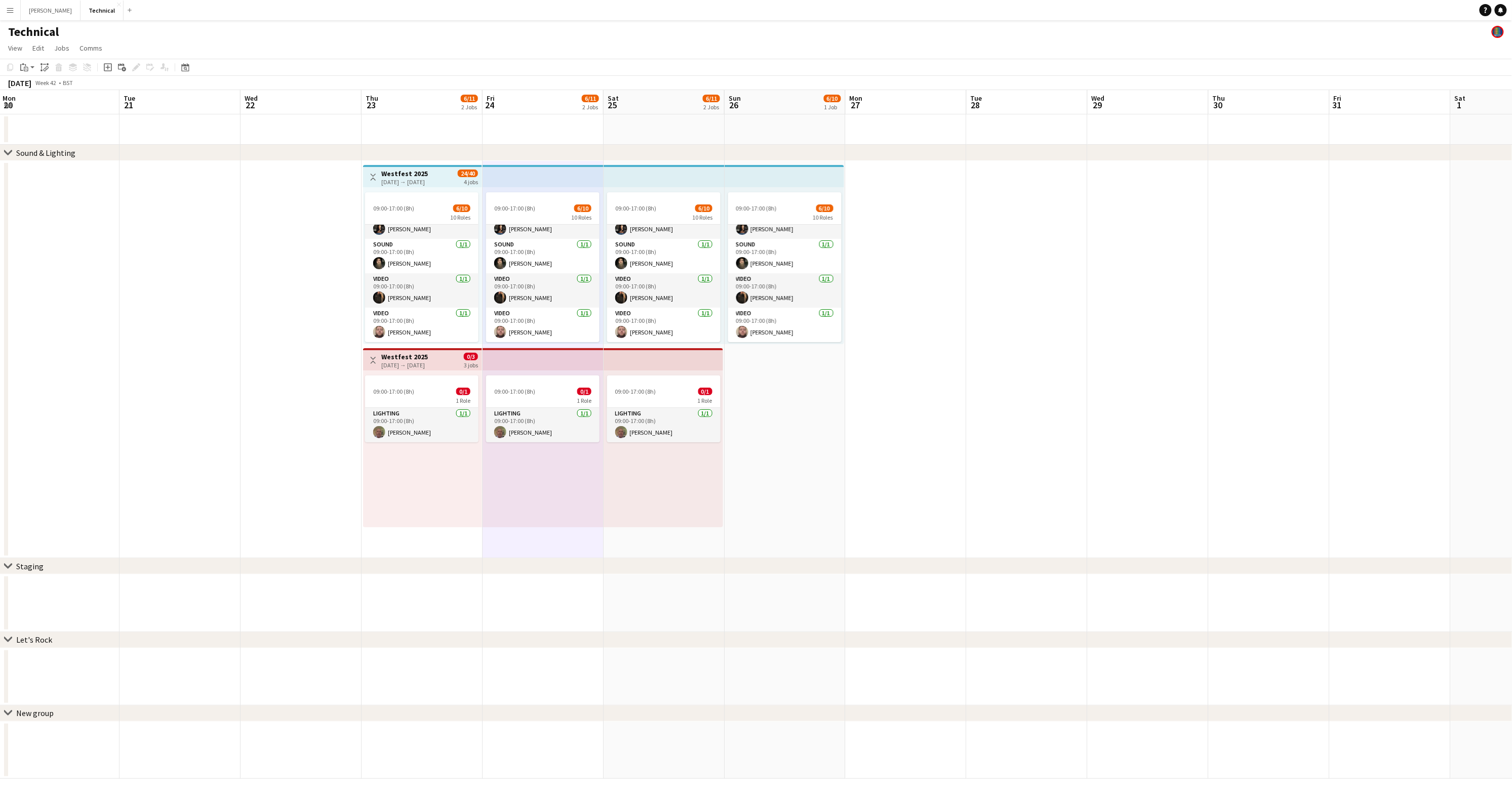
click at [575, 545] on app-date-cell "09:00-17:00 (8h) 6/10 10 Roles Lighting [DATE] 09:00-17:00 (8h) [PERSON_NAME] L…" at bounding box center [543, 359] width 121 height 397
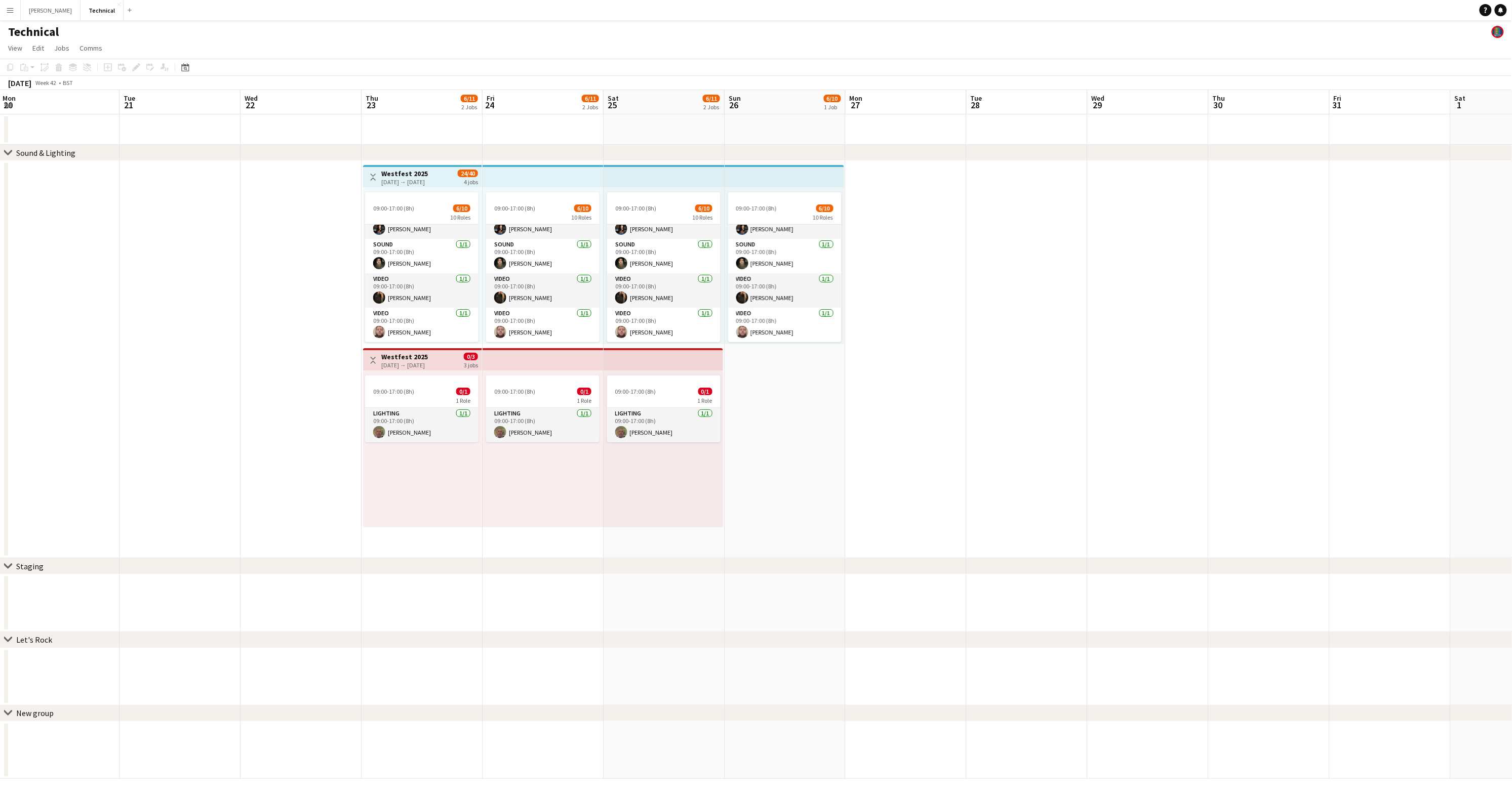
click at [575, 545] on app-date-cell "09:00-17:00 (8h) 6/10 10 Roles Lighting [DATE] 09:00-17:00 (8h) [PERSON_NAME] L…" at bounding box center [543, 359] width 121 height 397
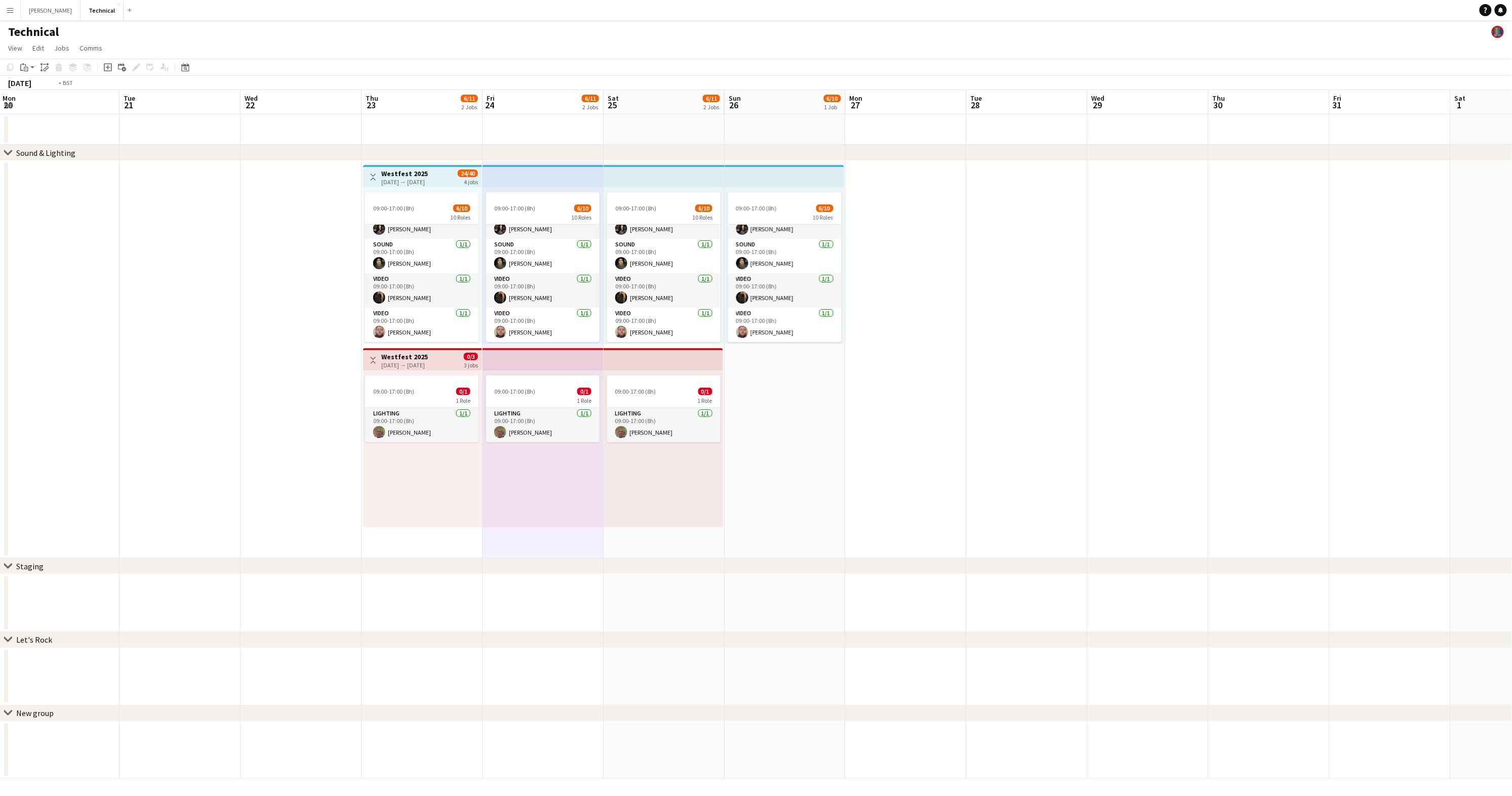
click at [569, 543] on app-date-cell "09:00-17:00 (8h) 6/10 10 Roles Lighting [DATE] 09:00-17:00 (8h) [PERSON_NAME] L…" at bounding box center [543, 359] width 121 height 397
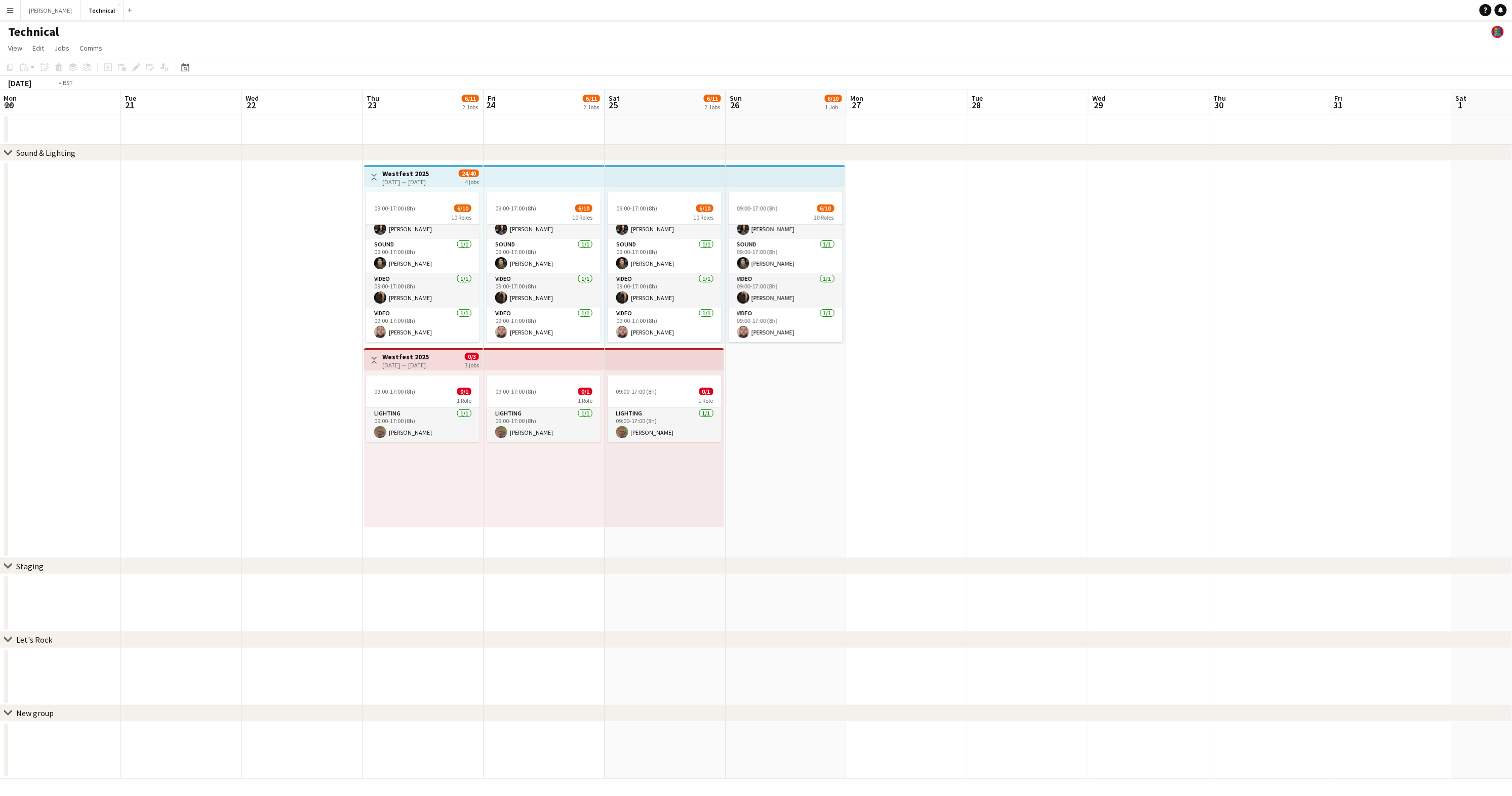
click at [574, 539] on app-calendar-viewport "Fri 17 Sat 18 Sun 19 Mon 20 Tue 21 Wed 22 Thu 23 6/11 2 Jobs Fri 24 6/11 2 Jobs…" at bounding box center [756, 435] width 1512 height 689
click at [576, 545] on app-date-cell "09:00-17:00 (8h) 6/10 10 Roles Lighting [DATE] 09:00-17:00 (8h) [PERSON_NAME] L…" at bounding box center [548, 359] width 121 height 397
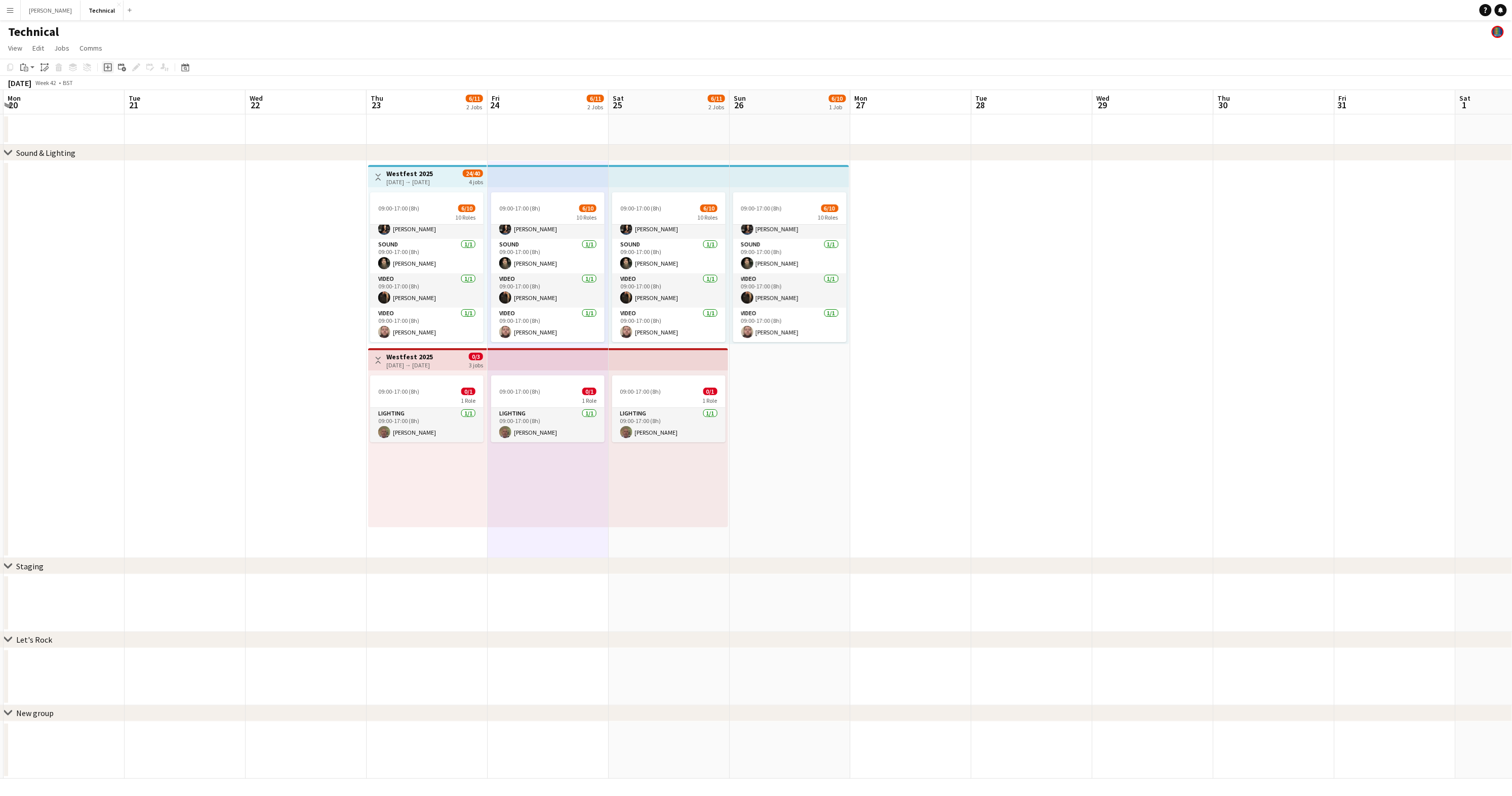
click at [110, 70] on icon at bounding box center [108, 67] width 8 height 8
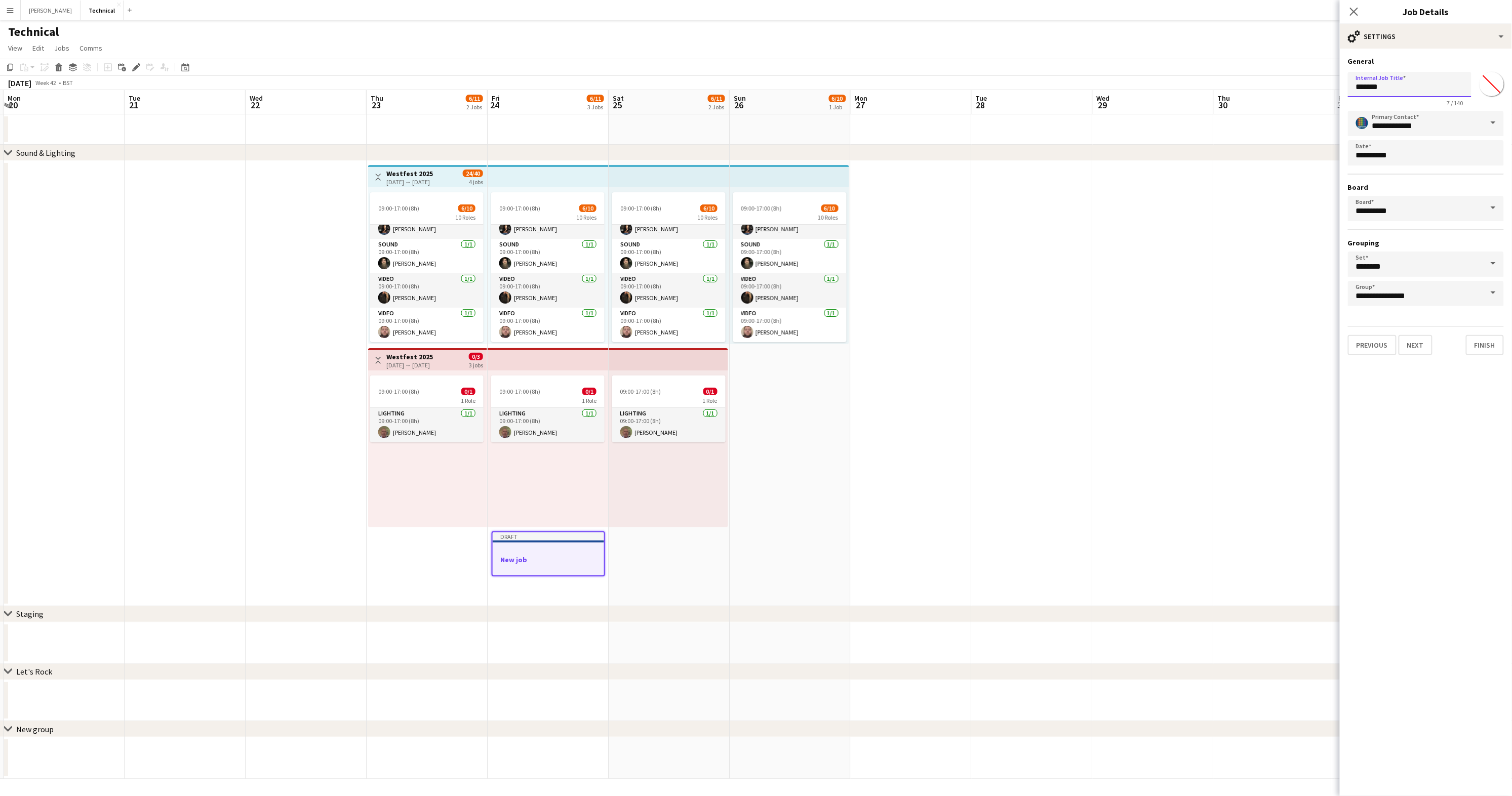
drag, startPoint x: 1405, startPoint y: 95, endPoint x: 1314, endPoint y: 89, distance: 91.2
click at [1263, 89] on body "Menu Boards Boards Boards All jobs Status Workforce Workforce My Workforce Recr…" at bounding box center [756, 398] width 1512 height 796
type input "**********"
click at [1263, 338] on button "Next" at bounding box center [1416, 345] width 34 height 20
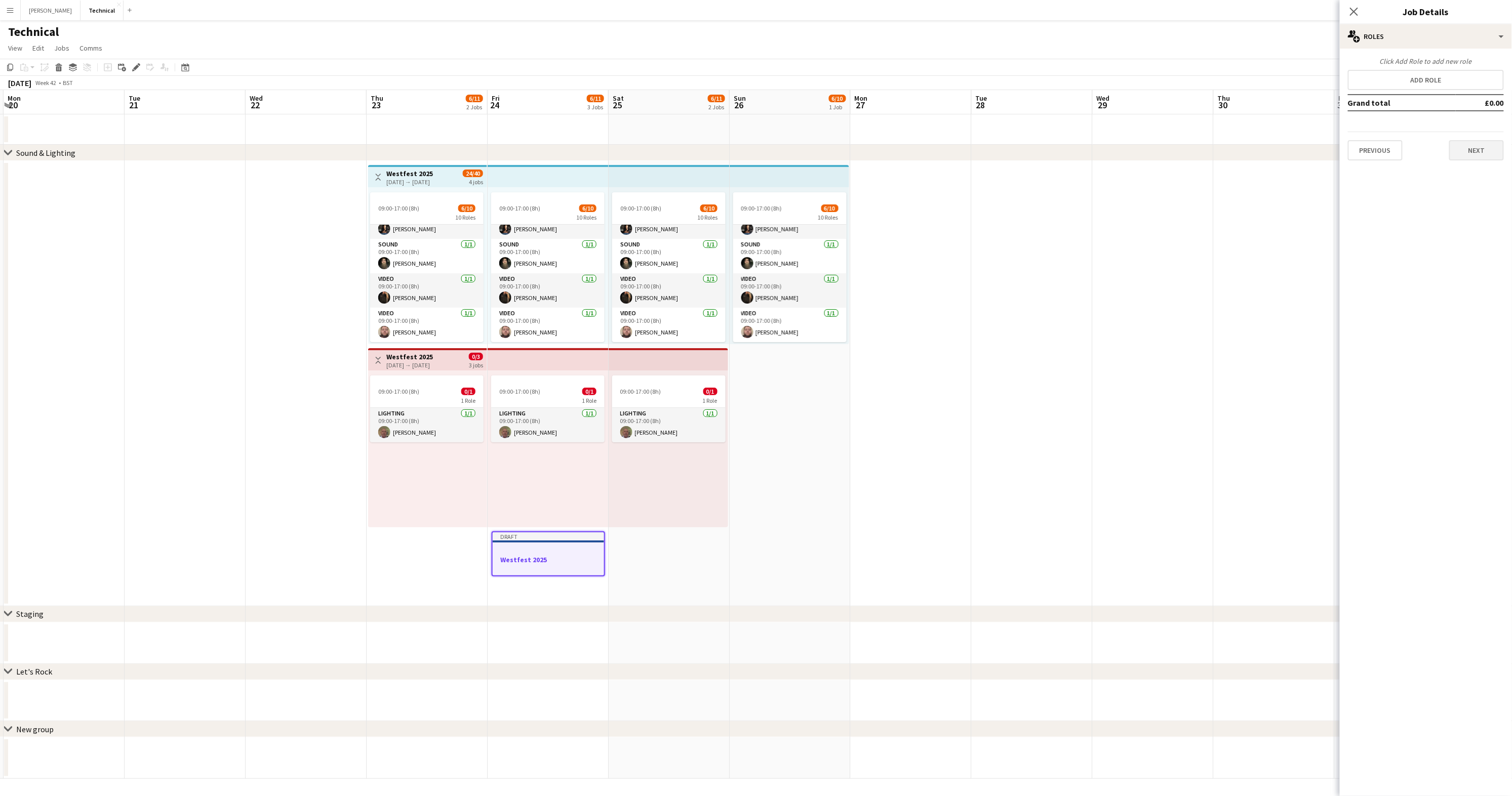
click at [1263, 152] on button "Next" at bounding box center [1477, 150] width 54 height 20
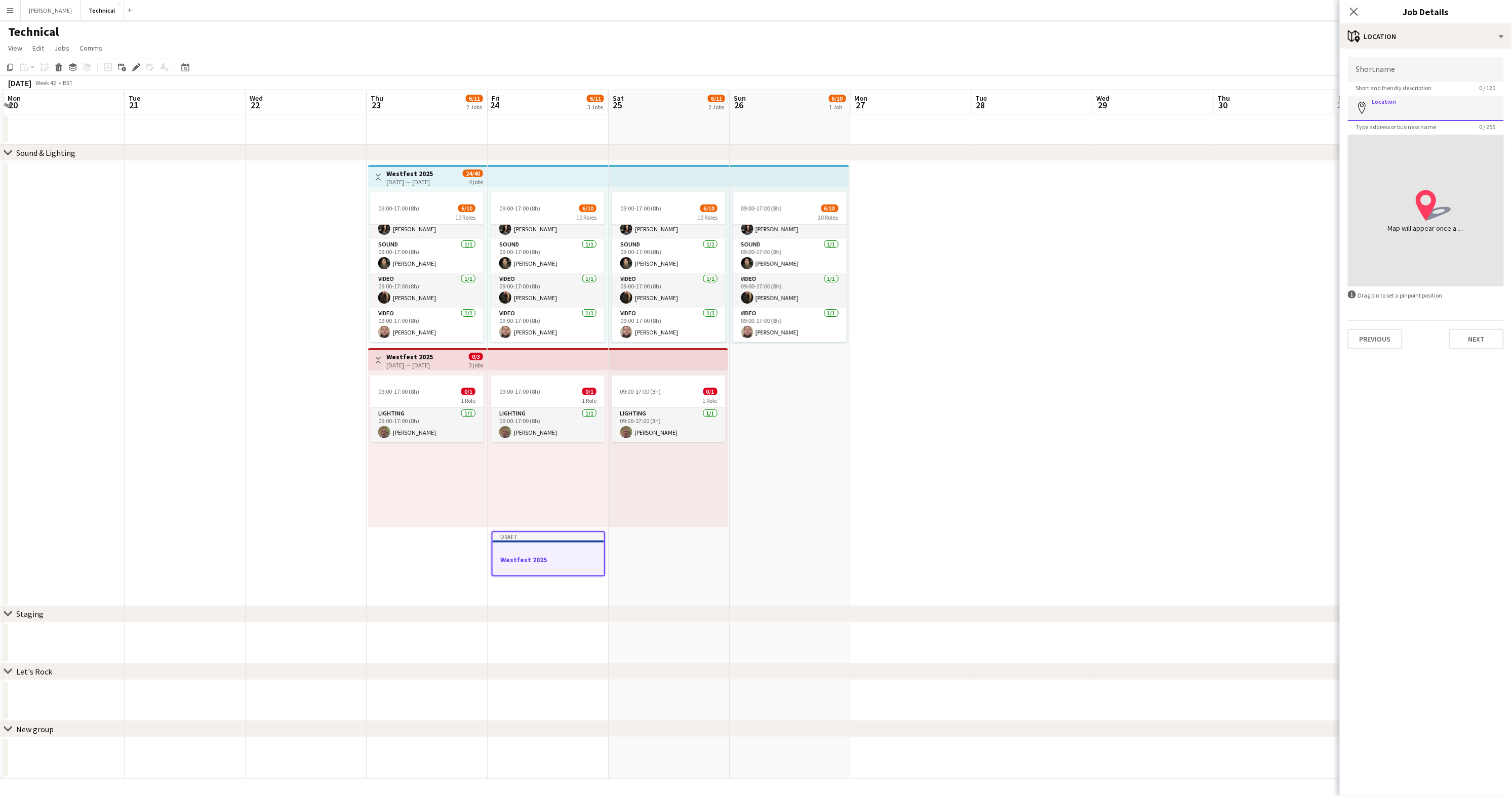
type input "*"
type input "**********"
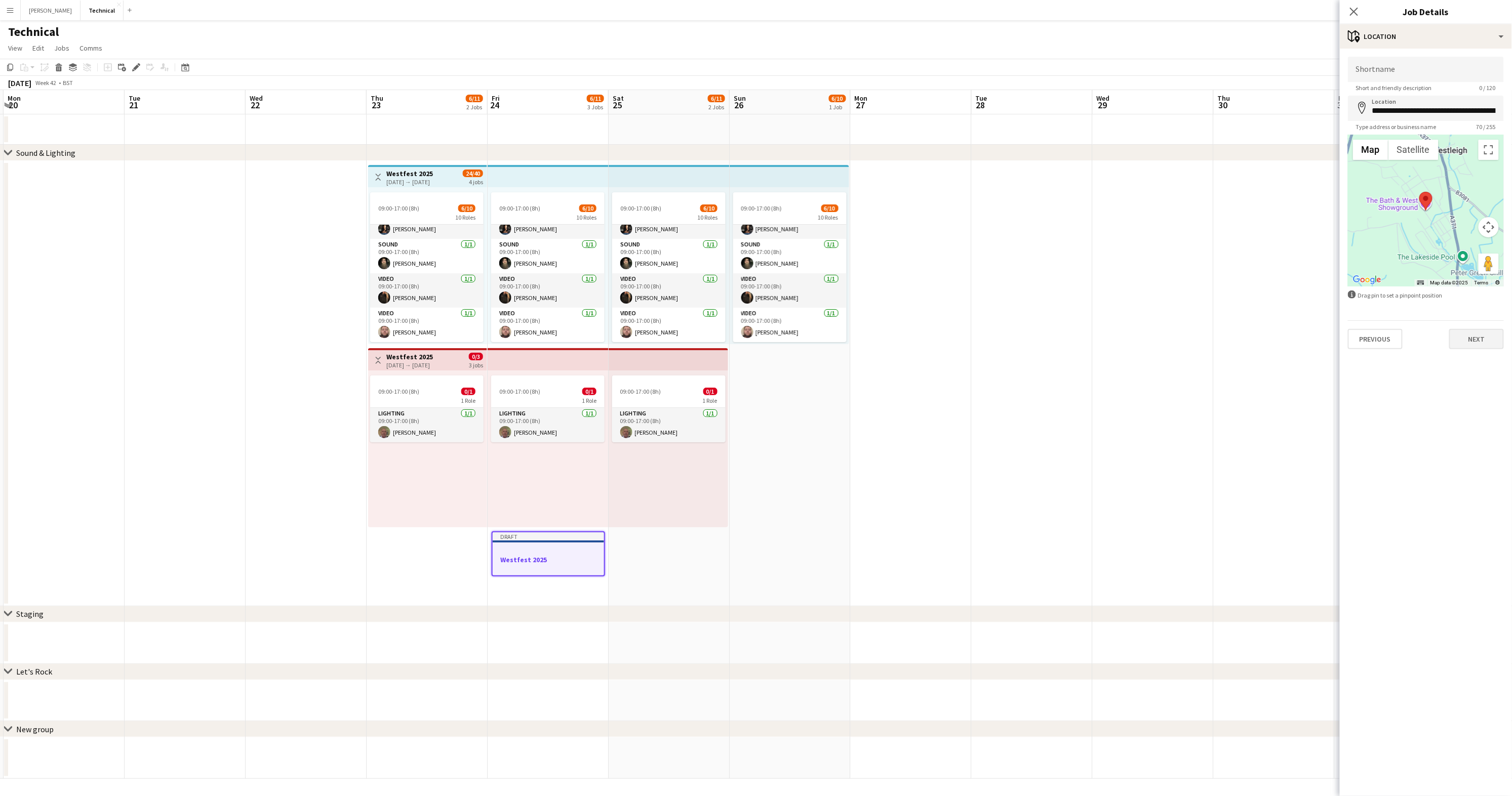
click at [1263, 341] on button "Next" at bounding box center [1477, 339] width 54 height 20
type input "*******"
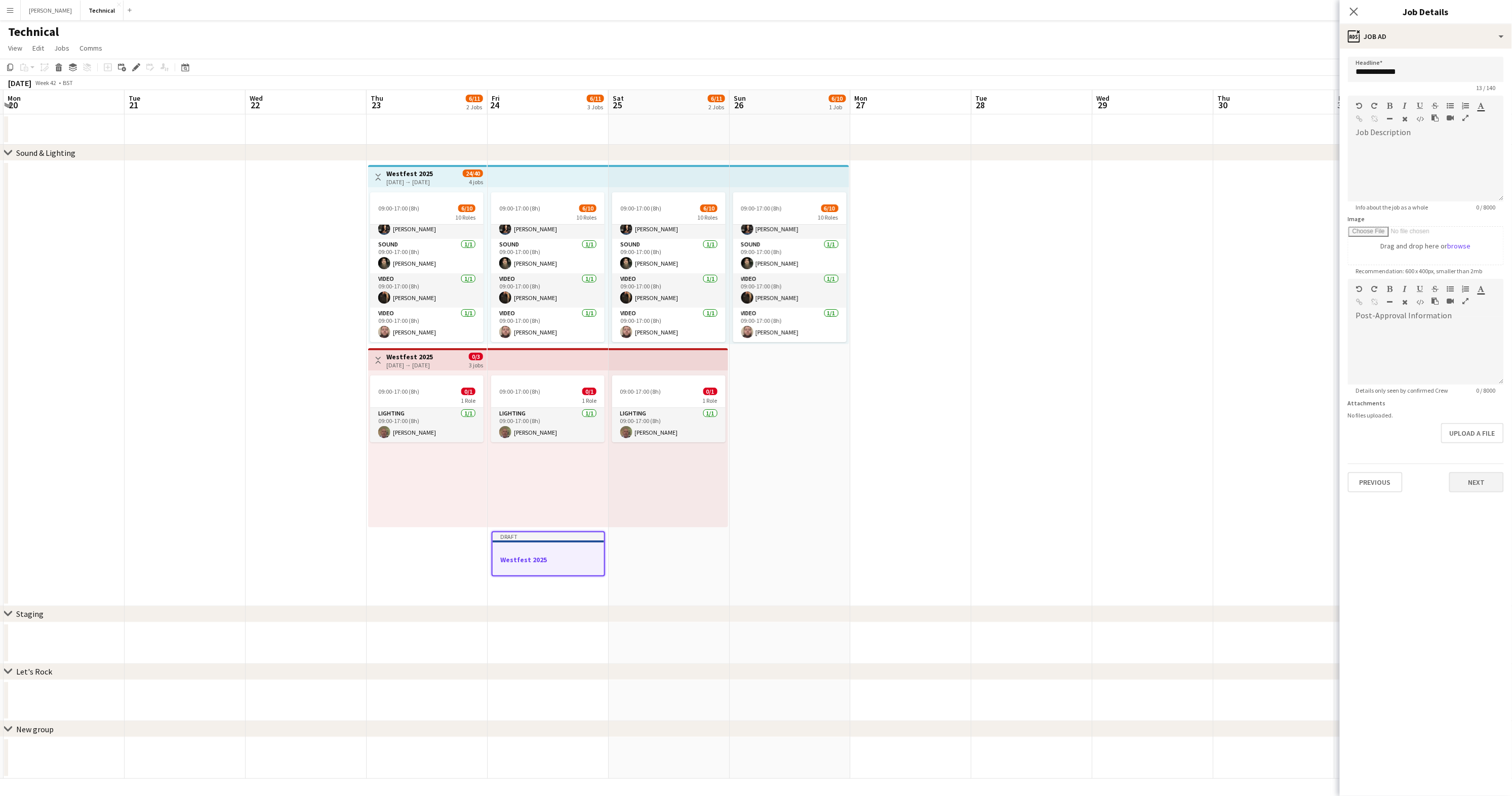
click at [1263, 477] on button "Next" at bounding box center [1477, 482] width 54 height 20
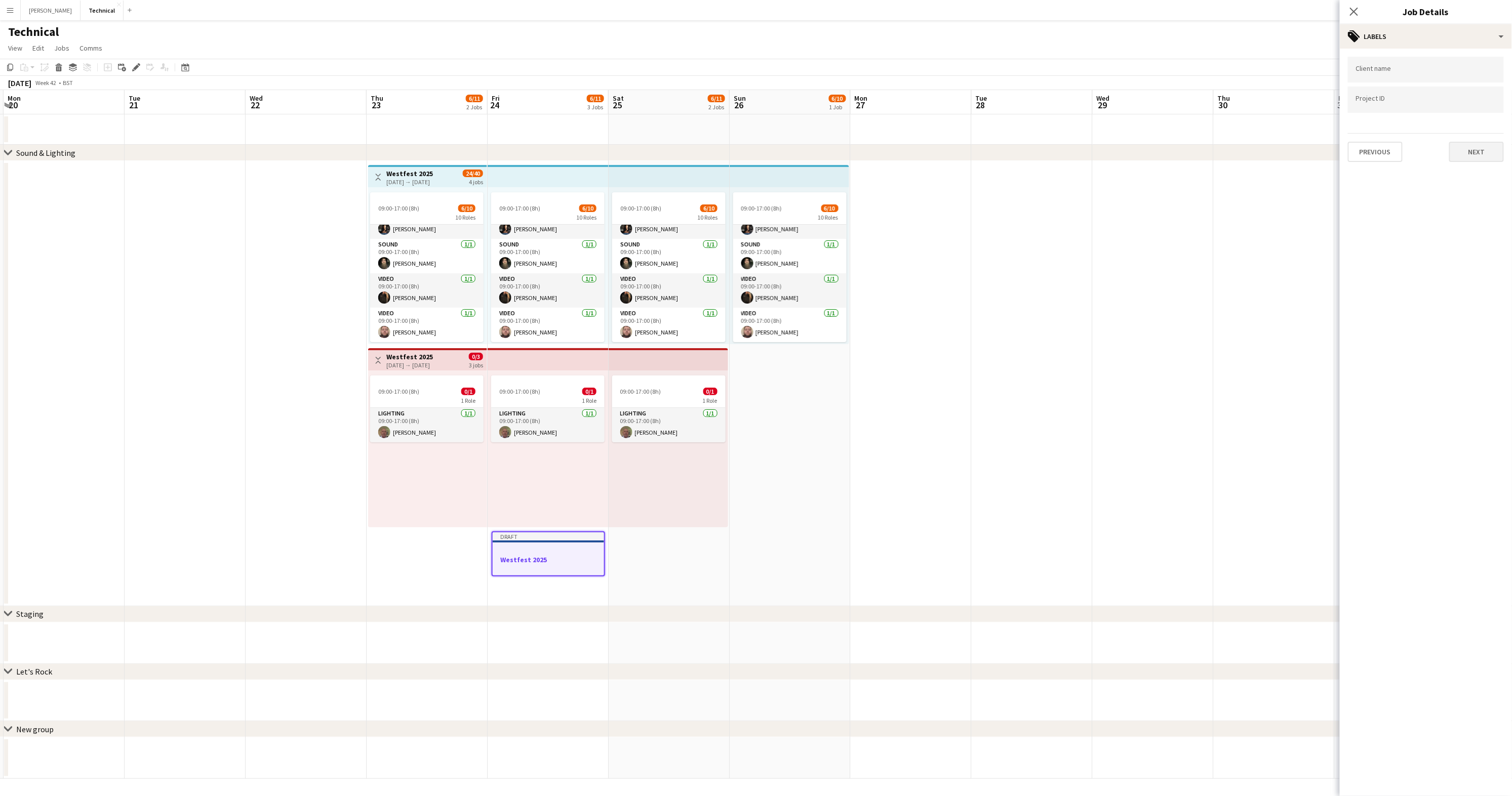
click at [1263, 154] on button "Next" at bounding box center [1477, 152] width 54 height 20
click at [1263, 108] on button "Next" at bounding box center [1477, 105] width 54 height 20
click at [1263, 209] on button "Next" at bounding box center [1477, 211] width 54 height 20
click at [1263, 345] on button "Finish" at bounding box center [1485, 345] width 38 height 20
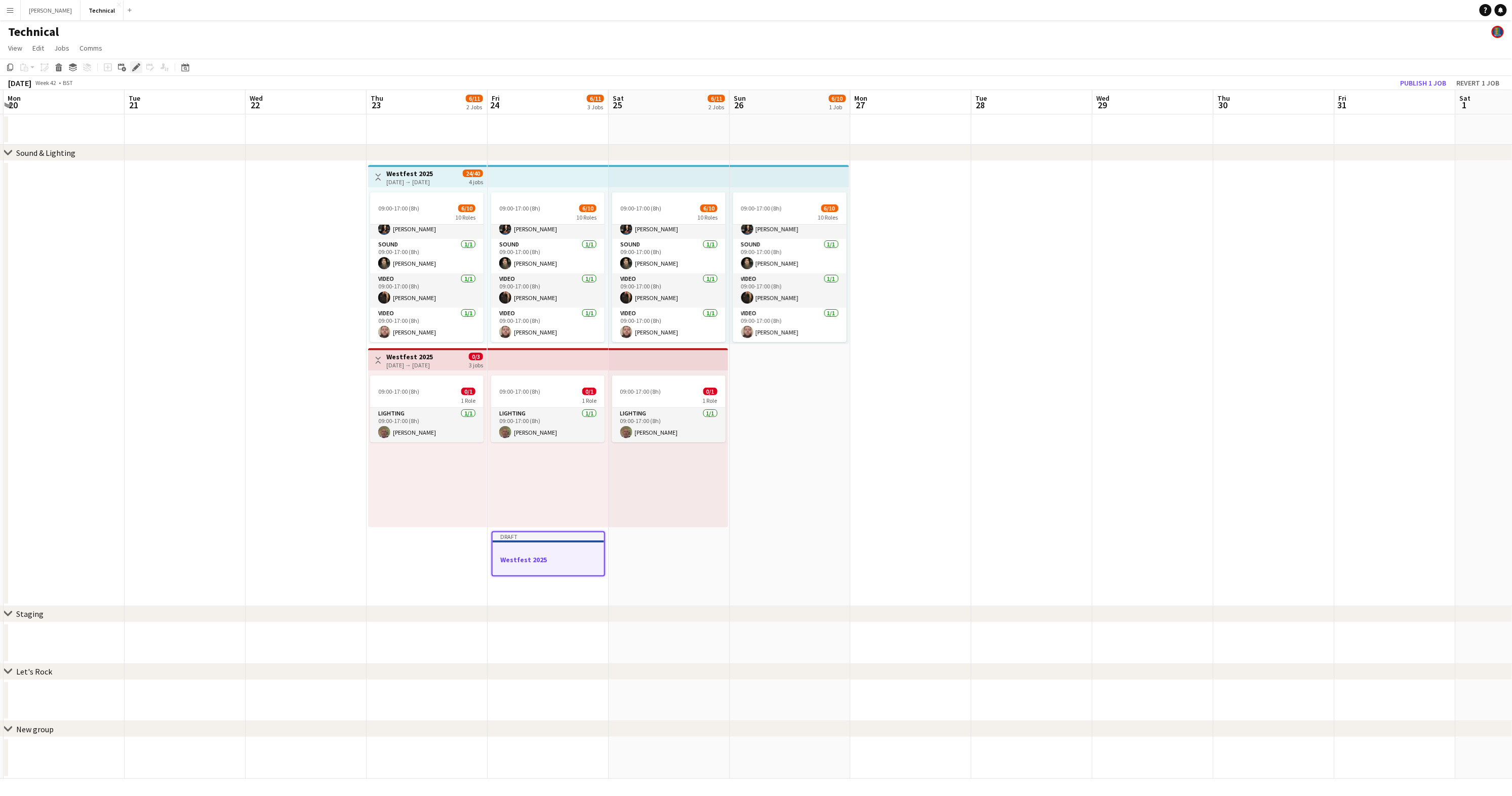
click at [133, 64] on icon "Edit" at bounding box center [136, 67] width 8 height 8
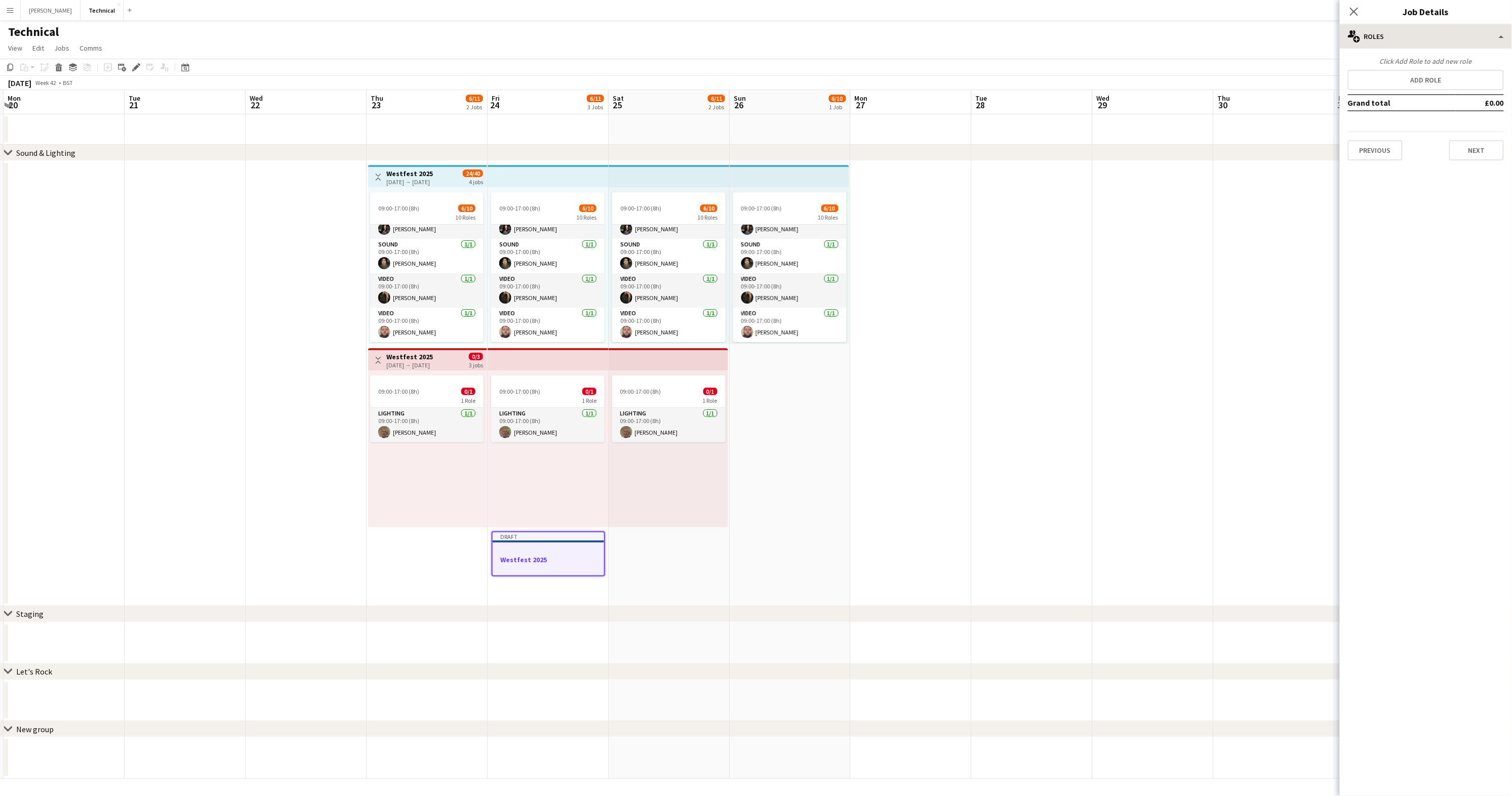
drag, startPoint x: 1357, startPoint y: 13, endPoint x: 1346, endPoint y: 31, distance: 21.1
click at [1263, 13] on icon "Close pop-in" at bounding box center [1354, 12] width 8 height 8
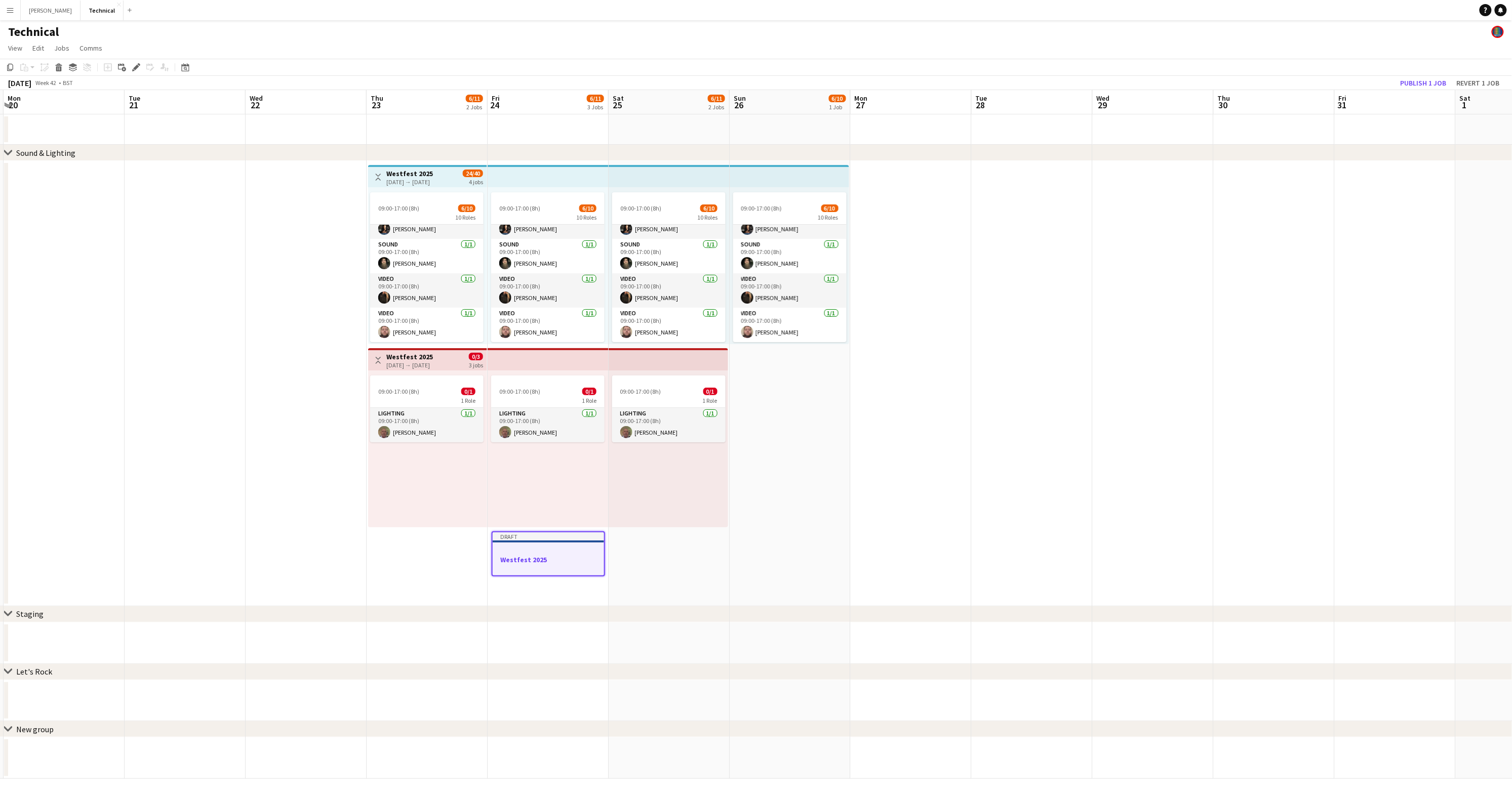
click at [525, 547] on div at bounding box center [548, 550] width 111 height 7
click at [514, 539] on div "Draft" at bounding box center [548, 535] width 113 height 8
